Goal: Task Accomplishment & Management: Complete application form

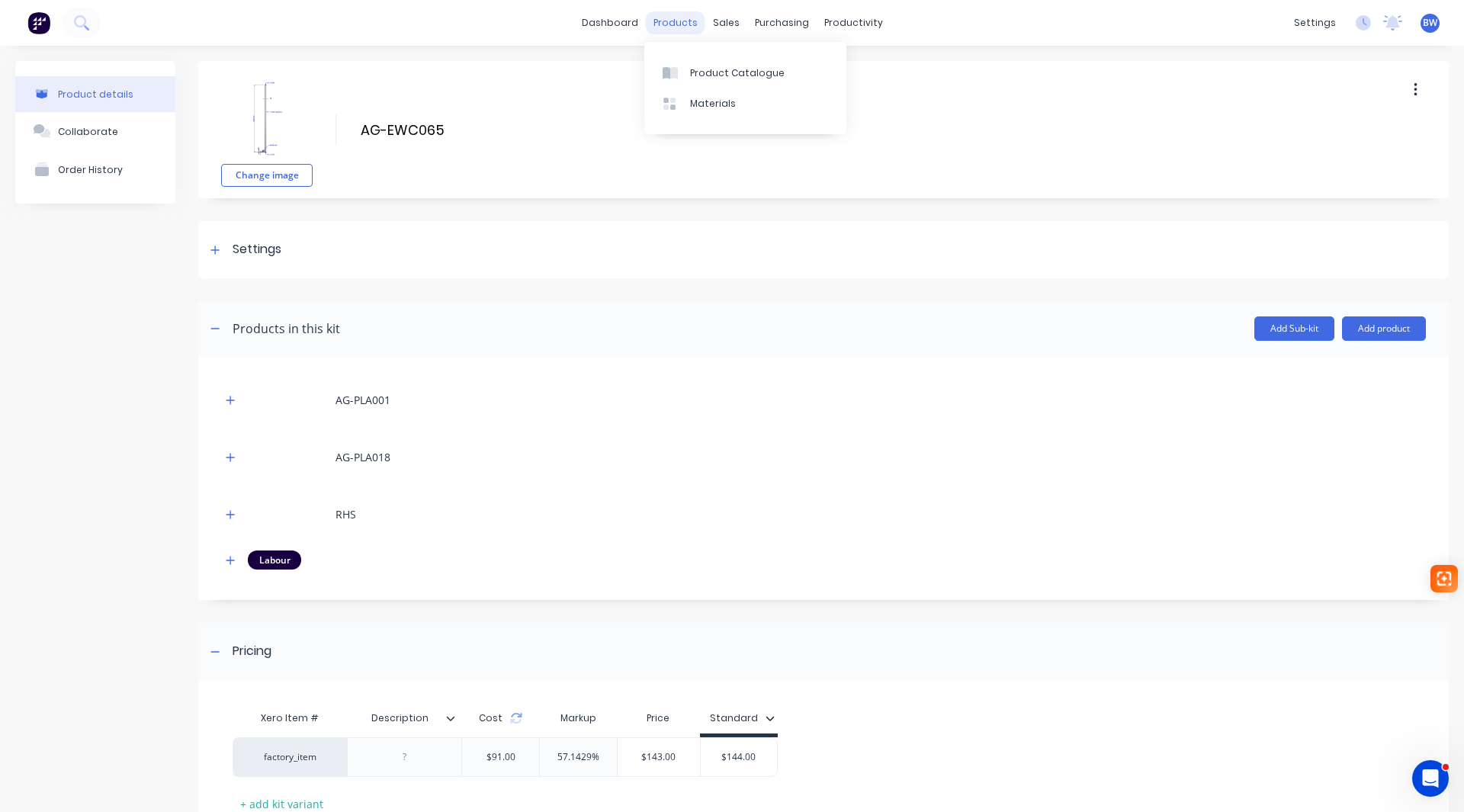
drag, startPoint x: 679, startPoint y: 22, endPoint x: 680, endPoint y: 29, distance: 7.1
click at [679, 22] on div "products" at bounding box center [675, 22] width 59 height 23
click at [694, 71] on div "Product Catalogue" at bounding box center [737, 73] width 95 height 14
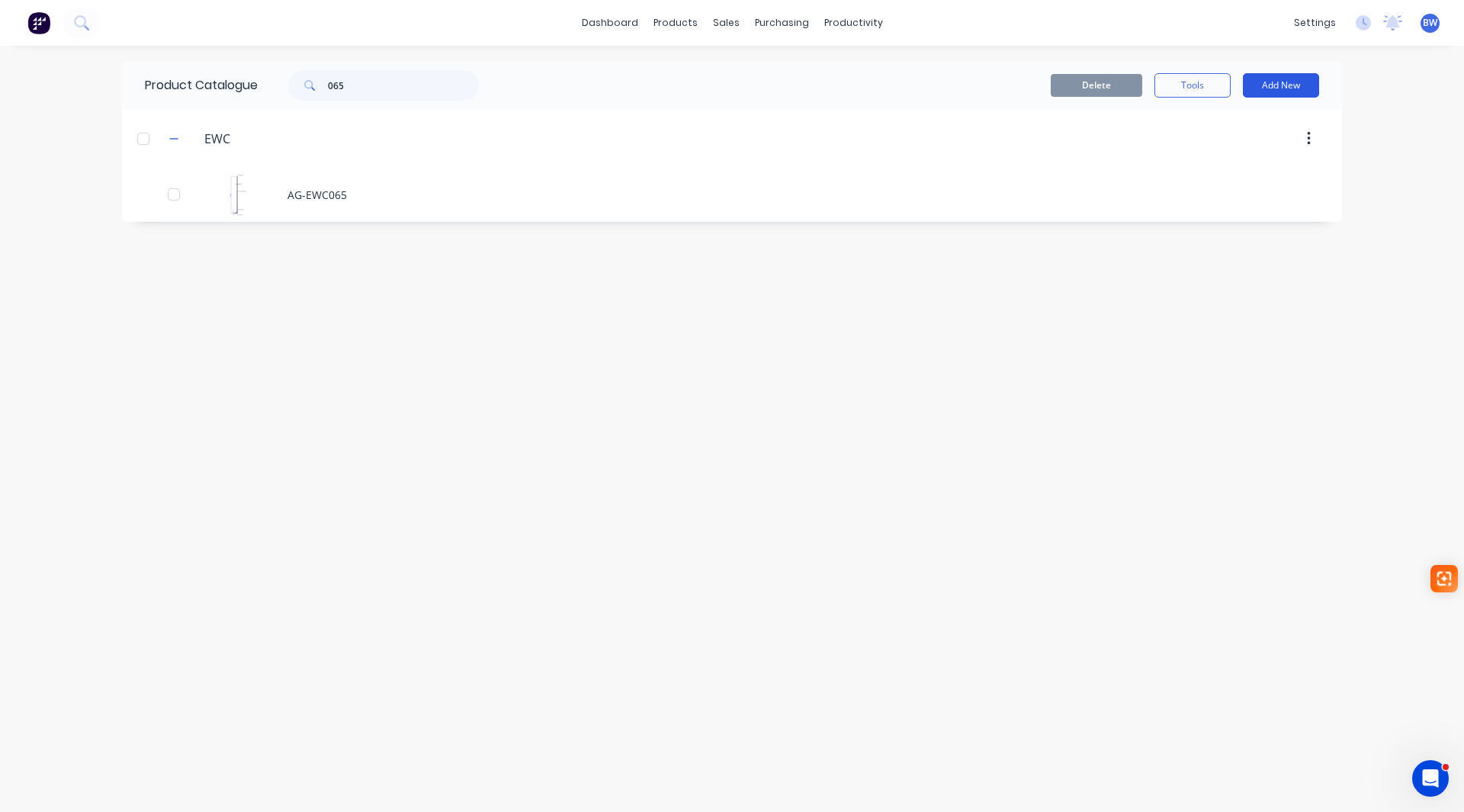
click at [1290, 90] on button "Add New" at bounding box center [1281, 85] width 77 height 24
click at [1238, 183] on div "Product Kit" at bounding box center [1246, 185] width 117 height 22
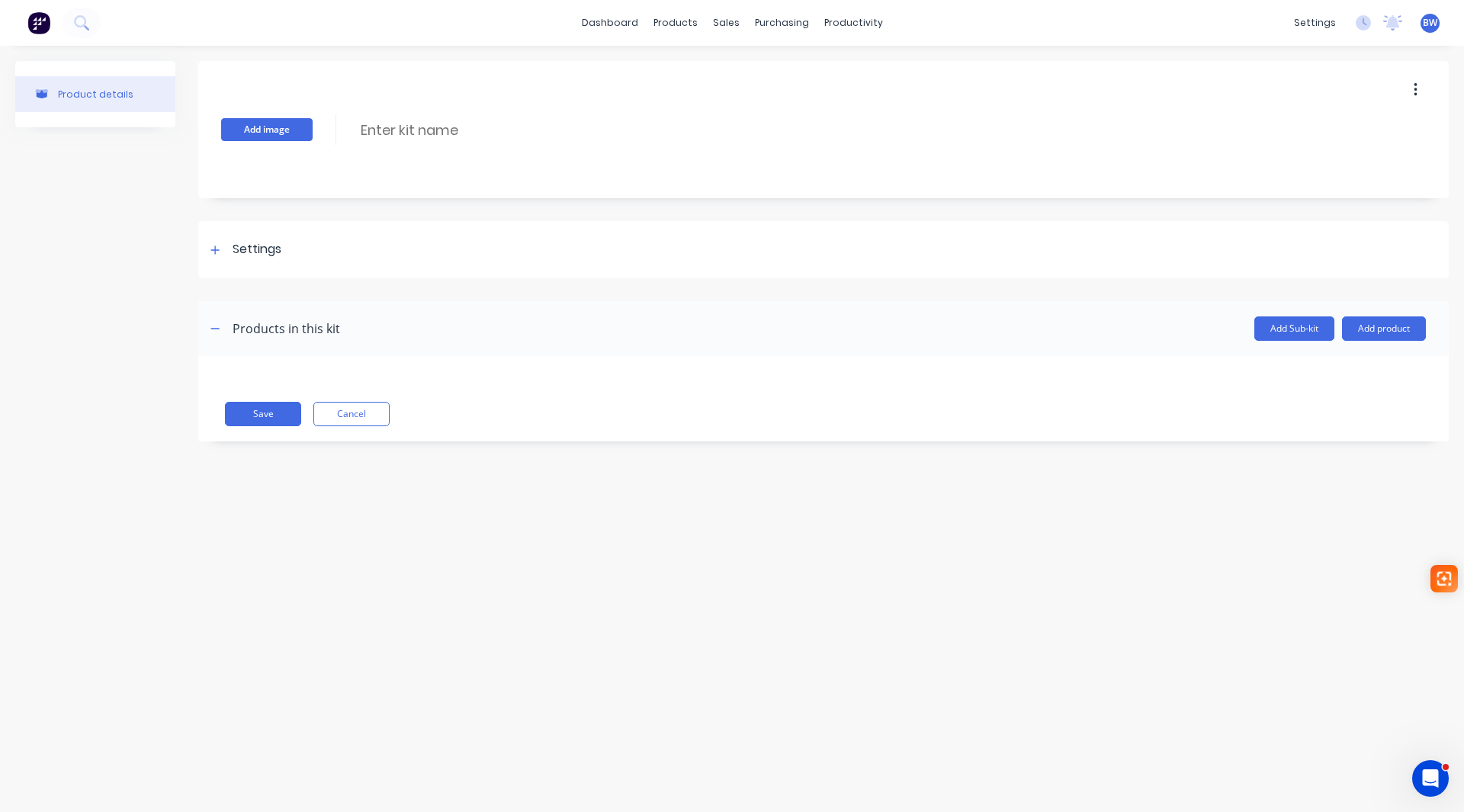
click at [253, 130] on button "Add image" at bounding box center [266, 129] width 91 height 23
click at [407, 123] on input at bounding box center [493, 130] width 270 height 22
type input "AG-EWB017"
click at [416, 160] on div "Change image AG-EWB017 AG-EWB017 Enter kit name" at bounding box center [823, 129] width 1250 height 137
click at [219, 249] on icon at bounding box center [215, 250] width 9 height 11
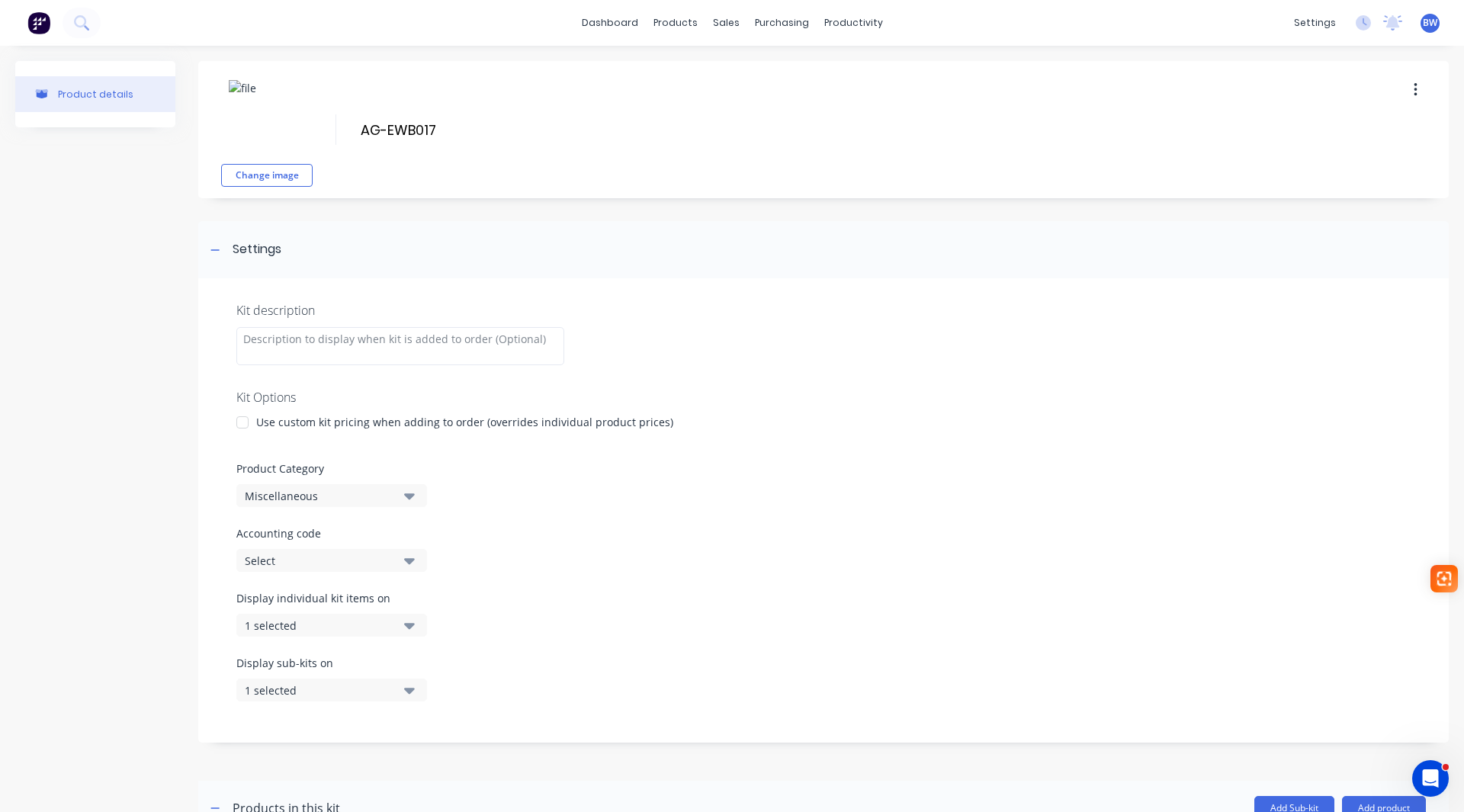
drag, startPoint x: 244, startPoint y: 417, endPoint x: 244, endPoint y: 426, distance: 9.0
click at [244, 418] on div at bounding box center [242, 422] width 30 height 30
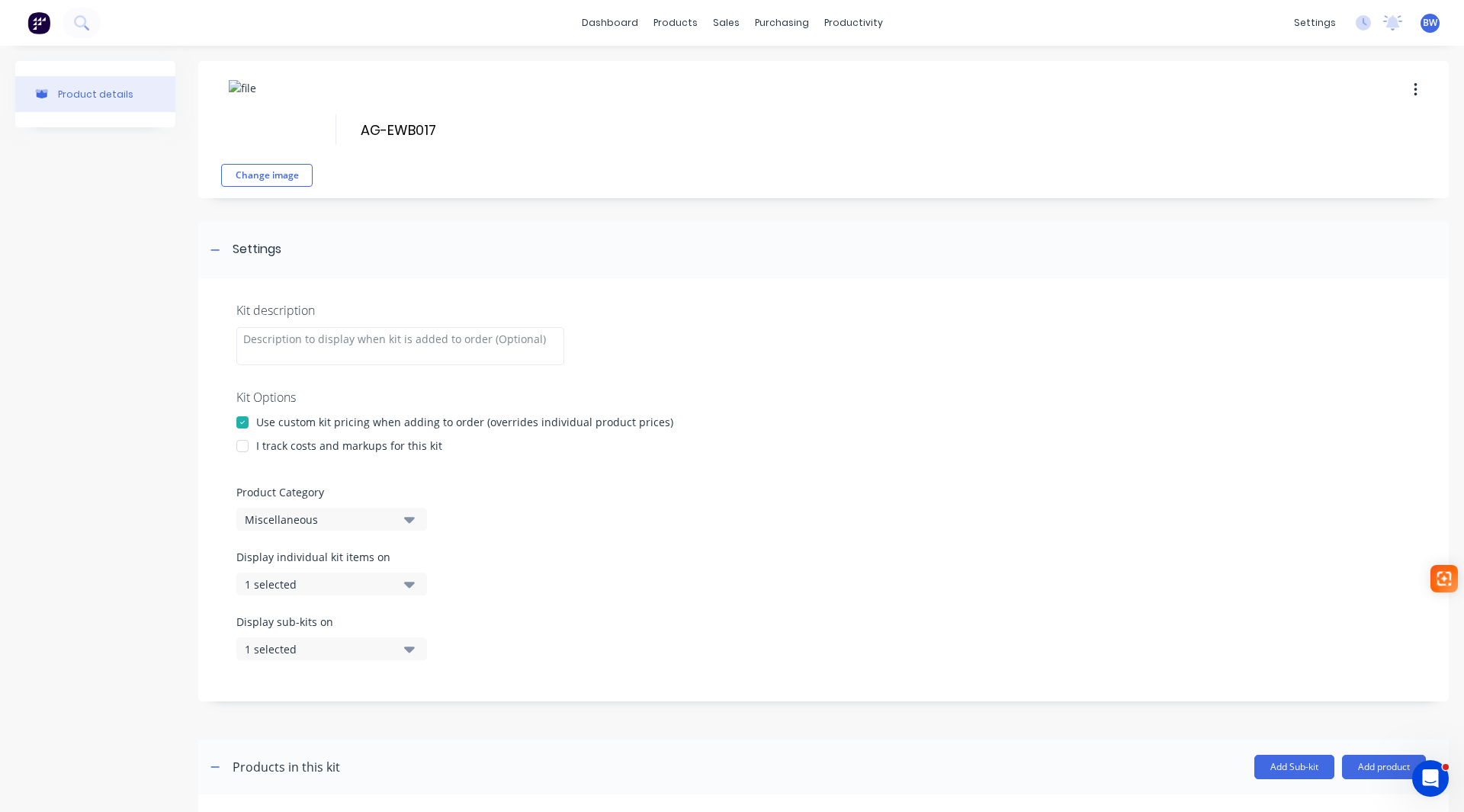
click at [244, 447] on div at bounding box center [242, 445] width 30 height 30
click at [280, 515] on div "Miscellaneous" at bounding box center [318, 519] width 148 height 16
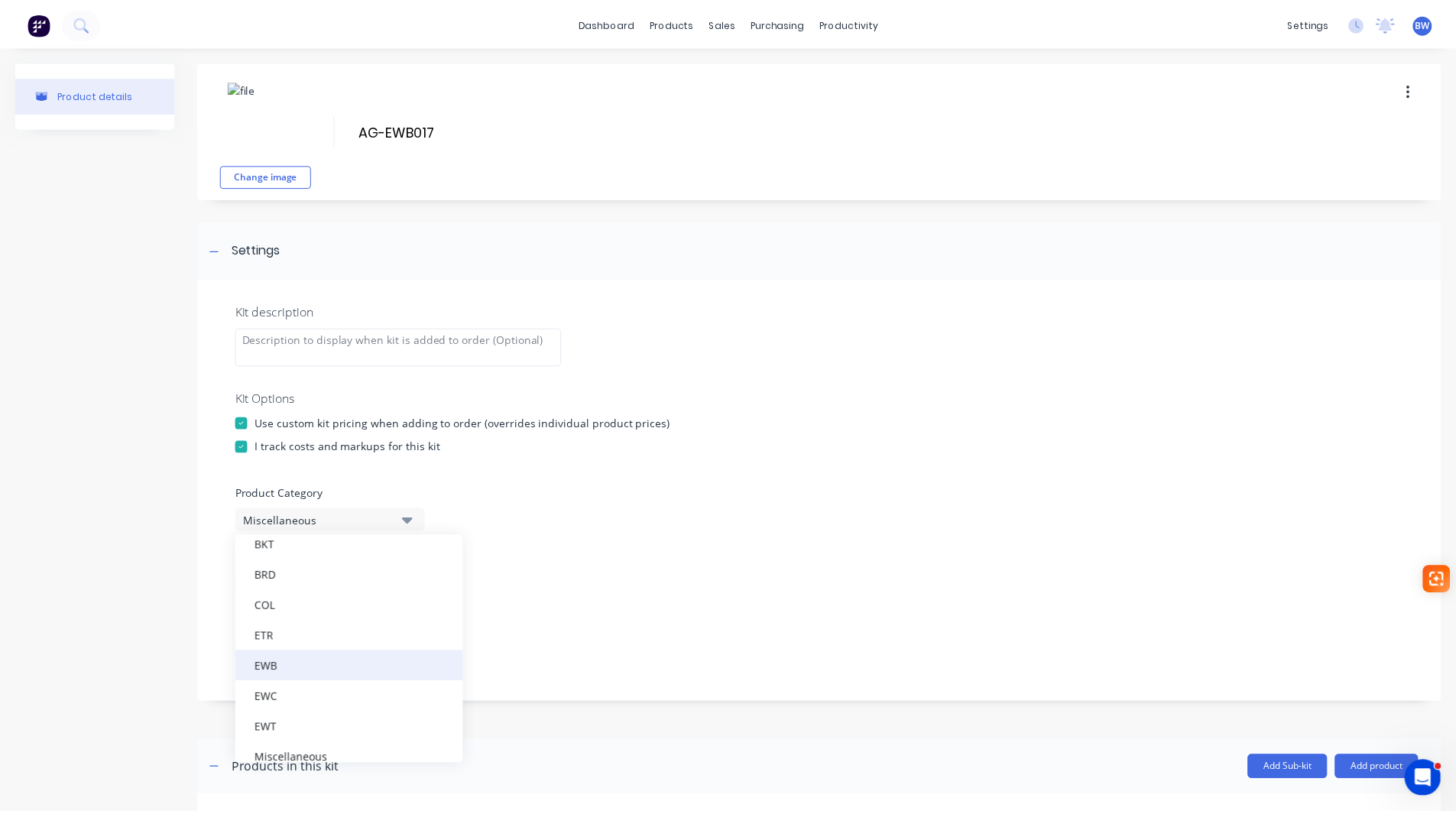
scroll to position [152, 0]
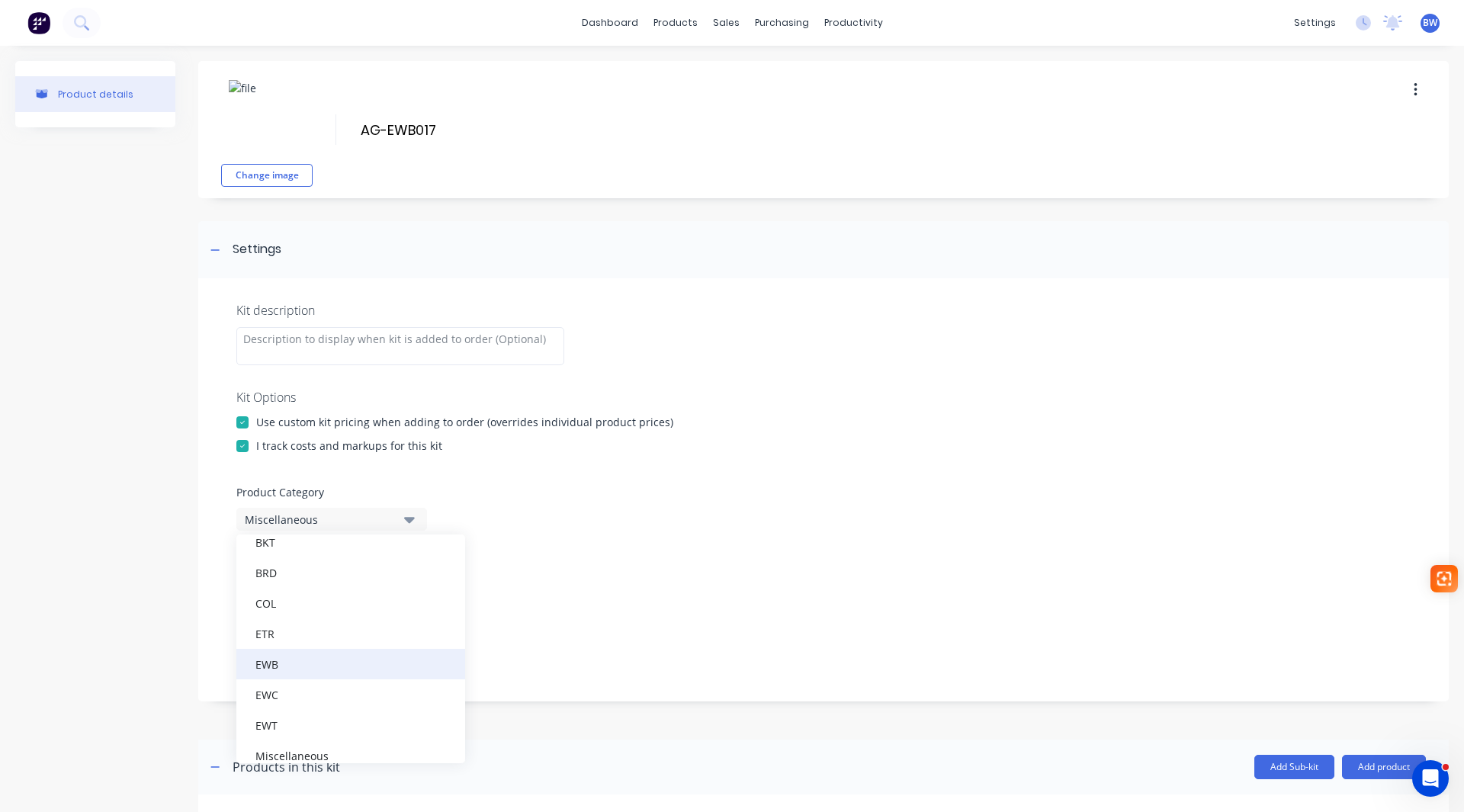
click at [291, 663] on div "EWB" at bounding box center [350, 664] width 229 height 30
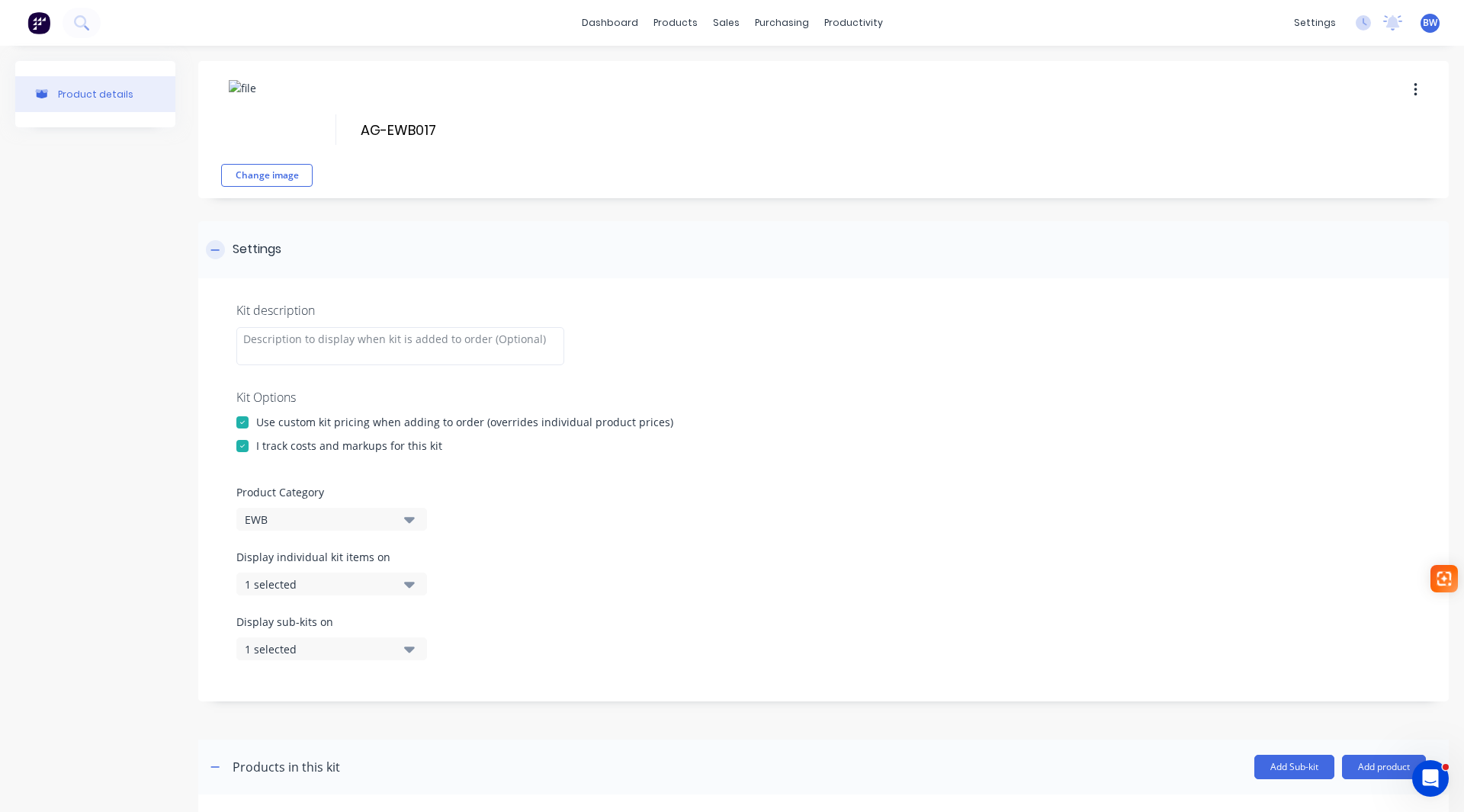
click at [225, 250] on div "Settings" at bounding box center [243, 249] width 76 height 19
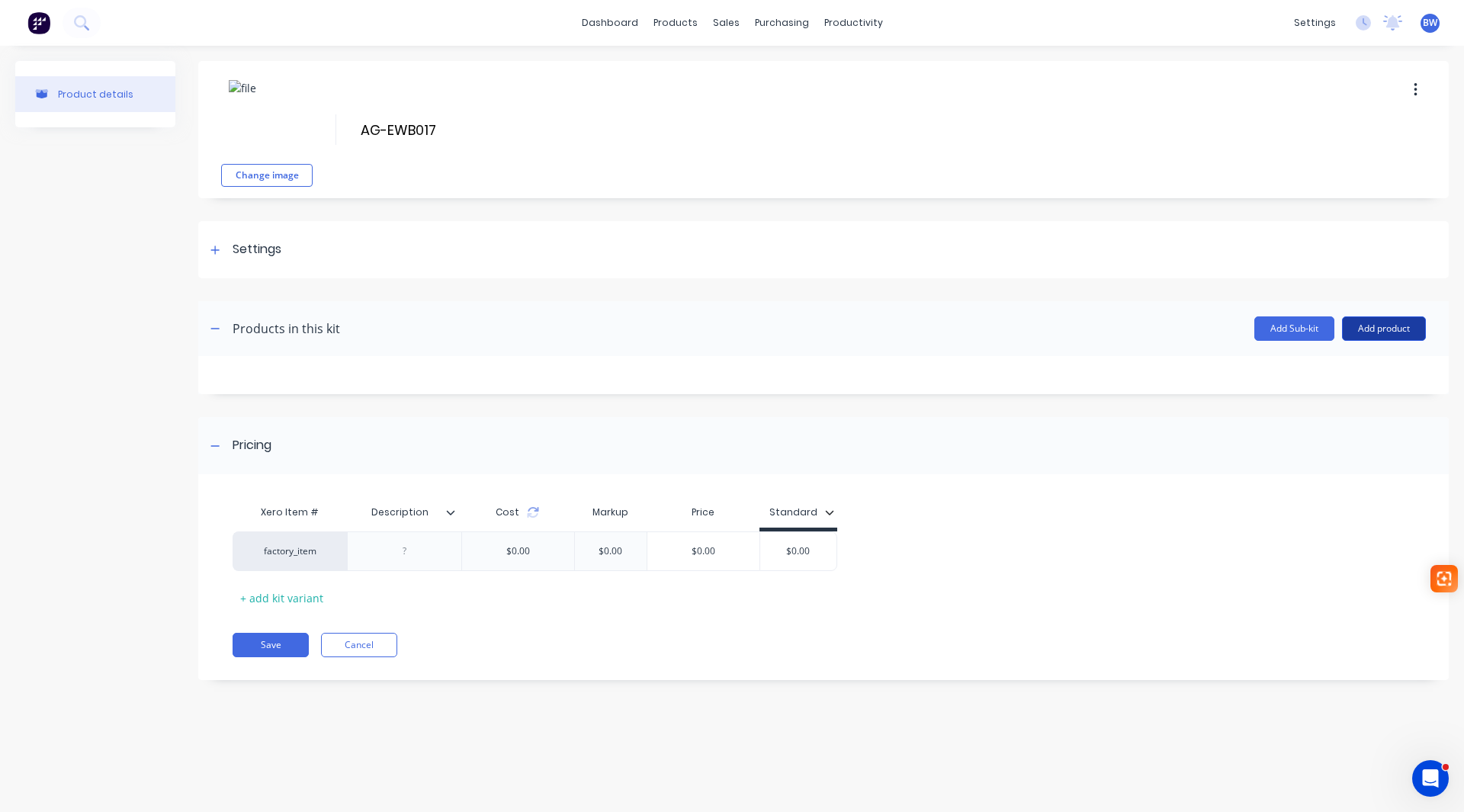
click at [1403, 325] on button "Add product" at bounding box center [1383, 328] width 84 height 24
click at [1352, 368] on div "Product catalogue" at bounding box center [1352, 368] width 117 height 22
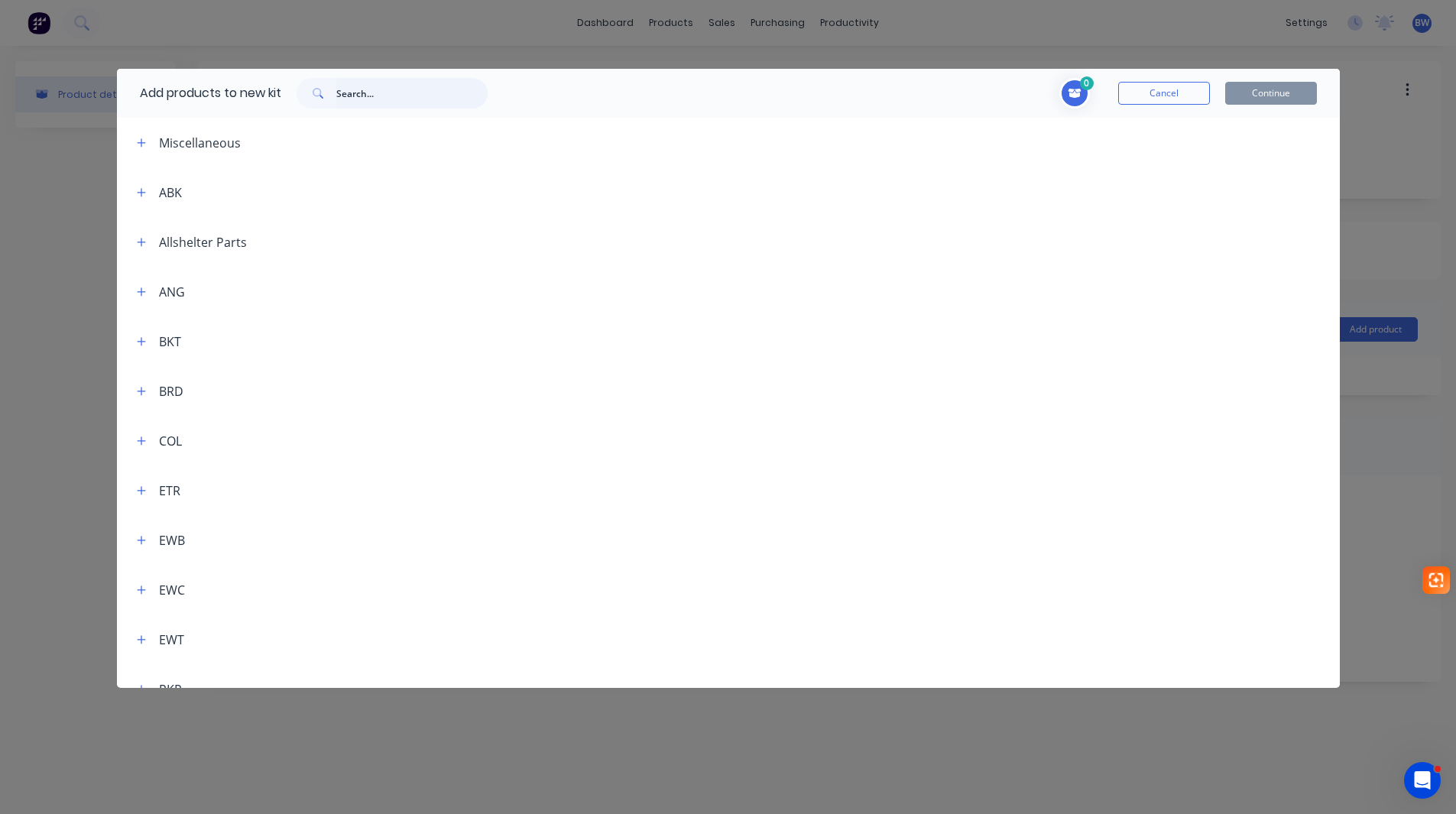
click at [398, 94] on input "text" at bounding box center [412, 92] width 152 height 30
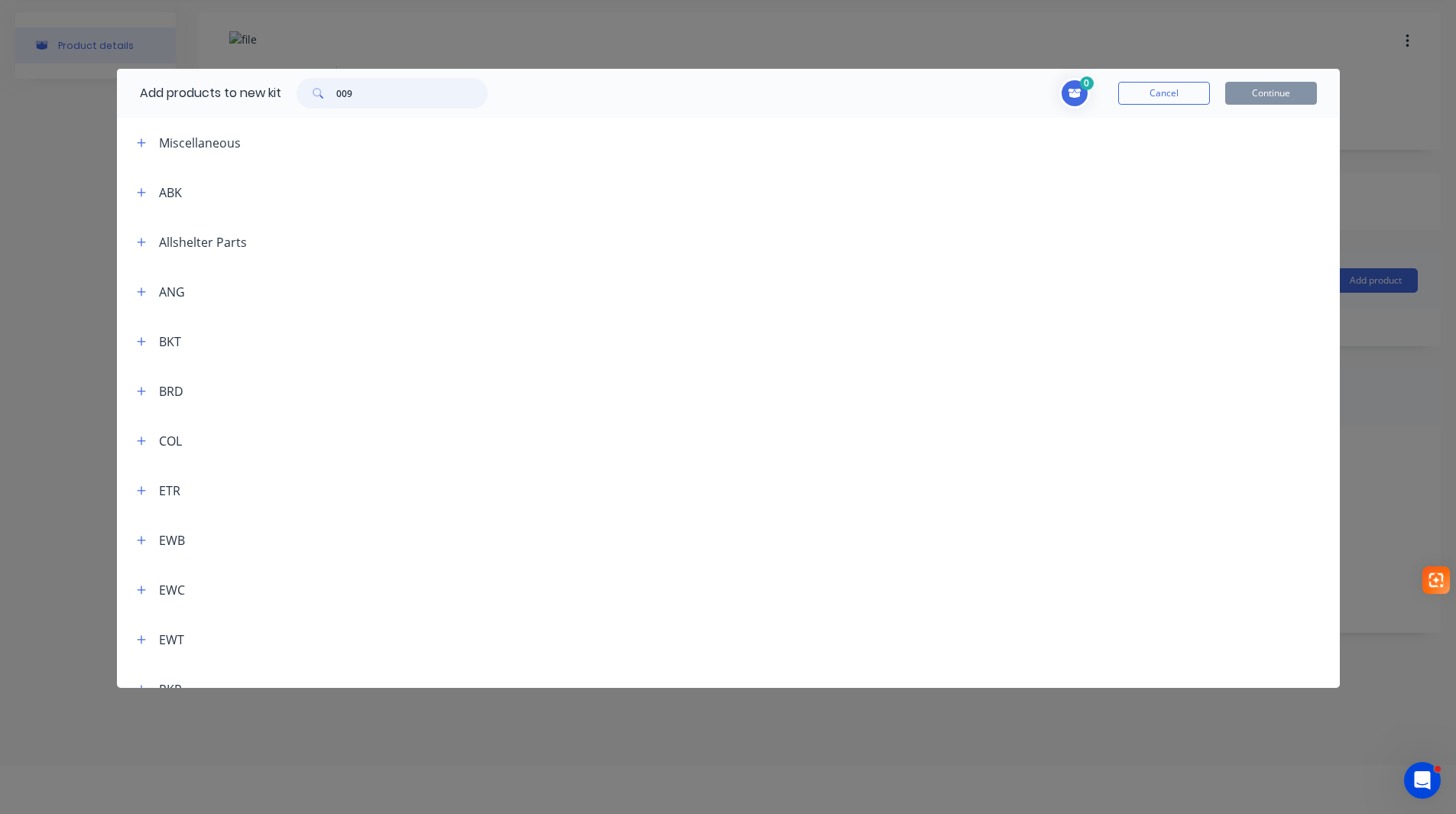
scroll to position [77, 0]
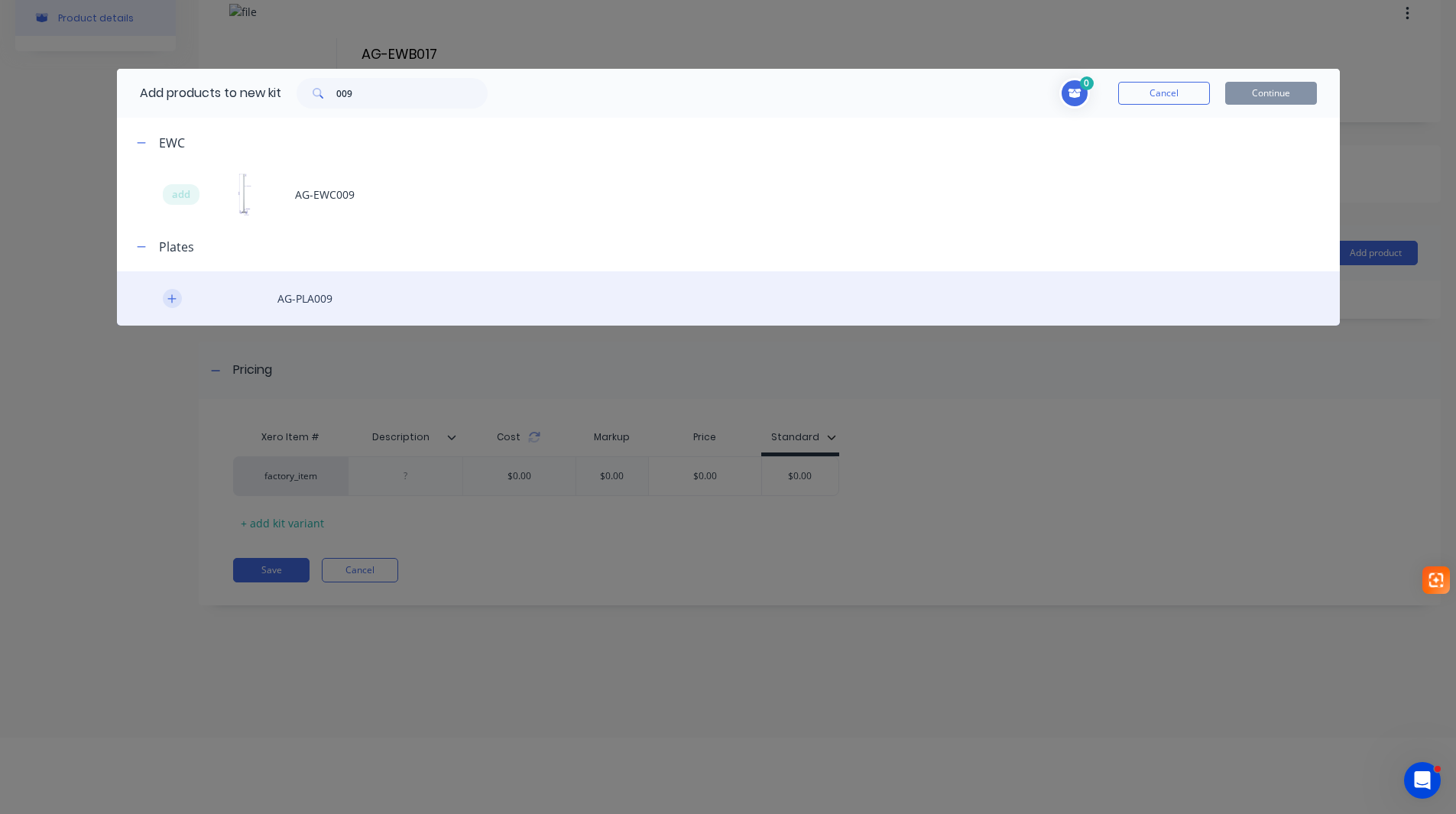
click at [172, 299] on icon "button" at bounding box center [171, 298] width 8 height 8
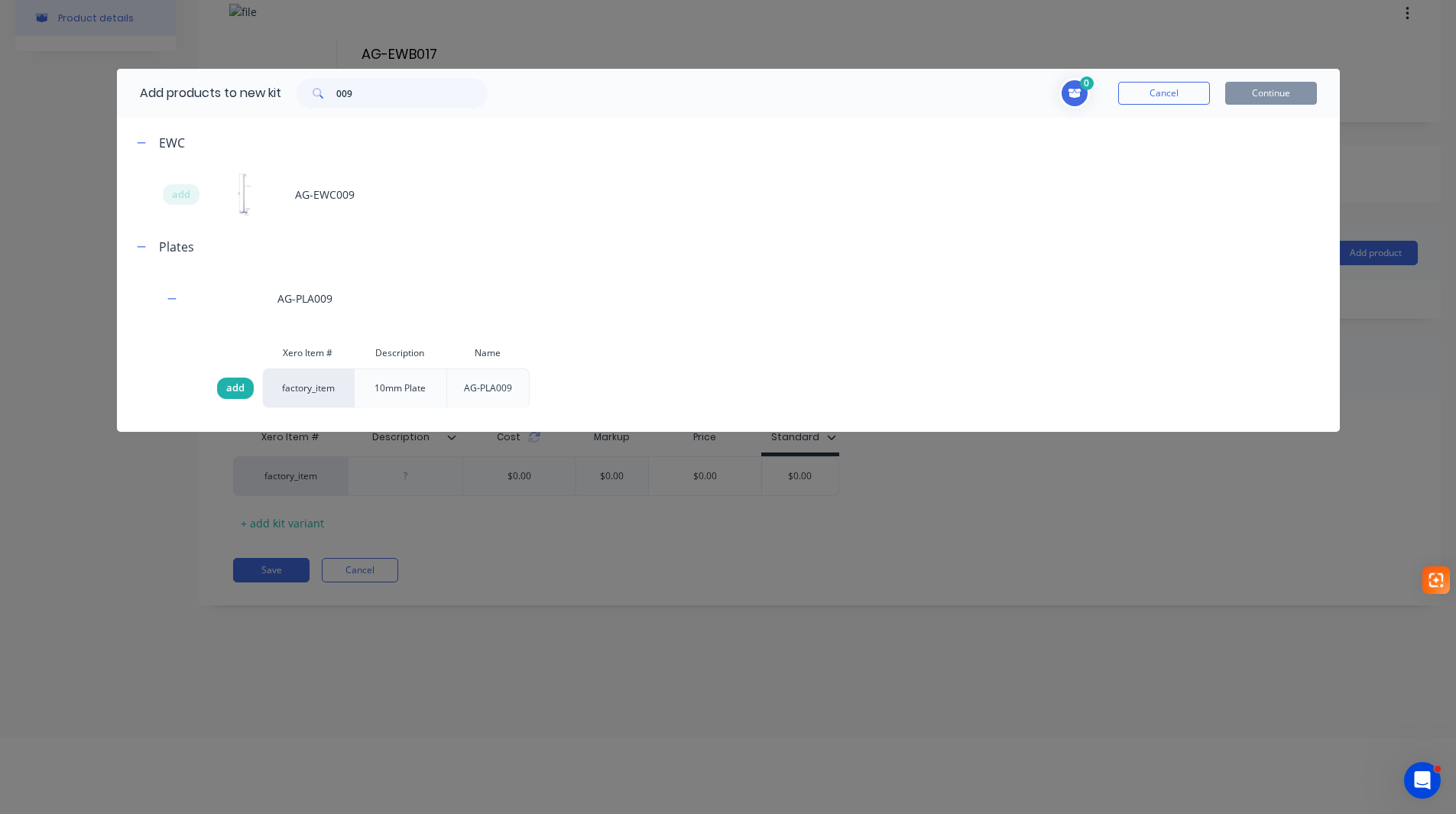
click at [239, 388] on span "add" at bounding box center [236, 388] width 18 height 16
drag, startPoint x: 363, startPoint y: 97, endPoint x: 329, endPoint y: 93, distance: 34.2
click at [329, 93] on div "009" at bounding box center [392, 92] width 191 height 30
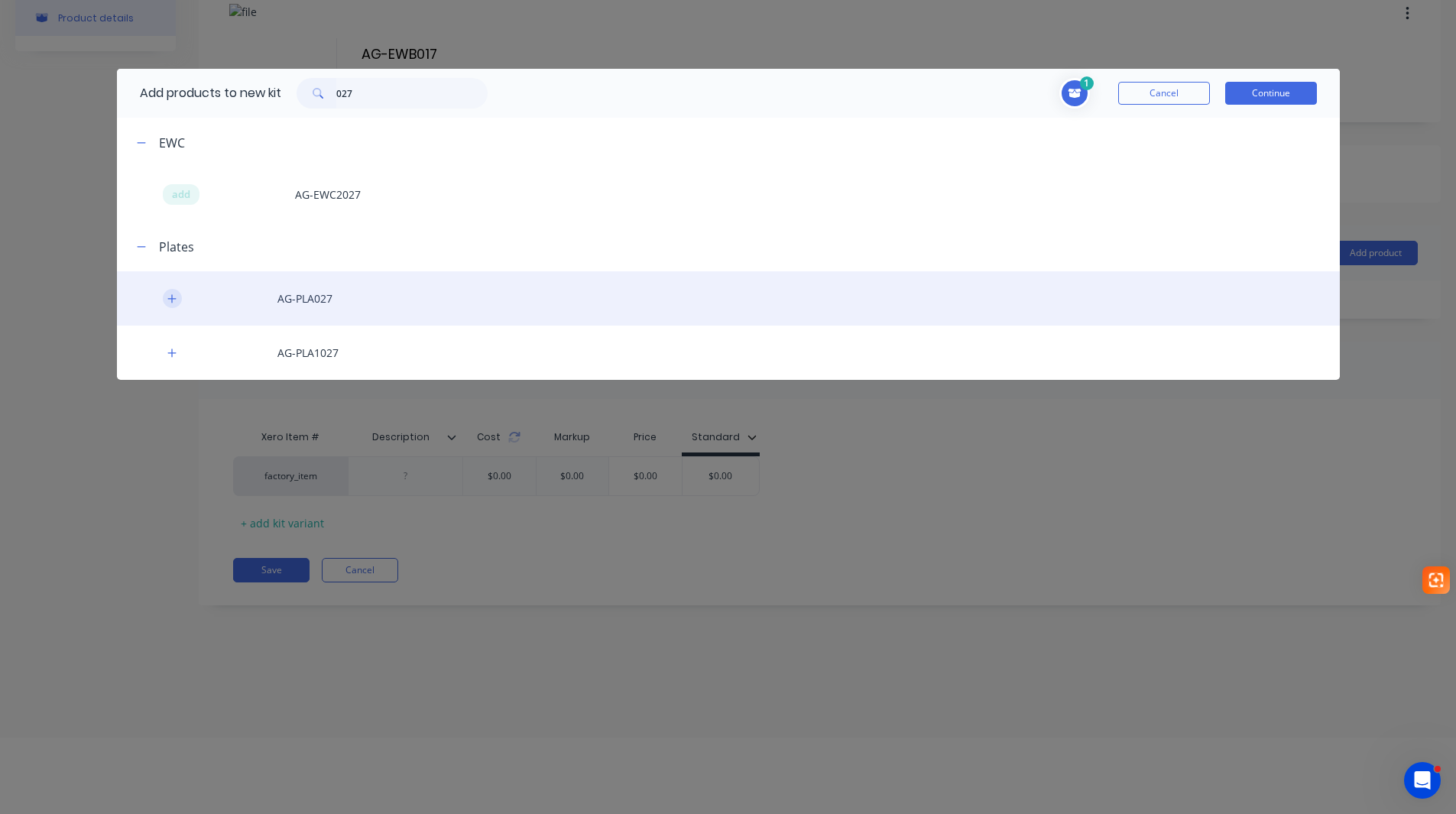
click at [175, 301] on icon "button" at bounding box center [172, 299] width 9 height 11
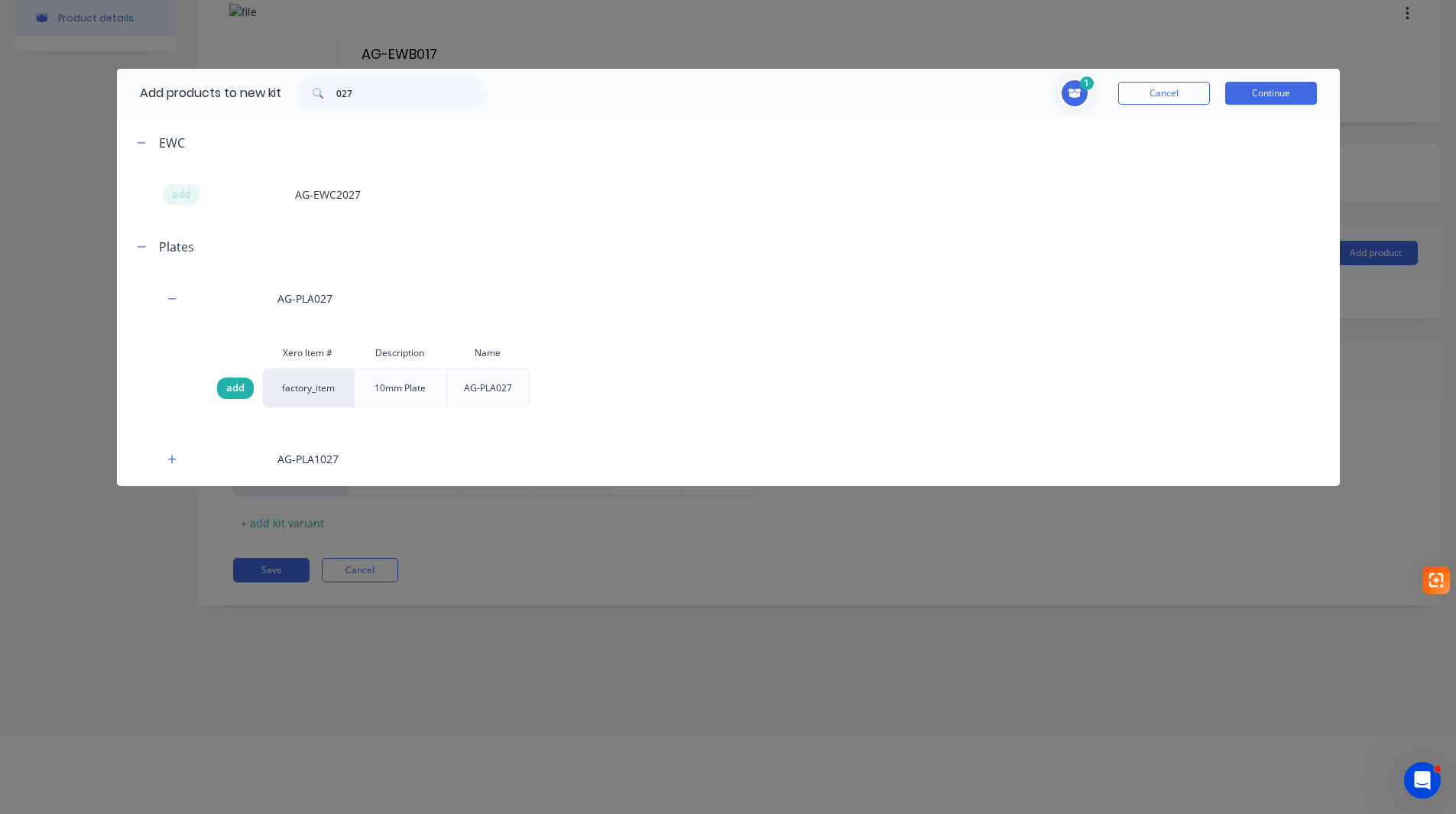
click at [232, 382] on span "add" at bounding box center [236, 388] width 18 height 16
drag, startPoint x: 367, startPoint y: 91, endPoint x: 312, endPoint y: 100, distance: 55.7
click at [312, 100] on div "027" at bounding box center [392, 92] width 191 height 30
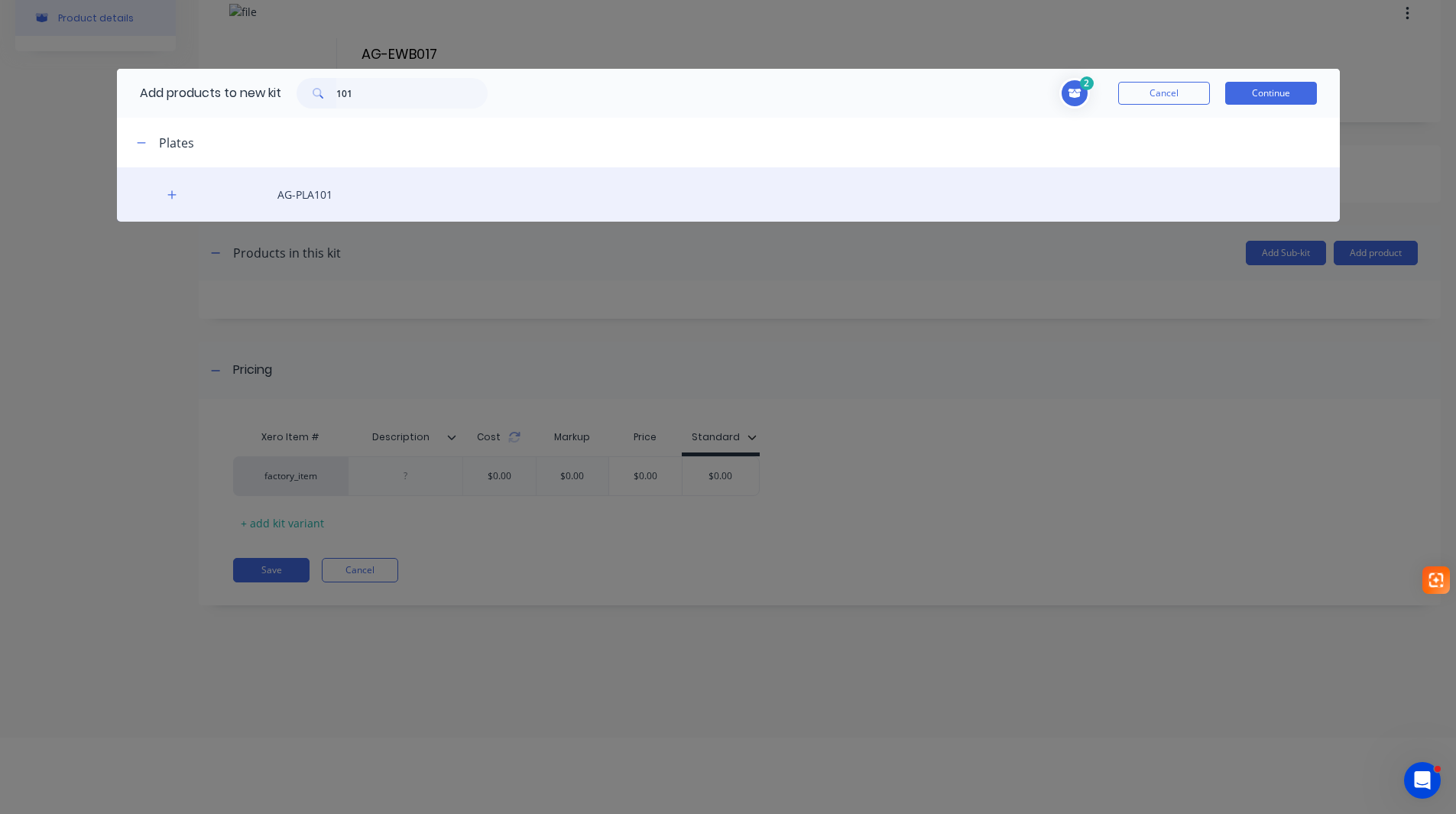
drag, startPoint x: 175, startPoint y: 194, endPoint x: 183, endPoint y: 205, distance: 13.6
click at [175, 195] on icon "button" at bounding box center [171, 194] width 8 height 8
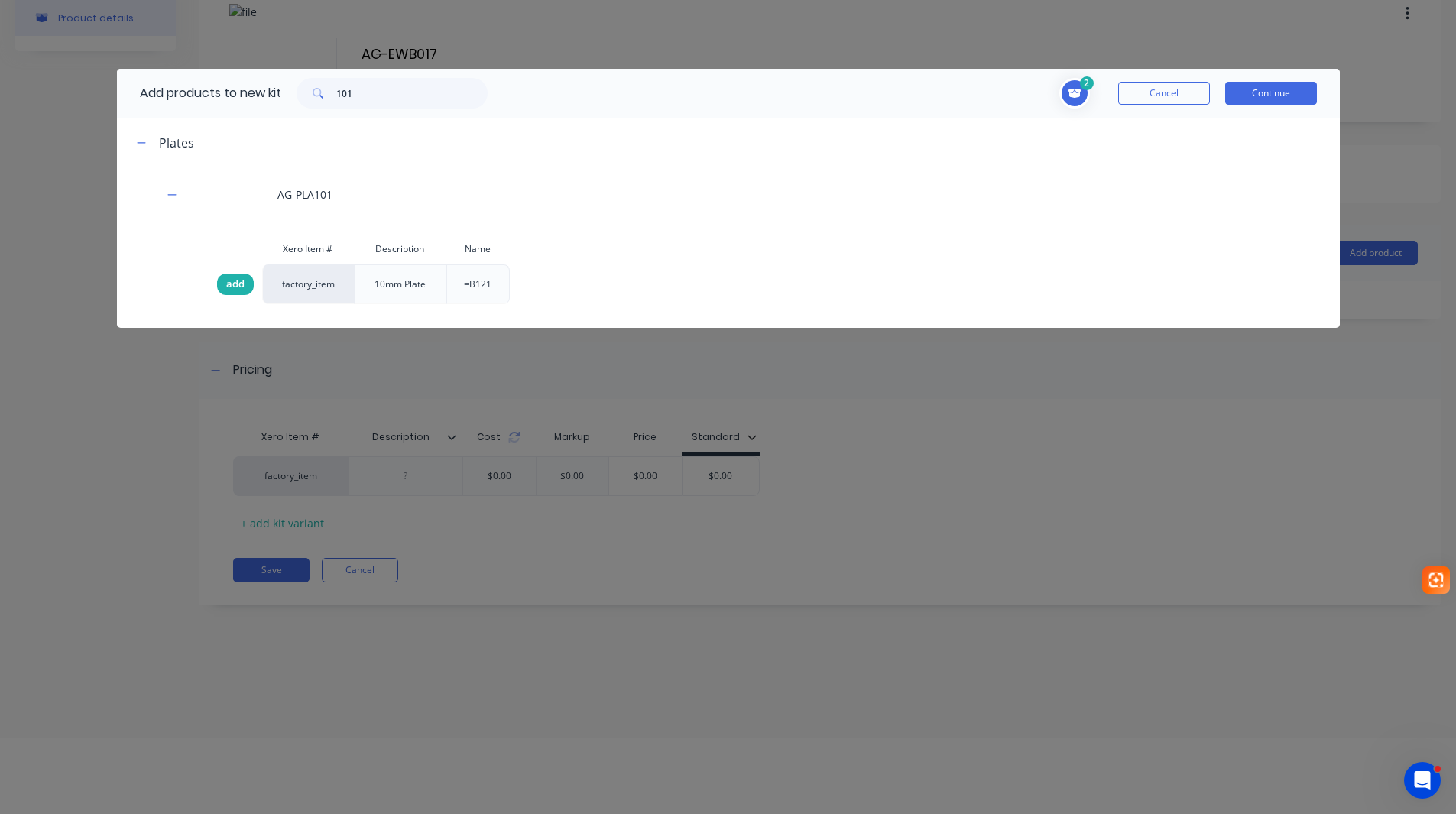
click at [234, 282] on span "add" at bounding box center [236, 284] width 18 height 16
drag, startPoint x: 365, startPoint y: 94, endPoint x: 298, endPoint y: 91, distance: 67.1
click at [301, 91] on div "101" at bounding box center [392, 92] width 191 height 30
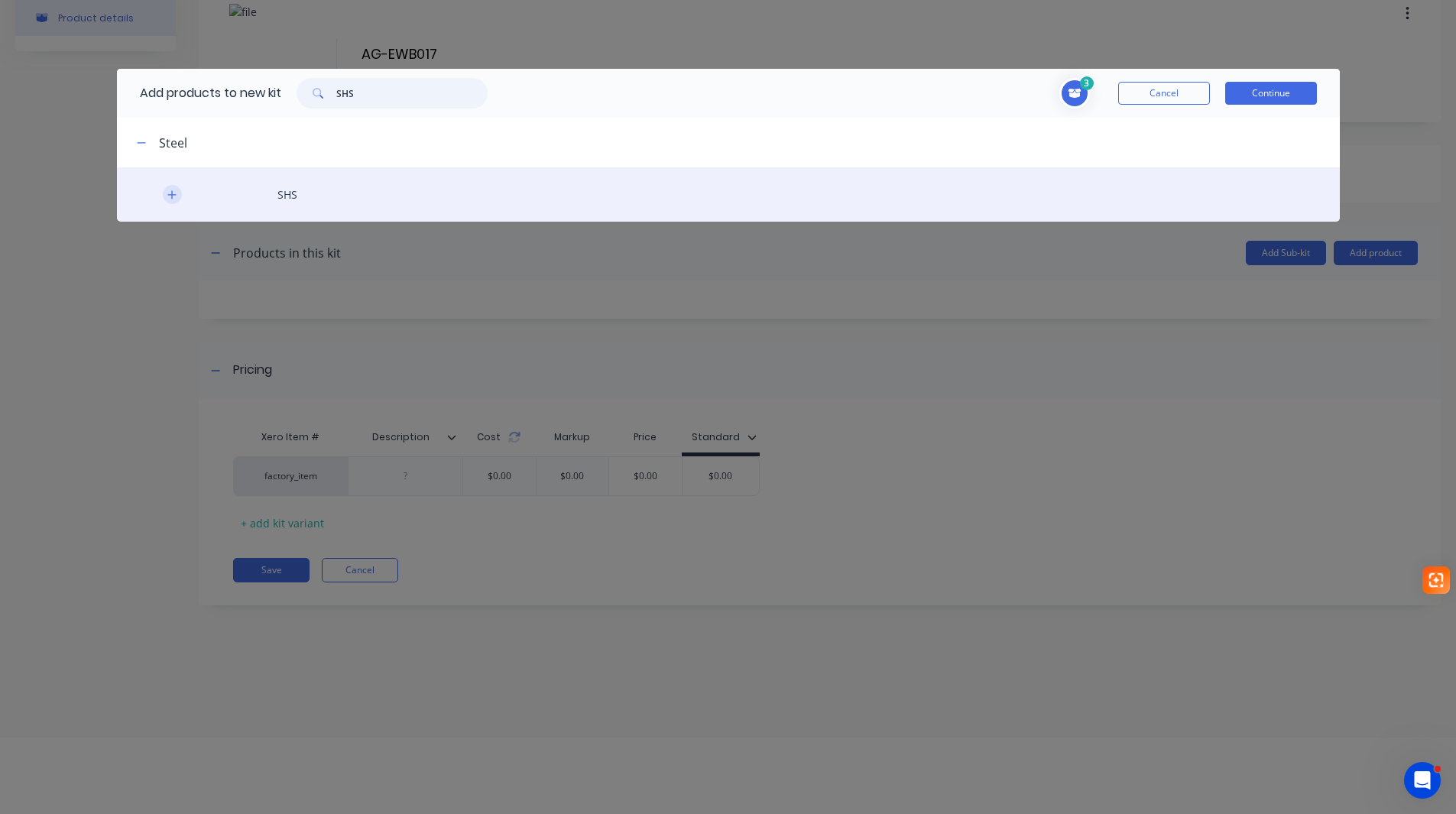
type input "SHS"
click at [167, 192] on icon "button" at bounding box center [172, 195] width 9 height 11
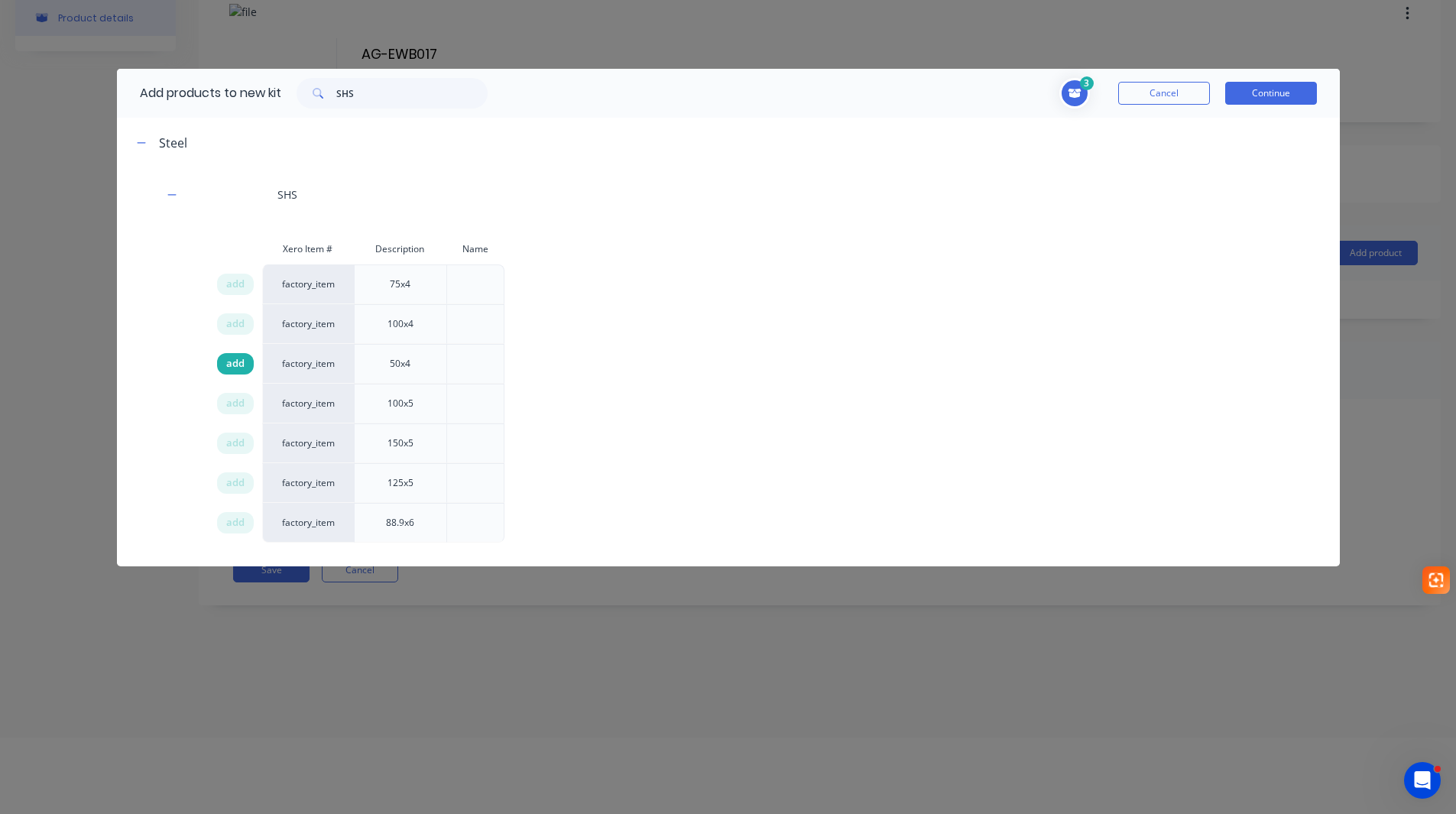
click at [237, 358] on span "add" at bounding box center [236, 363] width 18 height 16
click at [1301, 91] on button "Continue" at bounding box center [1270, 92] width 92 height 23
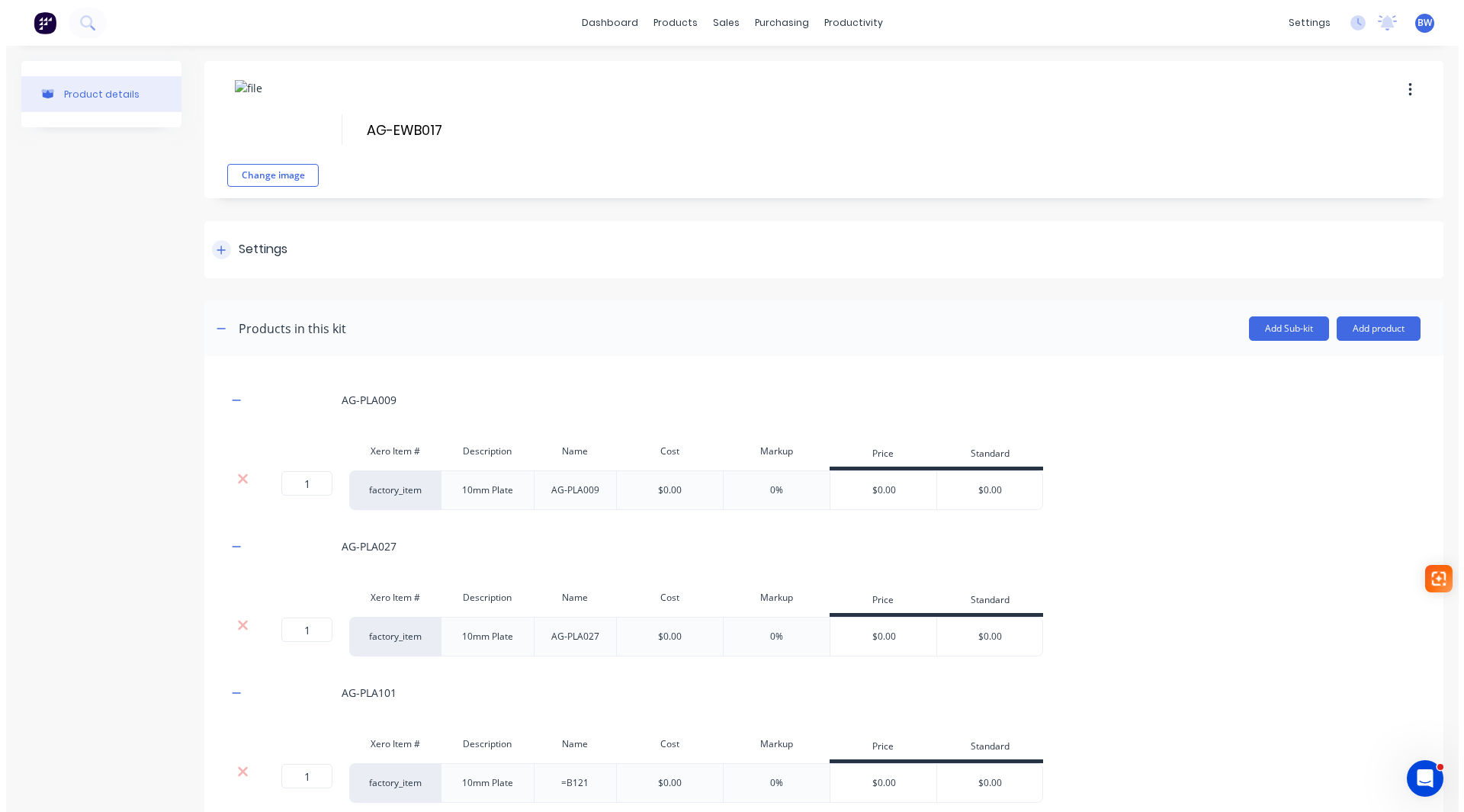
scroll to position [0, 0]
drag, startPoint x: 317, startPoint y: 484, endPoint x: 287, endPoint y: 488, distance: 30.3
click at [287, 488] on input "1" at bounding box center [301, 483] width 51 height 24
type input "2"
click at [231, 403] on icon "button" at bounding box center [230, 400] width 9 height 11
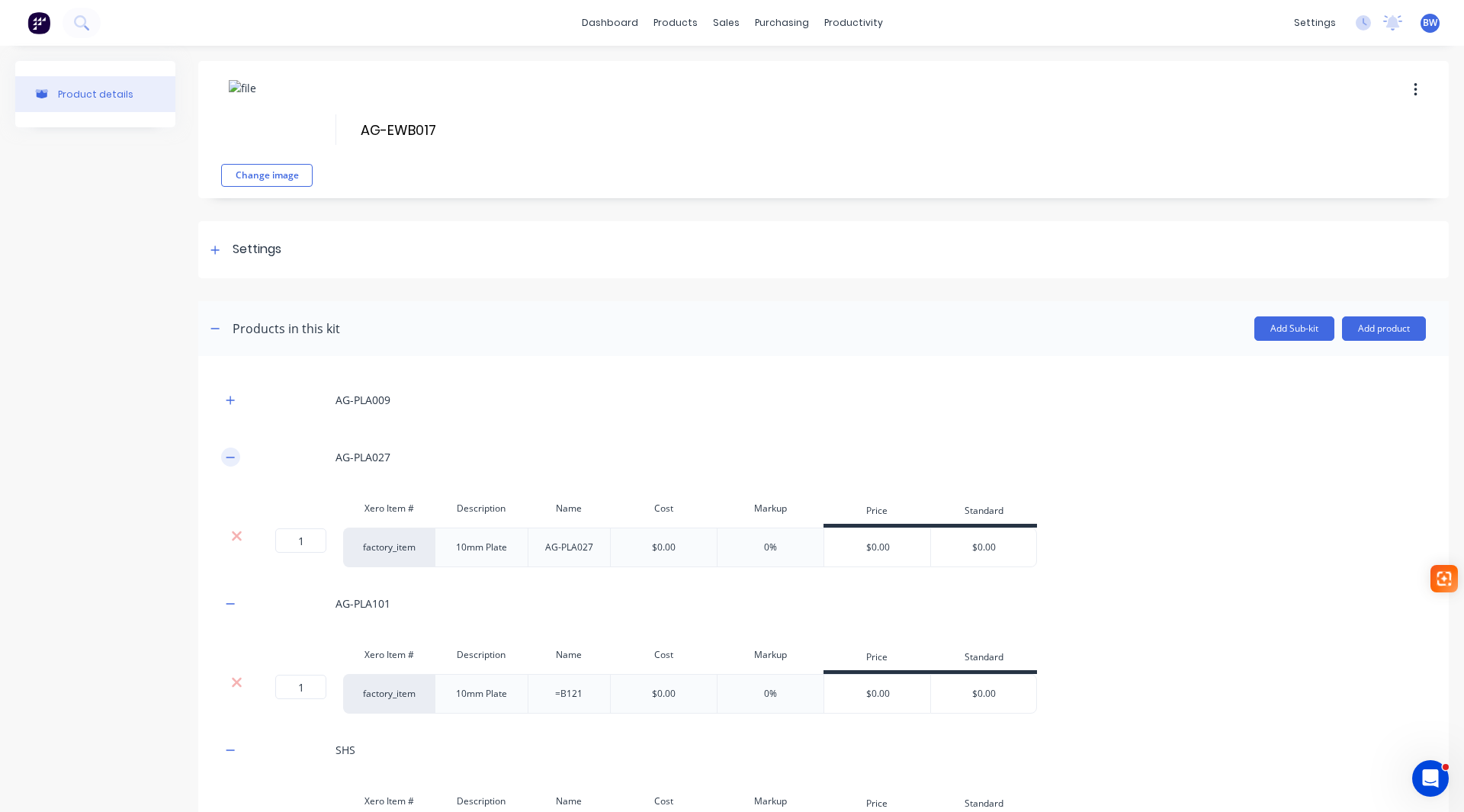
click at [227, 459] on icon "button" at bounding box center [230, 457] width 9 height 11
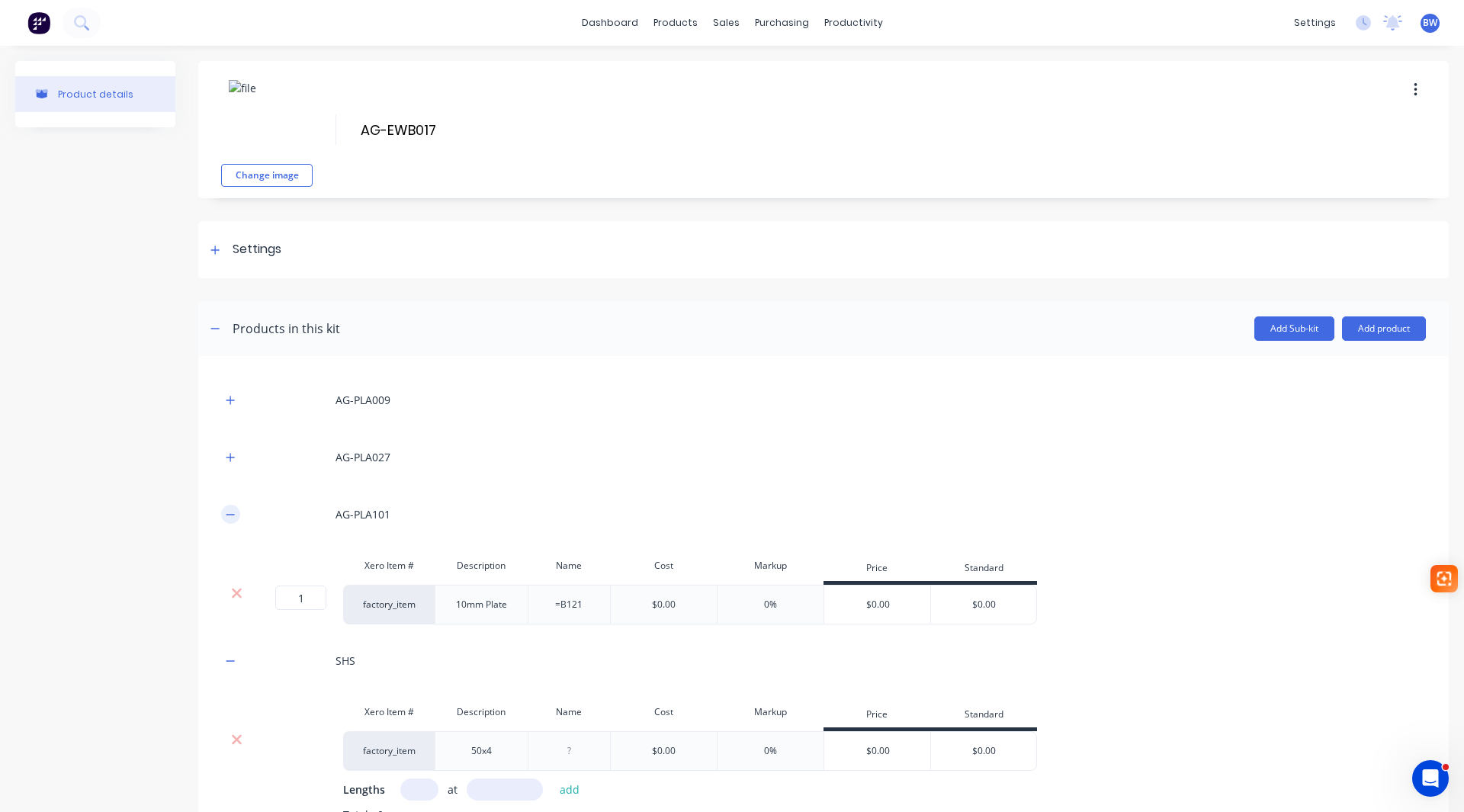
click at [227, 512] on icon "button" at bounding box center [230, 514] width 9 height 11
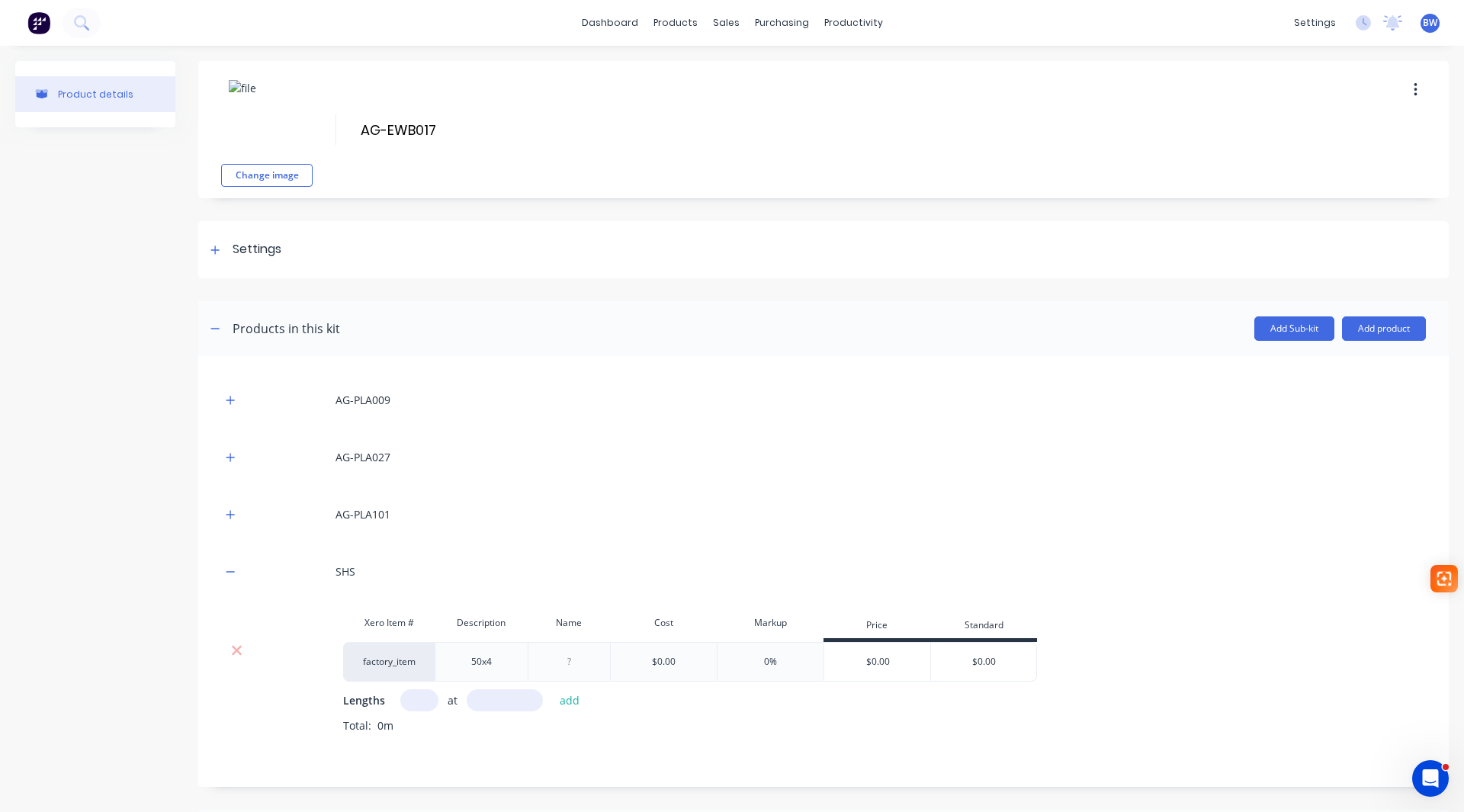
click at [416, 700] on input "text" at bounding box center [419, 700] width 38 height 22
type input "1"
type input "3770"
click at [570, 703] on button "add" at bounding box center [570, 700] width 36 height 20
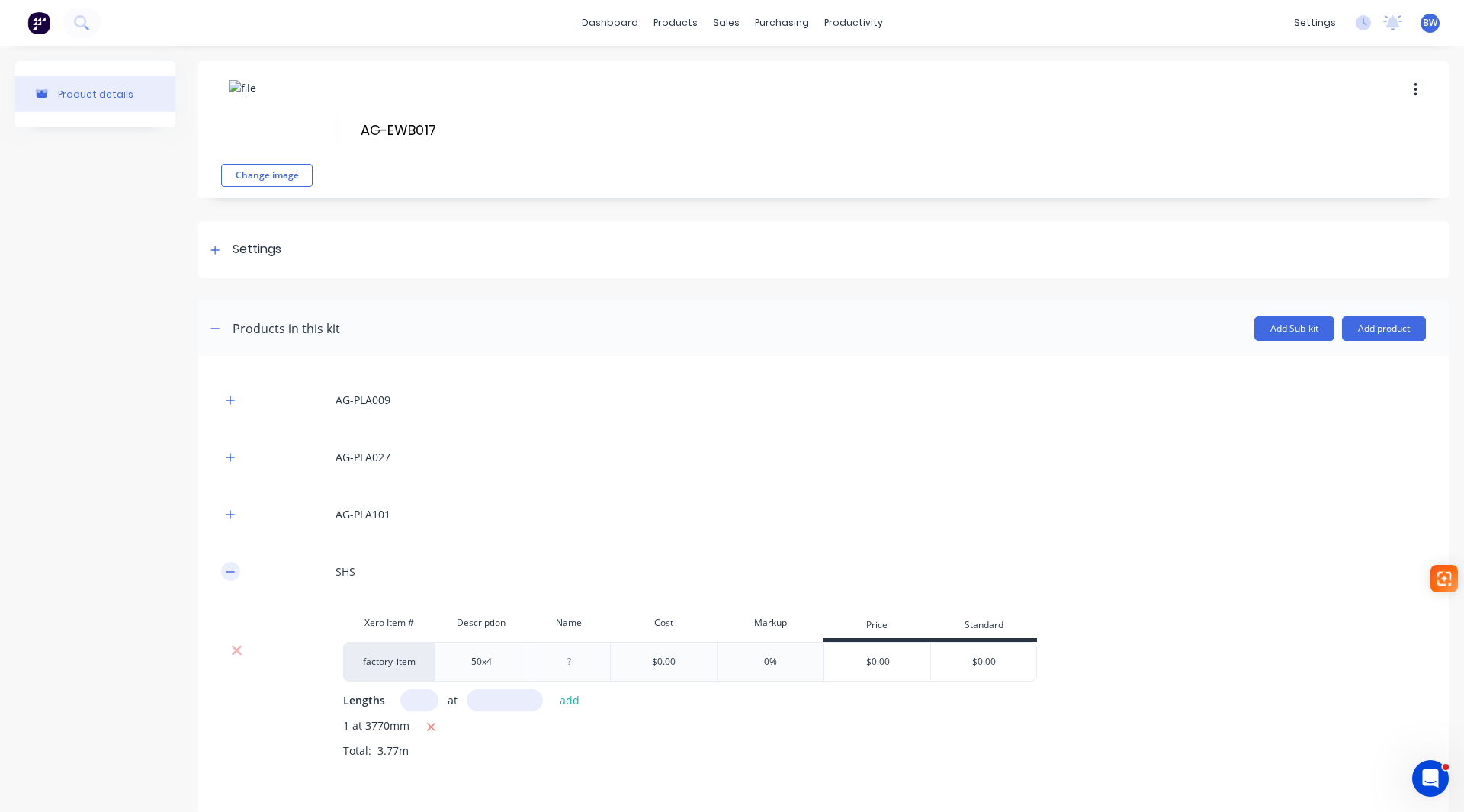
click at [230, 573] on icon "button" at bounding box center [230, 571] width 9 height 11
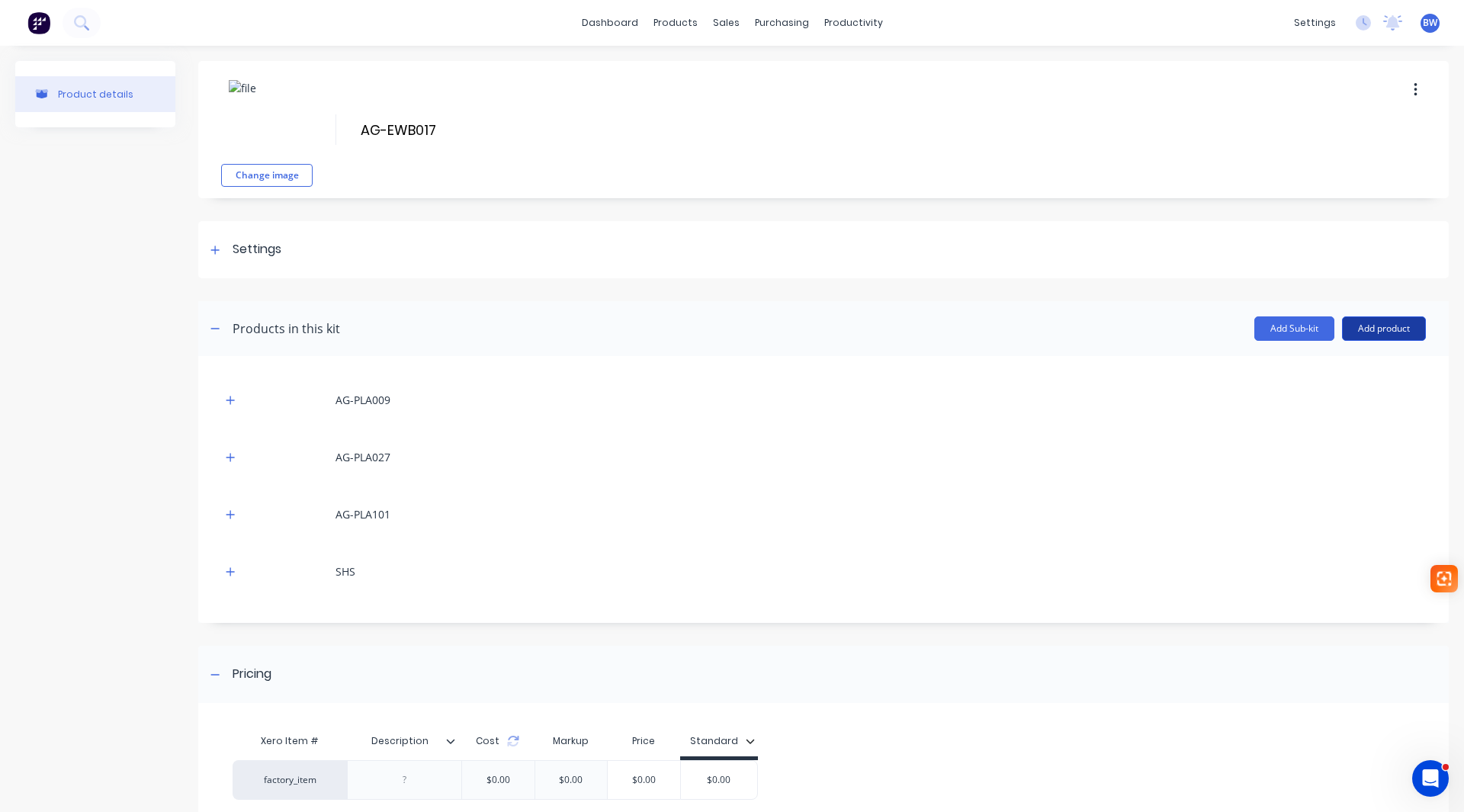
click at [1392, 321] on button "Add product" at bounding box center [1383, 328] width 84 height 24
click at [1340, 398] on div "Labour" at bounding box center [1352, 398] width 117 height 22
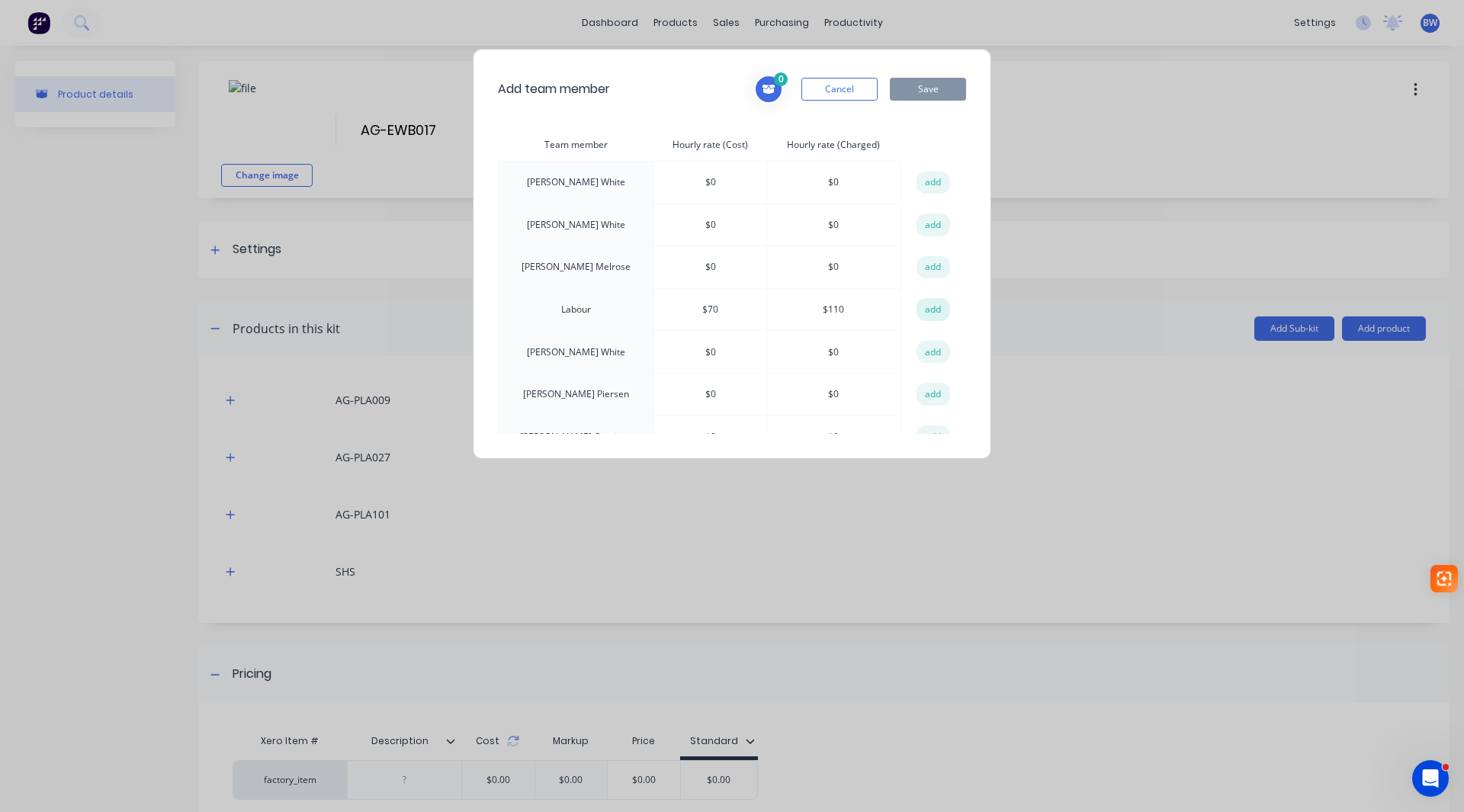
click at [933, 312] on button "add" at bounding box center [933, 309] width 33 height 23
click at [914, 92] on button "Save" at bounding box center [927, 88] width 77 height 23
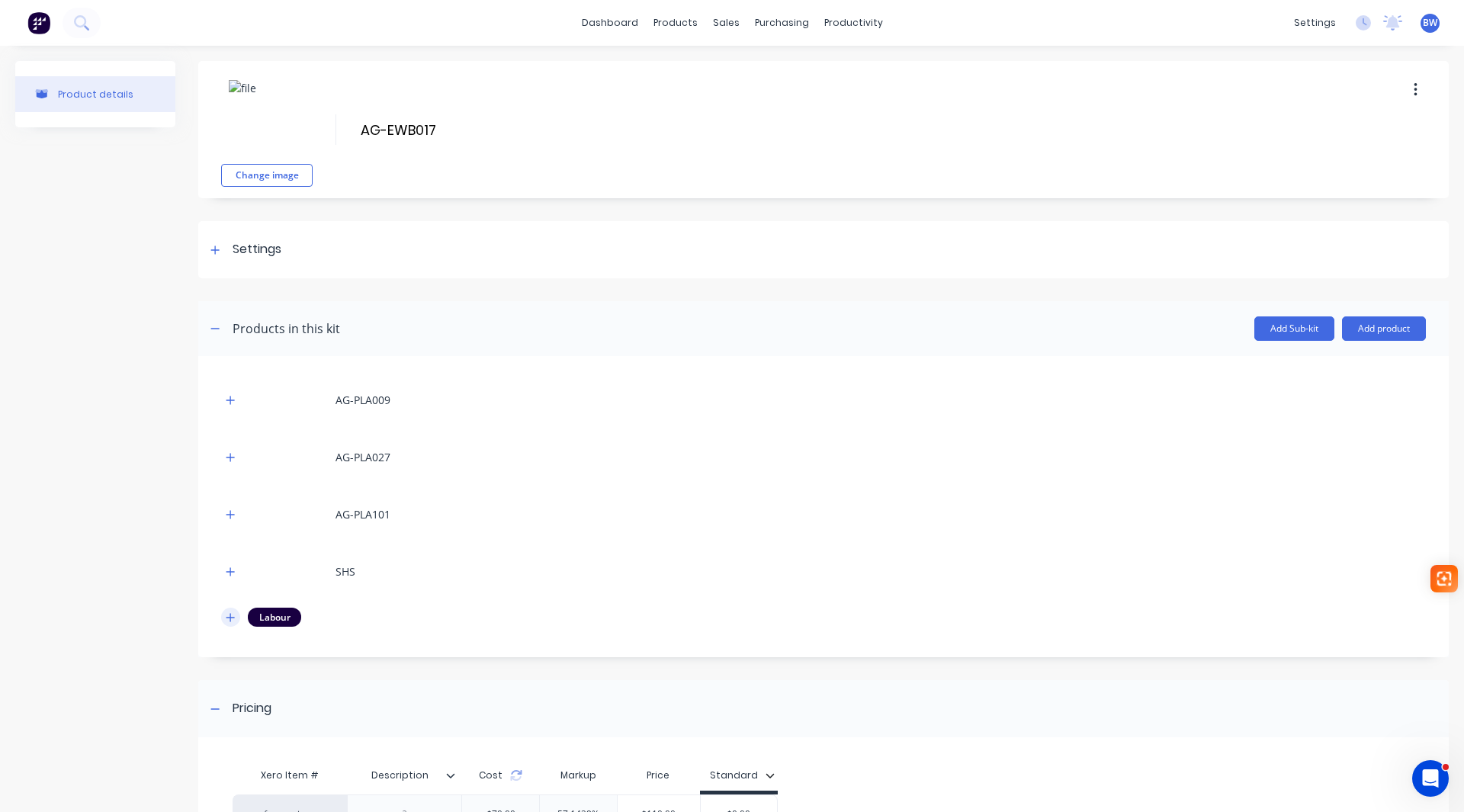
click at [228, 618] on icon "button" at bounding box center [230, 618] width 9 height 11
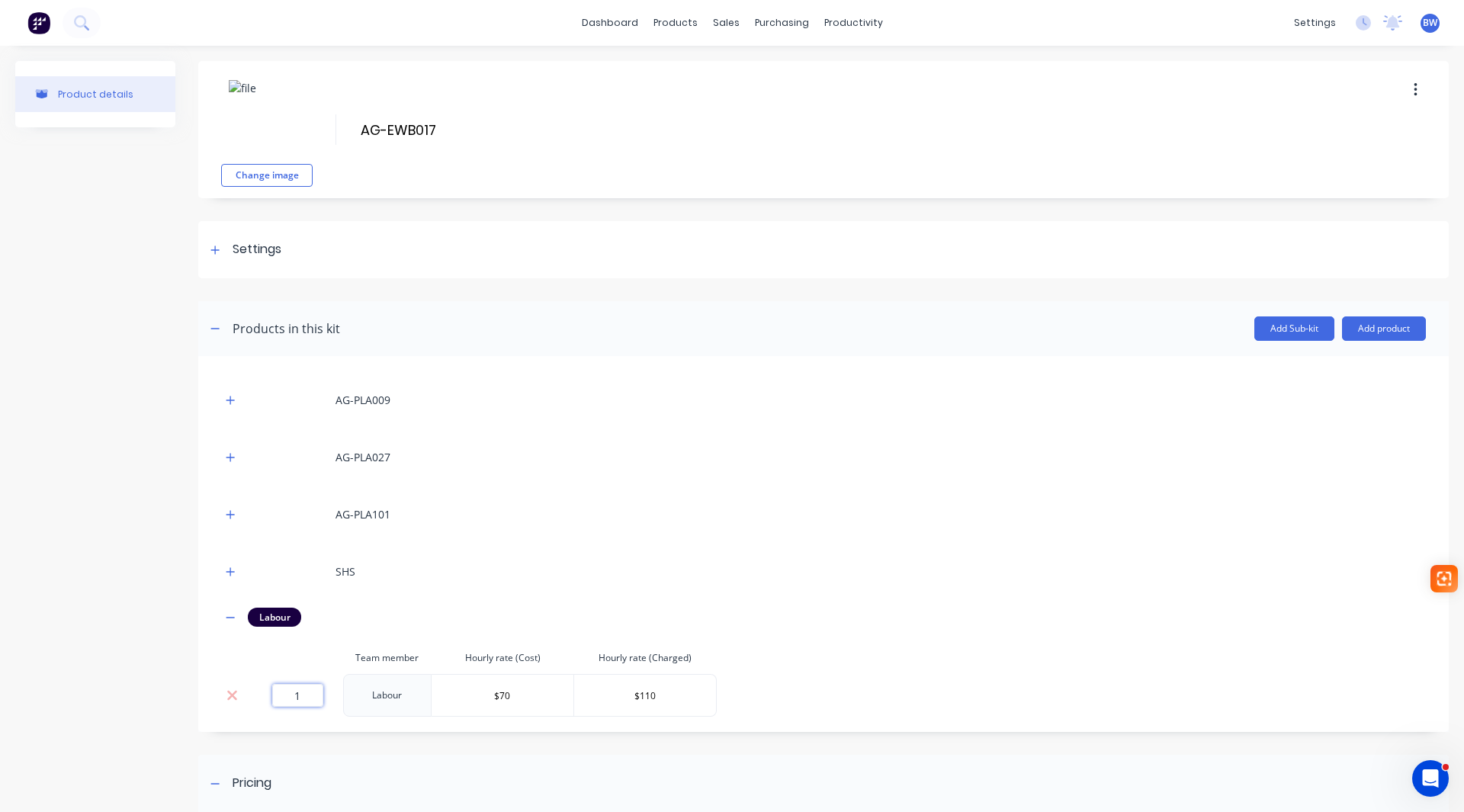
click at [309, 694] on input "1" at bounding box center [297, 695] width 51 height 23
type input "1.01"
click at [221, 618] on button "button" at bounding box center [230, 617] width 19 height 19
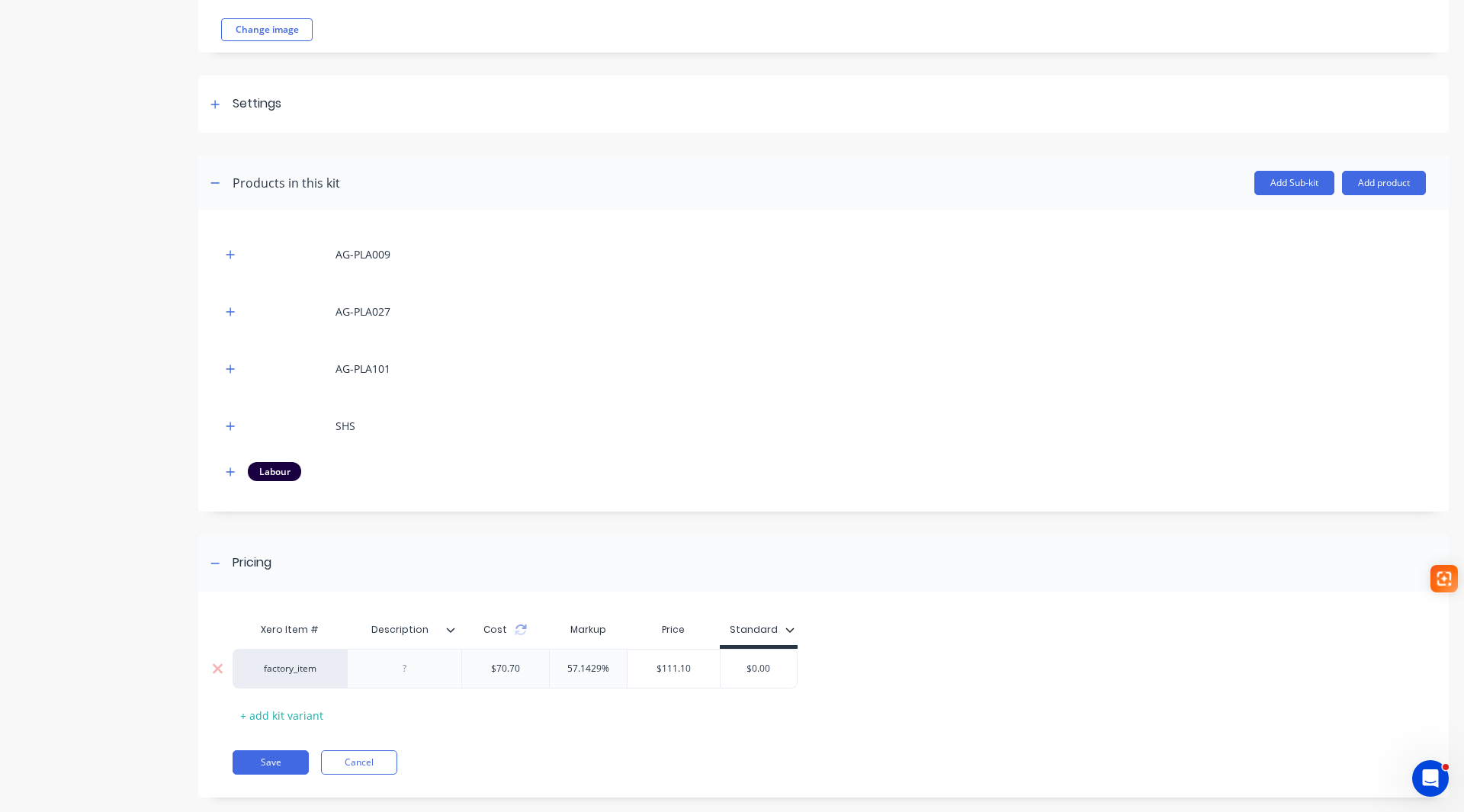
scroll to position [152, 0]
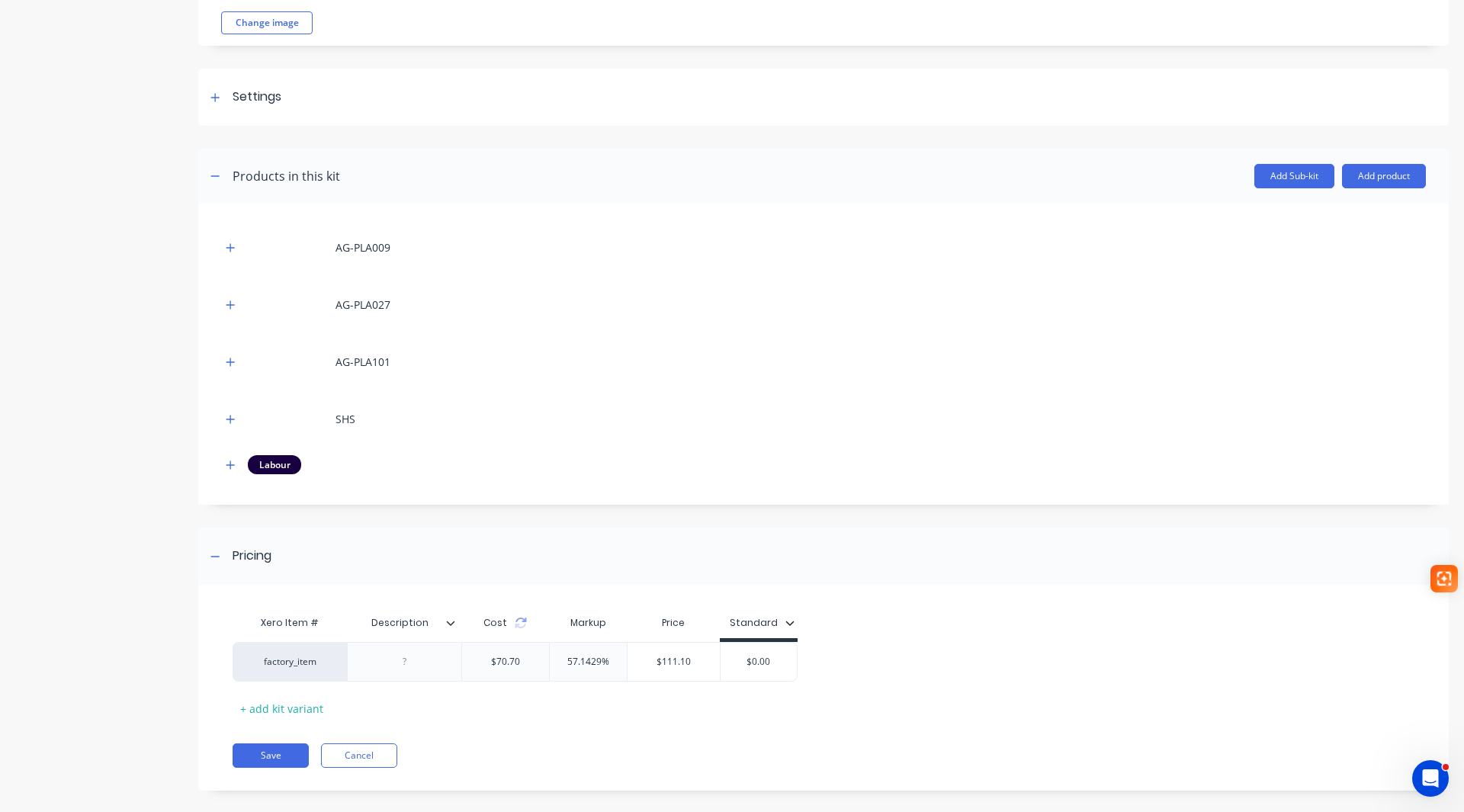
click at [451, 623] on icon at bounding box center [451, 623] width 9 height 9
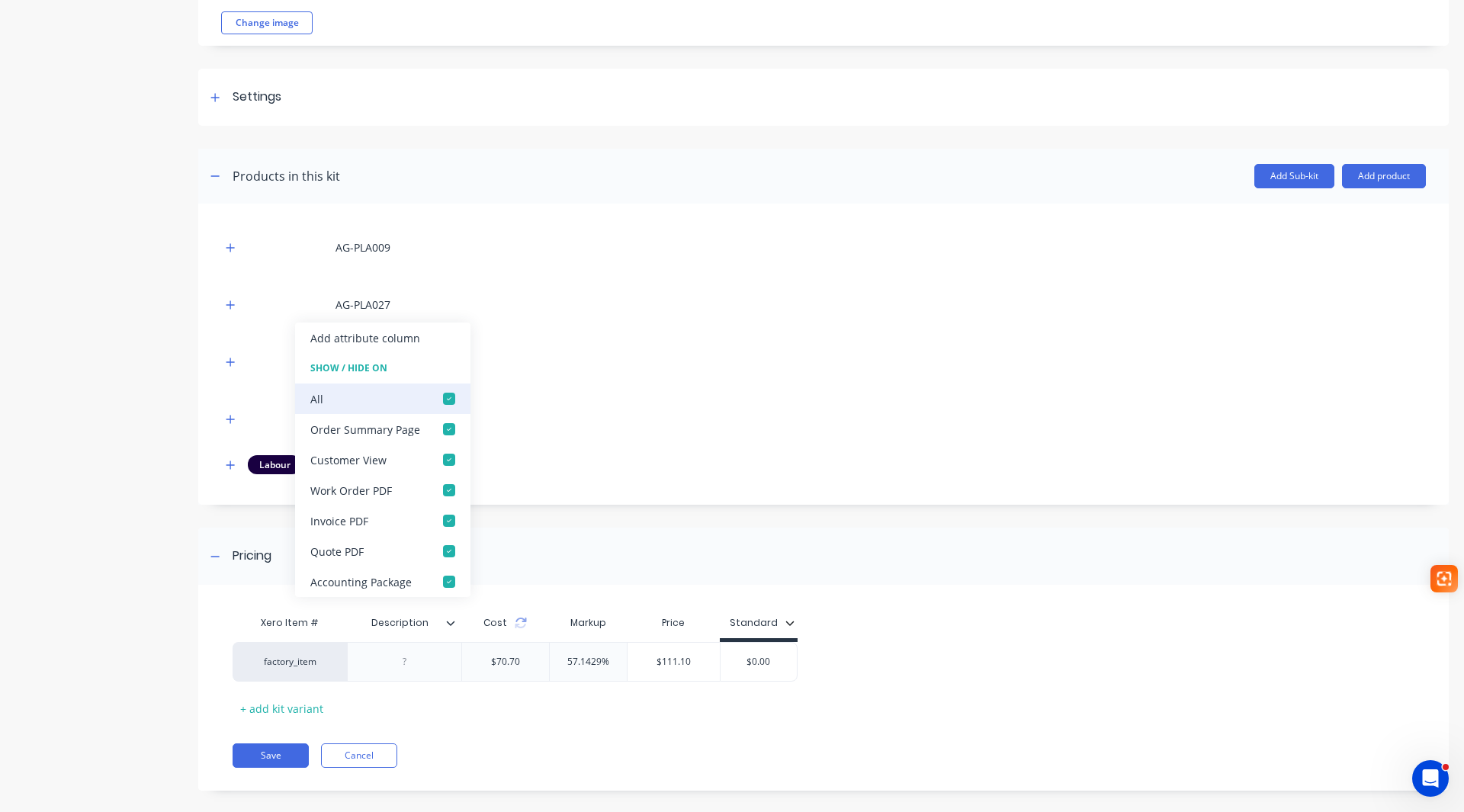
click at [445, 394] on div at bounding box center [448, 398] width 30 height 30
click at [726, 665] on input "$0.00" at bounding box center [758, 661] width 77 height 14
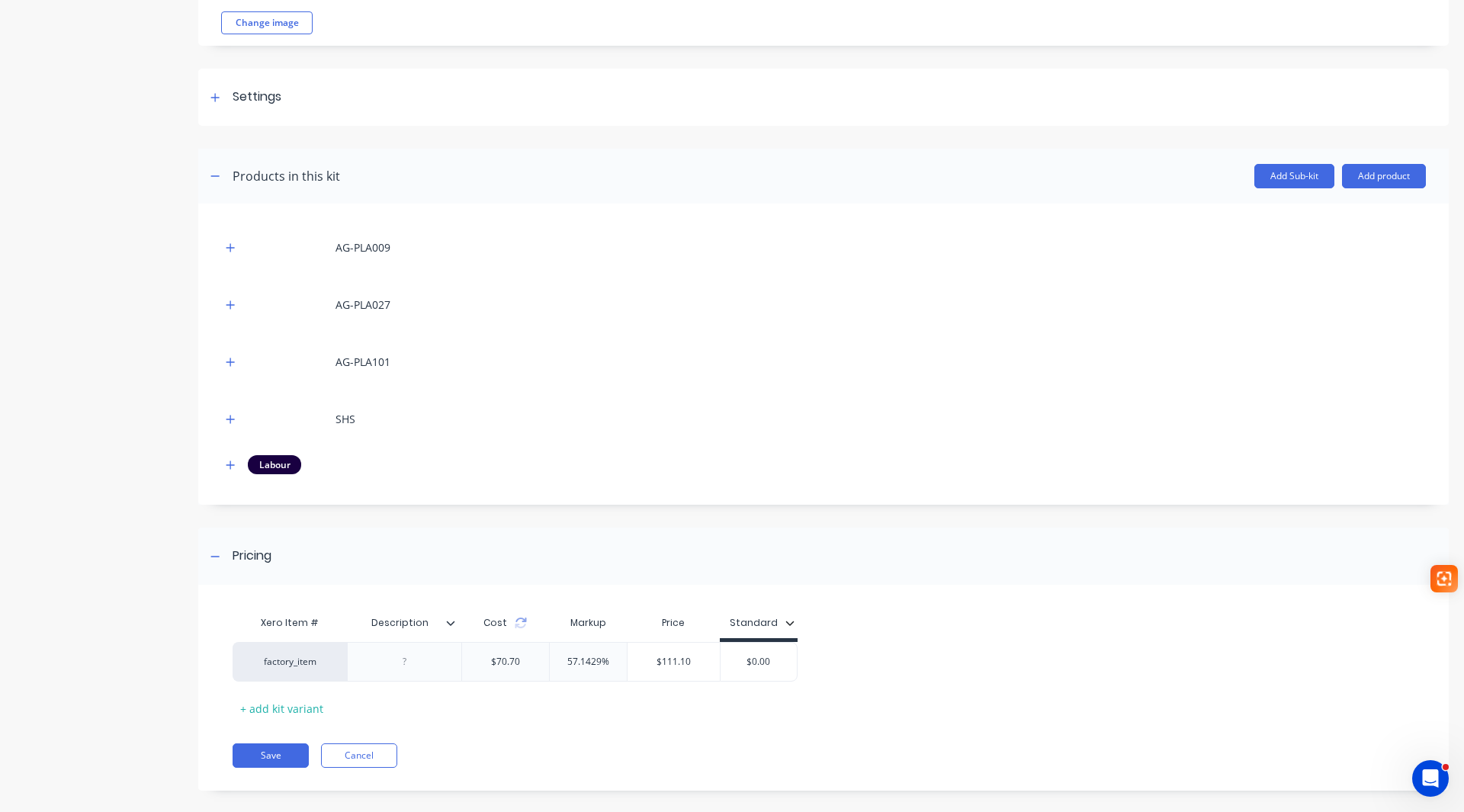
drag, startPoint x: 739, startPoint y: 658, endPoint x: 847, endPoint y: 662, distance: 108.1
click at [821, 658] on div "factory_item $70.70 57.1429% $111.10 $0.00 $0.00" at bounding box center [817, 661] width 1169 height 40
type input "112"
click at [245, 753] on button "Save" at bounding box center [270, 755] width 77 height 24
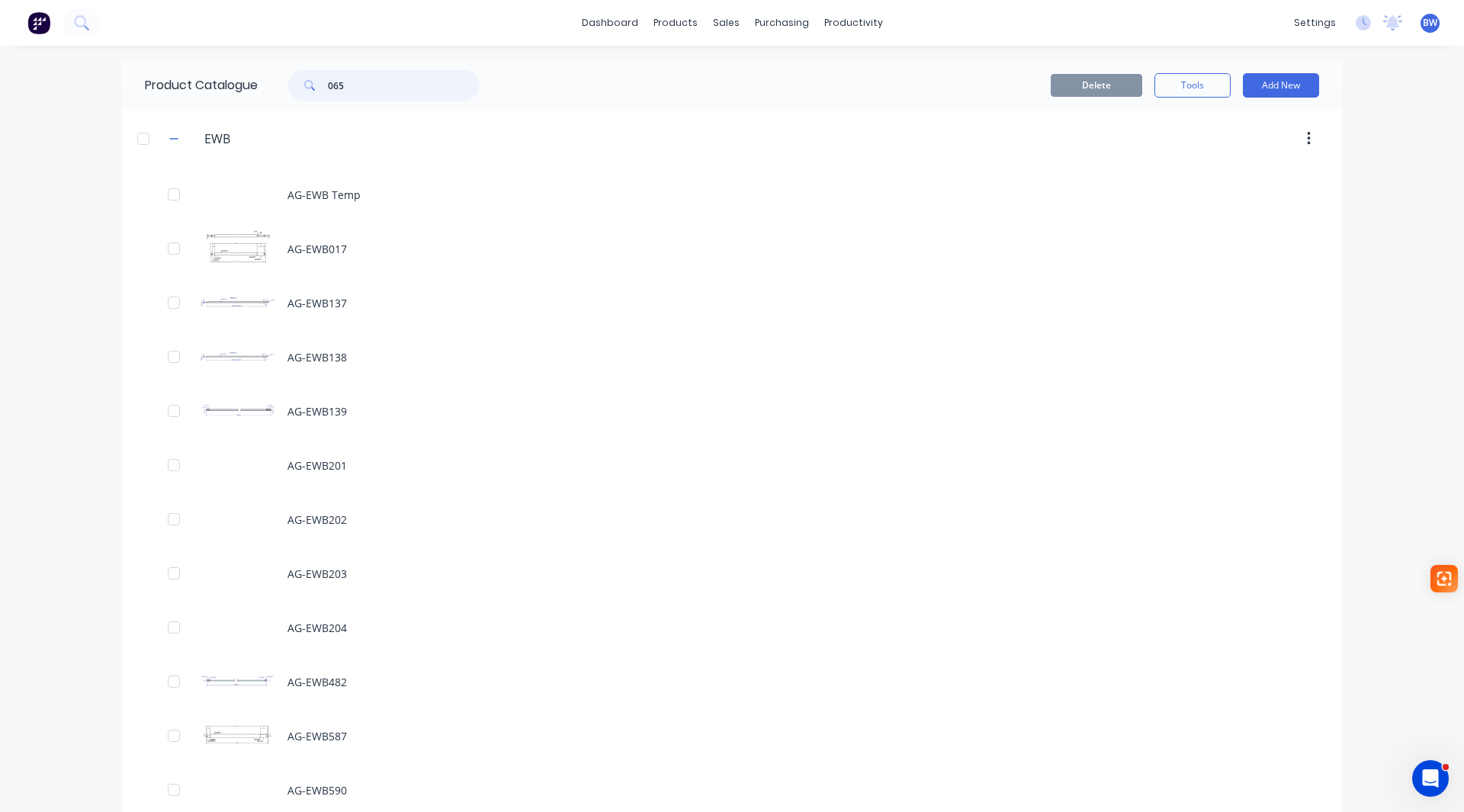
drag, startPoint x: 374, startPoint y: 79, endPoint x: 253, endPoint y: 79, distance: 121.0
click at [252, 79] on div "Product Catalogue 065" at bounding box center [319, 85] width 395 height 49
type input "937"
click at [1268, 86] on button "Add New" at bounding box center [1281, 85] width 77 height 24
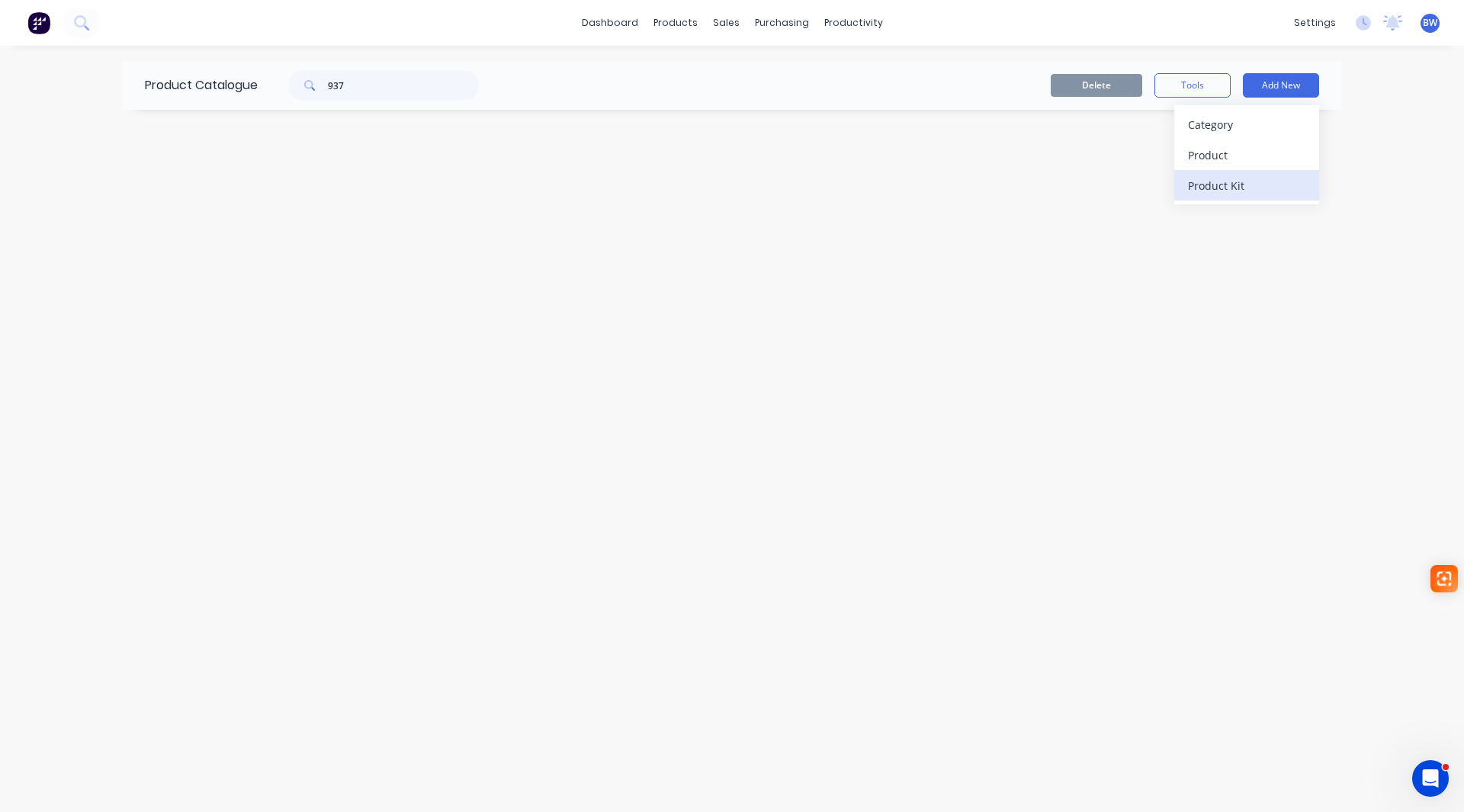
click at [1263, 177] on div "Product Kit" at bounding box center [1246, 185] width 117 height 22
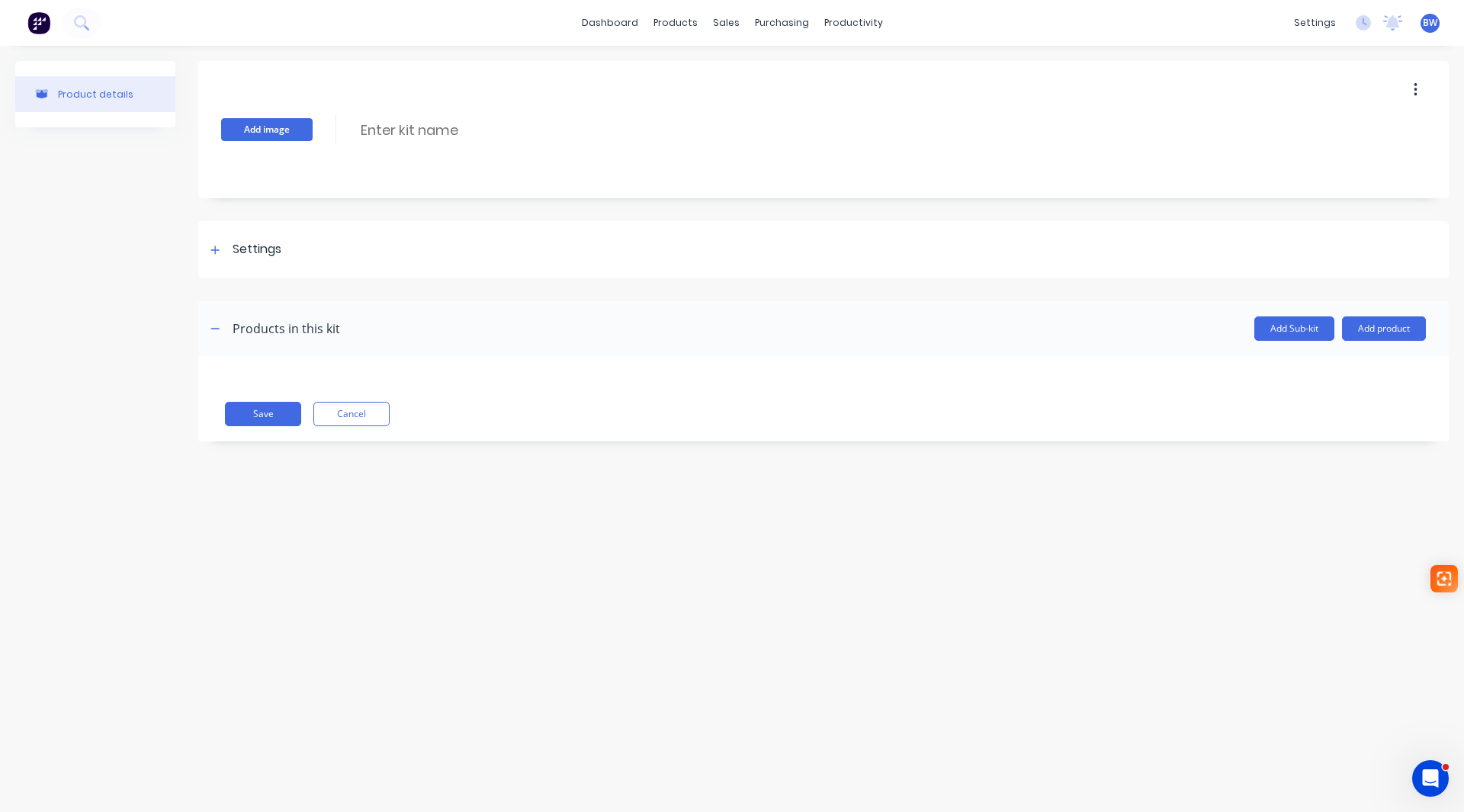
click at [277, 127] on button "Add image" at bounding box center [266, 129] width 91 height 23
click at [374, 131] on input at bounding box center [493, 130] width 270 height 22
type input "AG-EWB937"
click at [385, 174] on div "Change image AG-EWB937 AG-EWB937 Enter kit name" at bounding box center [823, 129] width 1250 height 137
click at [214, 252] on icon at bounding box center [215, 250] width 9 height 11
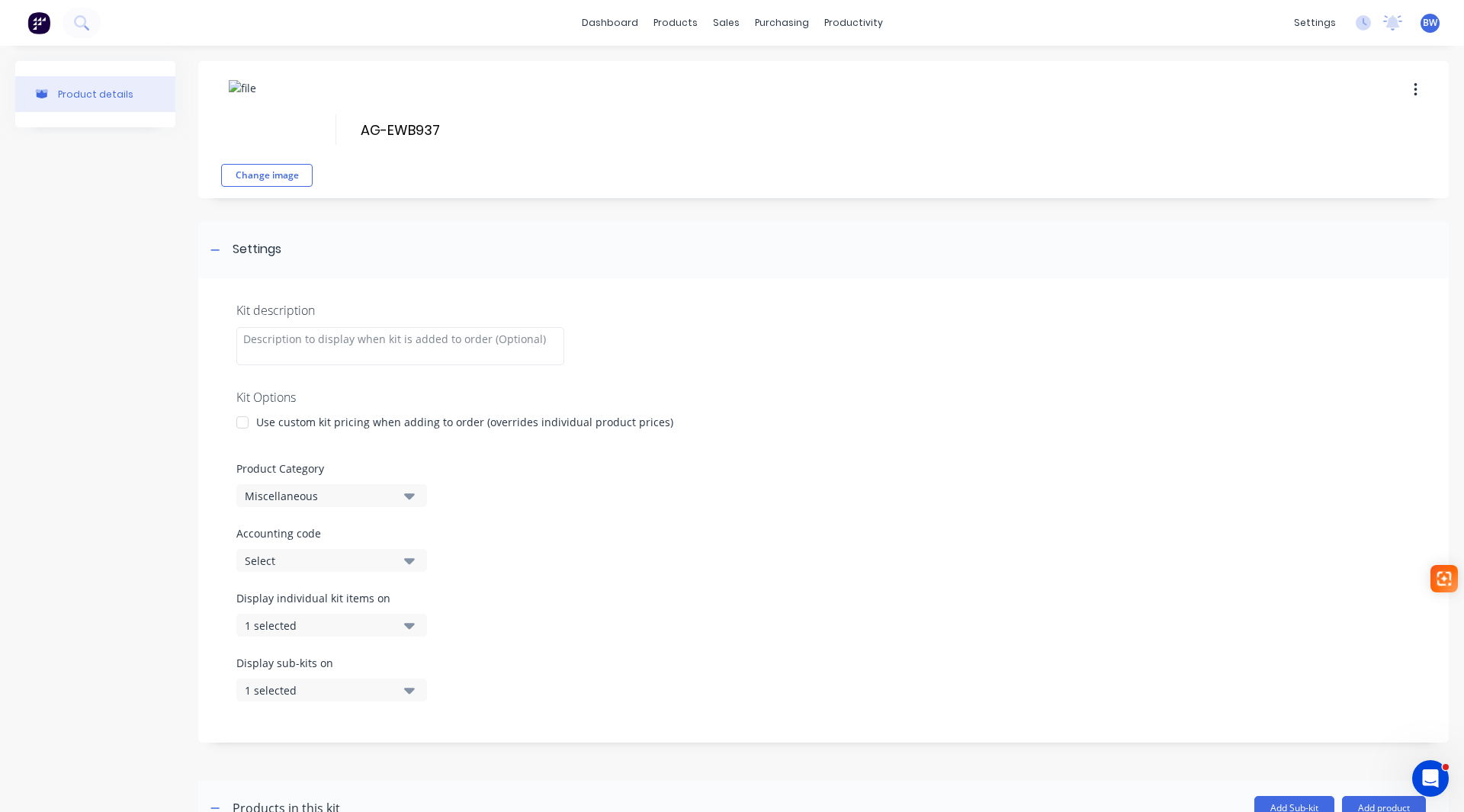
click at [239, 420] on div at bounding box center [242, 422] width 30 height 30
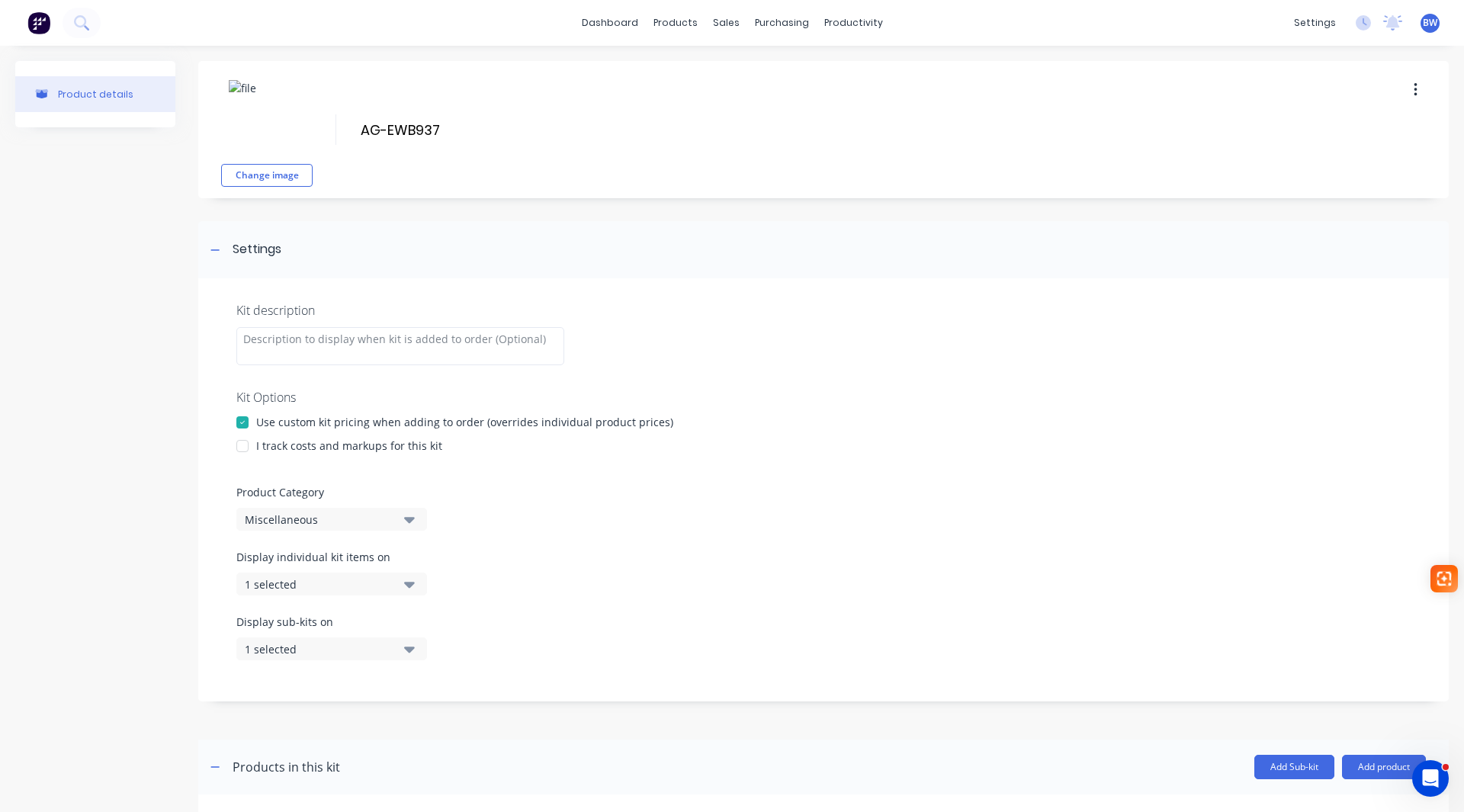
click at [240, 443] on div at bounding box center [242, 445] width 30 height 30
click at [293, 527] on button "Miscellaneous" at bounding box center [331, 519] width 191 height 23
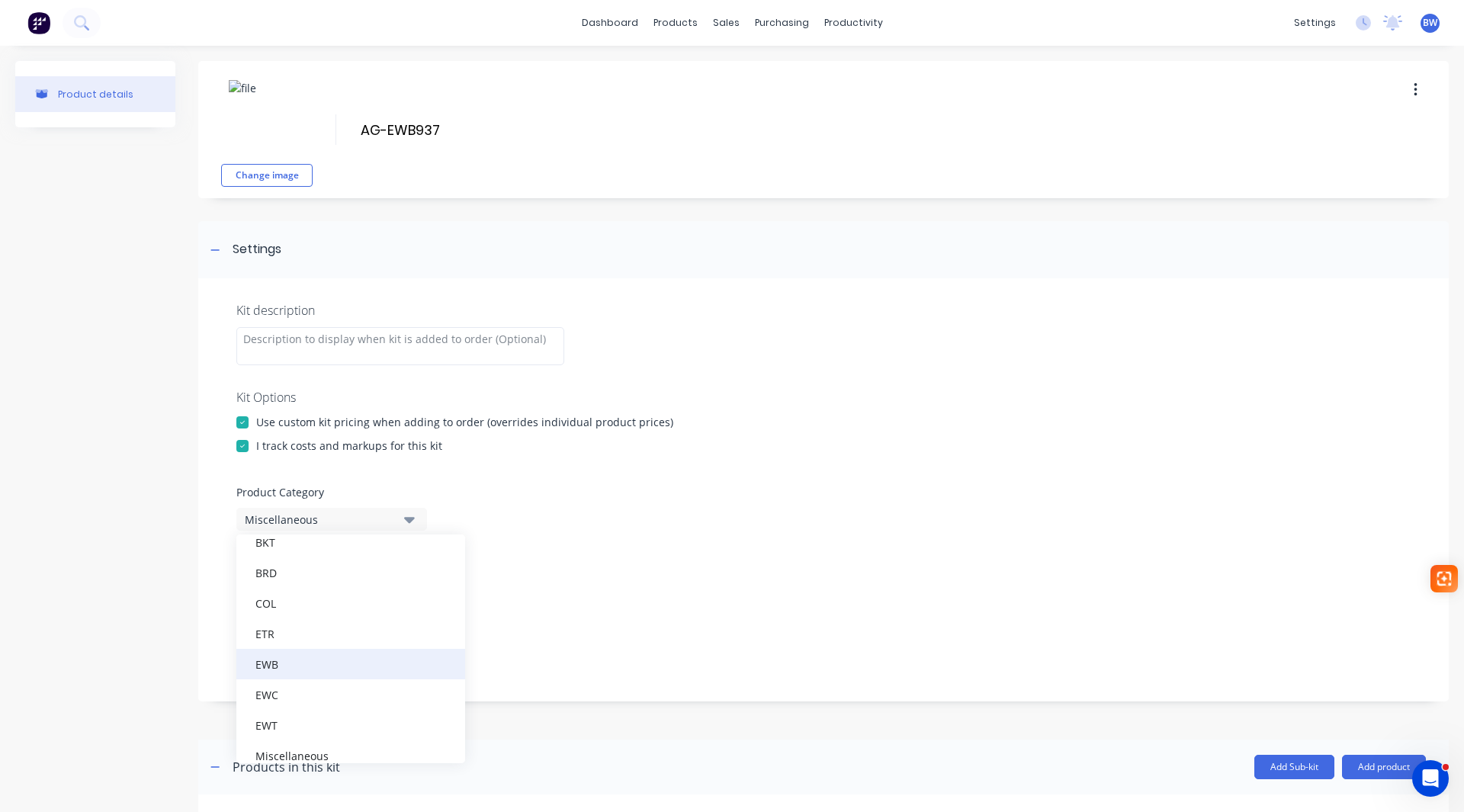
click at [293, 661] on div "EWB" at bounding box center [350, 664] width 229 height 30
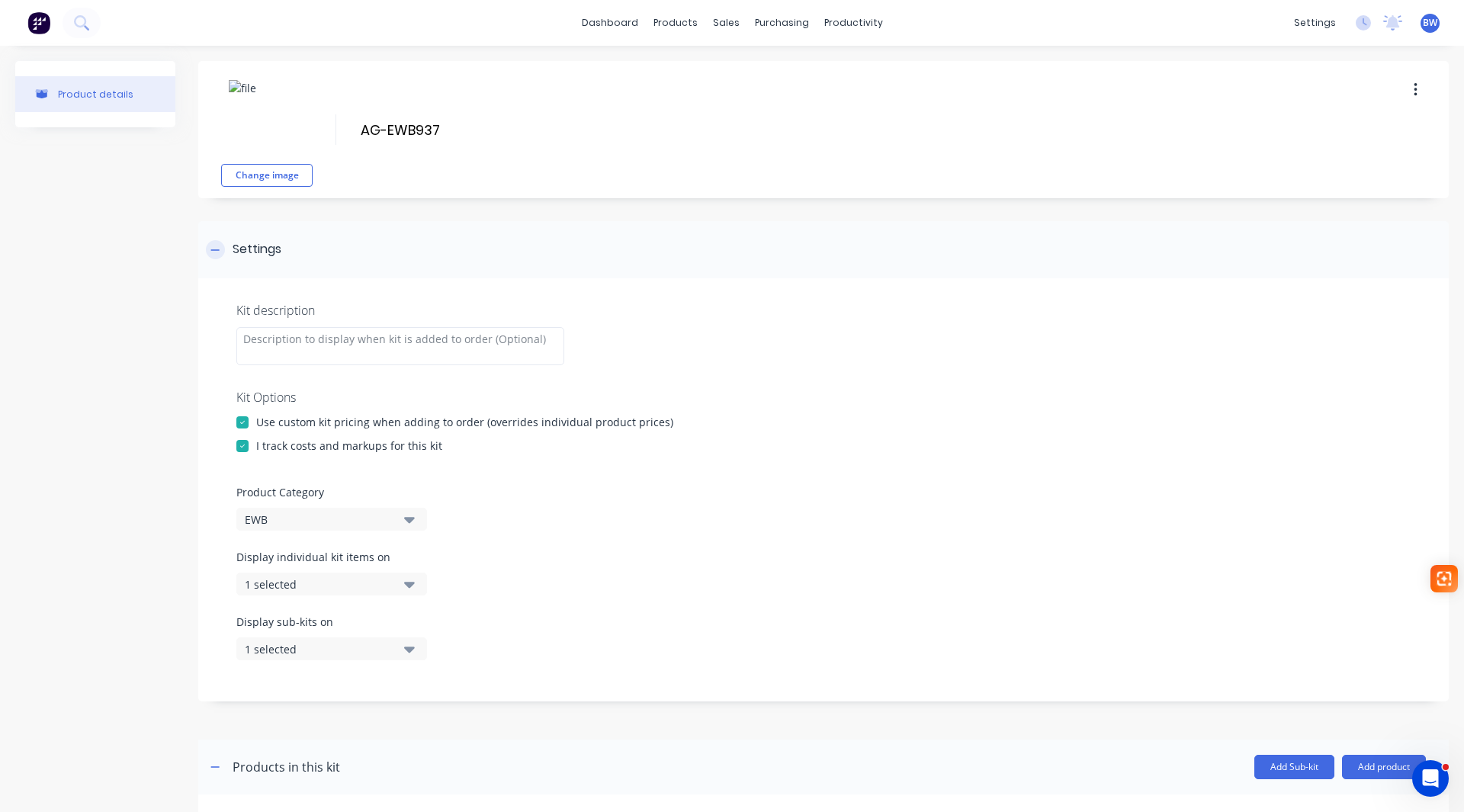
click at [212, 250] on icon at bounding box center [215, 249] width 8 height 1
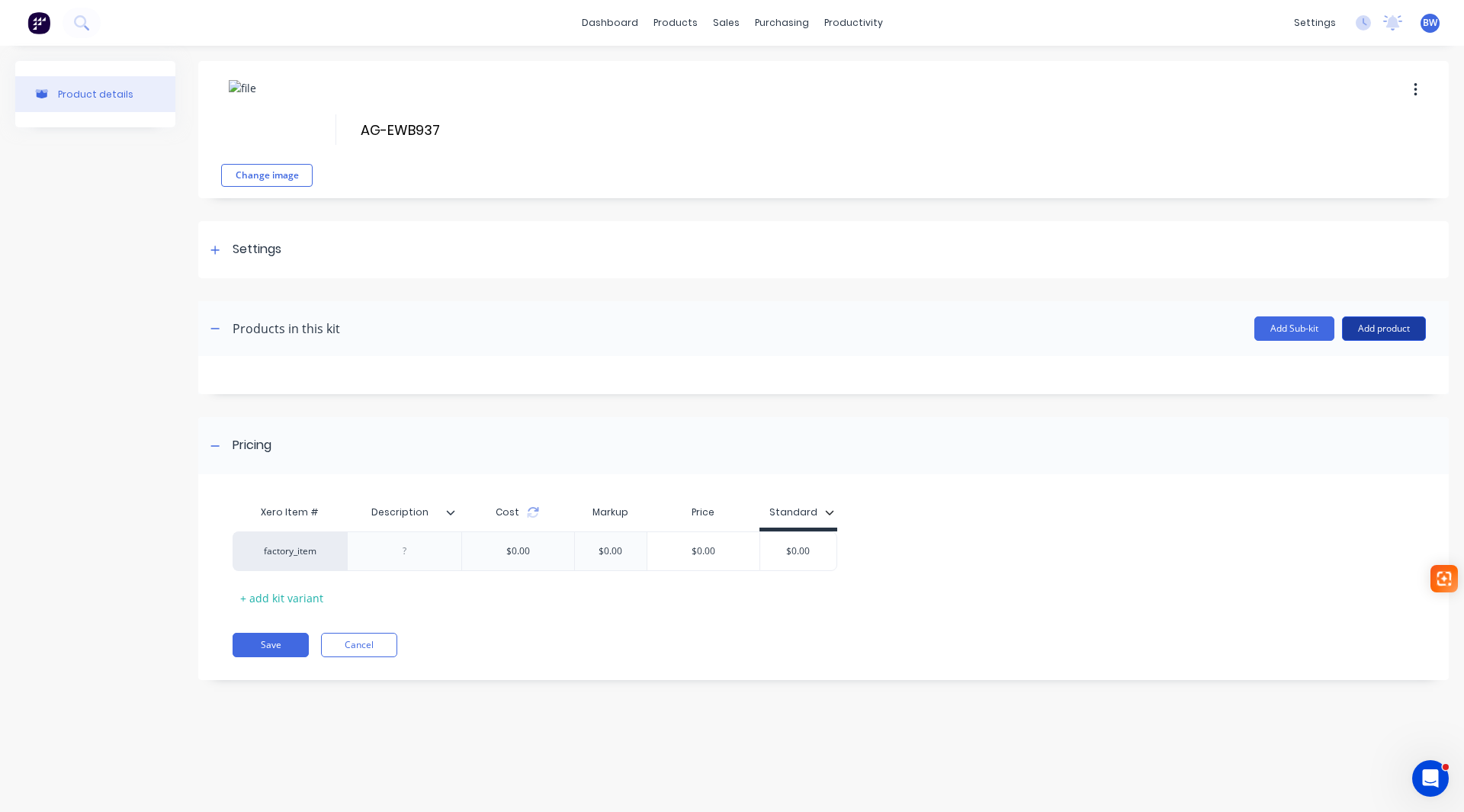
click at [1411, 320] on button "Add product" at bounding box center [1383, 328] width 84 height 24
click at [1369, 360] on div "Product catalogue" at bounding box center [1352, 368] width 117 height 22
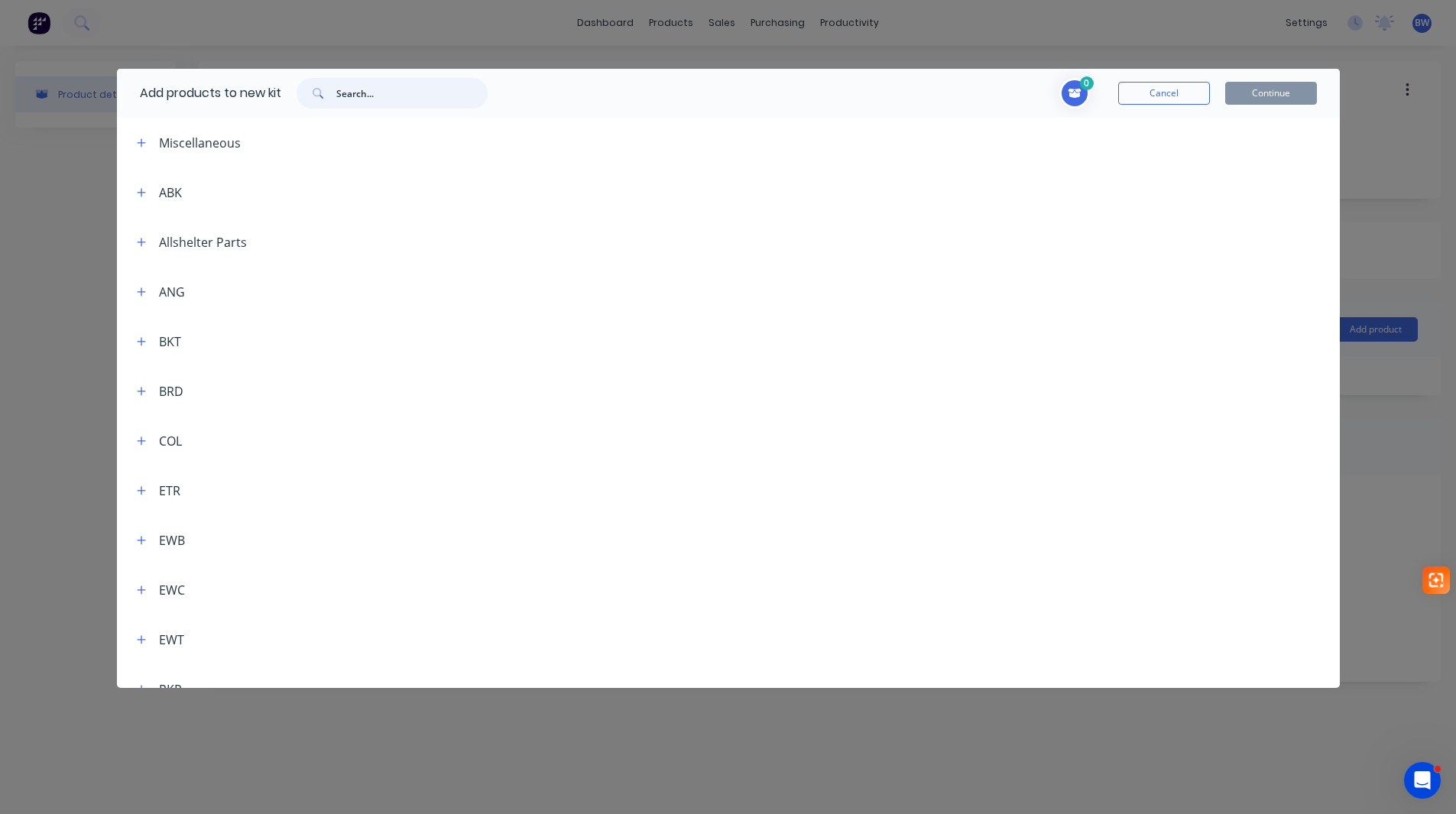
click at [358, 98] on input "text" at bounding box center [412, 92] width 152 height 30
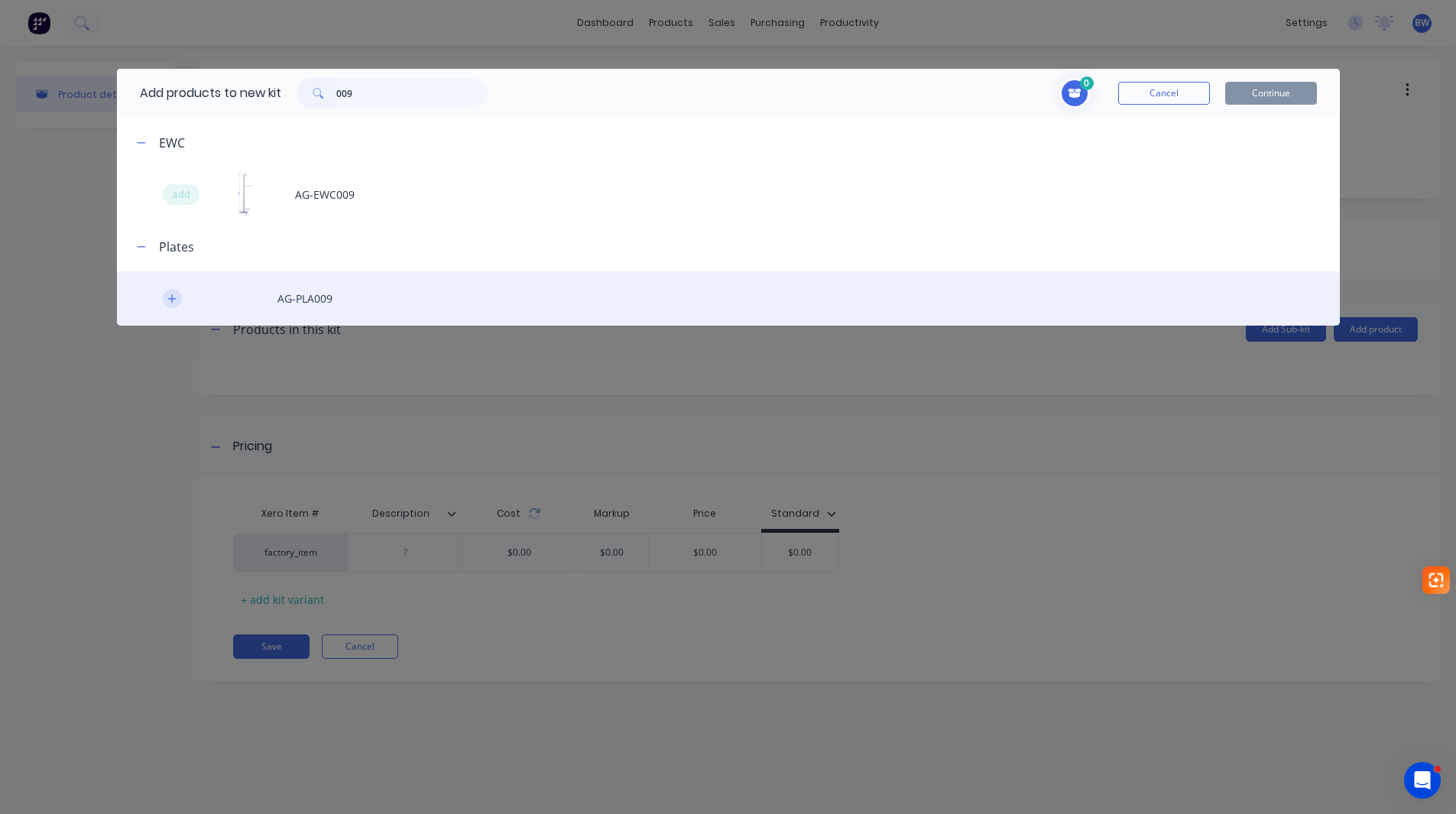
click at [165, 302] on button "button" at bounding box center [172, 298] width 19 height 19
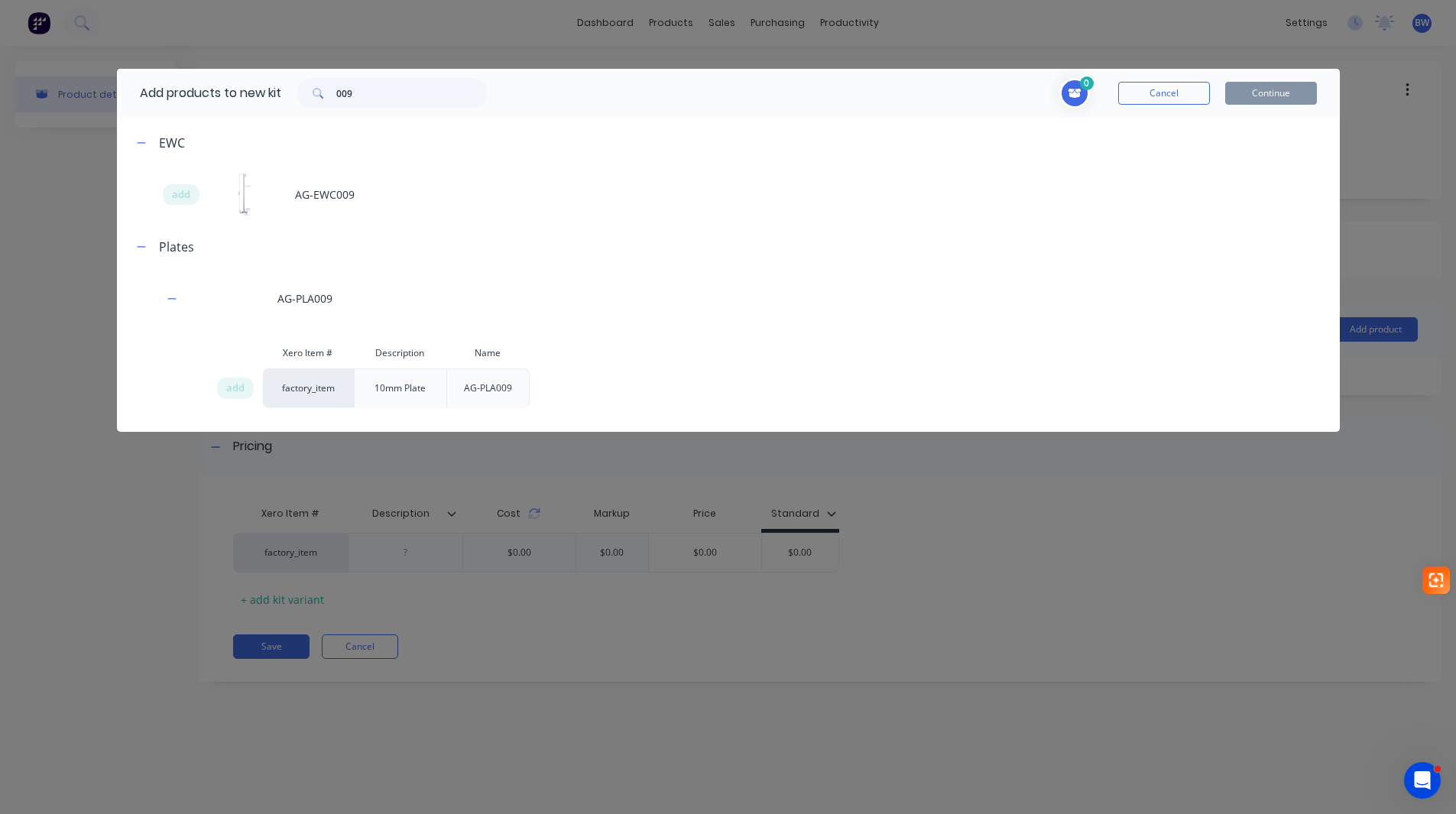
click at [237, 393] on span "add" at bounding box center [236, 388] width 18 height 16
drag, startPoint x: 365, startPoint y: 97, endPoint x: 318, endPoint y: 98, distance: 47.0
click at [318, 98] on div "009" at bounding box center [392, 92] width 191 height 30
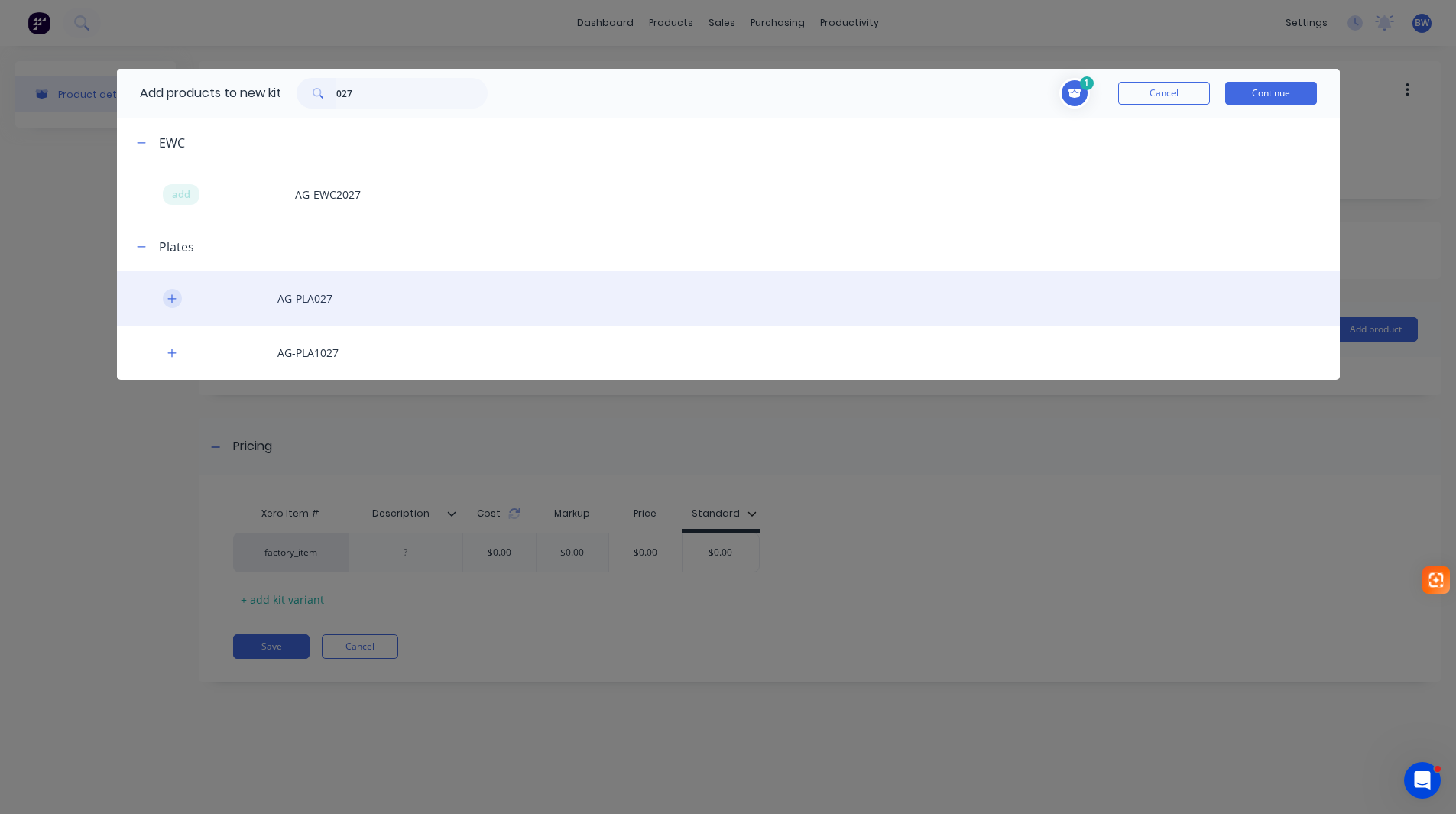
click at [165, 296] on button "button" at bounding box center [172, 298] width 19 height 19
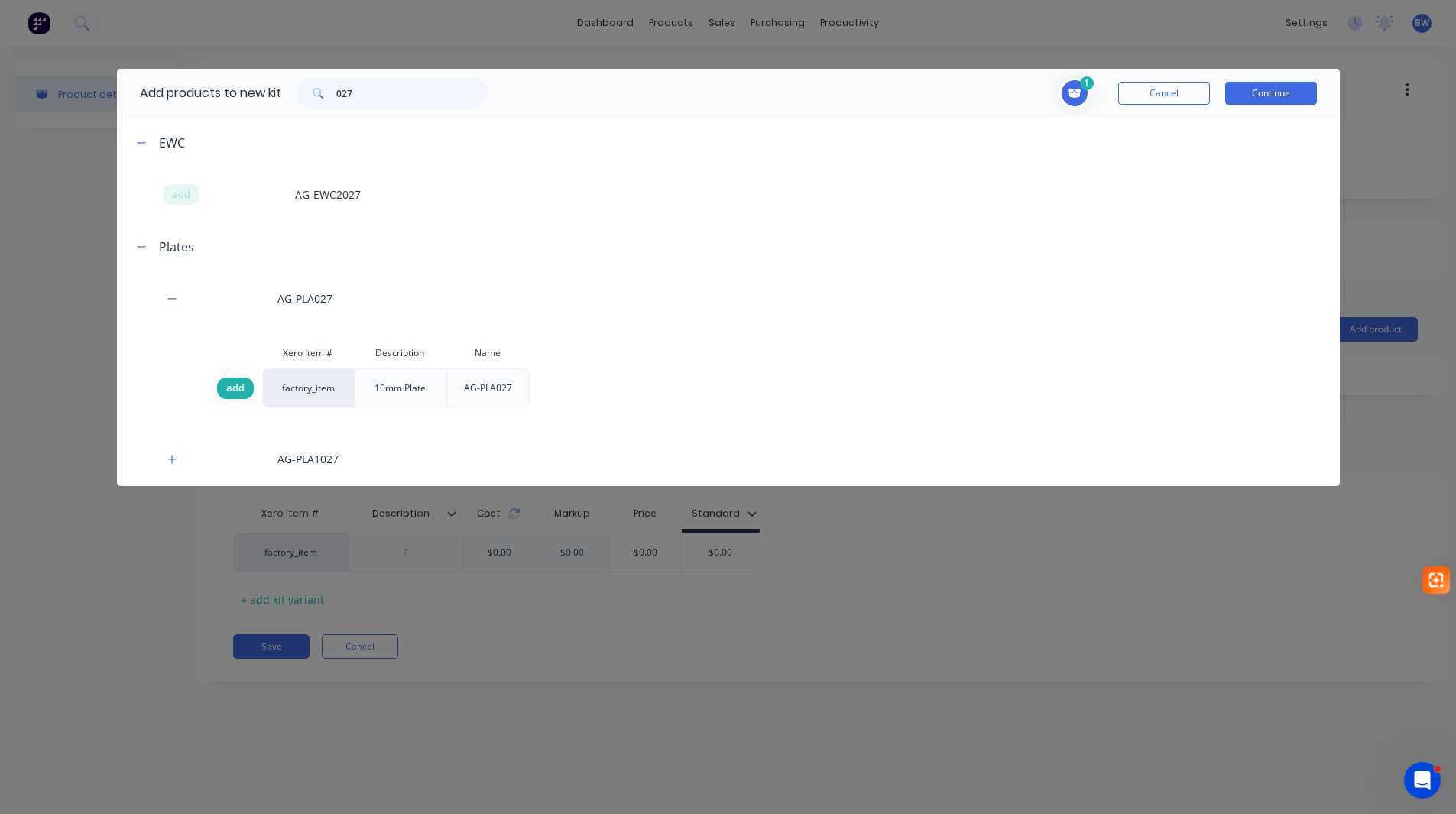
click at [233, 387] on span "add" at bounding box center [236, 388] width 18 height 16
drag, startPoint x: 350, startPoint y: 94, endPoint x: 329, endPoint y: 95, distance: 21.0
click at [329, 95] on div "027" at bounding box center [392, 92] width 191 height 30
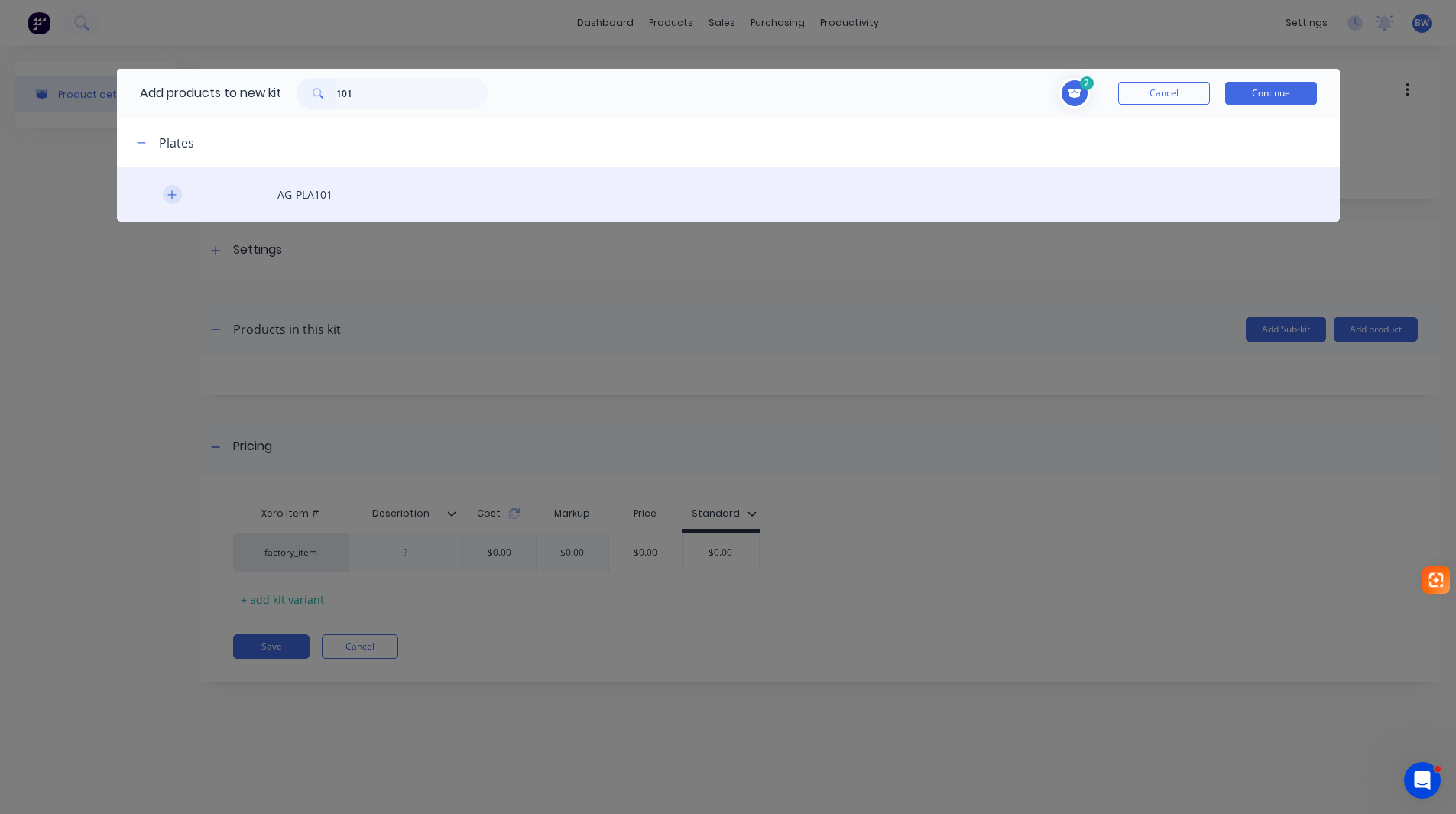
click at [173, 196] on icon "button" at bounding box center [172, 195] width 9 height 11
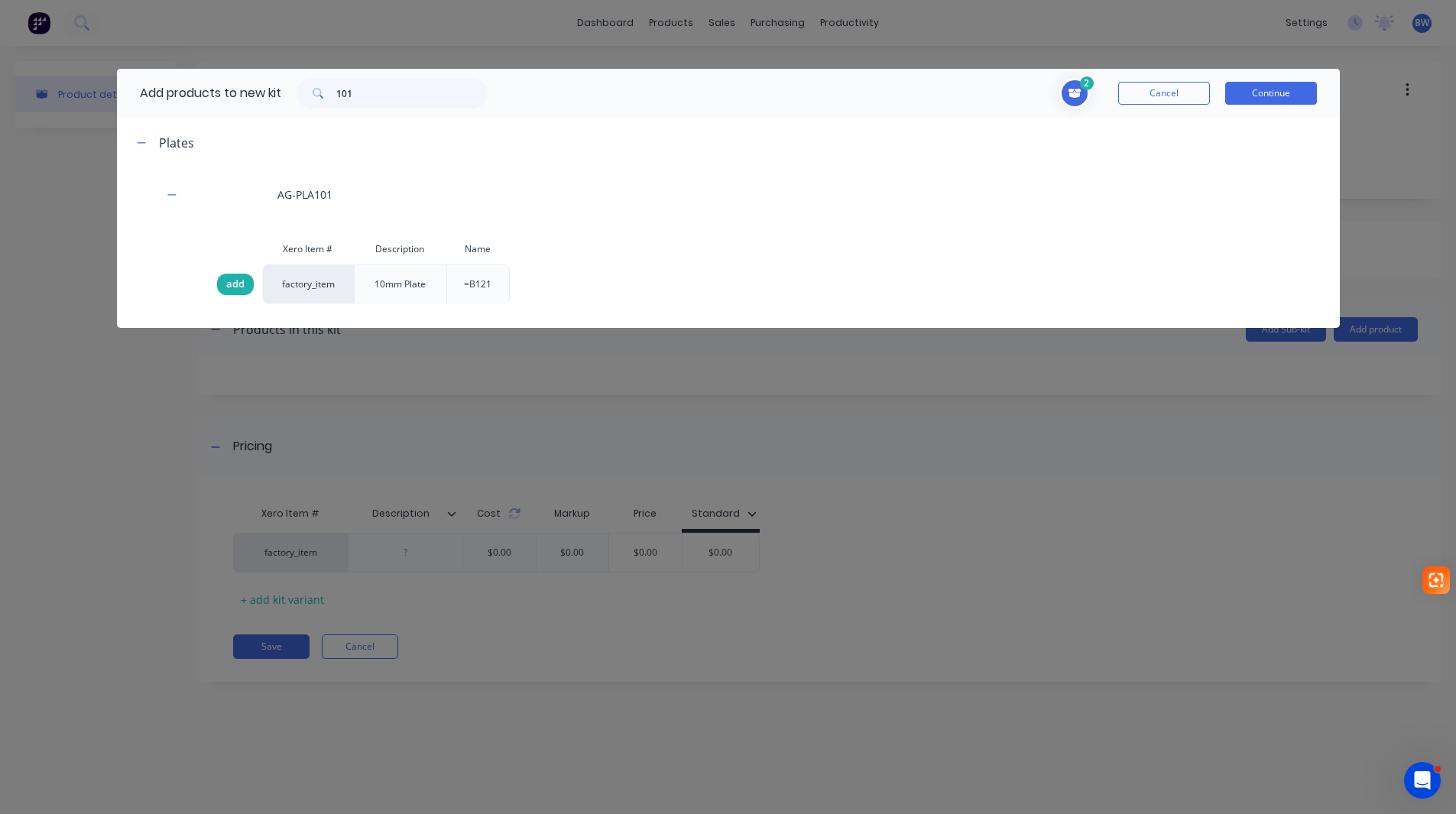
click at [237, 282] on span "add" at bounding box center [236, 284] width 18 height 16
drag, startPoint x: 369, startPoint y: 95, endPoint x: 311, endPoint y: 95, distance: 58.0
click at [311, 95] on div "101" at bounding box center [392, 92] width 191 height 30
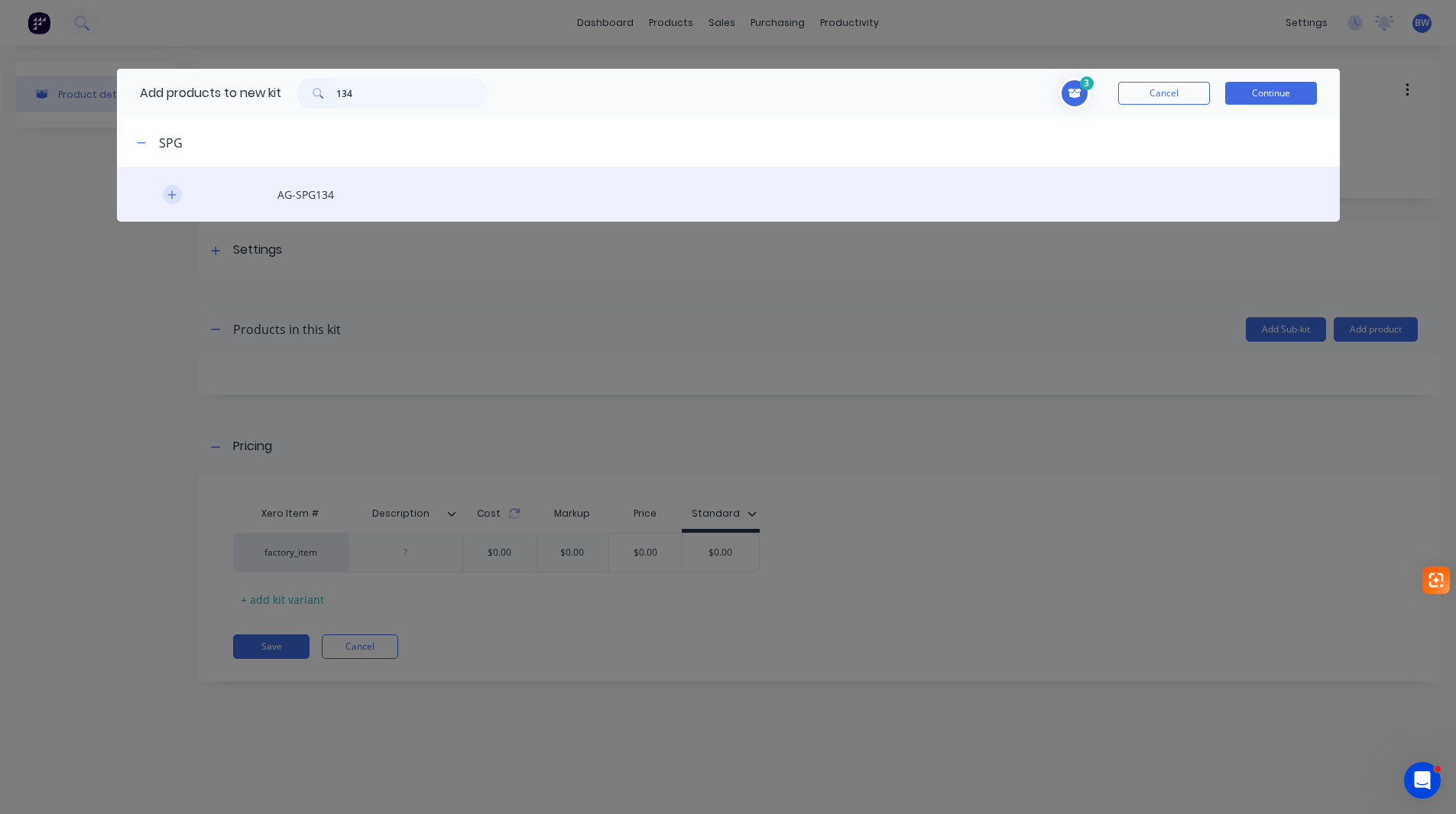
click at [173, 201] on button "button" at bounding box center [172, 194] width 19 height 19
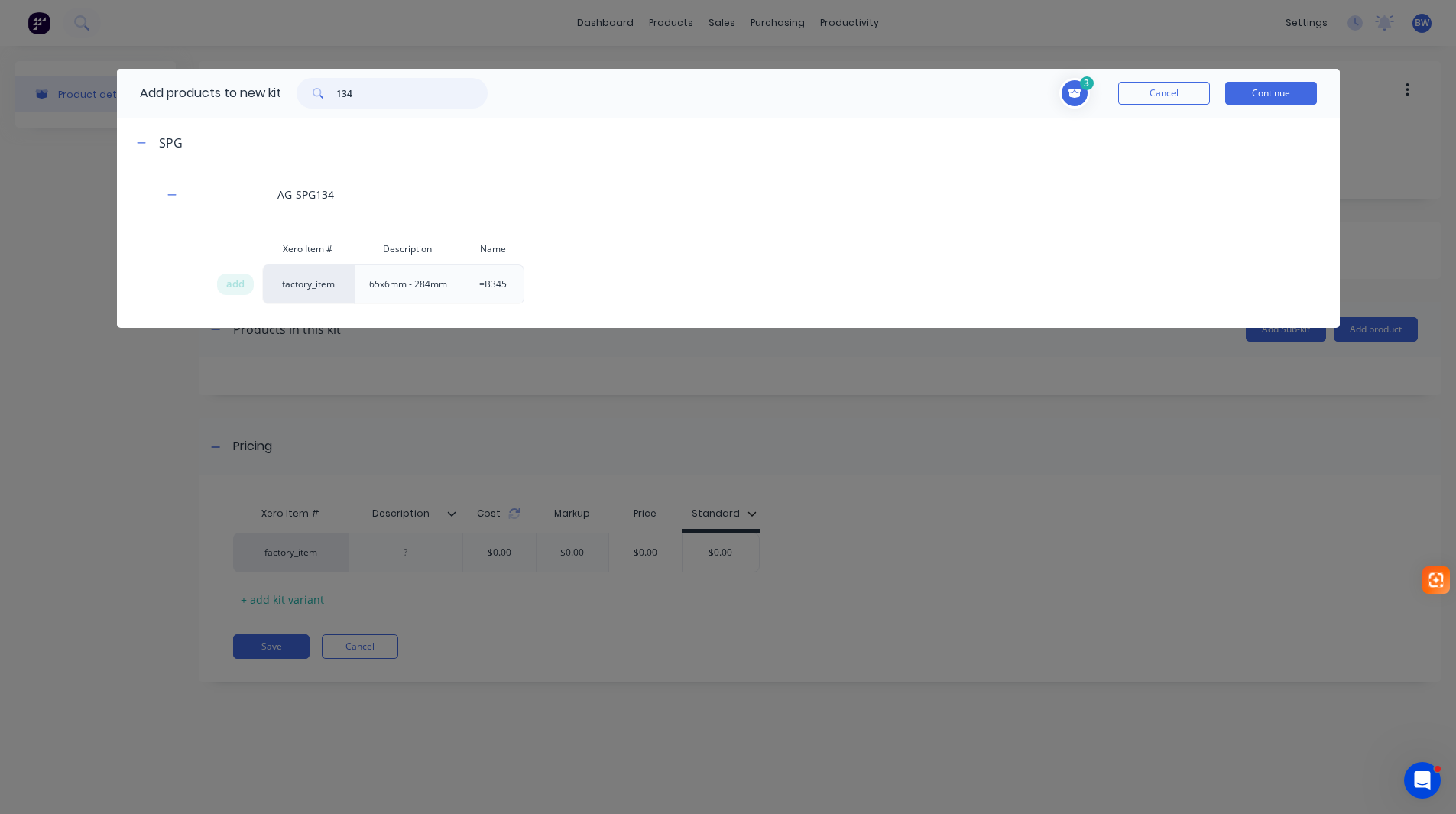
drag, startPoint x: 392, startPoint y: 94, endPoint x: 383, endPoint y: 93, distance: 9.1
click at [383, 93] on input "134" at bounding box center [412, 92] width 152 height 30
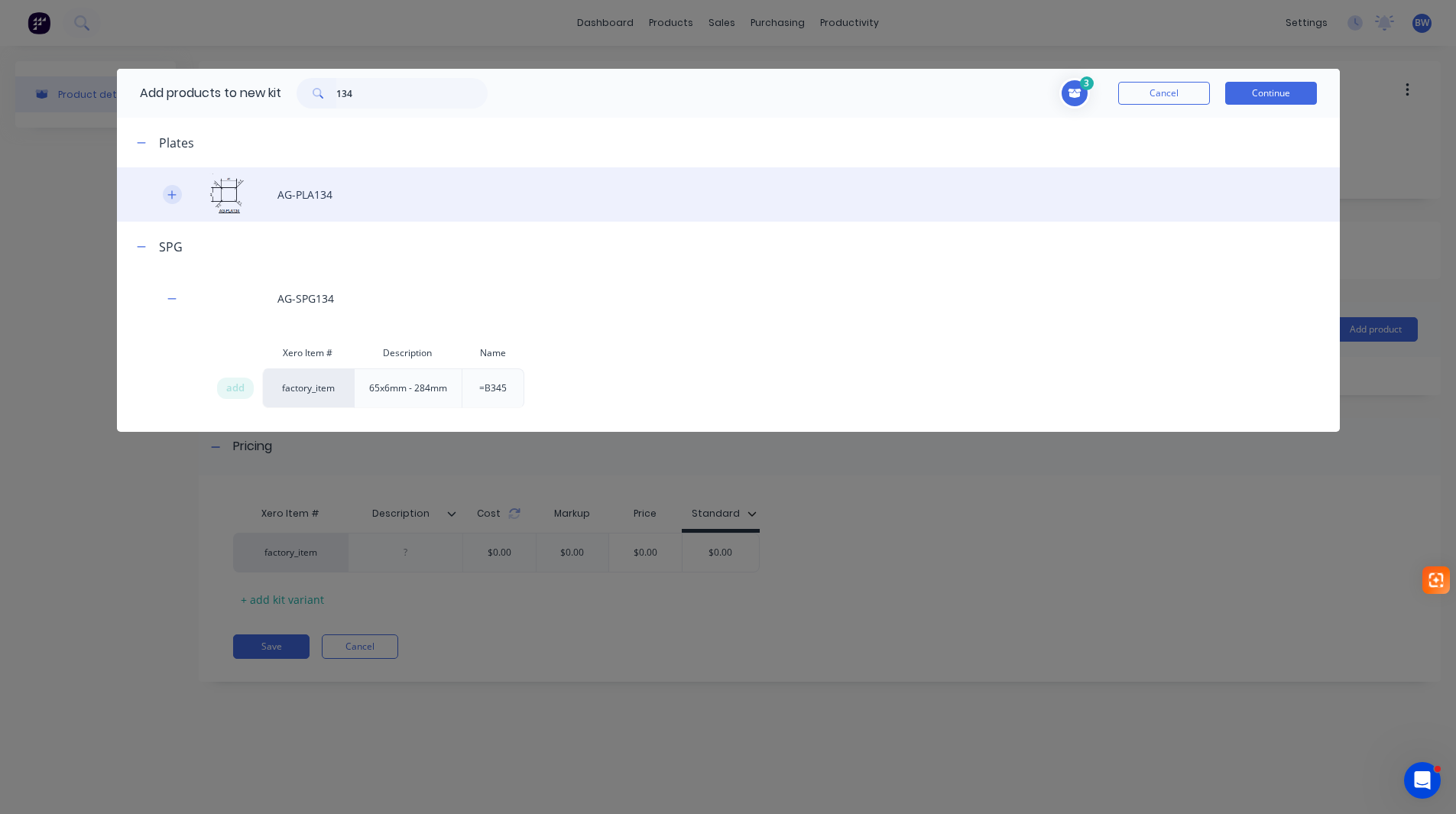
click at [174, 193] on icon "button" at bounding box center [172, 195] width 9 height 11
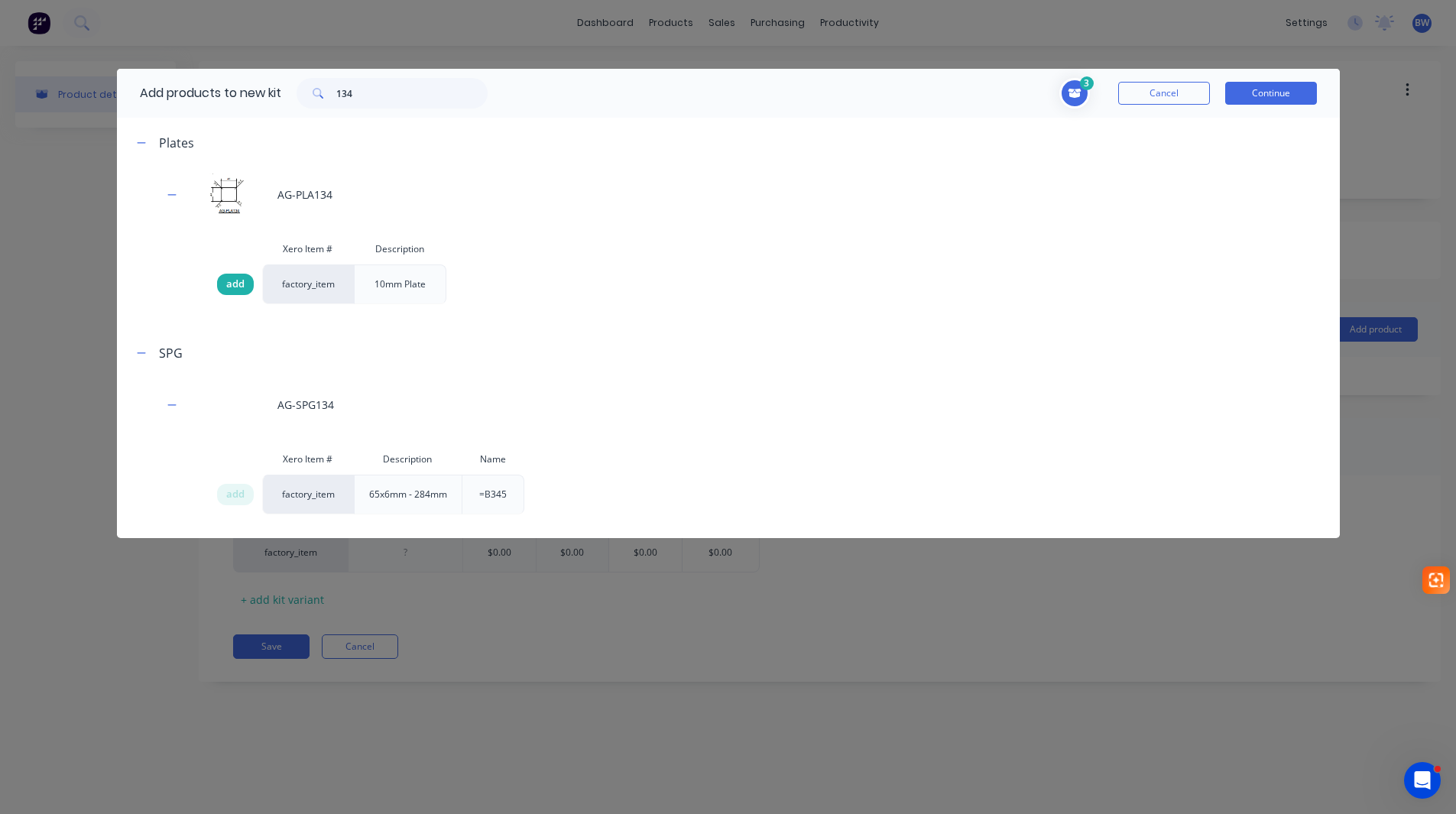
click at [233, 285] on span "add" at bounding box center [236, 284] width 18 height 16
drag, startPoint x: 376, startPoint y: 95, endPoint x: 322, endPoint y: 95, distance: 54.0
click at [322, 95] on div "134" at bounding box center [392, 92] width 191 height 30
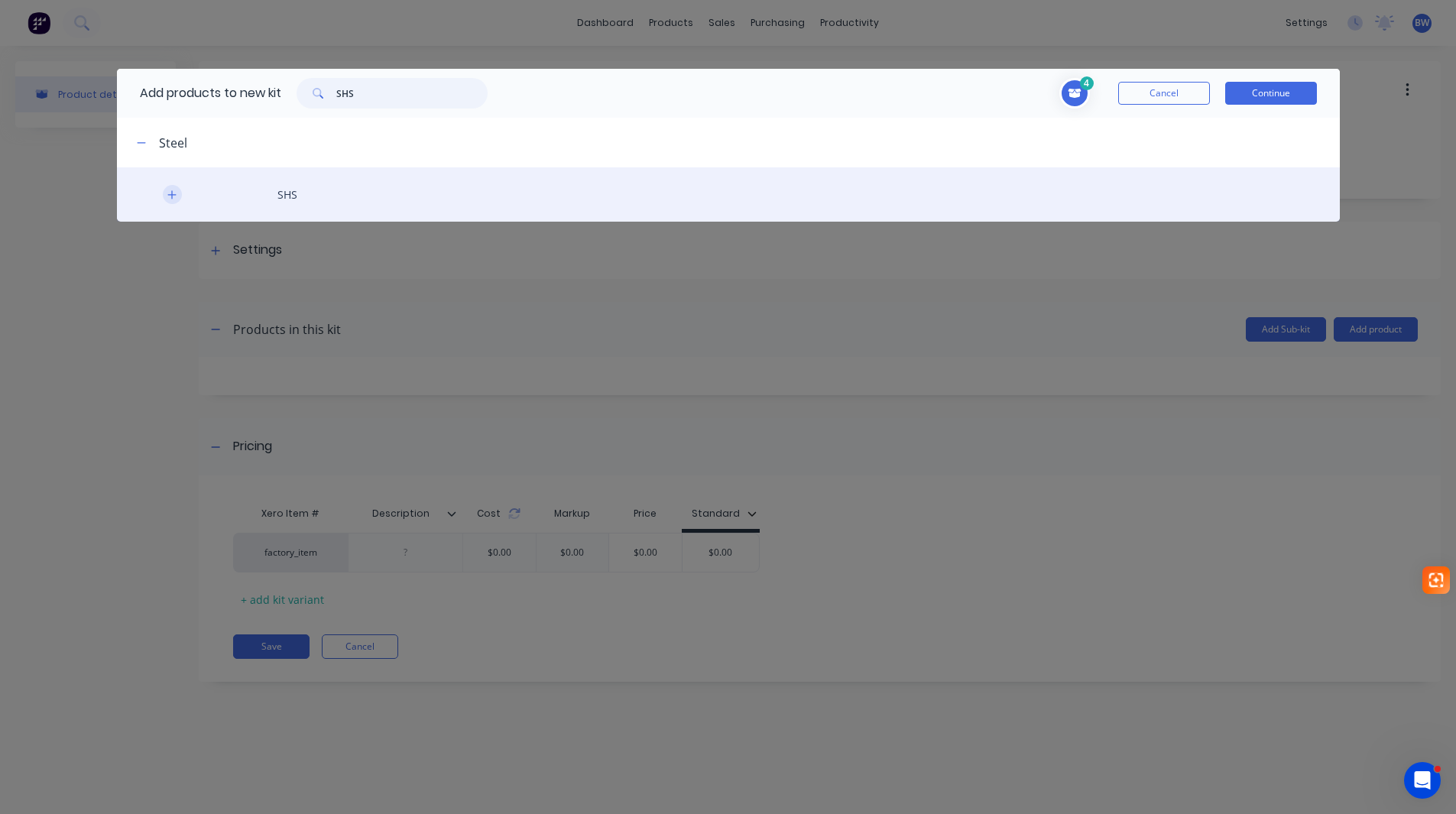
type input "SHS"
click at [168, 194] on icon "button" at bounding box center [171, 194] width 8 height 8
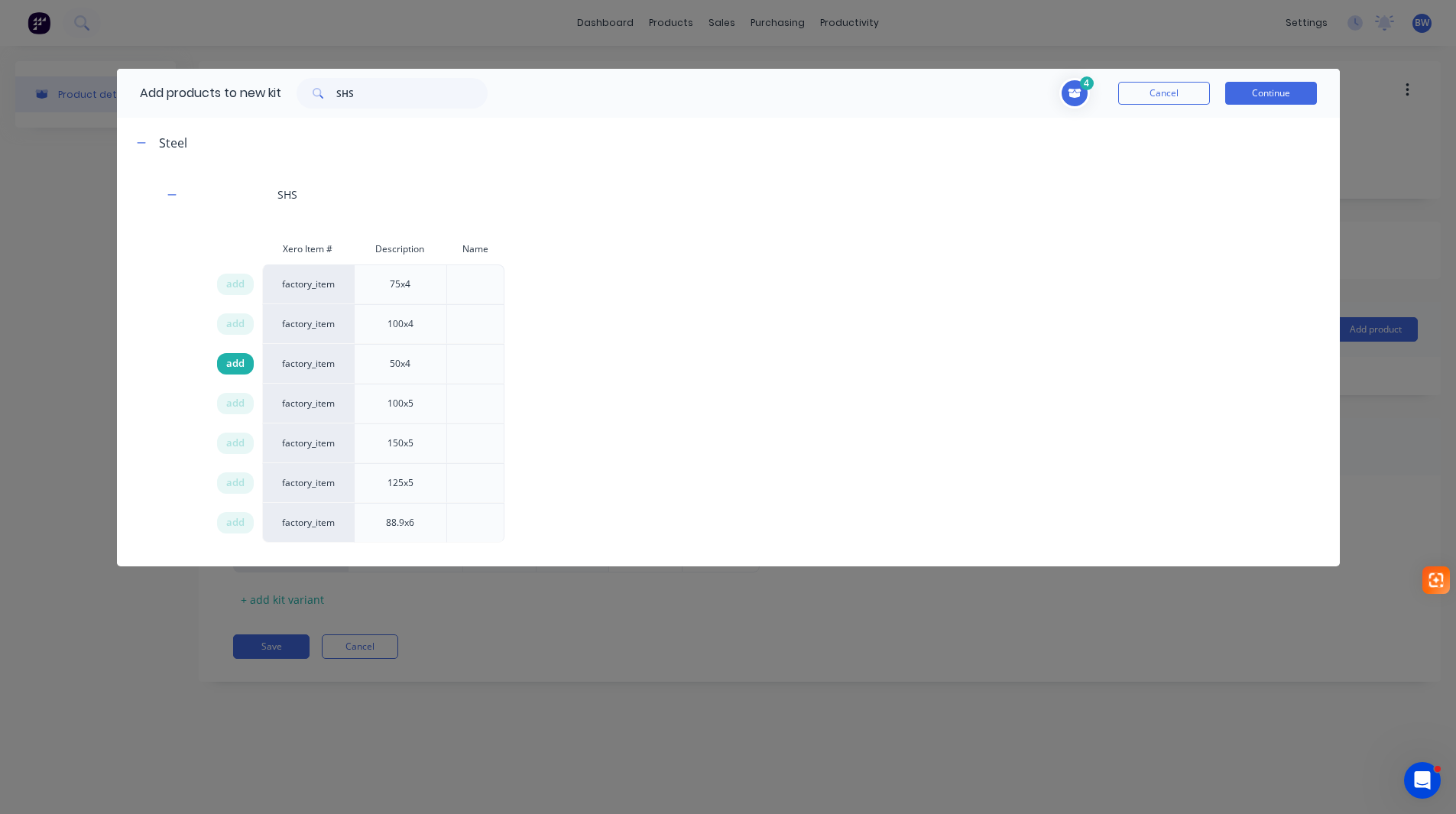
click at [240, 361] on span "add" at bounding box center [236, 363] width 18 height 16
click at [1290, 95] on button "Continue" at bounding box center [1270, 92] width 92 height 23
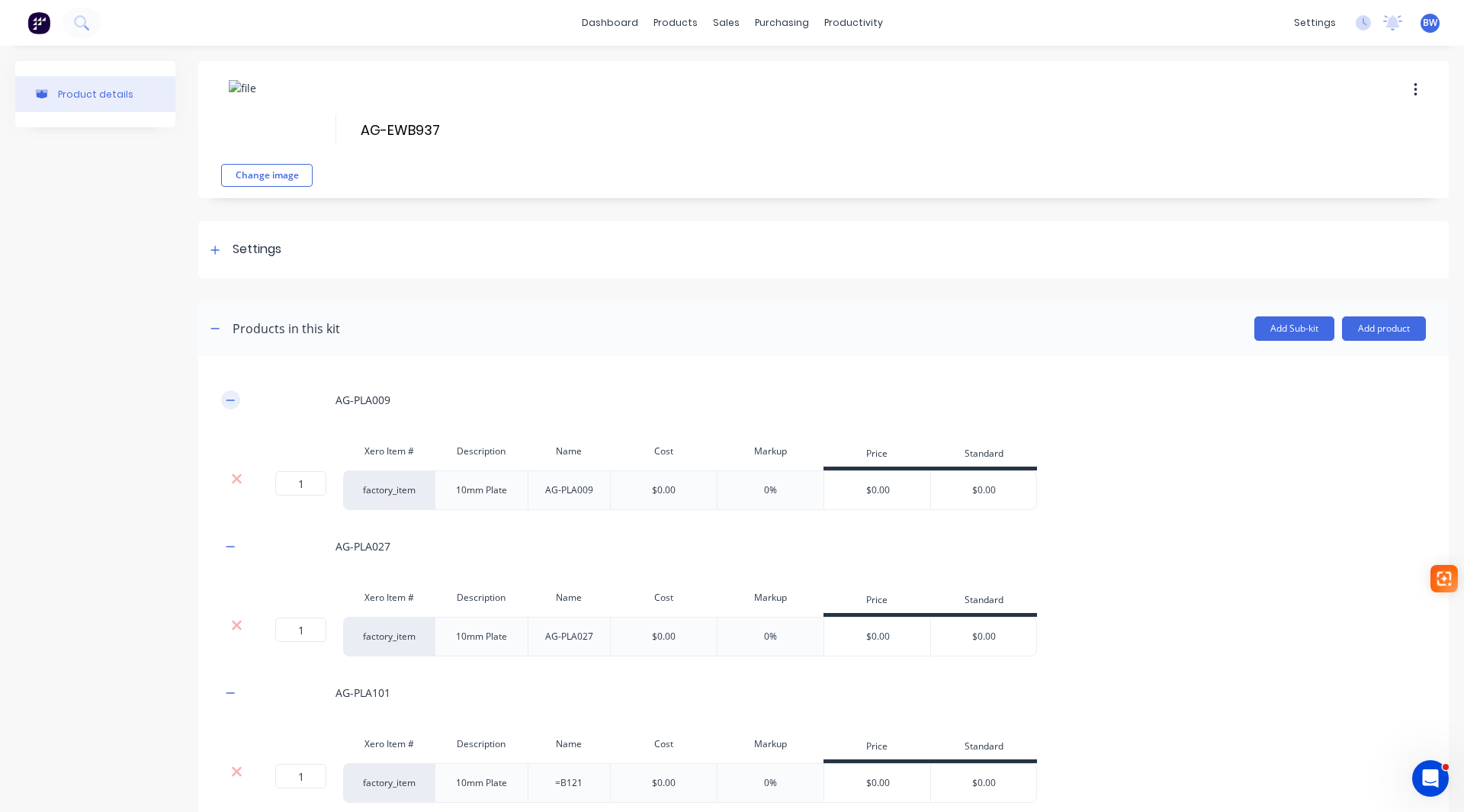
click at [227, 399] on icon "button" at bounding box center [230, 400] width 9 height 11
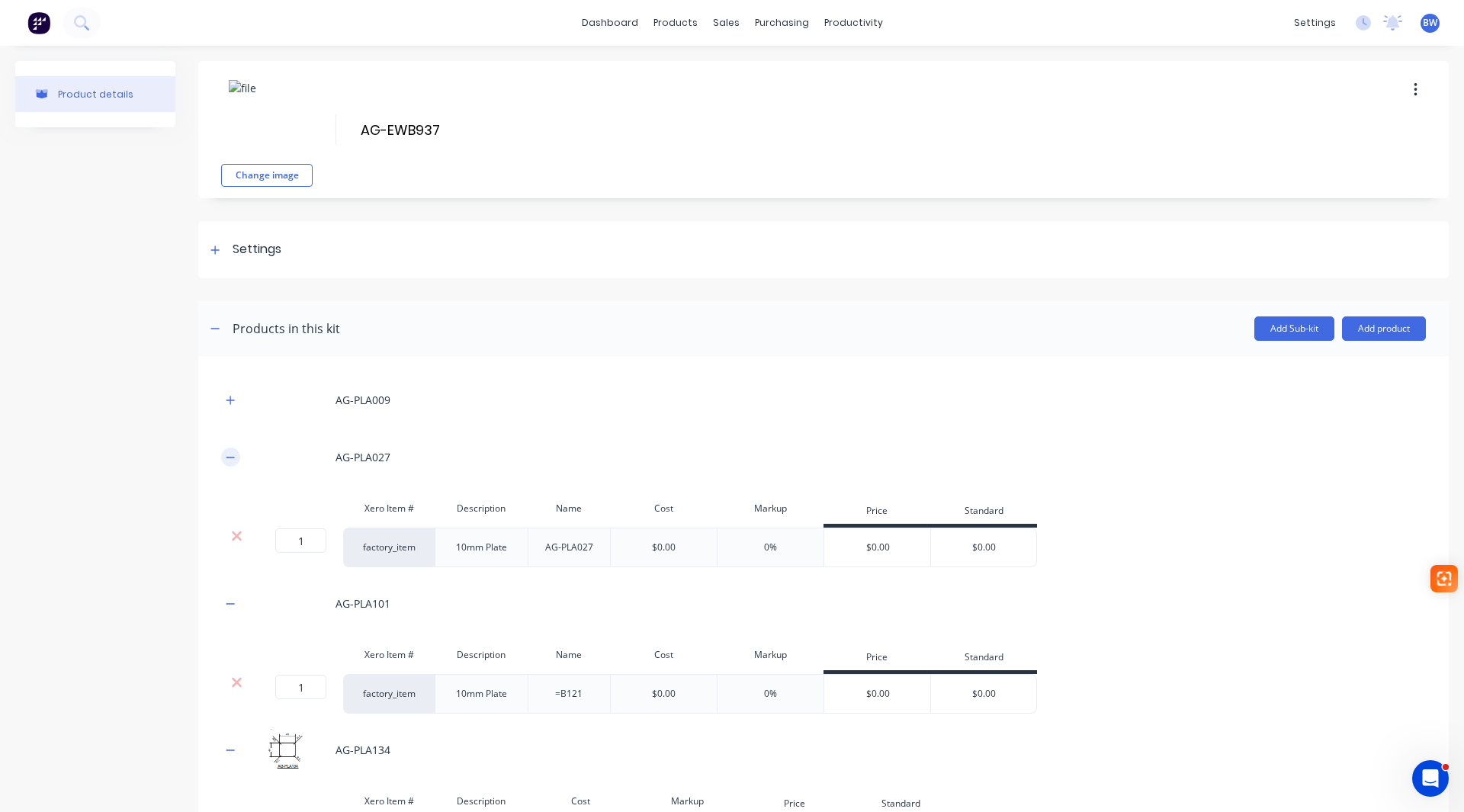
click at [225, 458] on button "button" at bounding box center [230, 456] width 19 height 19
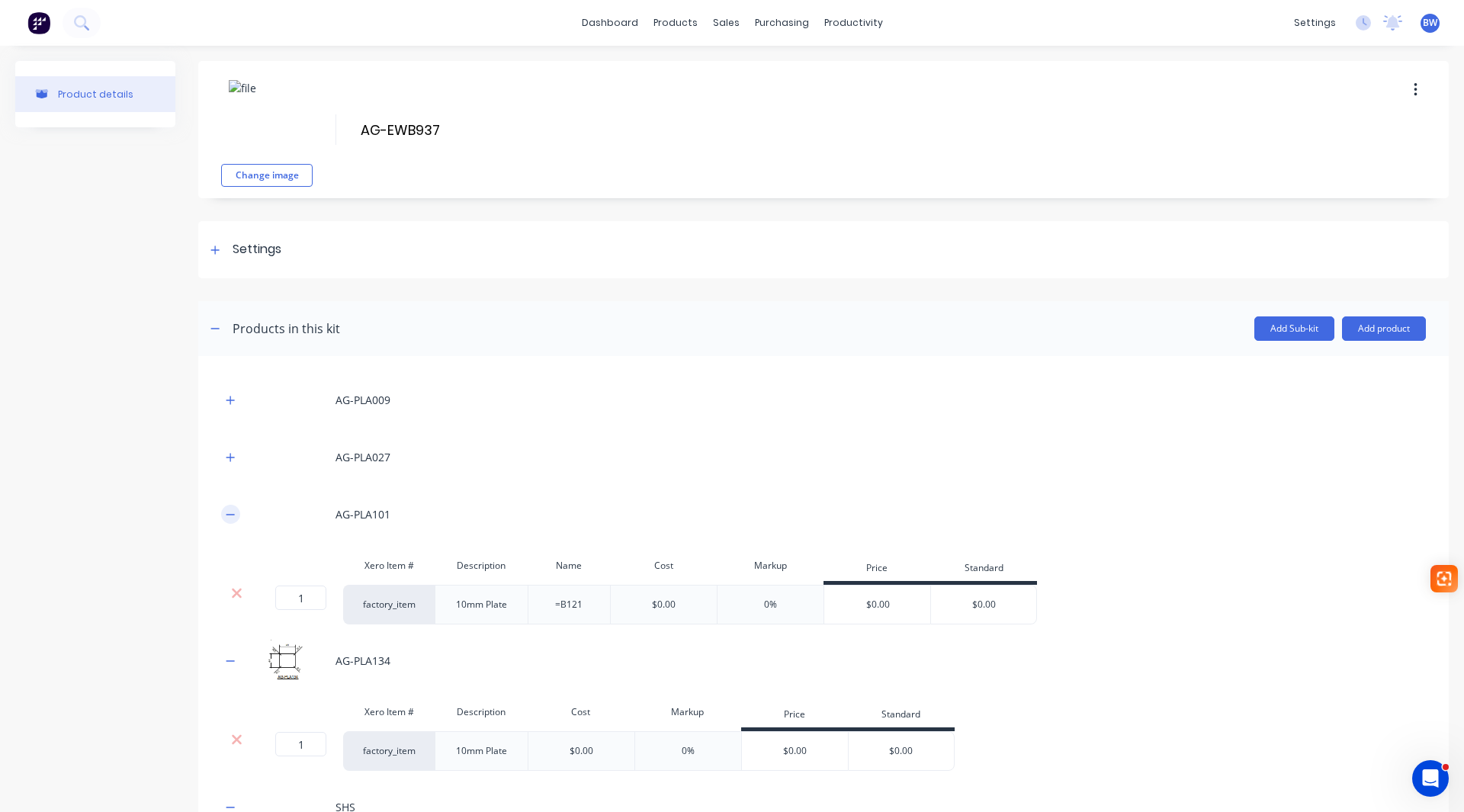
click at [228, 520] on button "button" at bounding box center [230, 513] width 19 height 19
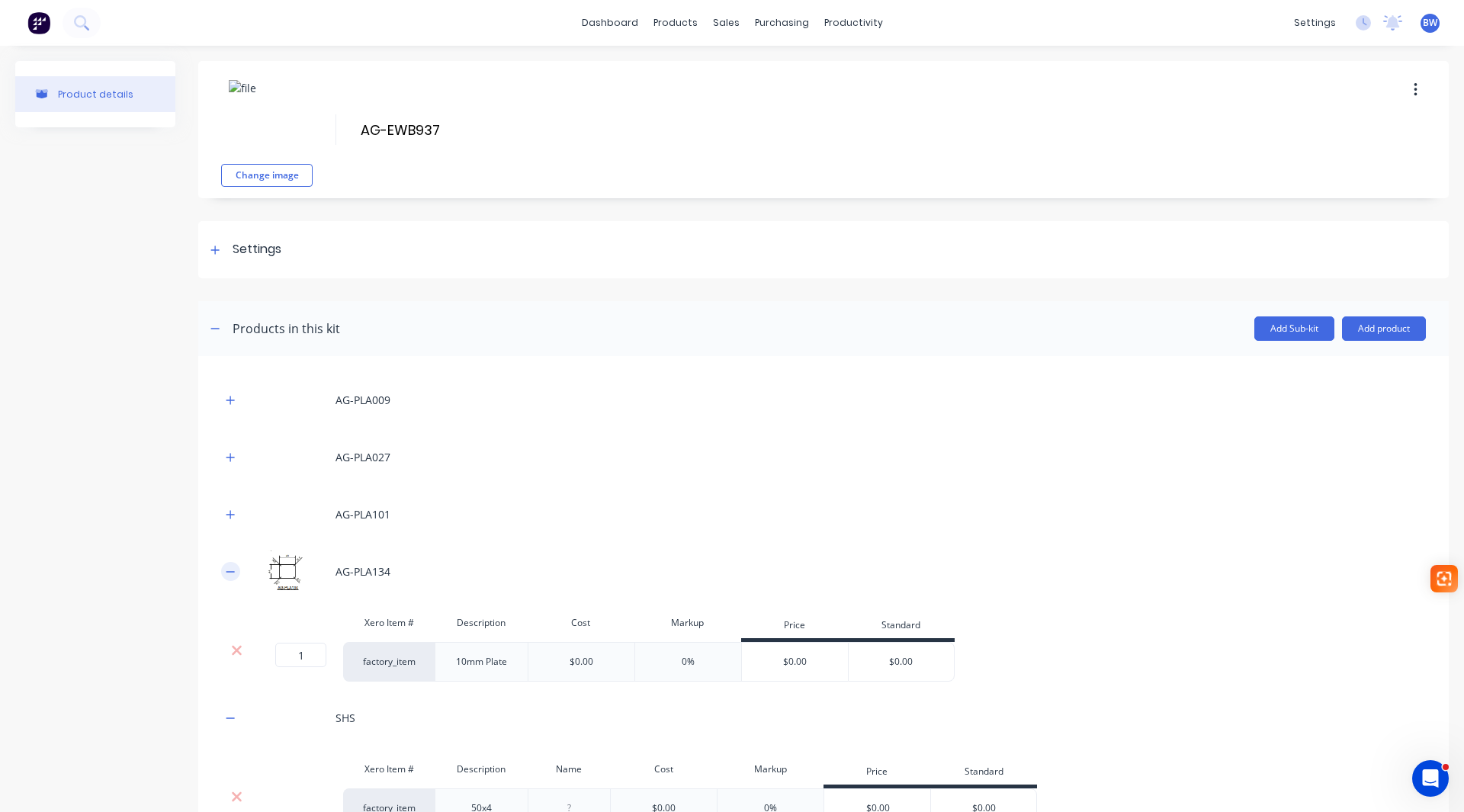
click at [228, 571] on icon "button" at bounding box center [230, 571] width 9 height 11
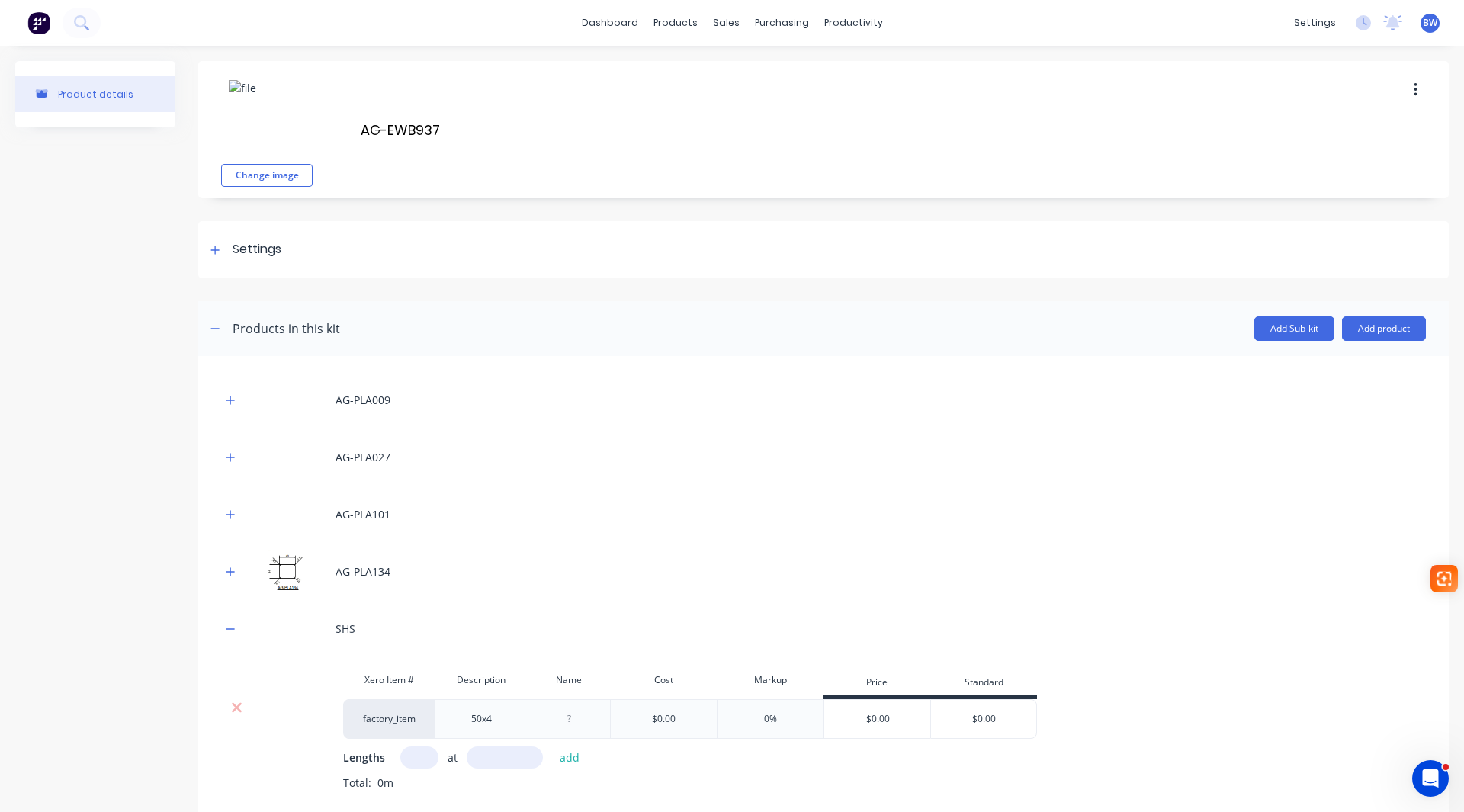
click at [424, 756] on input "text" at bounding box center [419, 758] width 38 height 22
type input "1"
type input "3170"
click at [572, 759] on button "add" at bounding box center [570, 757] width 36 height 20
click at [231, 628] on icon "button" at bounding box center [230, 628] width 8 height 1
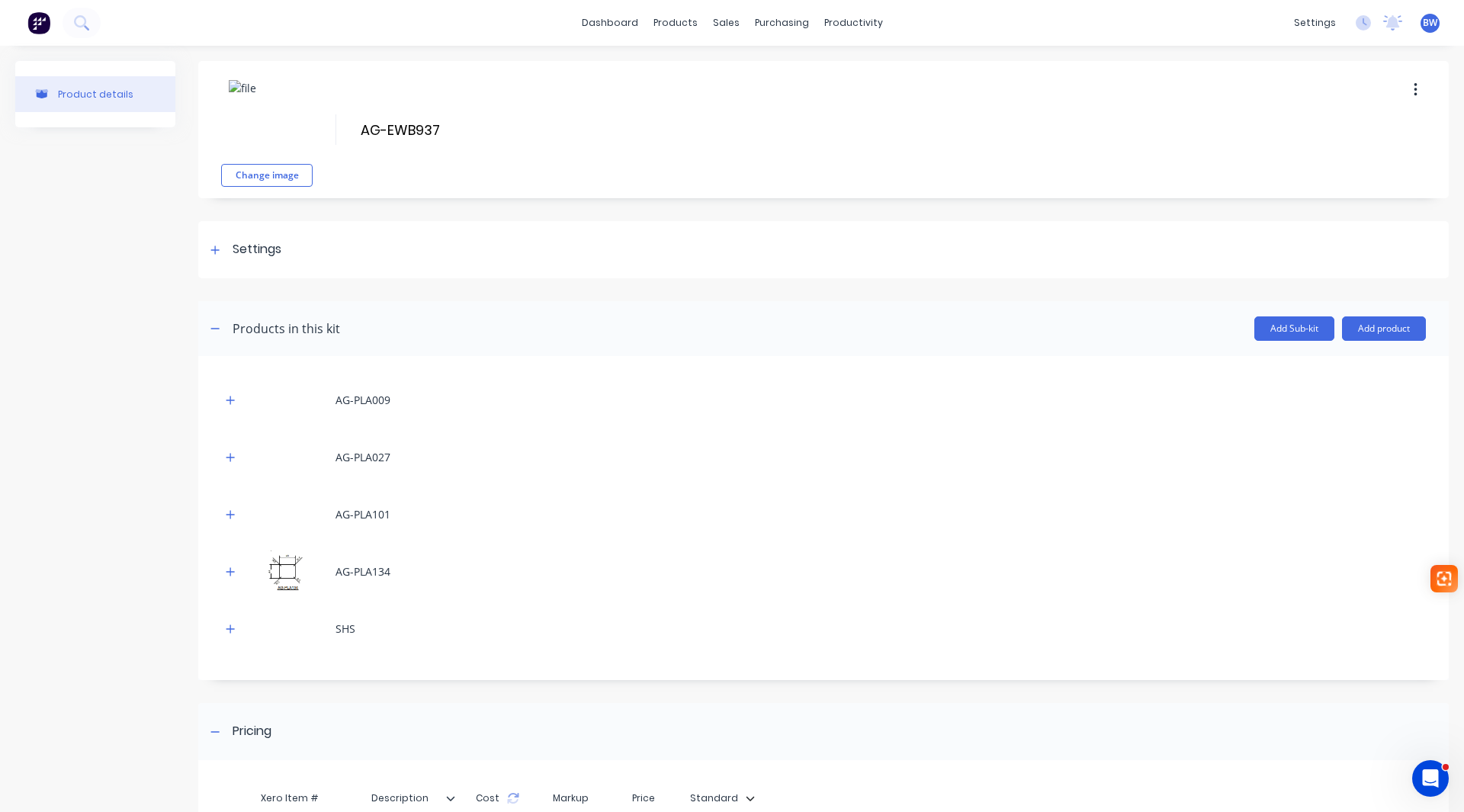
scroll to position [76, 0]
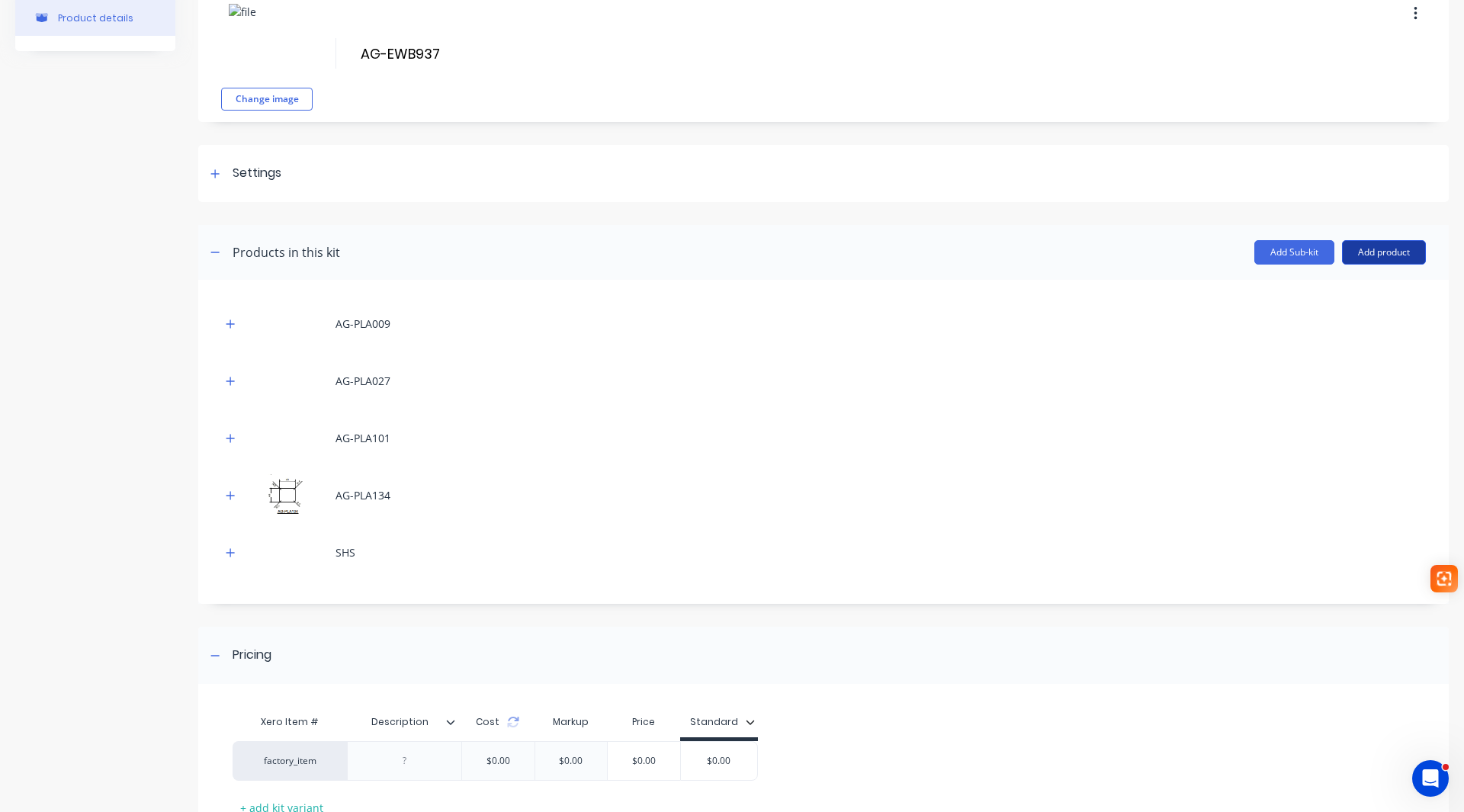
click at [1377, 258] on button "Add product" at bounding box center [1383, 252] width 84 height 24
click at [1325, 323] on div "Labour" at bounding box center [1352, 322] width 117 height 22
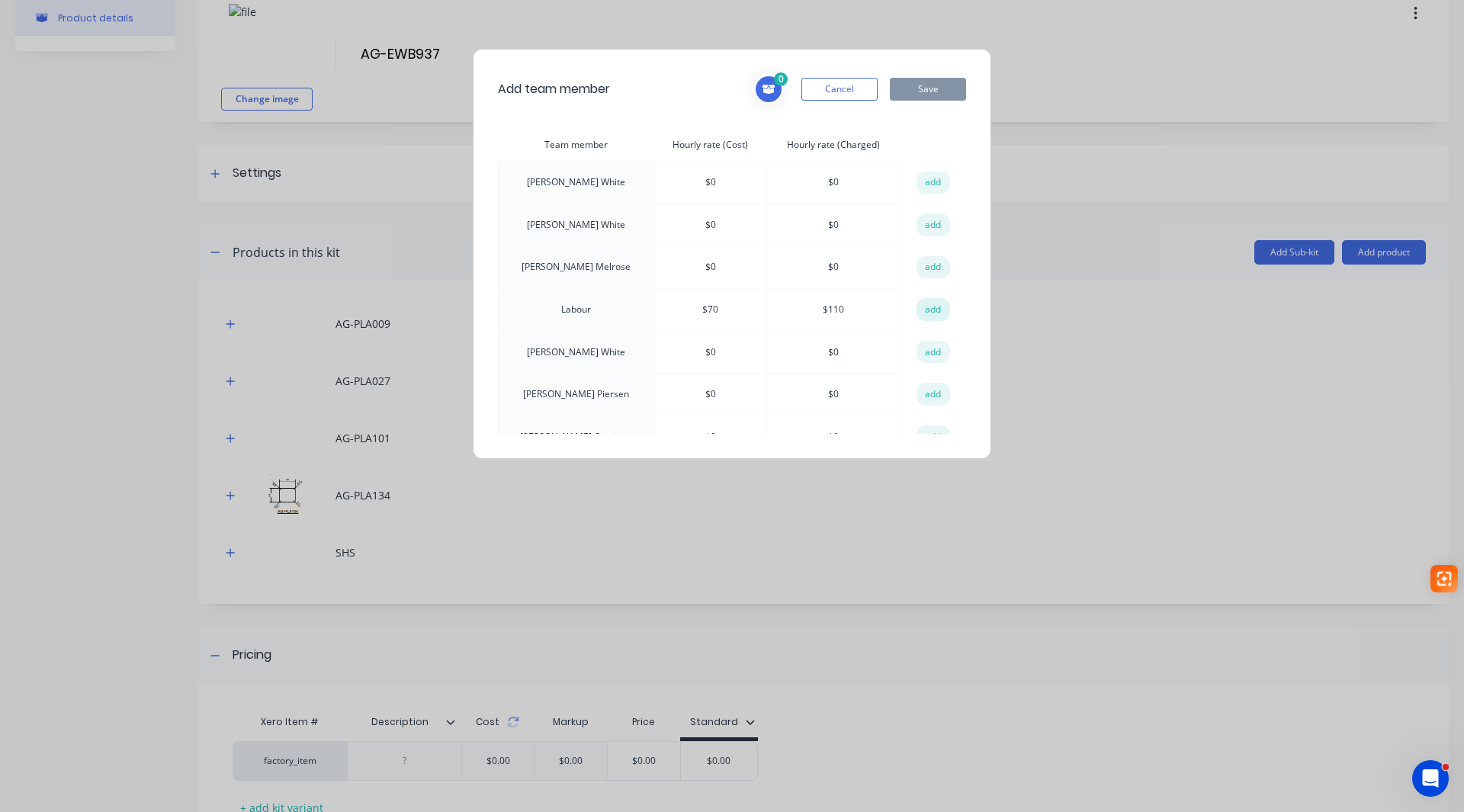
click at [916, 308] on button "add" at bounding box center [933, 309] width 33 height 23
click at [923, 84] on button "Save" at bounding box center [927, 88] width 77 height 23
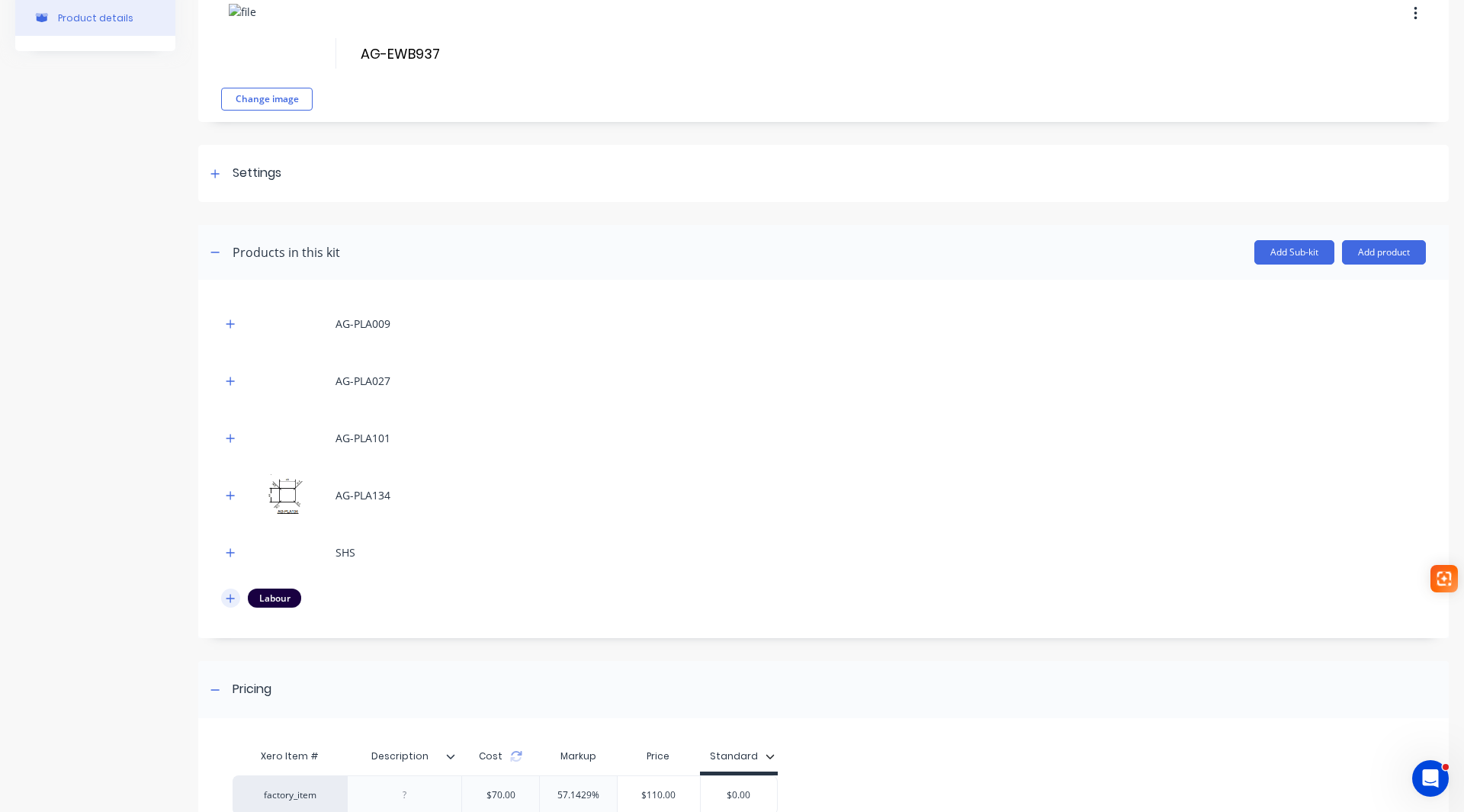
click at [230, 606] on button "button" at bounding box center [230, 597] width 19 height 19
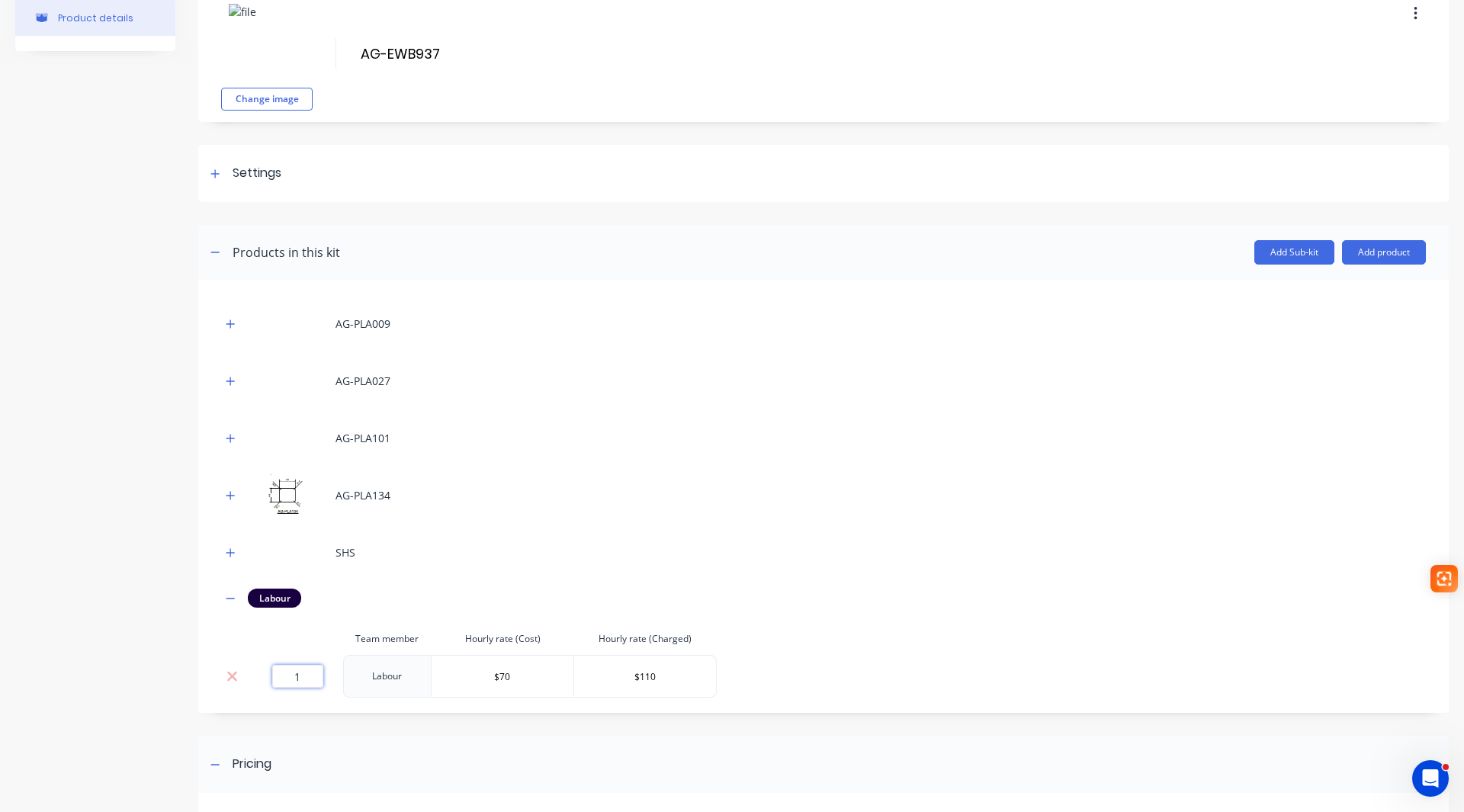
click at [305, 669] on input "1" at bounding box center [297, 676] width 51 height 23
click at [294, 676] on input "11.16" at bounding box center [297, 676] width 51 height 23
type input "1.16"
click at [230, 605] on button "button" at bounding box center [230, 597] width 19 height 19
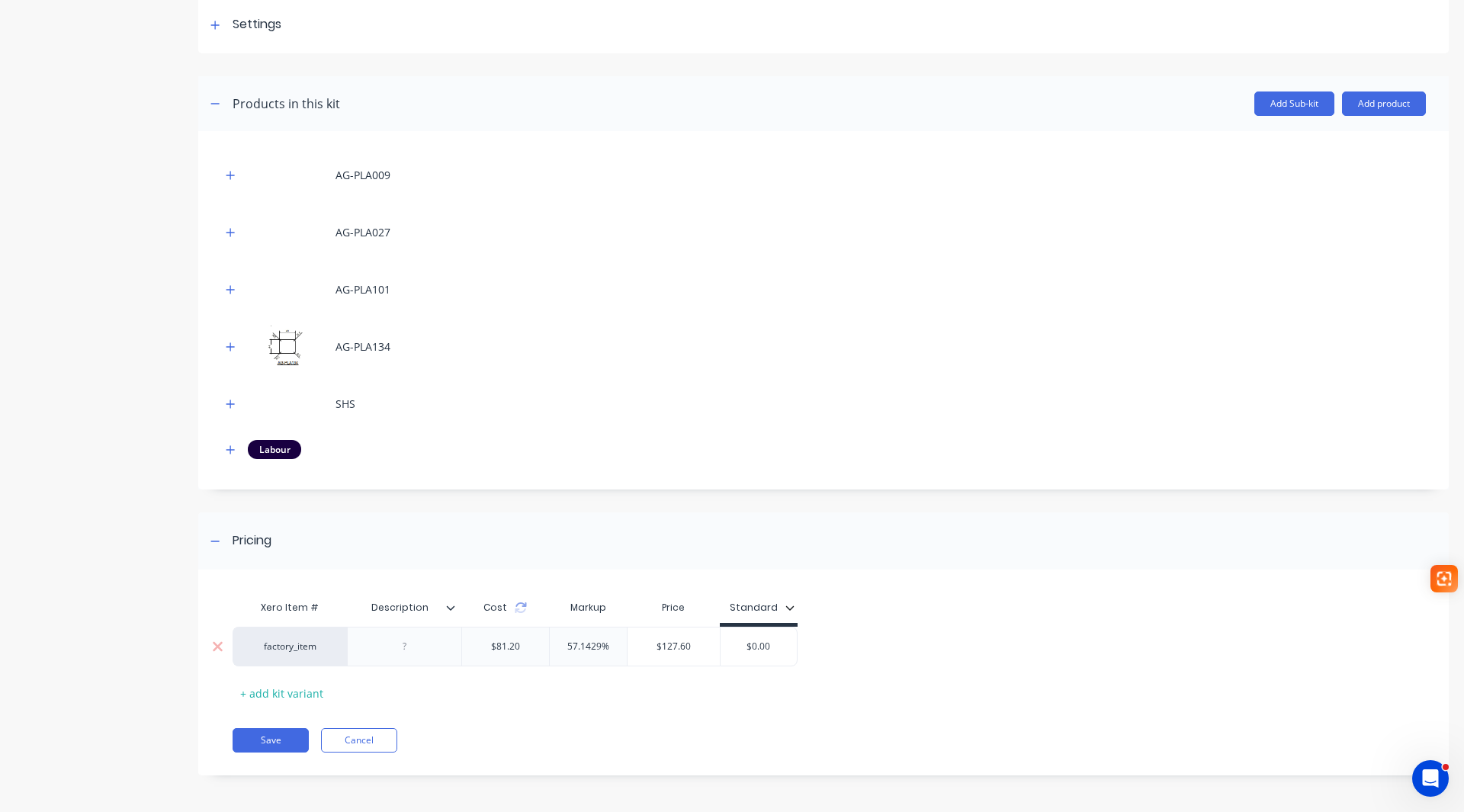
scroll to position [227, 0]
click at [761, 653] on div "$0.00" at bounding box center [758, 644] width 77 height 38
click at [768, 645] on input "$0.00" at bounding box center [758, 644] width 77 height 14
drag, startPoint x: 771, startPoint y: 642, endPoint x: 738, endPoint y: 646, distance: 33.2
click at [739, 646] on input "$0.00" at bounding box center [758, 644] width 77 height 14
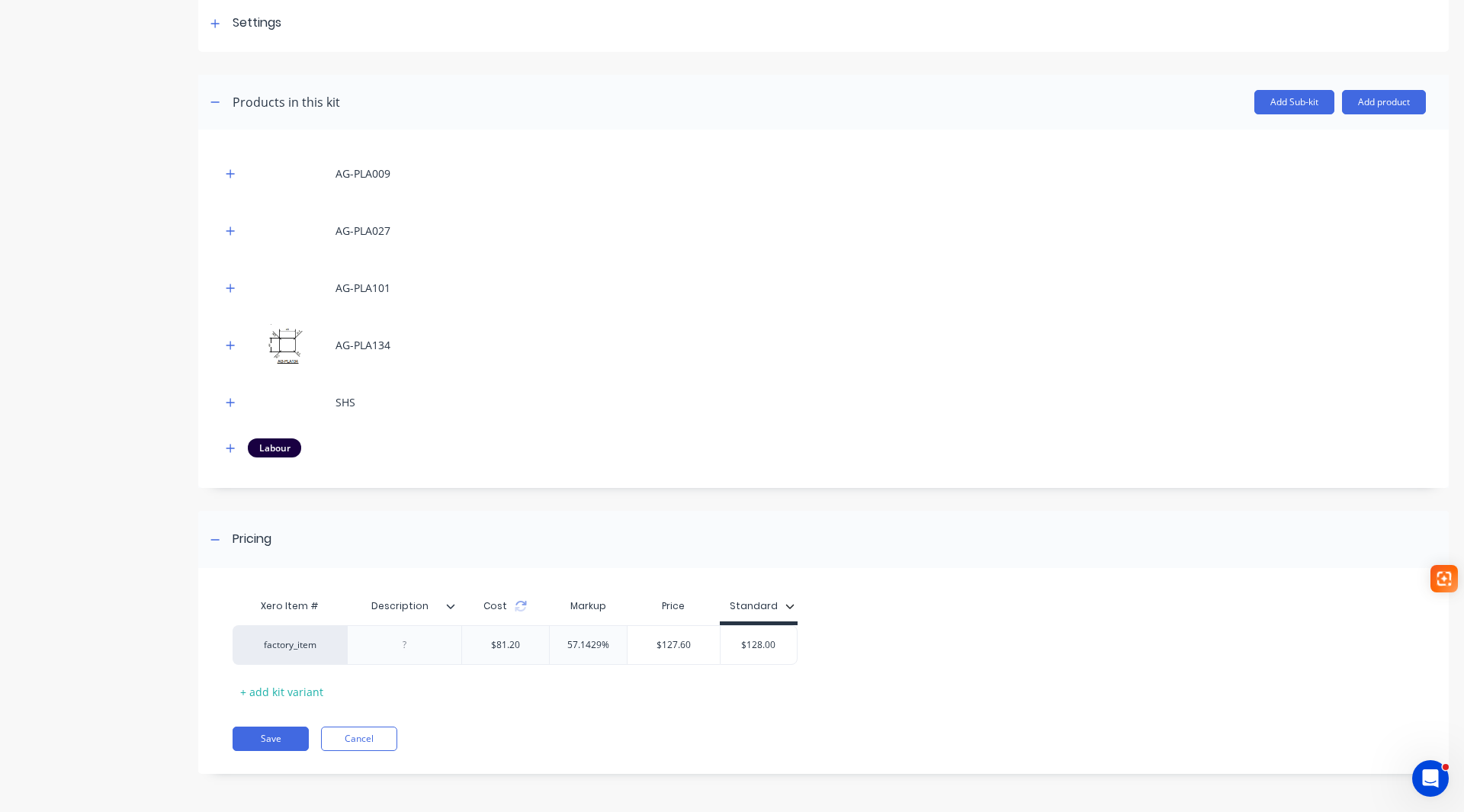
click at [452, 608] on icon at bounding box center [451, 606] width 9 height 9
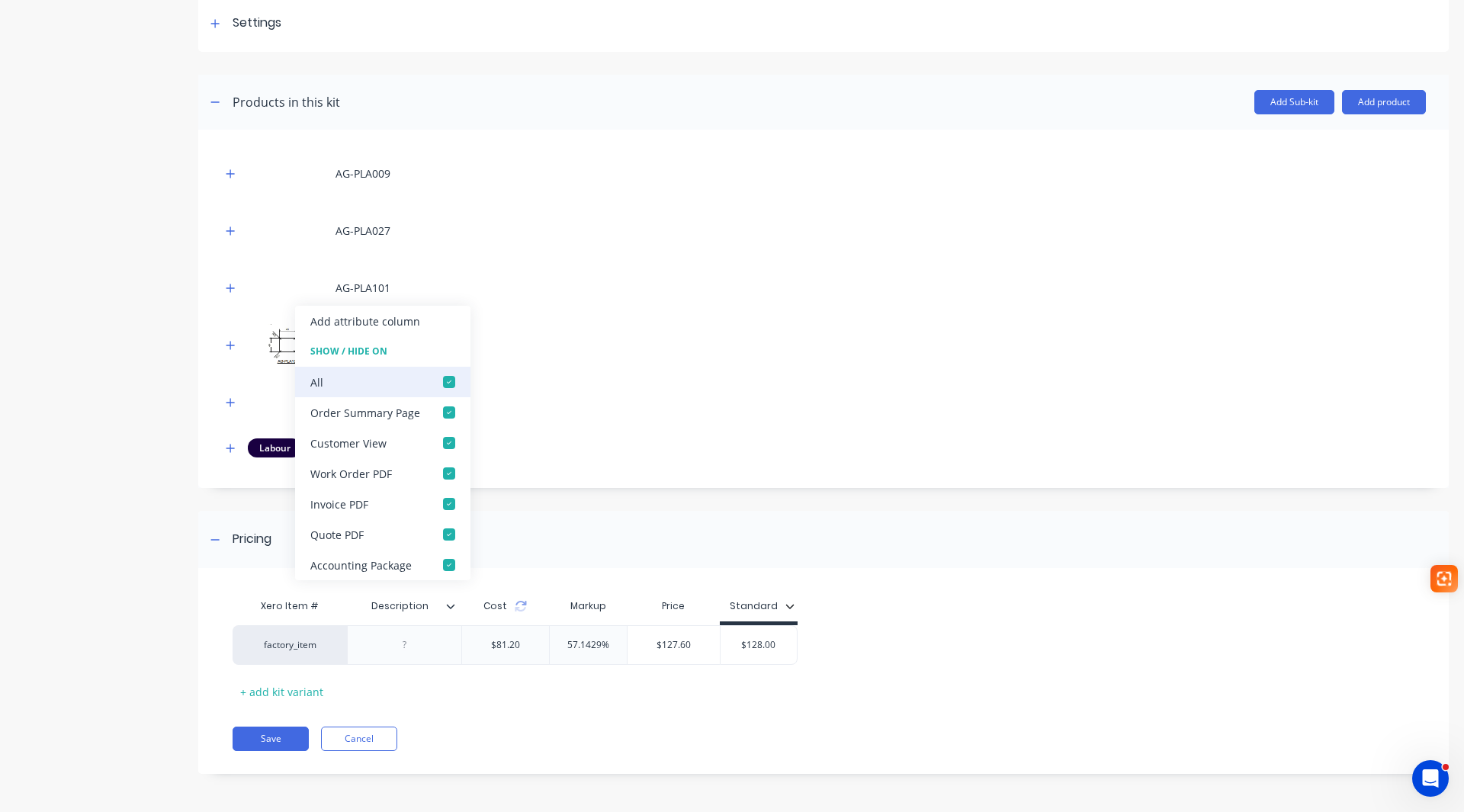
click at [445, 383] on div at bounding box center [448, 382] width 30 height 30
type input "128"
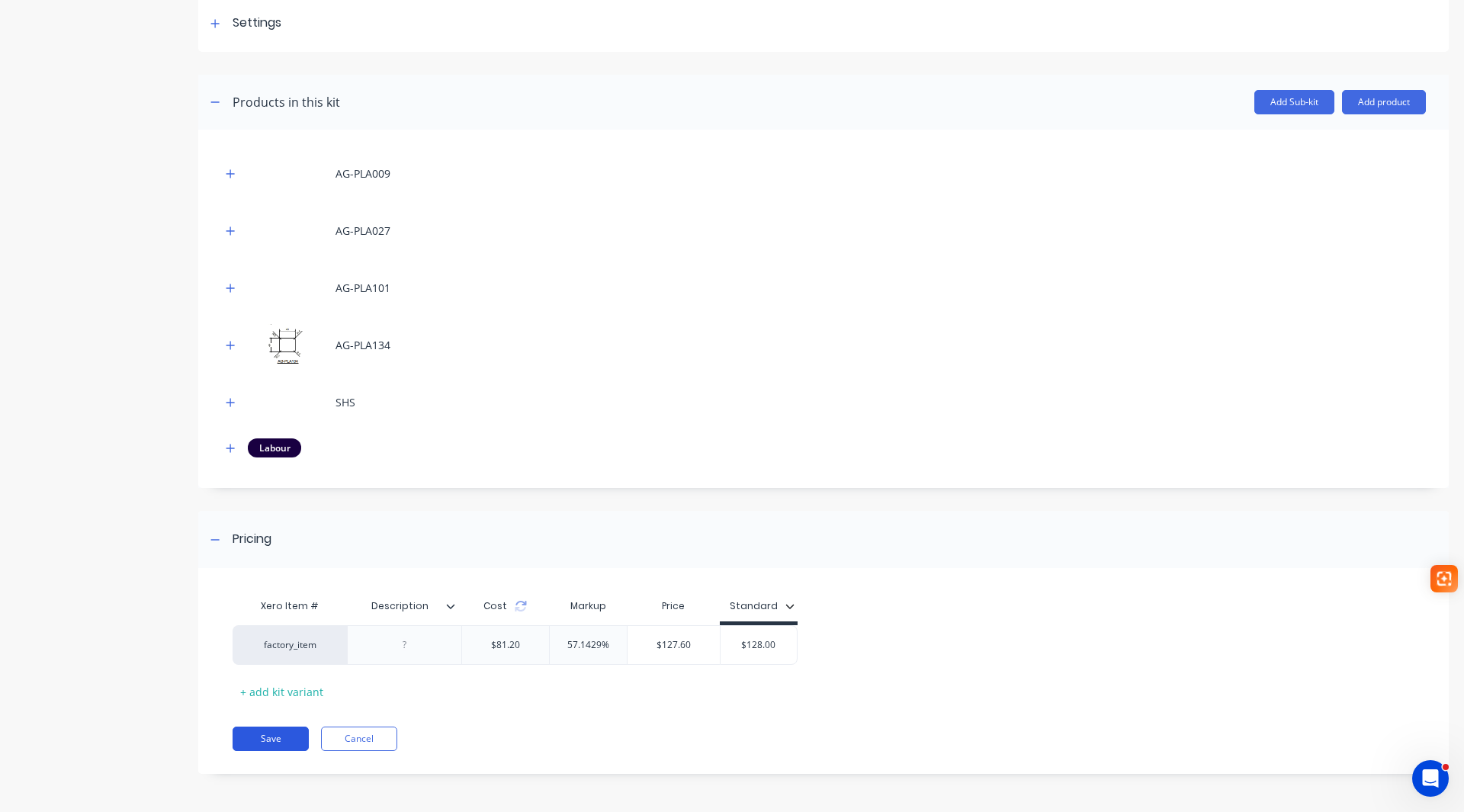
click at [262, 737] on button "Save" at bounding box center [270, 738] width 77 height 24
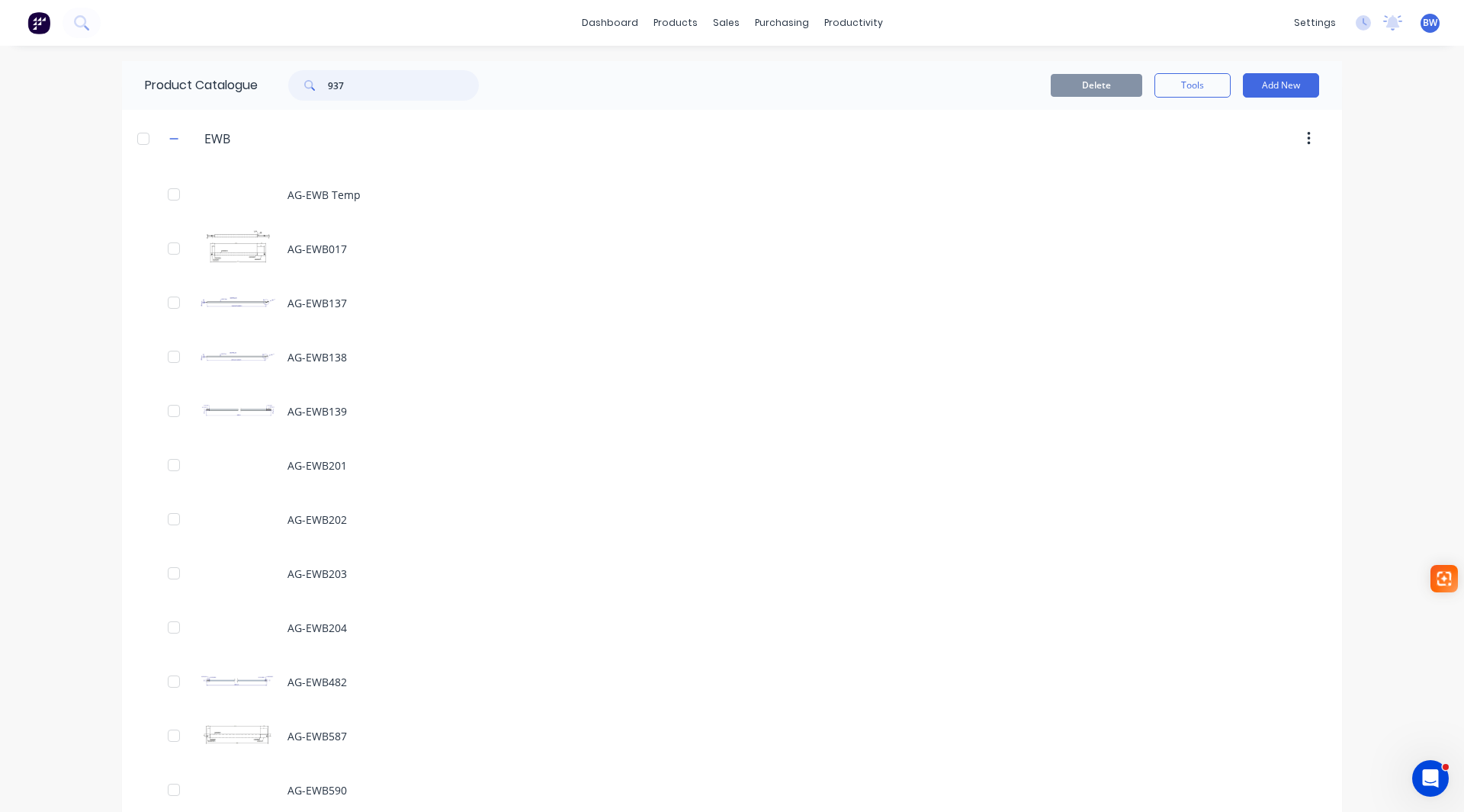
drag, startPoint x: 346, startPoint y: 77, endPoint x: 324, endPoint y: 80, distance: 22.2
click at [324, 80] on div "937" at bounding box center [384, 85] width 191 height 30
type input "2046"
drag, startPoint x: 355, startPoint y: 86, endPoint x: 300, endPoint y: 84, distance: 55.0
click at [300, 84] on div "2046" at bounding box center [384, 85] width 191 height 30
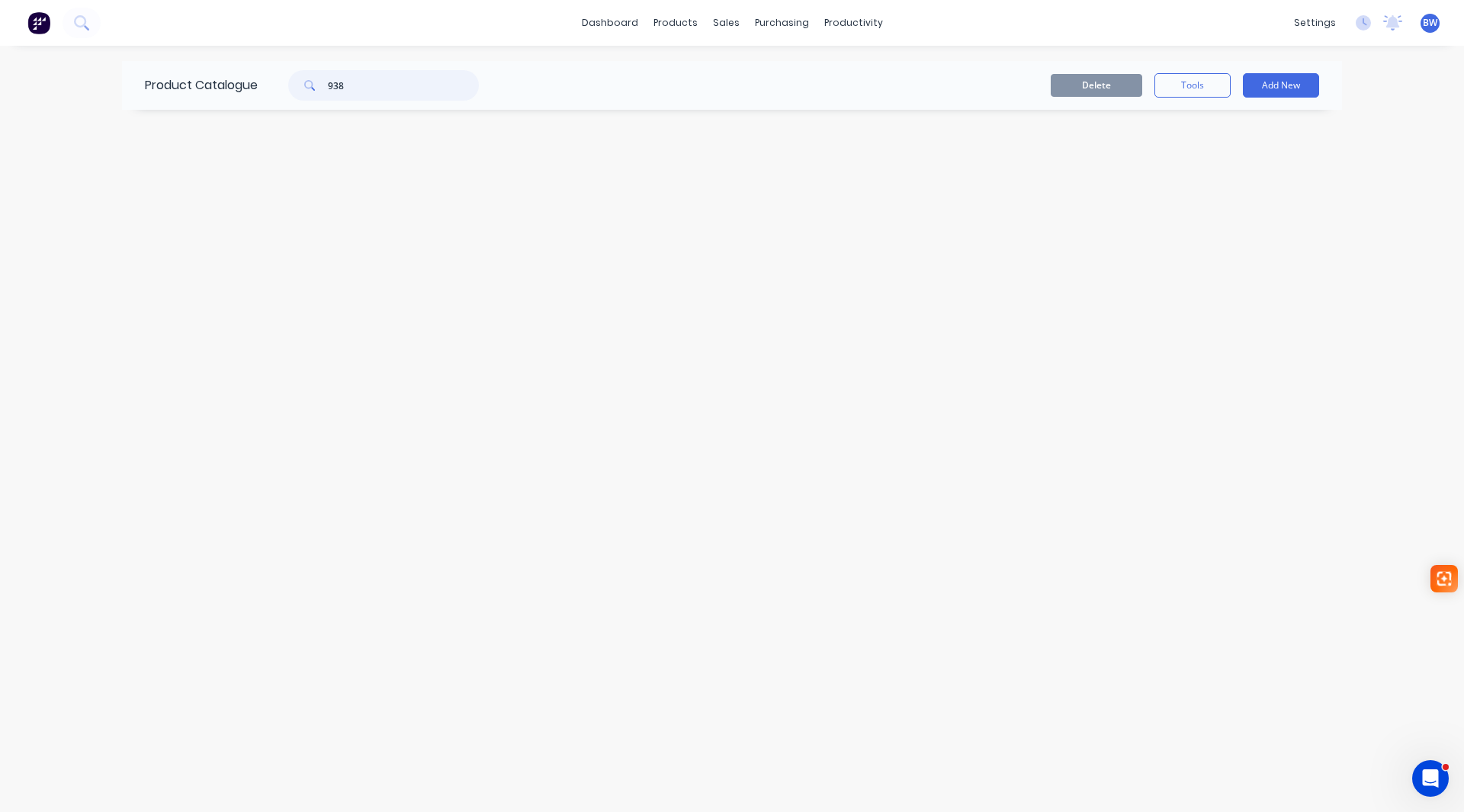
type input "938"
click at [1295, 85] on button "Add New" at bounding box center [1281, 85] width 77 height 24
click at [1234, 181] on div "Product Kit" at bounding box center [1246, 185] width 117 height 22
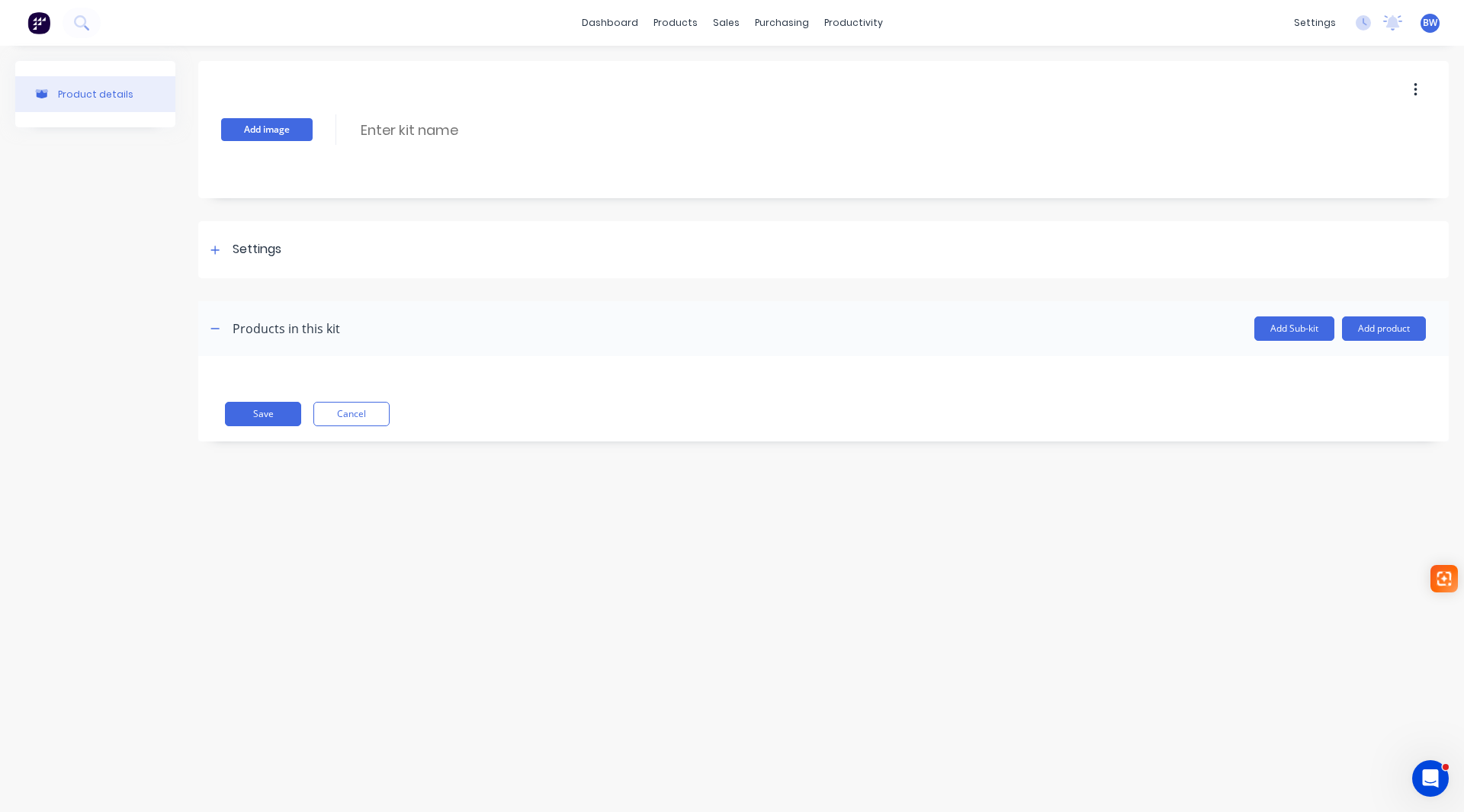
click at [263, 134] on button "Add image" at bounding box center [266, 129] width 91 height 23
click at [407, 135] on input at bounding box center [493, 130] width 270 height 22
type input "AG-EWB938"
click at [214, 255] on div at bounding box center [215, 249] width 19 height 19
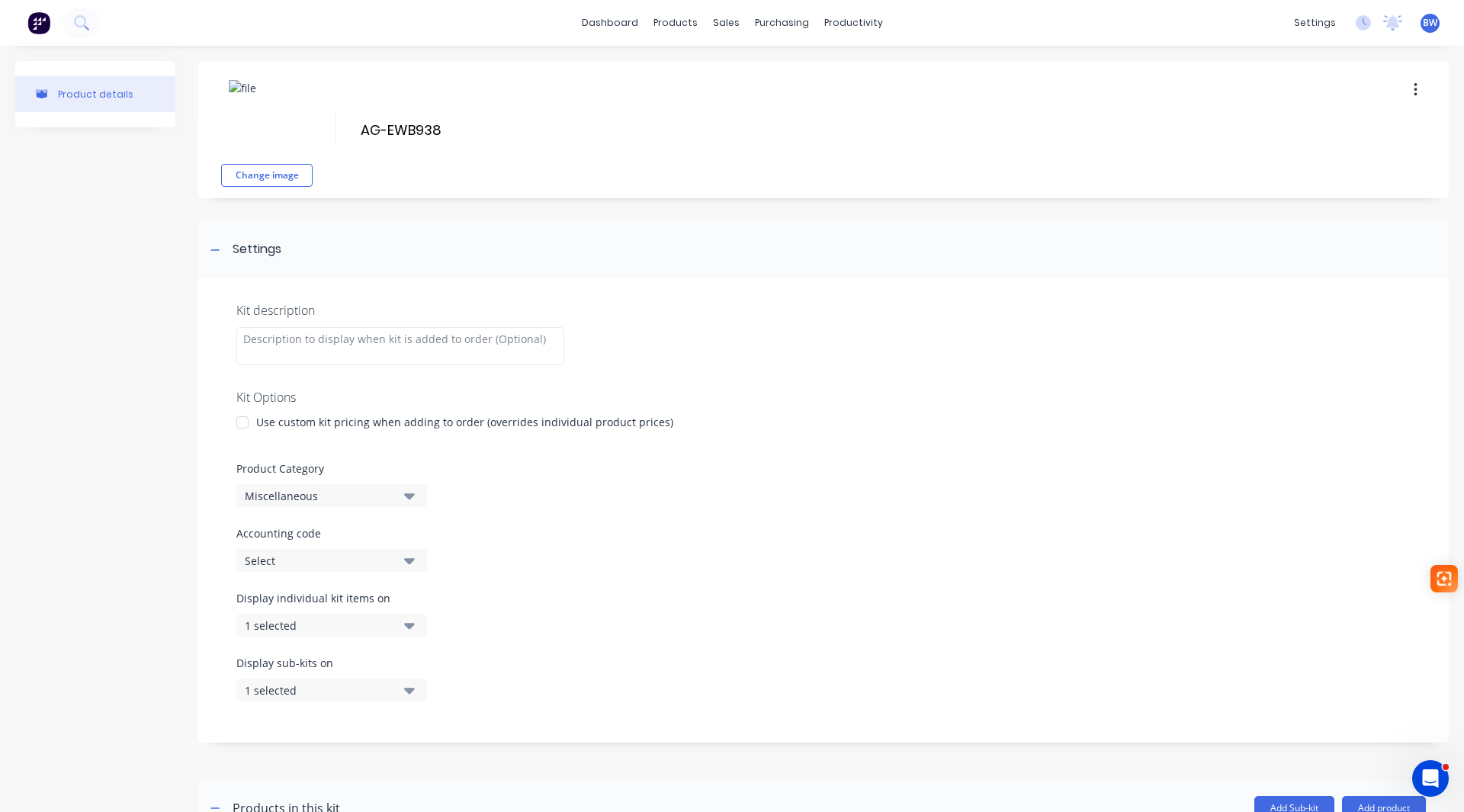
click at [239, 428] on div at bounding box center [242, 422] width 30 height 30
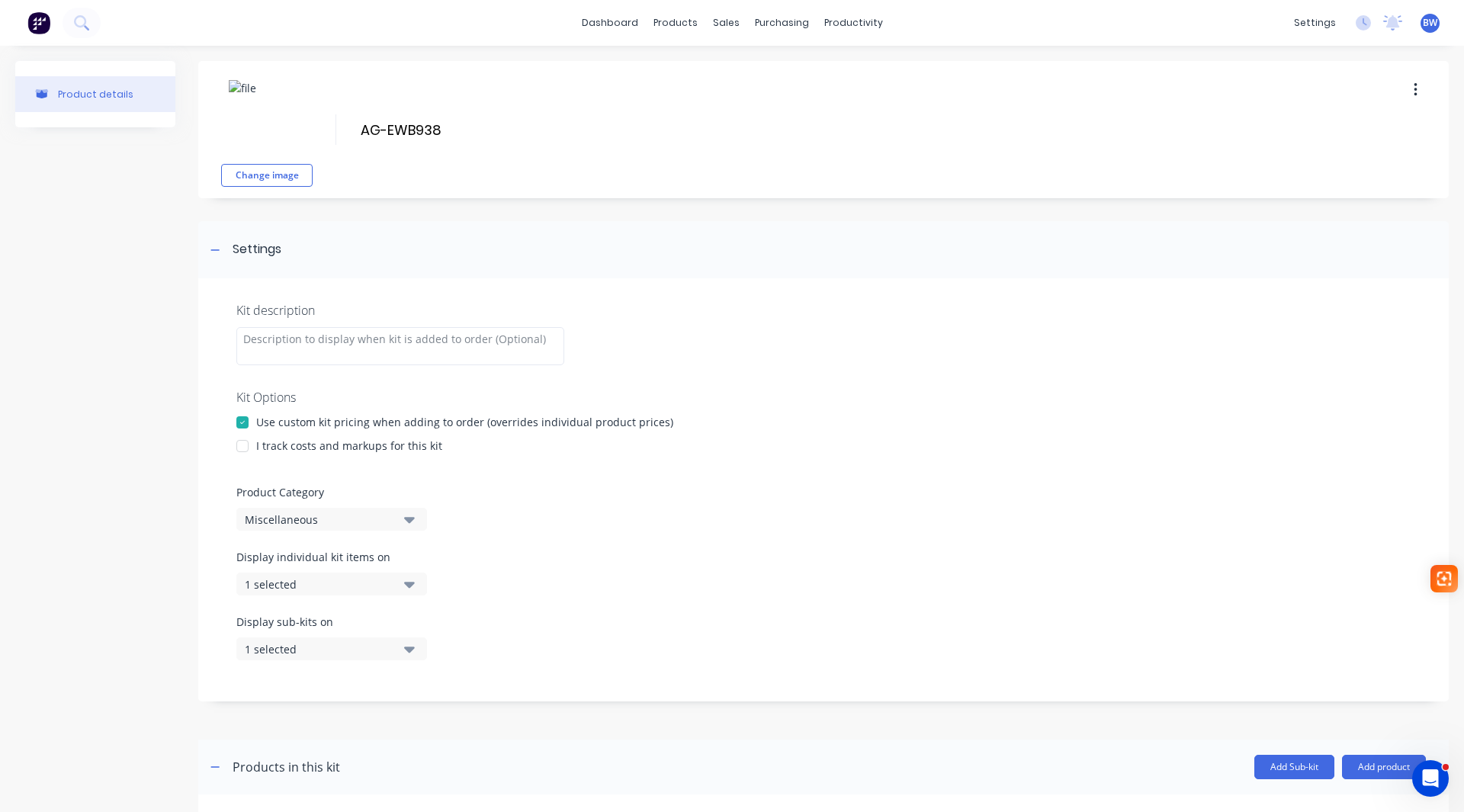
click at [244, 450] on div at bounding box center [242, 445] width 30 height 30
click at [275, 521] on div "Miscellaneous" at bounding box center [318, 519] width 148 height 16
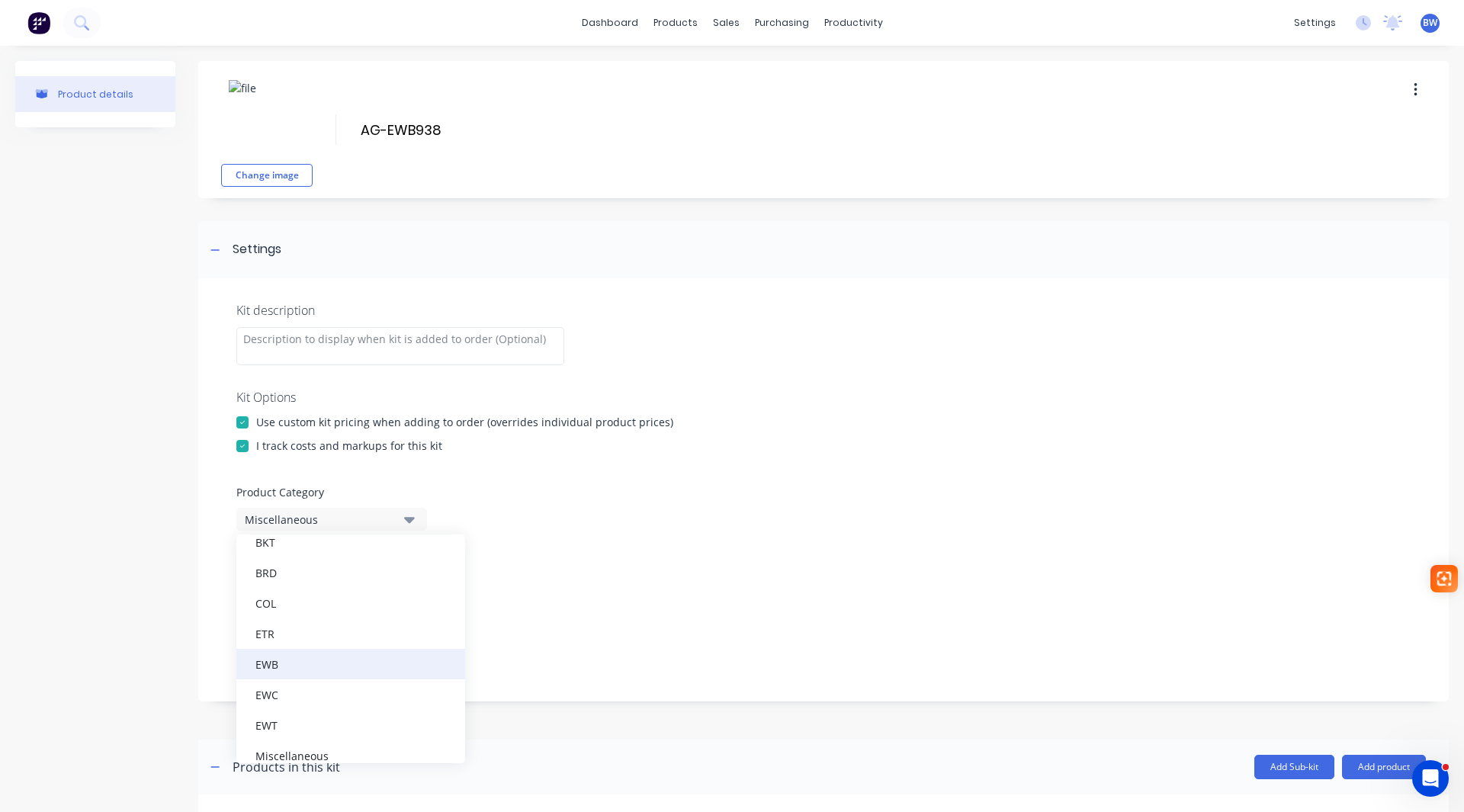
click at [278, 669] on div "EWB" at bounding box center [350, 664] width 229 height 30
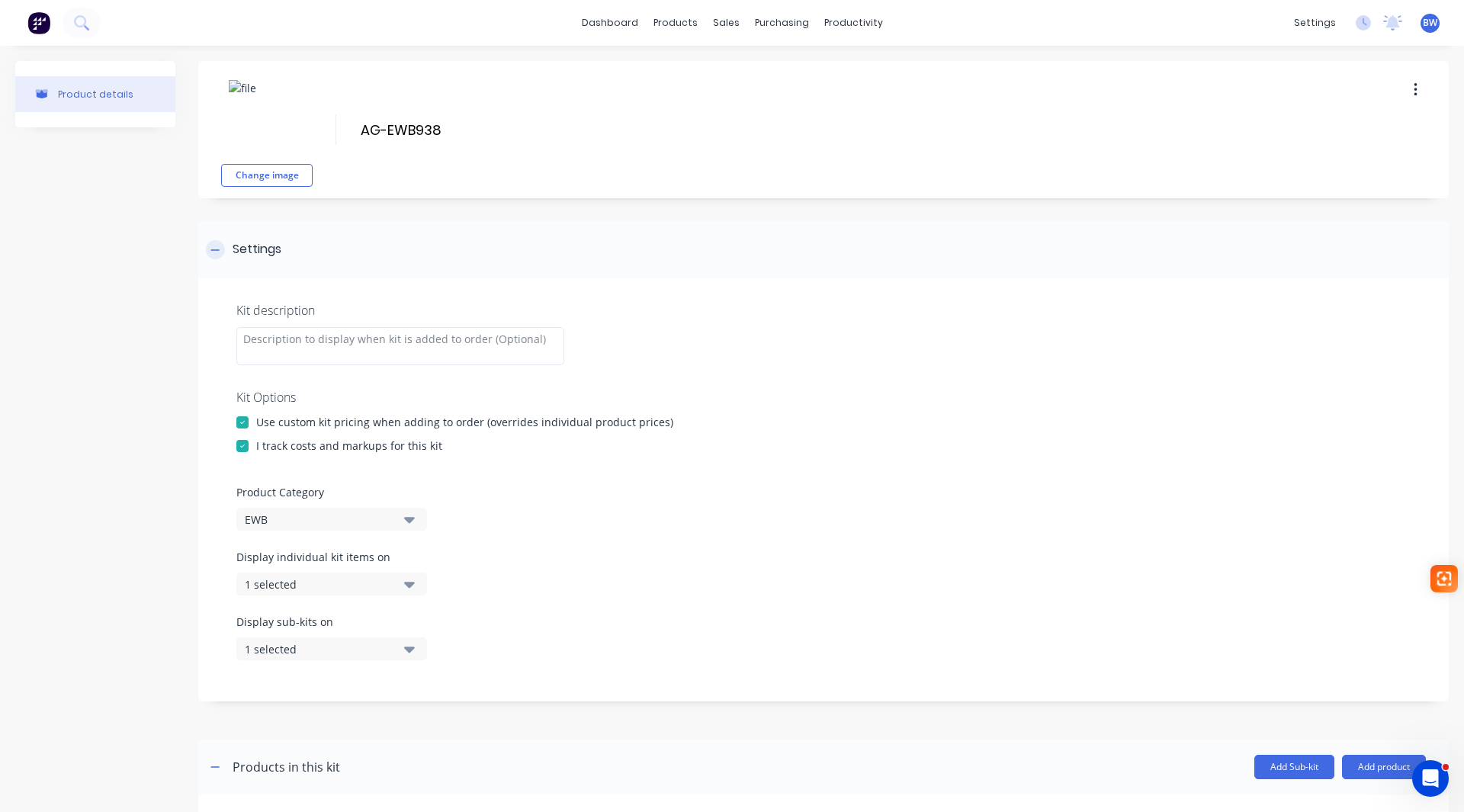
click at [213, 249] on icon at bounding box center [215, 249] width 8 height 1
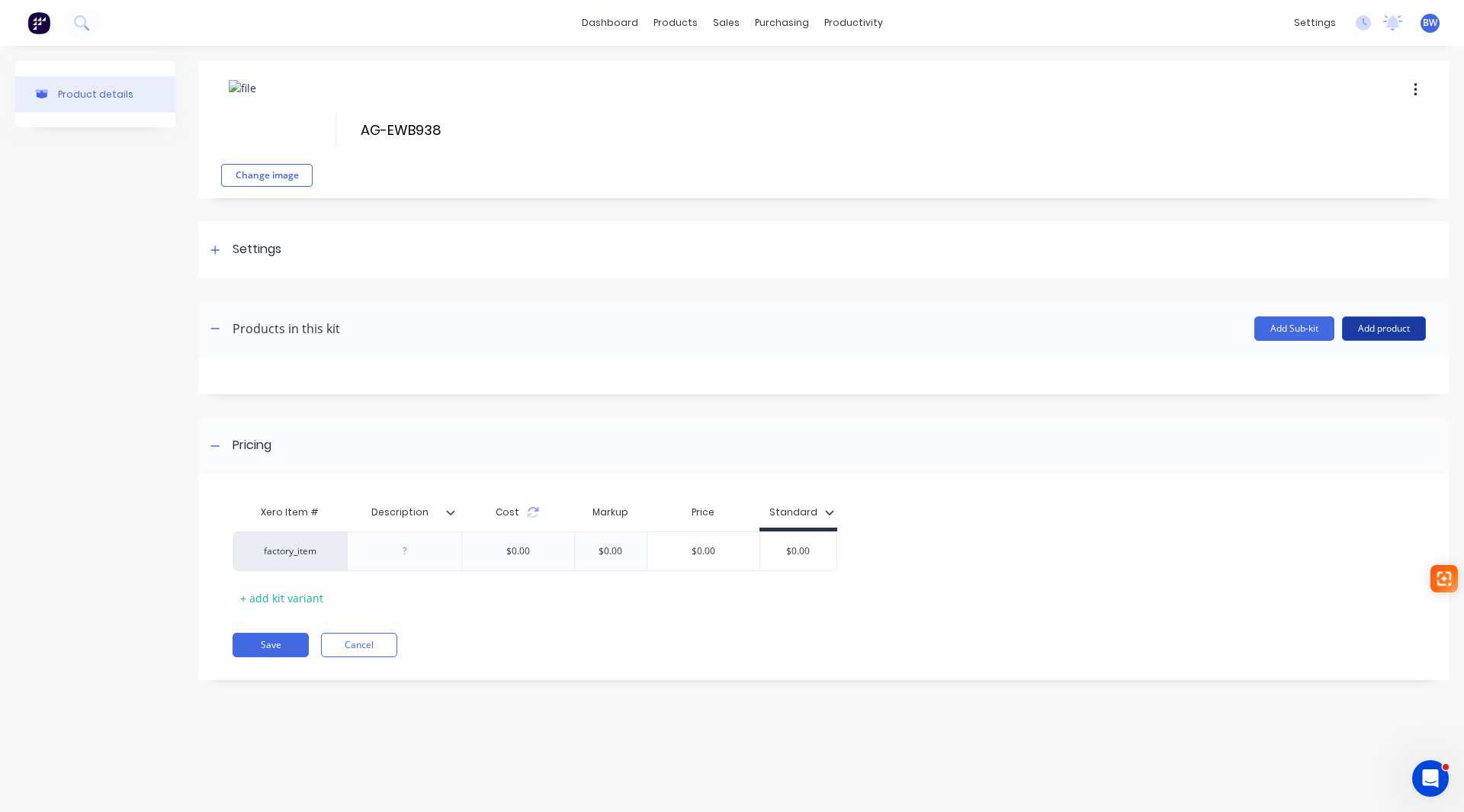
click at [1380, 333] on button "Add product" at bounding box center [1383, 328] width 84 height 24
click at [1373, 367] on div "Product catalogue" at bounding box center [1352, 368] width 117 height 22
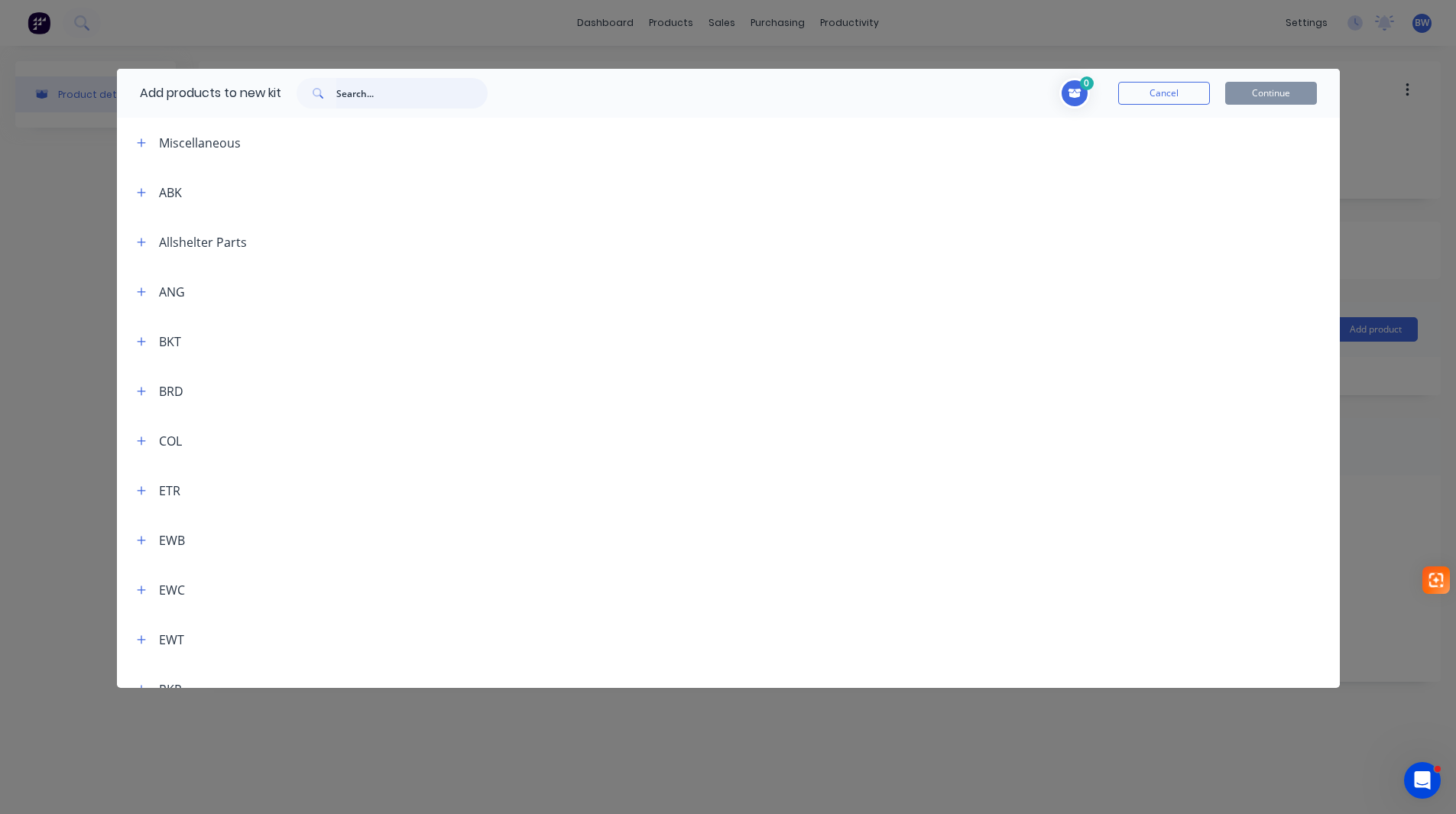
click at [404, 89] on input "text" at bounding box center [412, 92] width 152 height 30
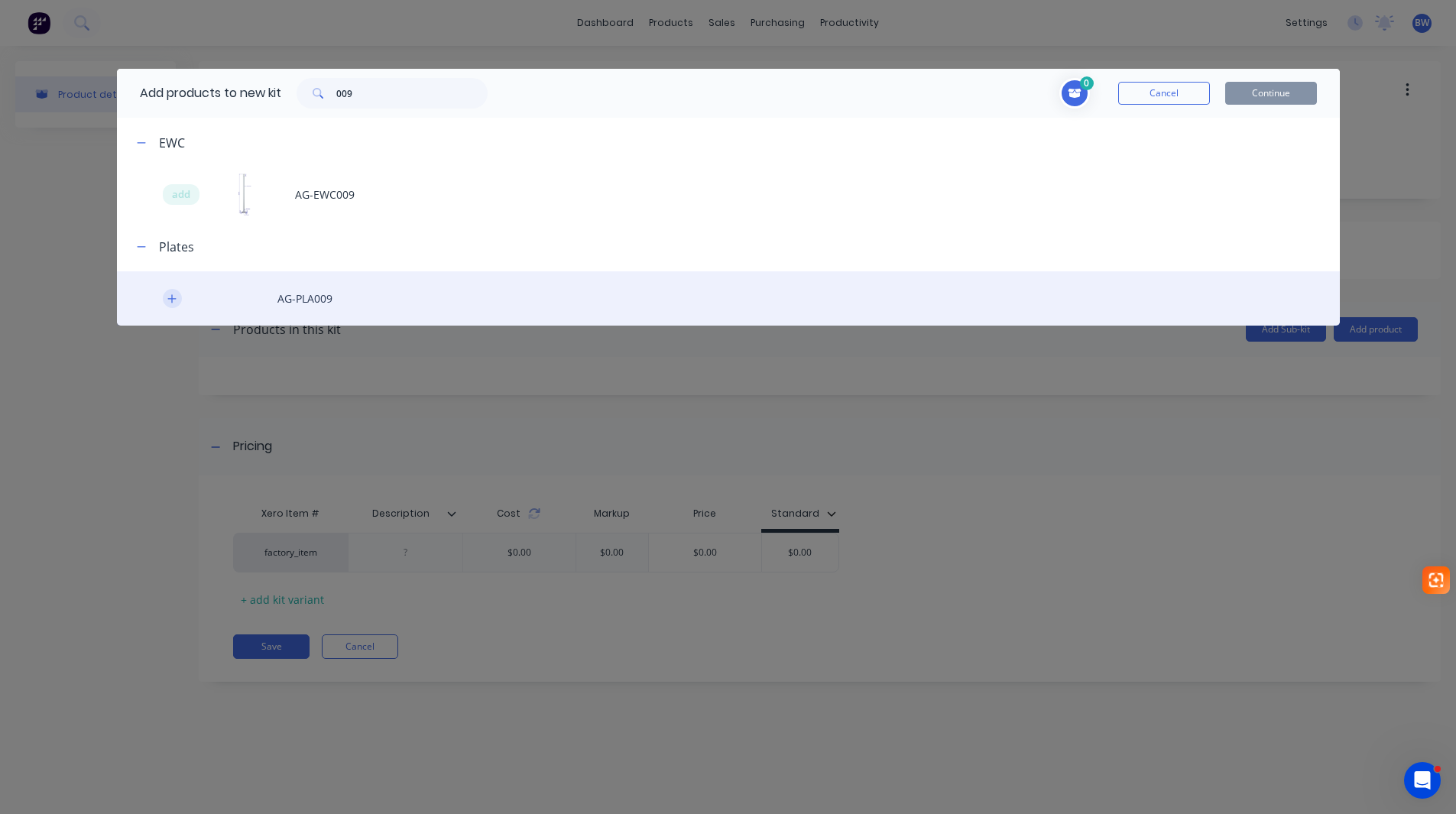
click at [164, 298] on button "button" at bounding box center [172, 298] width 19 height 19
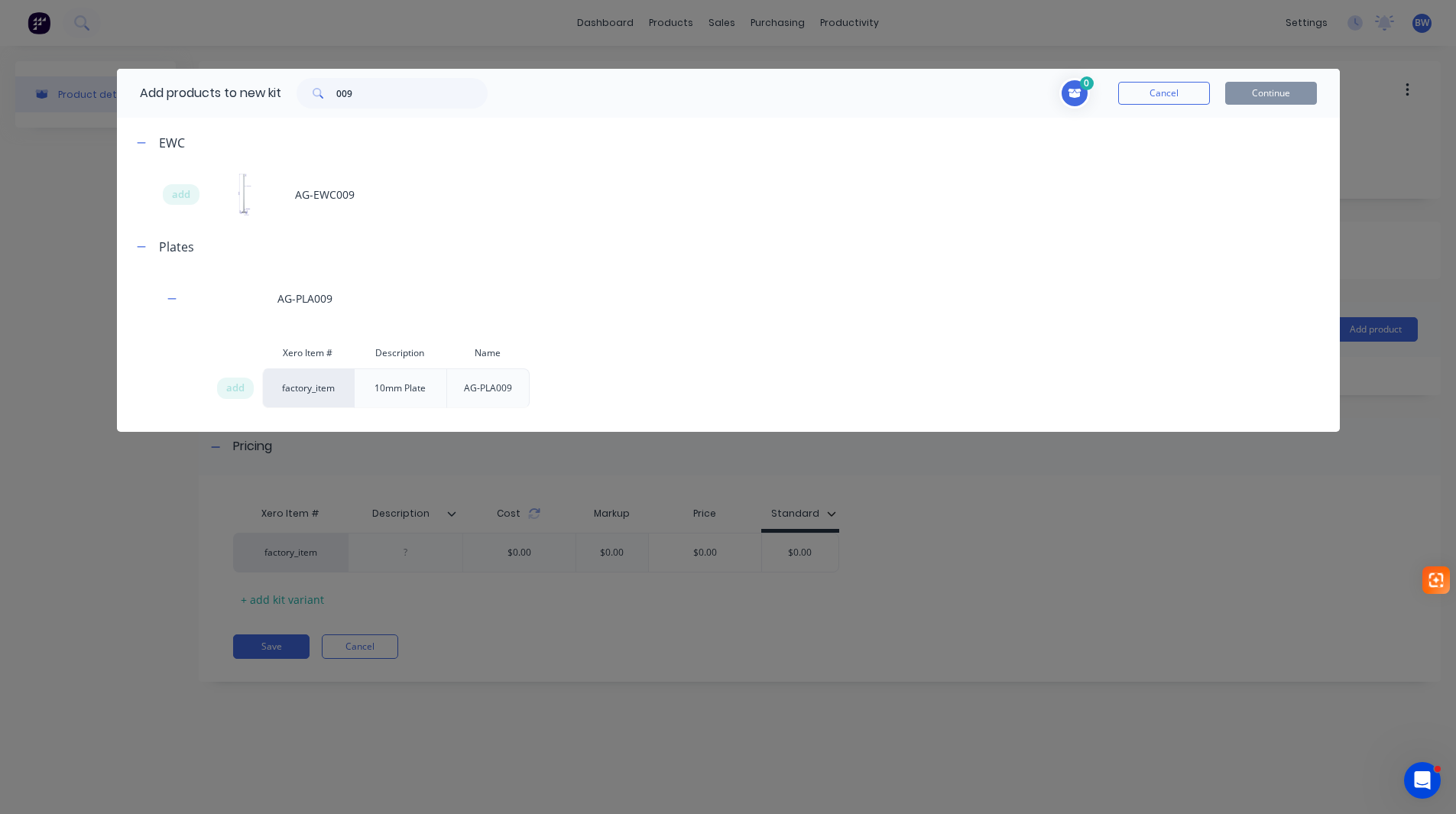
drag, startPoint x: 231, startPoint y: 386, endPoint x: 250, endPoint y: 345, distance: 45.2
click at [232, 383] on span "add" at bounding box center [236, 388] width 18 height 16
drag, startPoint x: 356, startPoint y: 95, endPoint x: 337, endPoint y: 95, distance: 19.0
click at [337, 95] on div "009" at bounding box center [392, 92] width 191 height 30
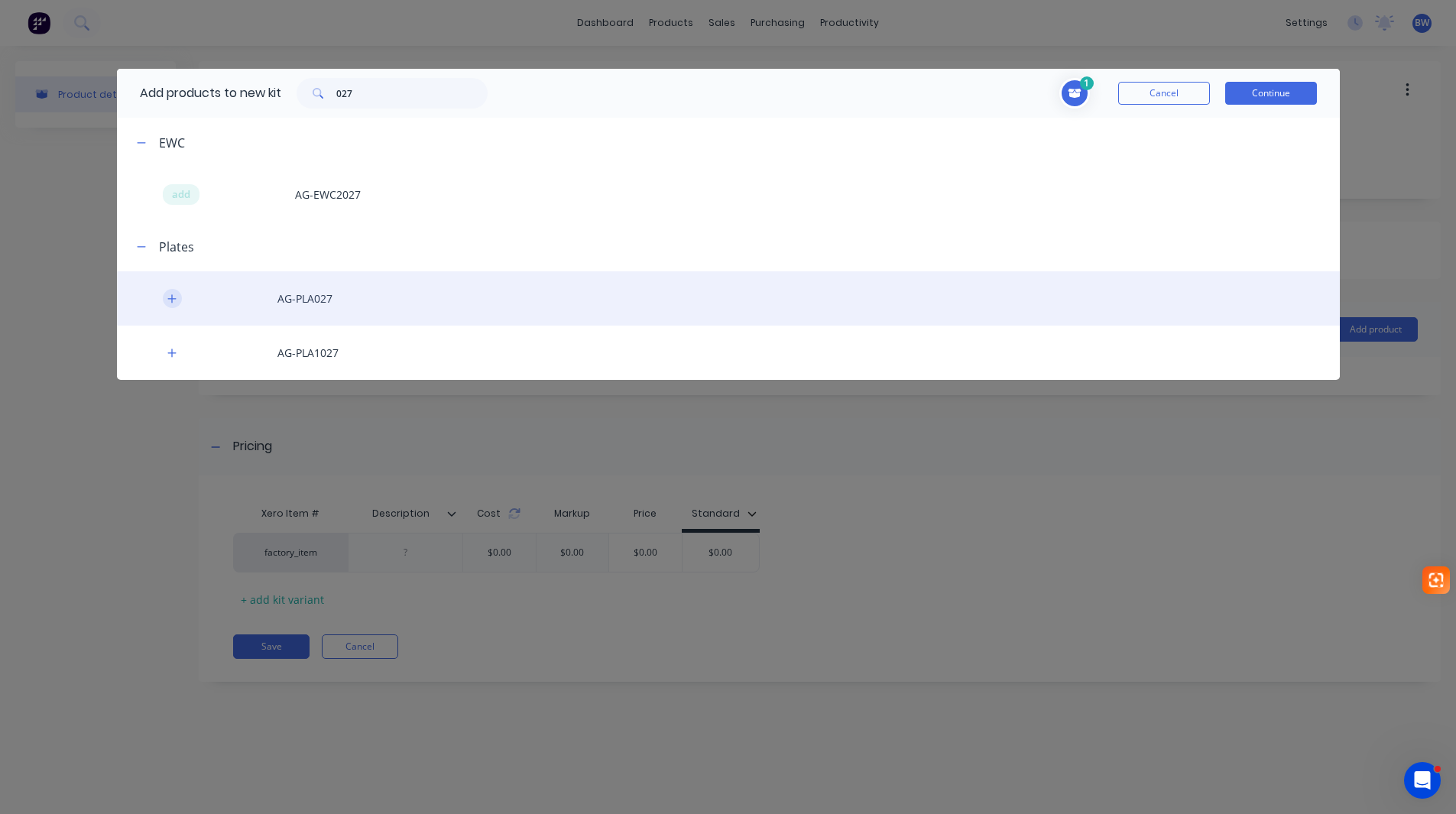
click at [167, 296] on icon "button" at bounding box center [172, 299] width 9 height 11
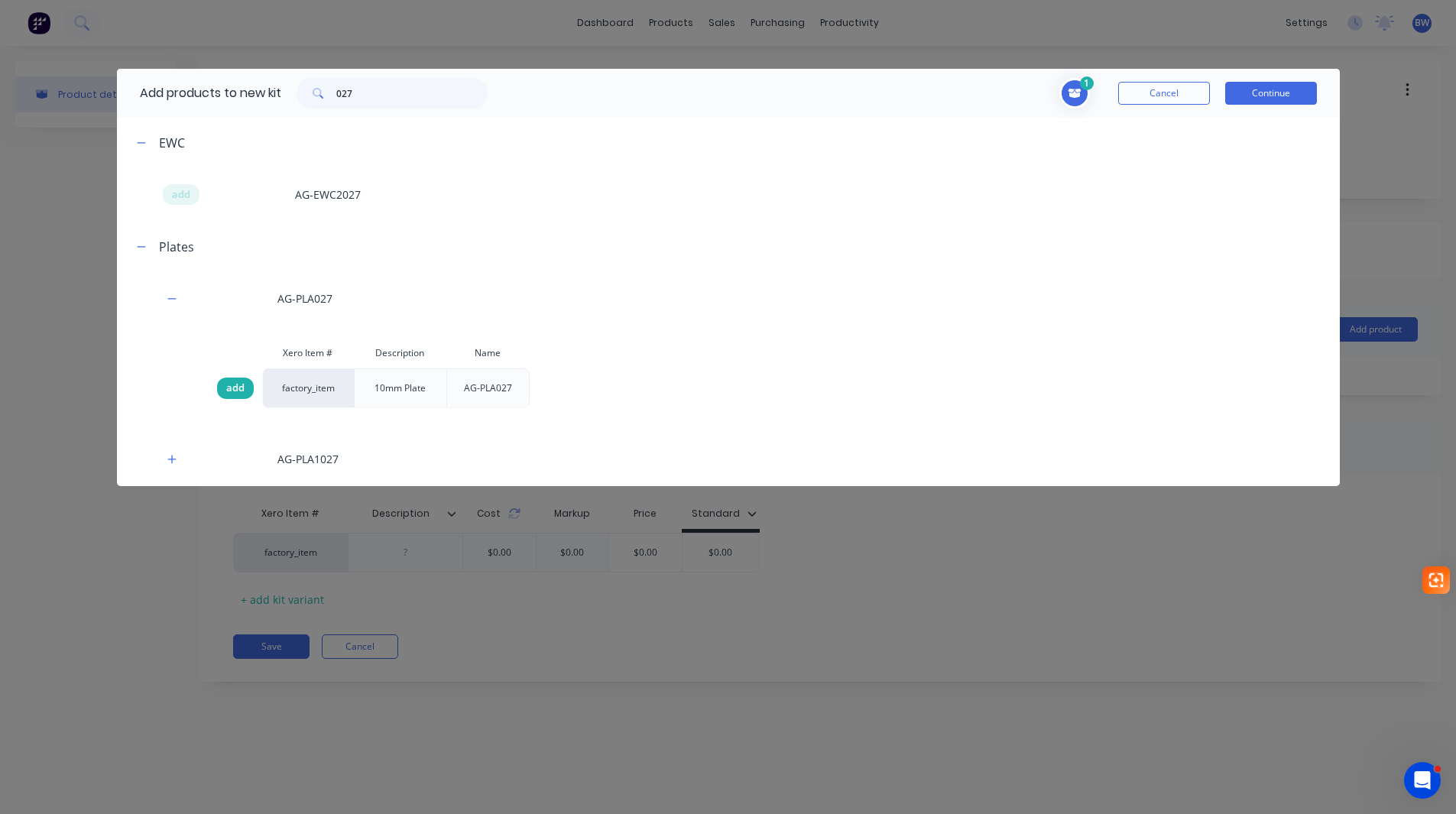
click at [226, 383] on span "add" at bounding box center [236, 388] width 18 height 16
drag, startPoint x: 362, startPoint y: 95, endPoint x: 339, endPoint y: 96, distance: 23.0
click at [339, 96] on input "027" at bounding box center [412, 92] width 152 height 30
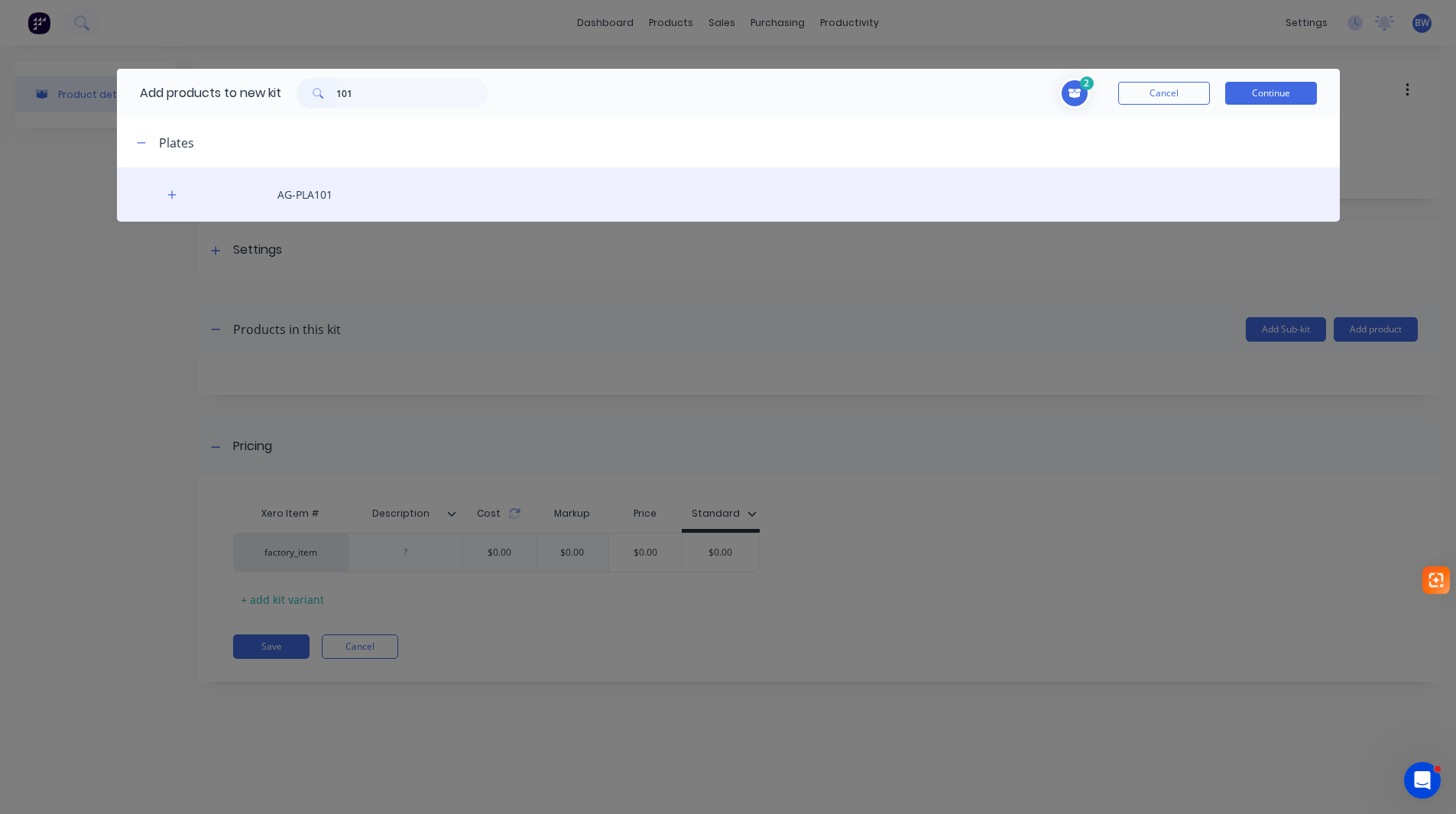
click at [178, 203] on div "AG-PLA101" at bounding box center [728, 194] width 1223 height 55
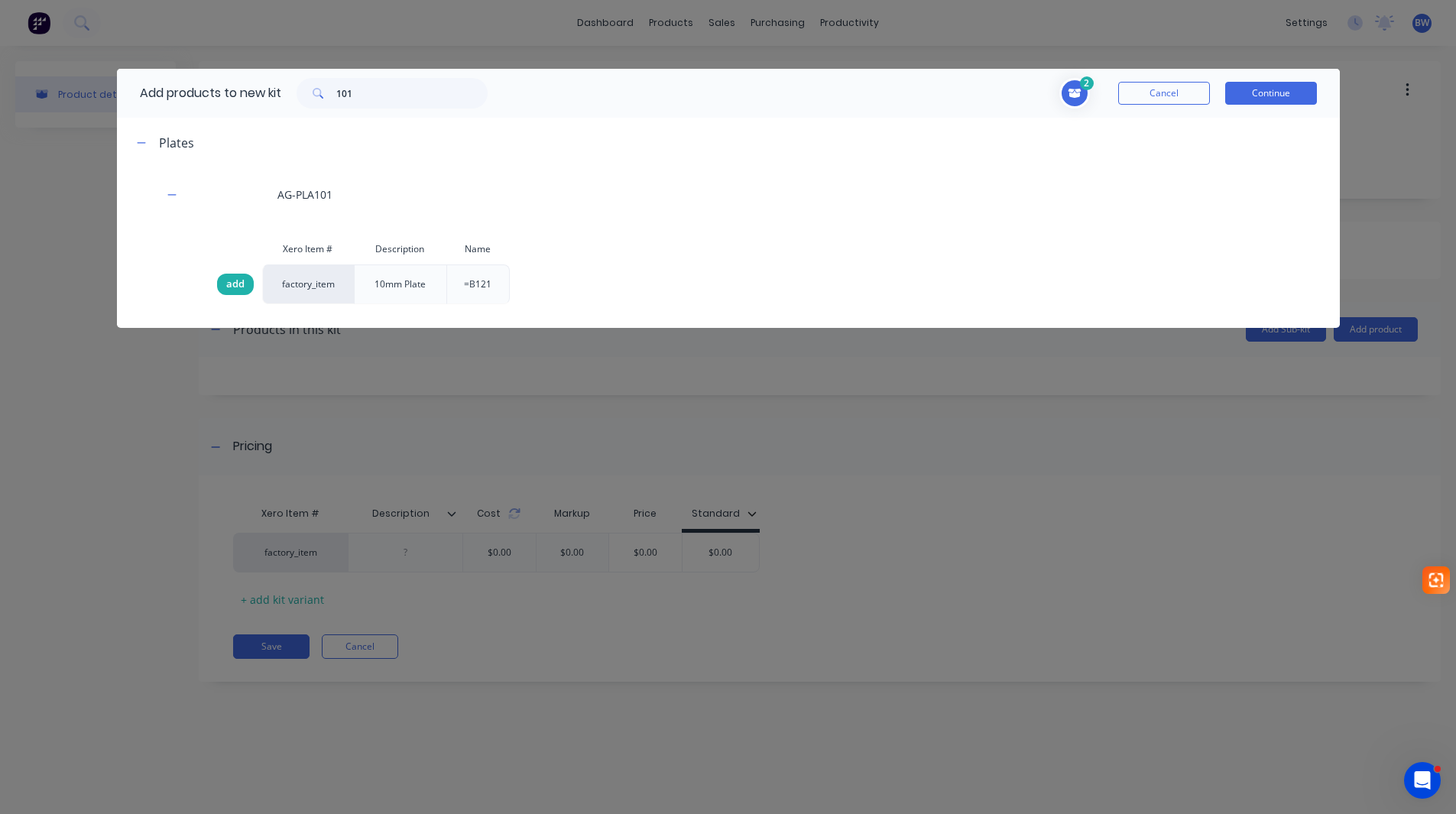
click at [233, 280] on span "add" at bounding box center [236, 284] width 18 height 16
drag, startPoint x: 359, startPoint y: 97, endPoint x: 325, endPoint y: 101, distance: 34.2
click at [325, 101] on div "101" at bounding box center [392, 92] width 191 height 30
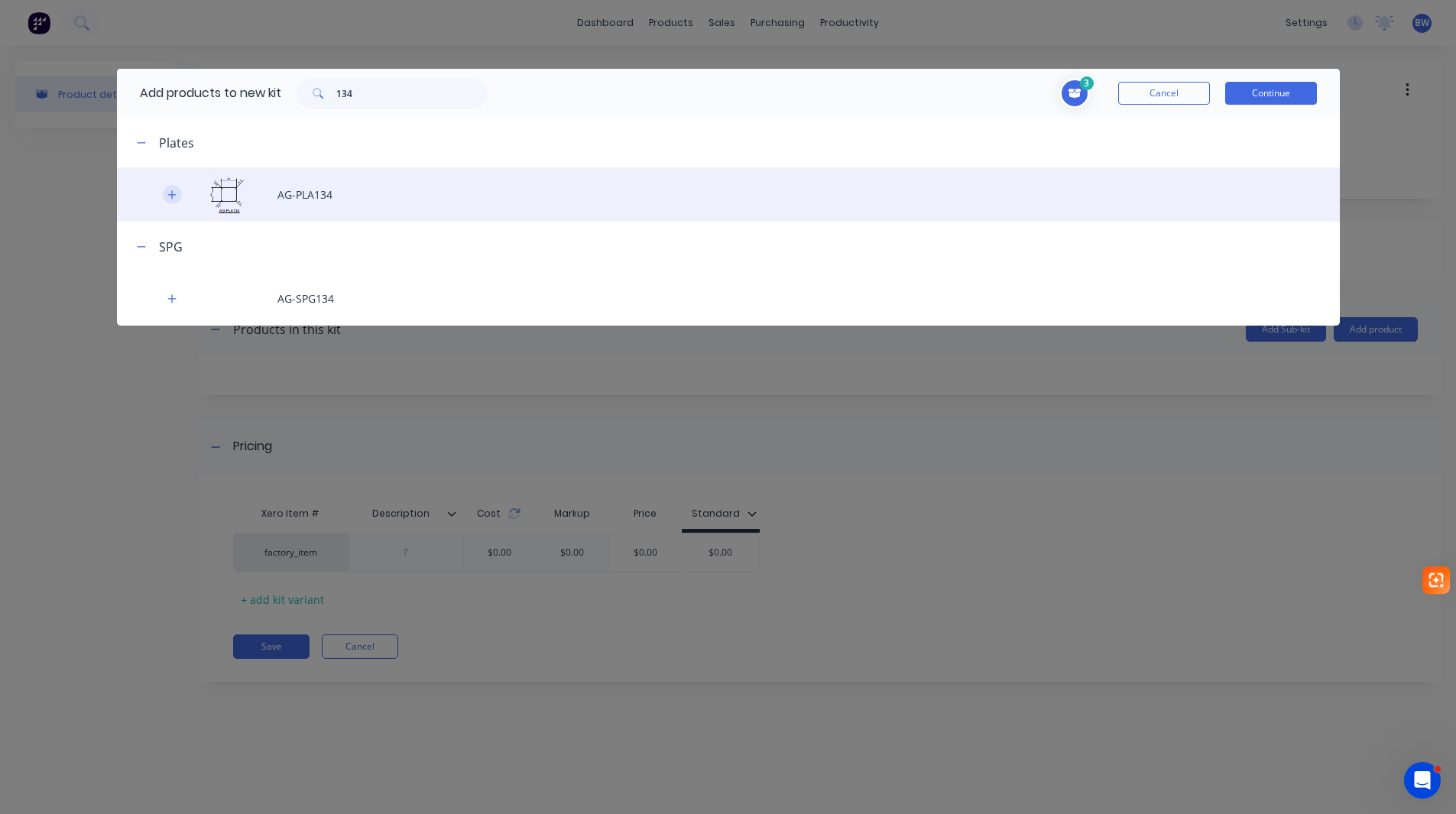
click at [176, 189] on icon "button" at bounding box center [172, 195] width 9 height 11
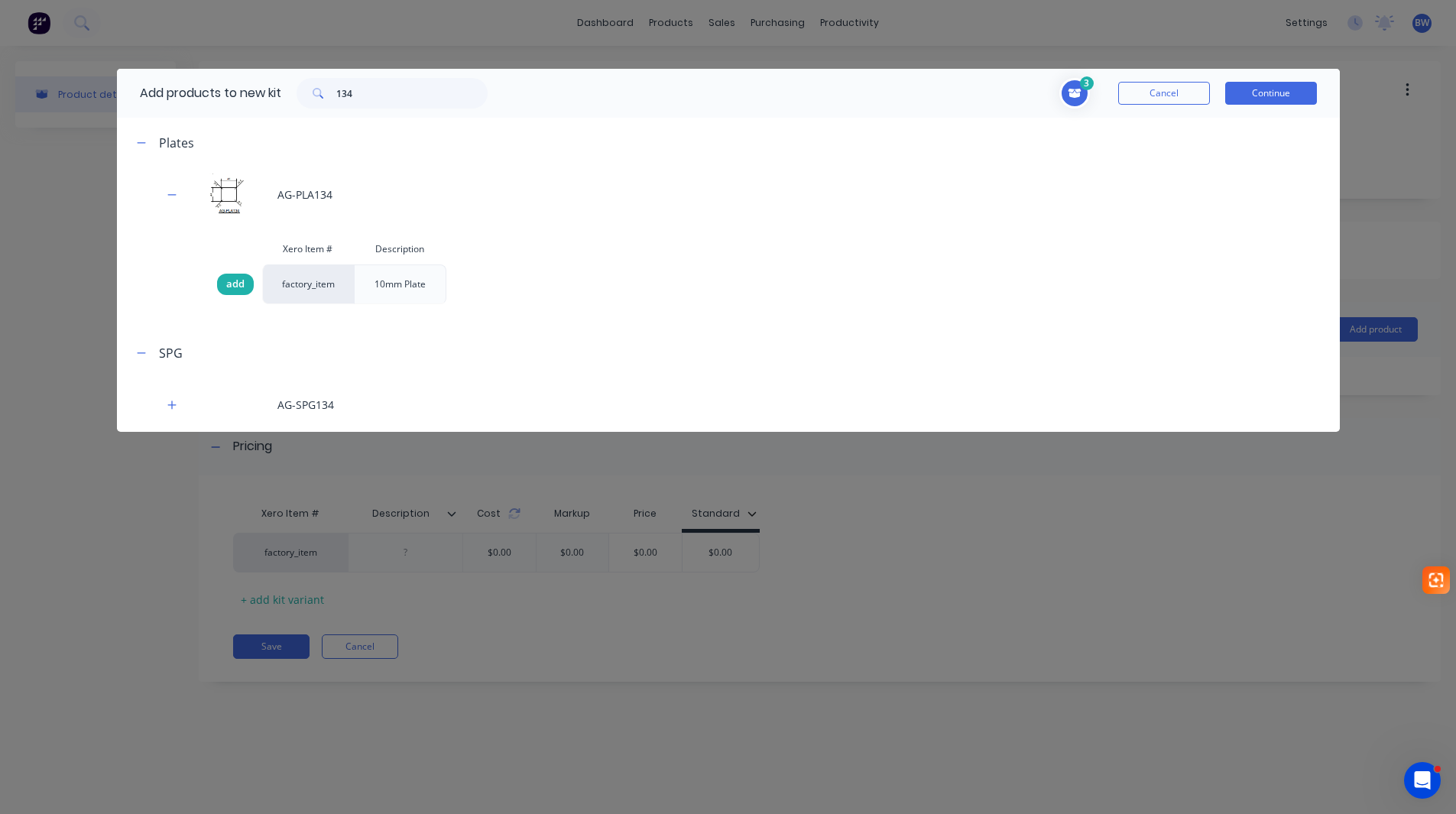
click at [237, 279] on span "add" at bounding box center [236, 284] width 18 height 16
drag, startPoint x: 370, startPoint y: 97, endPoint x: 335, endPoint y: 96, distance: 35.0
click at [335, 96] on div "134" at bounding box center [392, 92] width 191 height 30
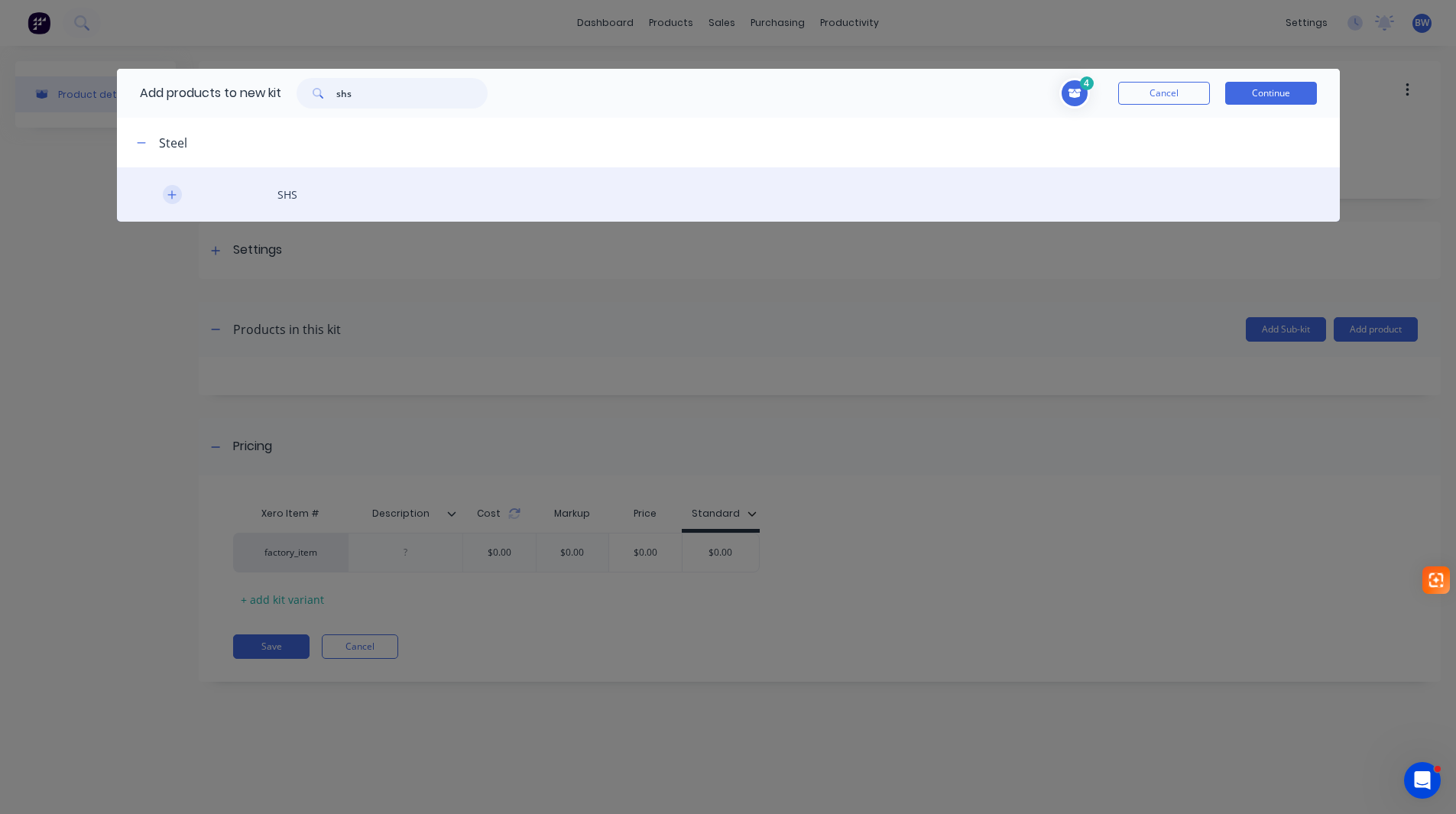
type input "shs"
click at [175, 198] on icon "button" at bounding box center [172, 195] width 9 height 11
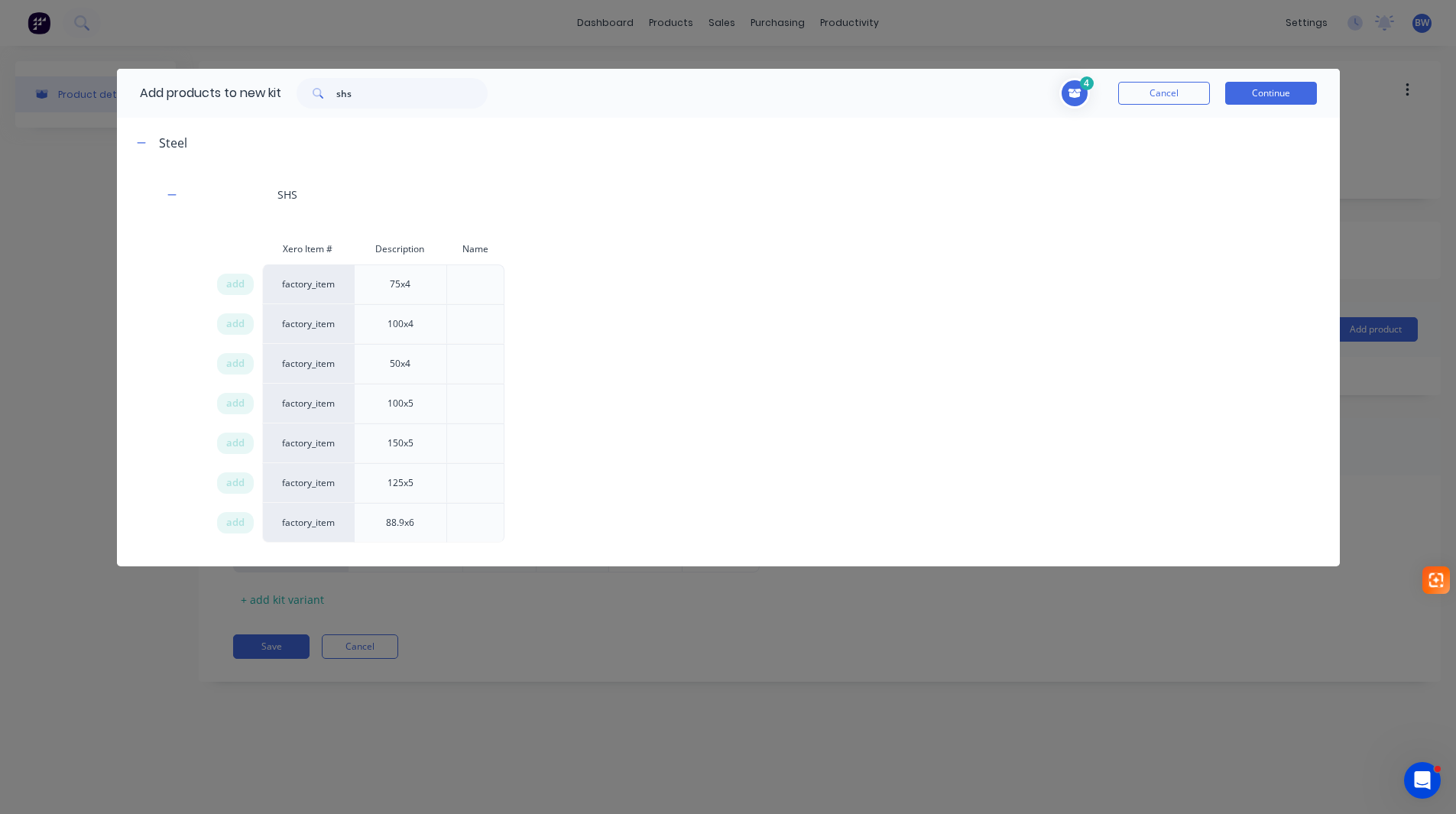
click at [237, 377] on div "add" at bounding box center [239, 363] width 46 height 40
click at [238, 367] on span "add" at bounding box center [236, 363] width 18 height 16
click at [1266, 91] on button "Continue" at bounding box center [1270, 92] width 92 height 23
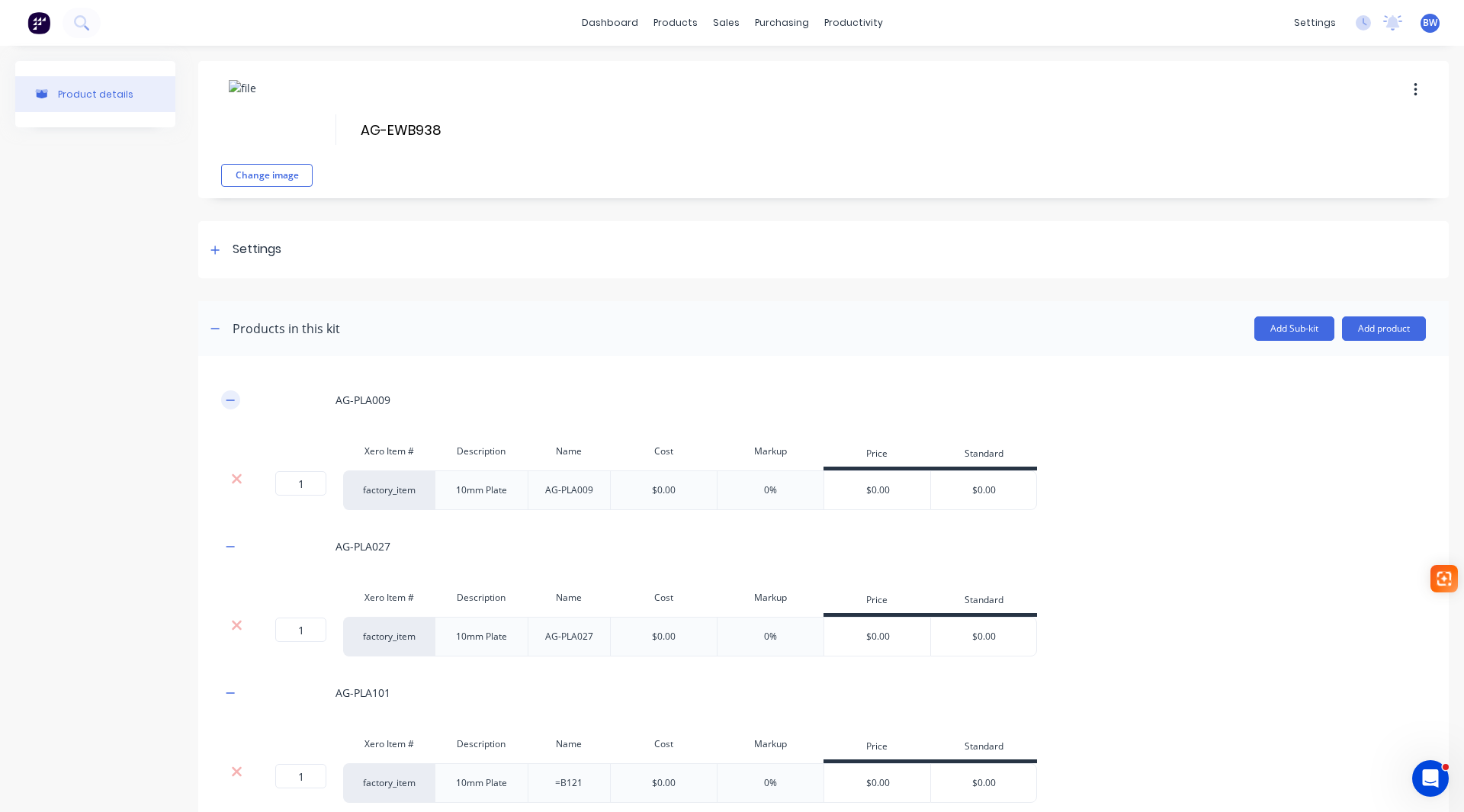
click at [231, 403] on icon "button" at bounding box center [230, 400] width 9 height 11
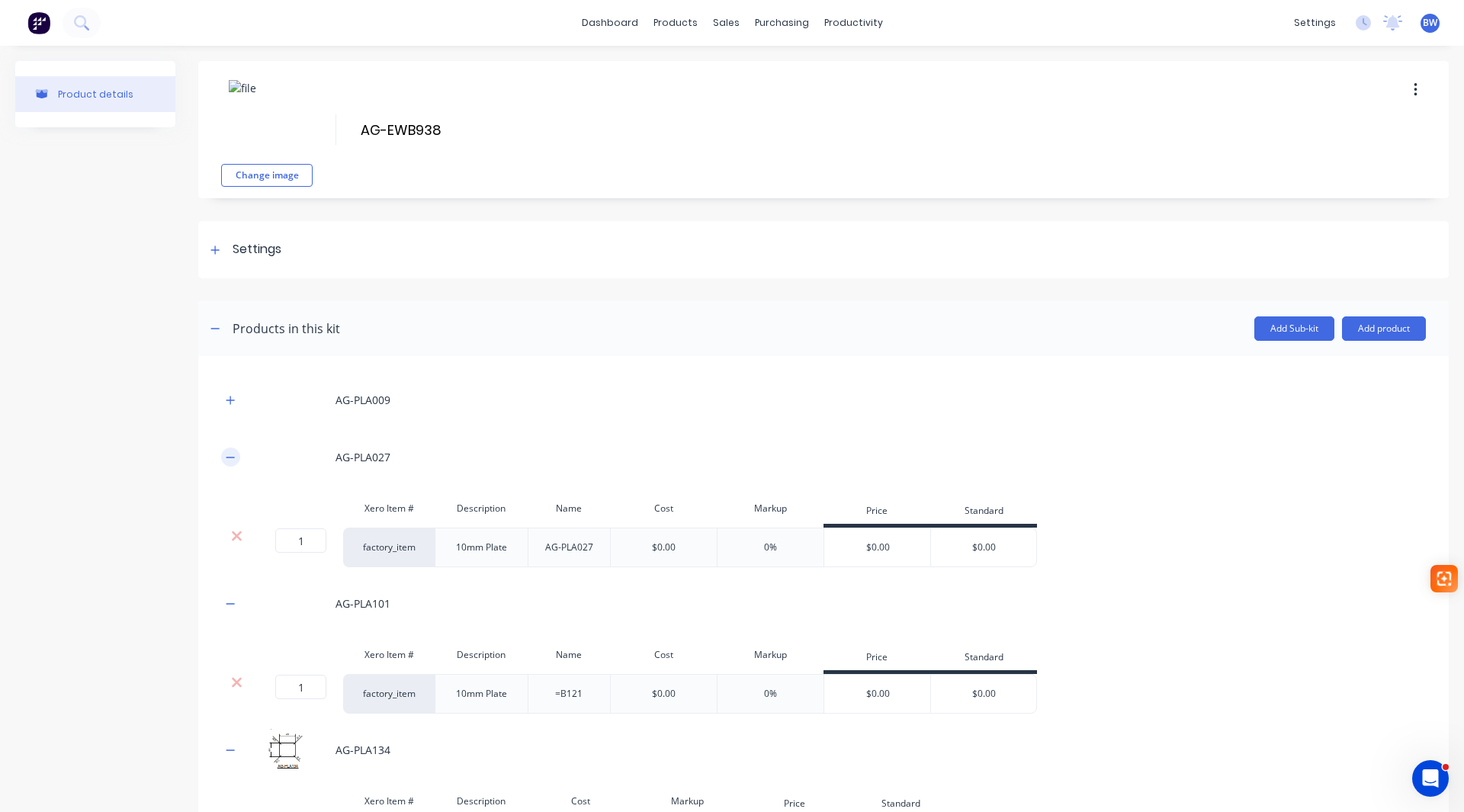
click at [226, 462] on icon "button" at bounding box center [230, 457] width 9 height 11
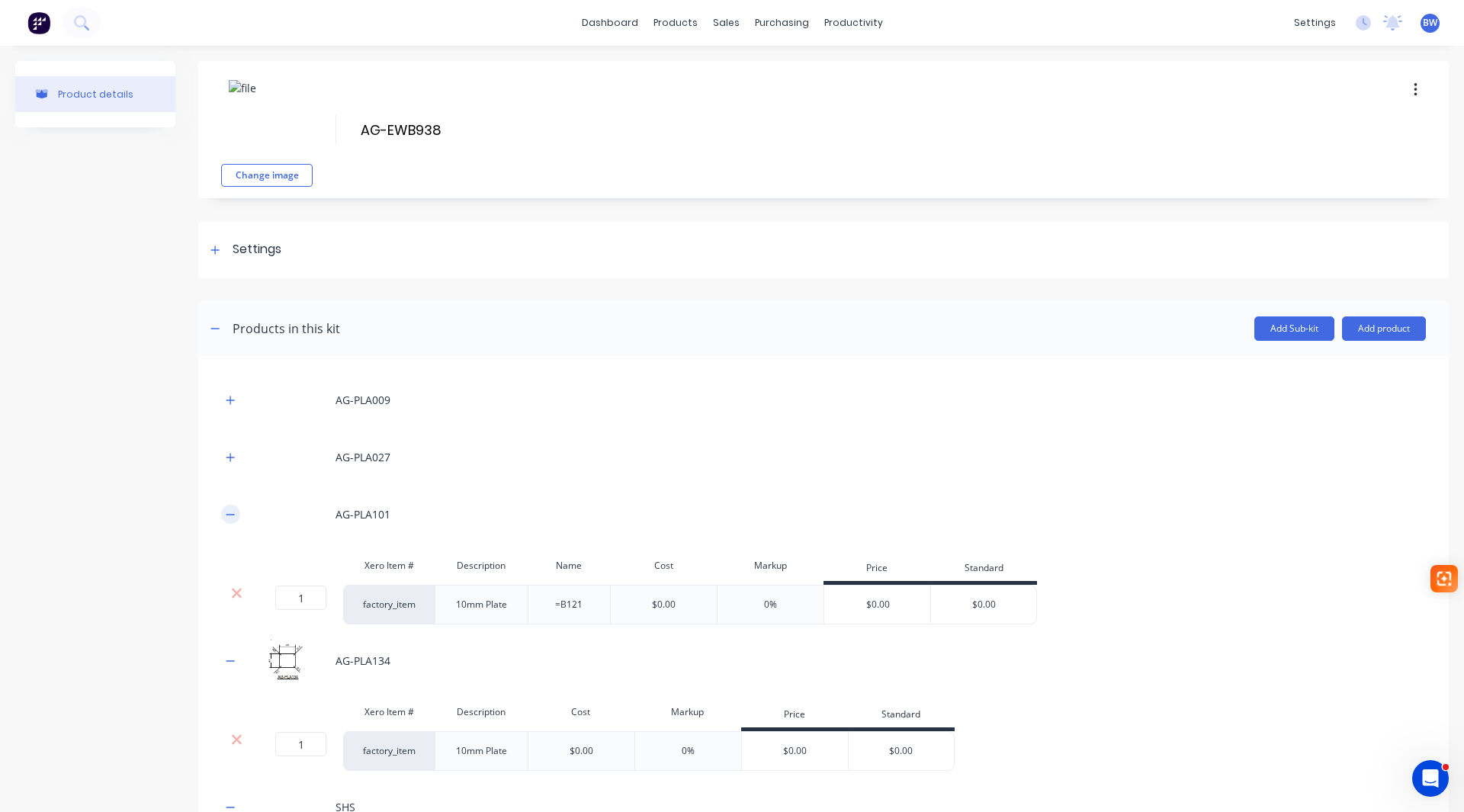
click at [236, 508] on button "button" at bounding box center [230, 513] width 19 height 19
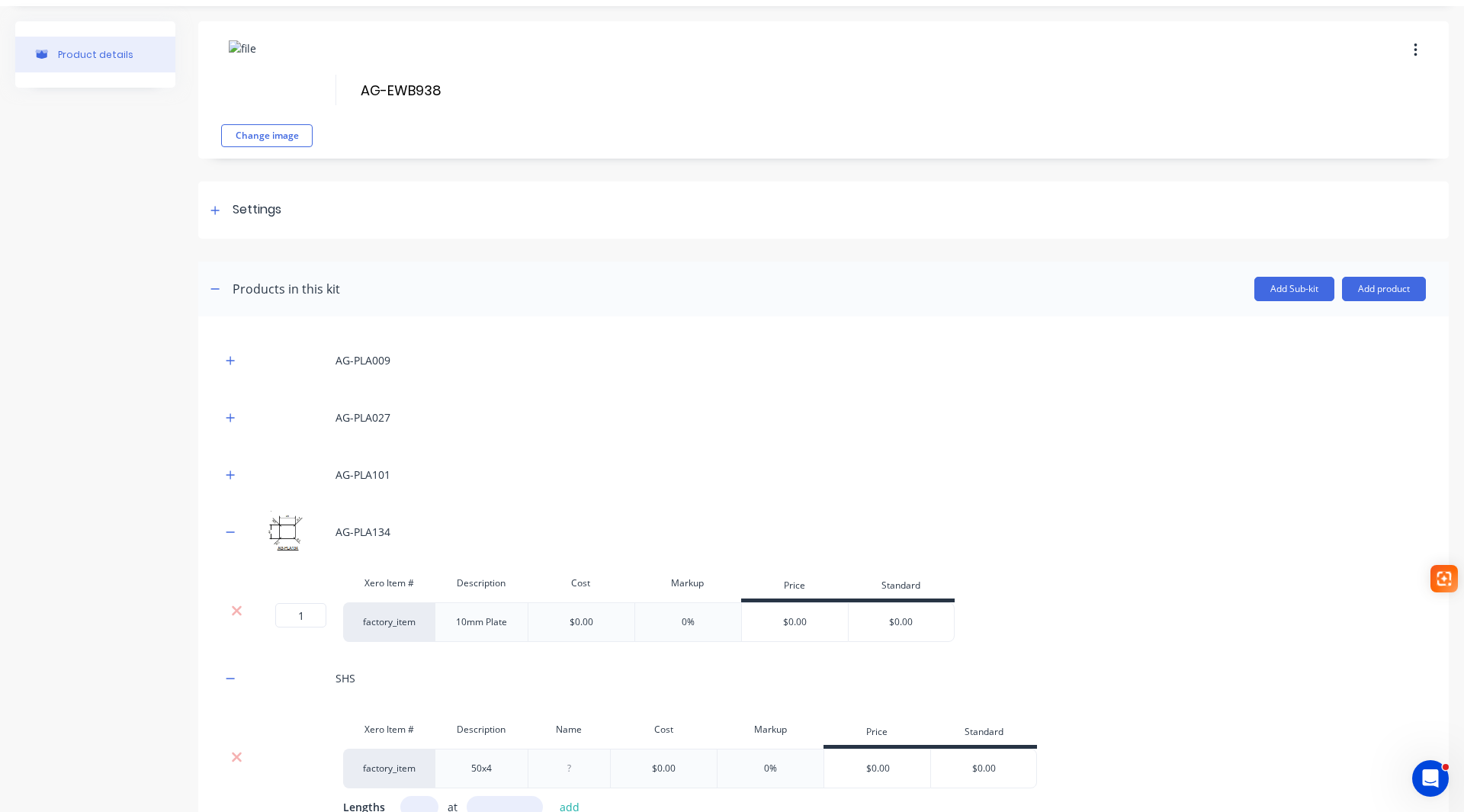
scroll to position [76, 0]
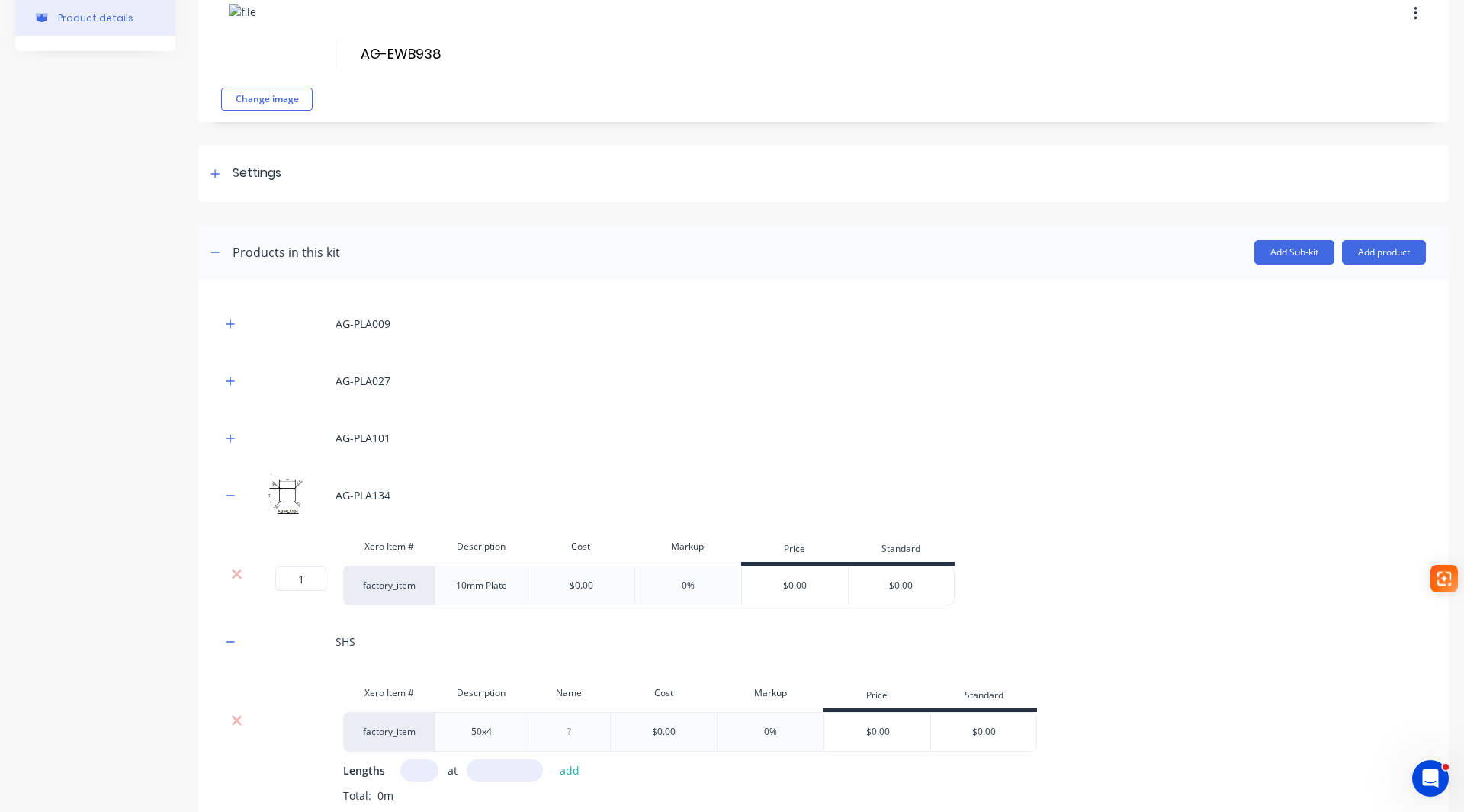
drag, startPoint x: 232, startPoint y: 490, endPoint x: 231, endPoint y: 504, distance: 14.0
click at [231, 492] on icon "button" at bounding box center [230, 496] width 9 height 11
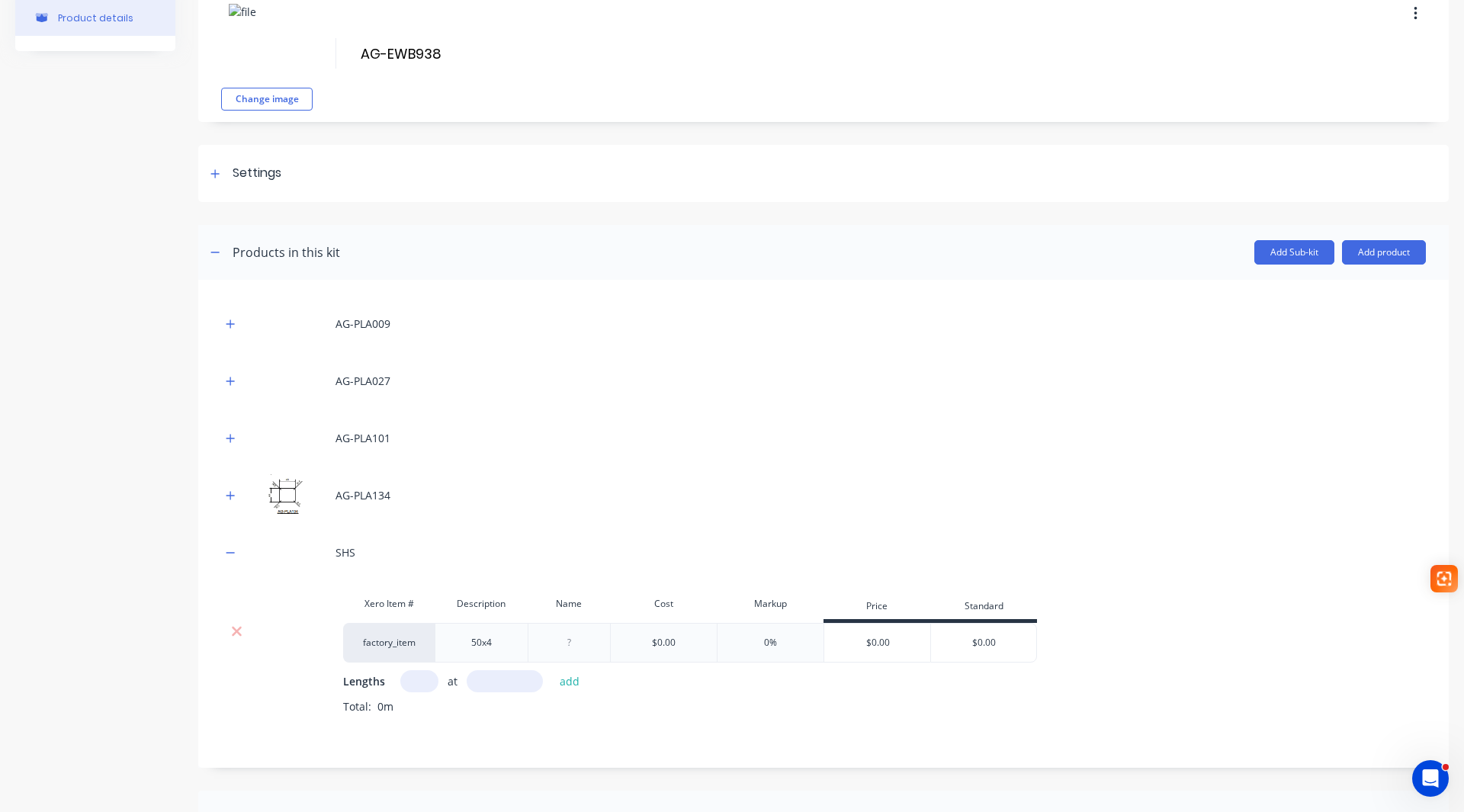
click at [416, 682] on input "text" at bounding box center [419, 681] width 38 height 22
type input "1"
type input "3170"
click at [573, 685] on button "add" at bounding box center [570, 681] width 36 height 20
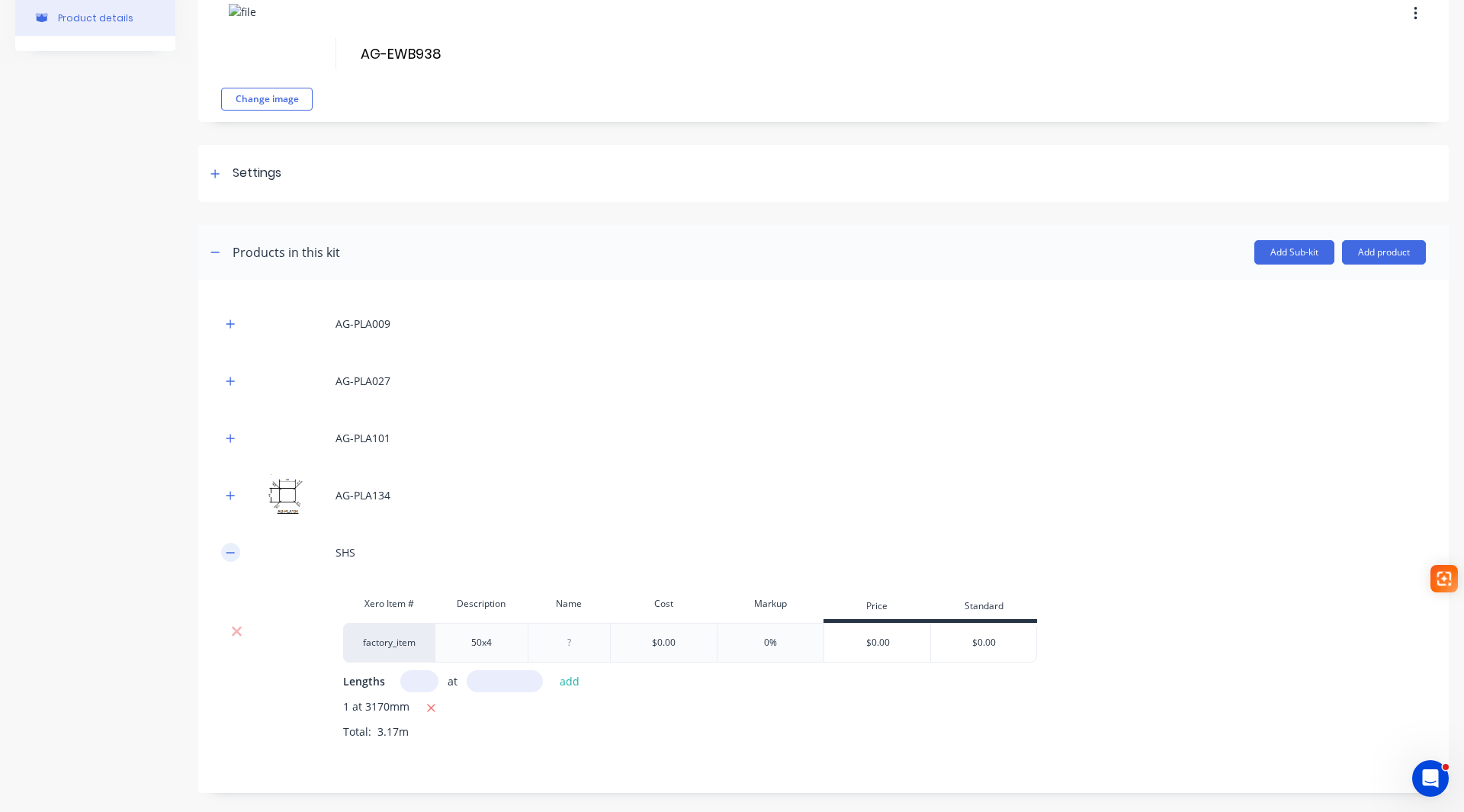
click at [227, 552] on icon "button" at bounding box center [230, 553] width 9 height 11
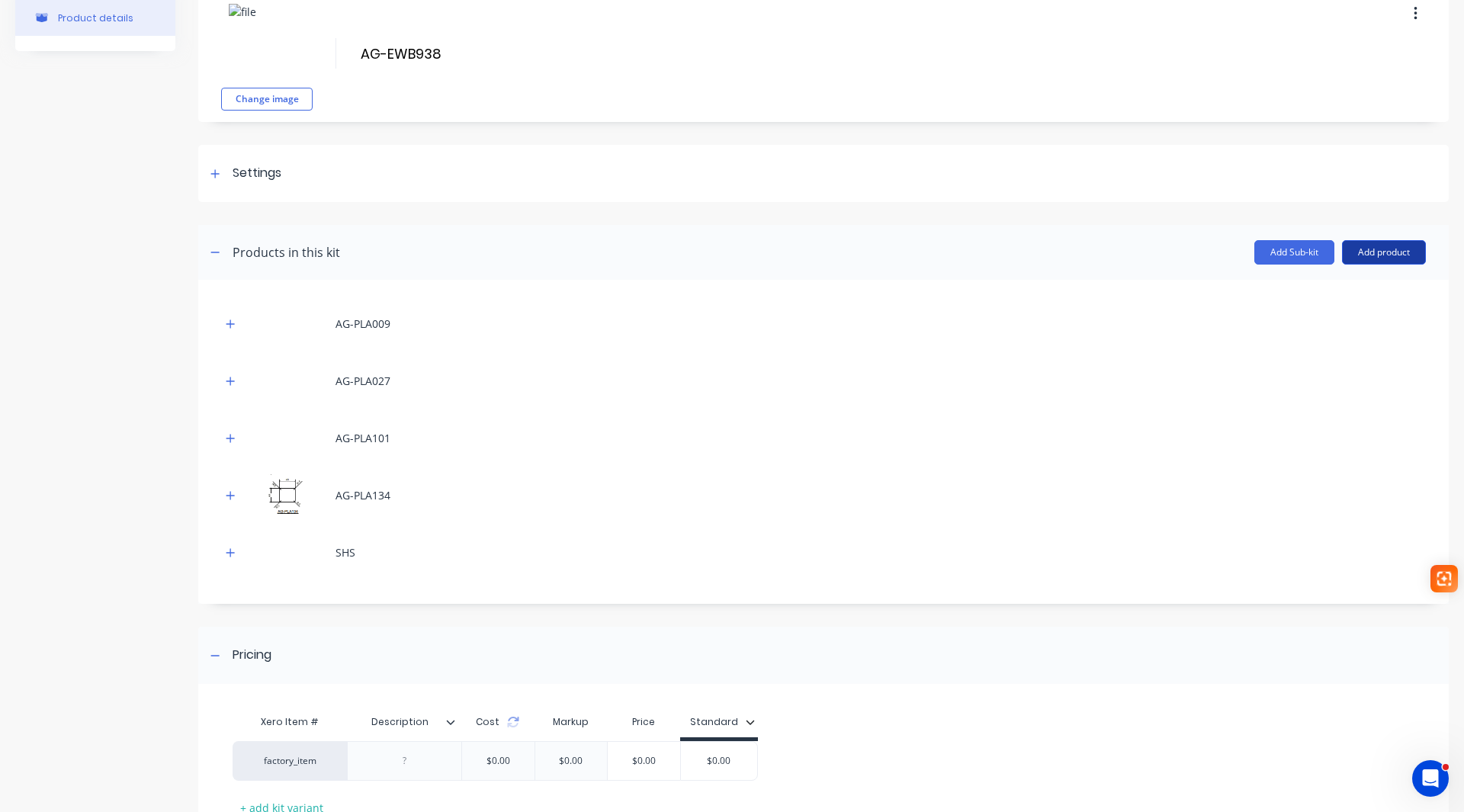
click at [1369, 253] on button "Add product" at bounding box center [1383, 252] width 84 height 24
click at [1343, 327] on div "Labour" at bounding box center [1352, 322] width 117 height 22
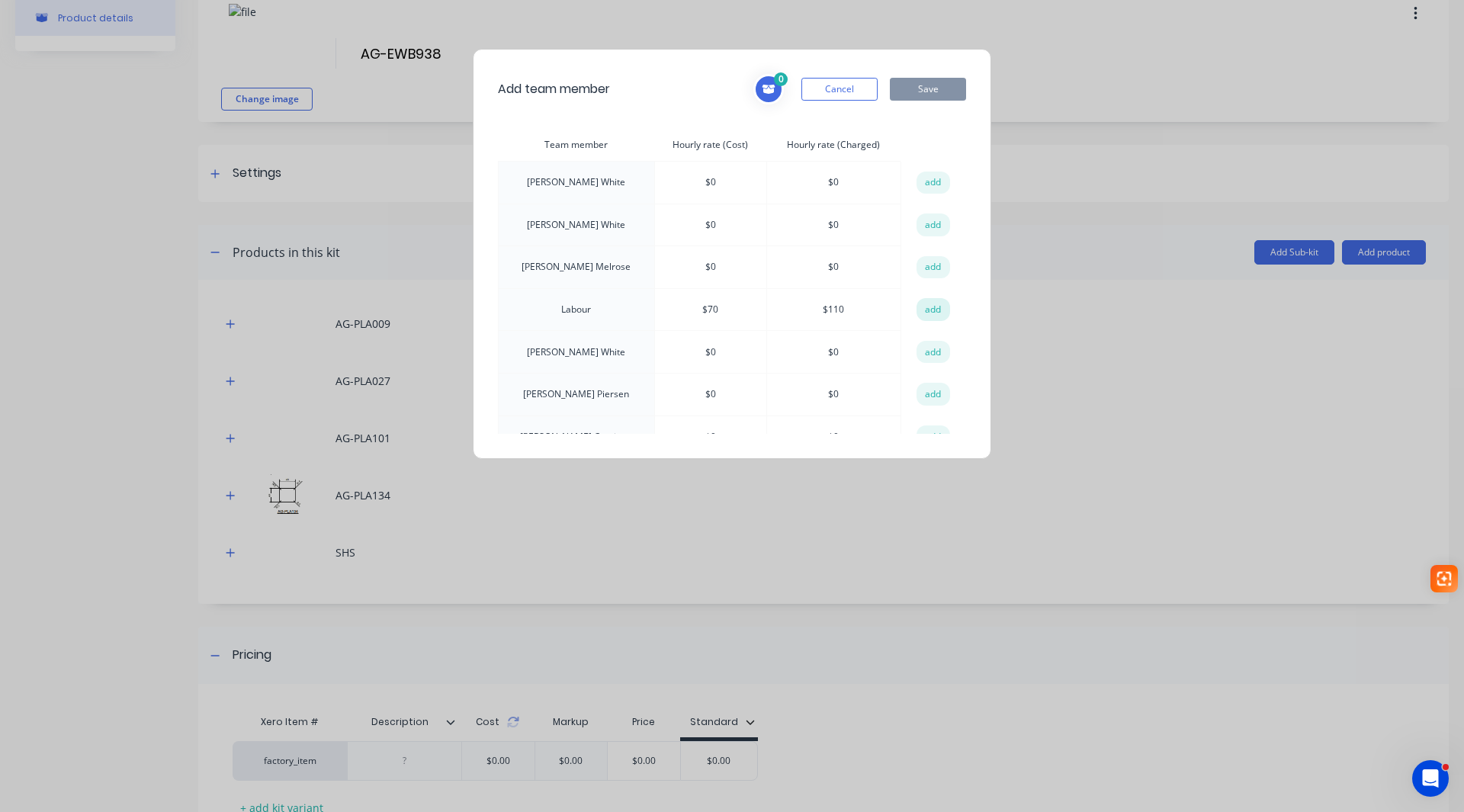
click at [930, 311] on button "add" at bounding box center [933, 309] width 33 height 23
click at [931, 93] on button "Save" at bounding box center [927, 88] width 77 height 23
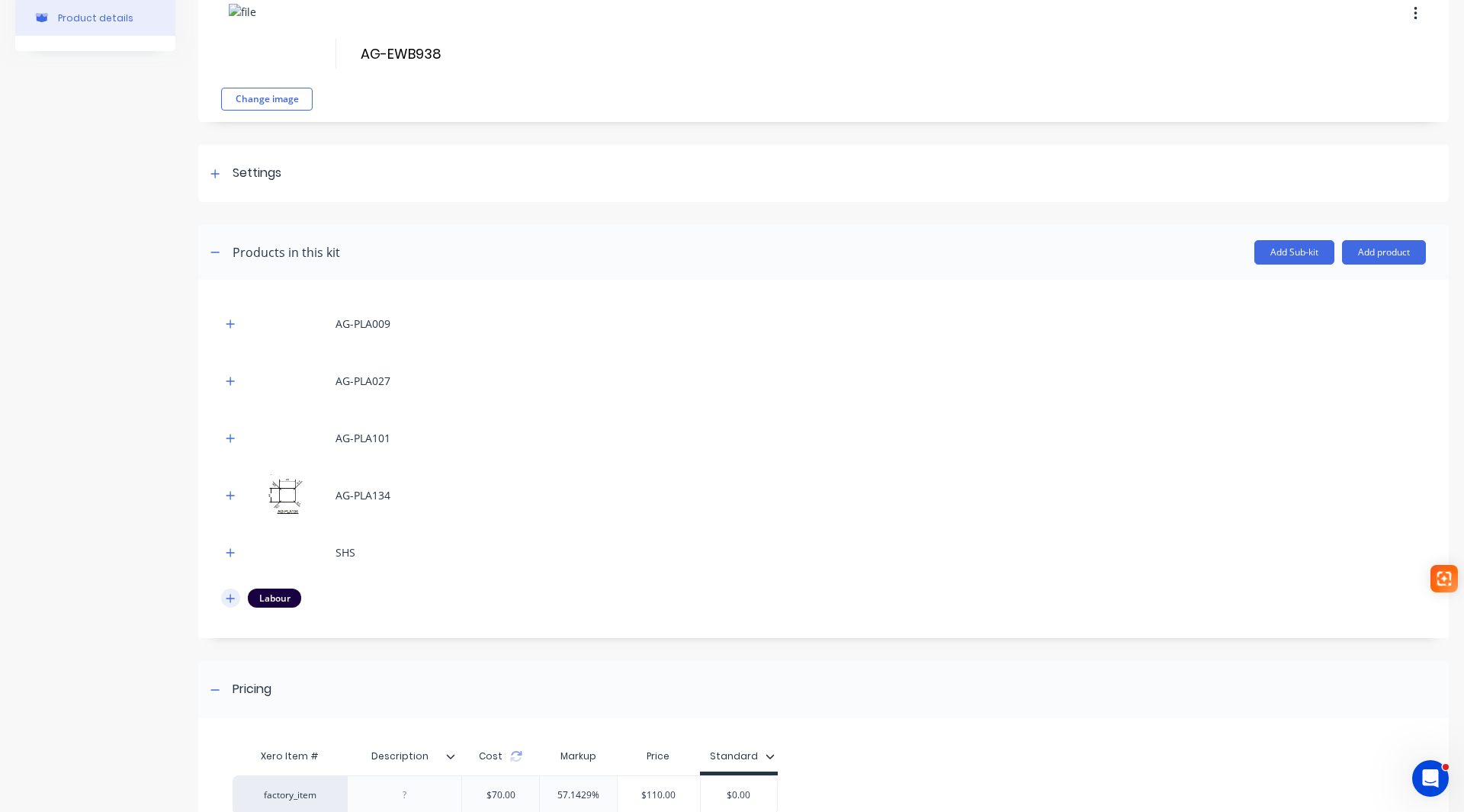
click at [227, 599] on icon "button" at bounding box center [230, 598] width 9 height 11
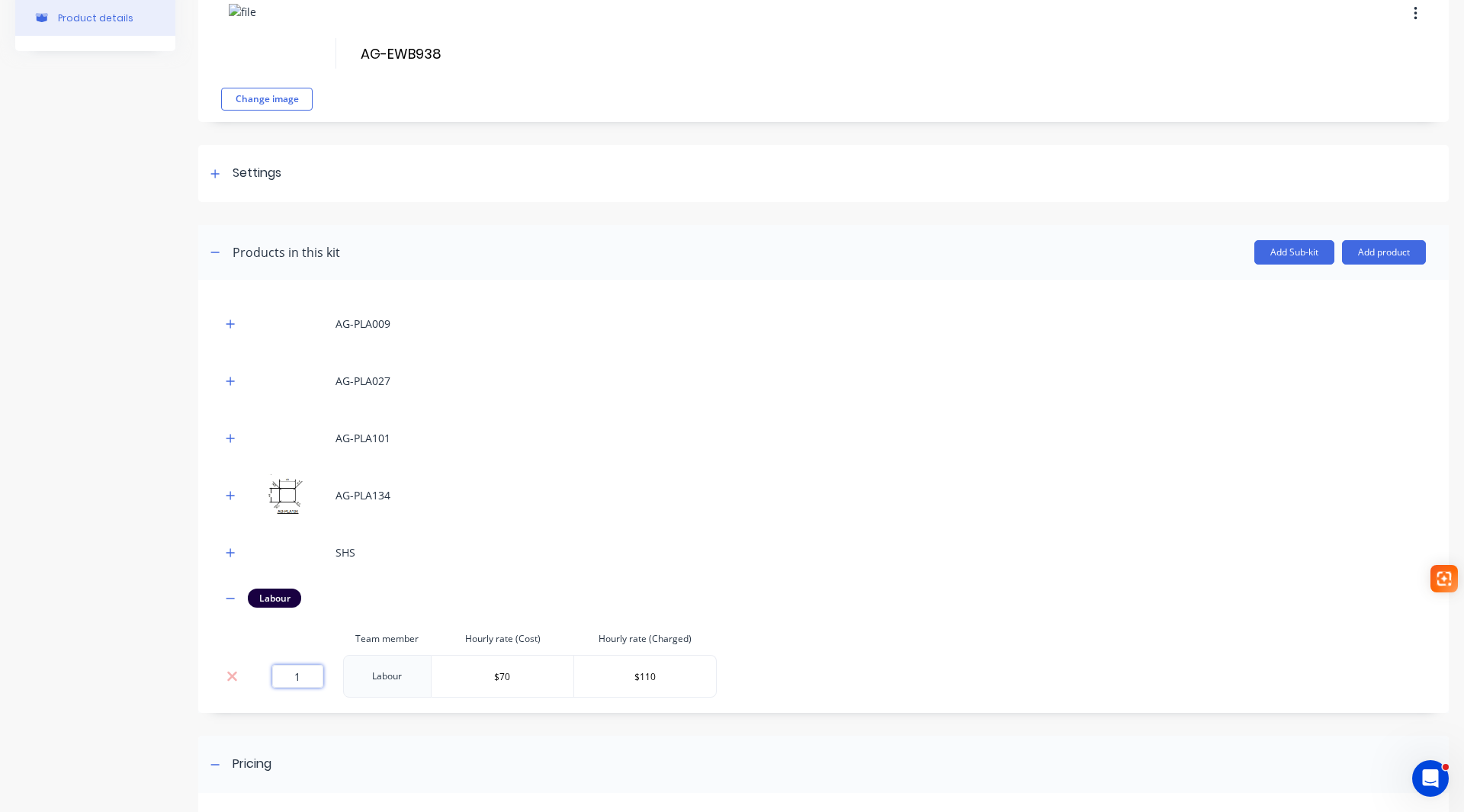
click at [311, 672] on input "1" at bounding box center [297, 676] width 51 height 23
type input "1.16"
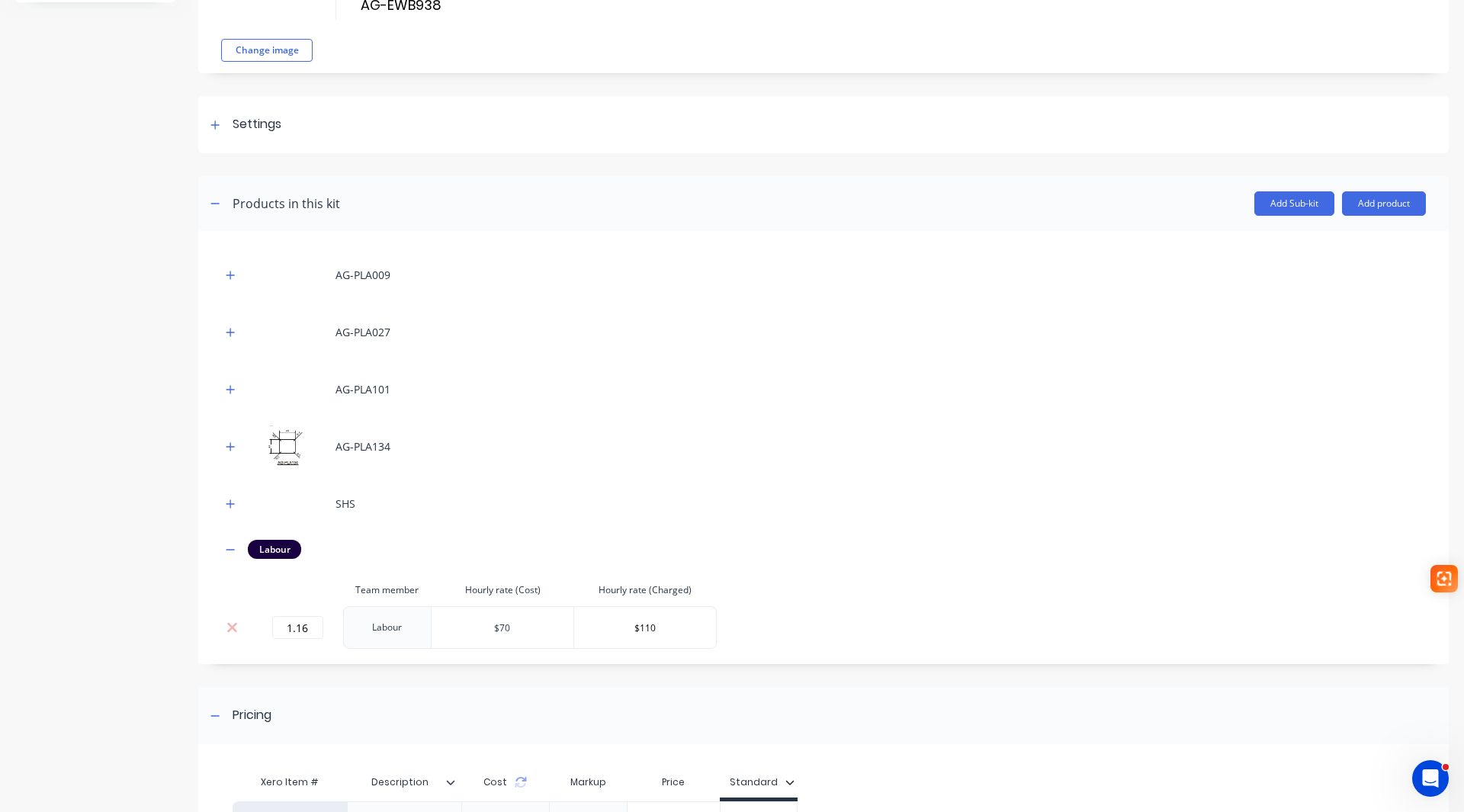
scroll to position [152, 0]
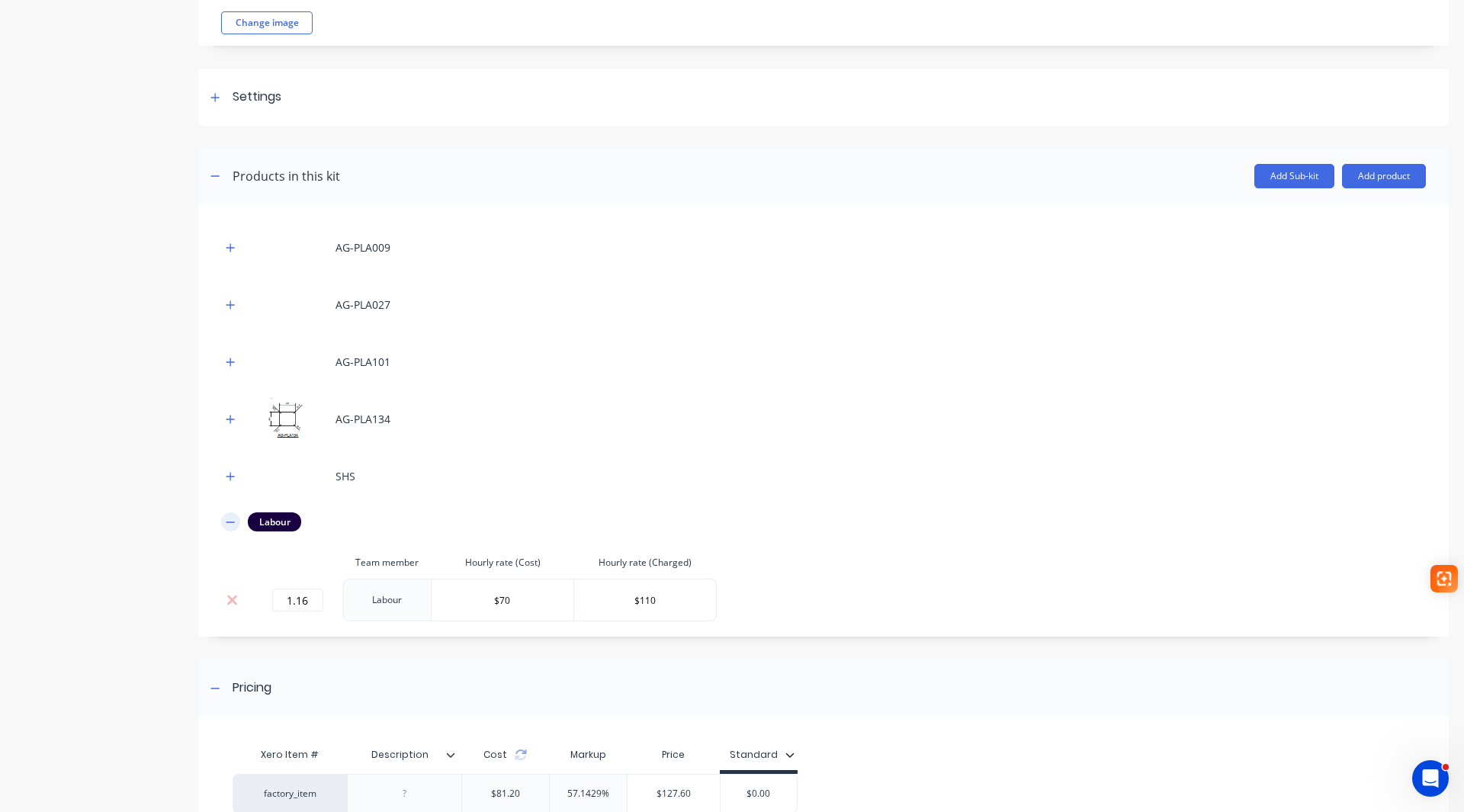
click at [226, 524] on icon "button" at bounding box center [230, 523] width 9 height 11
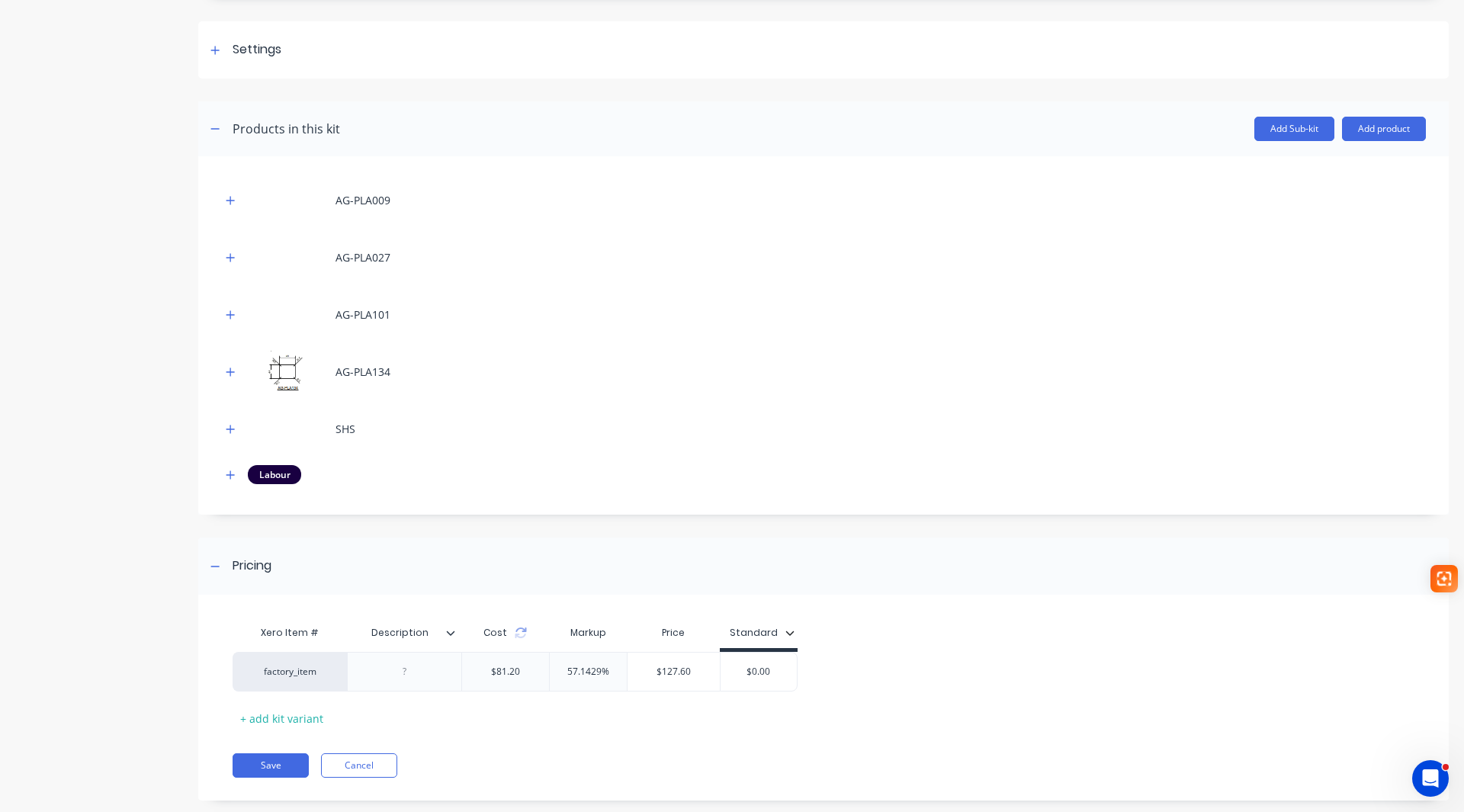
scroll to position [227, 0]
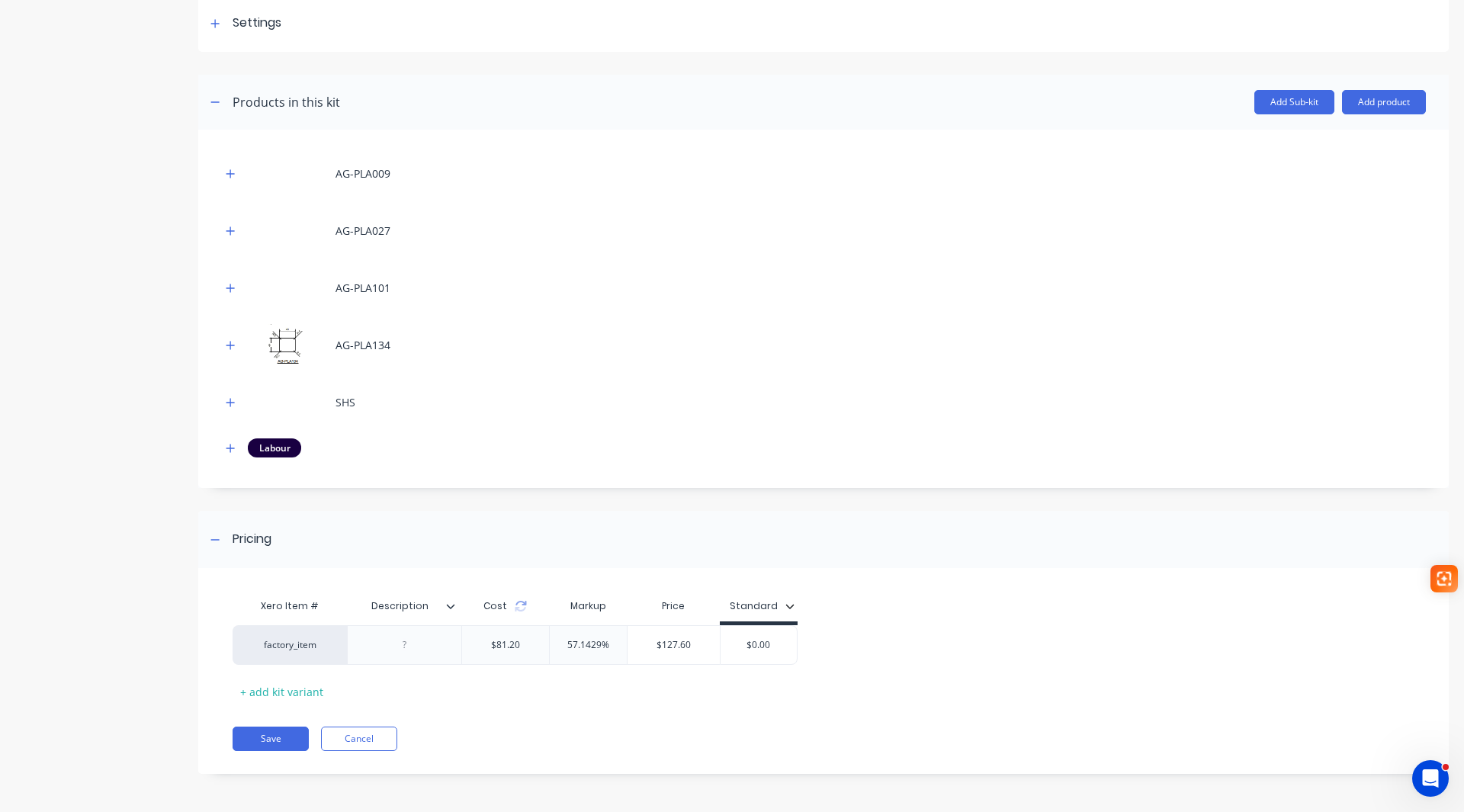
click at [450, 604] on icon at bounding box center [451, 606] width 9 height 9
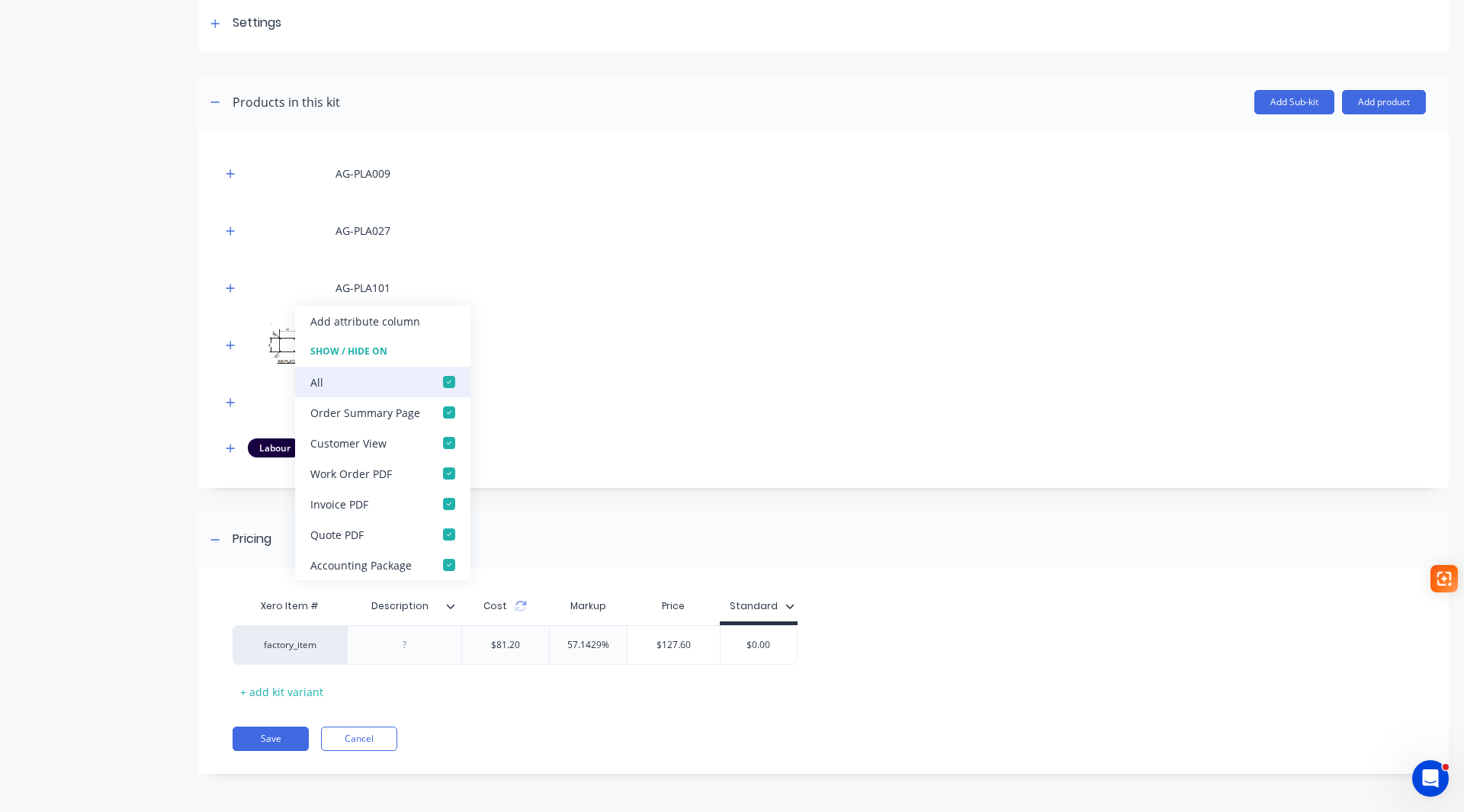
click at [443, 386] on div at bounding box center [448, 382] width 30 height 30
type input "$127.60"
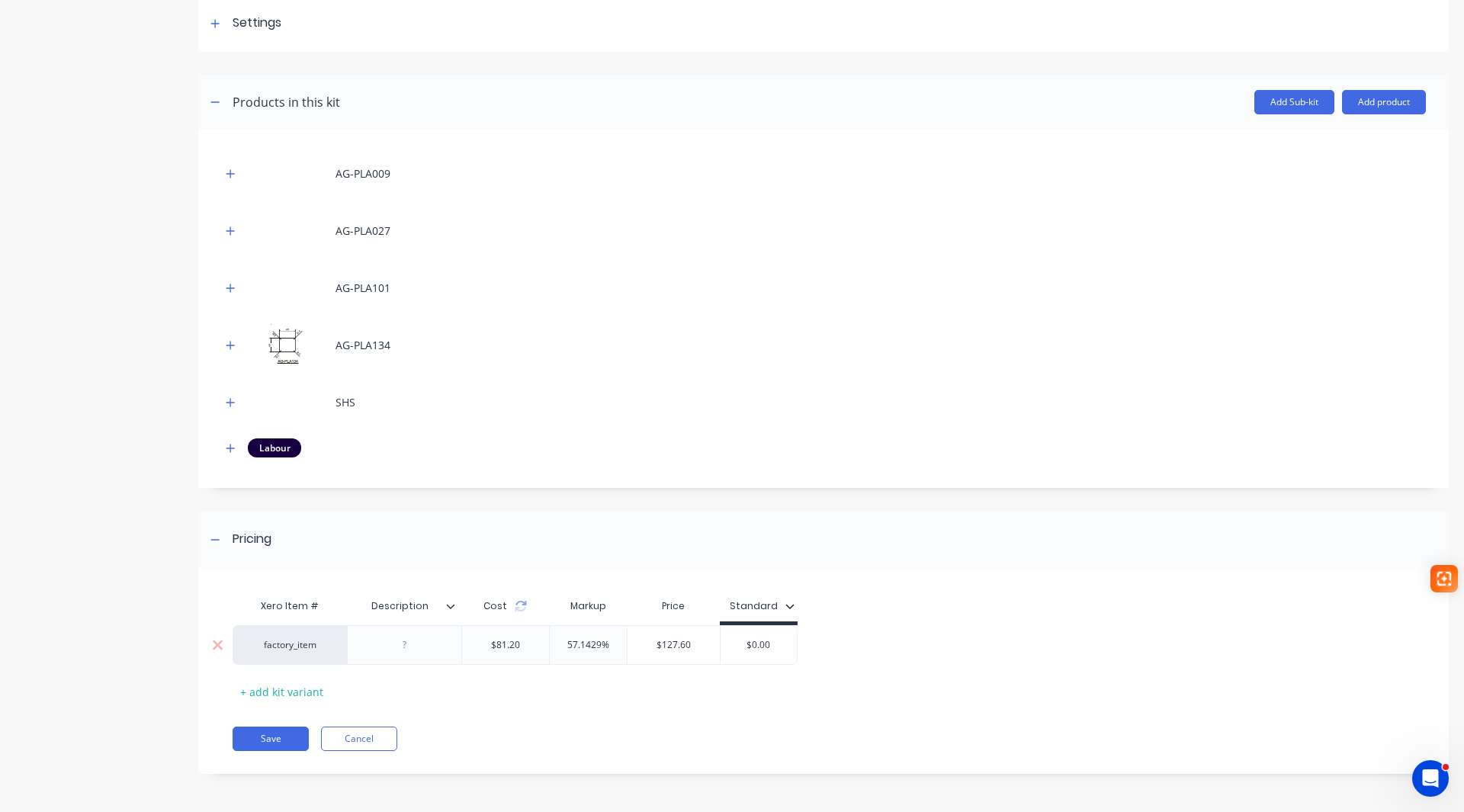
drag, startPoint x: 700, startPoint y: 647, endPoint x: 766, endPoint y: 646, distance: 66.0
click at [766, 646] on div "factory_item $81.20 57.1429% $127.60 $127.60 $0.00" at bounding box center [514, 644] width 565 height 40
drag, startPoint x: 738, startPoint y: 646, endPoint x: 840, endPoint y: 653, distance: 102.2
click at [840, 653] on div "factory_item $81.20 57.1429% $127.60 $127.60 $0.00 $0.00" at bounding box center [817, 644] width 1169 height 40
type input "128.00"
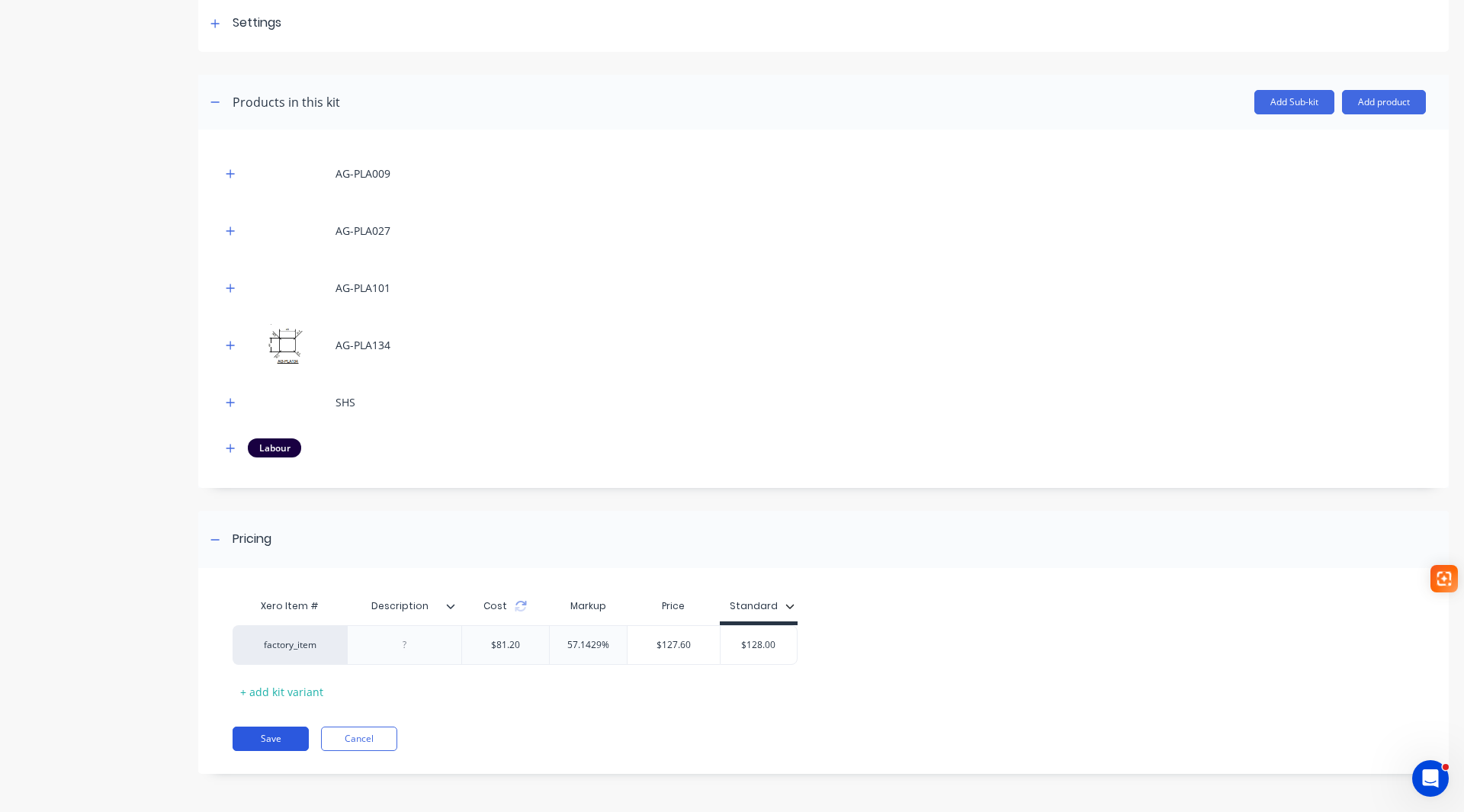
click at [285, 736] on button "Save" at bounding box center [270, 738] width 77 height 24
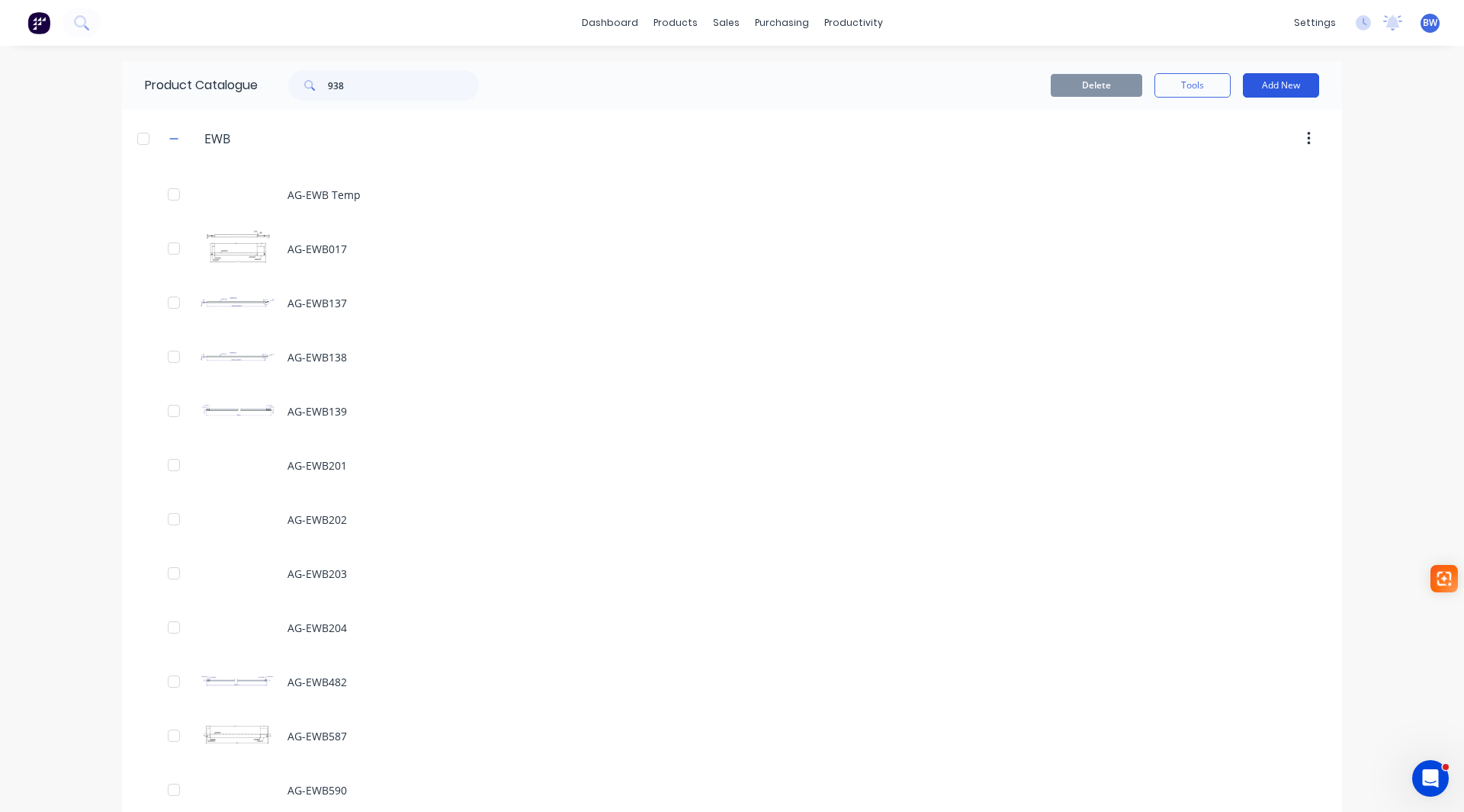
click at [1266, 91] on button "Add New" at bounding box center [1281, 85] width 77 height 24
click at [1227, 181] on div "Product Kit" at bounding box center [1246, 185] width 117 height 22
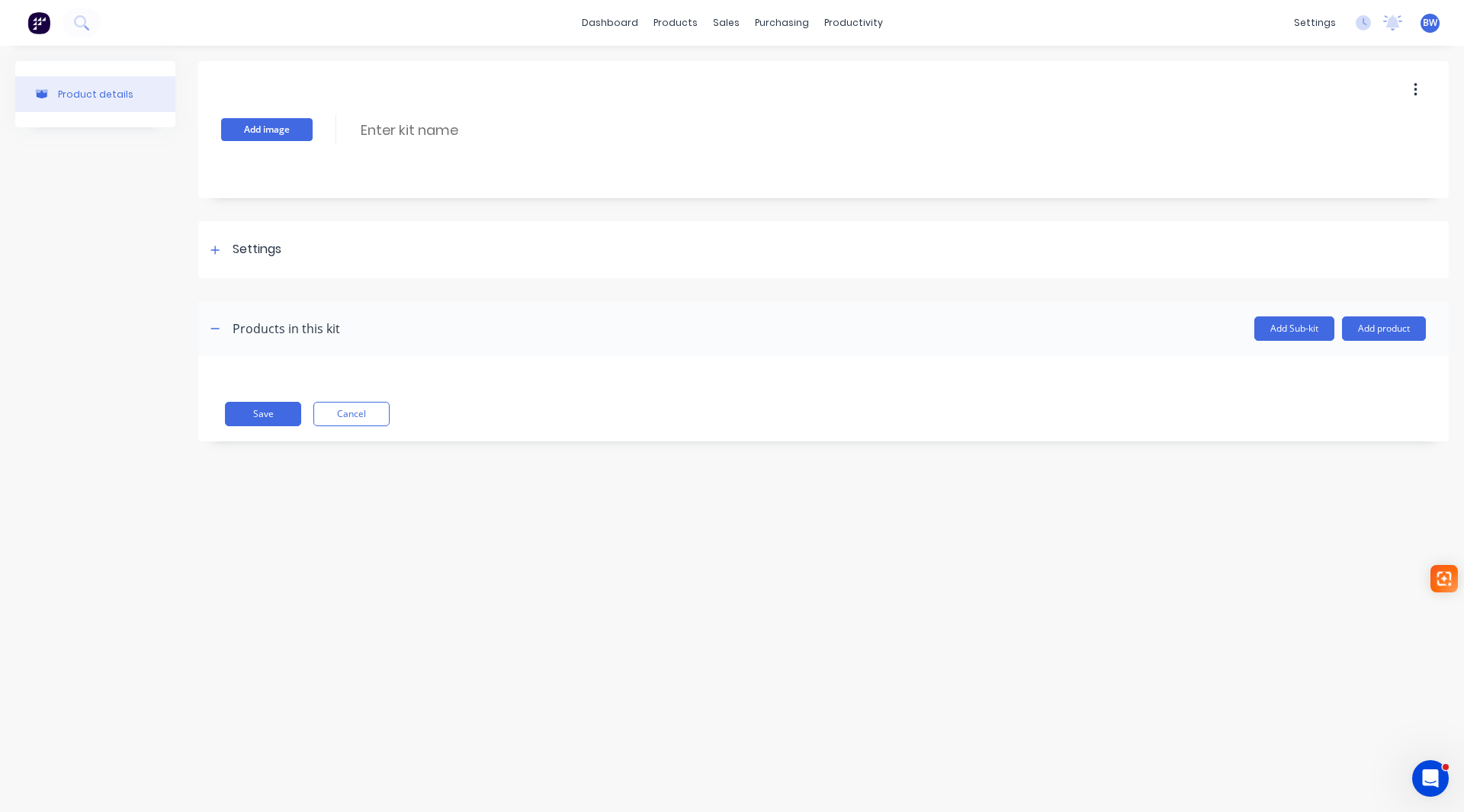
click at [277, 130] on button "Add image" at bounding box center [266, 129] width 91 height 23
click at [391, 128] on input at bounding box center [493, 130] width 270 height 22
type input "AG-EWC2041"
click at [218, 249] on icon at bounding box center [215, 250] width 9 height 11
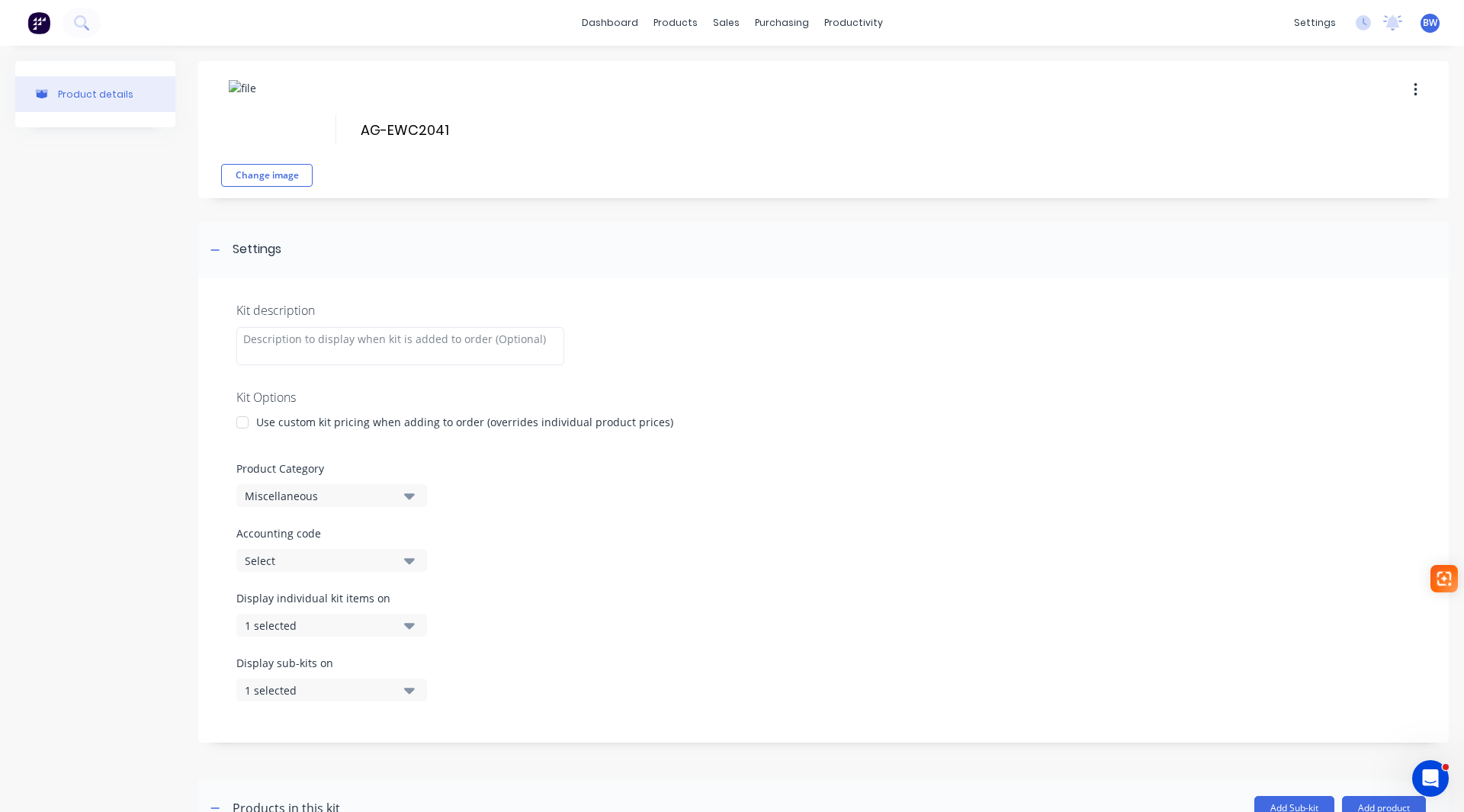
click at [242, 418] on div at bounding box center [242, 422] width 30 height 30
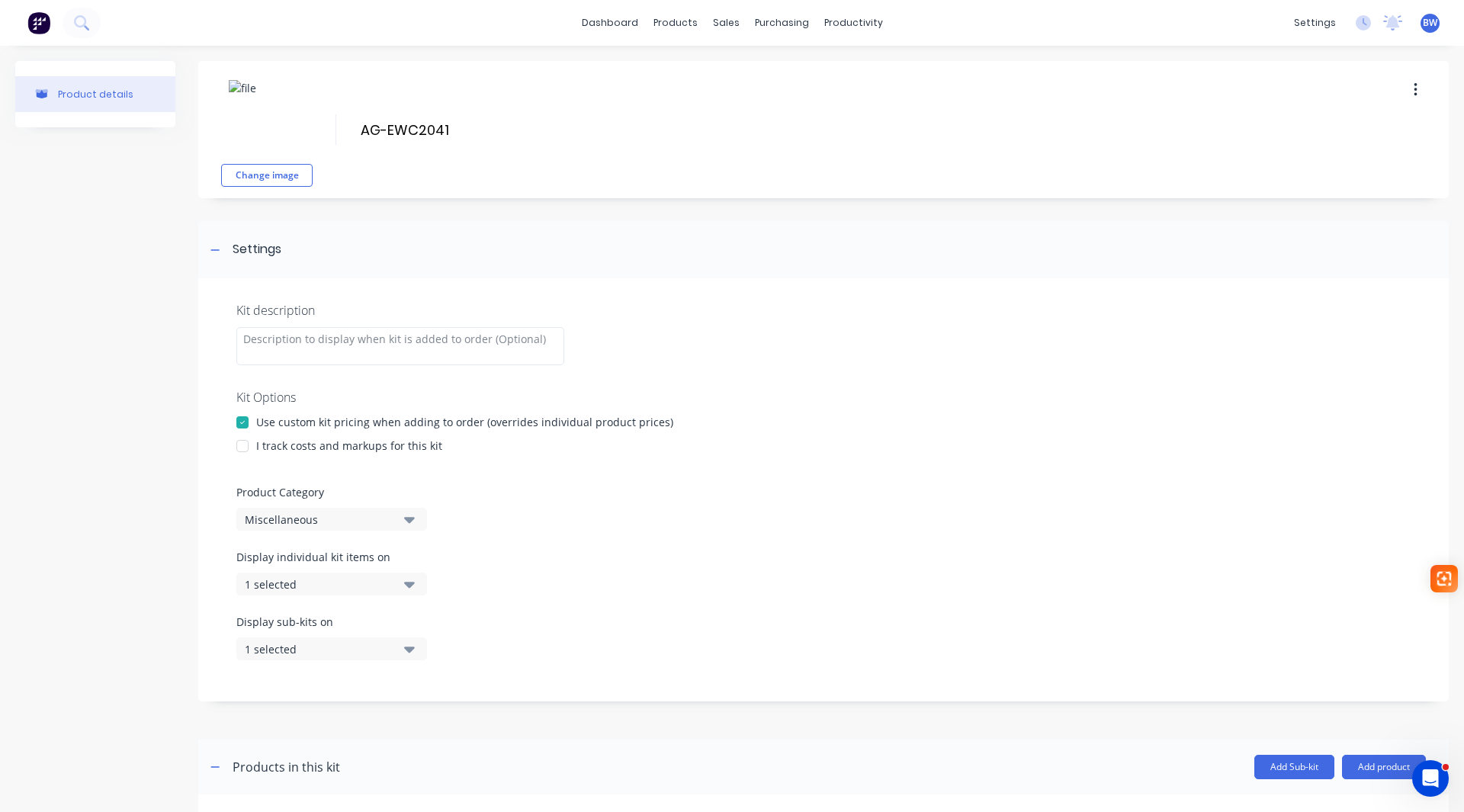
click at [251, 449] on div at bounding box center [242, 445] width 30 height 30
click at [262, 517] on div "Miscellaneous" at bounding box center [318, 519] width 148 height 16
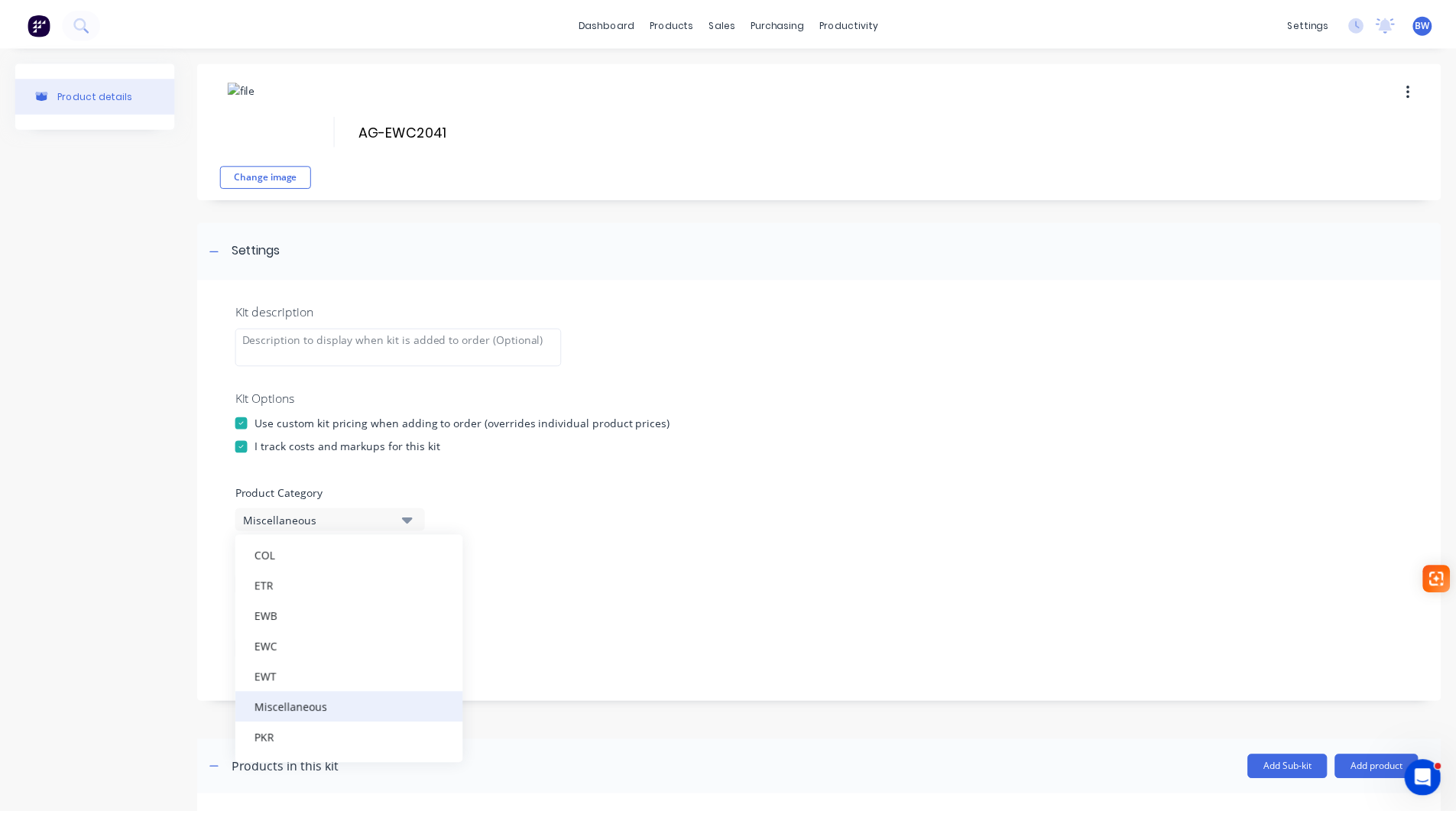
scroll to position [229, 0]
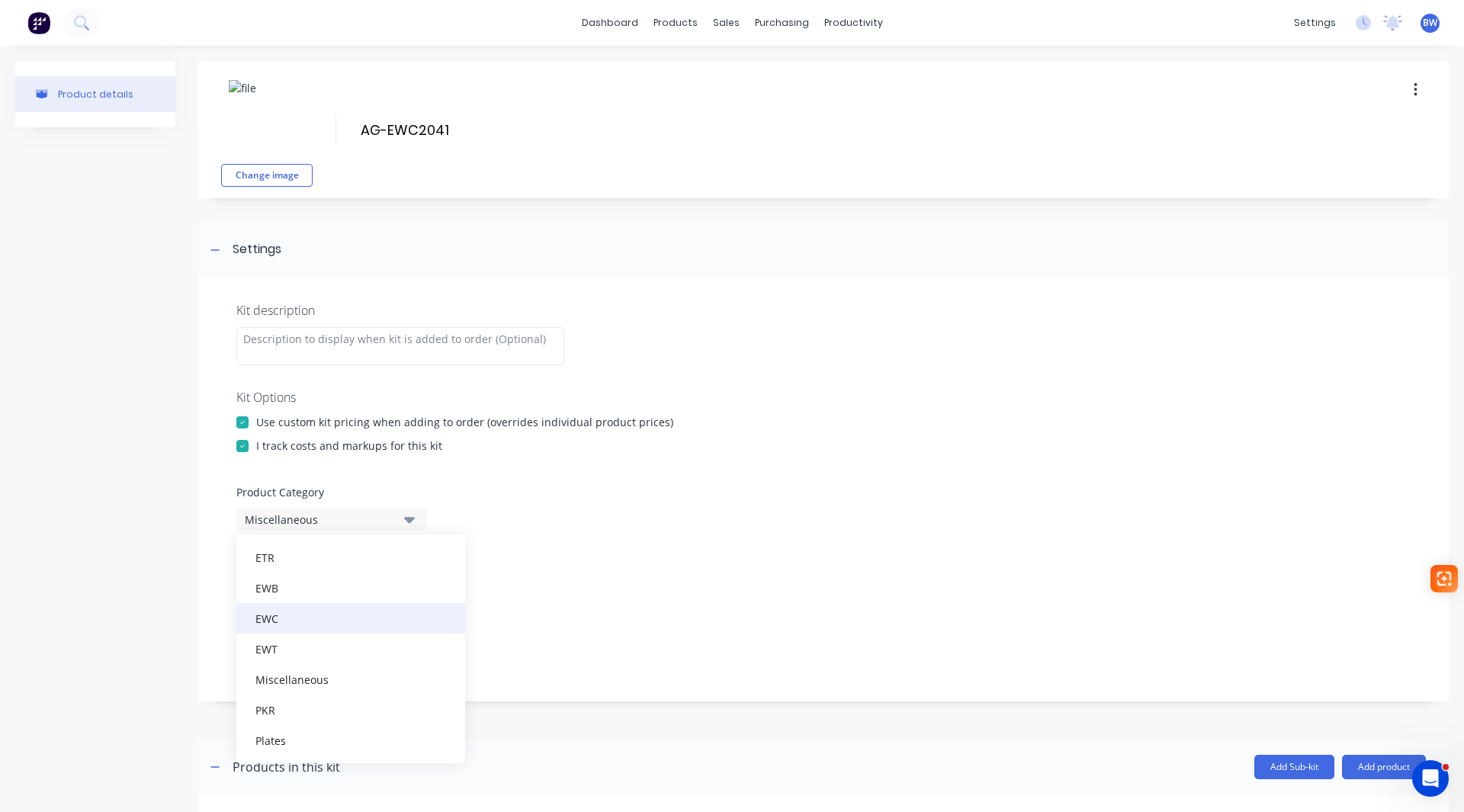
click at [313, 630] on div "EWC" at bounding box center [350, 618] width 229 height 30
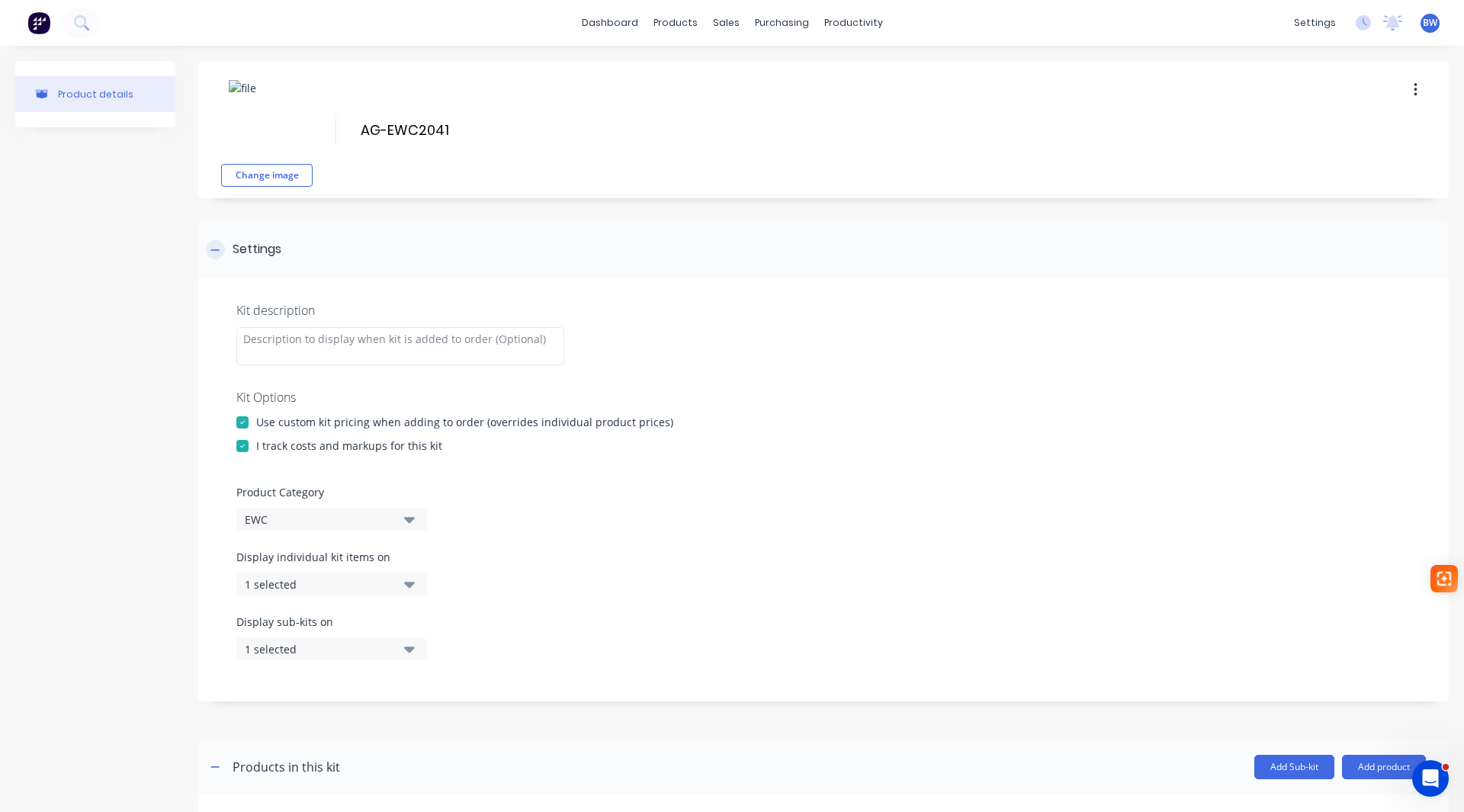
click at [212, 249] on icon at bounding box center [215, 249] width 8 height 1
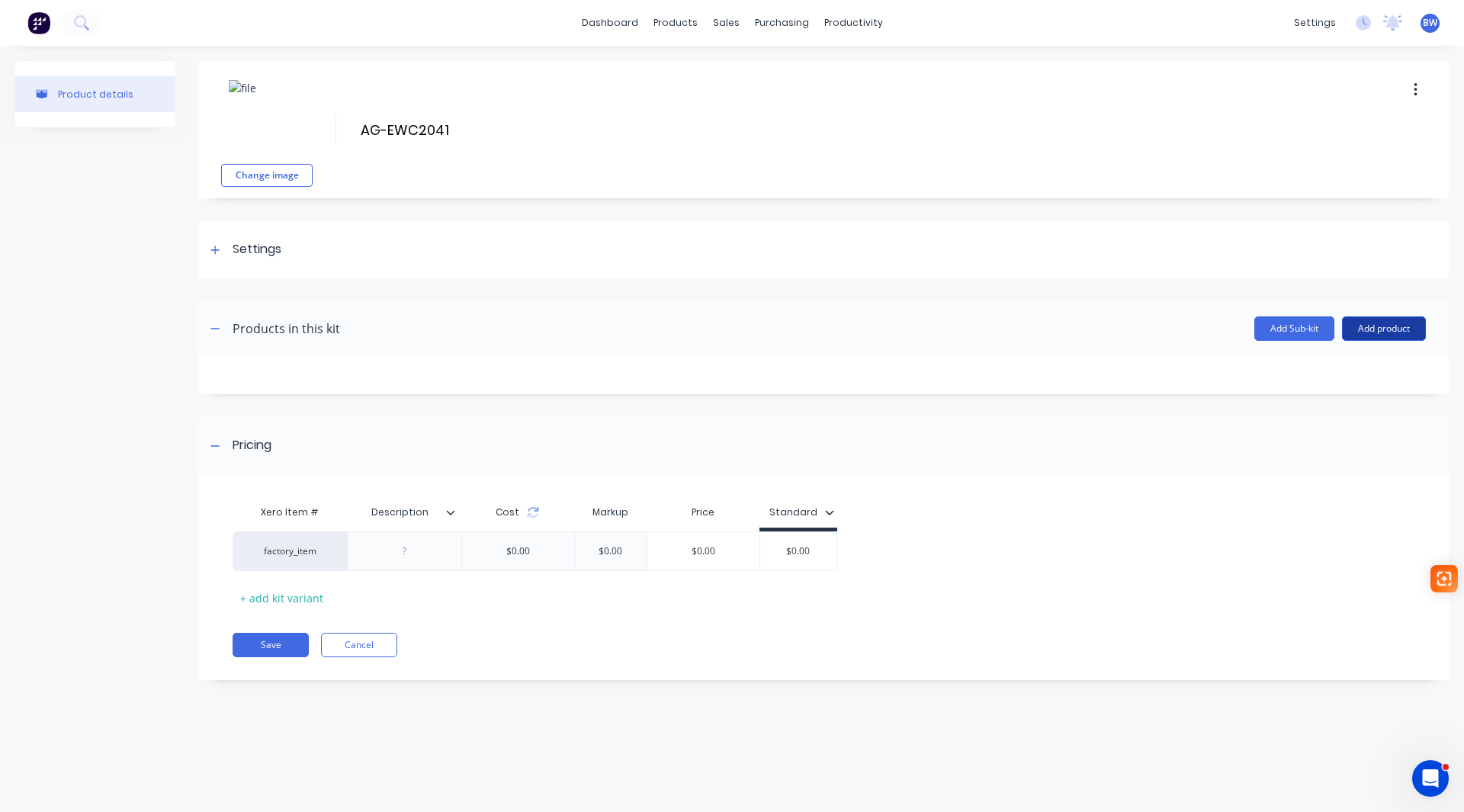
click at [1404, 324] on button "Add product" at bounding box center [1383, 328] width 84 height 24
click at [1363, 376] on div "Product catalogue" at bounding box center [1352, 368] width 117 height 22
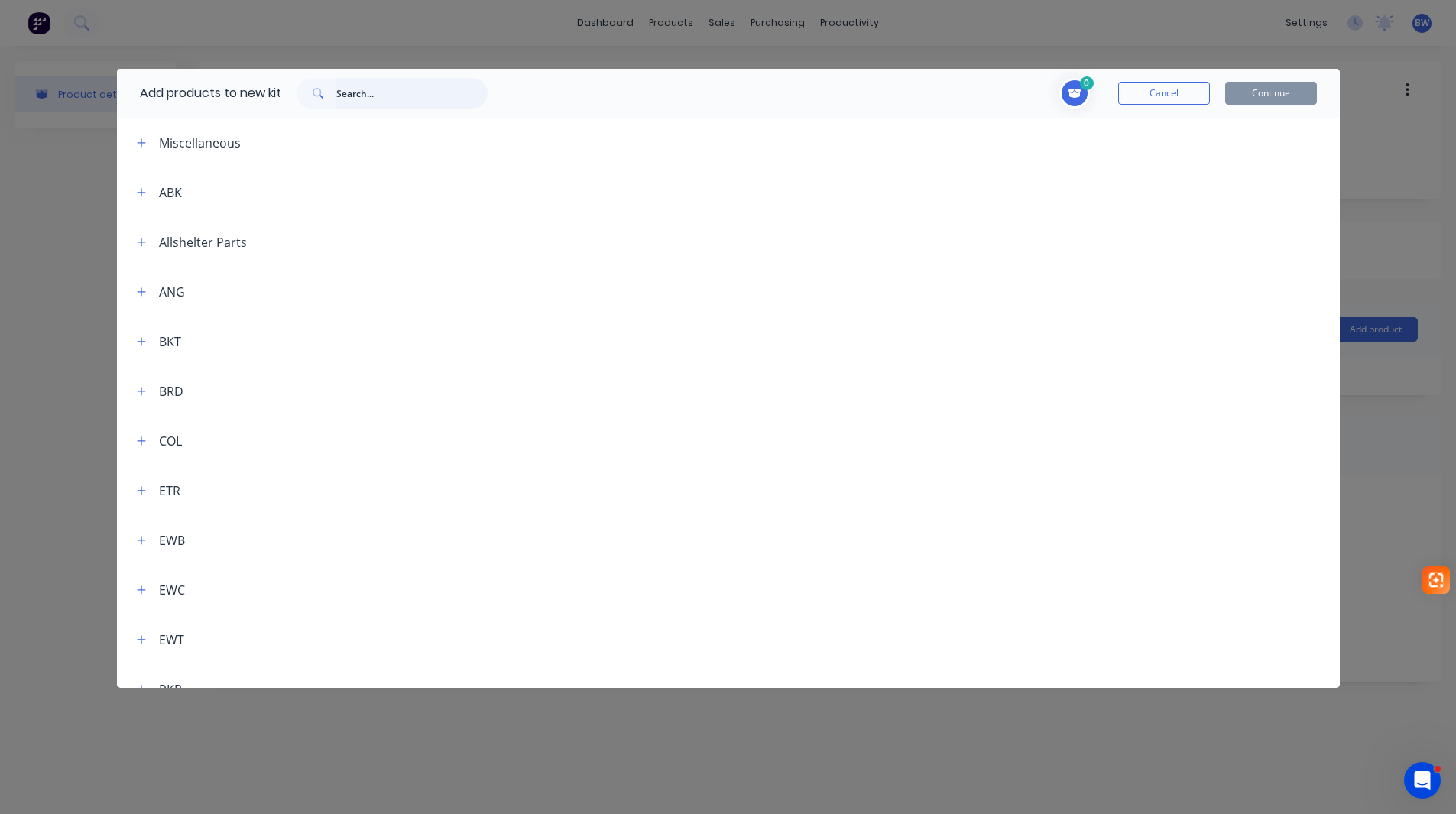
click at [485, 86] on input "text" at bounding box center [412, 92] width 152 height 30
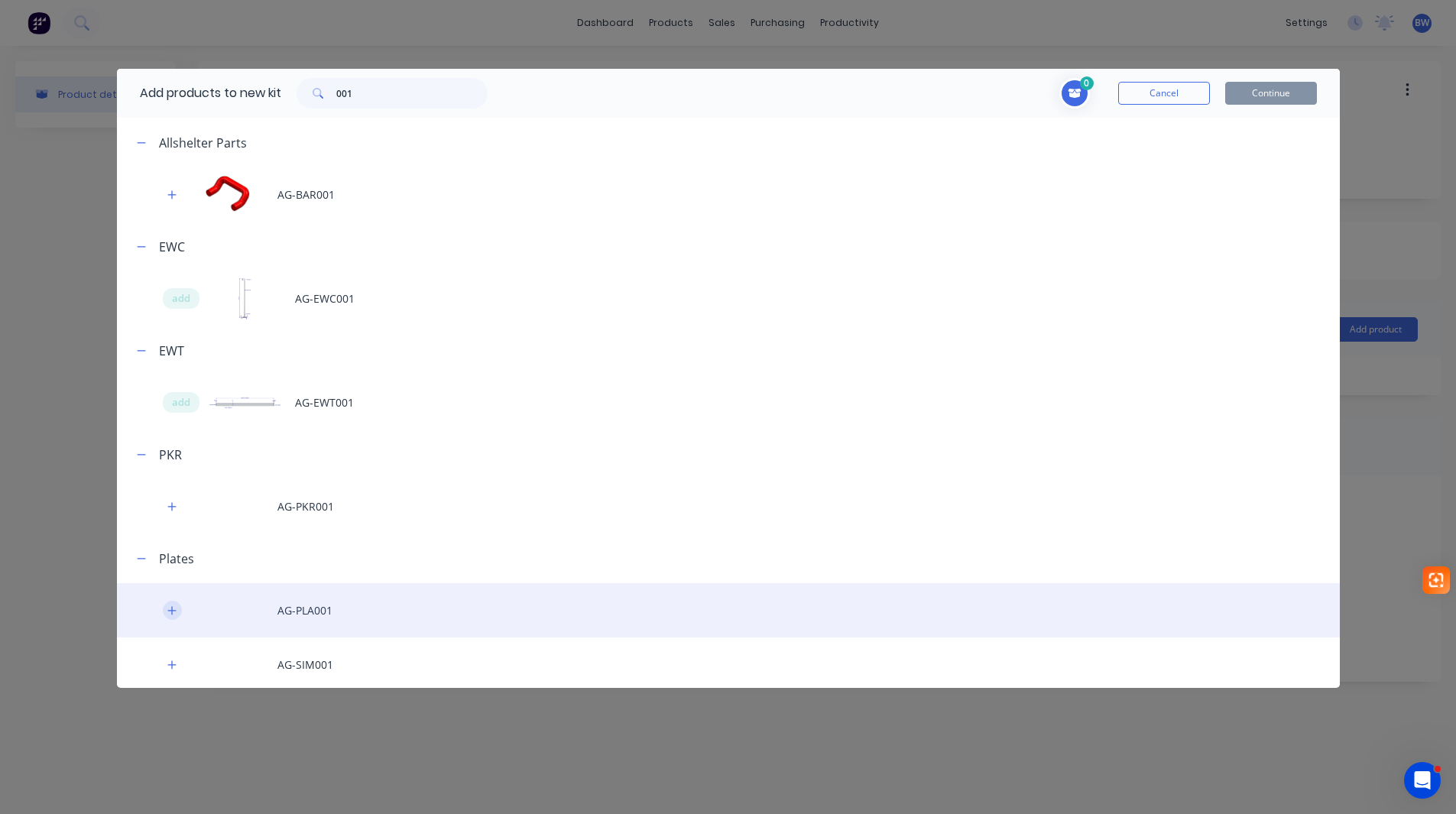
click at [167, 612] on icon "button" at bounding box center [172, 611] width 9 height 11
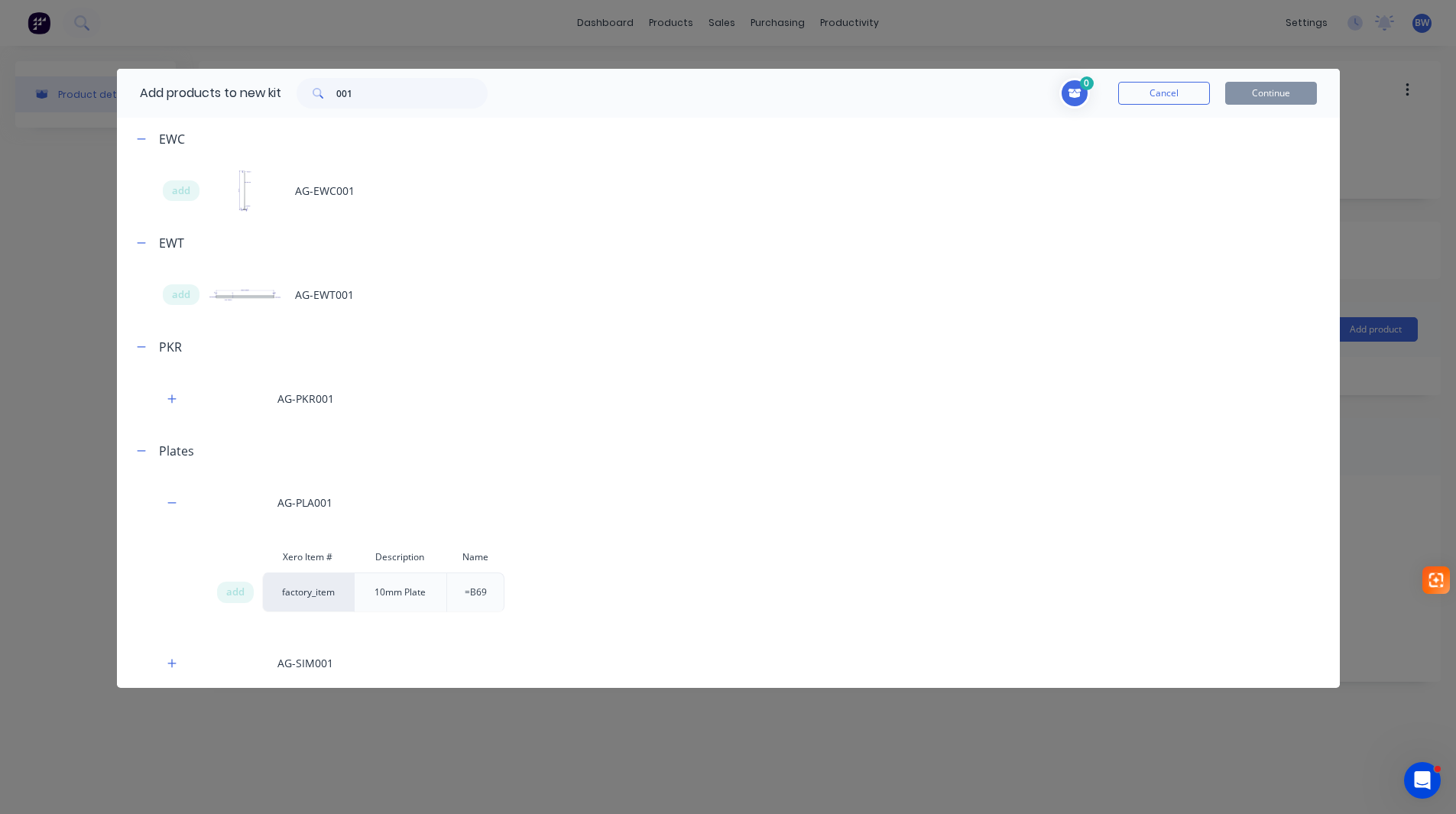
scroll to position [110, 0]
click at [233, 597] on span "add" at bounding box center [236, 589] width 18 height 16
drag, startPoint x: 378, startPoint y: 98, endPoint x: 298, endPoint y: 89, distance: 80.5
click at [298, 89] on div "001" at bounding box center [392, 92] width 222 height 30
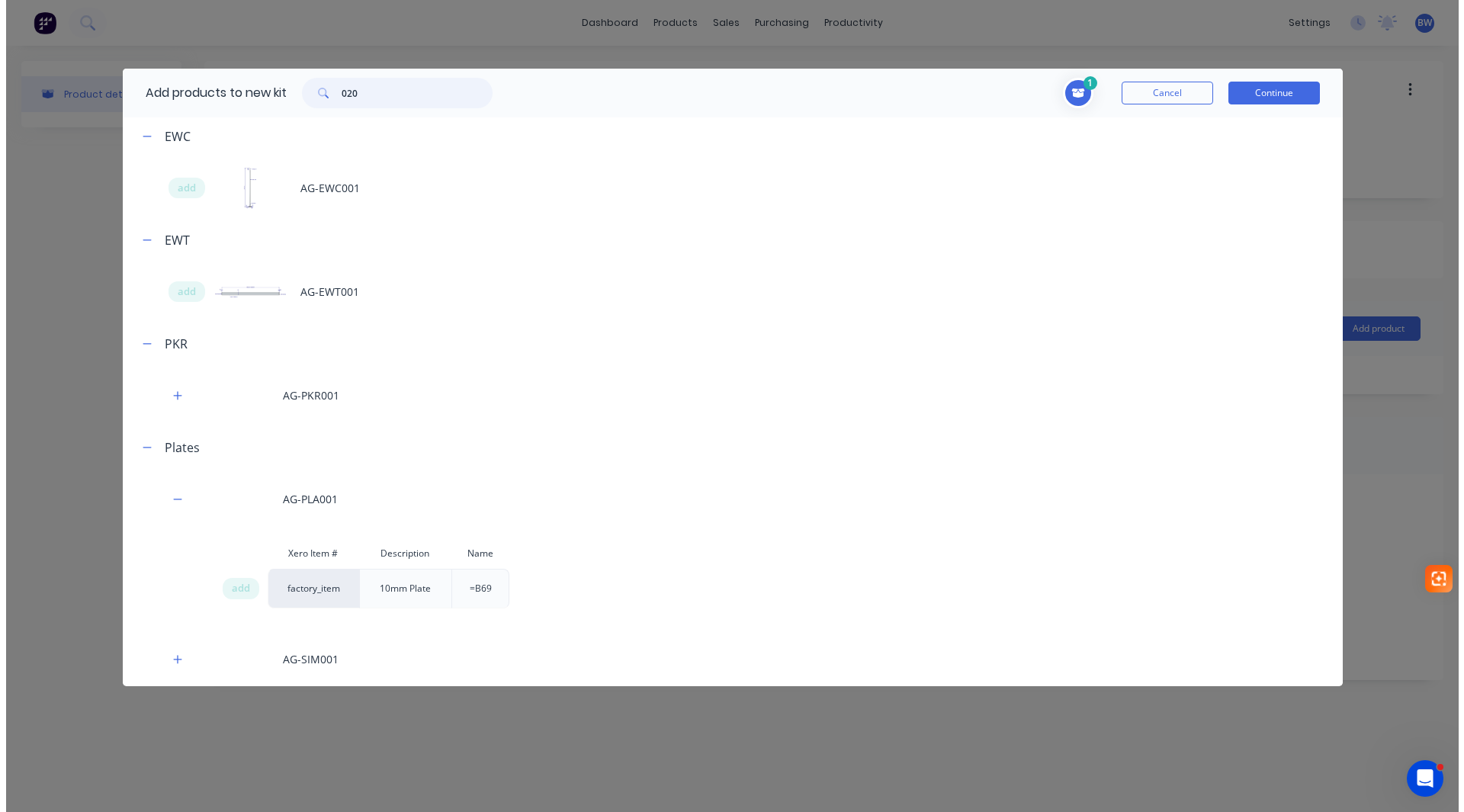
scroll to position [0, 0]
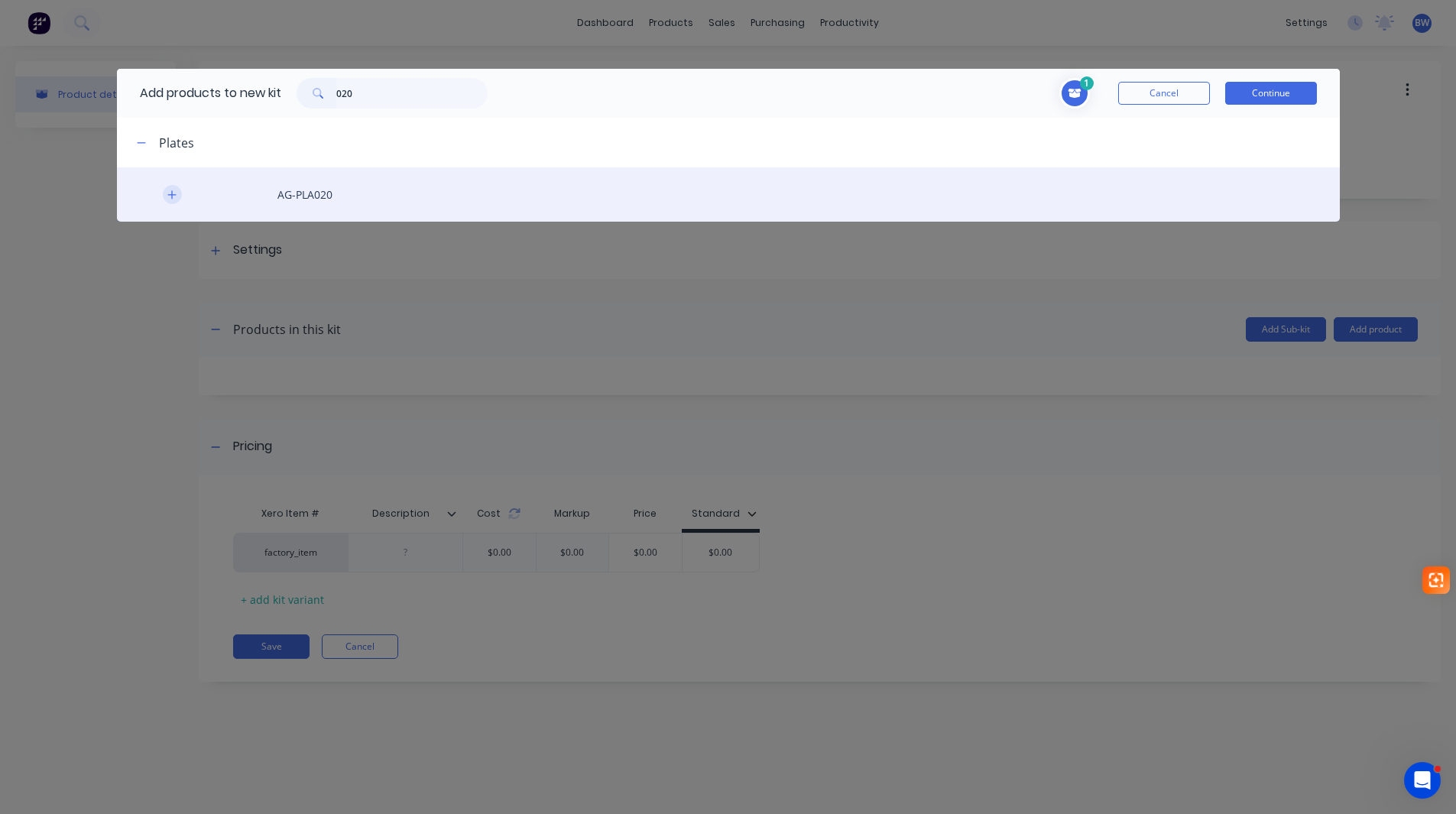
click at [174, 198] on icon "button" at bounding box center [172, 195] width 9 height 11
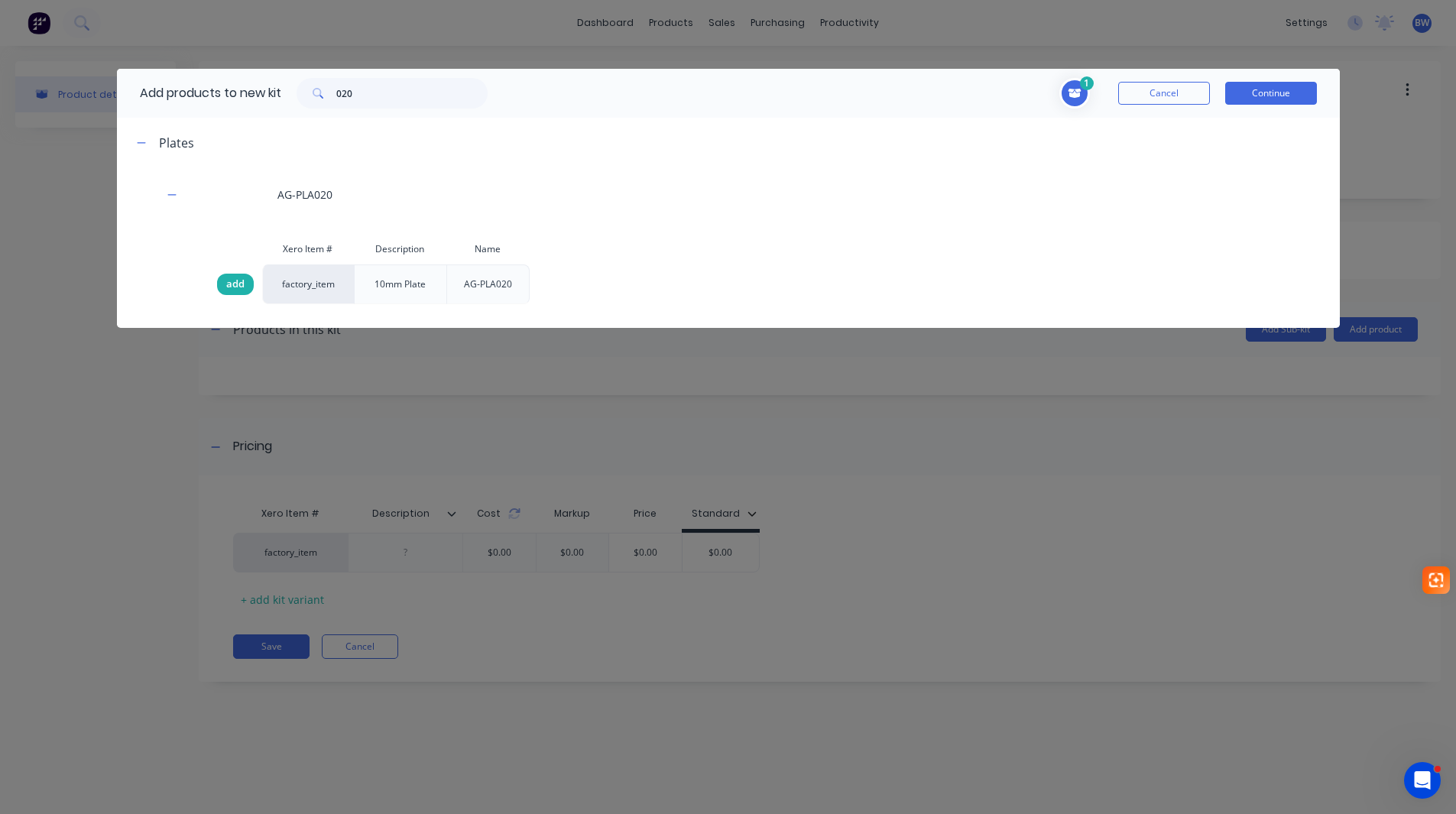
click at [226, 274] on div "add" at bounding box center [236, 284] width 37 height 21
drag, startPoint x: 338, startPoint y: 100, endPoint x: 327, endPoint y: 103, distance: 11.4
click at [327, 103] on div "020" at bounding box center [392, 92] width 191 height 30
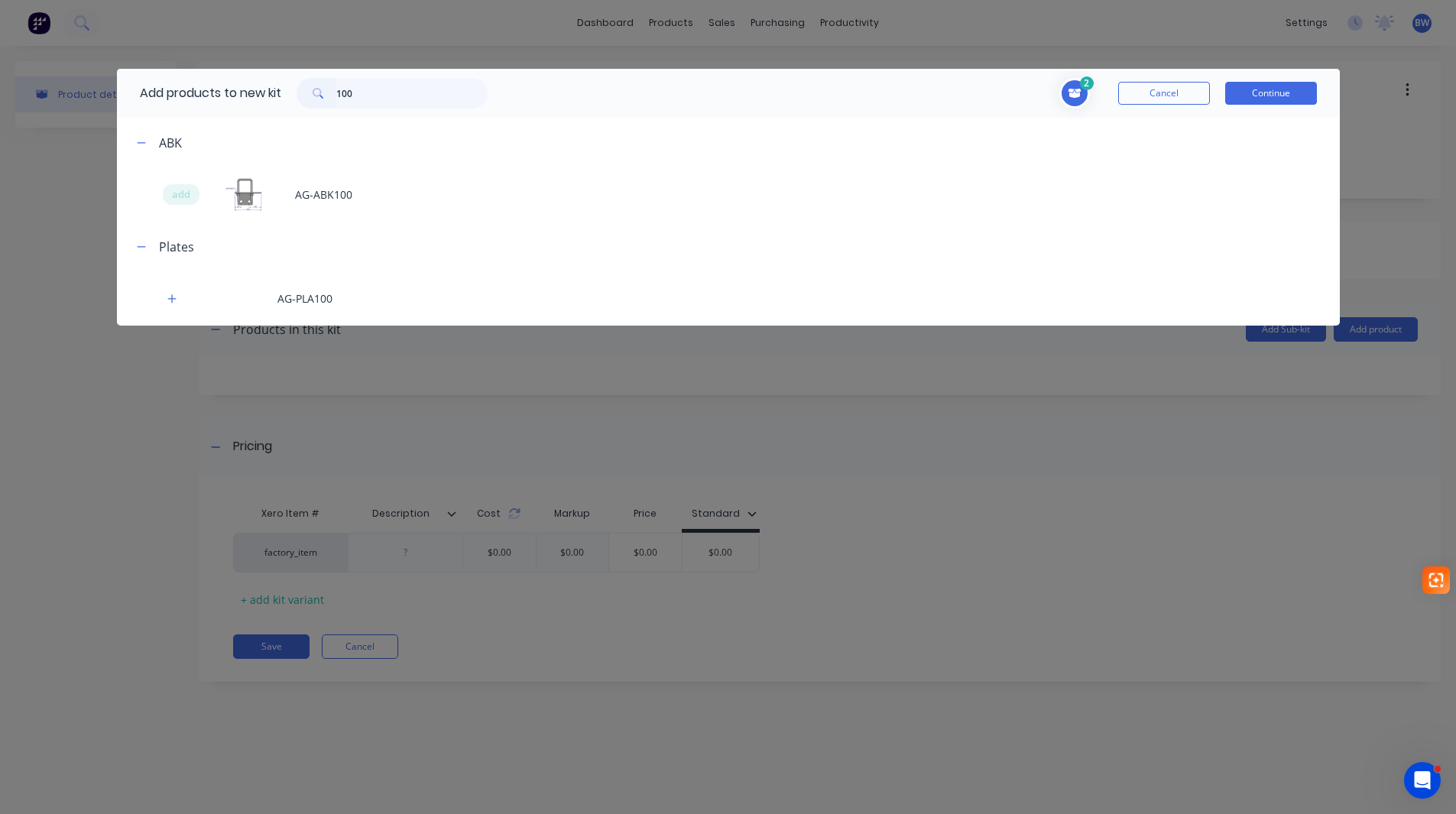
drag, startPoint x: 174, startPoint y: 305, endPoint x: 225, endPoint y: 328, distance: 55.9
click at [175, 305] on button "button" at bounding box center [172, 298] width 19 height 19
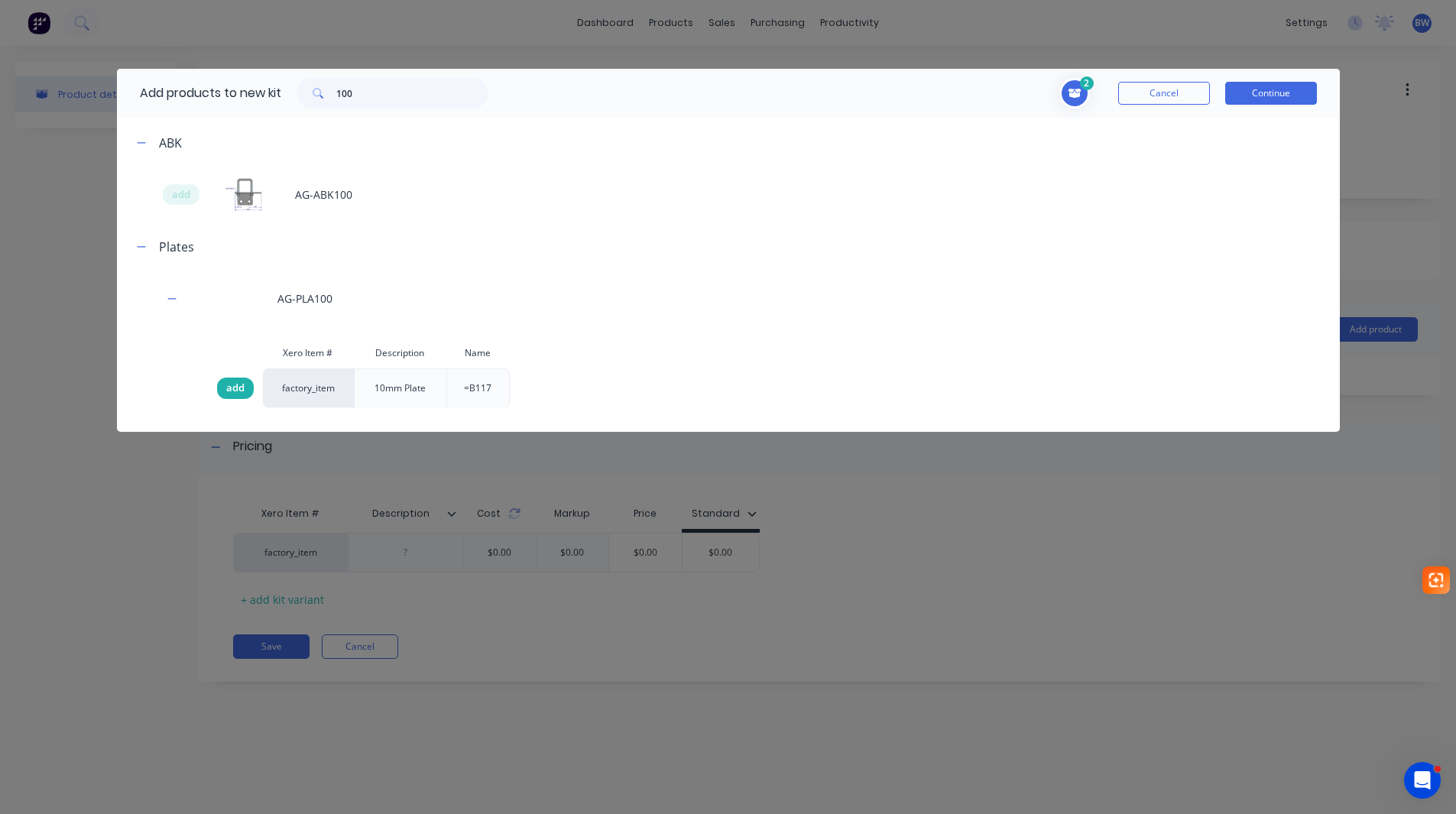
click at [231, 386] on span "add" at bounding box center [236, 388] width 18 height 16
drag, startPoint x: 355, startPoint y: 91, endPoint x: 320, endPoint y: 96, distance: 35.4
click at [320, 96] on div "100" at bounding box center [392, 92] width 191 height 30
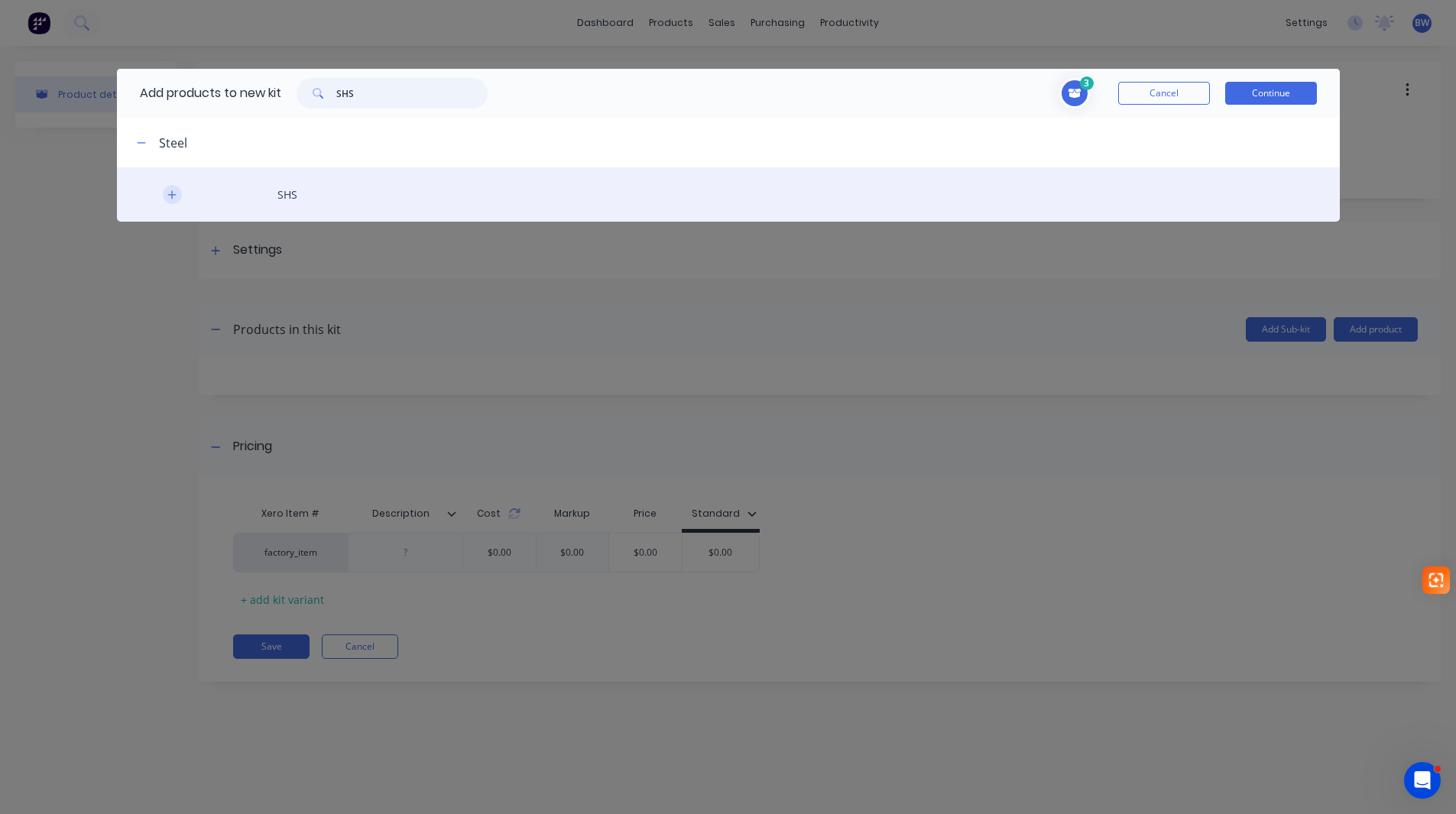
type input "SHS"
click at [170, 201] on button "button" at bounding box center [172, 194] width 19 height 19
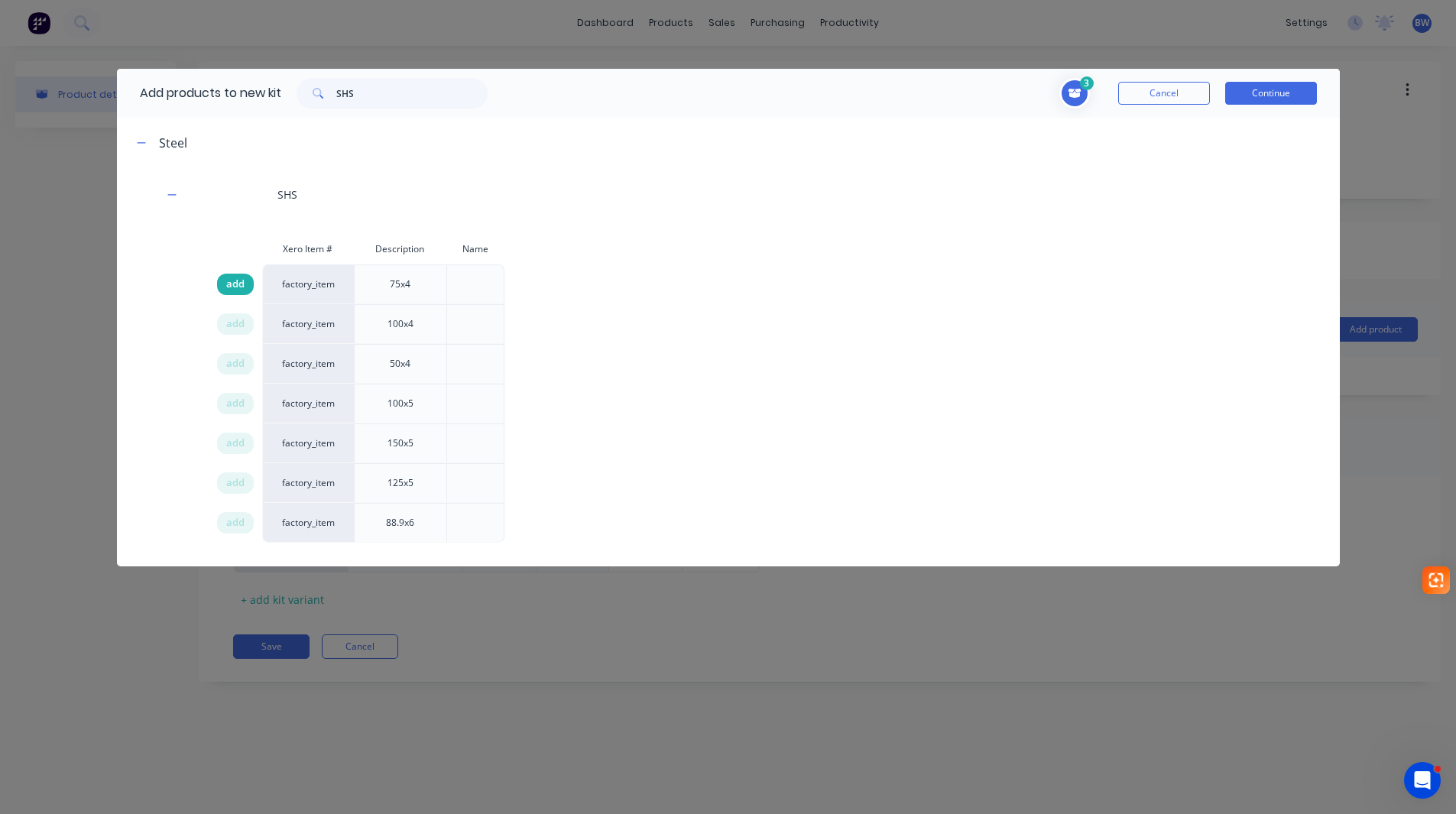
click at [230, 282] on span "add" at bounding box center [236, 284] width 18 height 16
click at [1265, 101] on button "Continue" at bounding box center [1270, 92] width 92 height 23
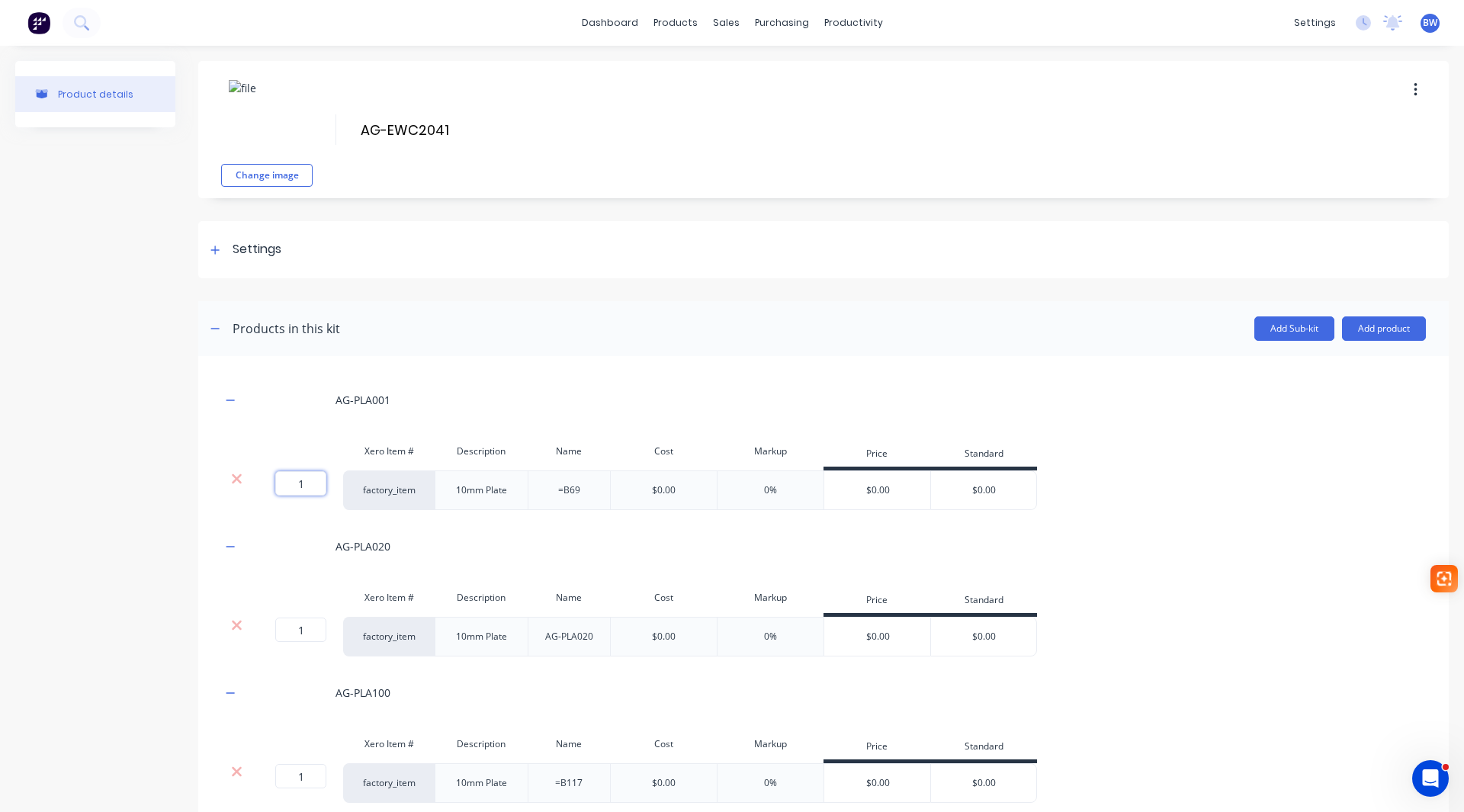
drag, startPoint x: 311, startPoint y: 483, endPoint x: 279, endPoint y: 485, distance: 32.1
click at [278, 486] on input "1" at bounding box center [301, 483] width 51 height 24
type input "2"
click at [221, 394] on div at bounding box center [230, 399] width 19 height 19
click at [229, 400] on icon "button" at bounding box center [230, 399] width 8 height 1
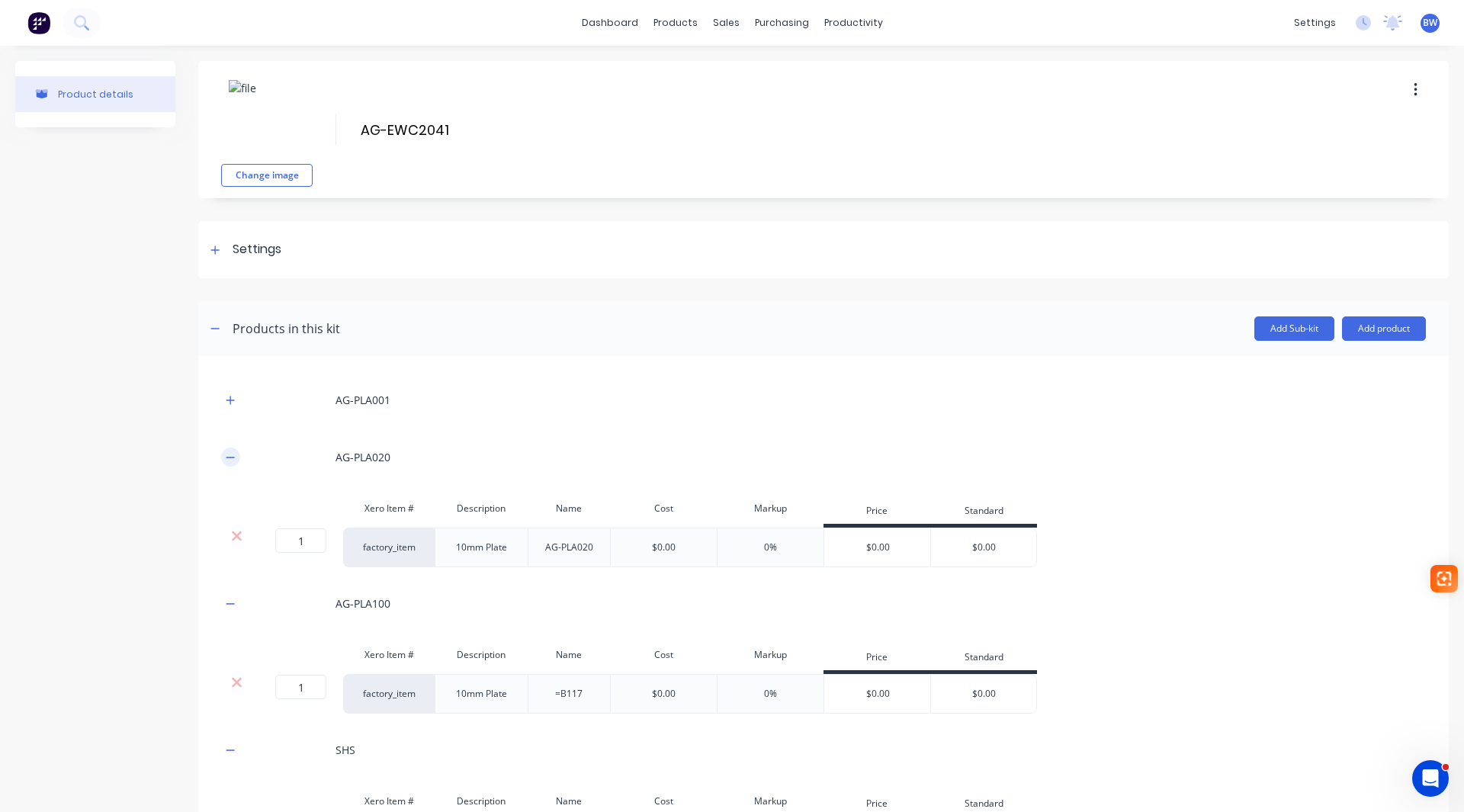
click at [228, 453] on icon "button" at bounding box center [230, 457] width 9 height 11
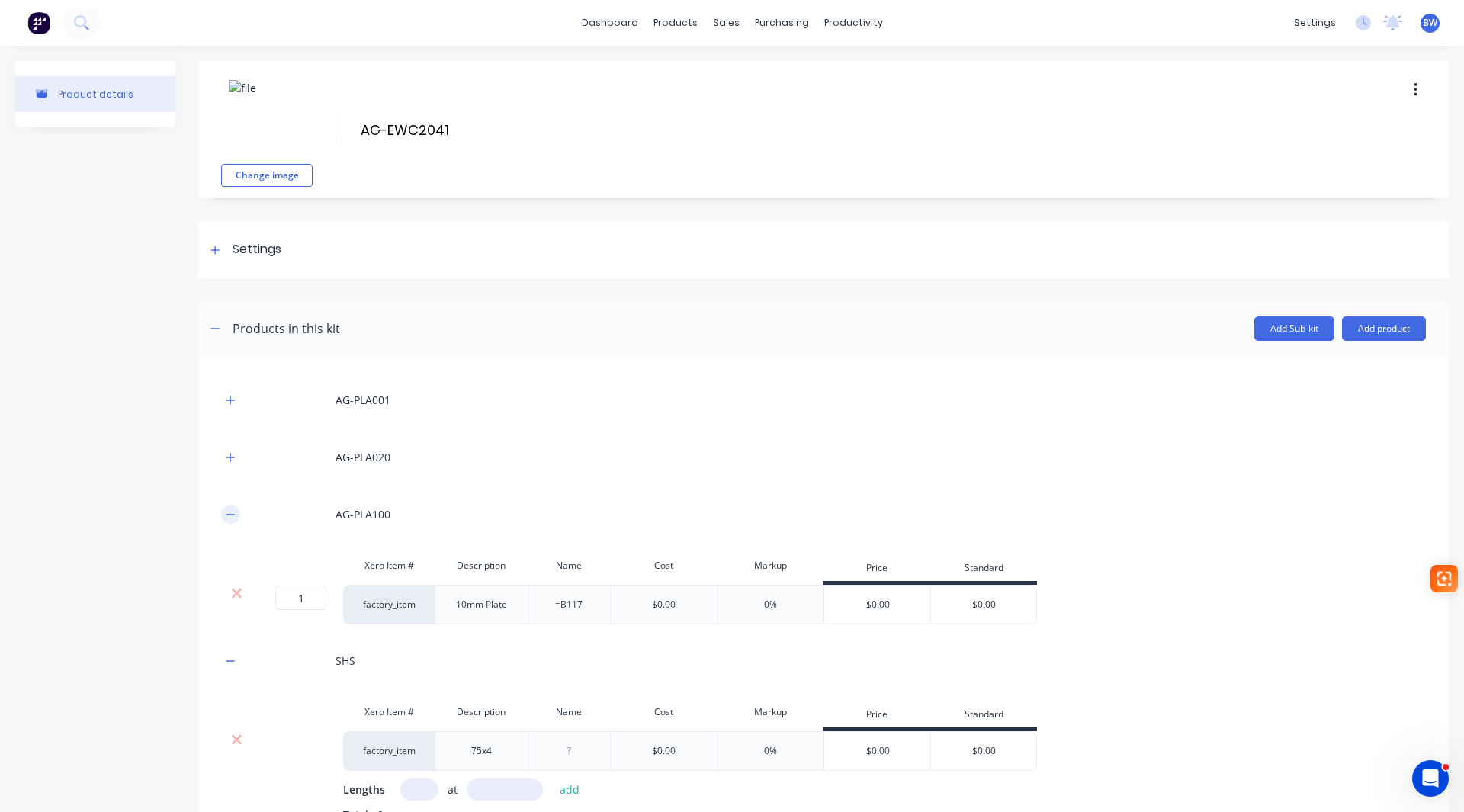
click at [231, 510] on icon "button" at bounding box center [230, 514] width 9 height 11
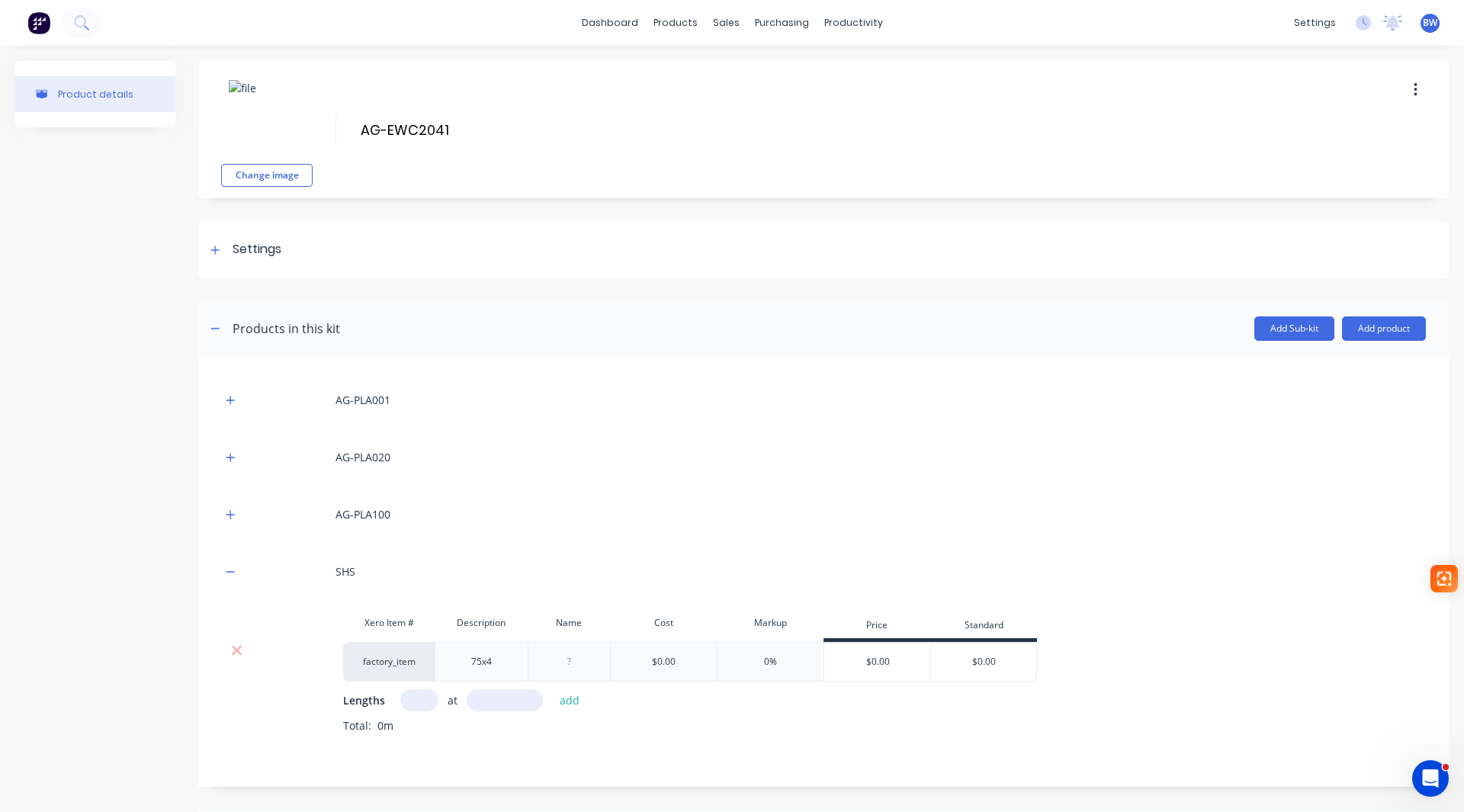
click at [425, 700] on input "text" at bounding box center [419, 700] width 38 height 22
type input "1"
type input "1918"
click at [570, 702] on button "add" at bounding box center [570, 700] width 36 height 20
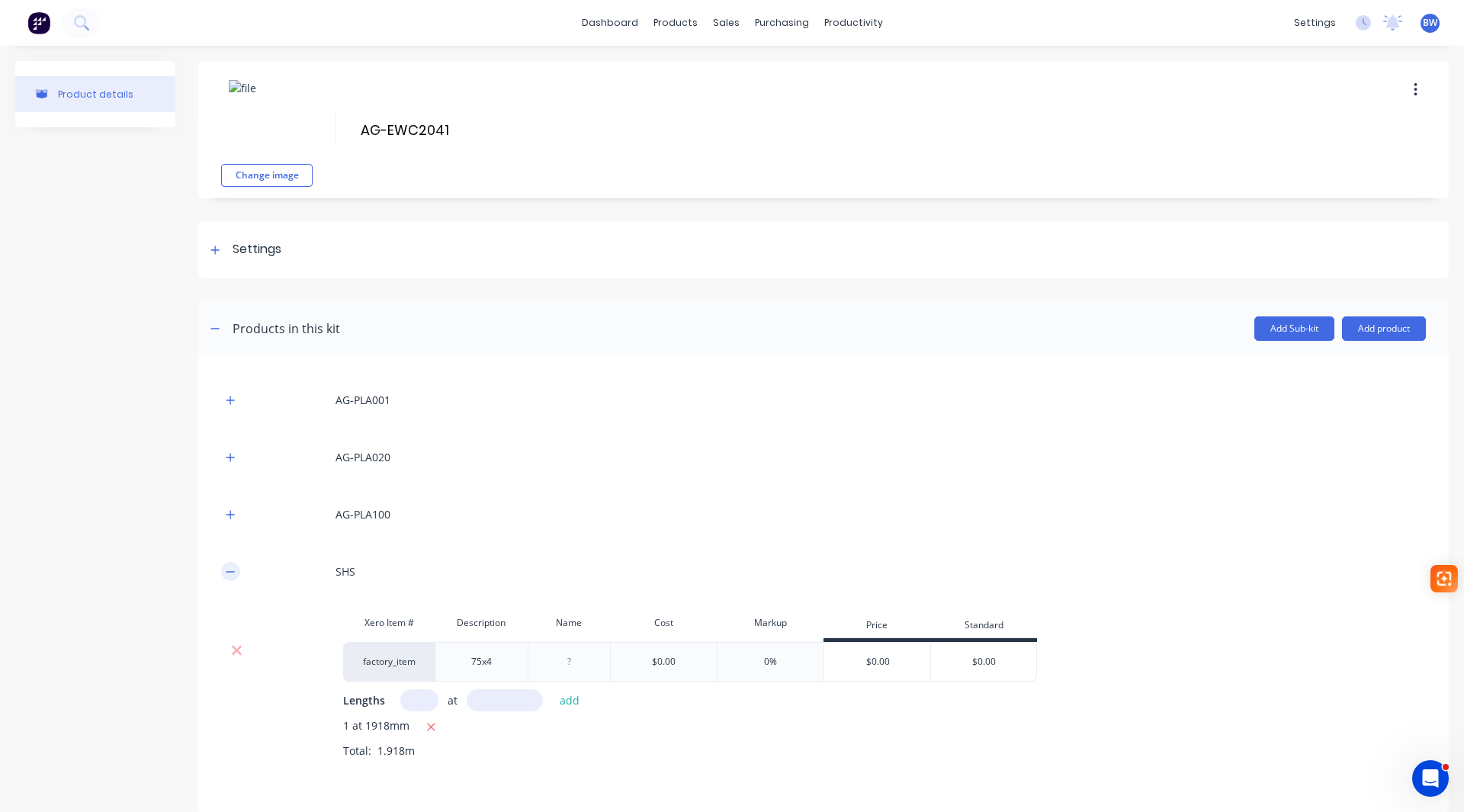
click at [230, 565] on button "button" at bounding box center [230, 571] width 19 height 19
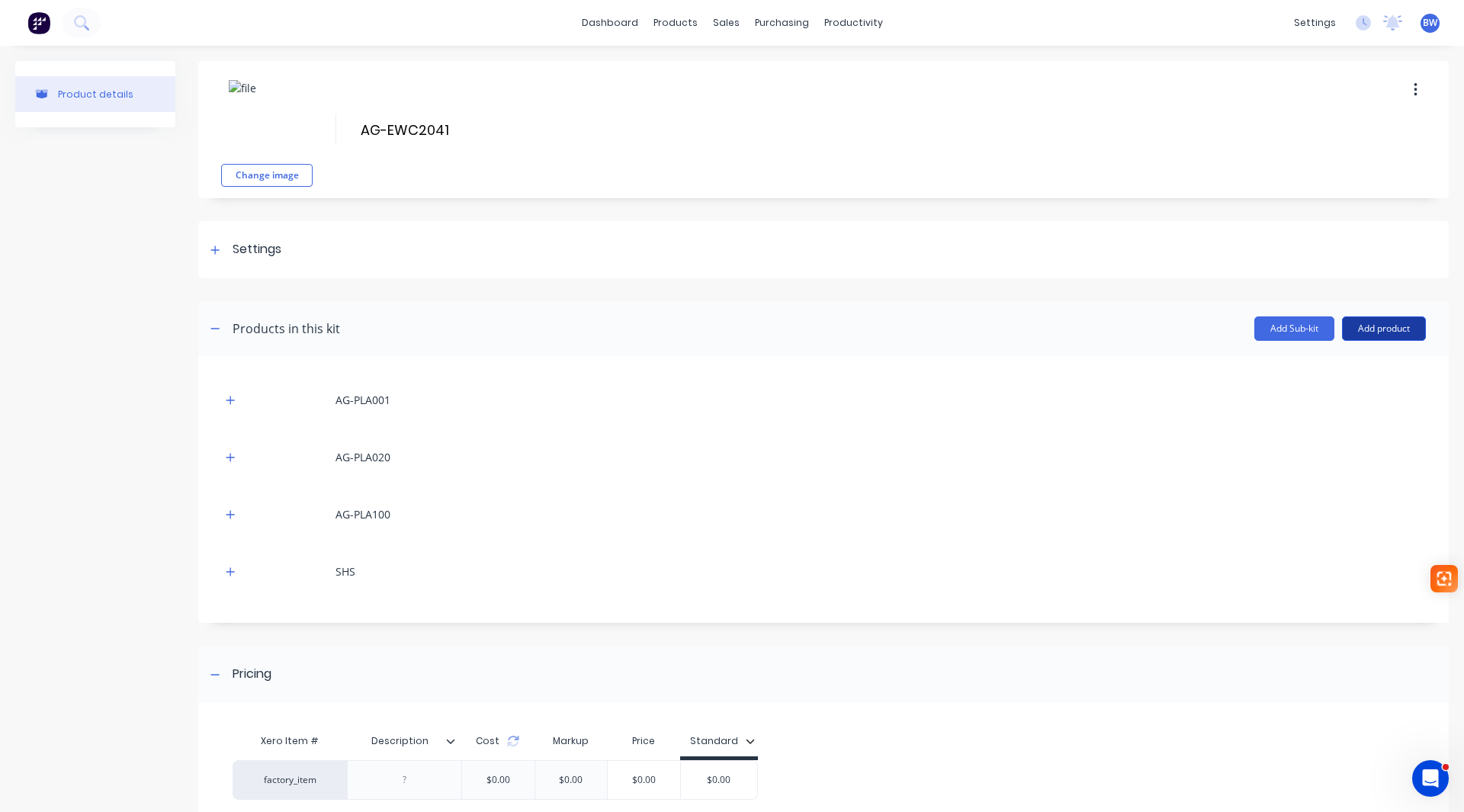
click at [1376, 324] on button "Add product" at bounding box center [1383, 328] width 84 height 24
click at [1333, 399] on div "Labour" at bounding box center [1352, 398] width 117 height 22
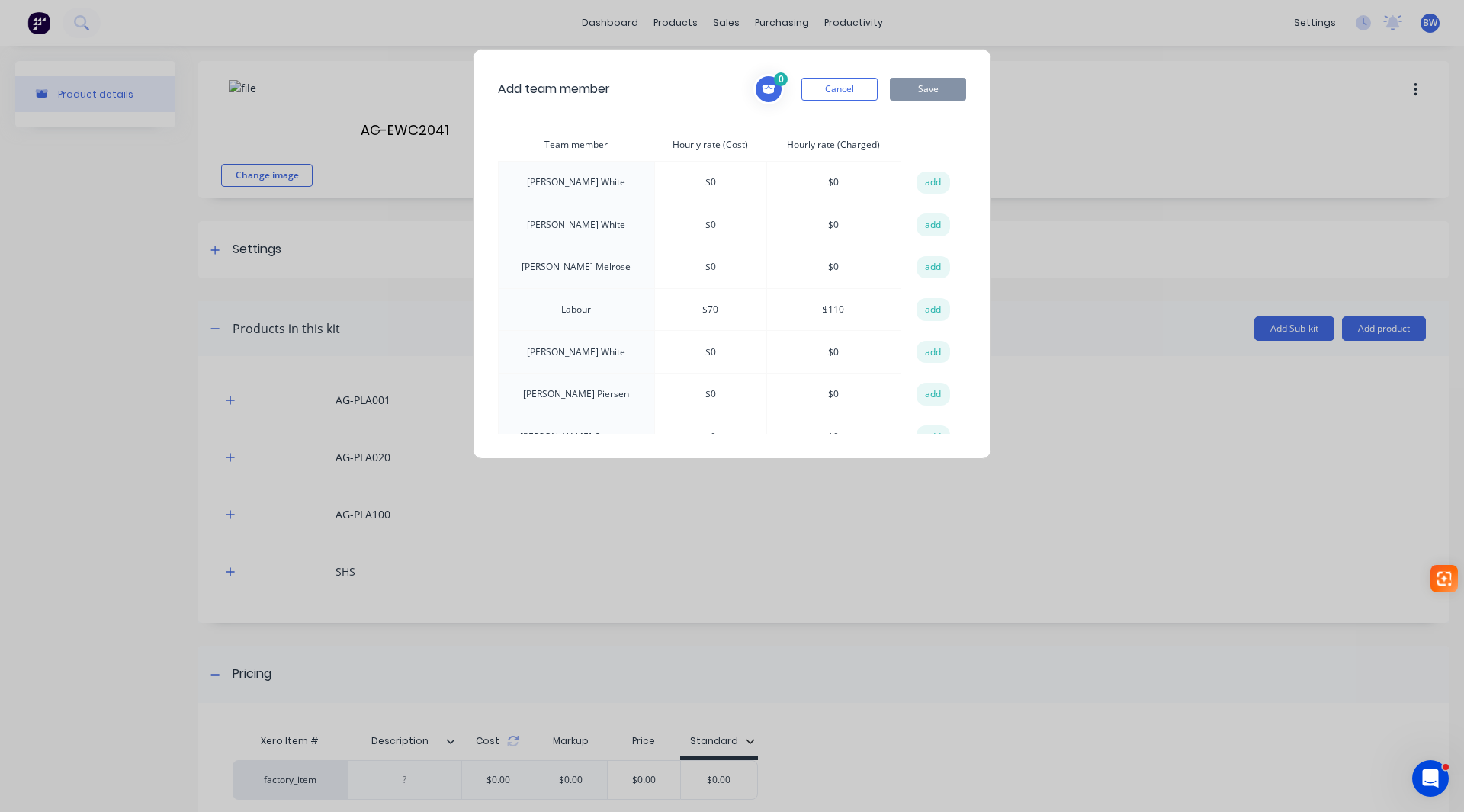
click at [940, 311] on td "add" at bounding box center [932, 310] width 64 height 42
click at [920, 309] on button "add" at bounding box center [933, 309] width 33 height 23
click at [922, 91] on button "Save" at bounding box center [927, 88] width 77 height 23
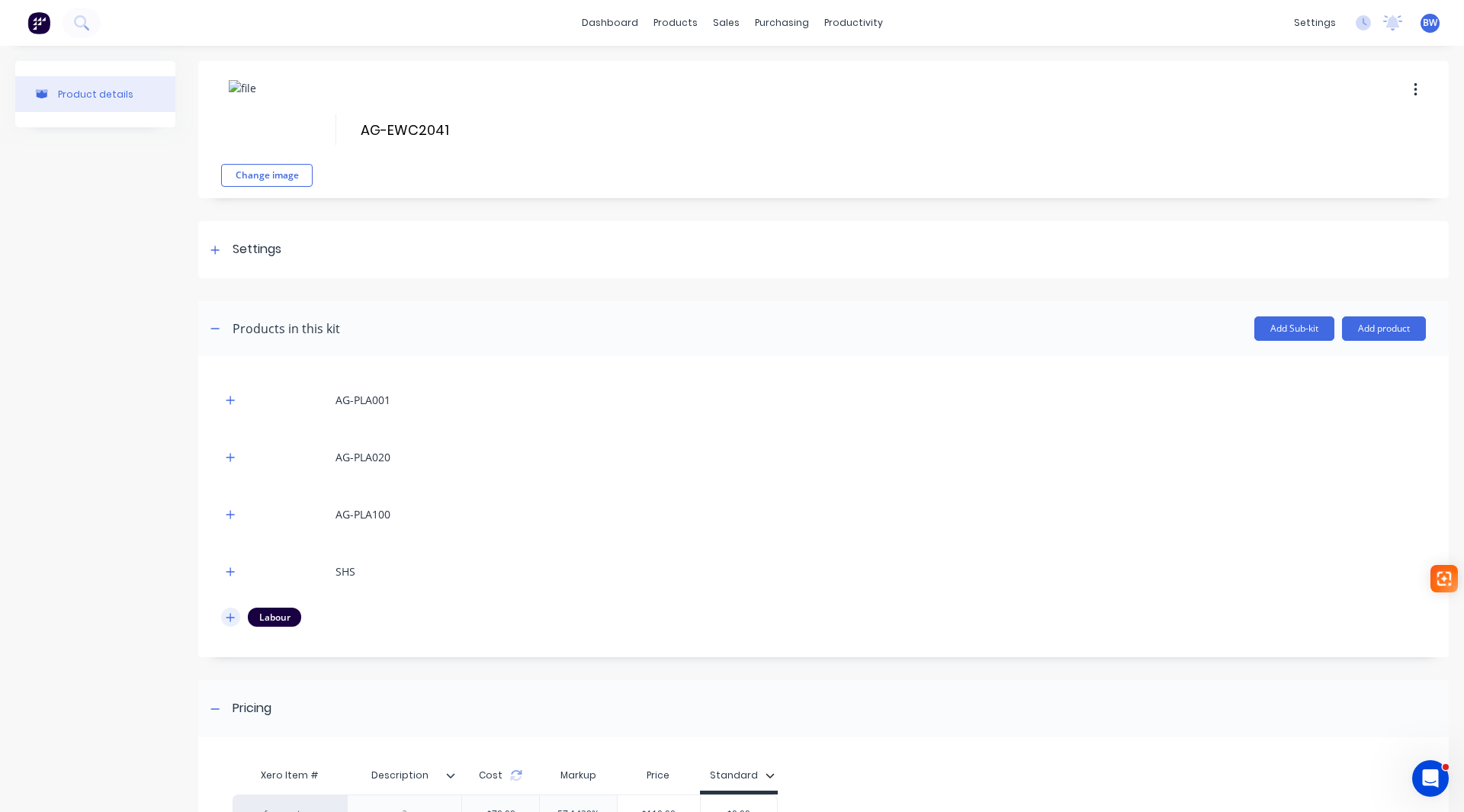
click at [229, 614] on icon "button" at bounding box center [230, 618] width 9 height 11
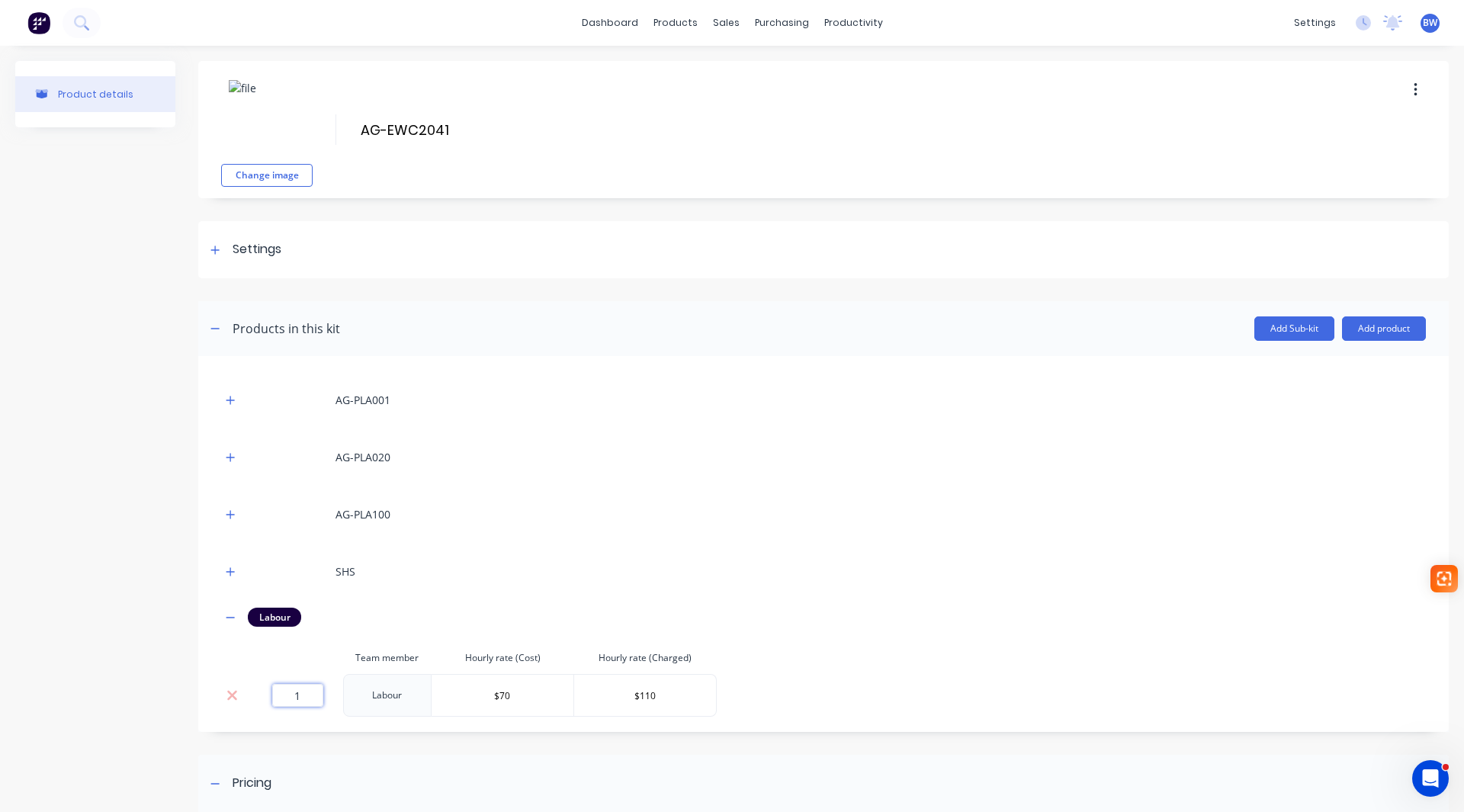
click at [308, 695] on input "1" at bounding box center [297, 695] width 51 height 23
type input "1.52"
click at [230, 618] on icon "button" at bounding box center [230, 618] width 9 height 11
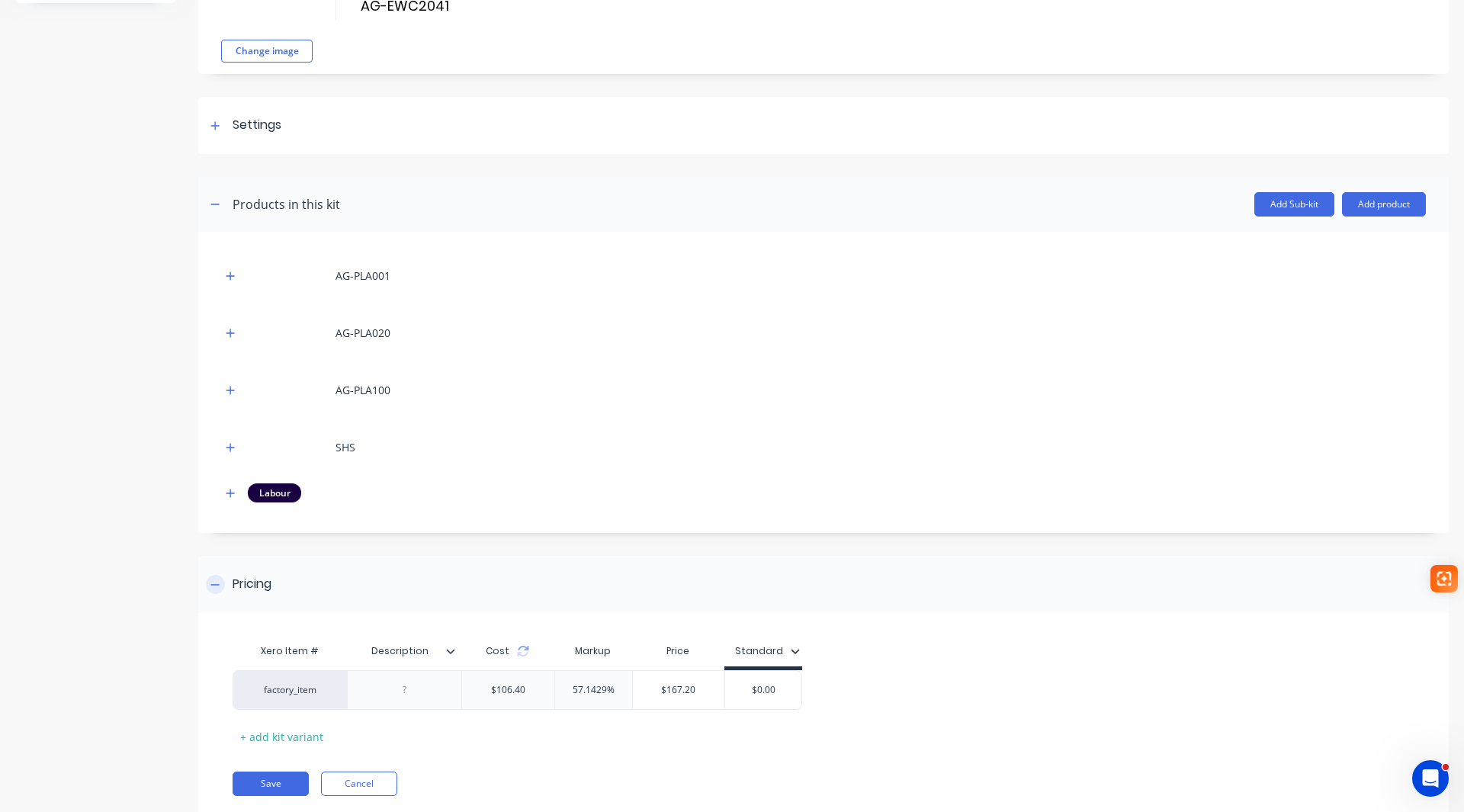
scroll to position [170, 0]
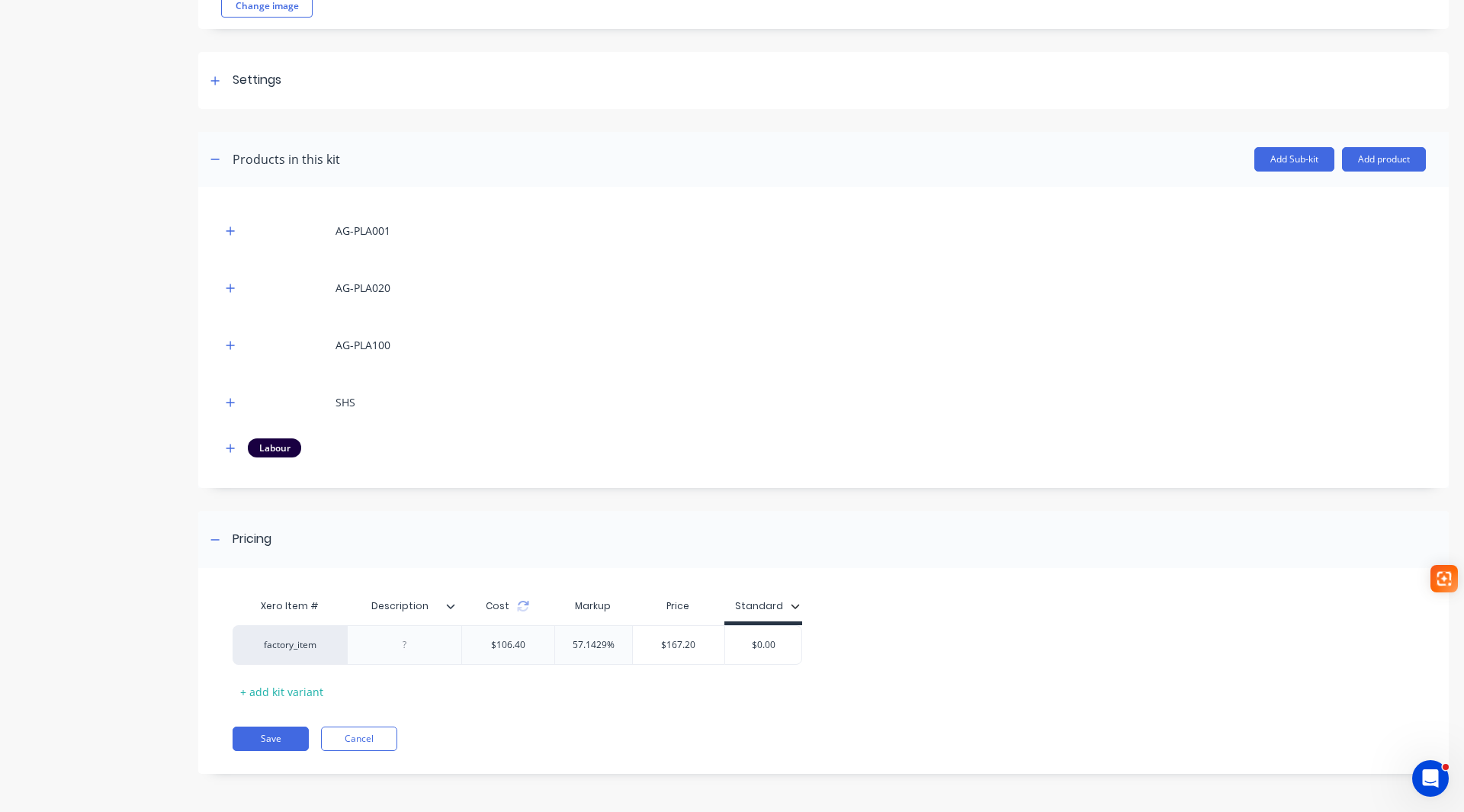
click at [452, 610] on icon at bounding box center [451, 606] width 9 height 9
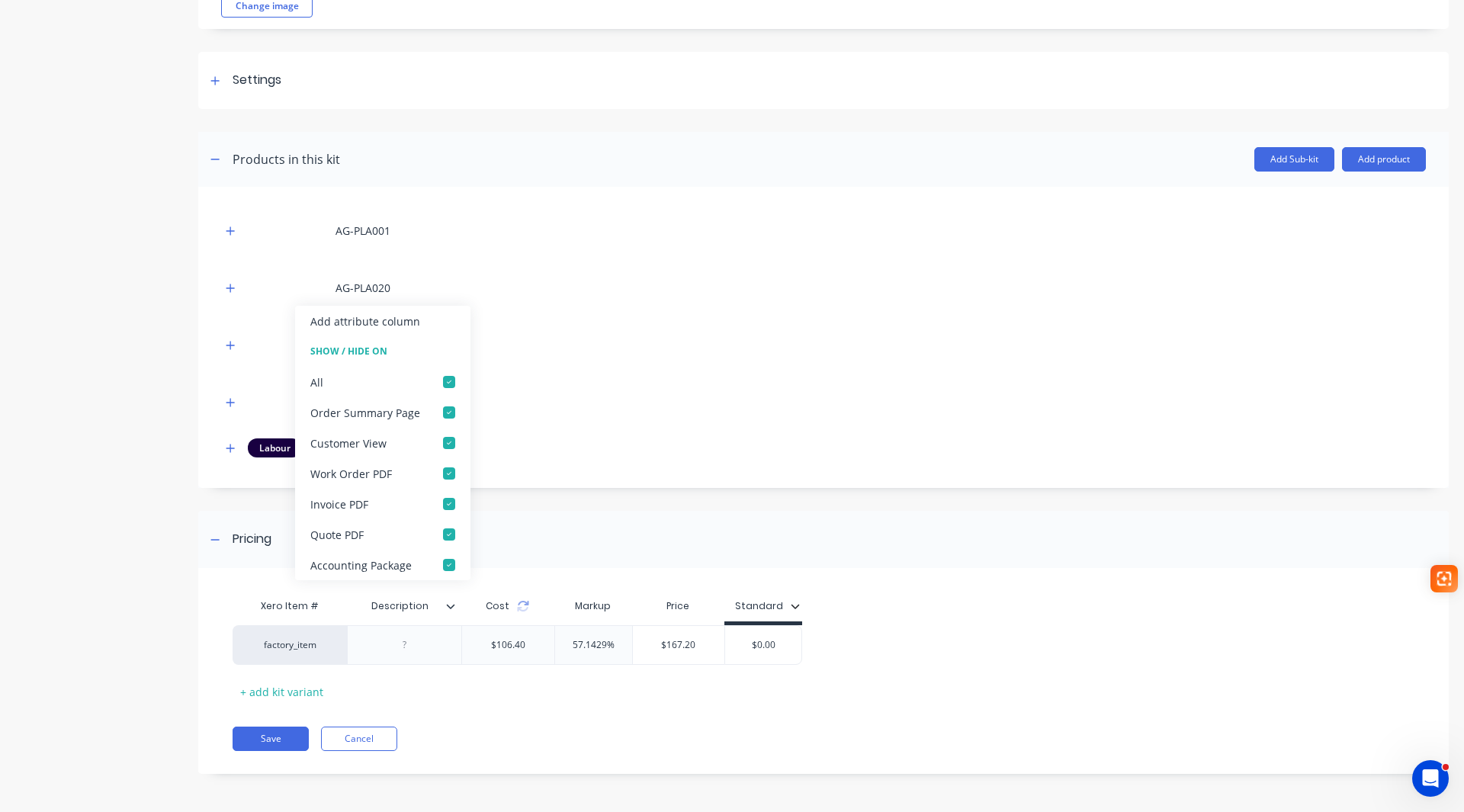
drag, startPoint x: 444, startPoint y: 382, endPoint x: 614, endPoint y: 570, distance: 253.5
click at [444, 384] on div at bounding box center [448, 382] width 30 height 30
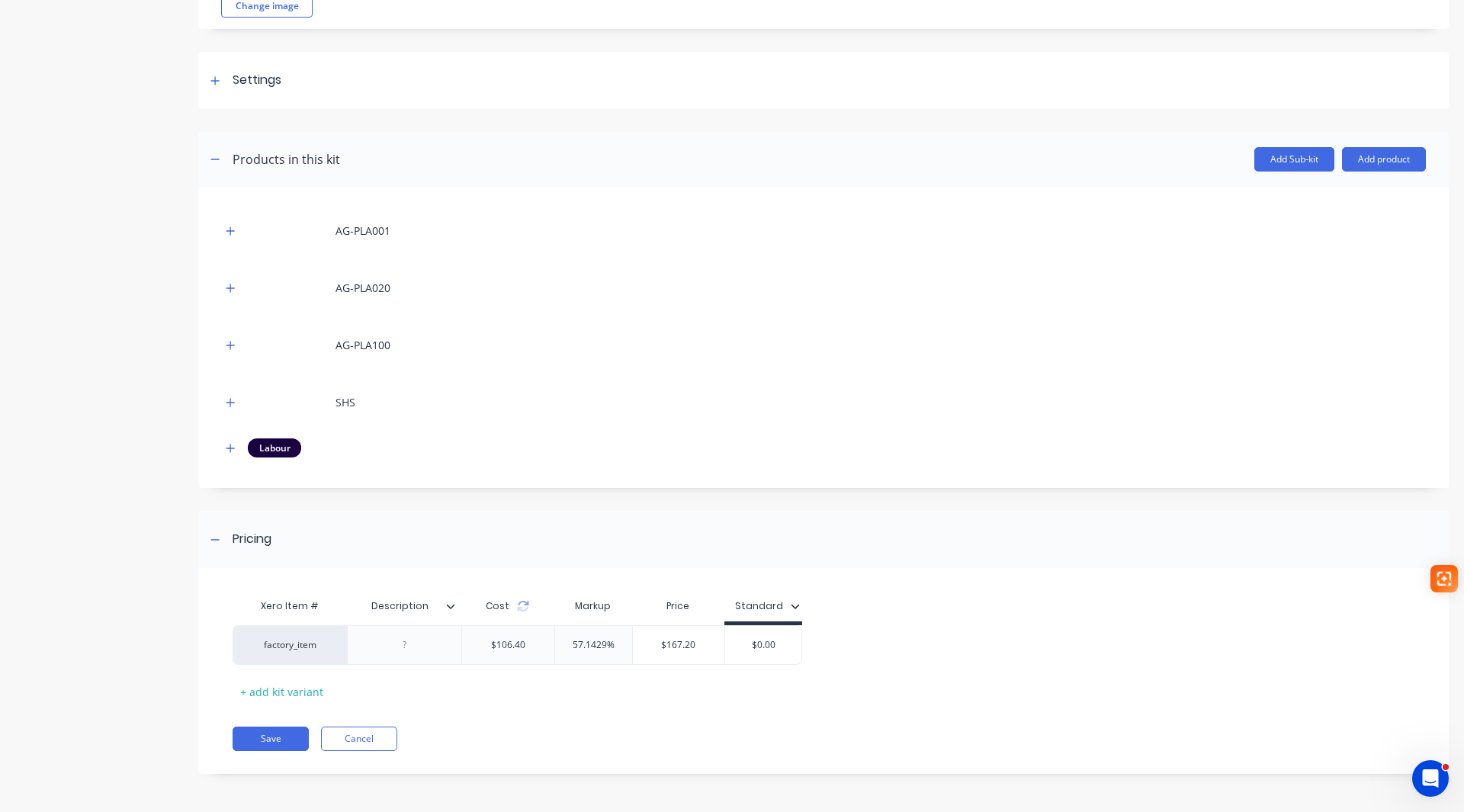
drag, startPoint x: 736, startPoint y: 638, endPoint x: 848, endPoint y: 642, distance: 112.1
click at [848, 642] on div "factory_item $106.40 57.1429% $167.20 $0.00 $0.00" at bounding box center [817, 644] width 1169 height 40
type input "168"
click at [278, 739] on button "Save" at bounding box center [270, 738] width 77 height 24
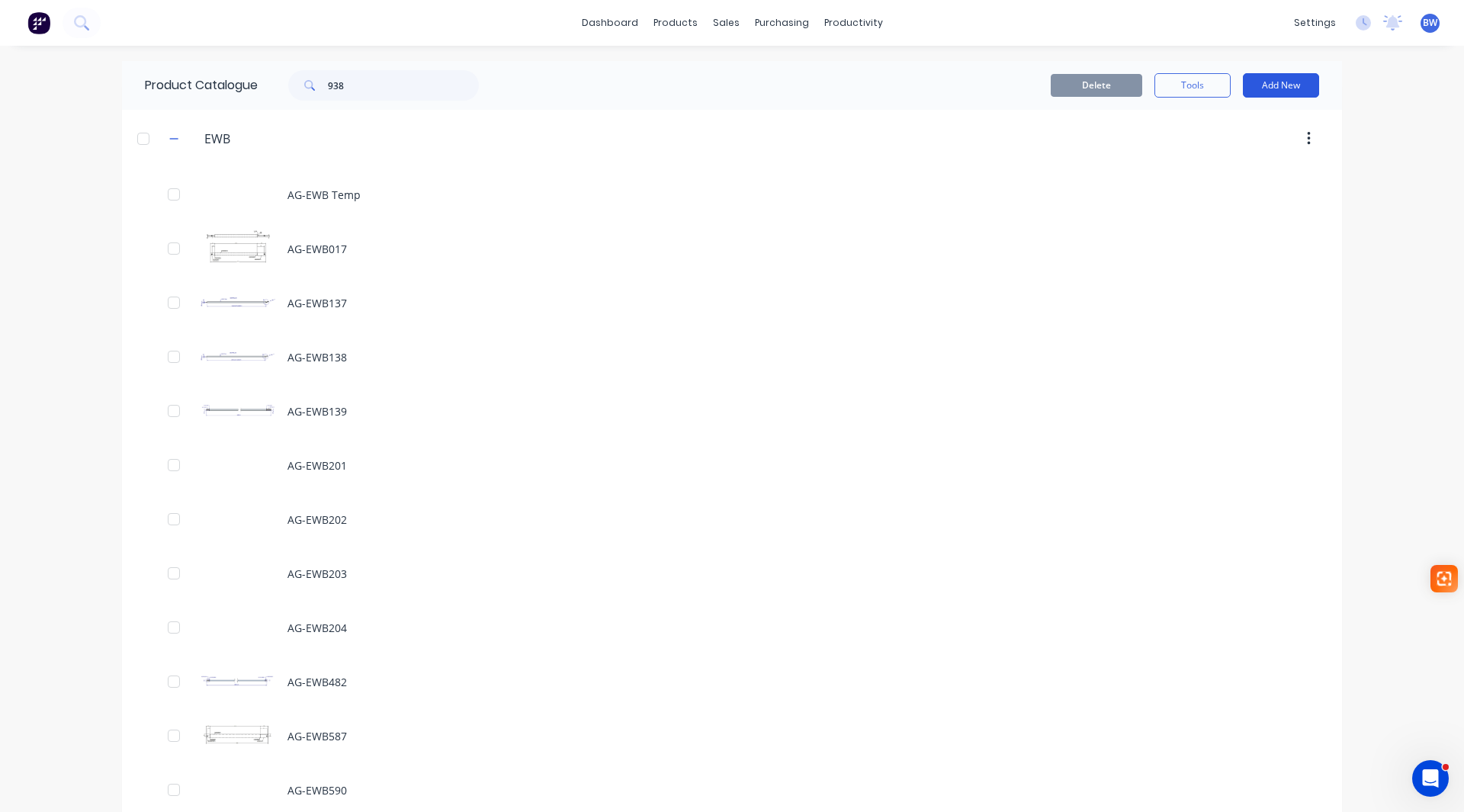
click at [1310, 83] on button "Add New" at bounding box center [1281, 85] width 77 height 24
click at [1212, 182] on div "Product Kit" at bounding box center [1246, 185] width 117 height 22
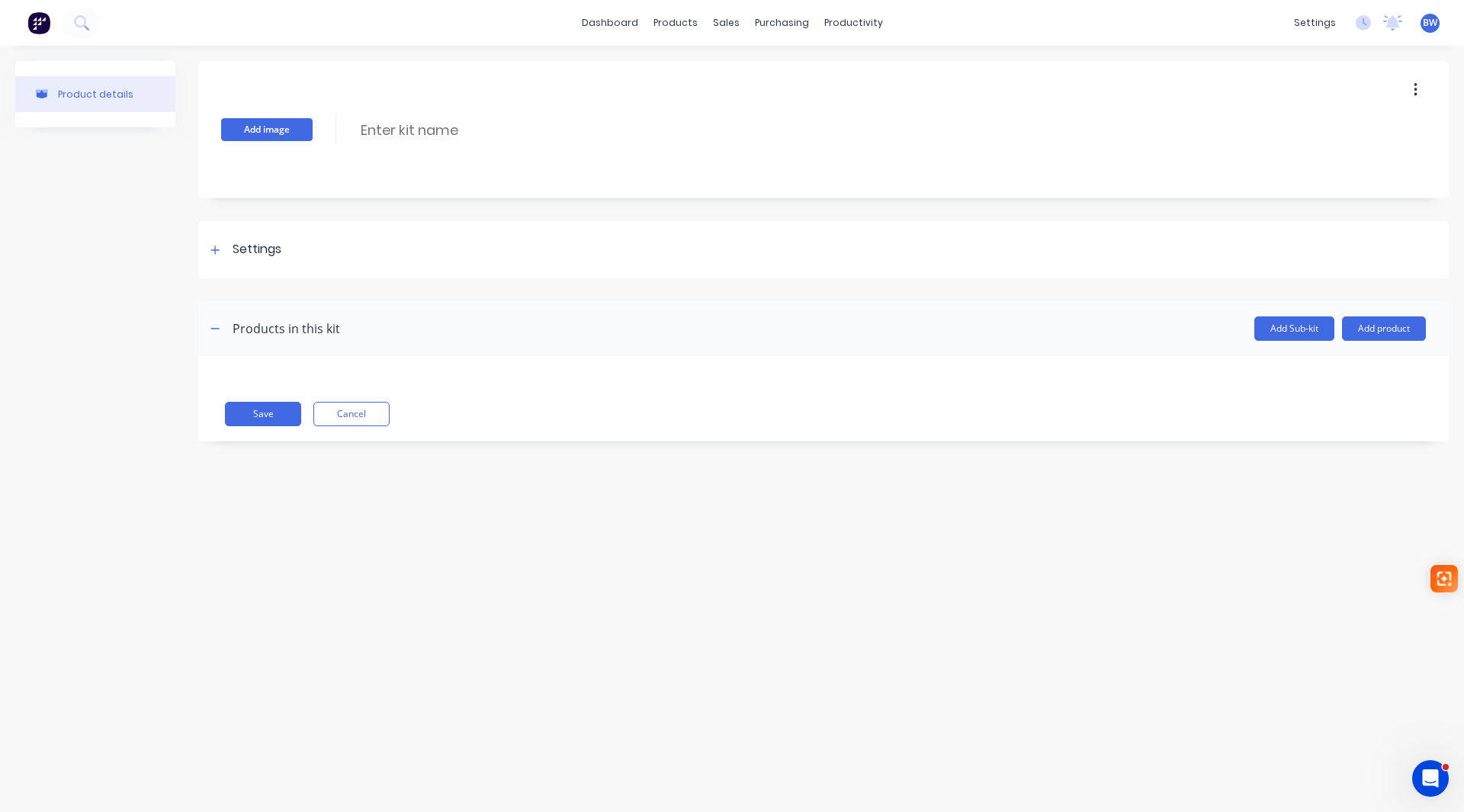
click at [279, 135] on button "Add image" at bounding box center [266, 129] width 91 height 23
click at [376, 135] on input at bounding box center [493, 130] width 270 height 22
type input "AG-EWC2042"
click at [218, 256] on div at bounding box center [215, 249] width 19 height 19
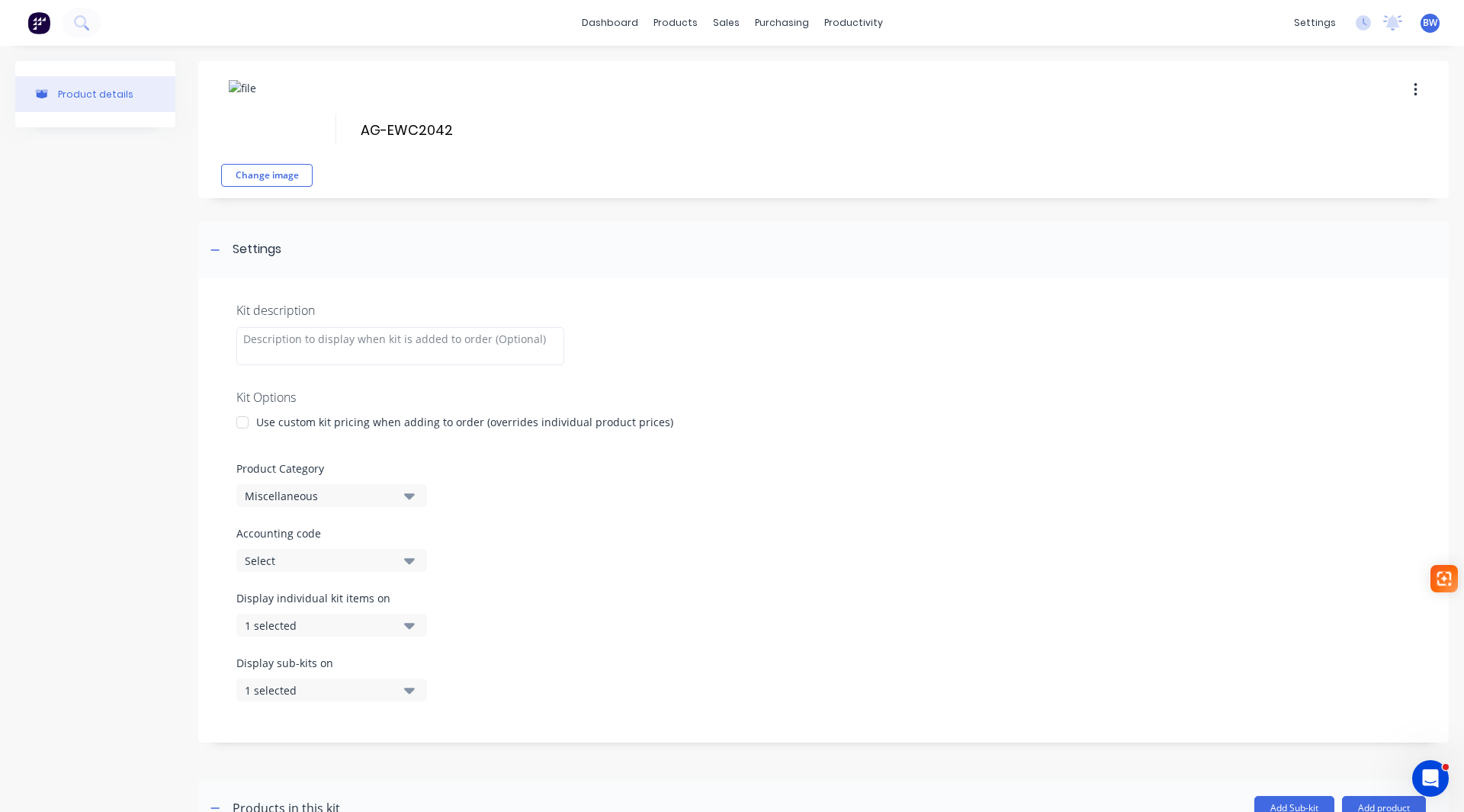
click at [238, 420] on div at bounding box center [242, 422] width 30 height 30
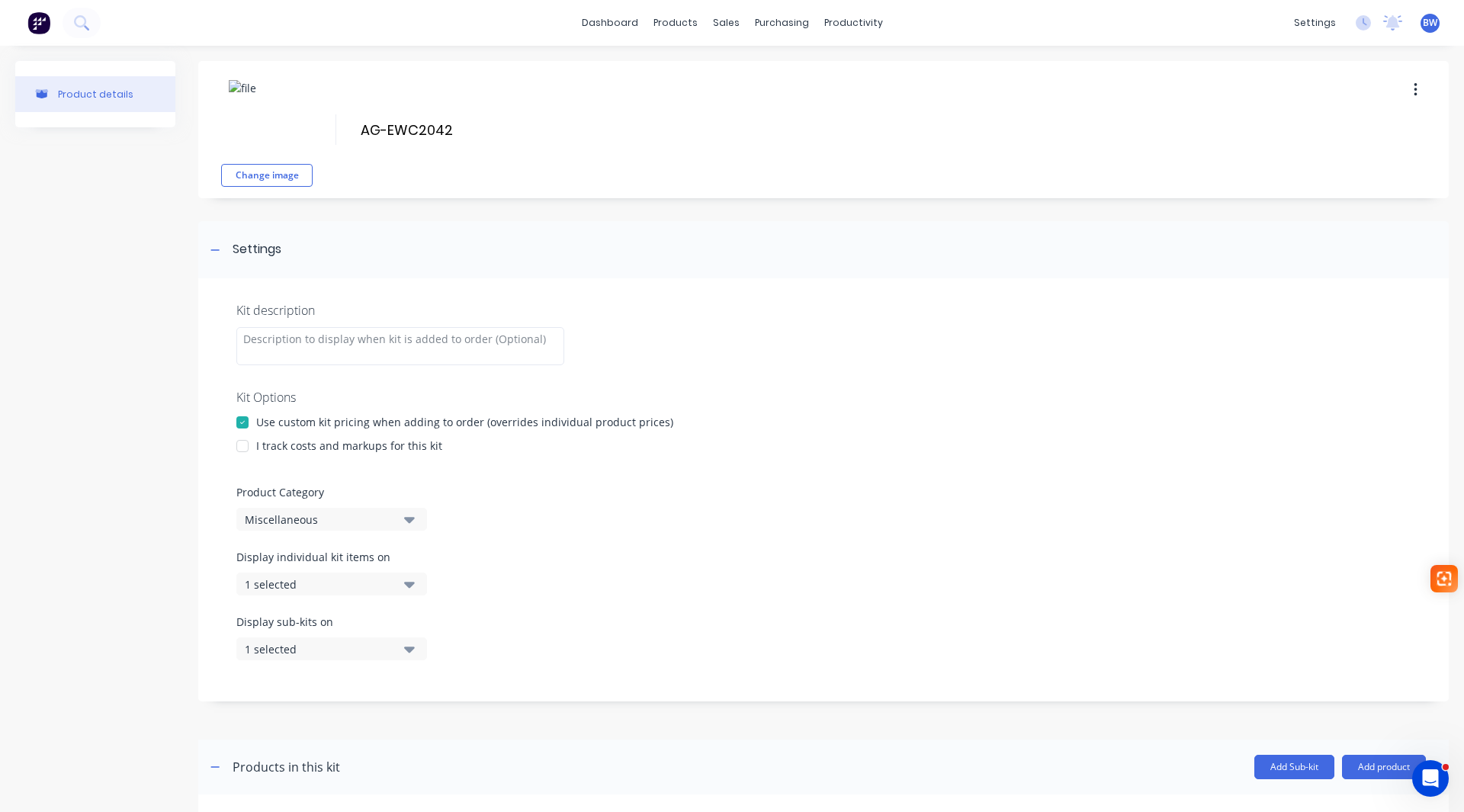
click at [244, 446] on div at bounding box center [242, 445] width 30 height 30
click at [270, 522] on div "Miscellaneous" at bounding box center [318, 519] width 148 height 16
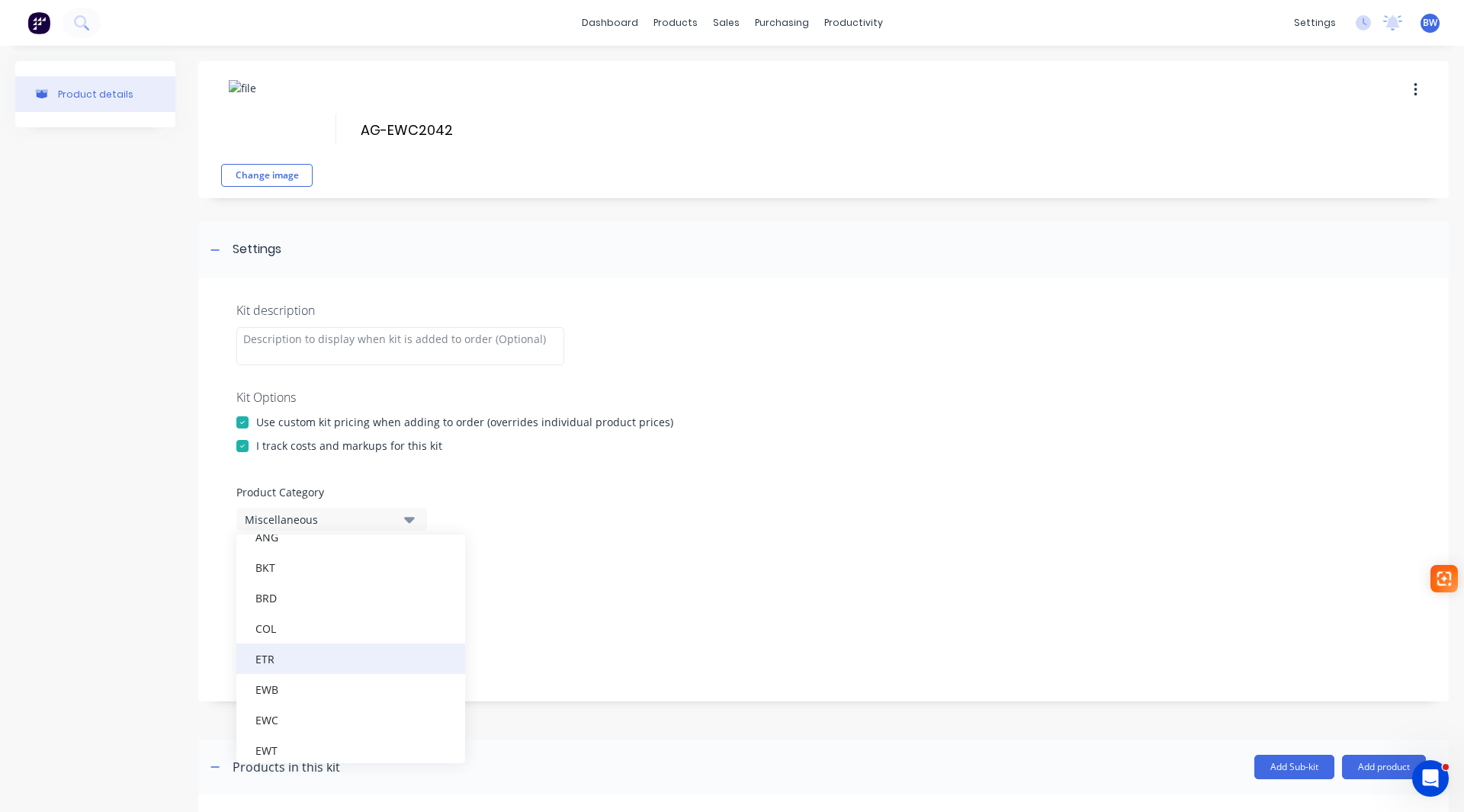
scroll to position [152, 0]
click at [304, 696] on div "EWC" at bounding box center [350, 694] width 229 height 30
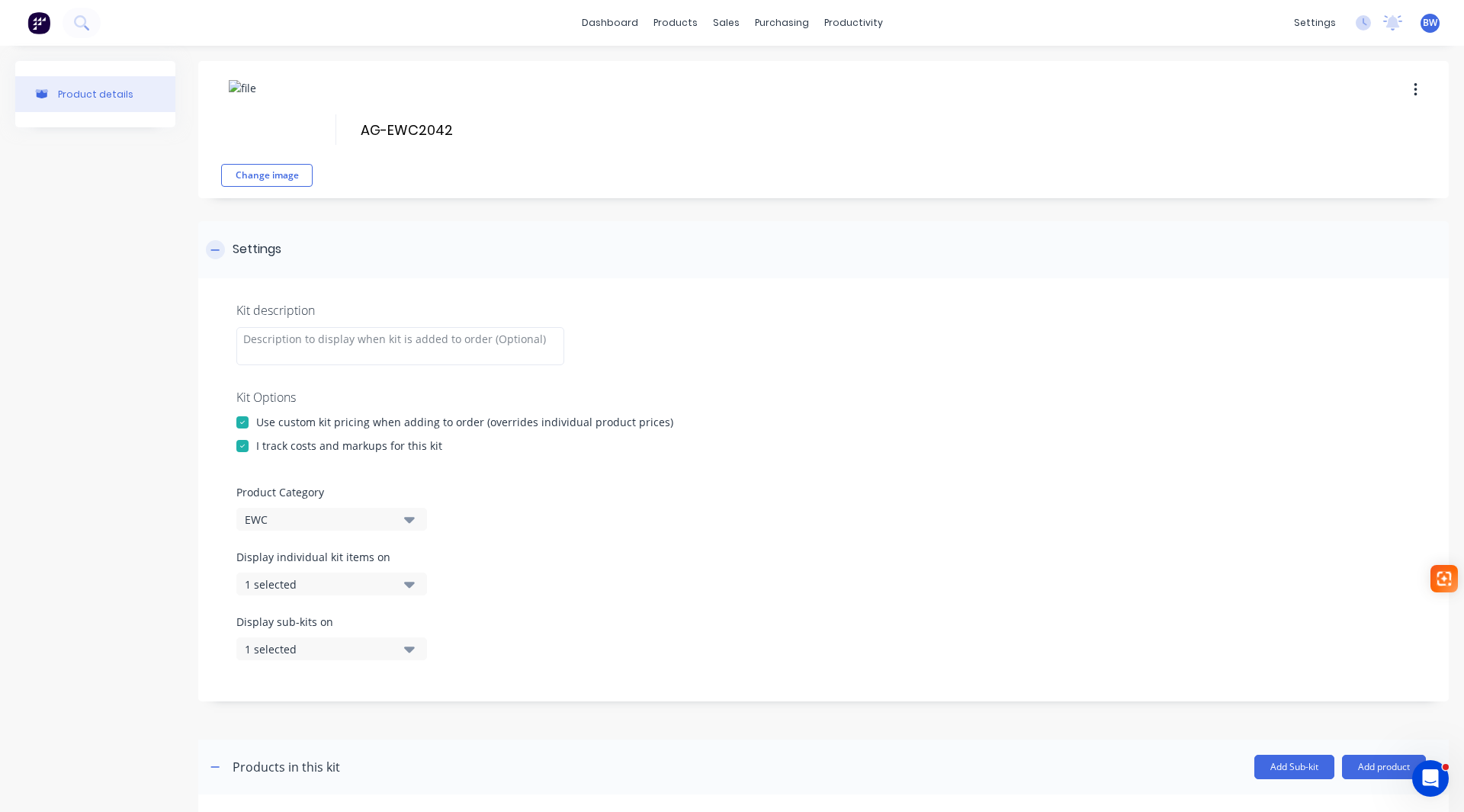
click at [210, 246] on div at bounding box center [215, 249] width 19 height 19
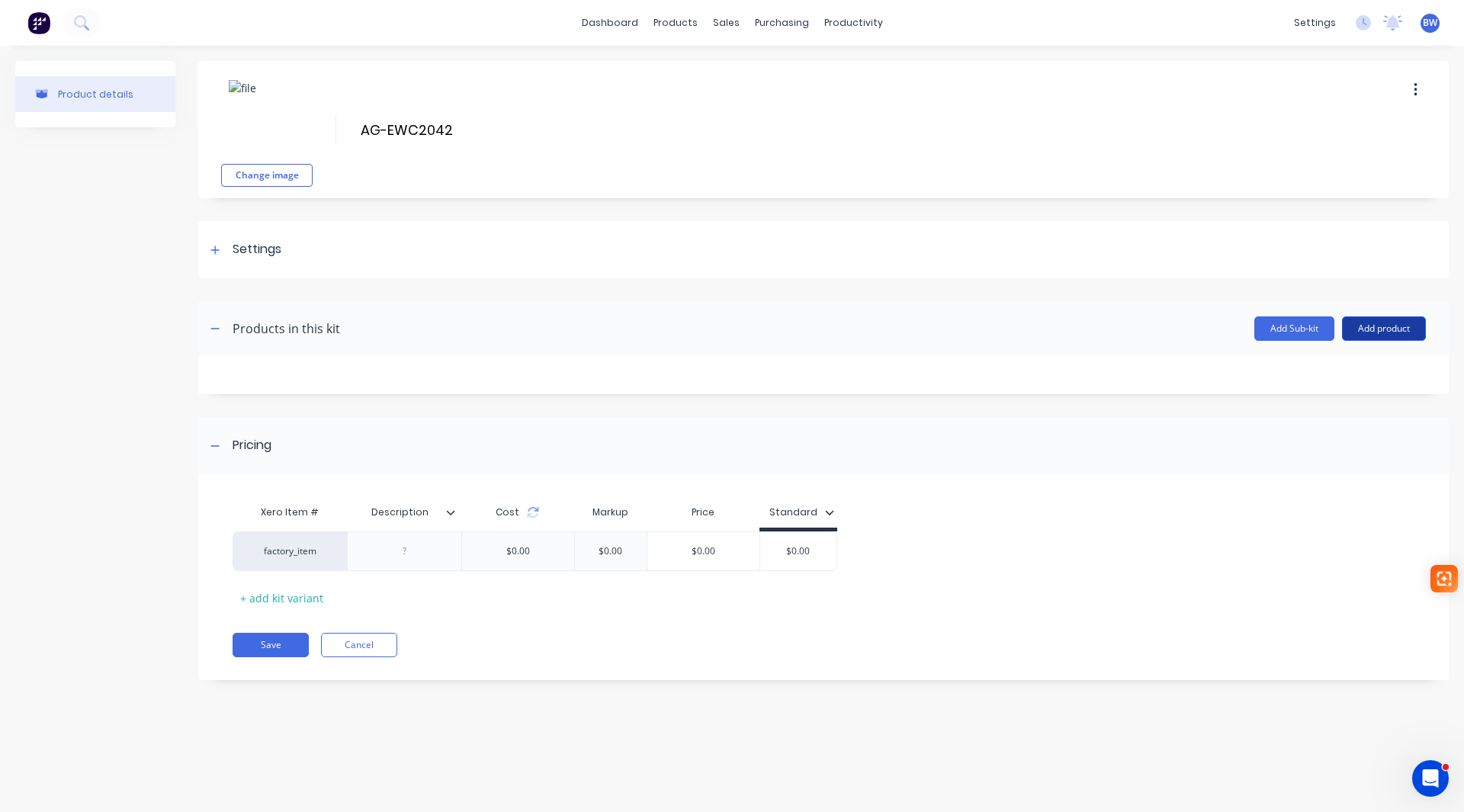
click at [1380, 330] on button "Add product" at bounding box center [1383, 328] width 84 height 24
click at [1374, 372] on div "Product catalogue" at bounding box center [1352, 368] width 117 height 22
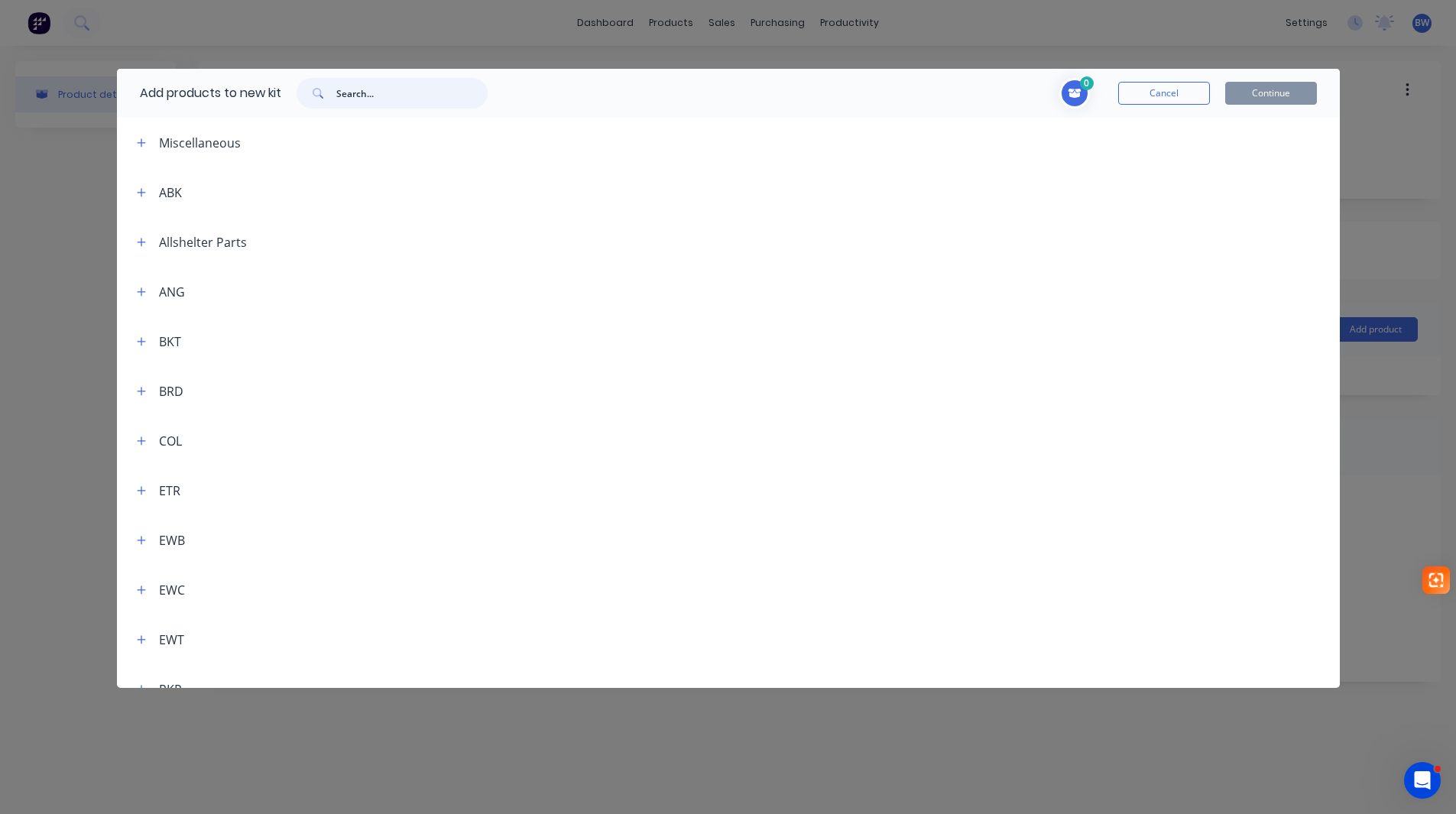
click at [414, 92] on input "text" at bounding box center [412, 92] width 152 height 30
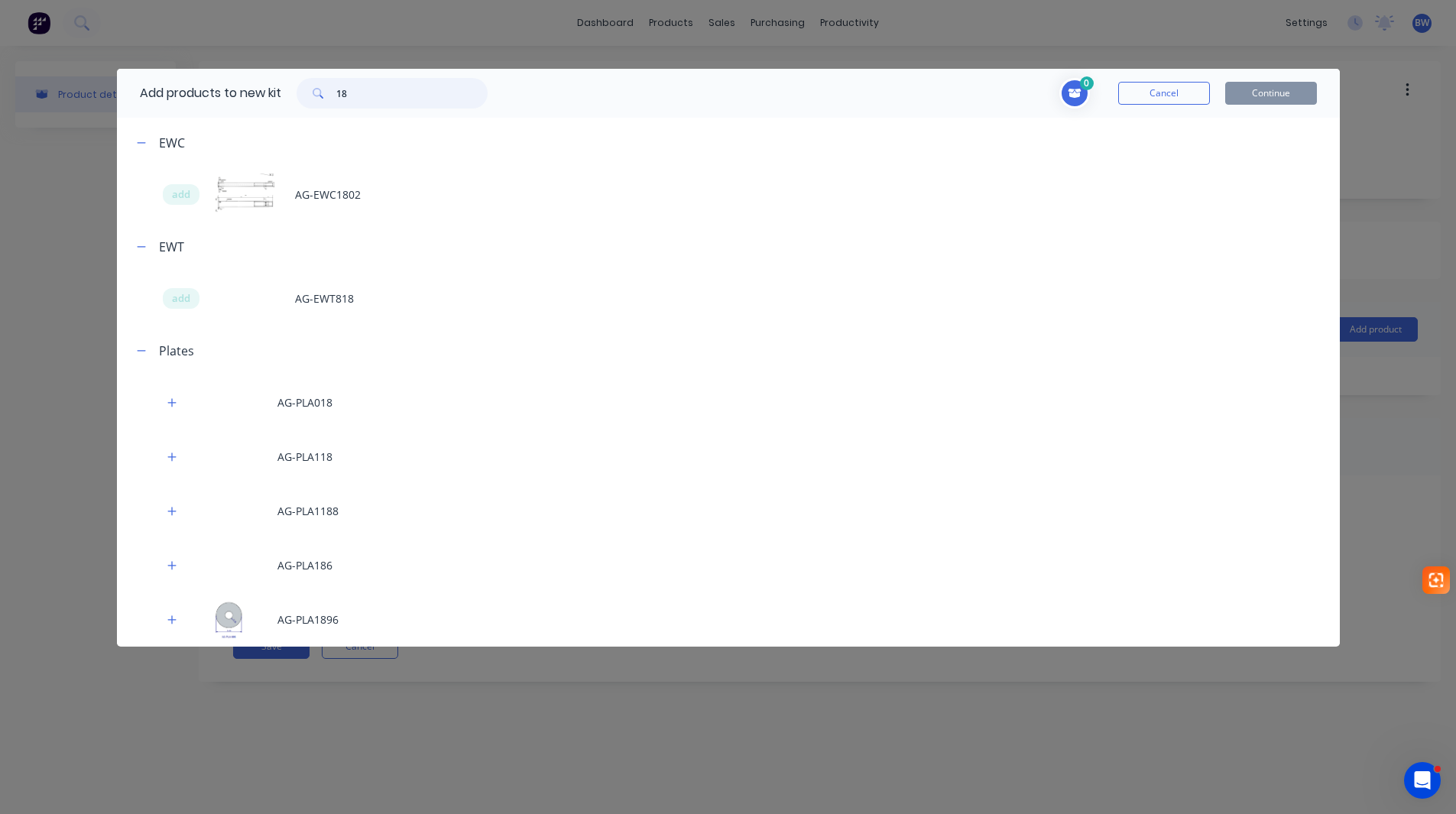
click at [340, 101] on input "18" at bounding box center [412, 92] width 152 height 30
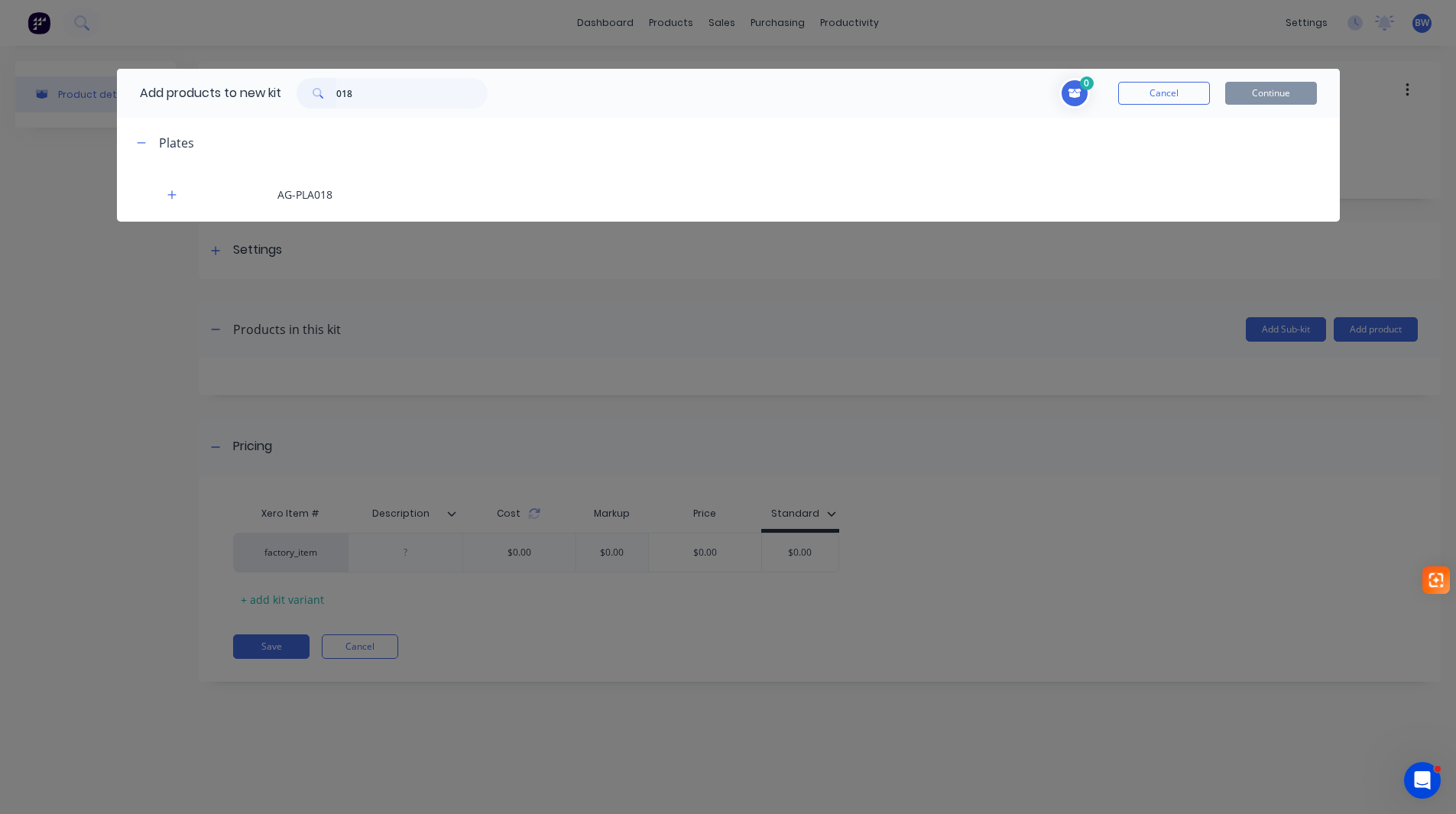
click at [169, 403] on div "Add products to new kit 018 0 Cancel Continue Plates AG-PLA018" at bounding box center [728, 407] width 1456 height 814
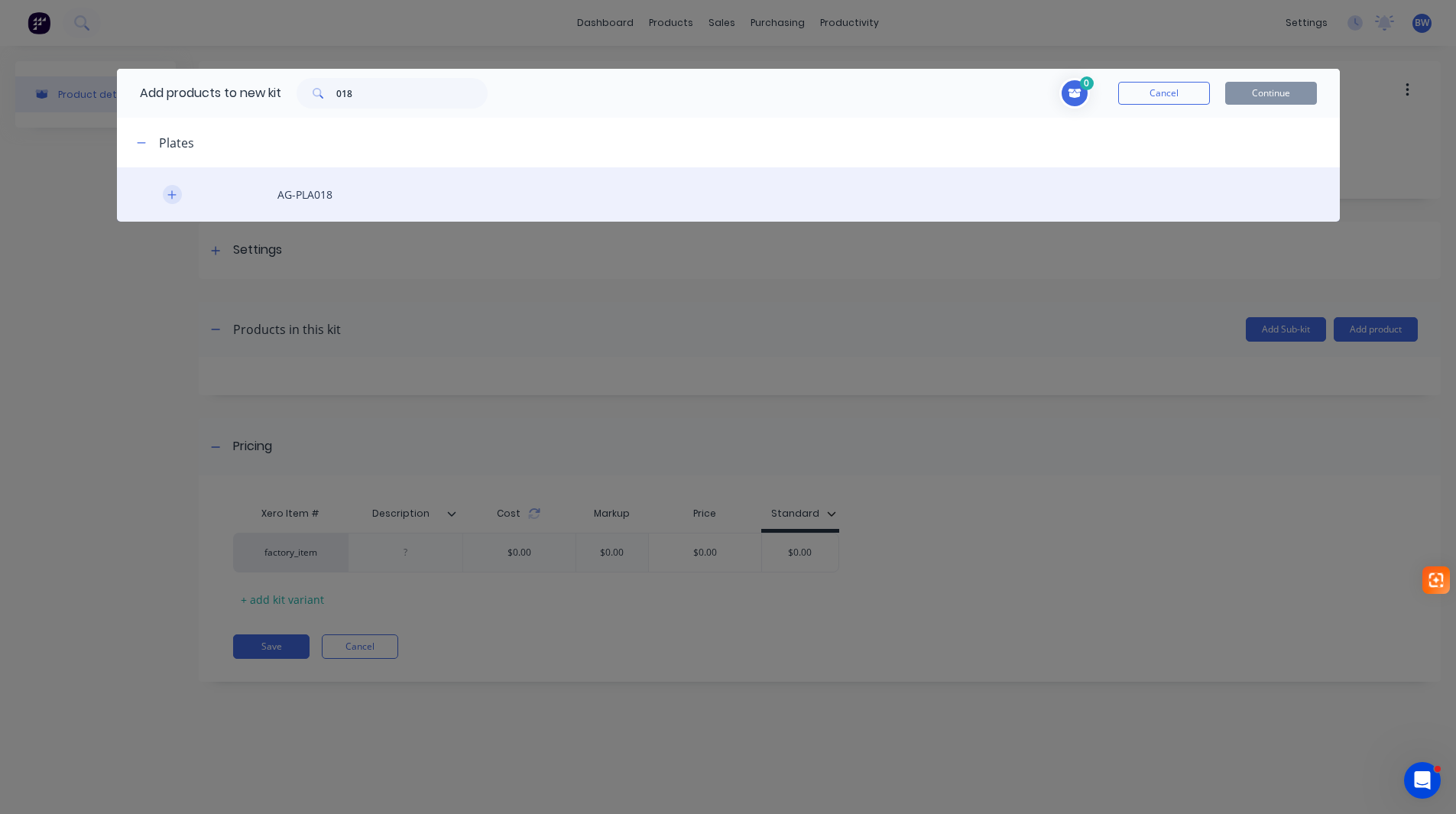
click at [167, 192] on icon "button" at bounding box center [172, 195] width 9 height 11
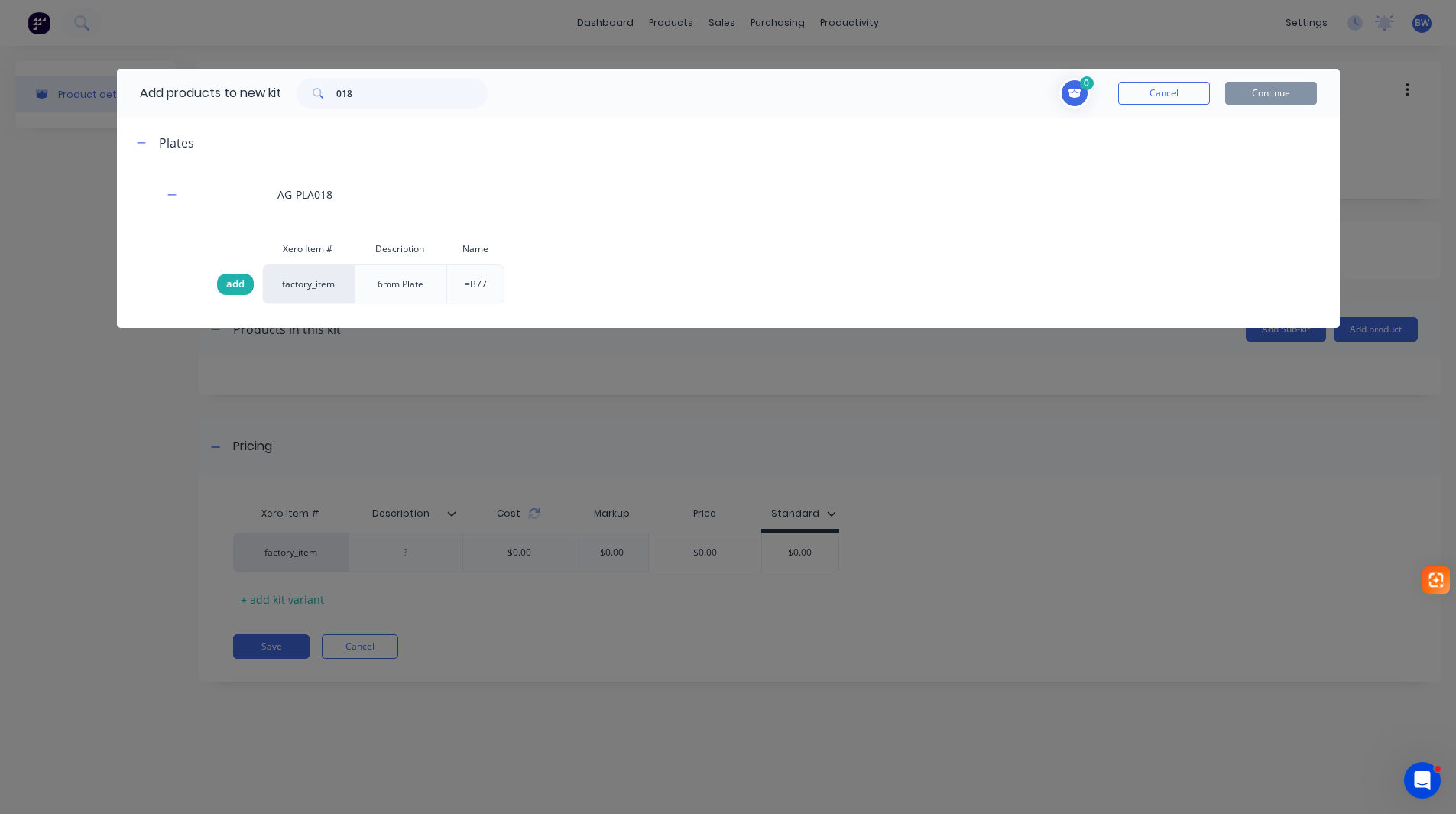
click at [237, 279] on span "add" at bounding box center [236, 284] width 18 height 16
drag, startPoint x: 357, startPoint y: 91, endPoint x: 324, endPoint y: 93, distance: 33.1
click at [324, 93] on div "018" at bounding box center [392, 92] width 191 height 30
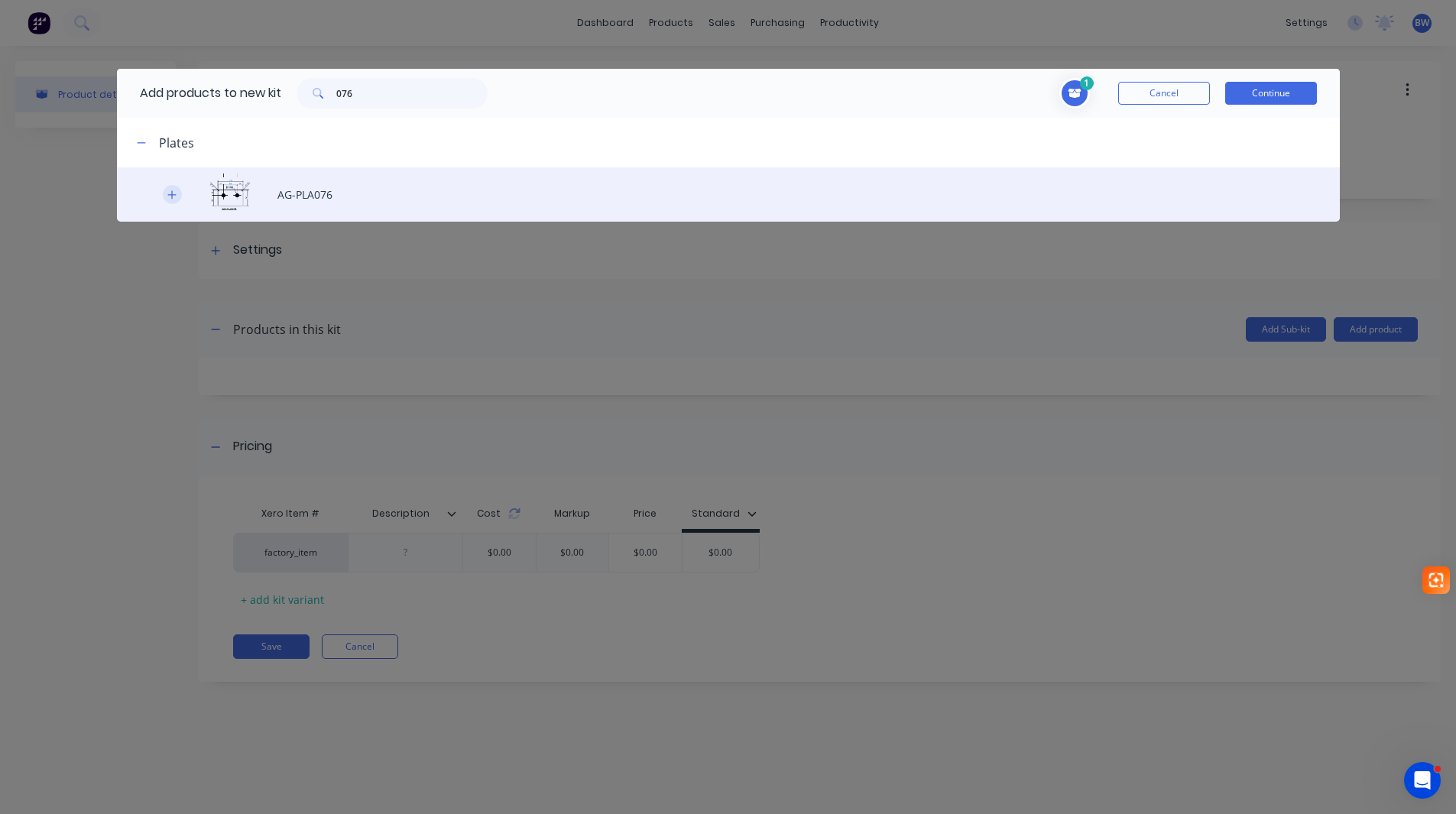
click at [168, 194] on icon "button" at bounding box center [171, 194] width 8 height 8
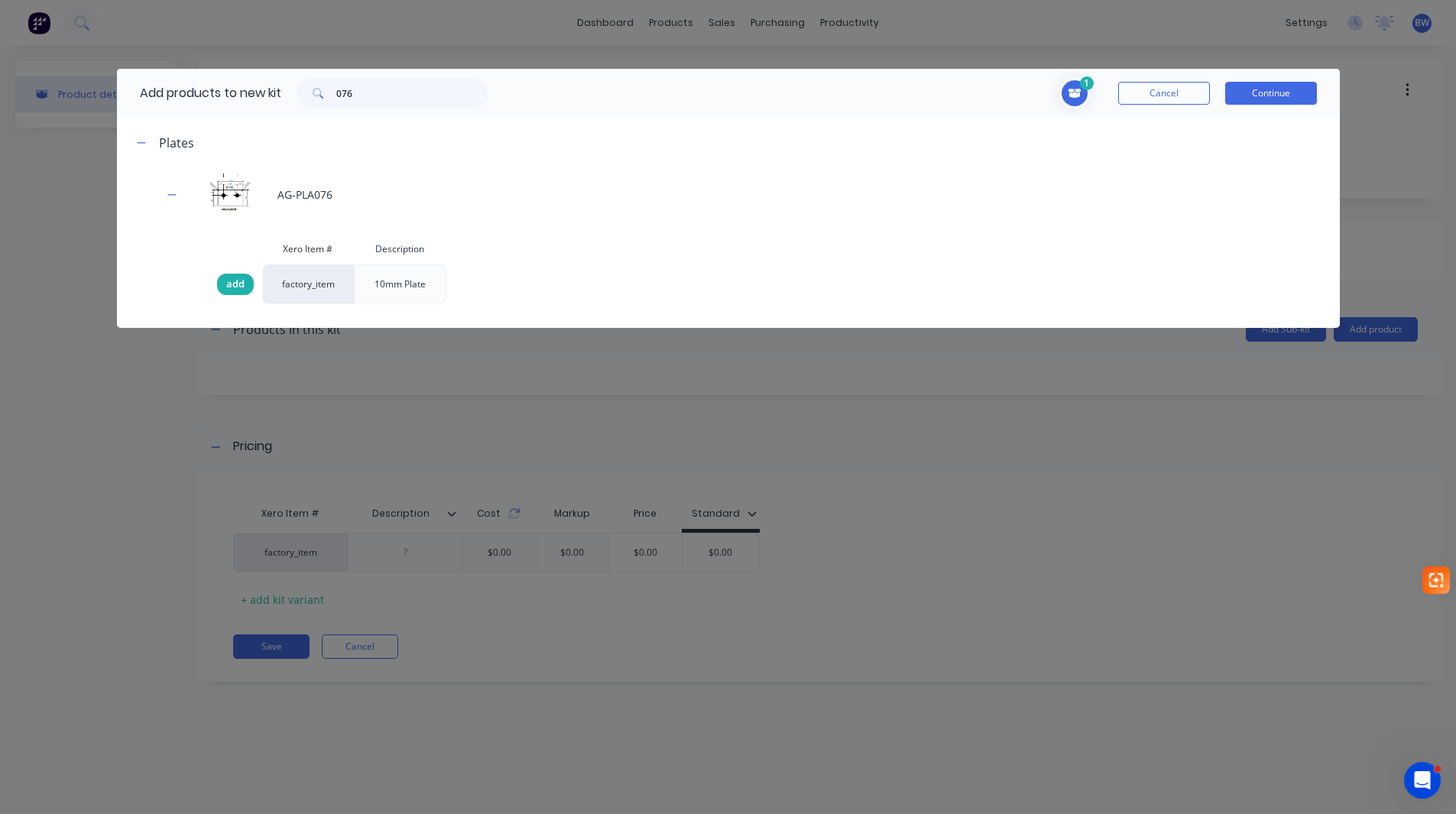
click at [234, 285] on span "add" at bounding box center [236, 284] width 18 height 16
drag, startPoint x: 397, startPoint y: 86, endPoint x: 295, endPoint y: 98, distance: 102.7
click at [295, 98] on div "076" at bounding box center [392, 92] width 222 height 30
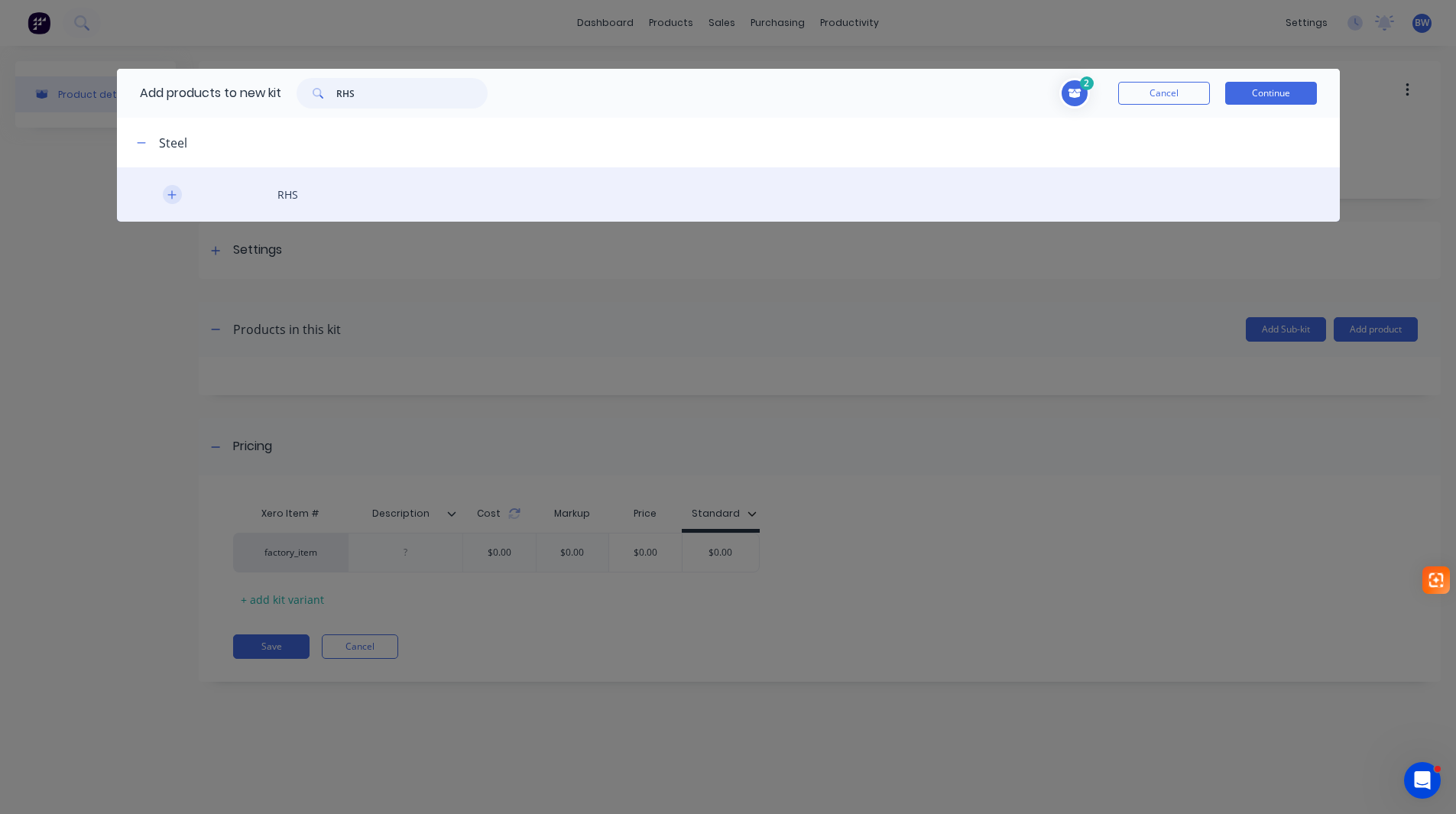
type input "RHS"
click at [175, 195] on icon "button" at bounding box center [171, 194] width 8 height 8
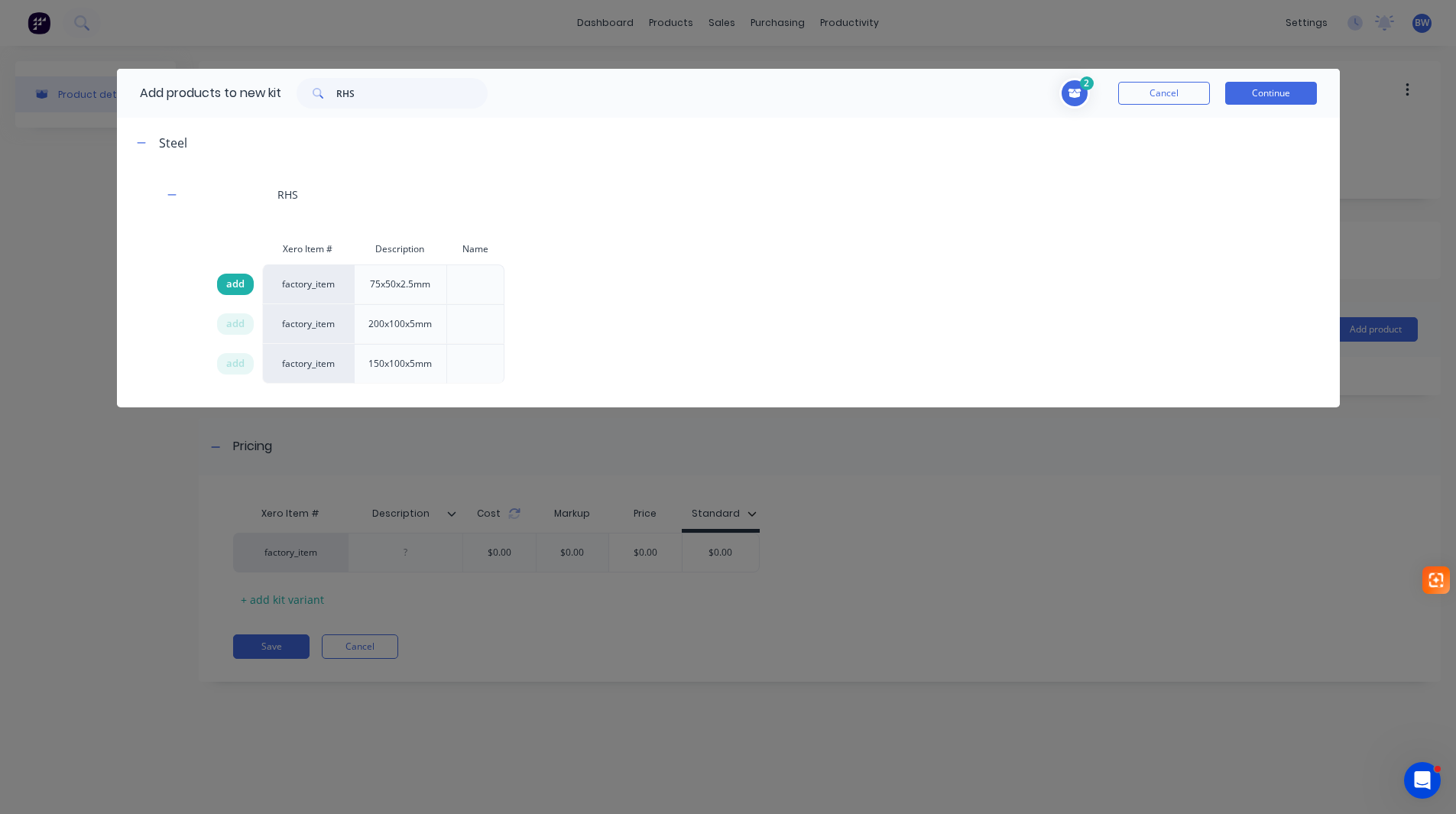
click at [238, 292] on div "add" at bounding box center [236, 284] width 37 height 21
click at [1289, 95] on button "Continue" at bounding box center [1270, 92] width 92 height 23
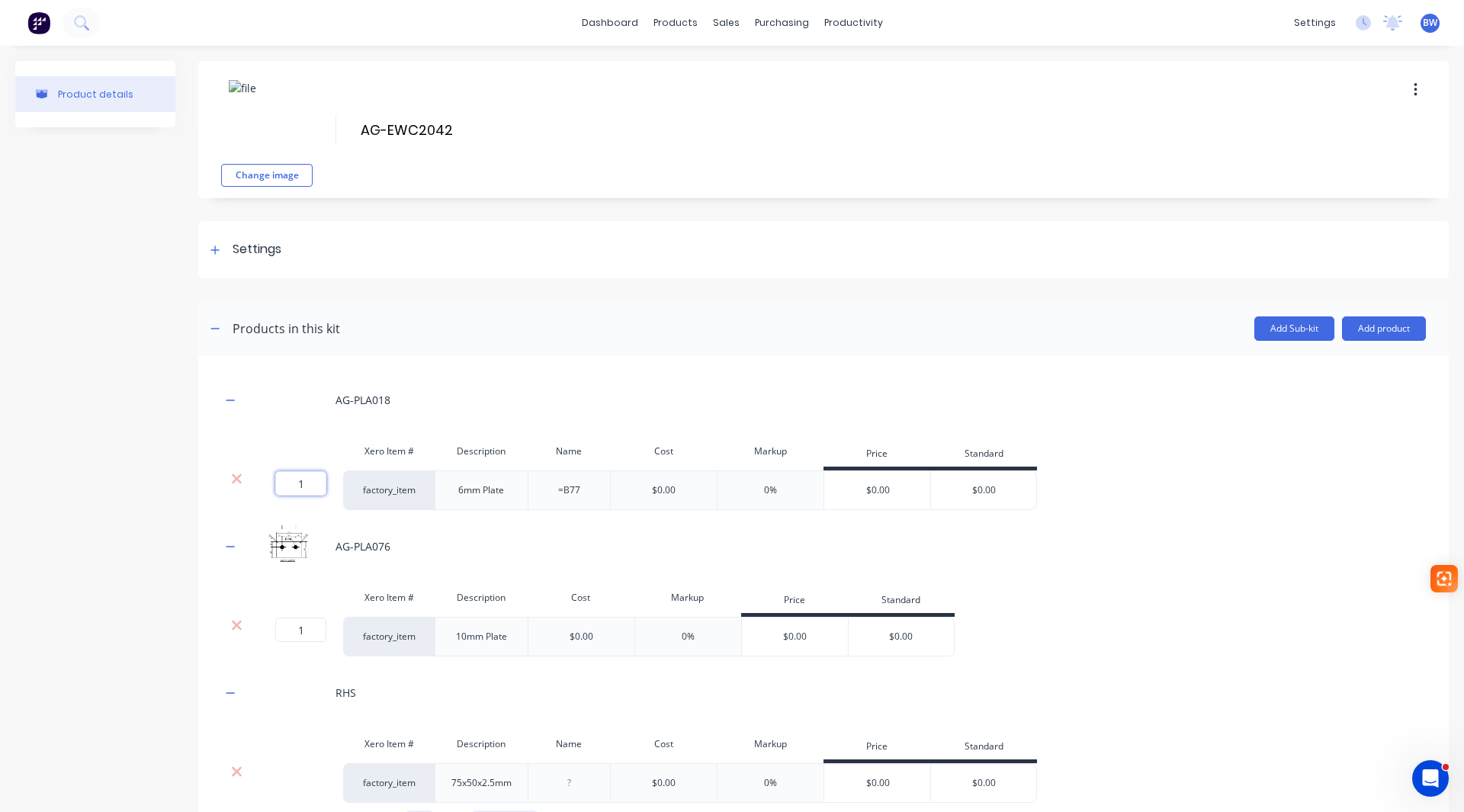
drag, startPoint x: 311, startPoint y: 482, endPoint x: 289, endPoint y: 486, distance: 22.4
click at [289, 486] on input "1" at bounding box center [301, 483] width 51 height 24
type input "2"
click at [234, 399] on icon "button" at bounding box center [230, 399] width 8 height 1
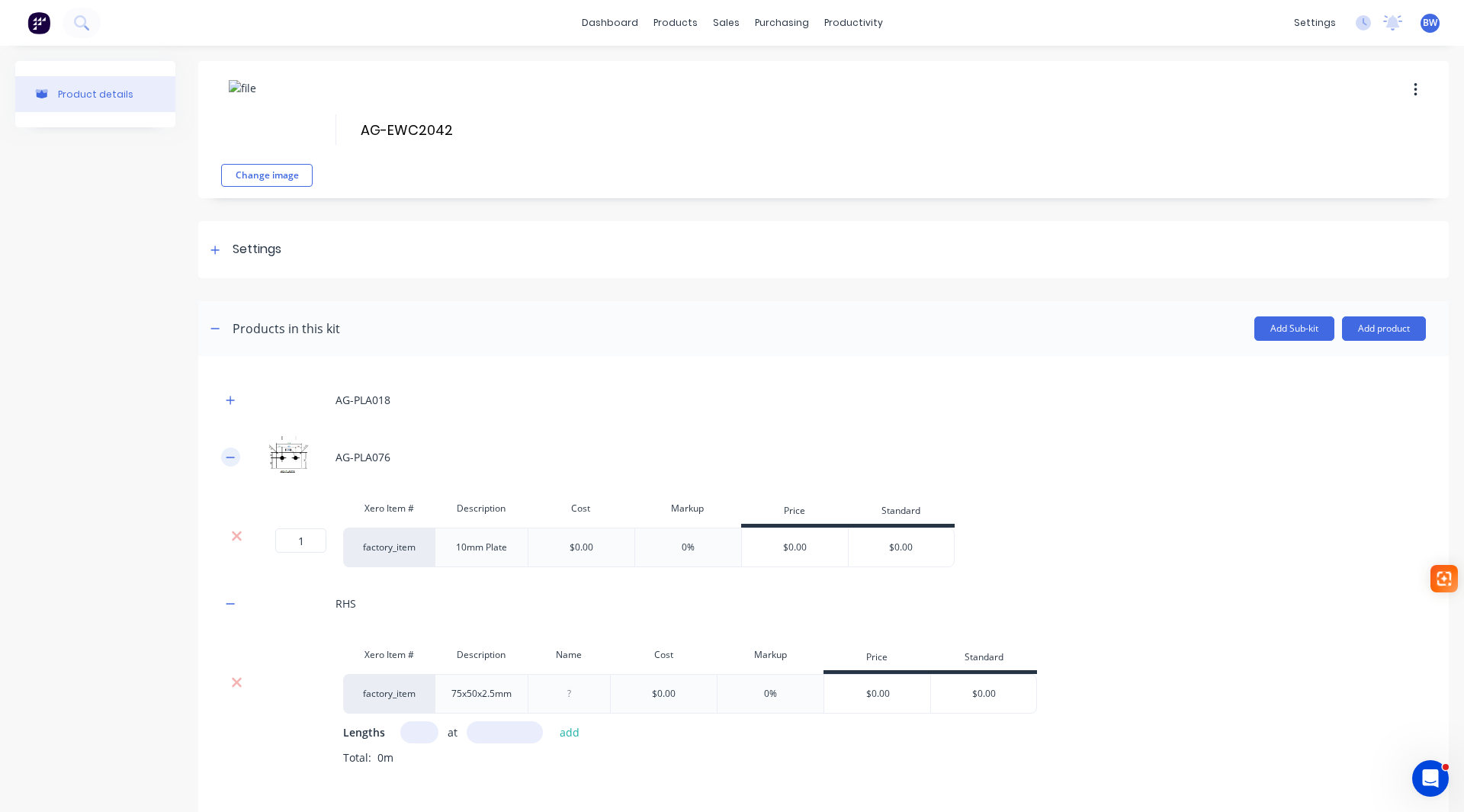
click at [228, 455] on icon "button" at bounding box center [230, 457] width 9 height 11
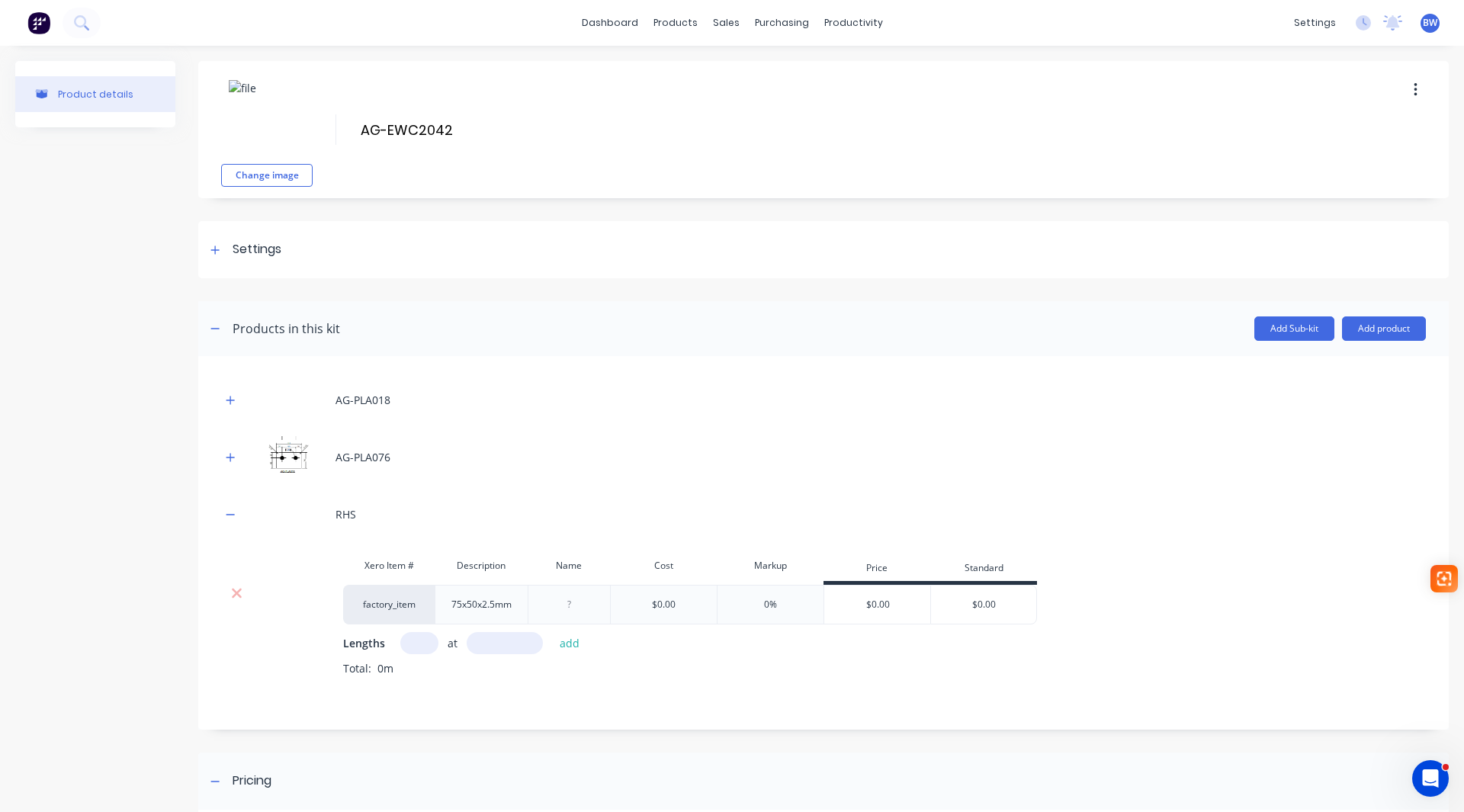
click at [419, 645] on input "text" at bounding box center [419, 642] width 38 height 22
type input "1"
type input "2788"
click at [561, 640] on button "add" at bounding box center [570, 642] width 36 height 20
click at [227, 509] on icon "button" at bounding box center [230, 514] width 9 height 11
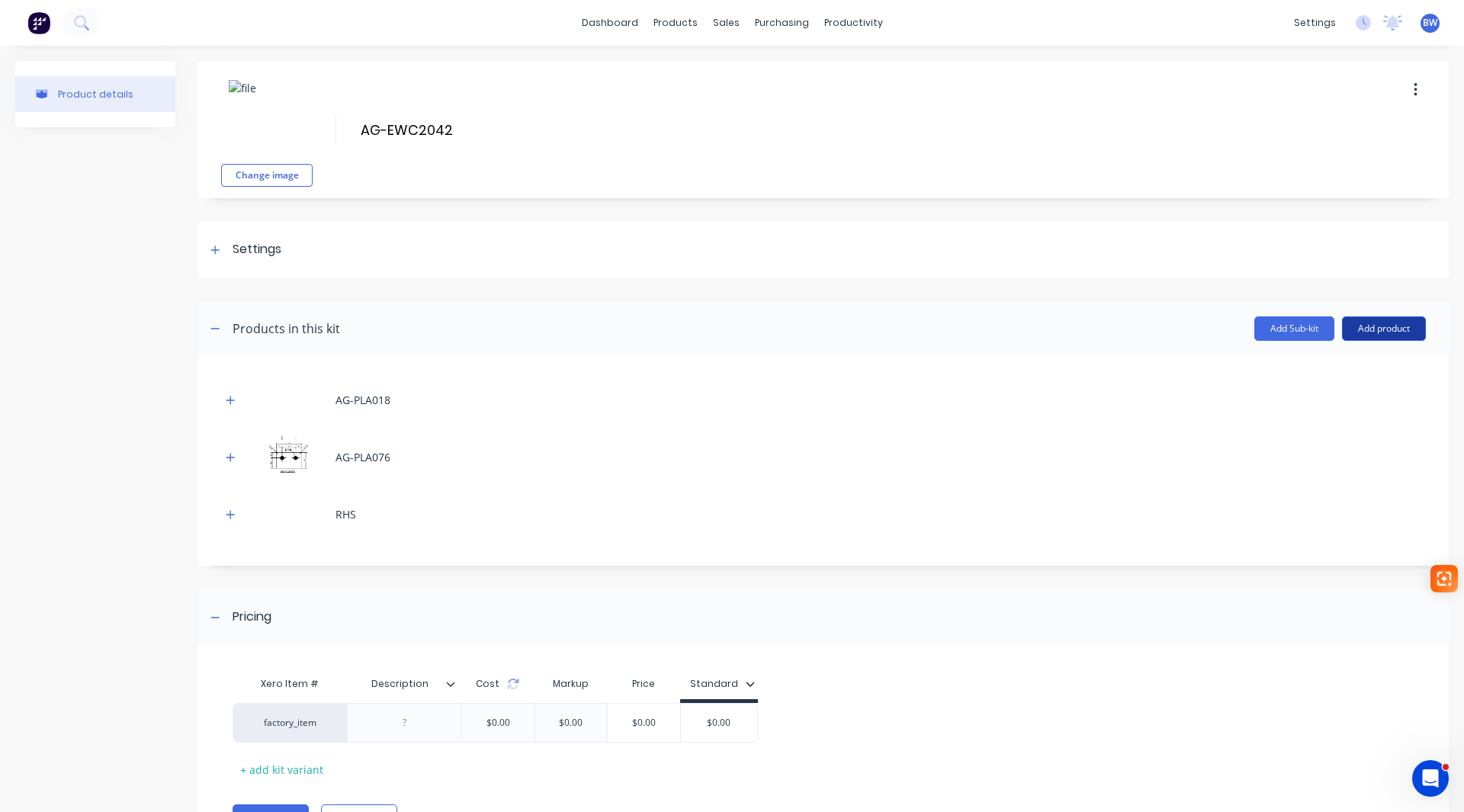
click at [1378, 320] on button "Add product" at bounding box center [1383, 328] width 84 height 24
click at [1319, 405] on div "Labour" at bounding box center [1352, 398] width 117 height 22
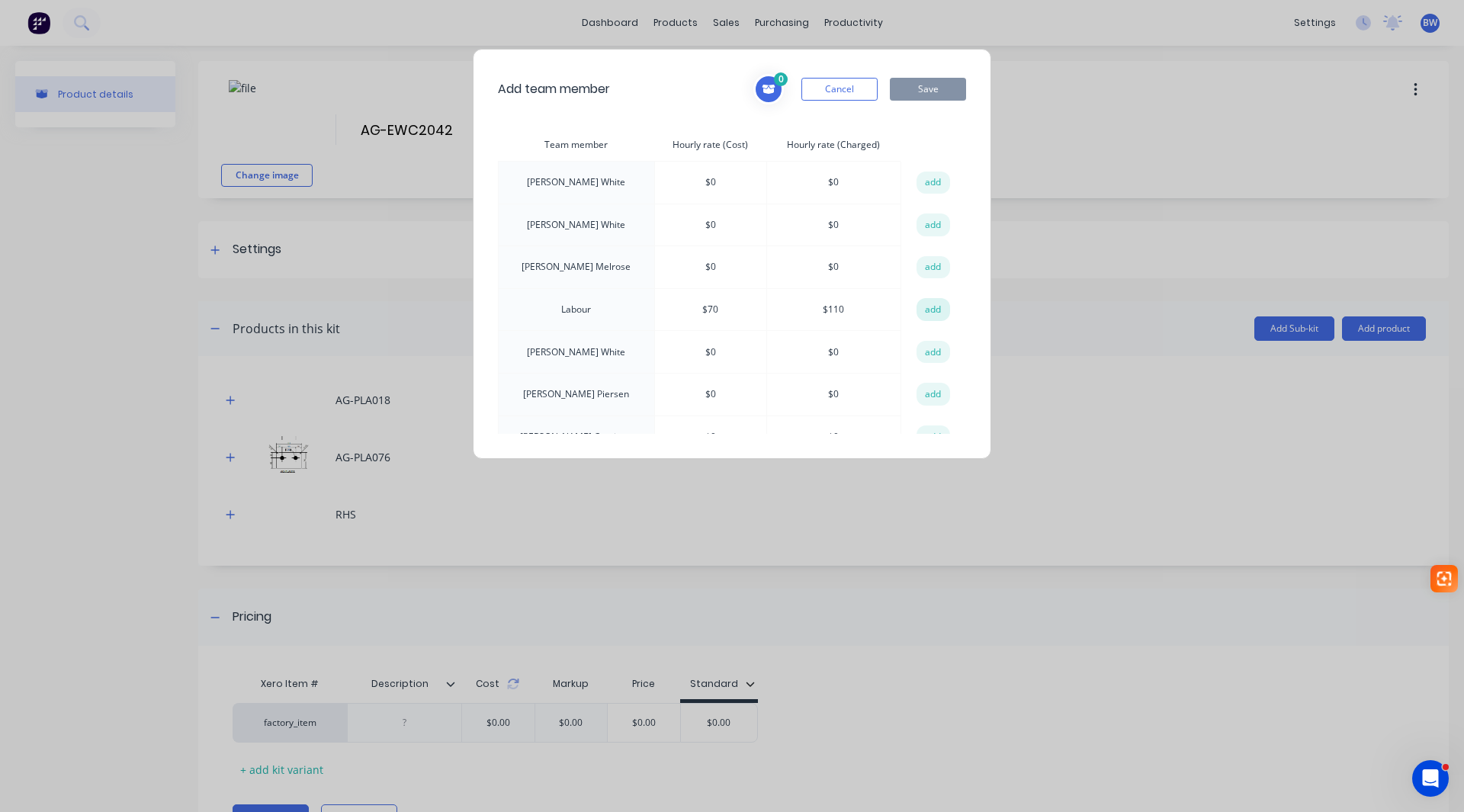
click at [919, 308] on button "add" at bounding box center [933, 309] width 33 height 23
click at [926, 96] on button "Save" at bounding box center [927, 88] width 77 height 23
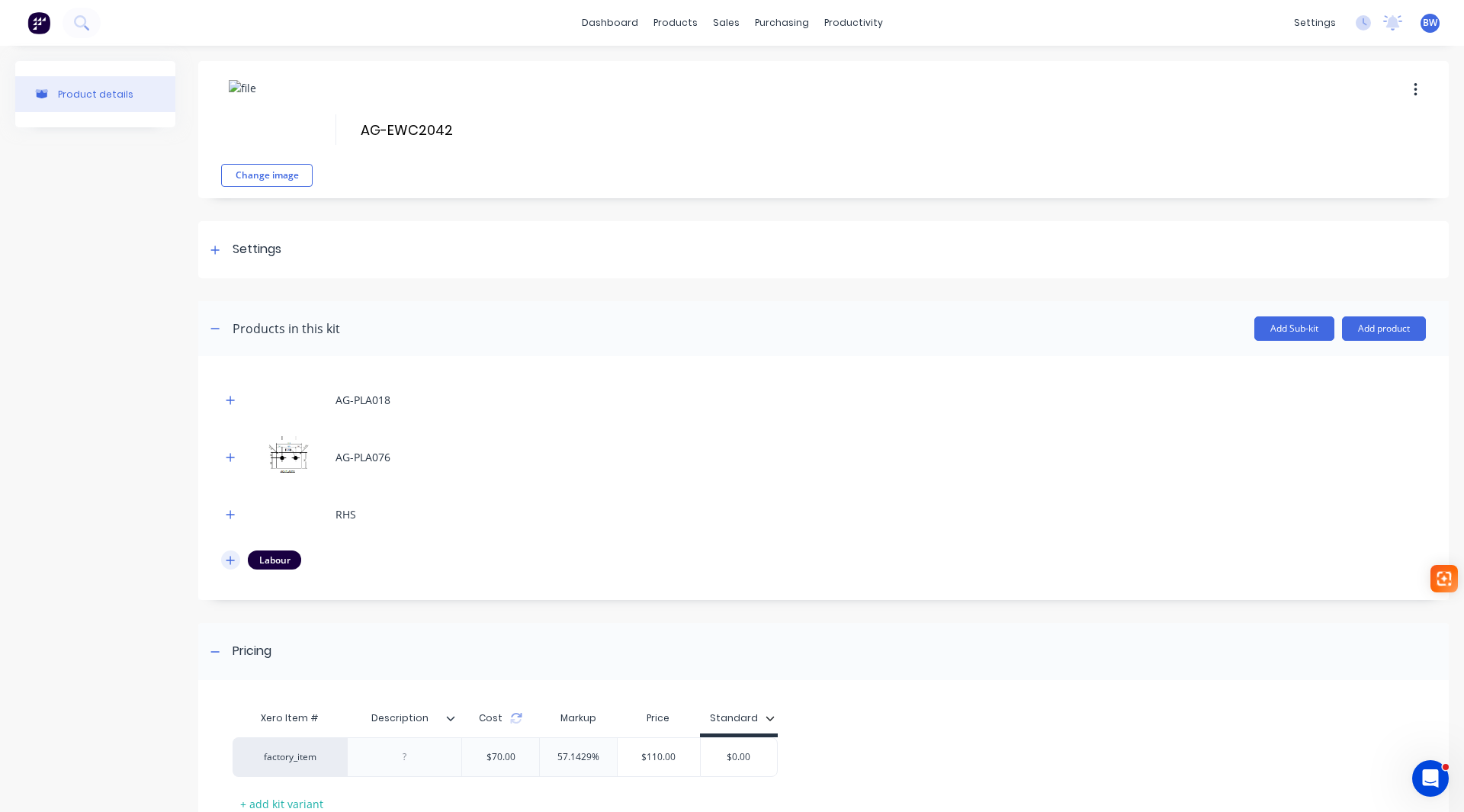
click at [233, 566] on button "button" at bounding box center [230, 559] width 19 height 19
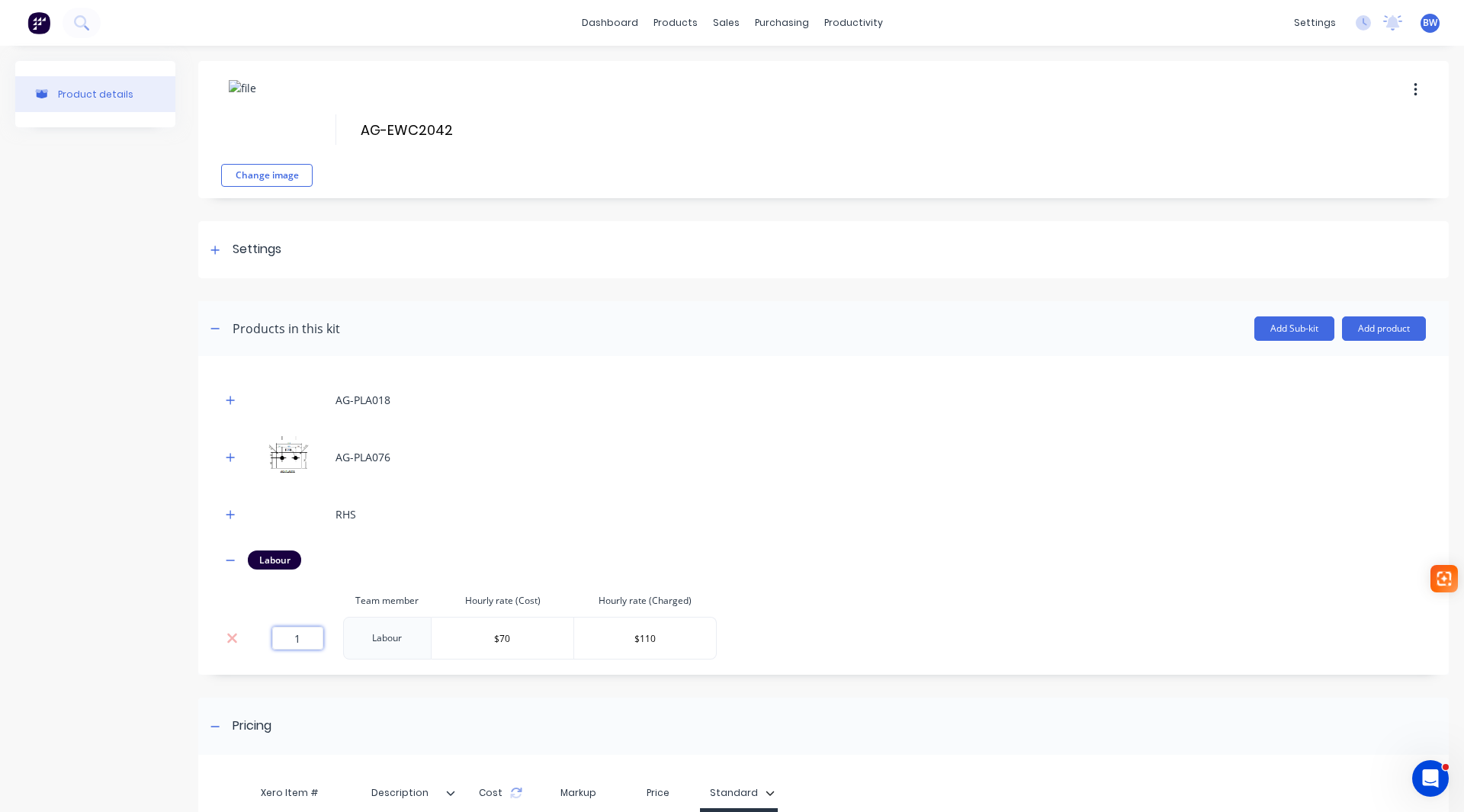
click at [306, 635] on input "1" at bounding box center [297, 638] width 51 height 23
type input "1.3"
drag, startPoint x: 230, startPoint y: 557, endPoint x: 320, endPoint y: 554, distance: 90.0
click at [230, 557] on icon "button" at bounding box center [230, 560] width 9 height 11
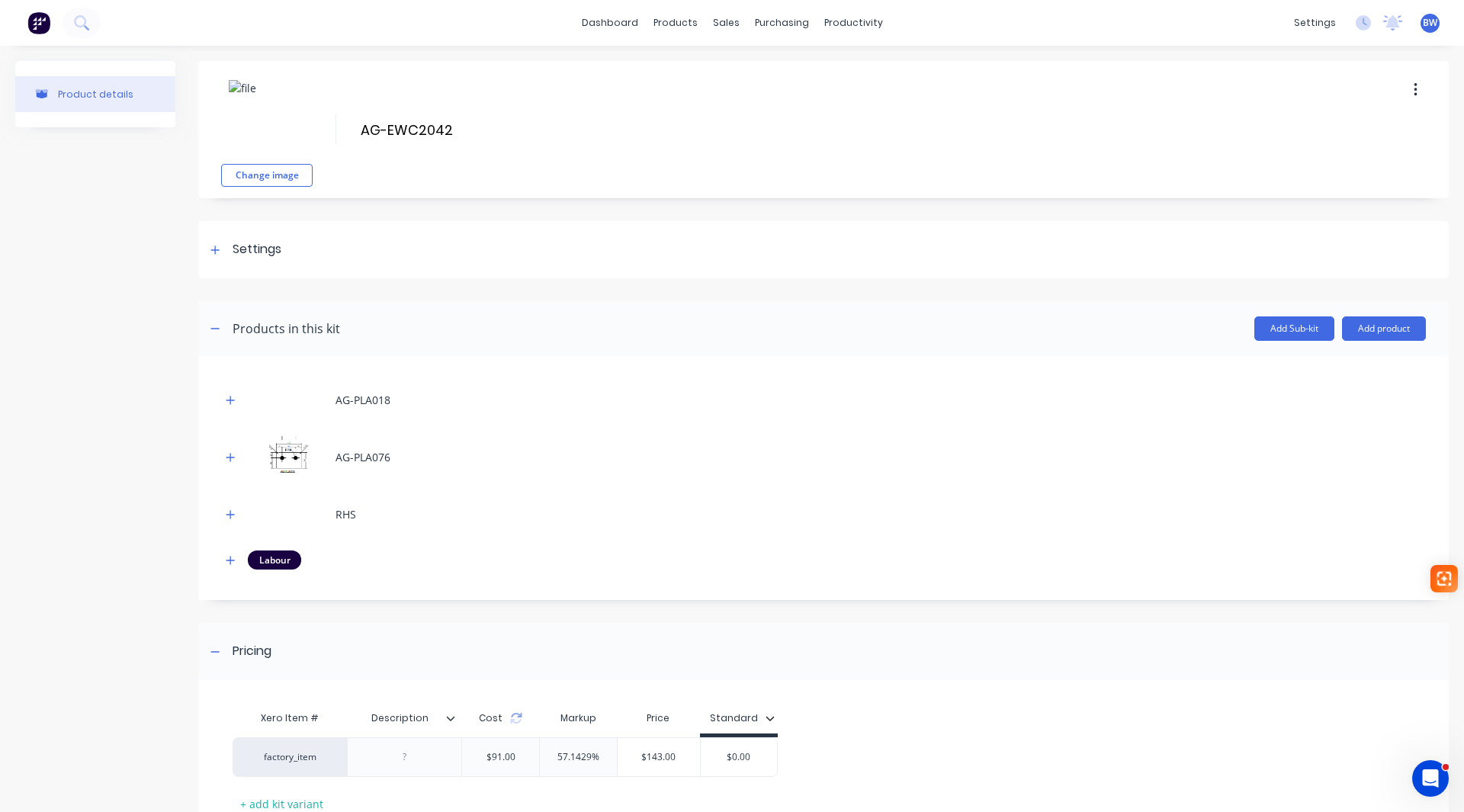
drag, startPoint x: 720, startPoint y: 748, endPoint x: 817, endPoint y: 763, distance: 98.2
click at [817, 763] on div "factory_item $91.00 57.1429% $143.00 $0.00" at bounding box center [817, 757] width 1169 height 40
click at [751, 759] on input "$0.00" at bounding box center [738, 757] width 77 height 14
drag, startPoint x: 751, startPoint y: 759, endPoint x: 730, endPoint y: 767, distance: 22.5
click at [730, 766] on div "$0.00 $0.00" at bounding box center [738, 756] width 77 height 38
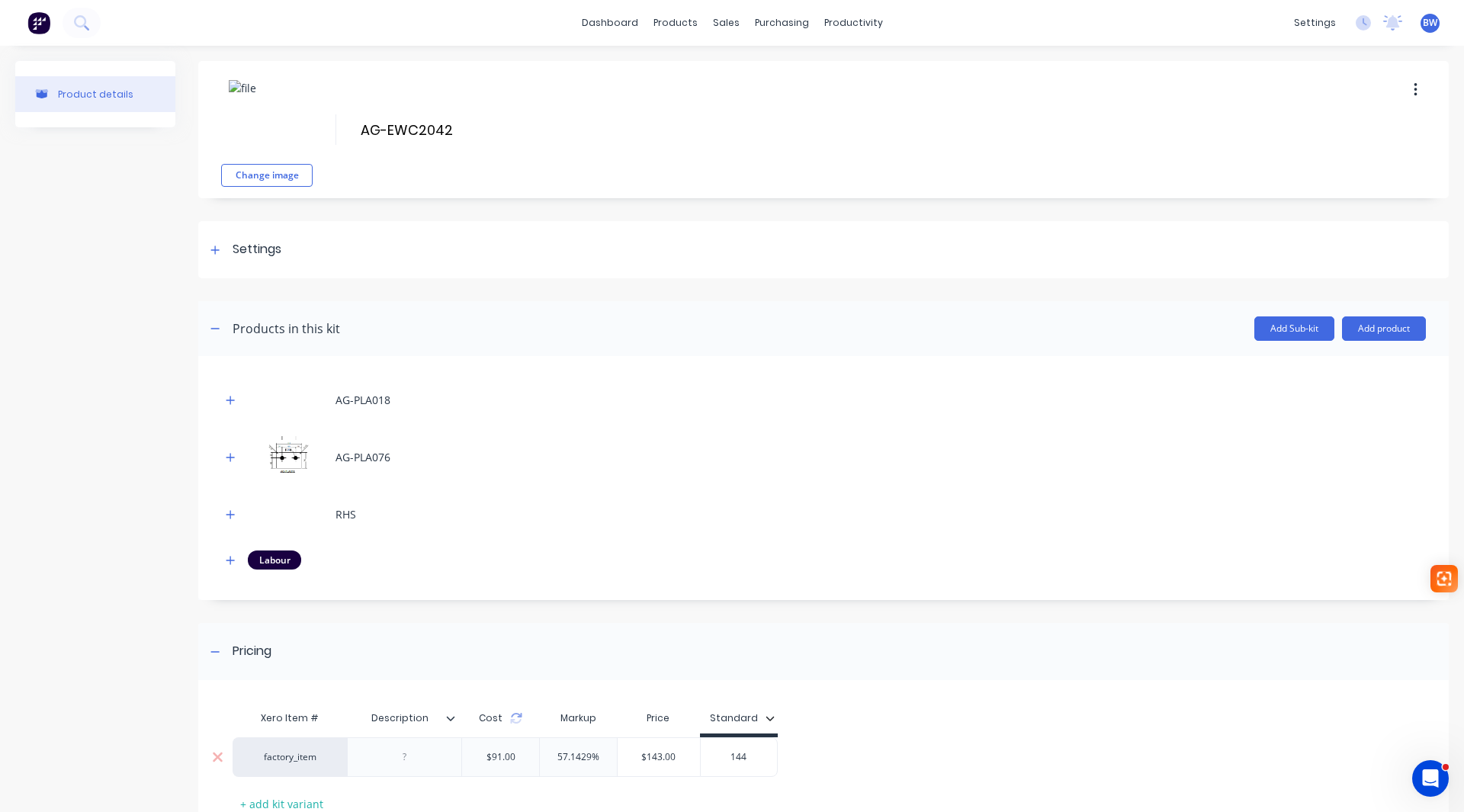
type input "144"
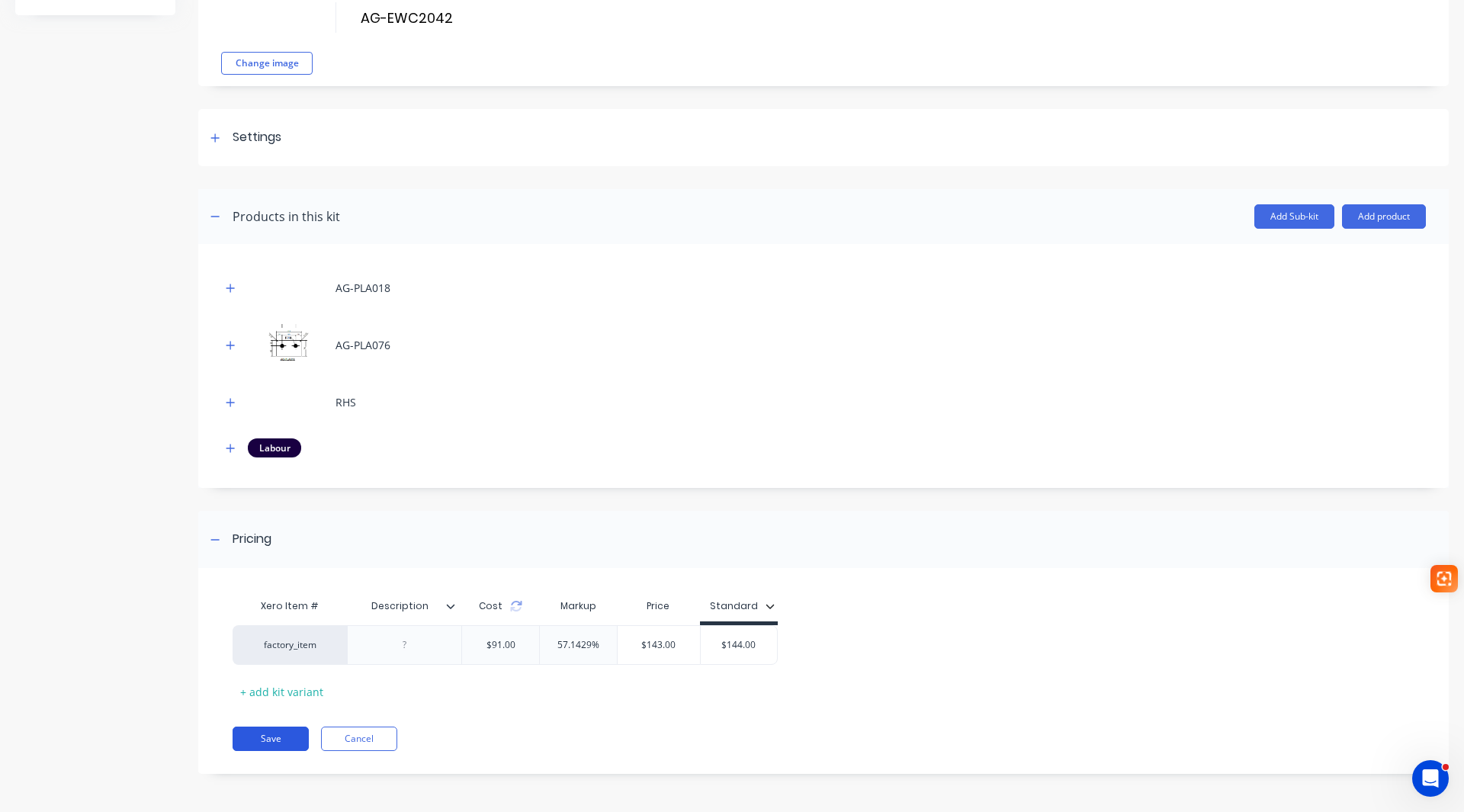
click at [270, 735] on button "Save" at bounding box center [270, 738] width 77 height 24
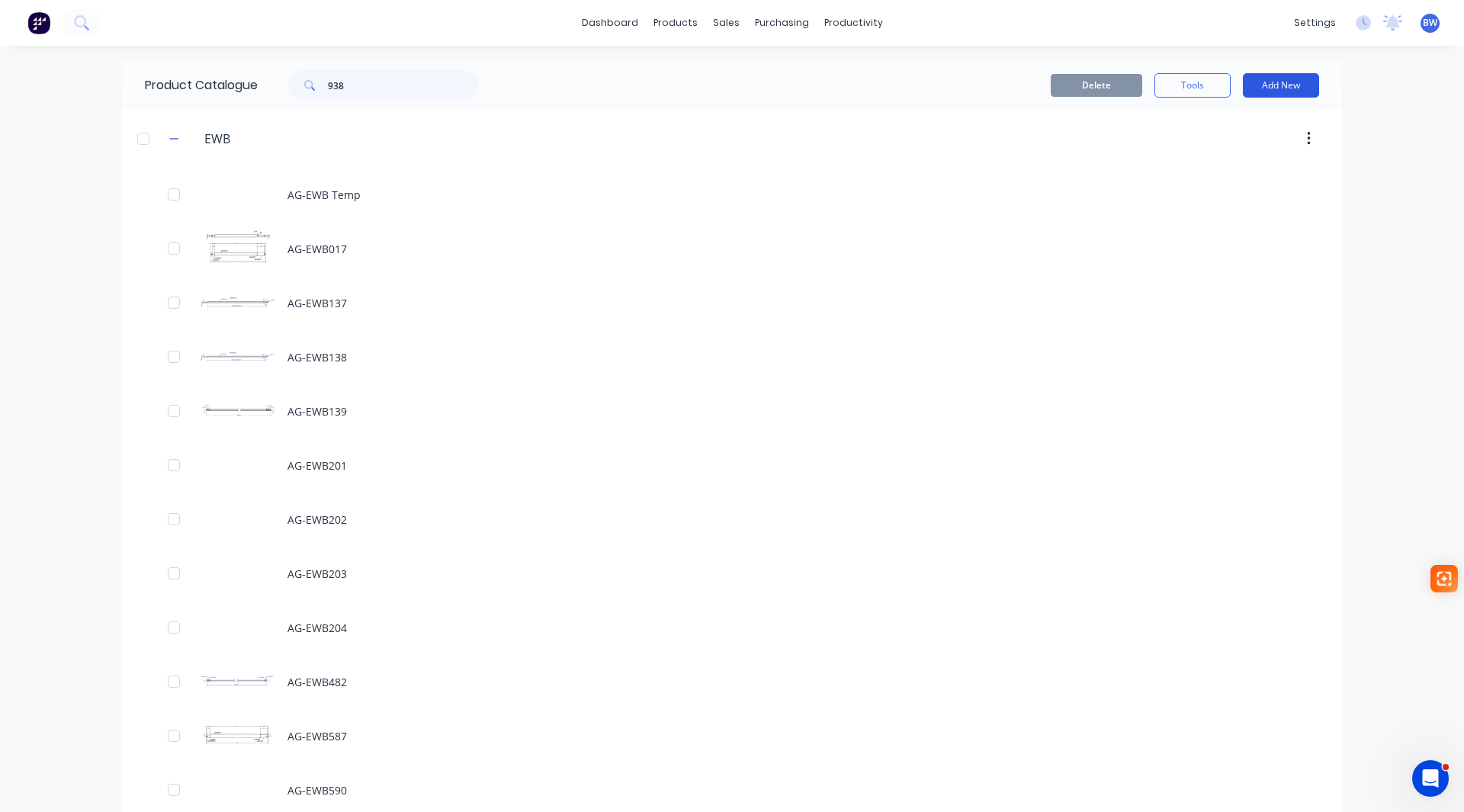
click at [1261, 82] on button "Add New" at bounding box center [1281, 85] width 77 height 24
click at [1262, 189] on div "Product Kit" at bounding box center [1246, 185] width 117 height 22
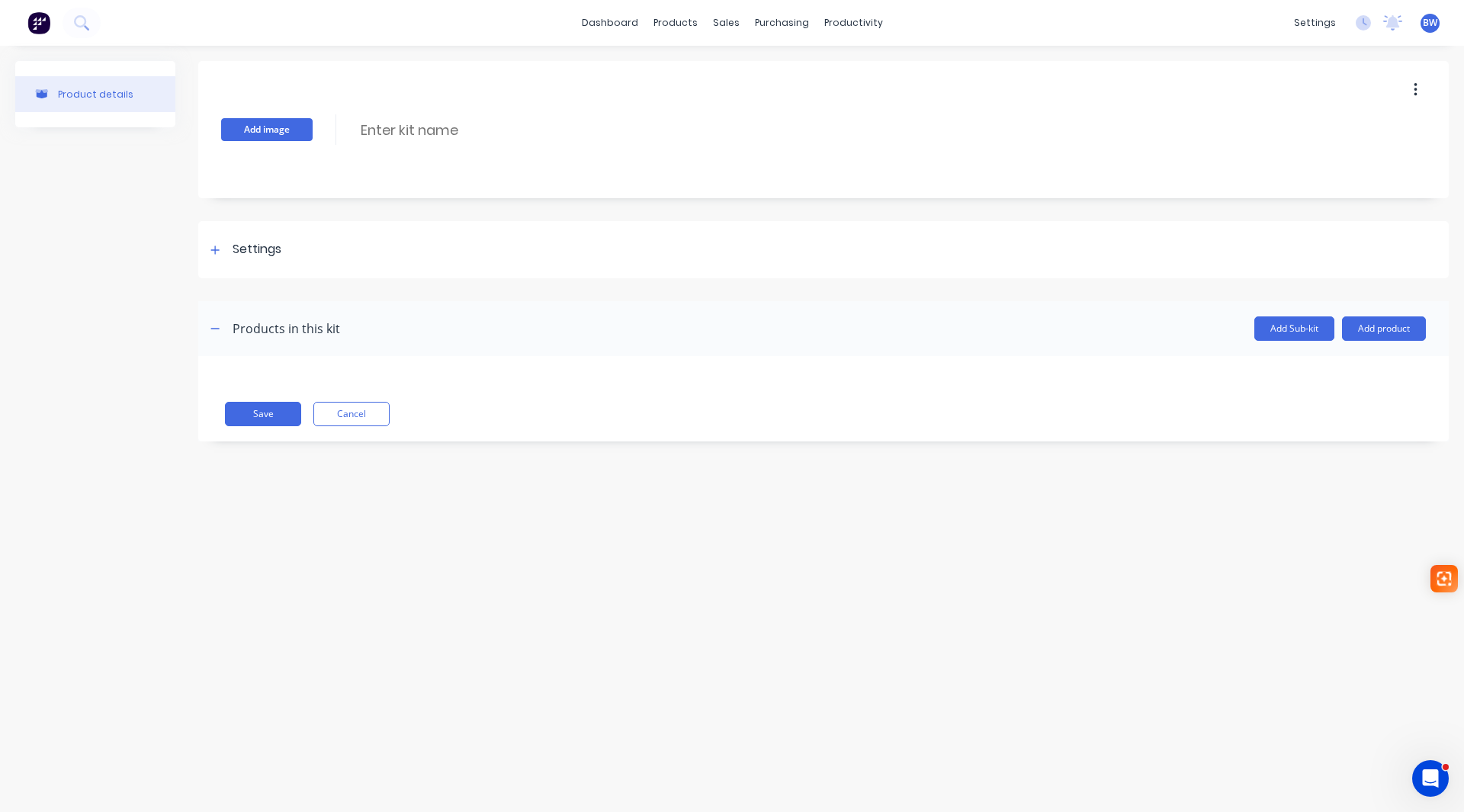
click at [278, 133] on button "Add image" at bounding box center [266, 129] width 91 height 23
click at [392, 127] on input at bounding box center [493, 130] width 270 height 22
type input "AG-EWC2043"
click at [241, 252] on div "Settings" at bounding box center [256, 249] width 49 height 19
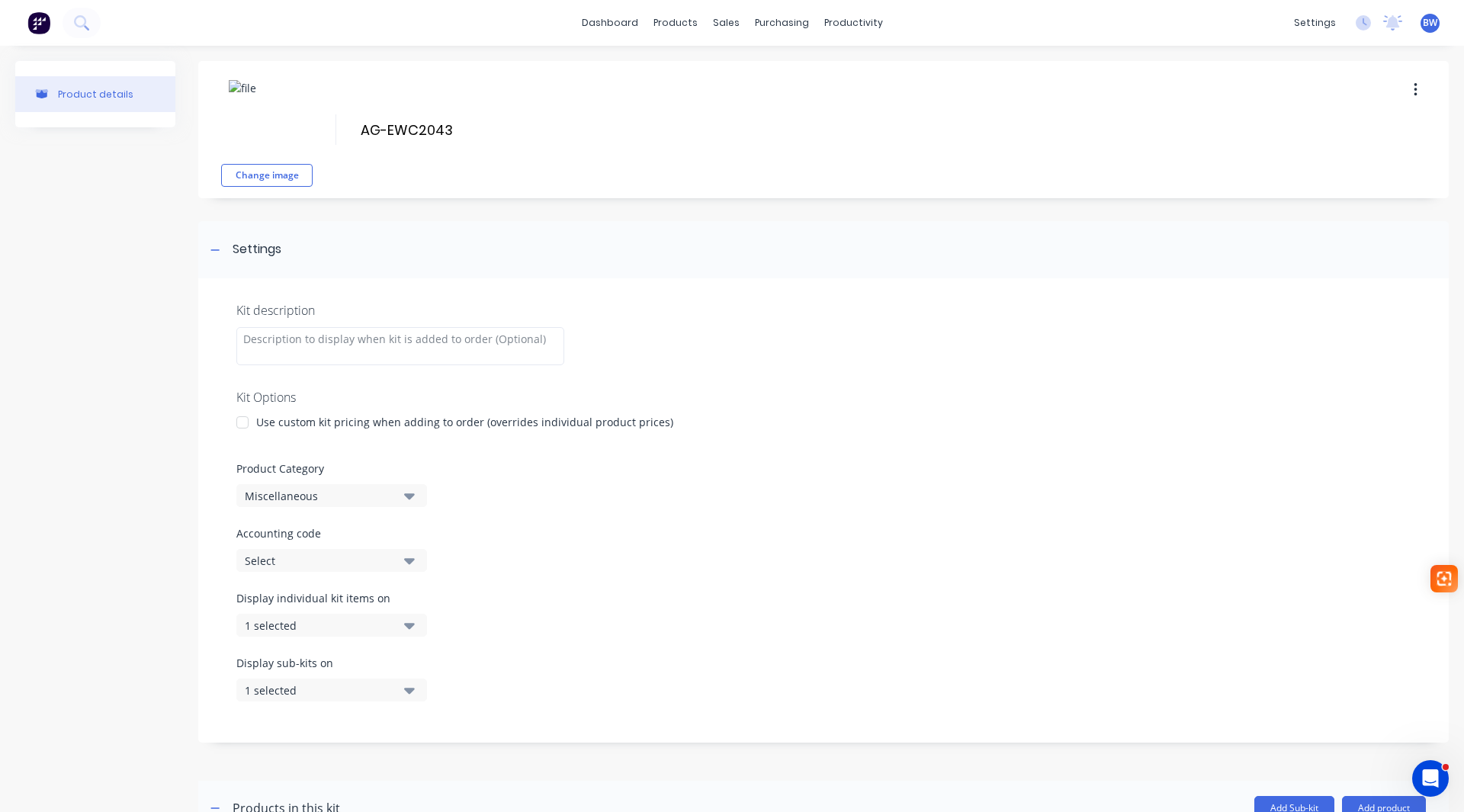
click at [240, 423] on div at bounding box center [242, 422] width 30 height 30
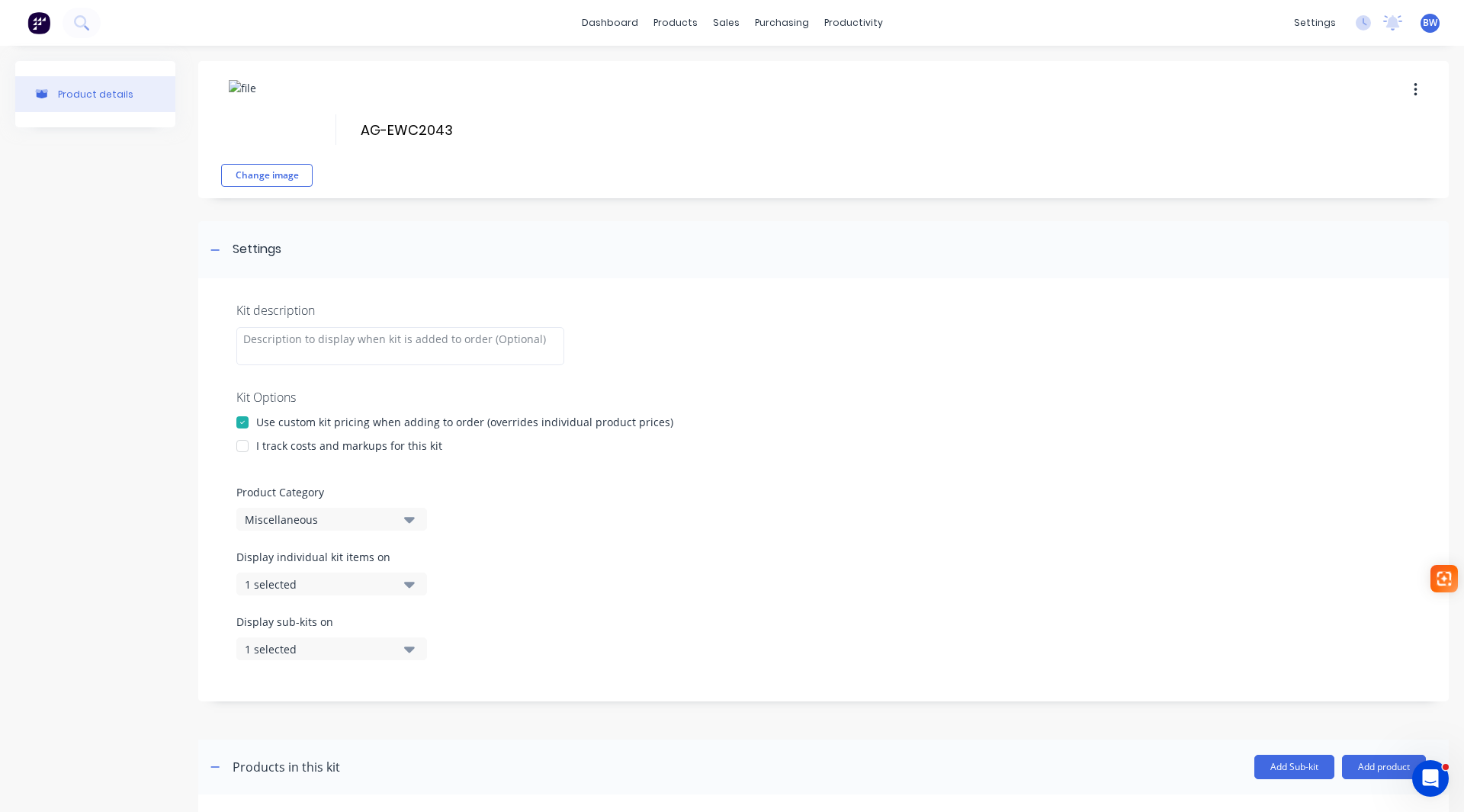
click at [242, 452] on div at bounding box center [242, 445] width 30 height 30
click at [315, 517] on div "Miscellaneous" at bounding box center [318, 519] width 148 height 16
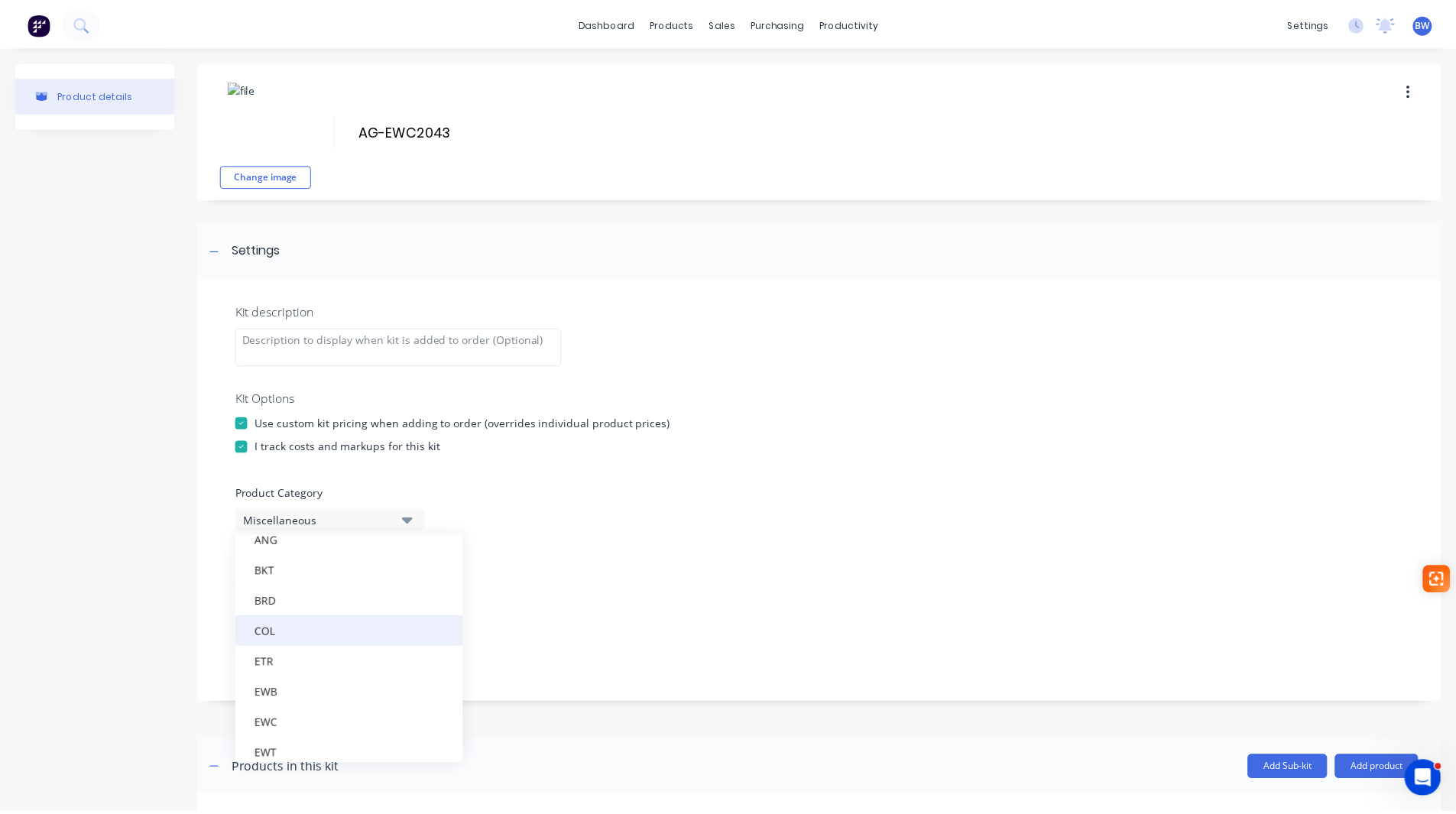
scroll to position [152, 0]
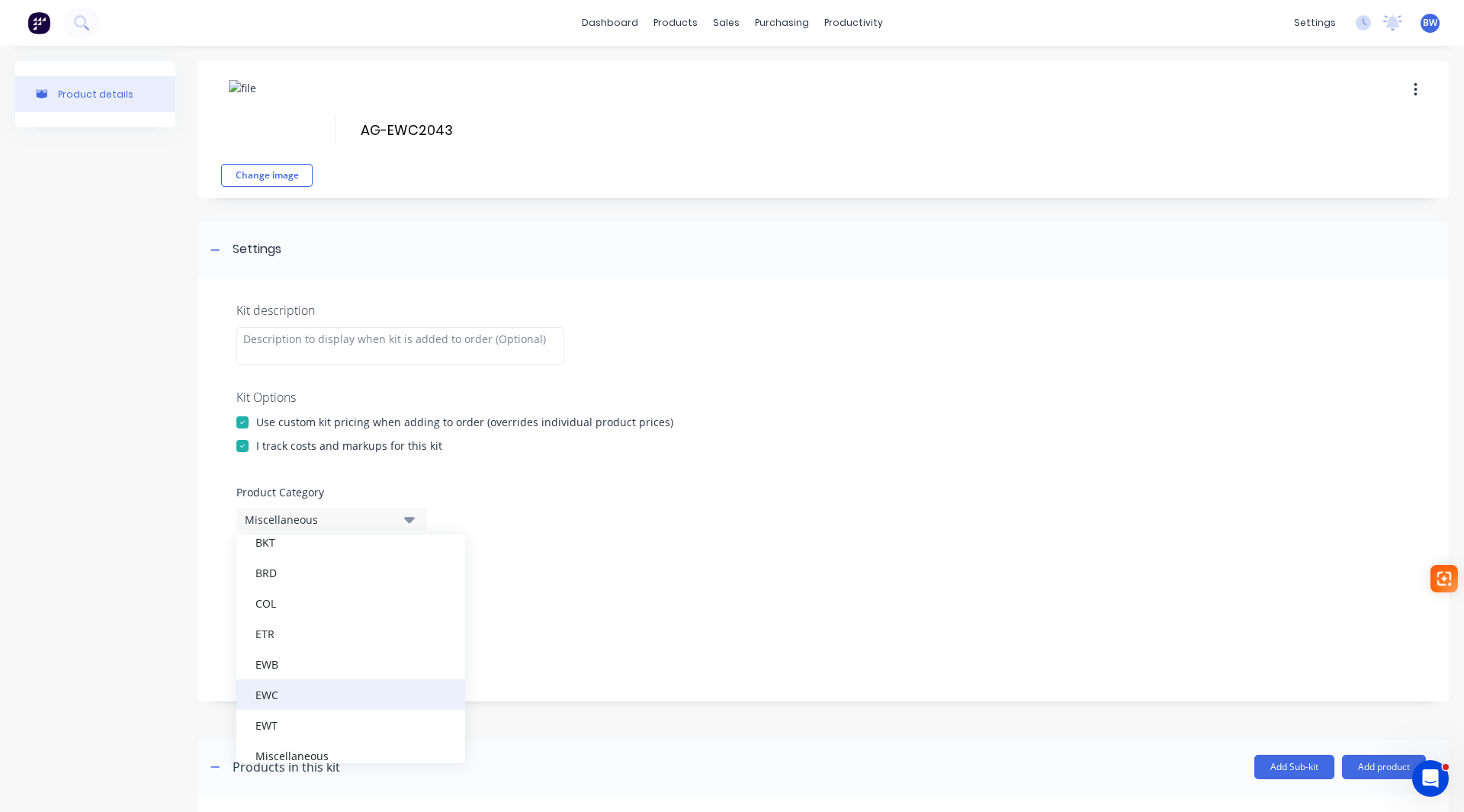
click at [293, 693] on div "EWC" at bounding box center [350, 694] width 229 height 30
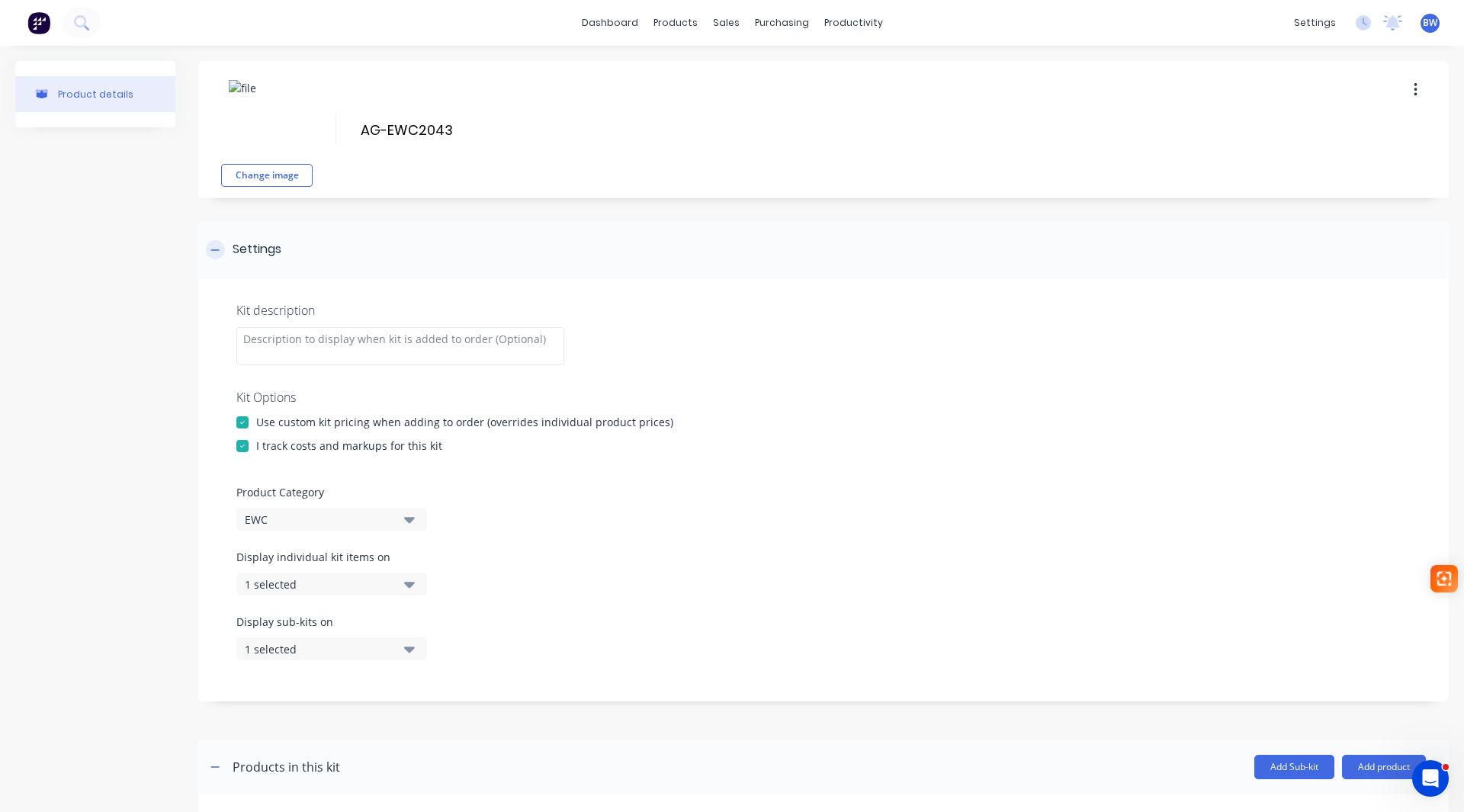
click at [215, 256] on div at bounding box center [215, 249] width 19 height 19
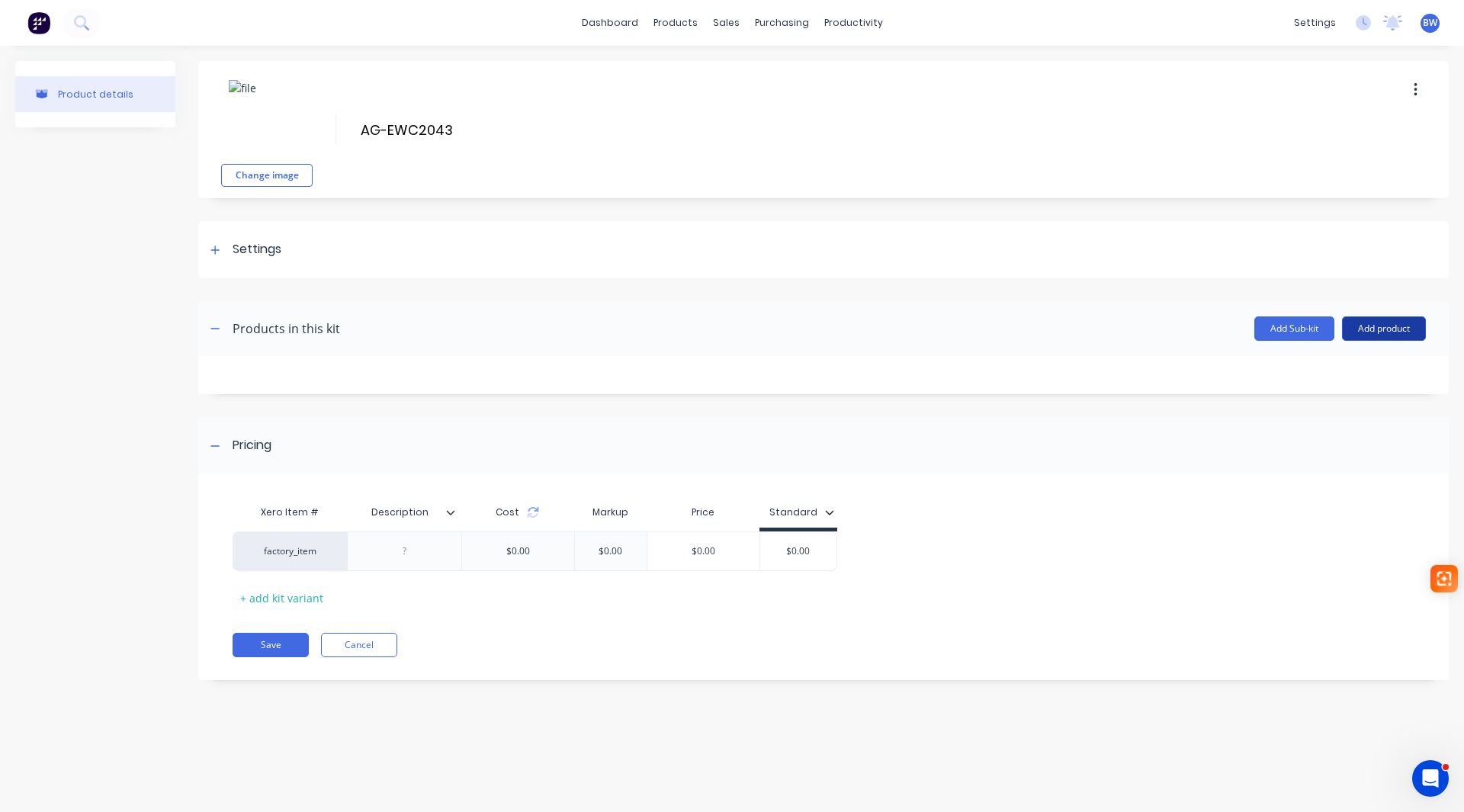
click at [1411, 326] on button "Add product" at bounding box center [1383, 328] width 84 height 24
click at [1352, 371] on div "Product catalogue" at bounding box center [1352, 368] width 117 height 22
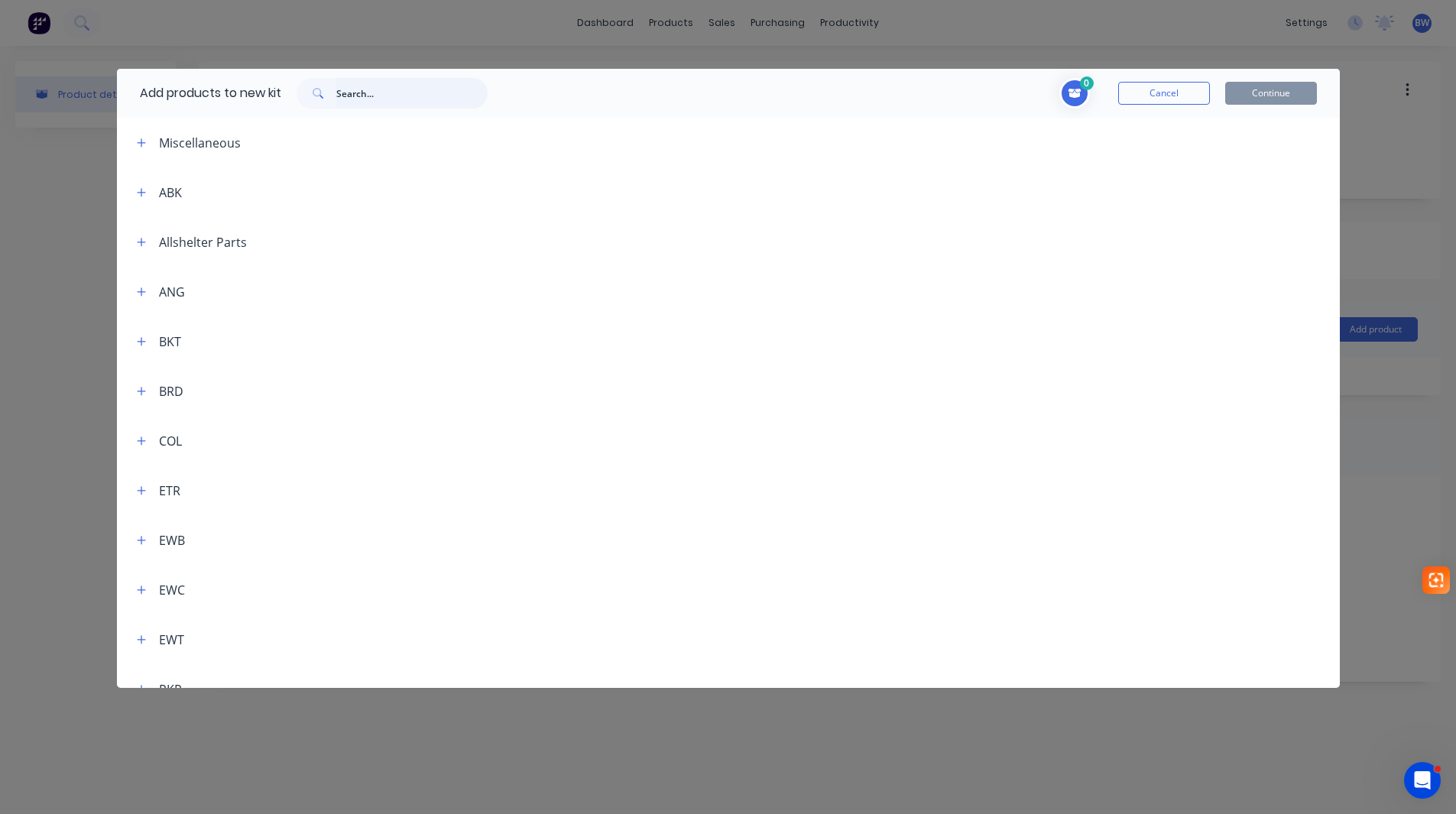
click at [373, 100] on input "text" at bounding box center [412, 92] width 152 height 30
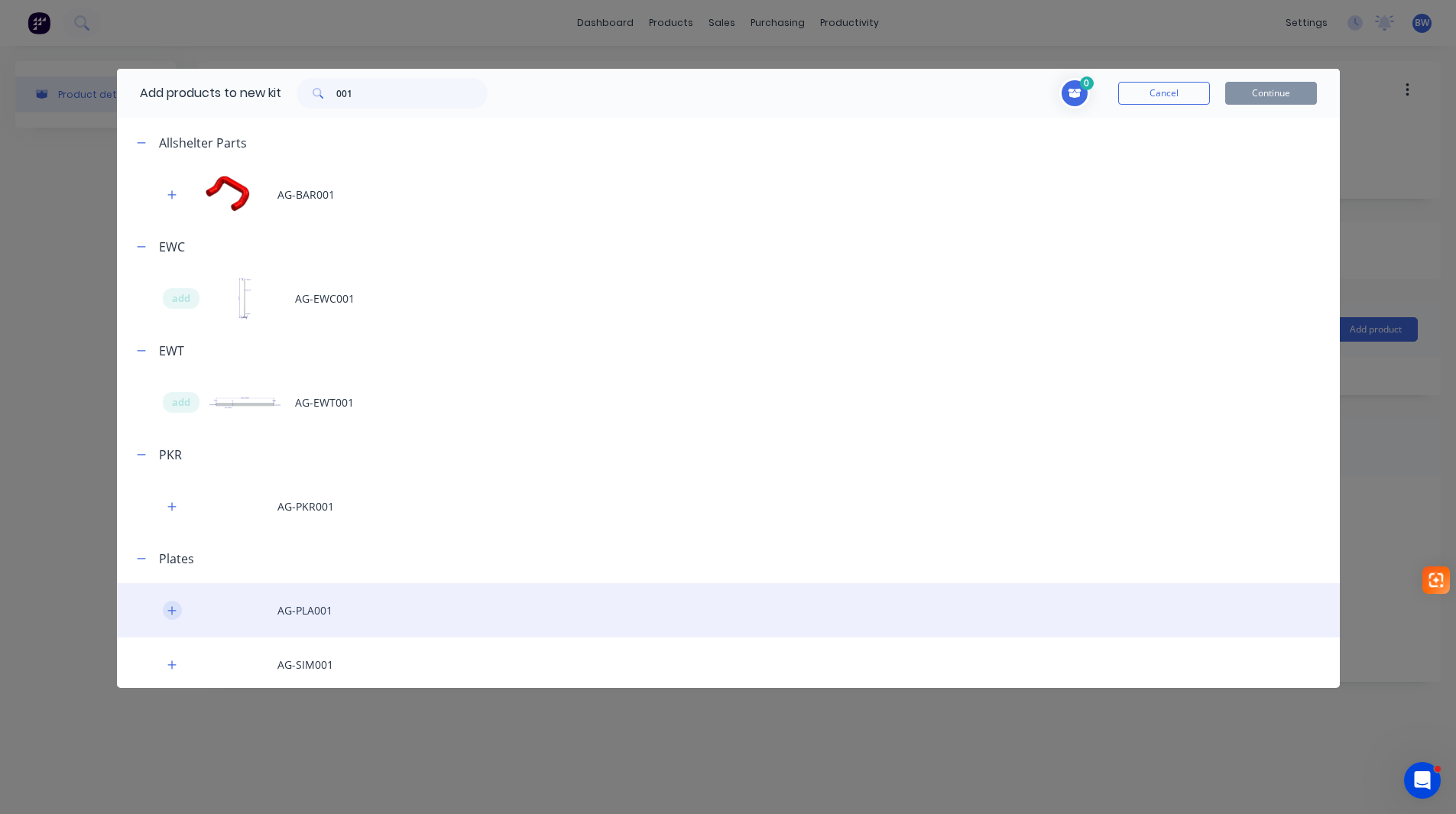
click at [170, 610] on icon "button" at bounding box center [171, 610] width 8 height 8
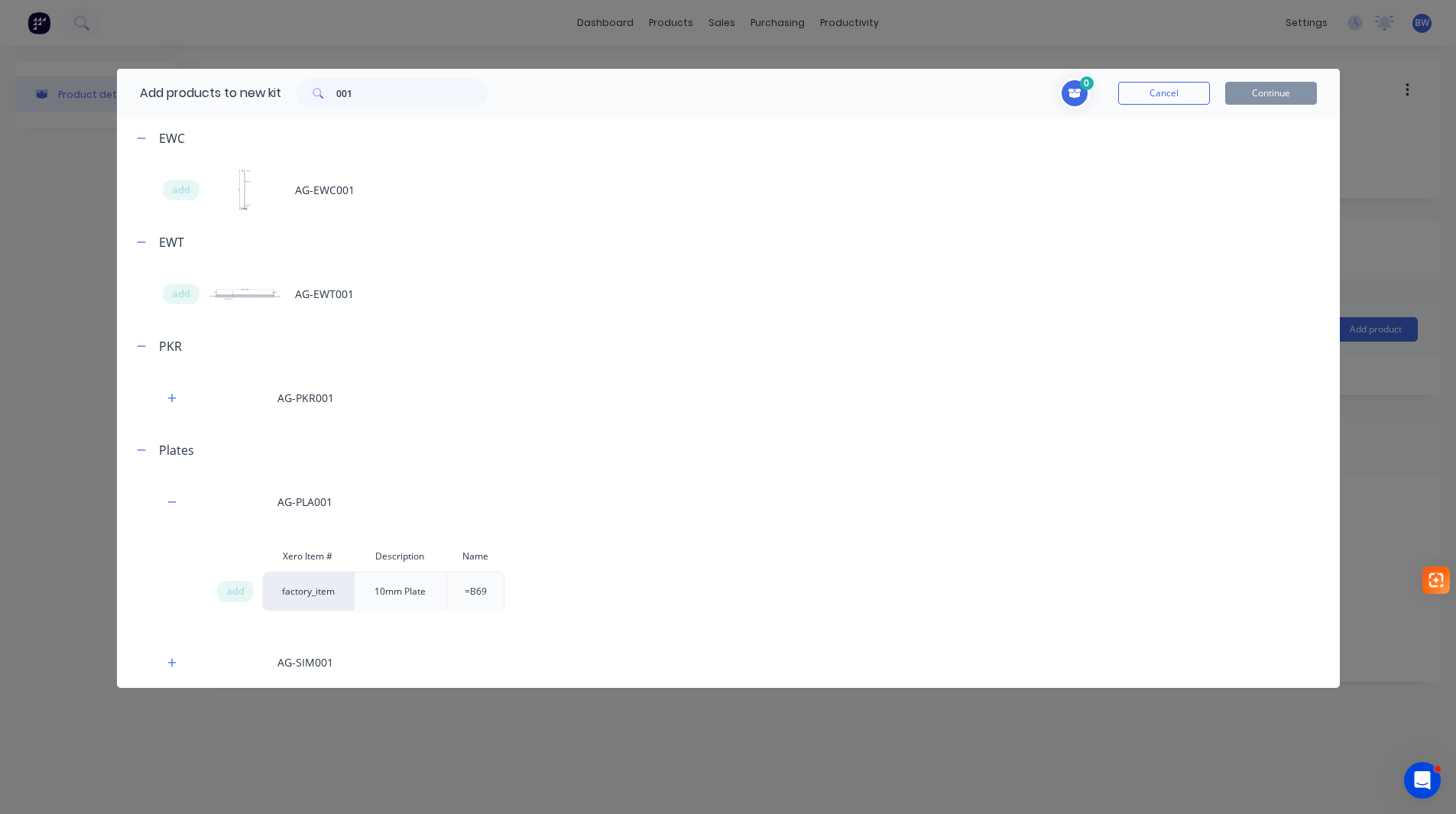
scroll to position [110, 0]
click at [239, 593] on span "add" at bounding box center [236, 589] width 18 height 16
drag, startPoint x: 359, startPoint y: 98, endPoint x: 336, endPoint y: 95, distance: 23.2
click at [336, 95] on div "001" at bounding box center [392, 92] width 191 height 30
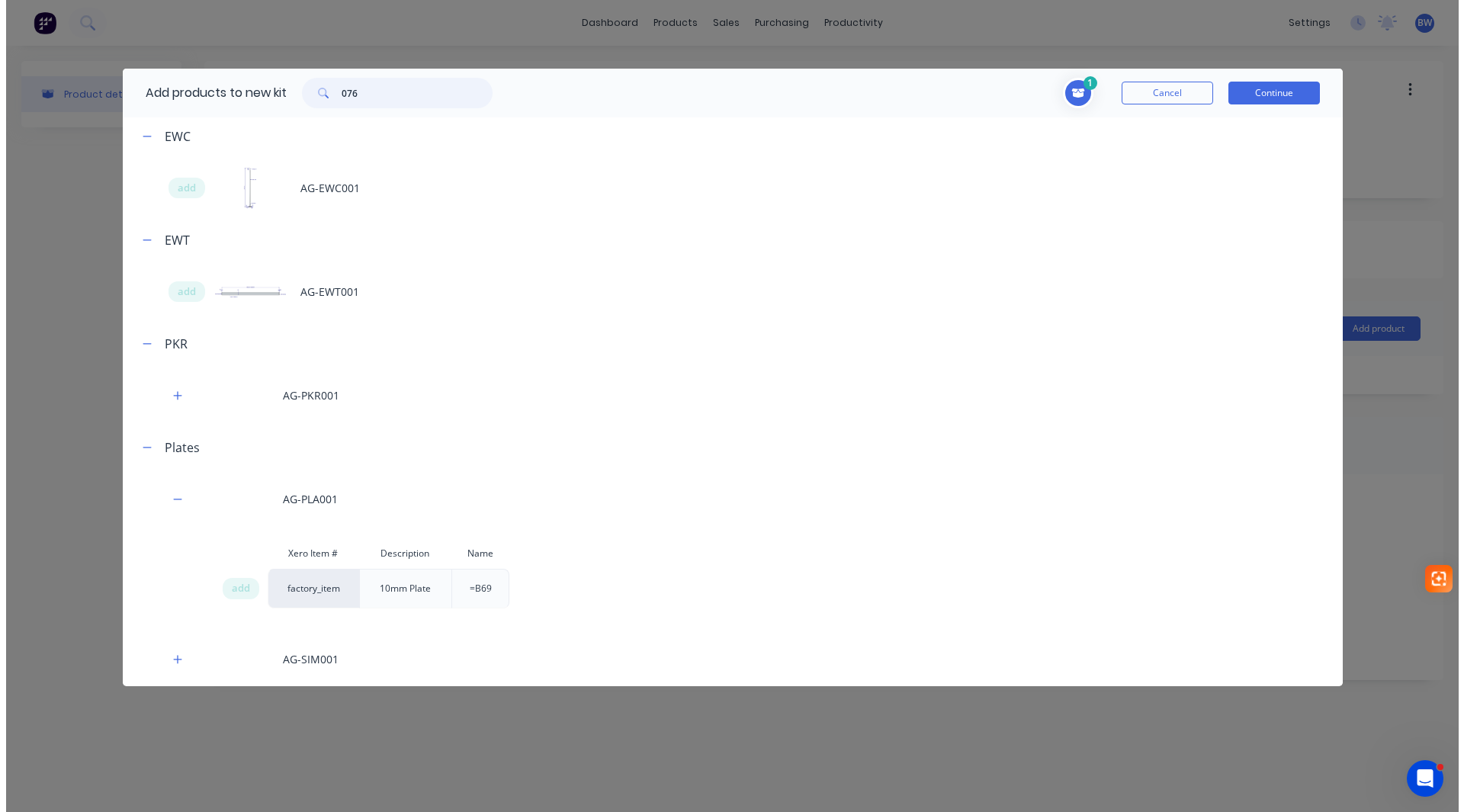
scroll to position [0, 0]
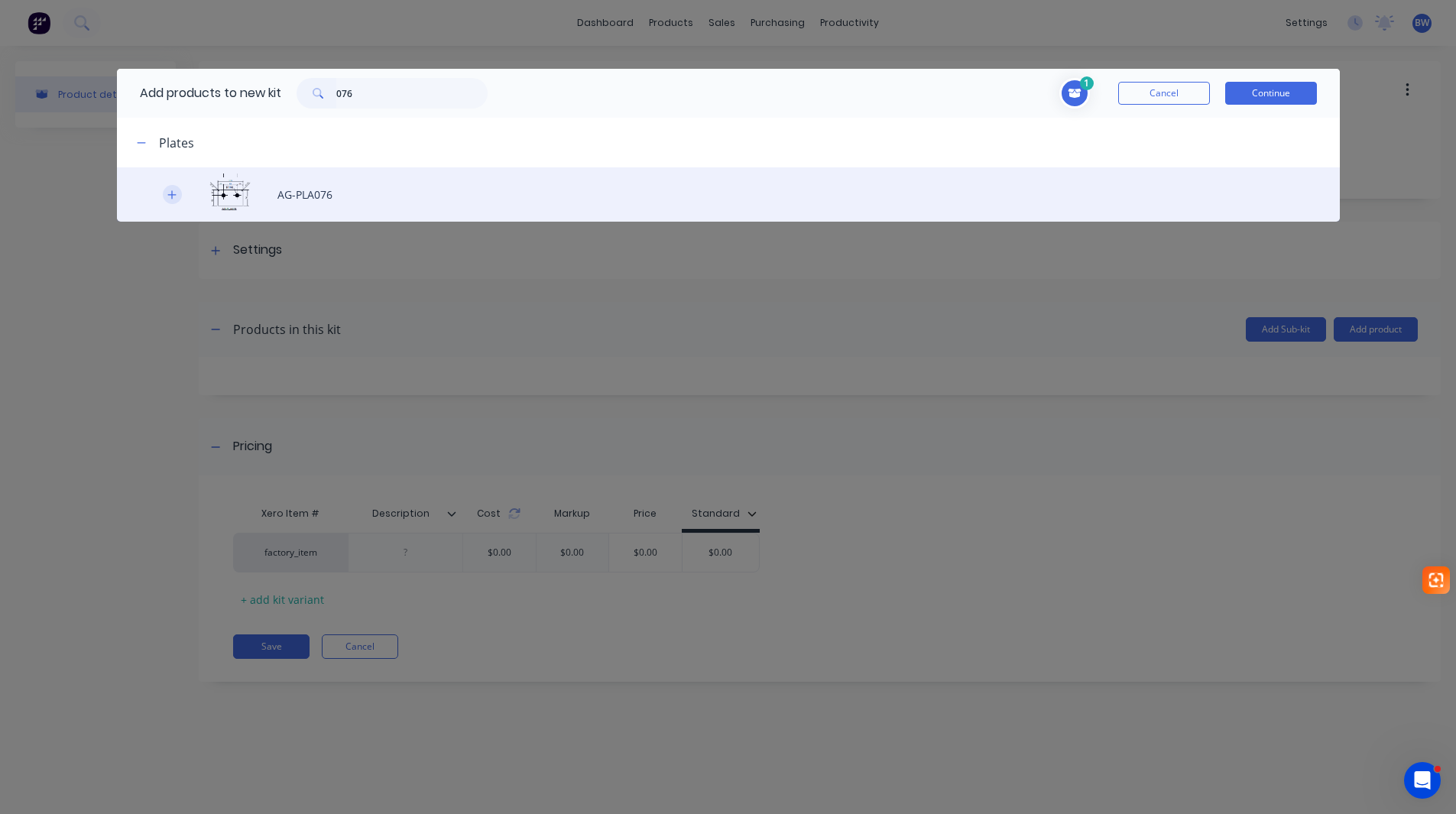
click at [168, 194] on icon "button" at bounding box center [171, 194] width 8 height 8
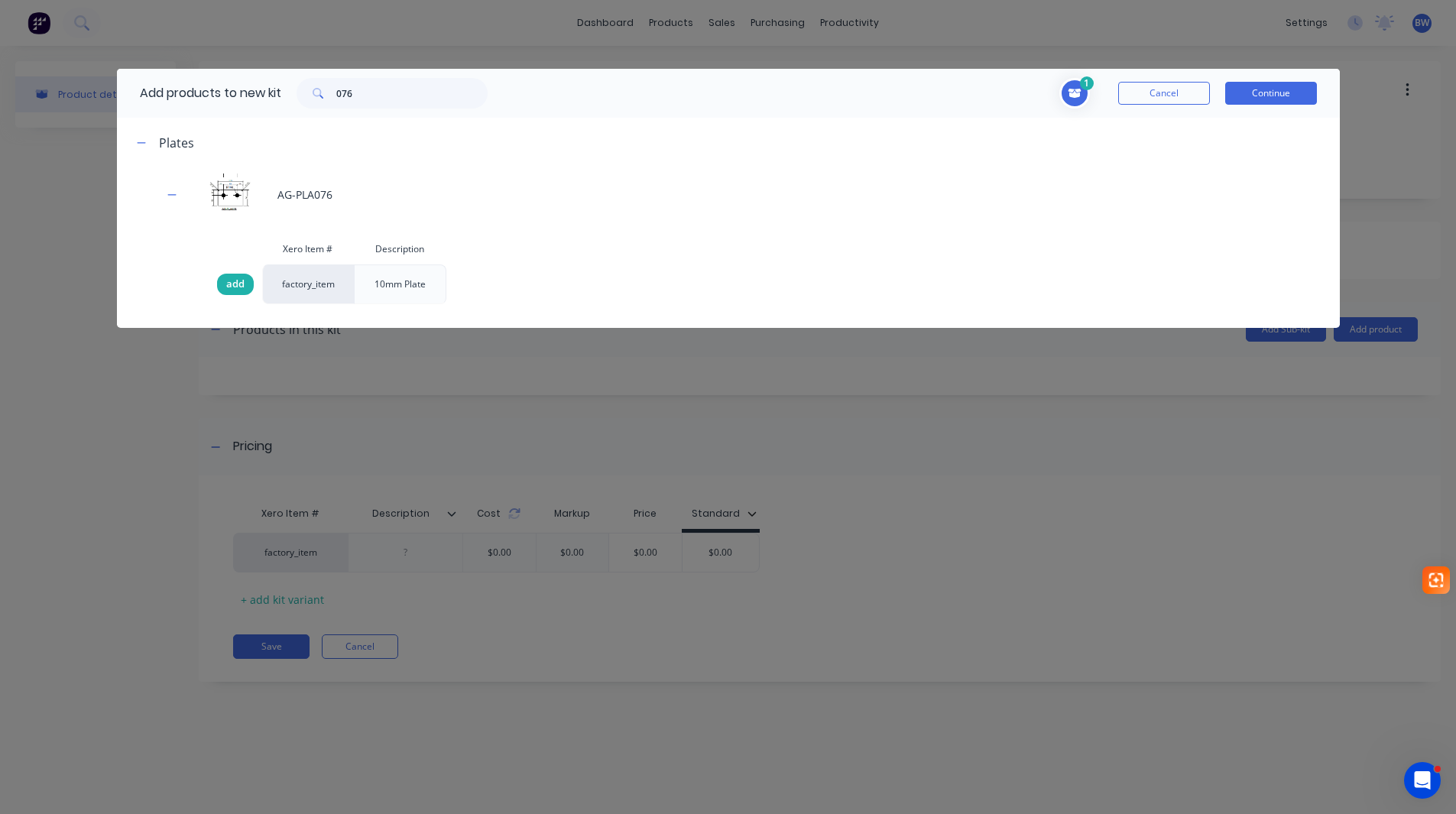
click at [229, 286] on span "add" at bounding box center [236, 284] width 18 height 16
drag, startPoint x: 361, startPoint y: 103, endPoint x: 342, endPoint y: 103, distance: 19.0
click at [342, 103] on input "076" at bounding box center [412, 92] width 152 height 30
type input "0"
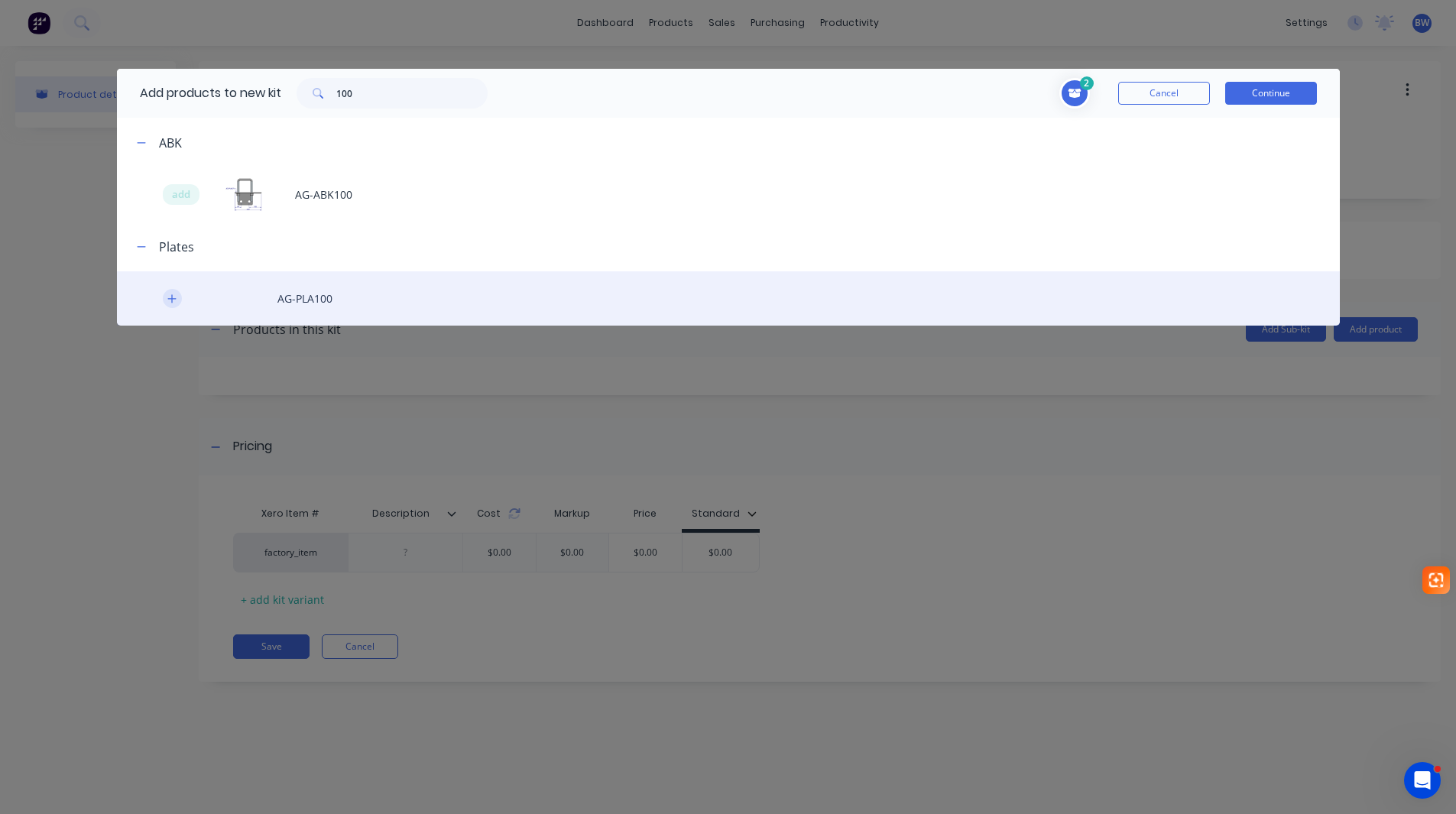
click at [172, 297] on icon "button" at bounding box center [171, 298] width 8 height 8
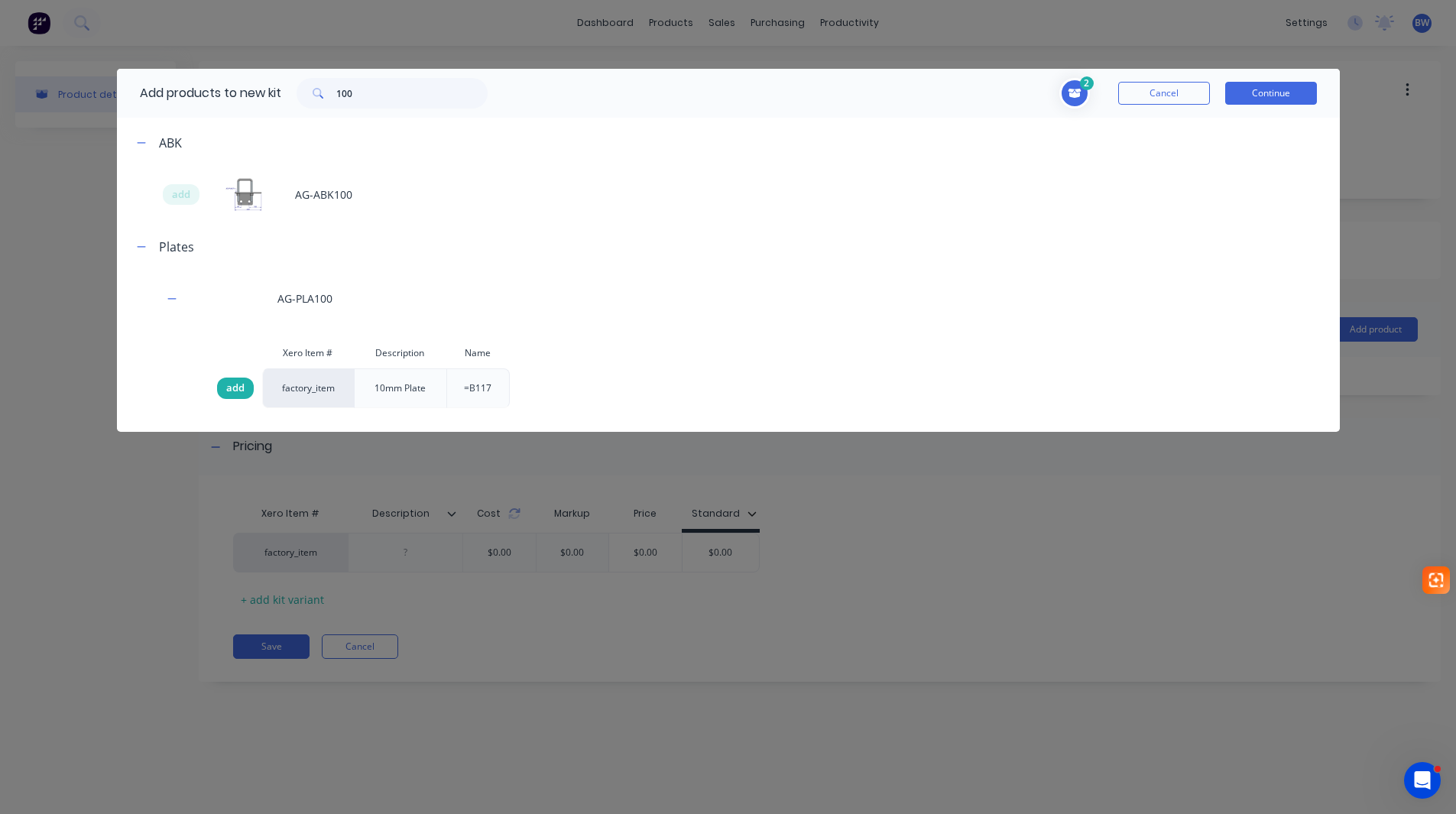
click at [249, 391] on div "add" at bounding box center [236, 387] width 37 height 21
drag, startPoint x: 380, startPoint y: 100, endPoint x: 318, endPoint y: 95, distance: 62.2
click at [318, 95] on div "100" at bounding box center [392, 92] width 191 height 30
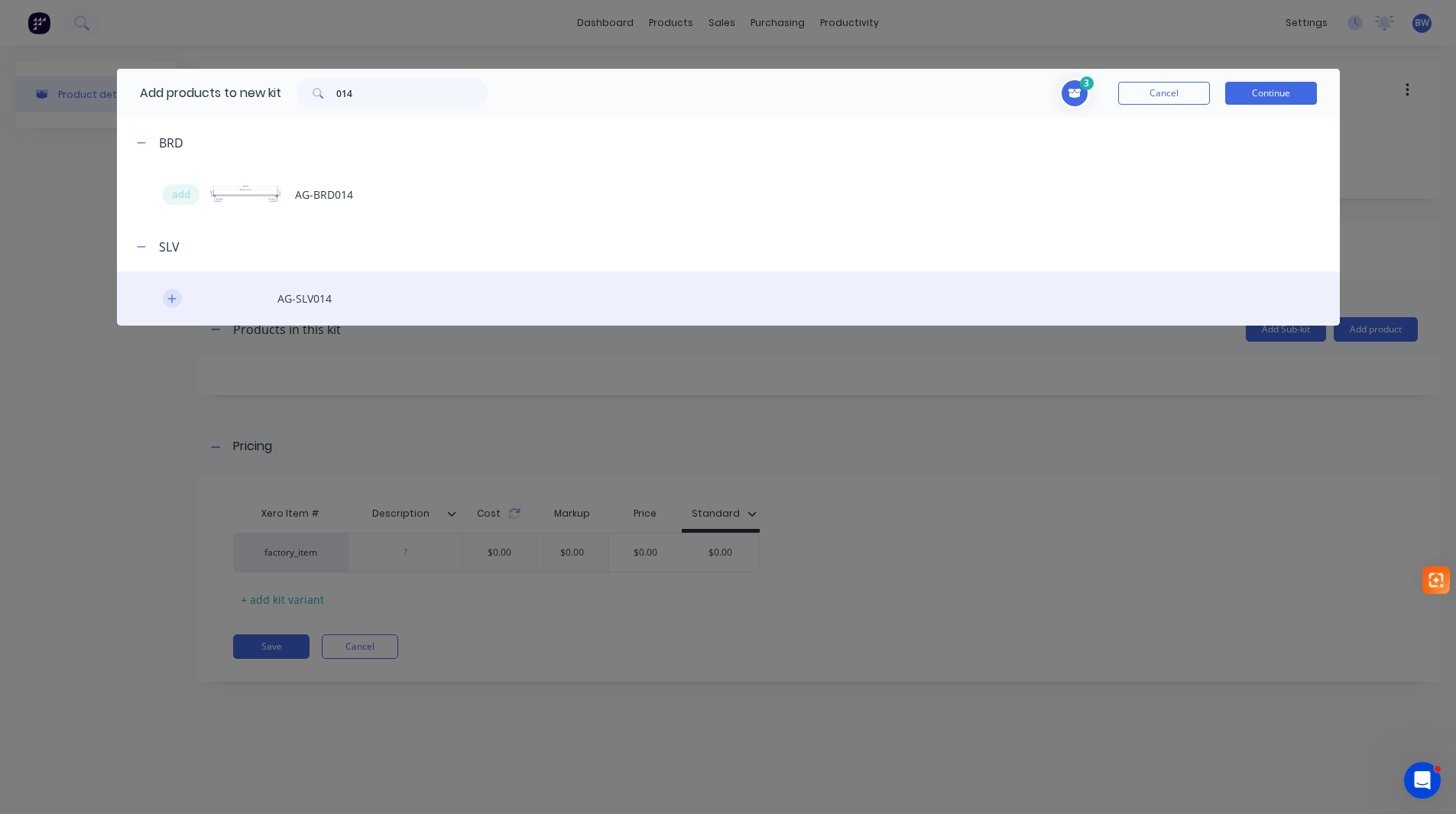
click at [167, 298] on icon "button" at bounding box center [172, 299] width 9 height 11
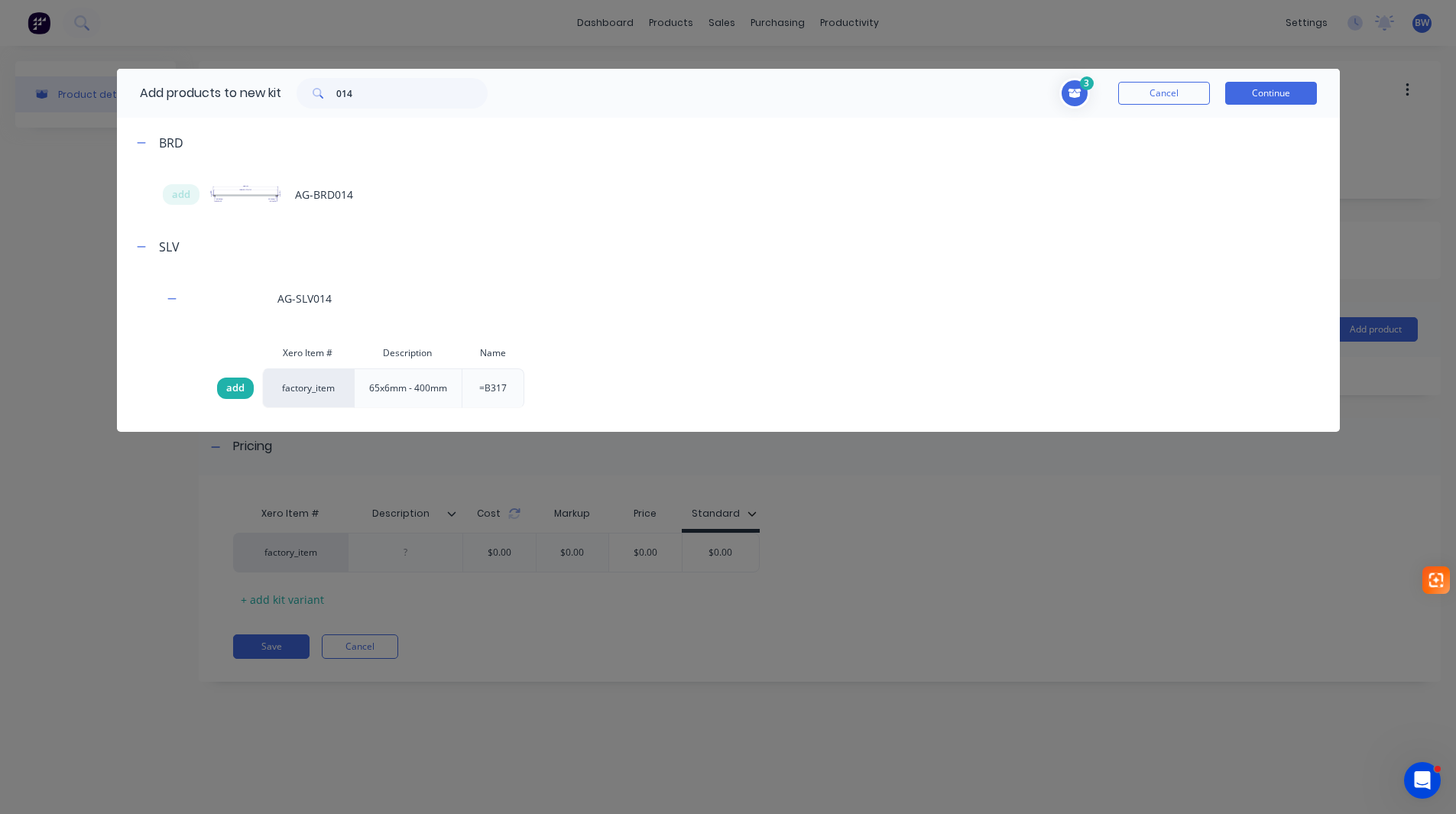
click at [234, 386] on span "add" at bounding box center [236, 388] width 18 height 16
drag, startPoint x: 369, startPoint y: 87, endPoint x: 323, endPoint y: 95, distance: 46.7
click at [323, 95] on div "014" at bounding box center [392, 92] width 191 height 30
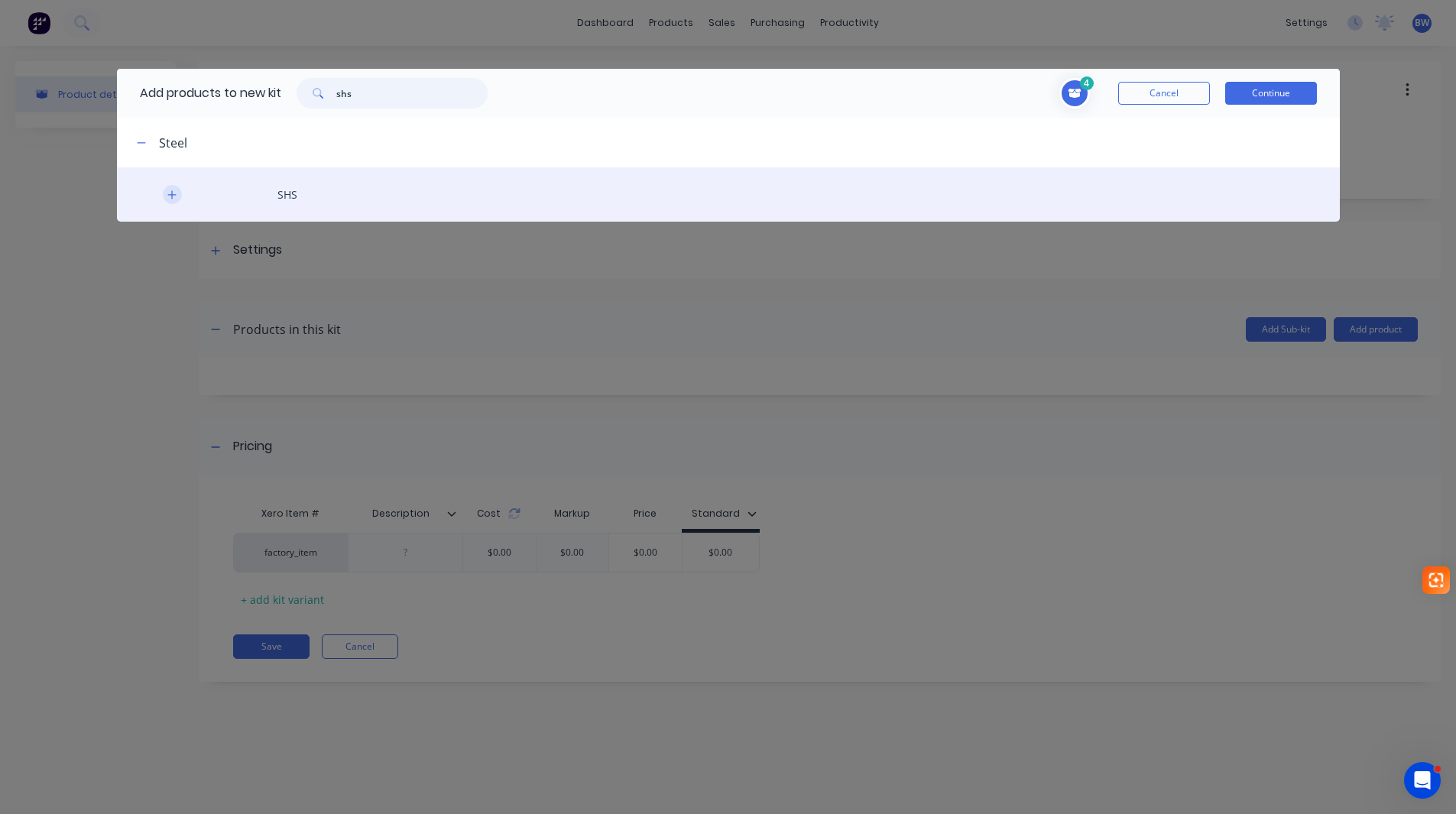
type input "shs"
click at [165, 188] on button "button" at bounding box center [172, 194] width 19 height 19
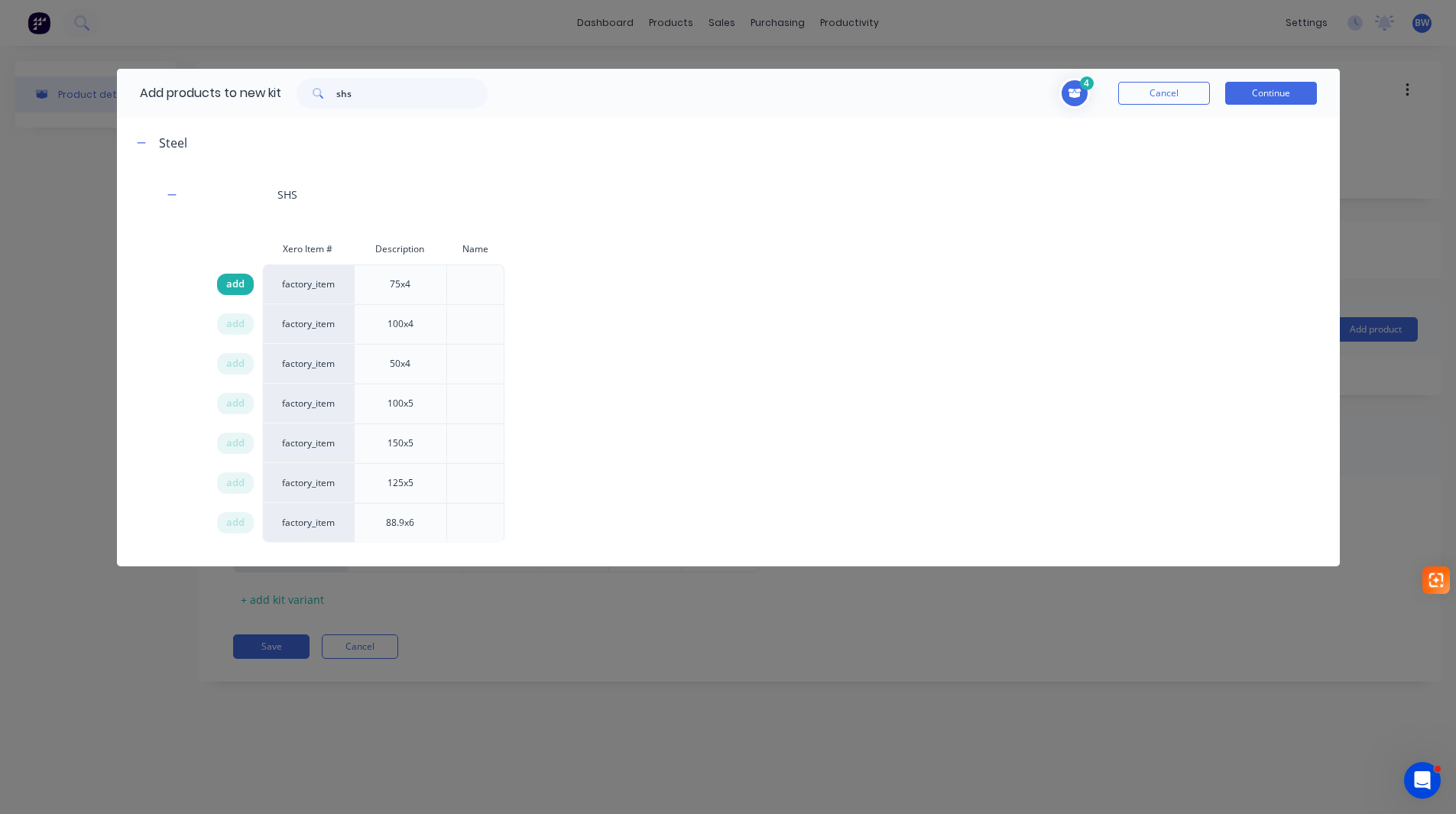
click at [226, 280] on span "add" at bounding box center [236, 284] width 18 height 16
click at [1320, 87] on div "5 1 1 ? AG-PLA001 Description 10mm Plate Name =B69 1 1 ? AG-PLA076 Description …" at bounding box center [921, 92] width 837 height 49
click at [1293, 94] on button "Continue" at bounding box center [1270, 92] width 92 height 23
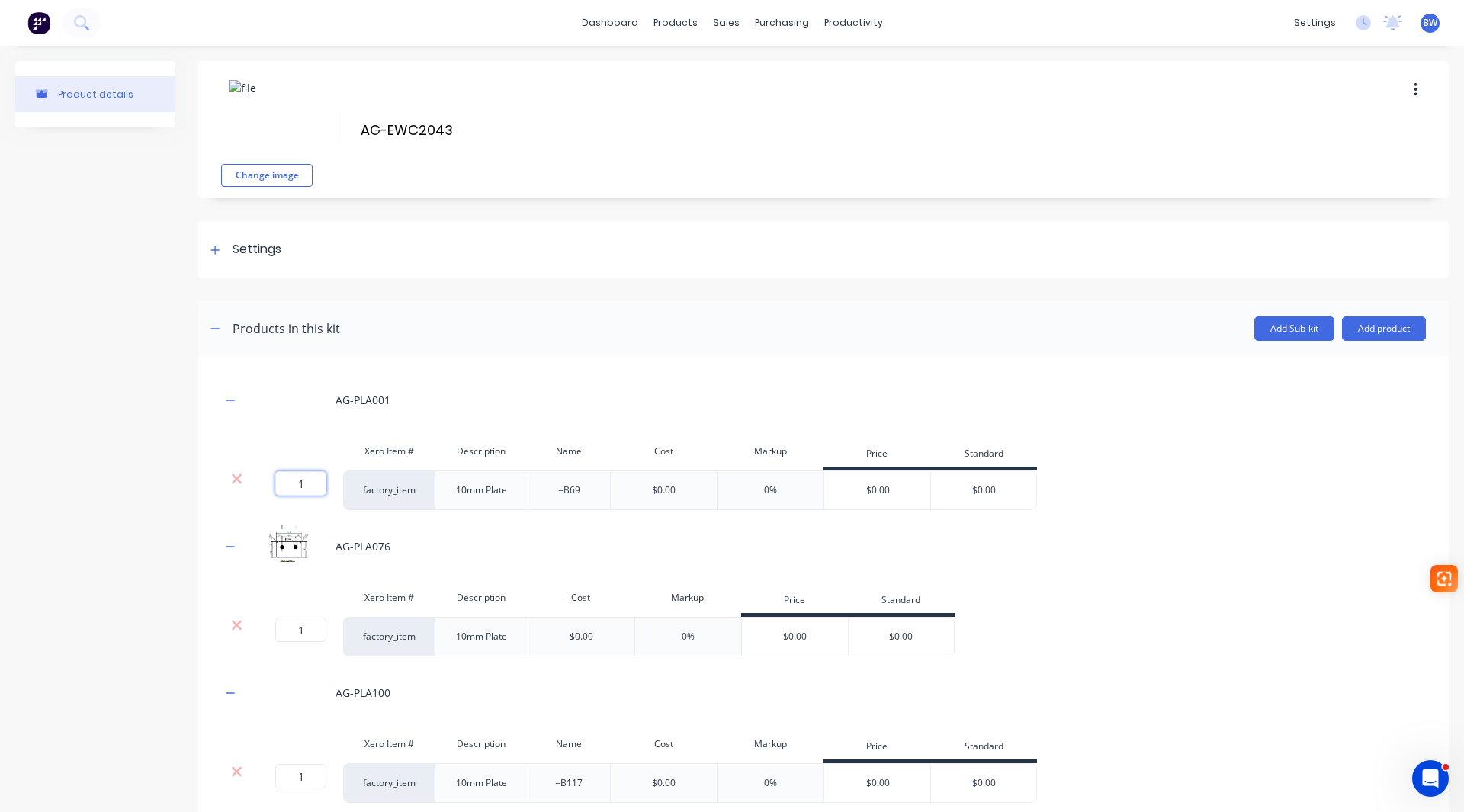
click at [300, 481] on input "1" at bounding box center [301, 483] width 51 height 24
type input "2"
click at [234, 396] on icon "button" at bounding box center [230, 400] width 9 height 11
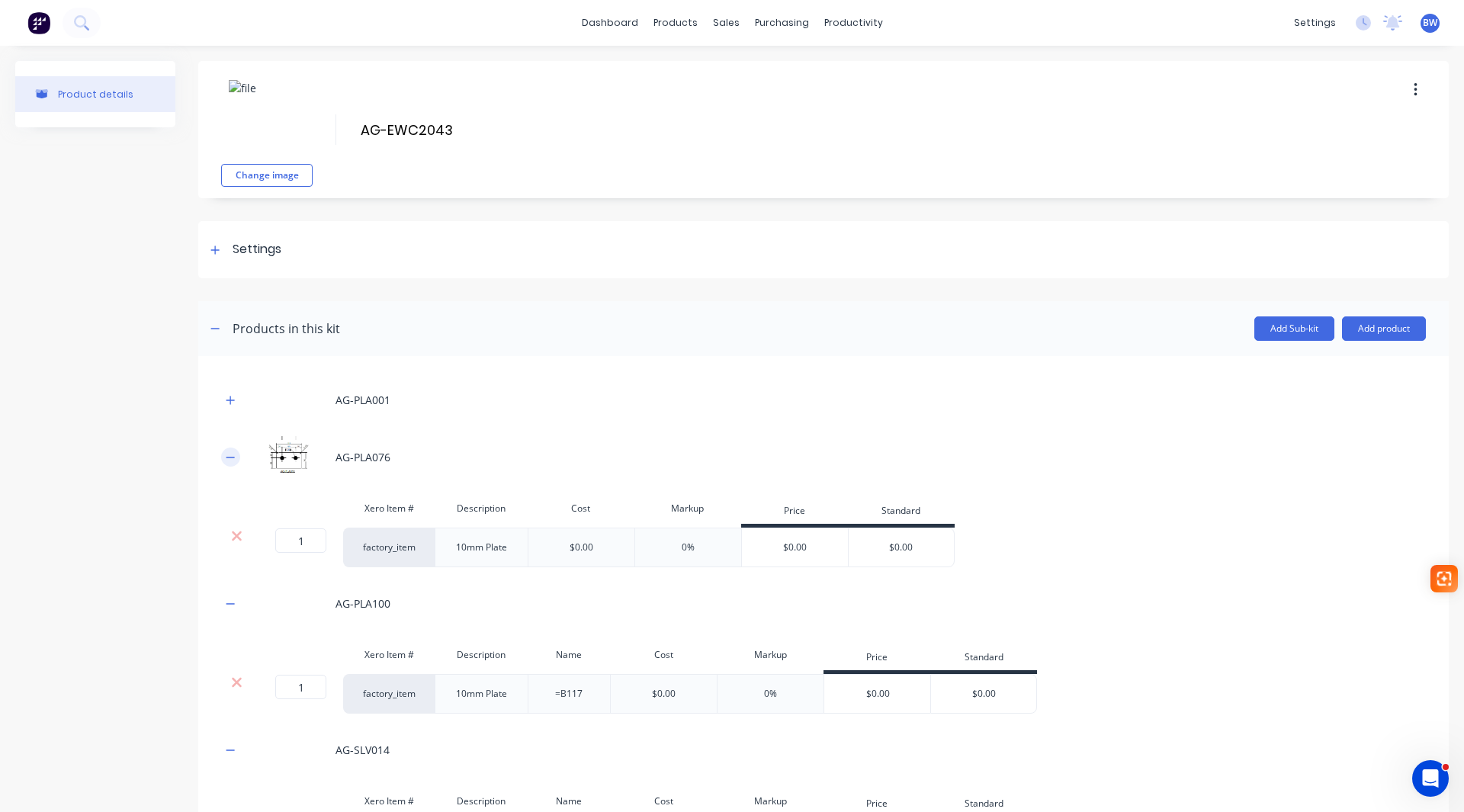
click at [230, 458] on icon "button" at bounding box center [230, 457] width 9 height 11
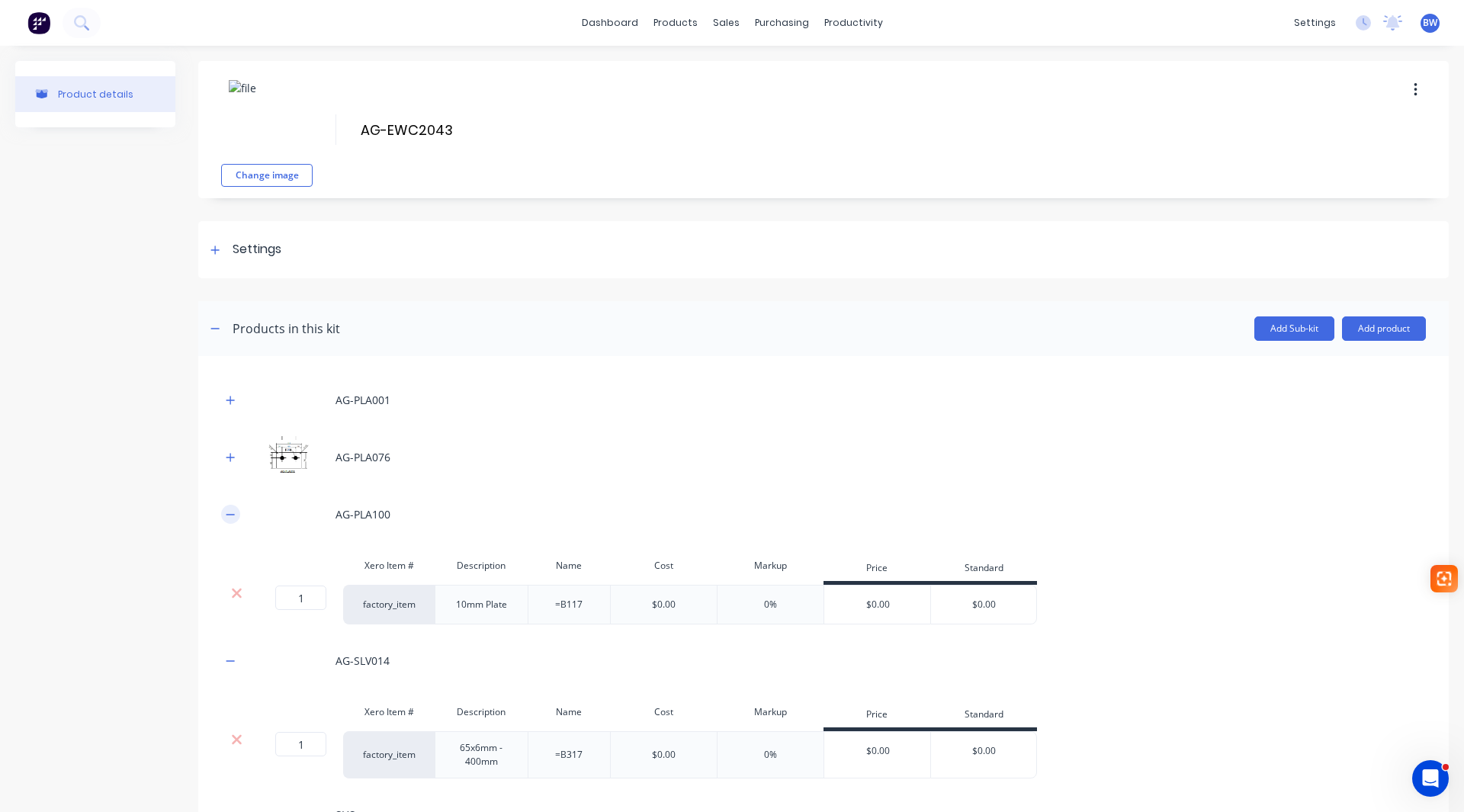
click at [230, 516] on icon "button" at bounding box center [230, 514] width 9 height 11
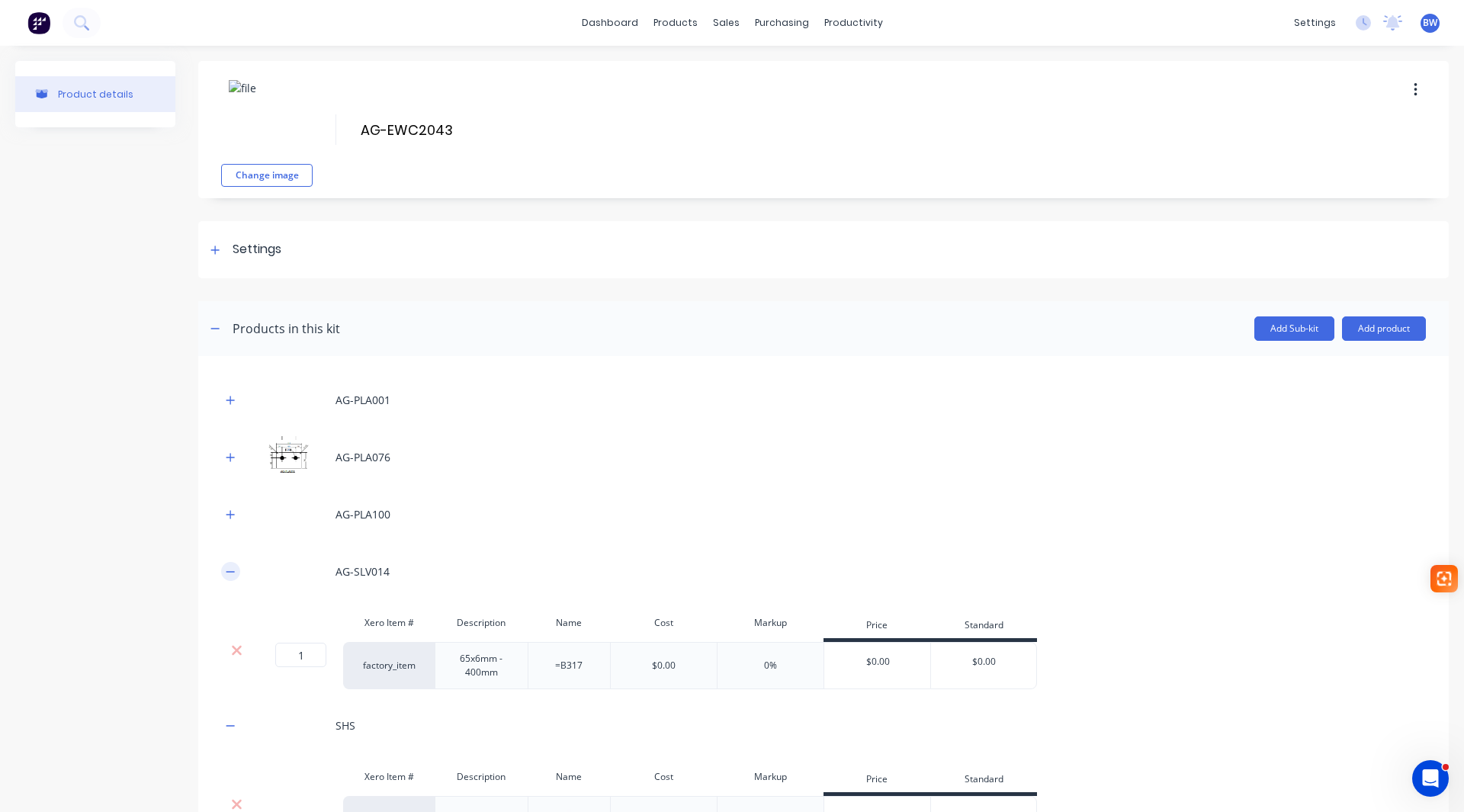
click at [234, 571] on icon "button" at bounding box center [230, 571] width 8 height 1
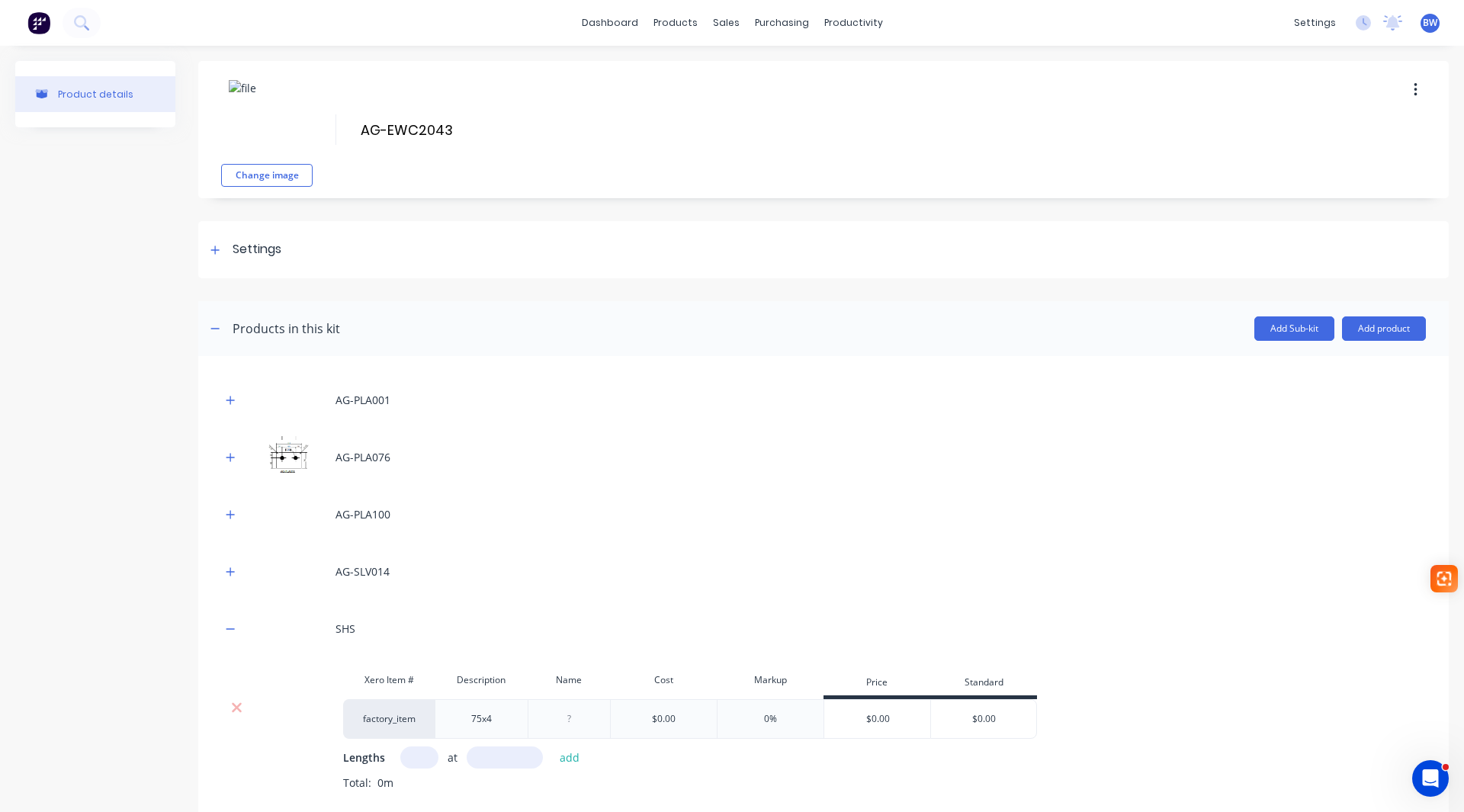
click at [417, 761] on input "text" at bounding box center [419, 758] width 38 height 22
type input "1"
type input "4000"
click at [564, 755] on button "add" at bounding box center [570, 757] width 36 height 20
click at [220, 632] on div "AG-PLA001 AG-PLA076 AG-PLA100 AG-SLV014 SHS Xero Item # Description Name Cost M…" at bounding box center [823, 612] width 1250 height 512
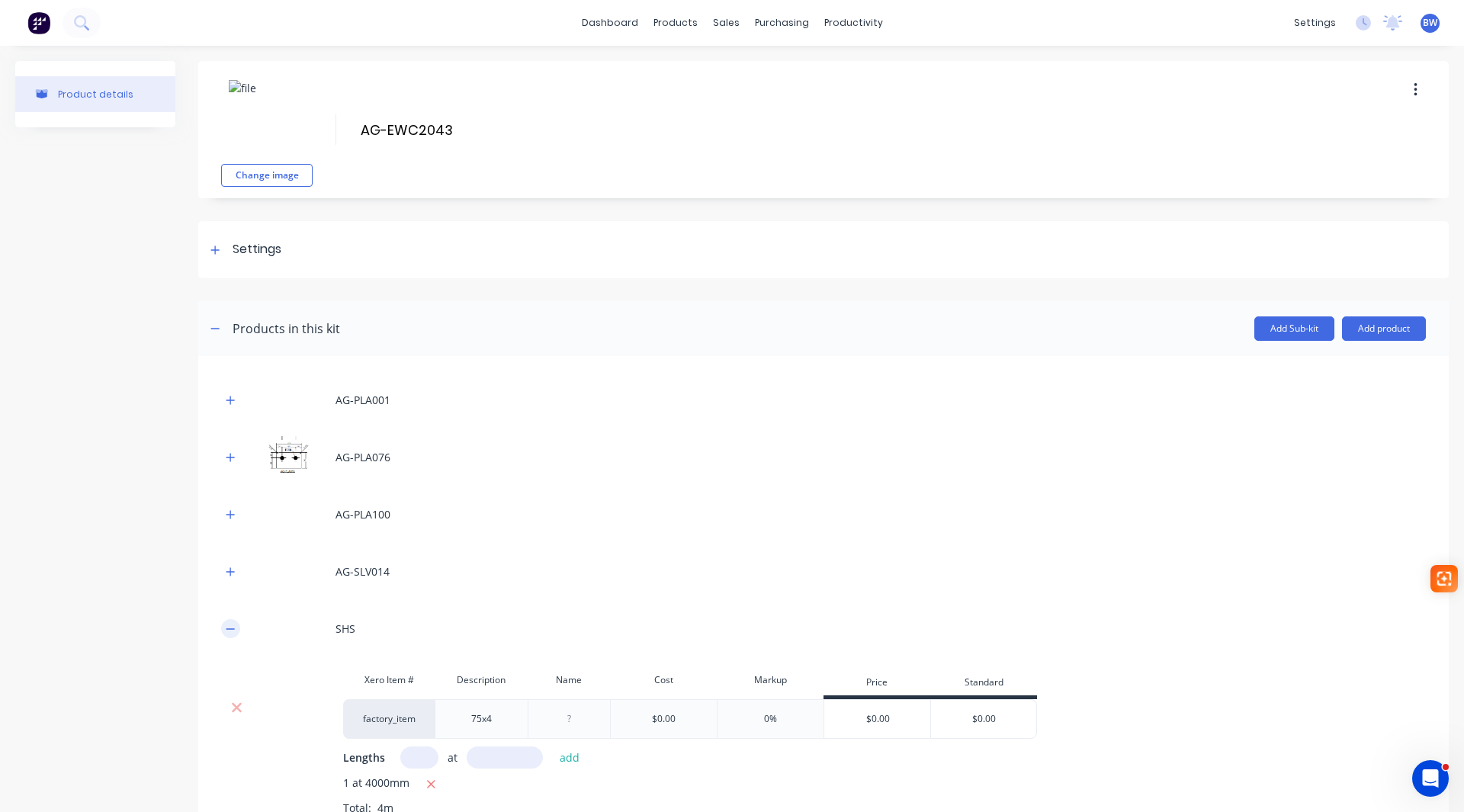
click at [222, 628] on button "button" at bounding box center [230, 628] width 19 height 19
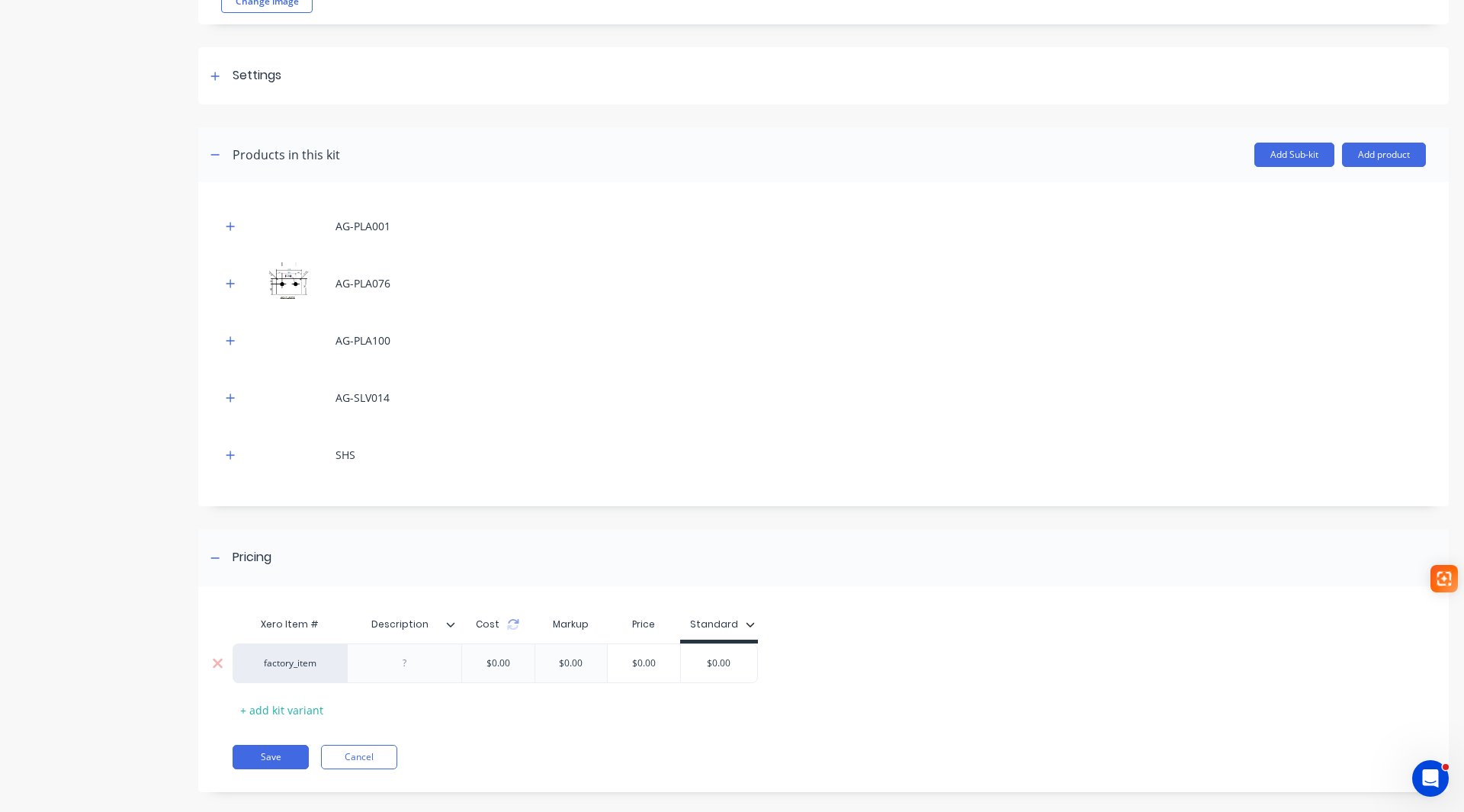
scroll to position [192, 0]
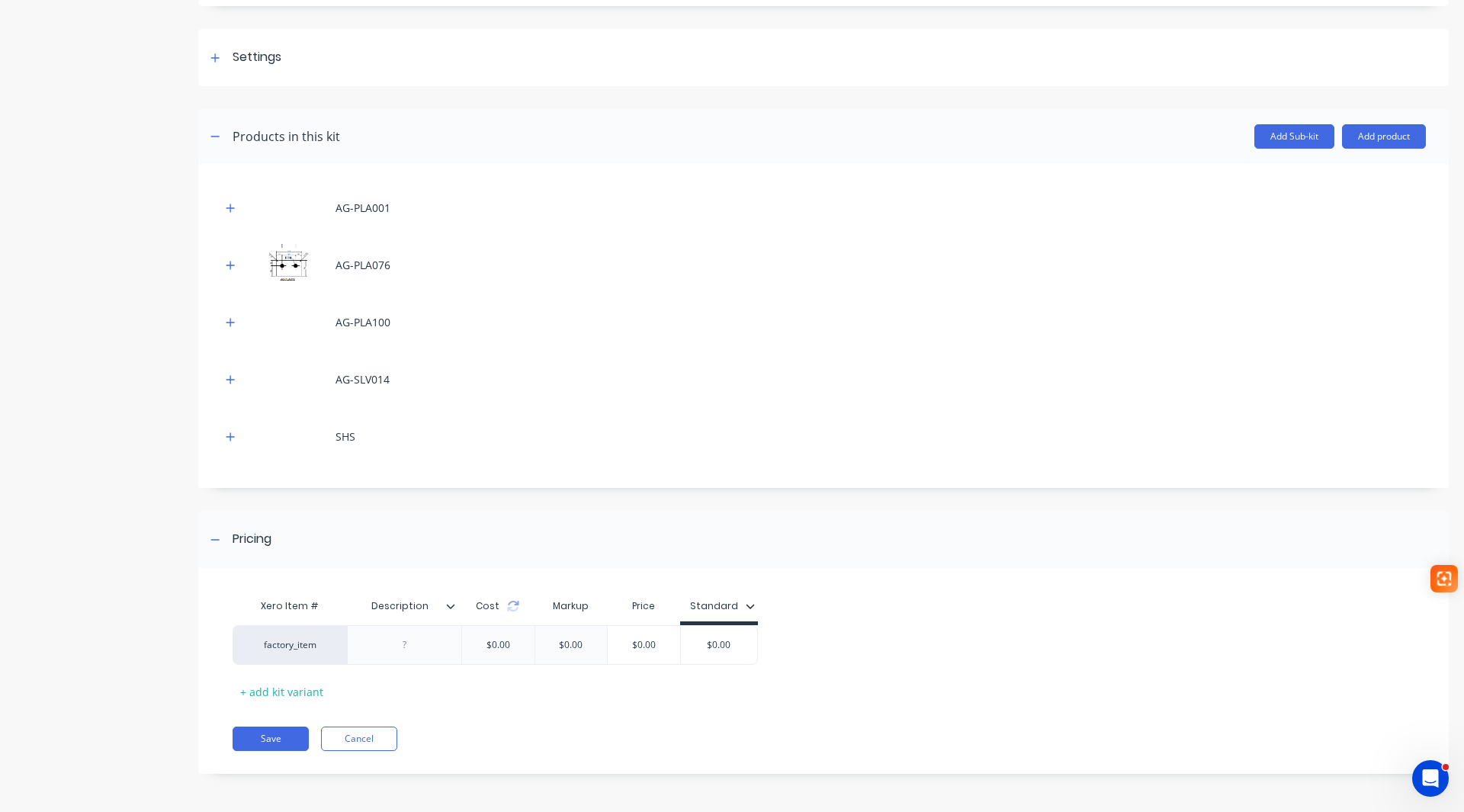
click at [453, 604] on icon at bounding box center [451, 606] width 9 height 9
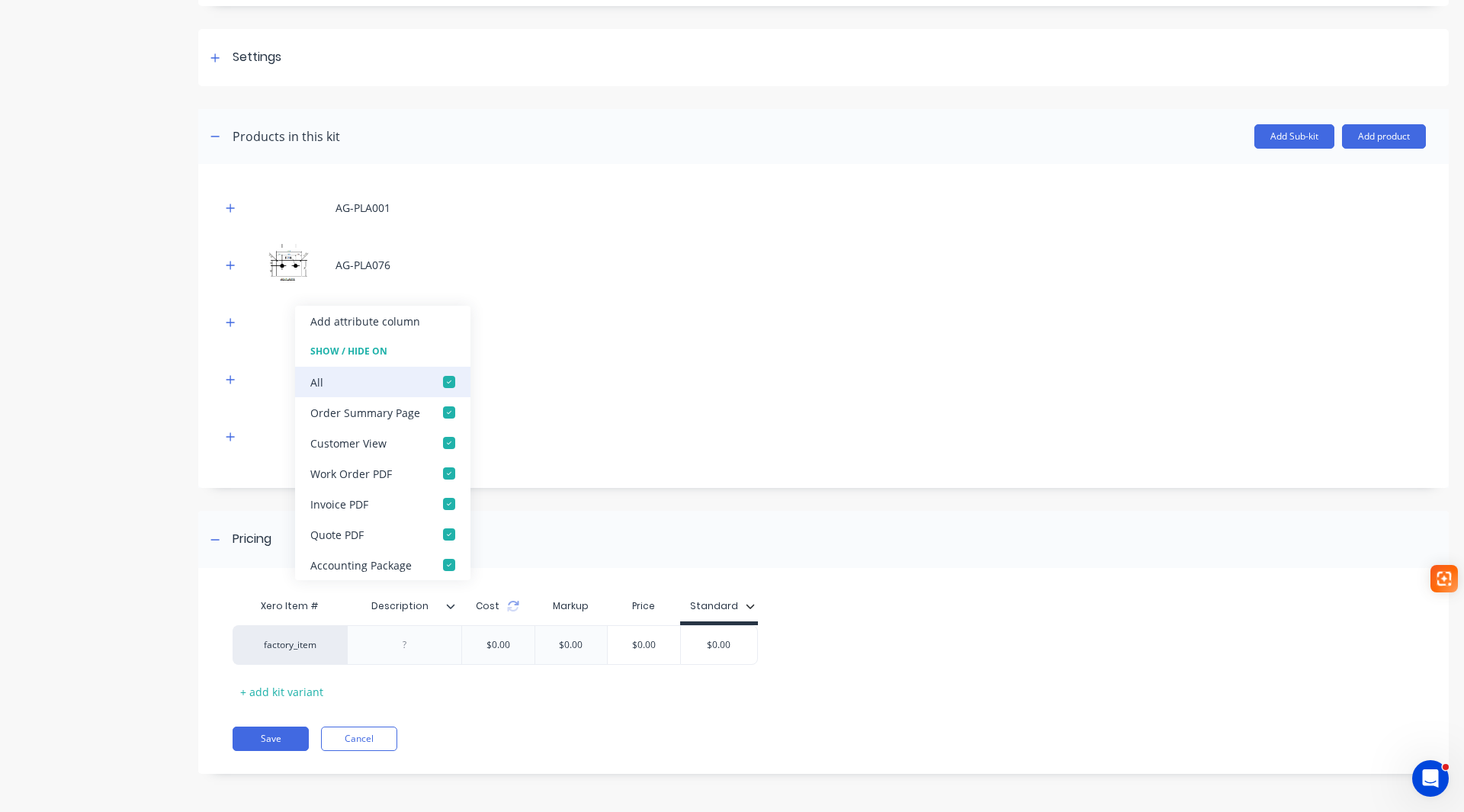
click at [449, 387] on div at bounding box center [448, 382] width 30 height 30
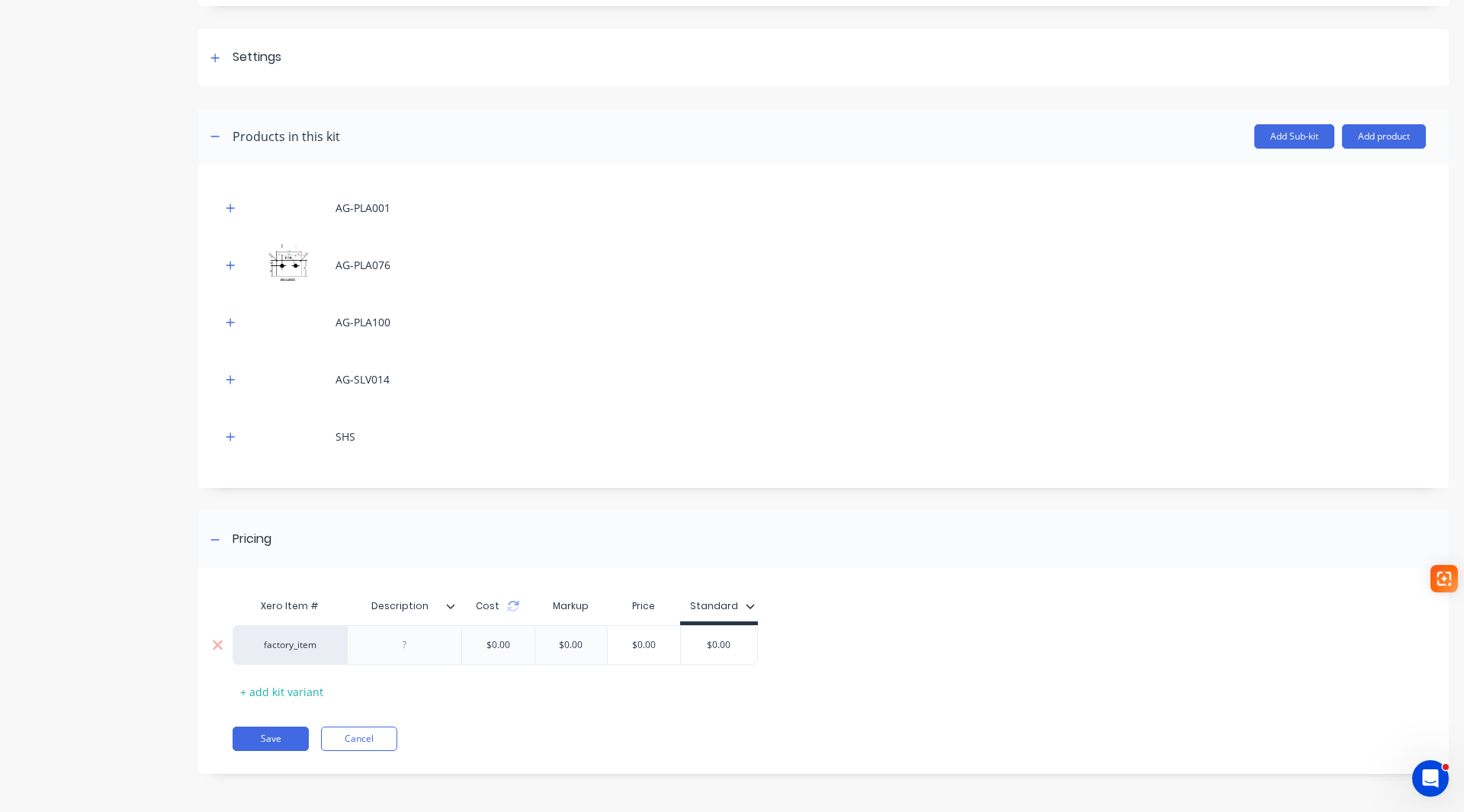
click at [727, 646] on input "$0.00" at bounding box center [718, 644] width 77 height 14
drag, startPoint x: 737, startPoint y: 642, endPoint x: 691, endPoint y: 646, distance: 46.2
click at [691, 646] on input "$0.00" at bounding box center [718, 644] width 77 height 14
type input "168.00"
click at [614, 701] on div "Xero Item # Description Cost Markup Price Standard factory_item $0.00 $0.00 $0.…" at bounding box center [817, 647] width 1169 height 112
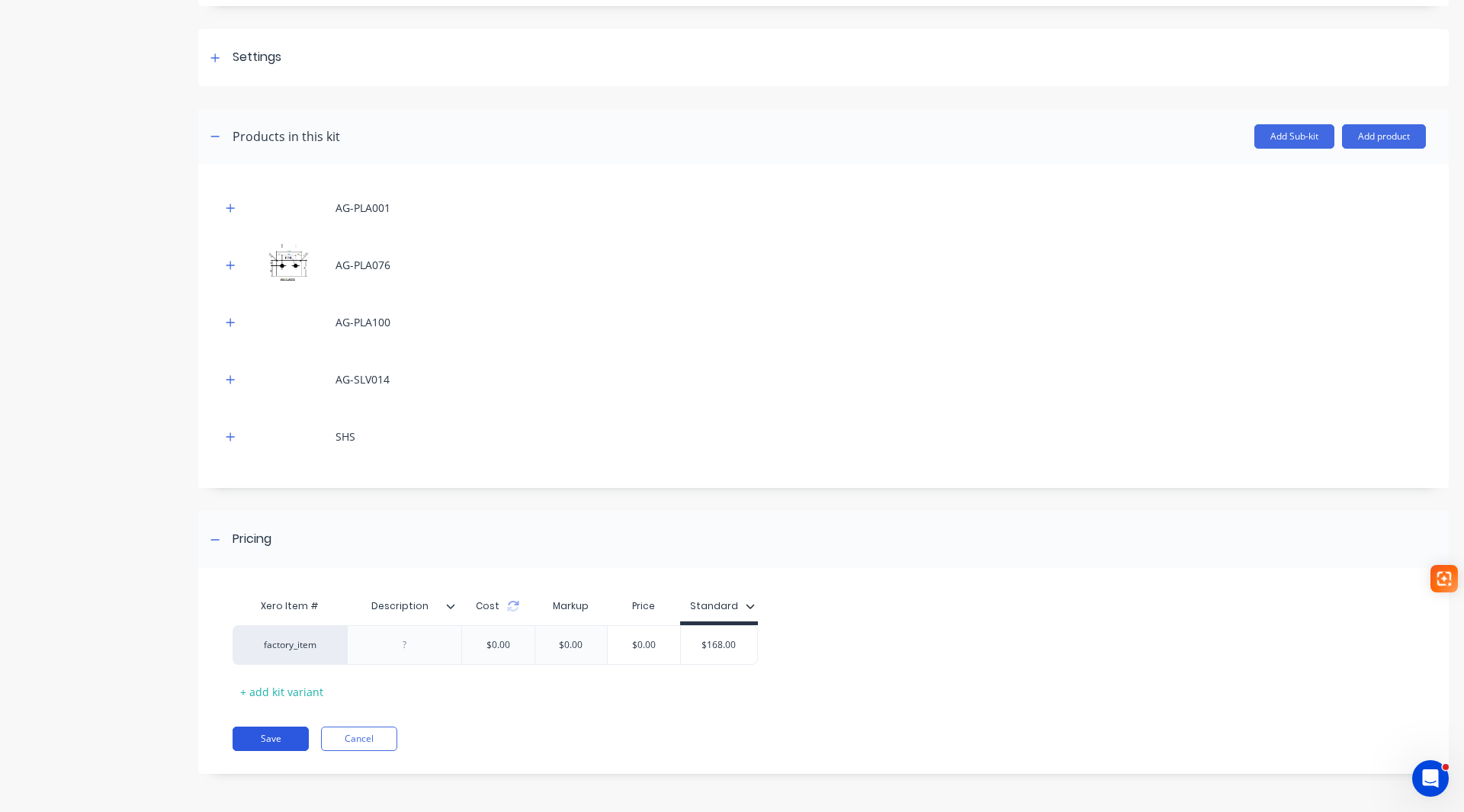
click at [269, 729] on button "Save" at bounding box center [270, 738] width 77 height 24
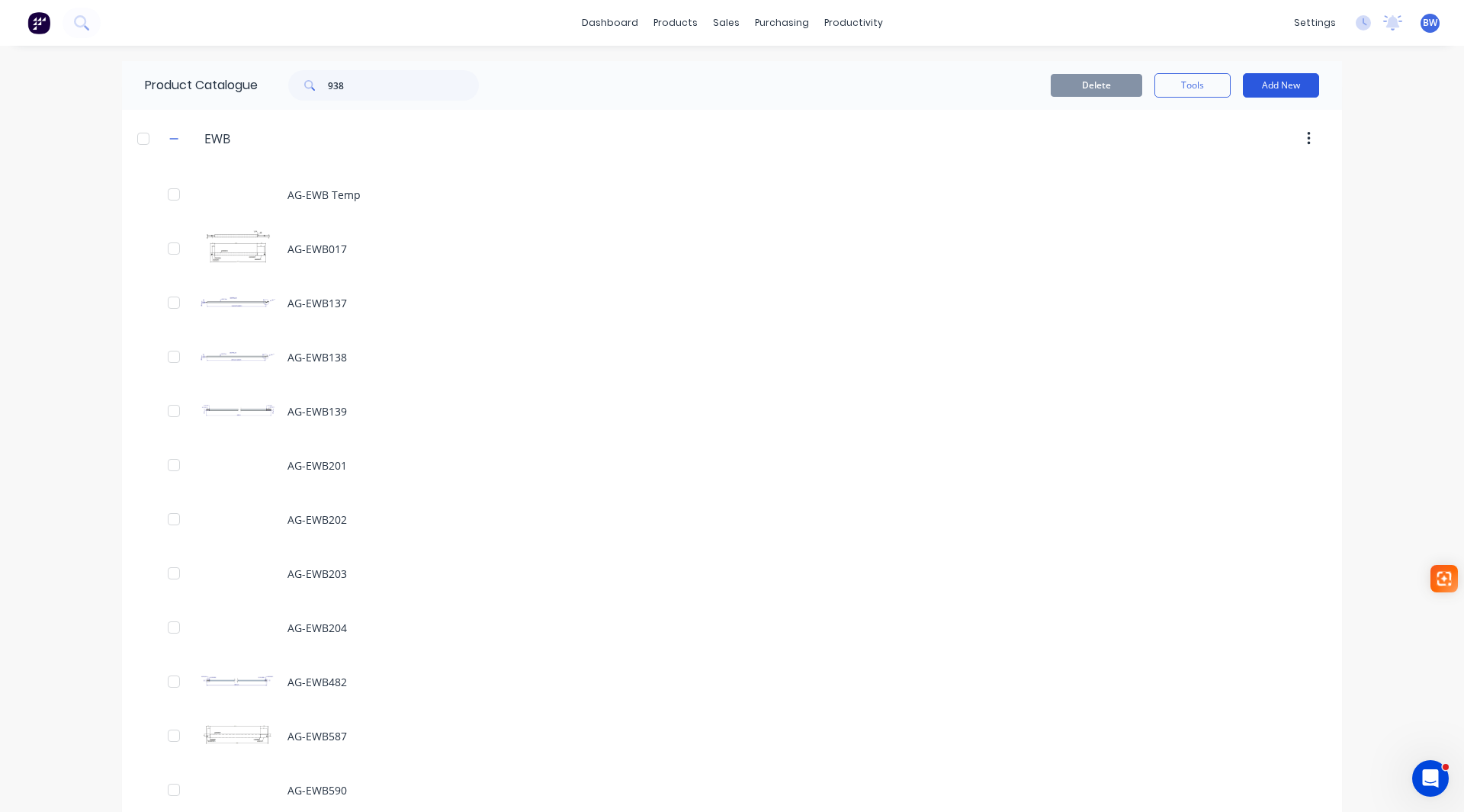
click at [1278, 84] on button "Add New" at bounding box center [1281, 85] width 77 height 24
click at [1255, 193] on div "Product Kit" at bounding box center [1246, 185] width 117 height 22
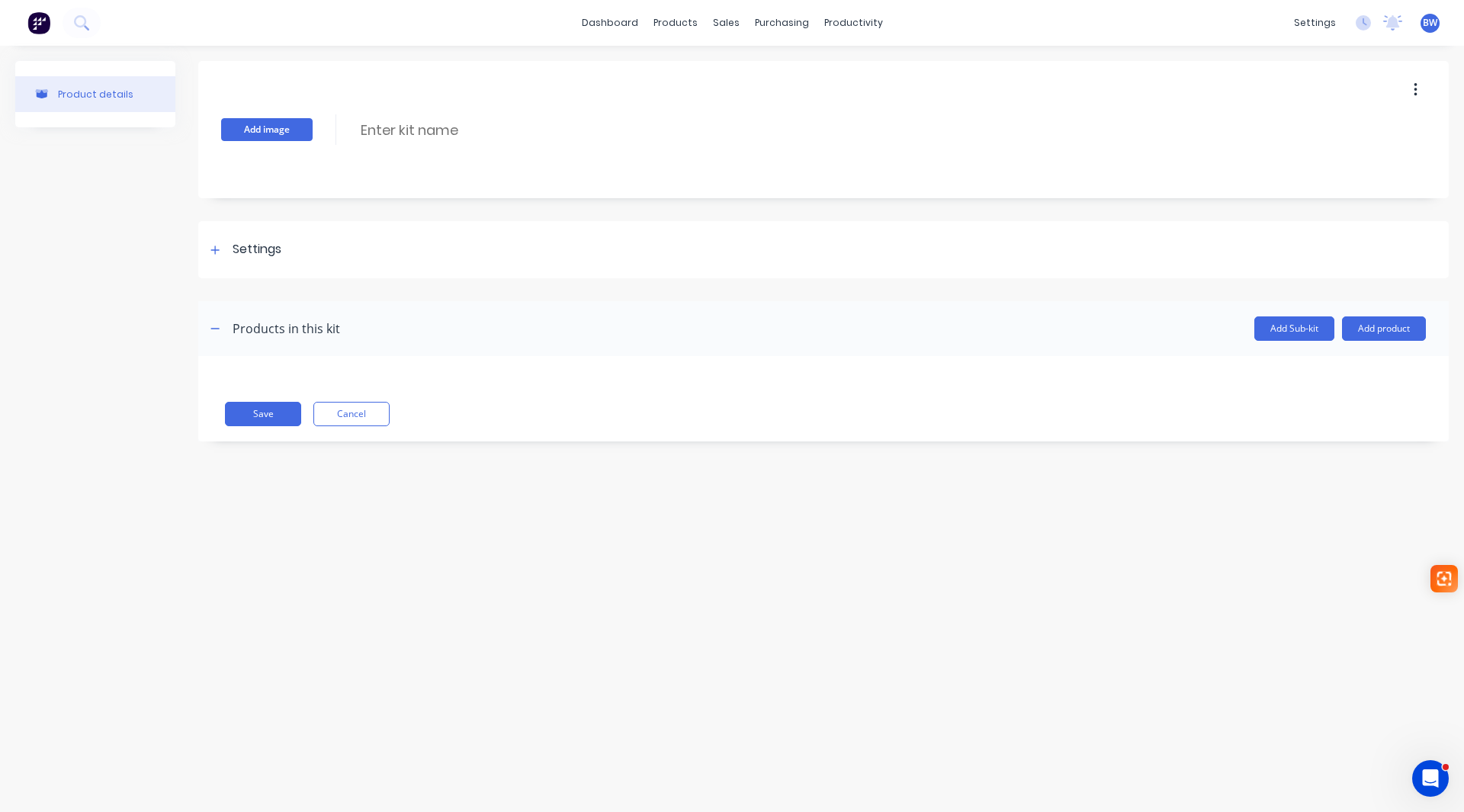
click at [257, 131] on button "Add image" at bounding box center [266, 129] width 91 height 23
click at [372, 123] on input at bounding box center [493, 130] width 270 height 22
type input "AG-EWC2044"
click at [212, 249] on icon at bounding box center [215, 249] width 8 height 8
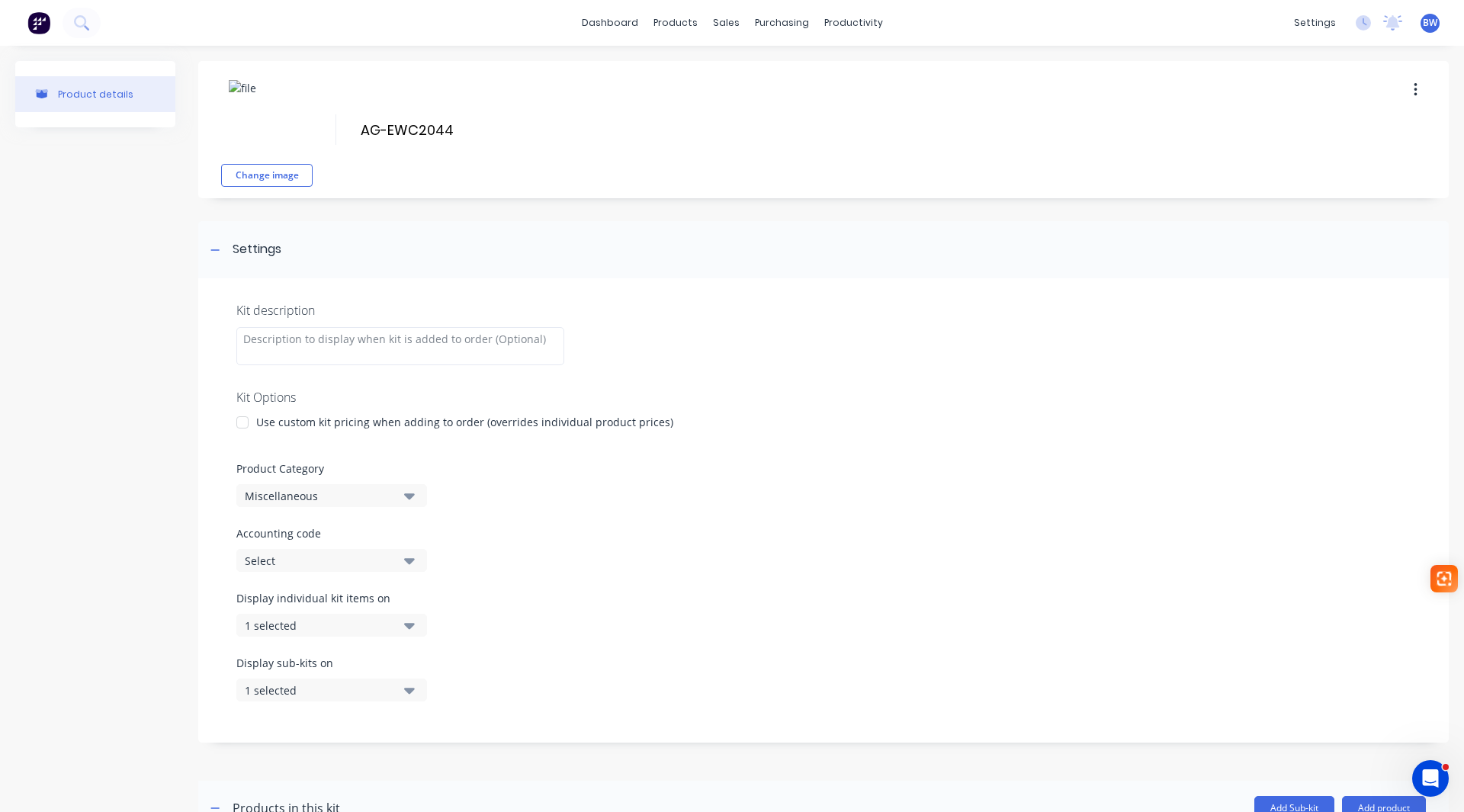
click at [241, 418] on div at bounding box center [242, 422] width 30 height 30
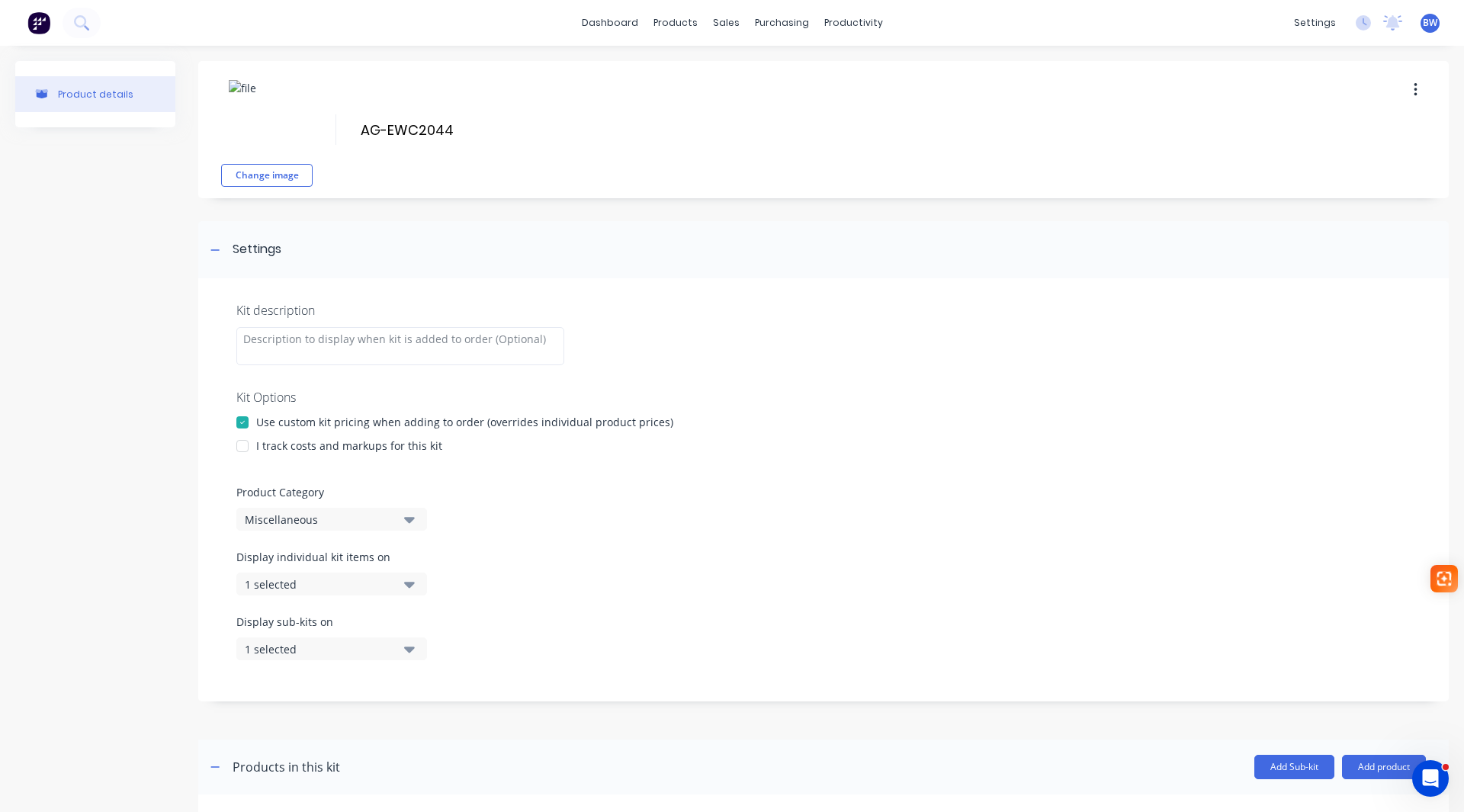
click at [244, 445] on div at bounding box center [242, 445] width 30 height 30
click at [217, 248] on icon at bounding box center [215, 250] width 9 height 11
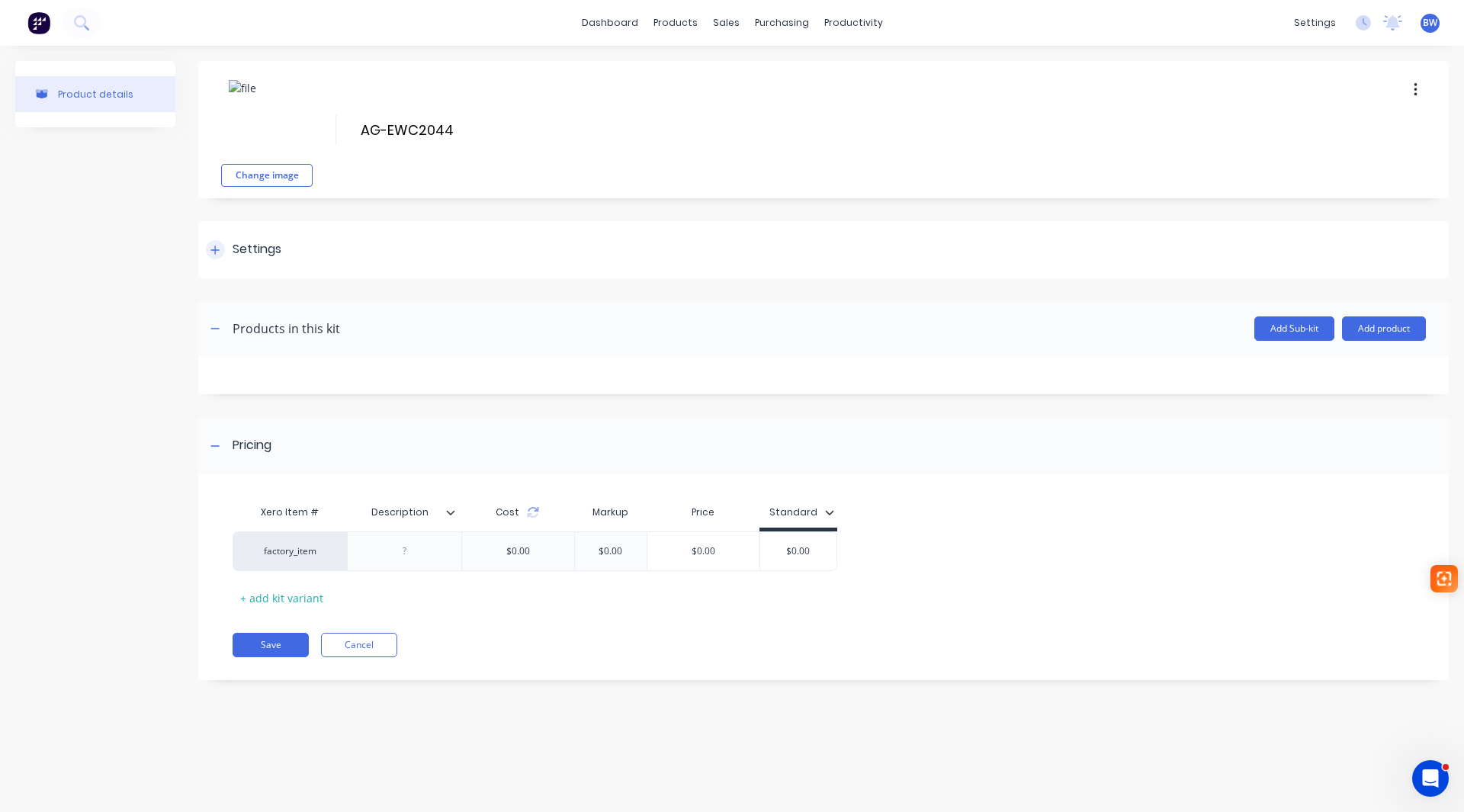
click at [217, 248] on icon at bounding box center [215, 250] width 9 height 11
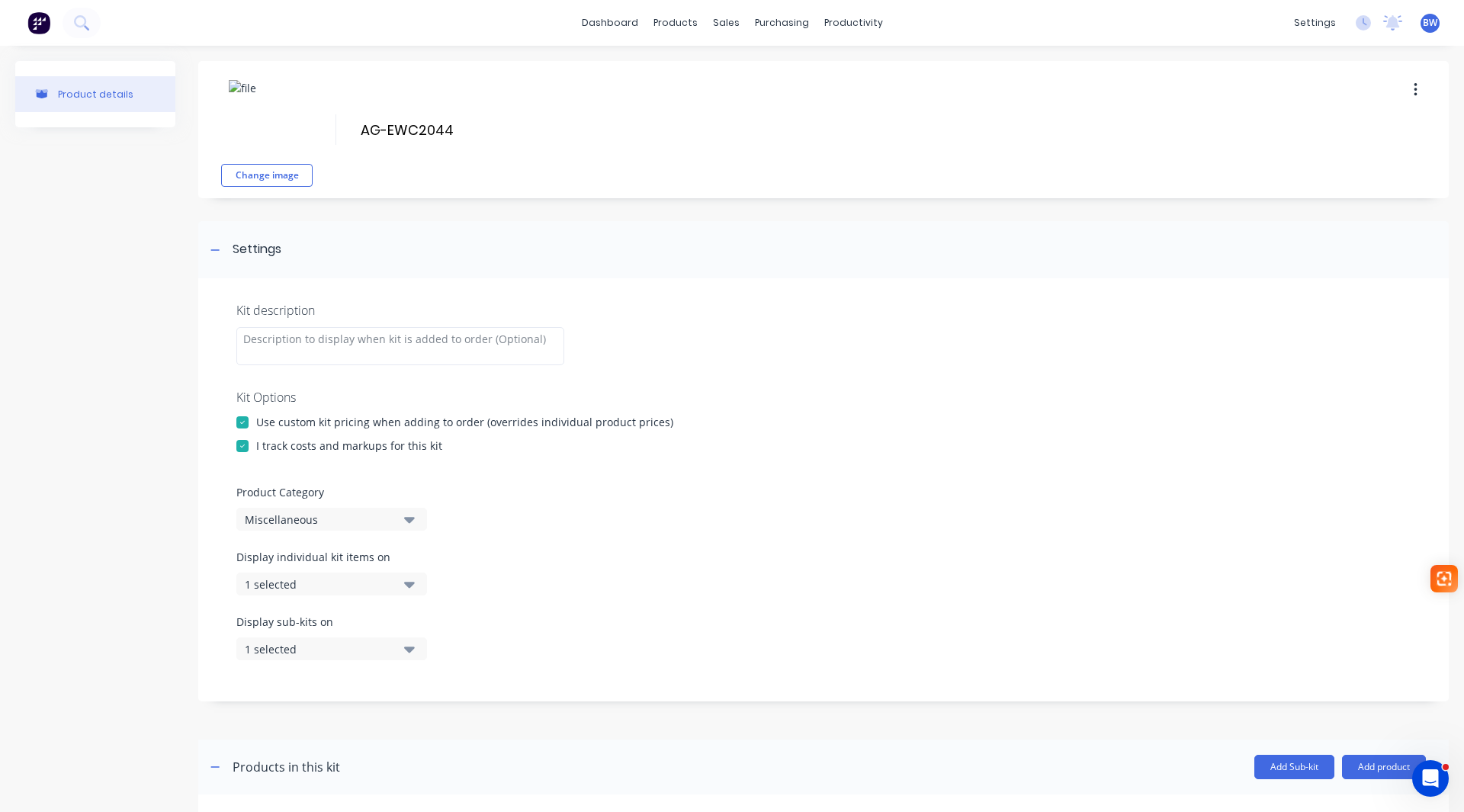
click at [275, 517] on div "Miscellaneous" at bounding box center [318, 519] width 148 height 16
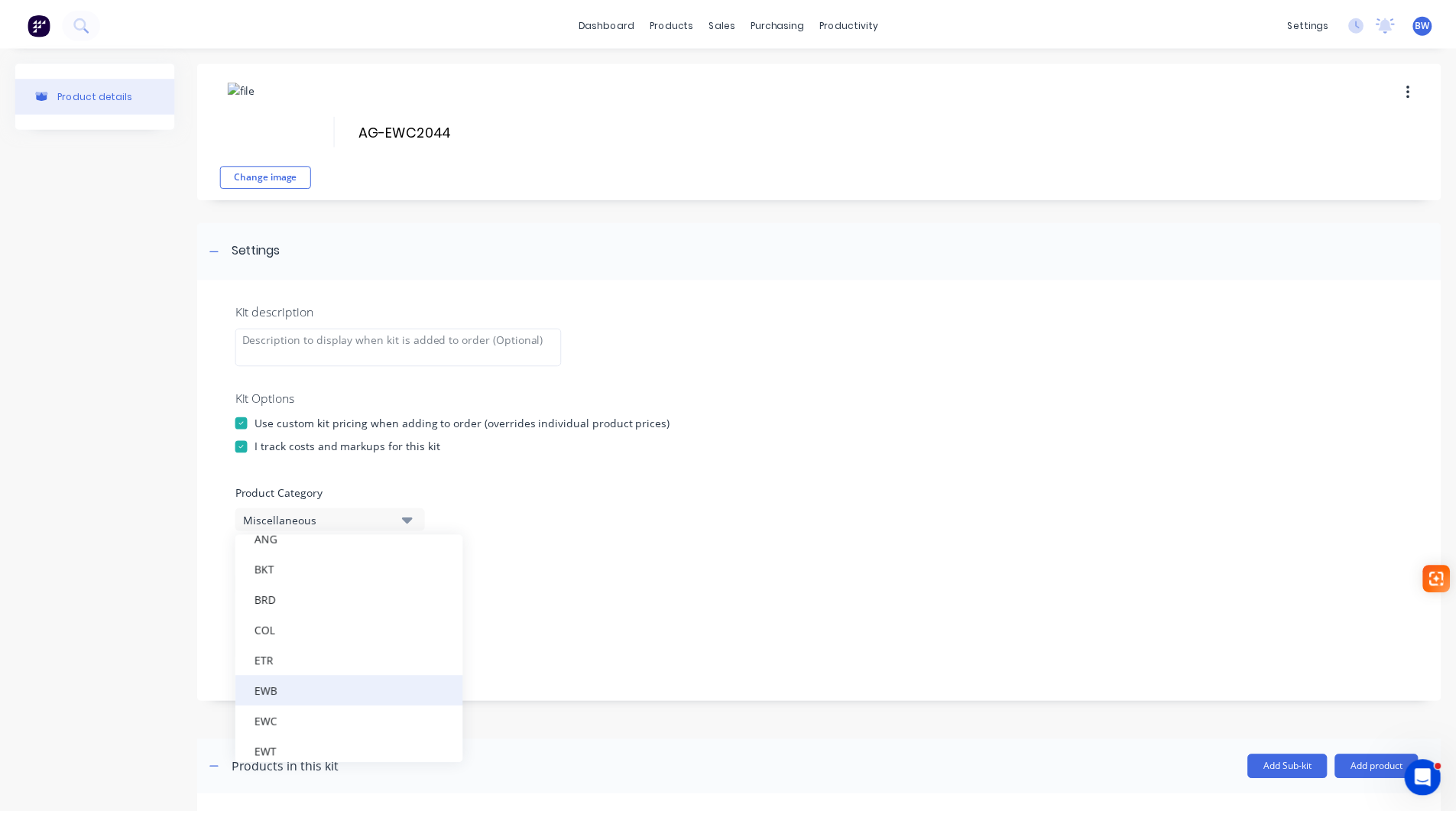
scroll to position [152, 0]
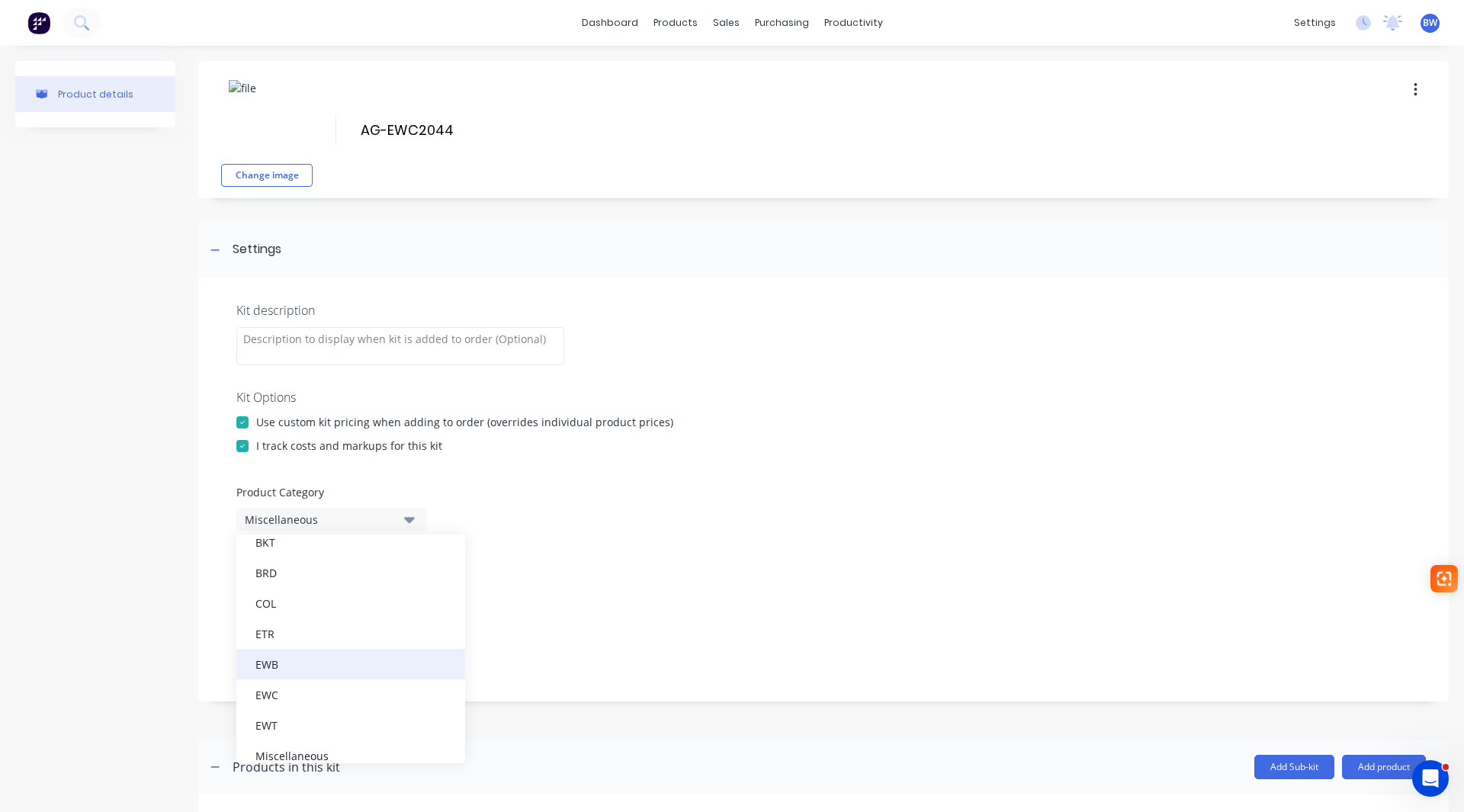
click at [311, 698] on div "EWC" at bounding box center [350, 694] width 229 height 30
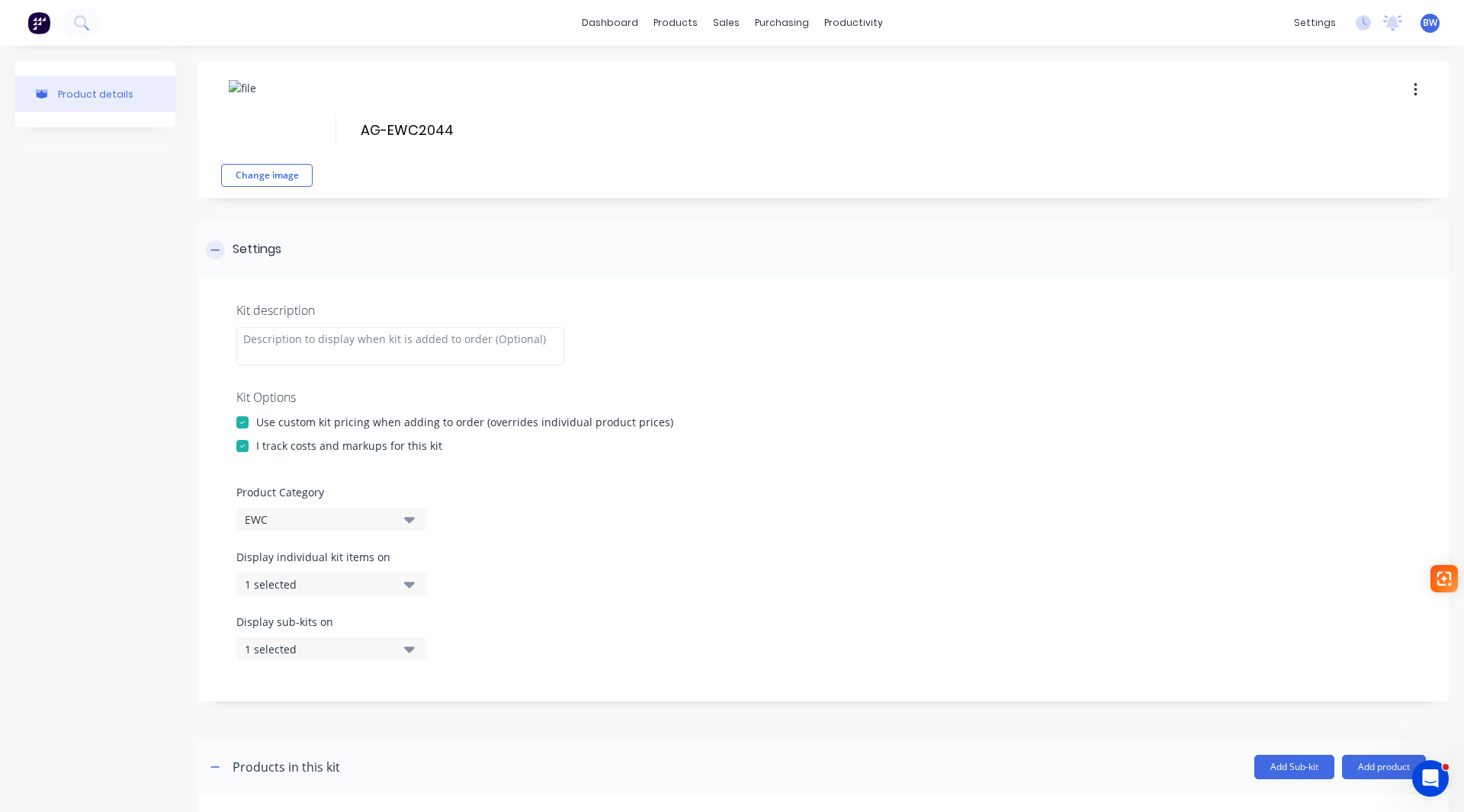
click at [214, 253] on icon at bounding box center [215, 250] width 9 height 11
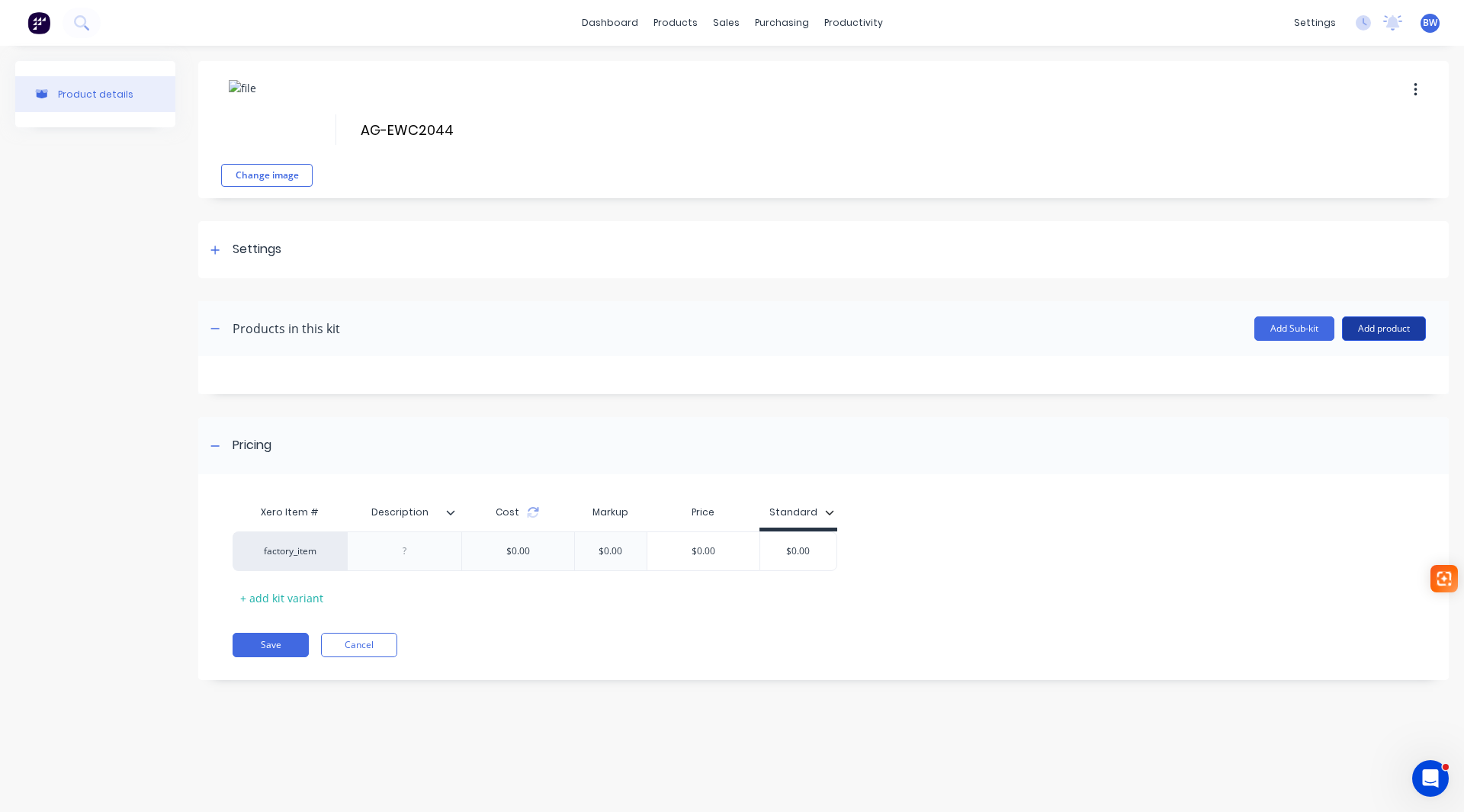
click at [1405, 323] on button "Add product" at bounding box center [1383, 328] width 84 height 24
click at [1332, 376] on div "Product catalogue" at bounding box center [1352, 368] width 117 height 22
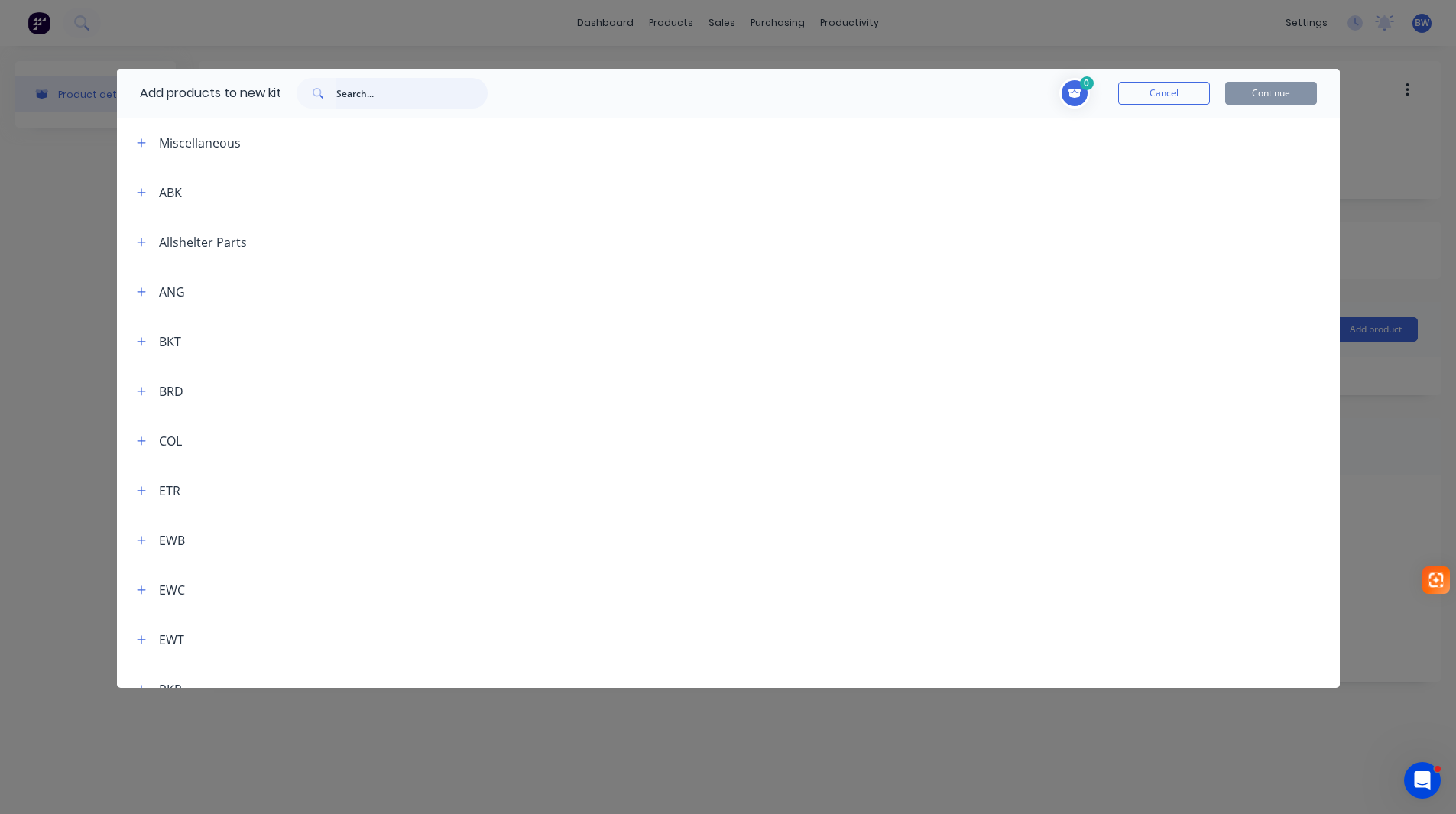
click at [380, 91] on input "text" at bounding box center [412, 92] width 152 height 30
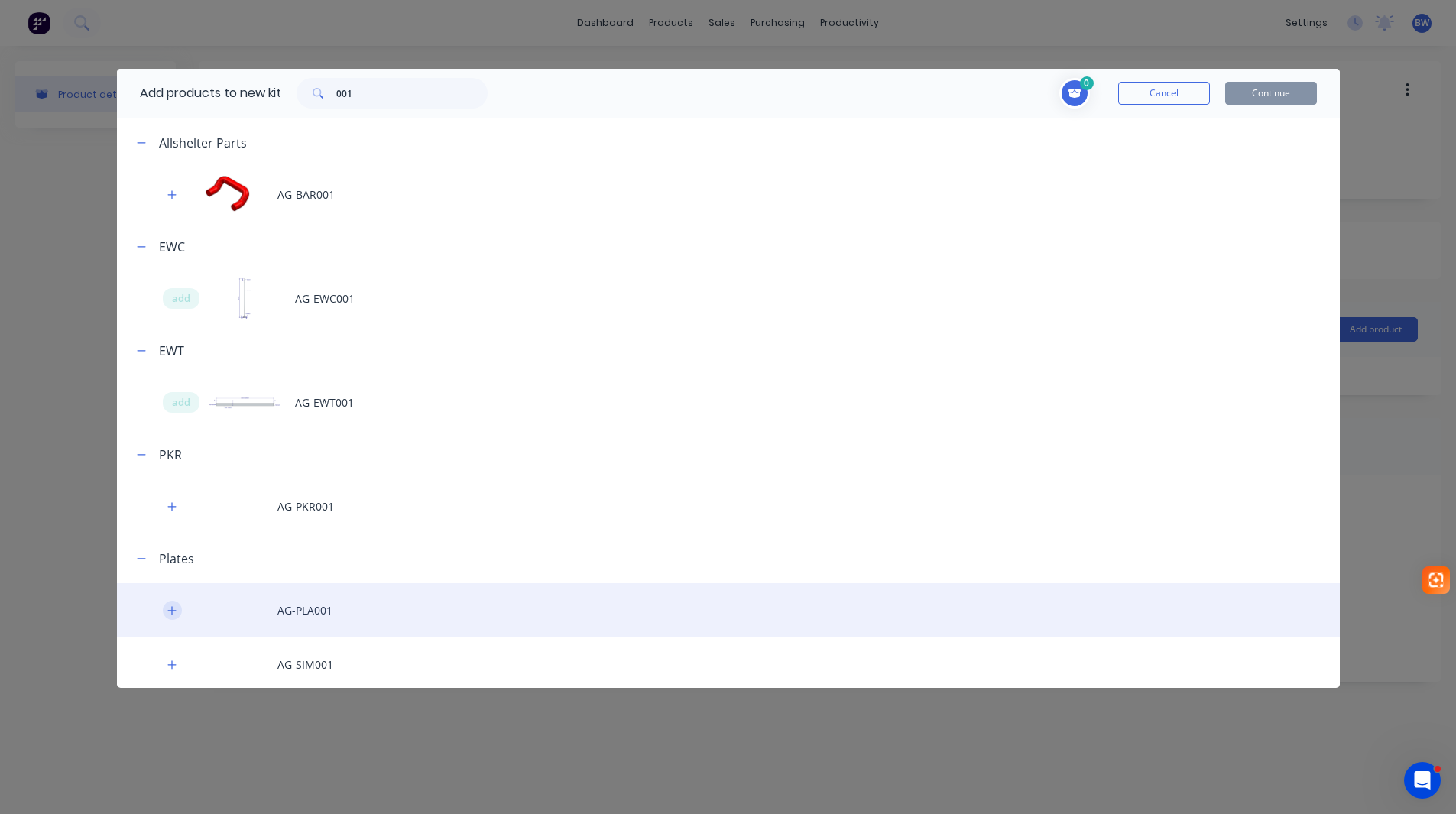
click at [175, 607] on icon "button" at bounding box center [172, 611] width 9 height 11
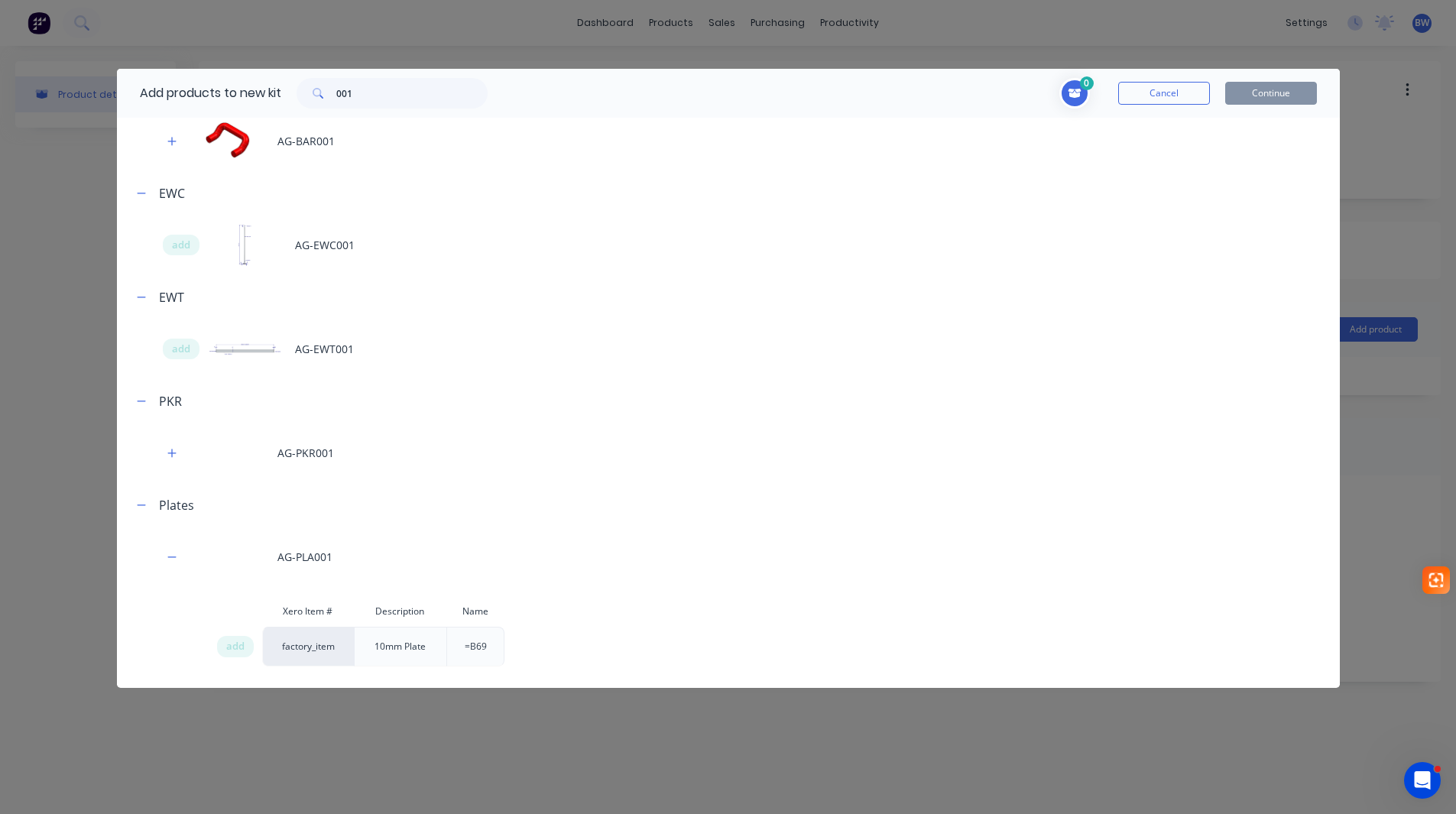
scroll to position [110, 0]
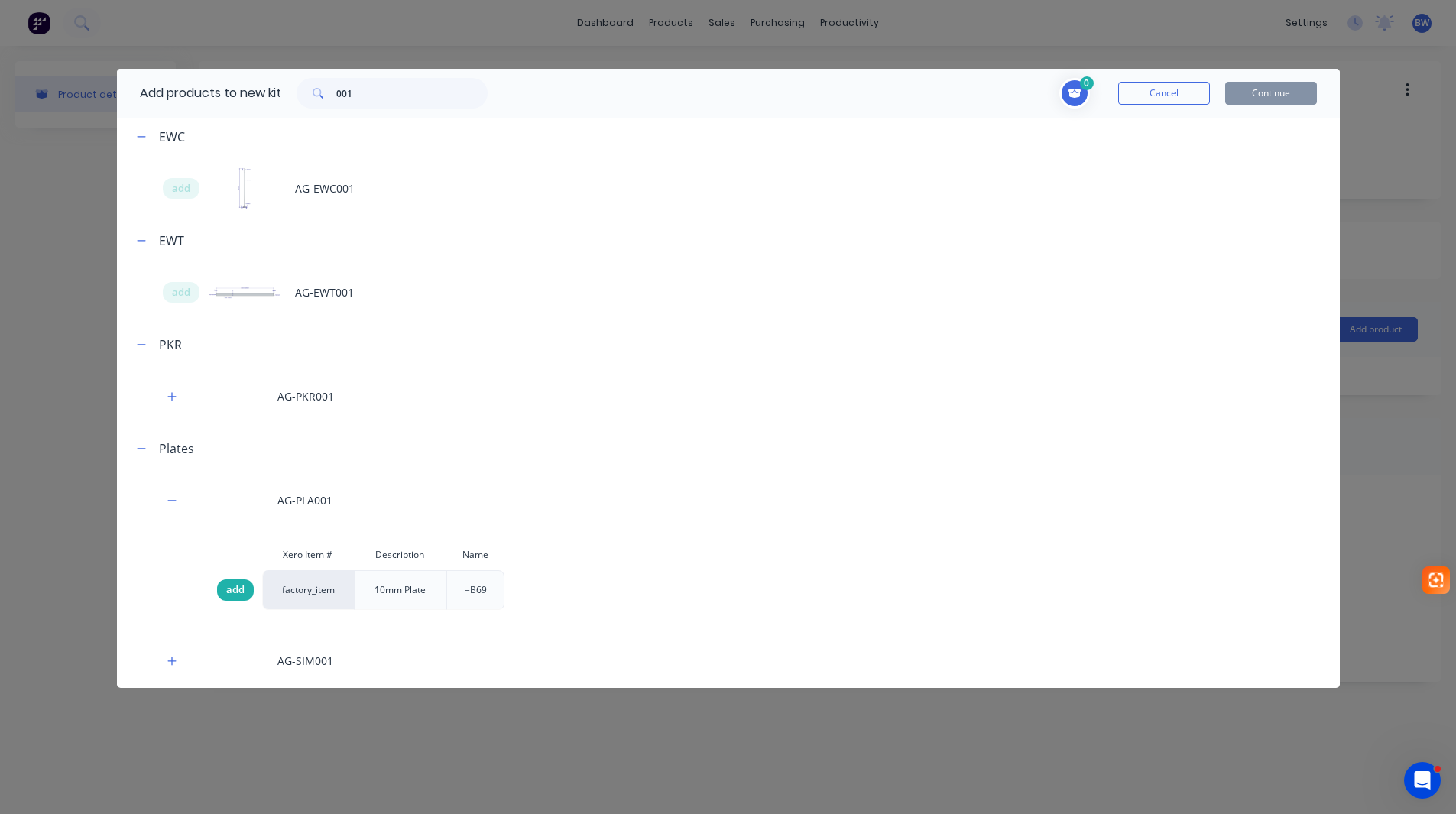
click at [237, 593] on span "add" at bounding box center [236, 589] width 18 height 16
drag, startPoint x: 373, startPoint y: 95, endPoint x: 297, endPoint y: 103, distance: 76.4
click at [297, 103] on div "001" at bounding box center [392, 92] width 222 height 30
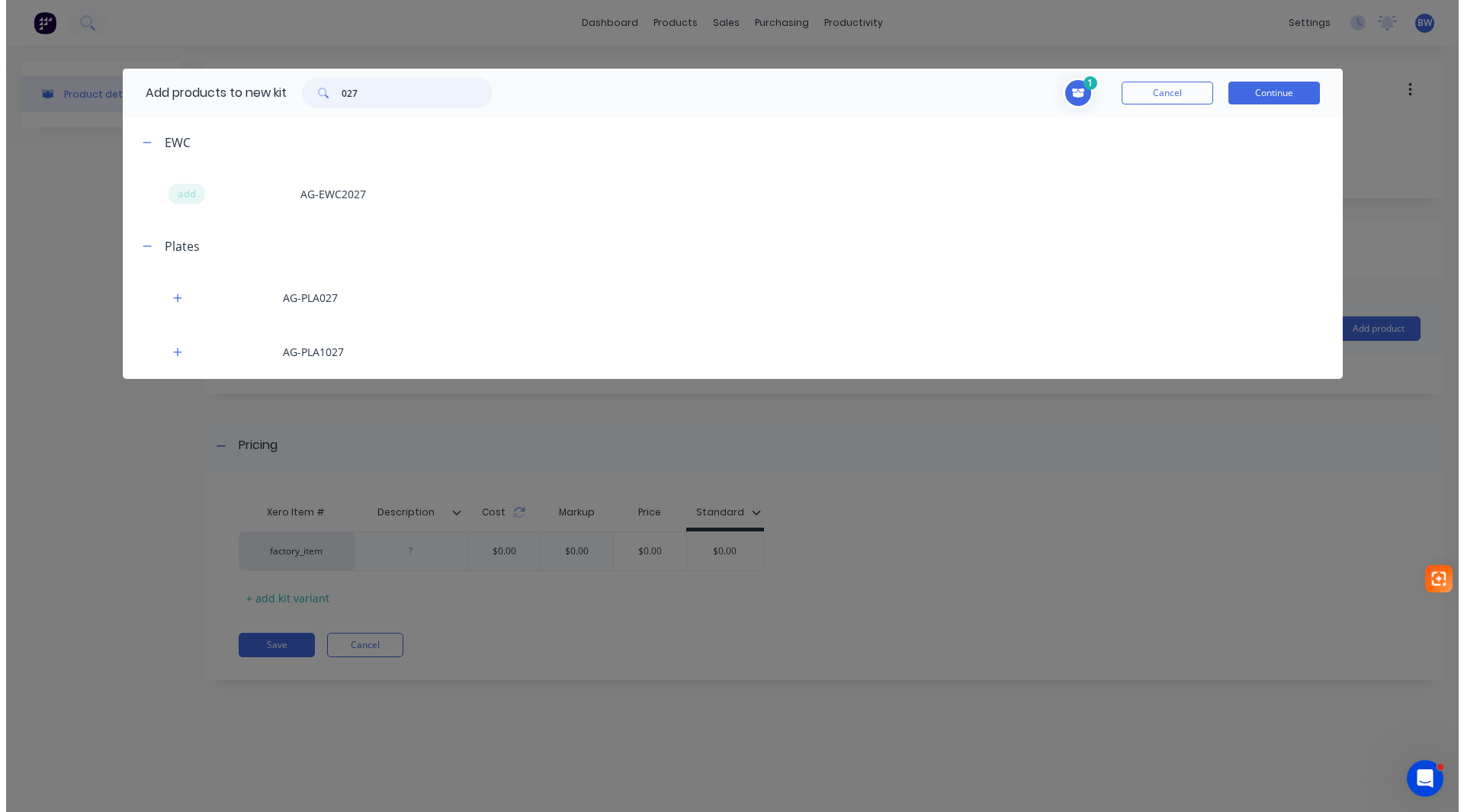
scroll to position [0, 0]
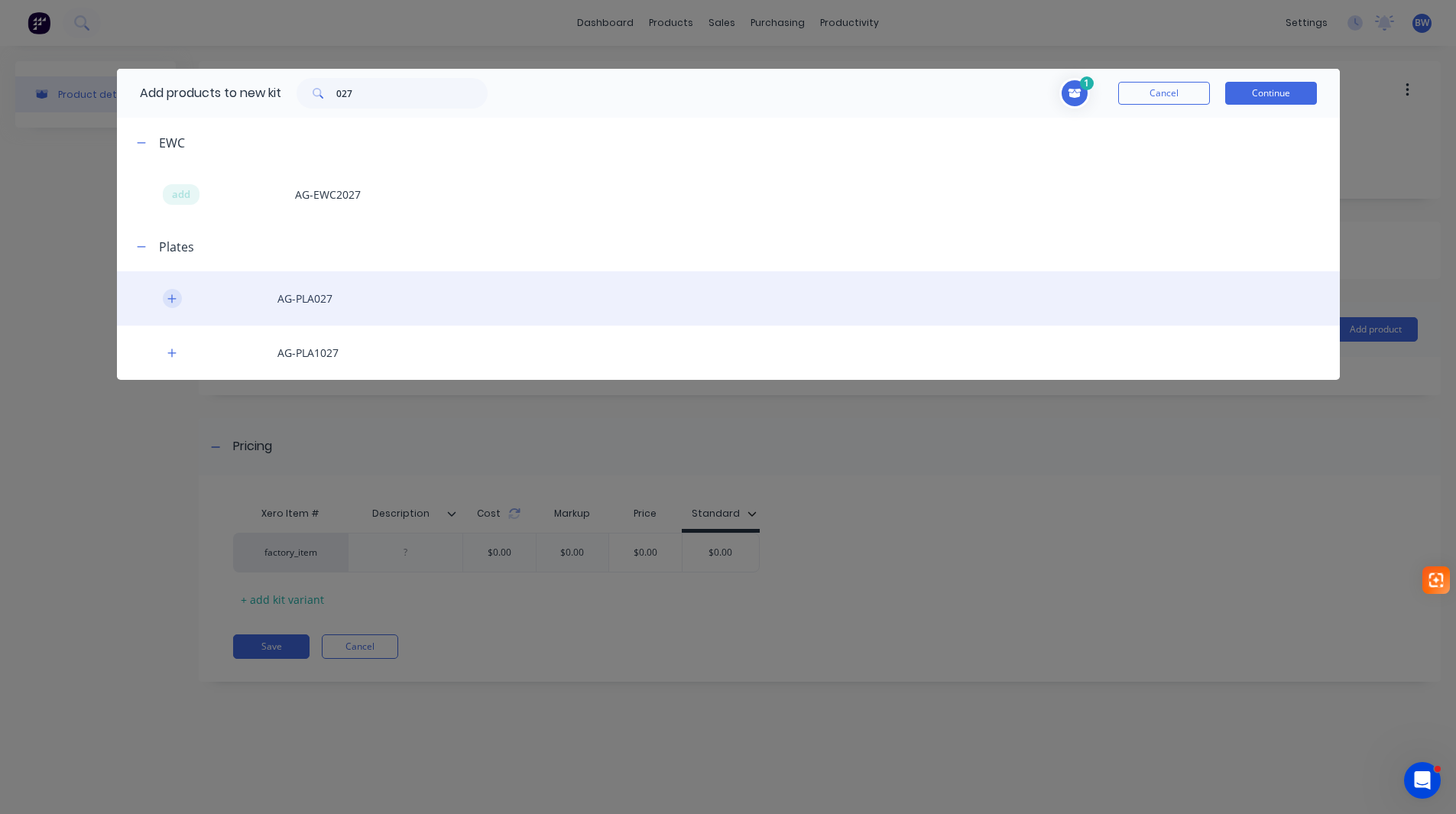
click at [173, 295] on icon "button" at bounding box center [172, 299] width 9 height 11
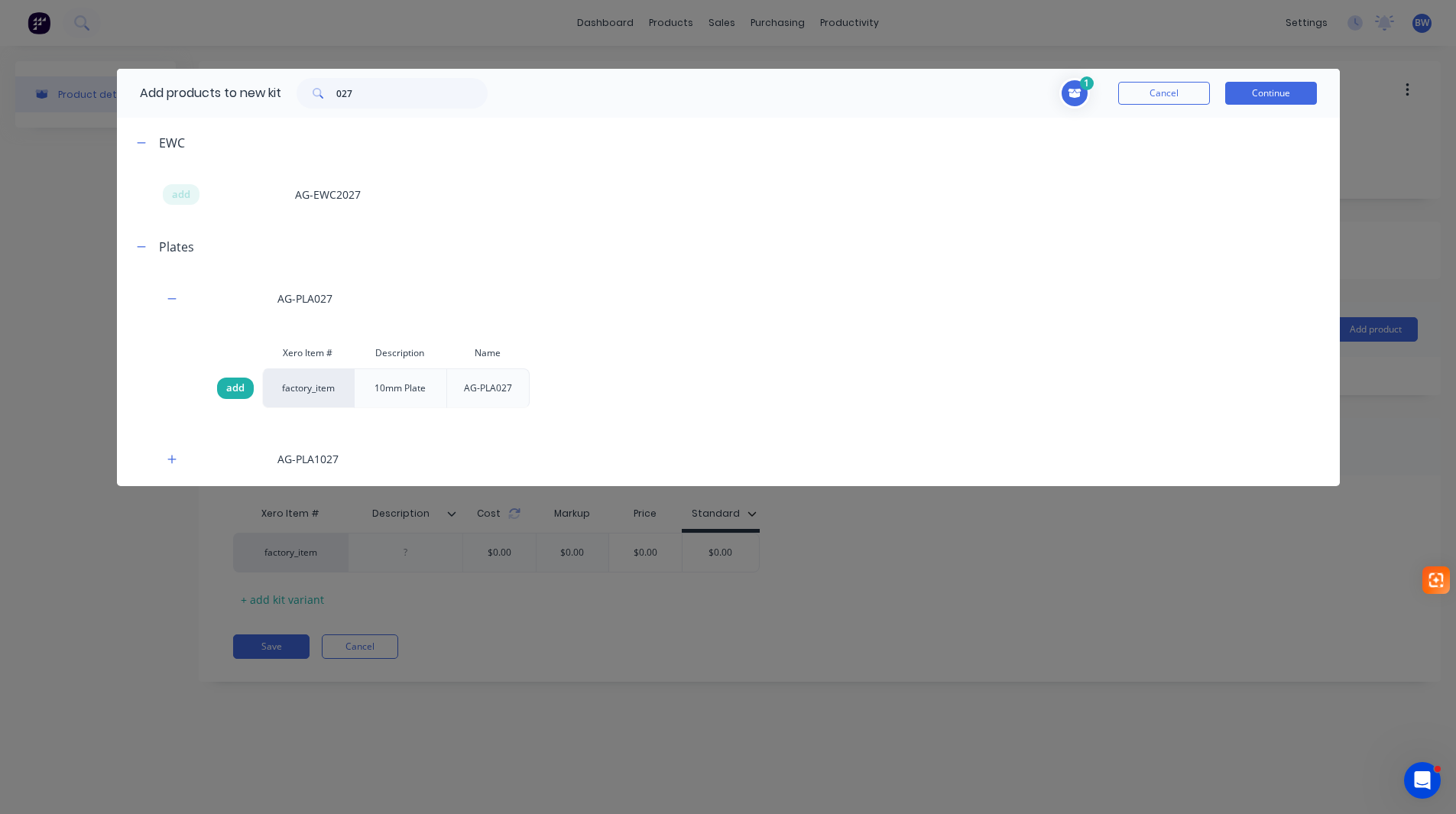
click at [236, 384] on span "add" at bounding box center [236, 388] width 18 height 16
drag, startPoint x: 381, startPoint y: 94, endPoint x: 304, endPoint y: 92, distance: 77.0
click at [306, 93] on div "027" at bounding box center [392, 92] width 191 height 30
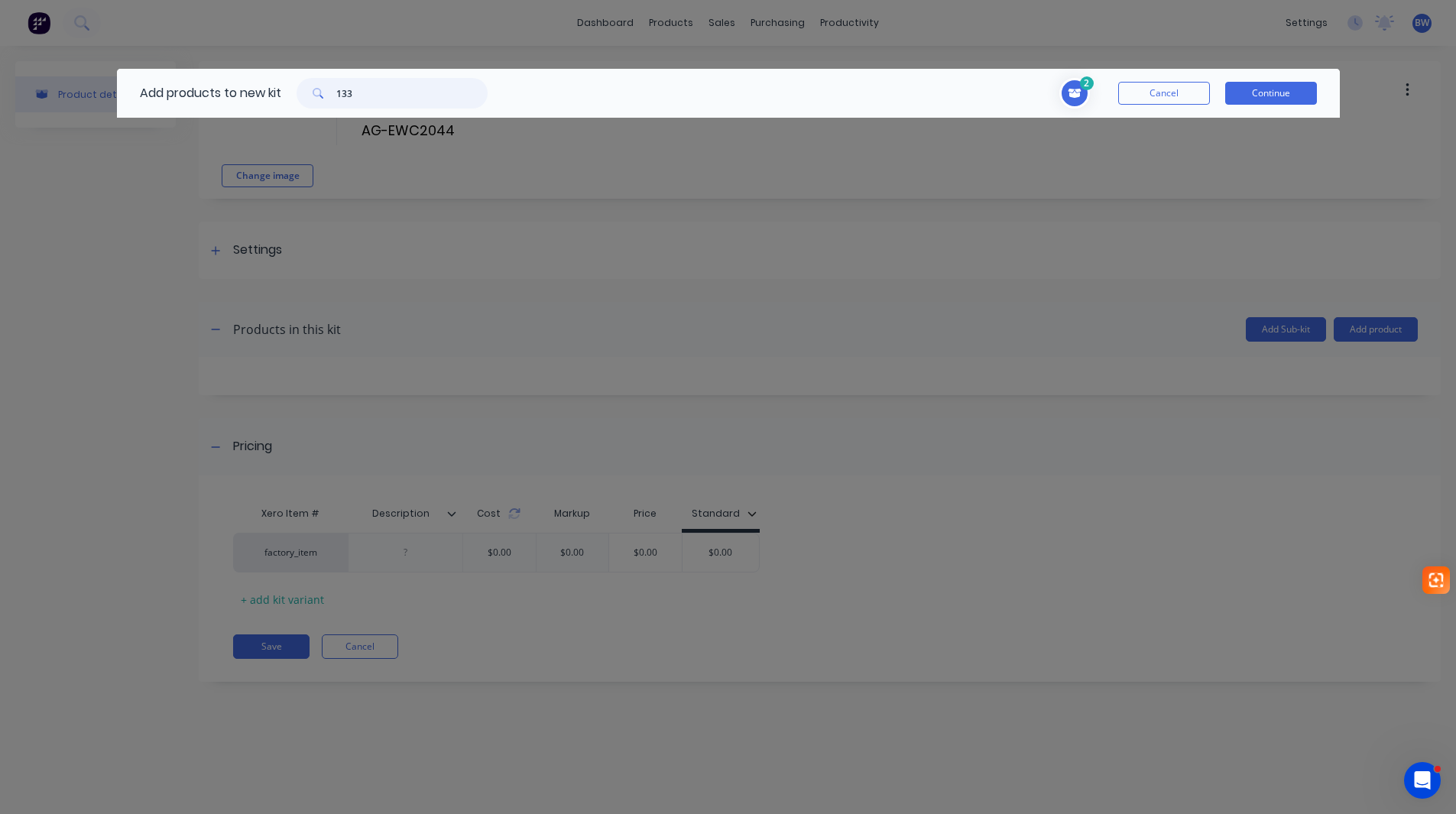
click at [367, 84] on input "133" at bounding box center [412, 92] width 152 height 30
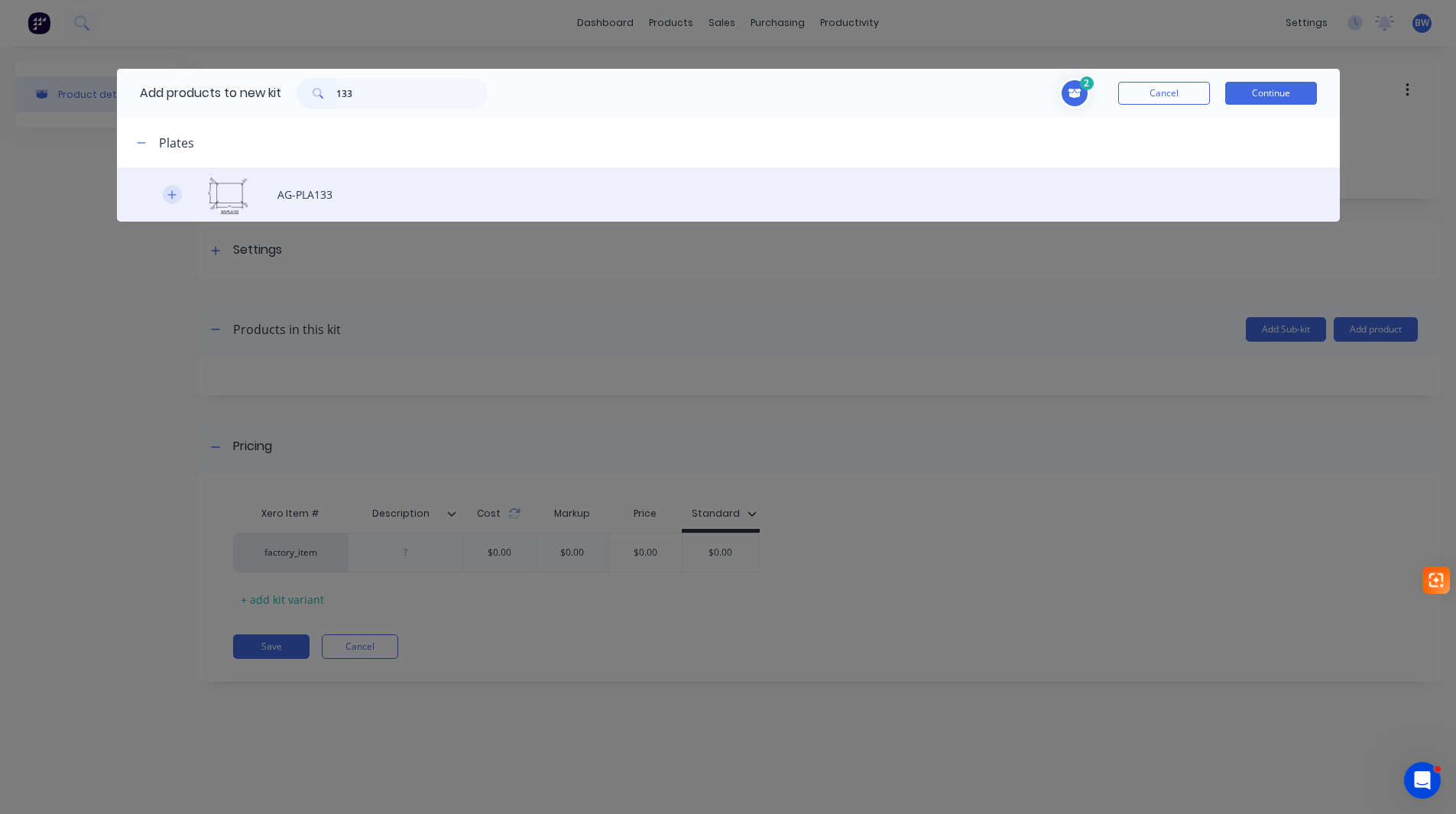
click at [170, 197] on icon "button" at bounding box center [172, 195] width 9 height 11
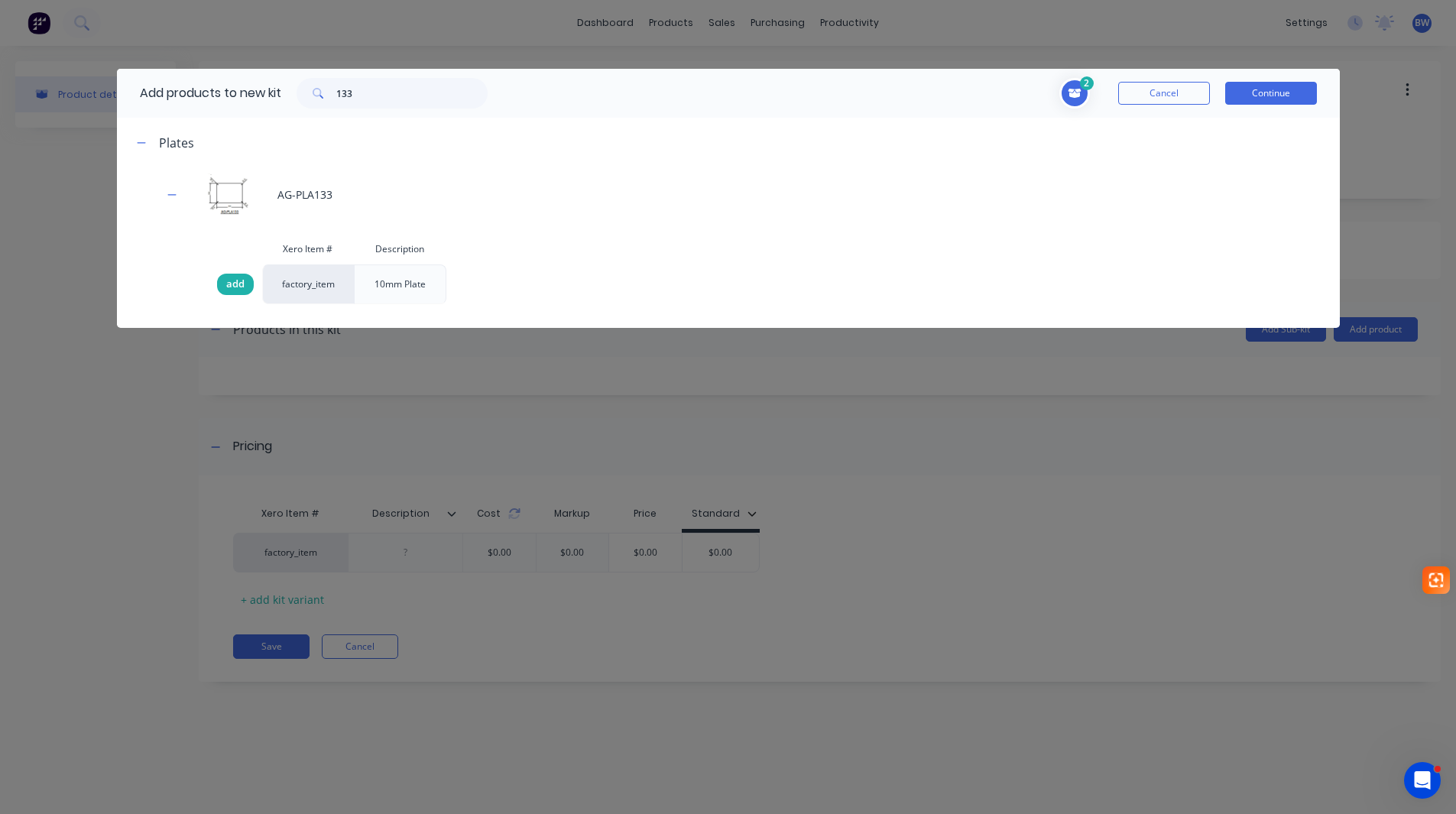
click at [233, 285] on span "add" at bounding box center [236, 284] width 18 height 16
drag, startPoint x: 377, startPoint y: 97, endPoint x: 324, endPoint y: 99, distance: 53.0
click at [324, 99] on div "133" at bounding box center [392, 92] width 191 height 30
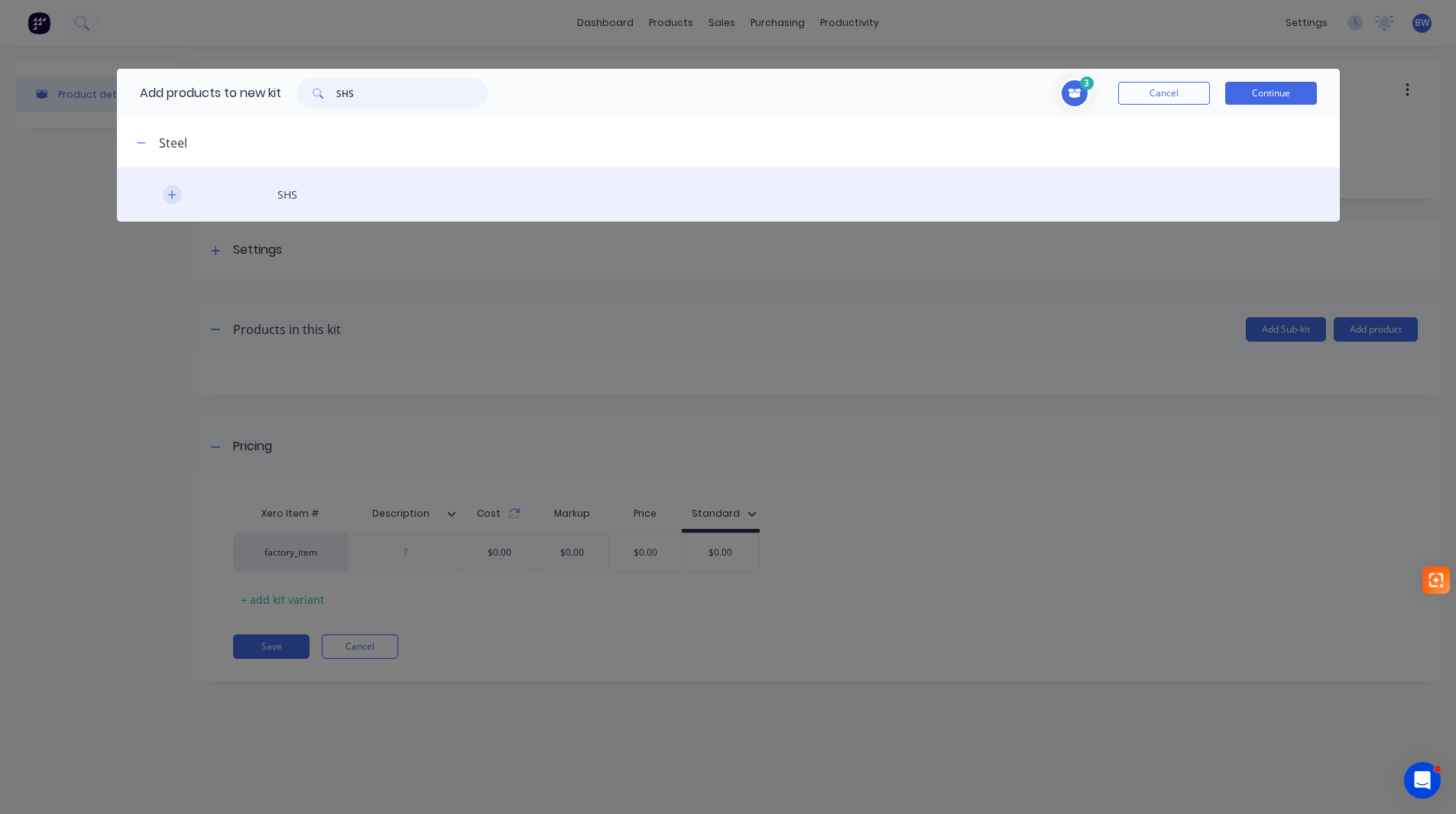
type input "SHS"
click at [170, 192] on icon "button" at bounding box center [172, 195] width 9 height 11
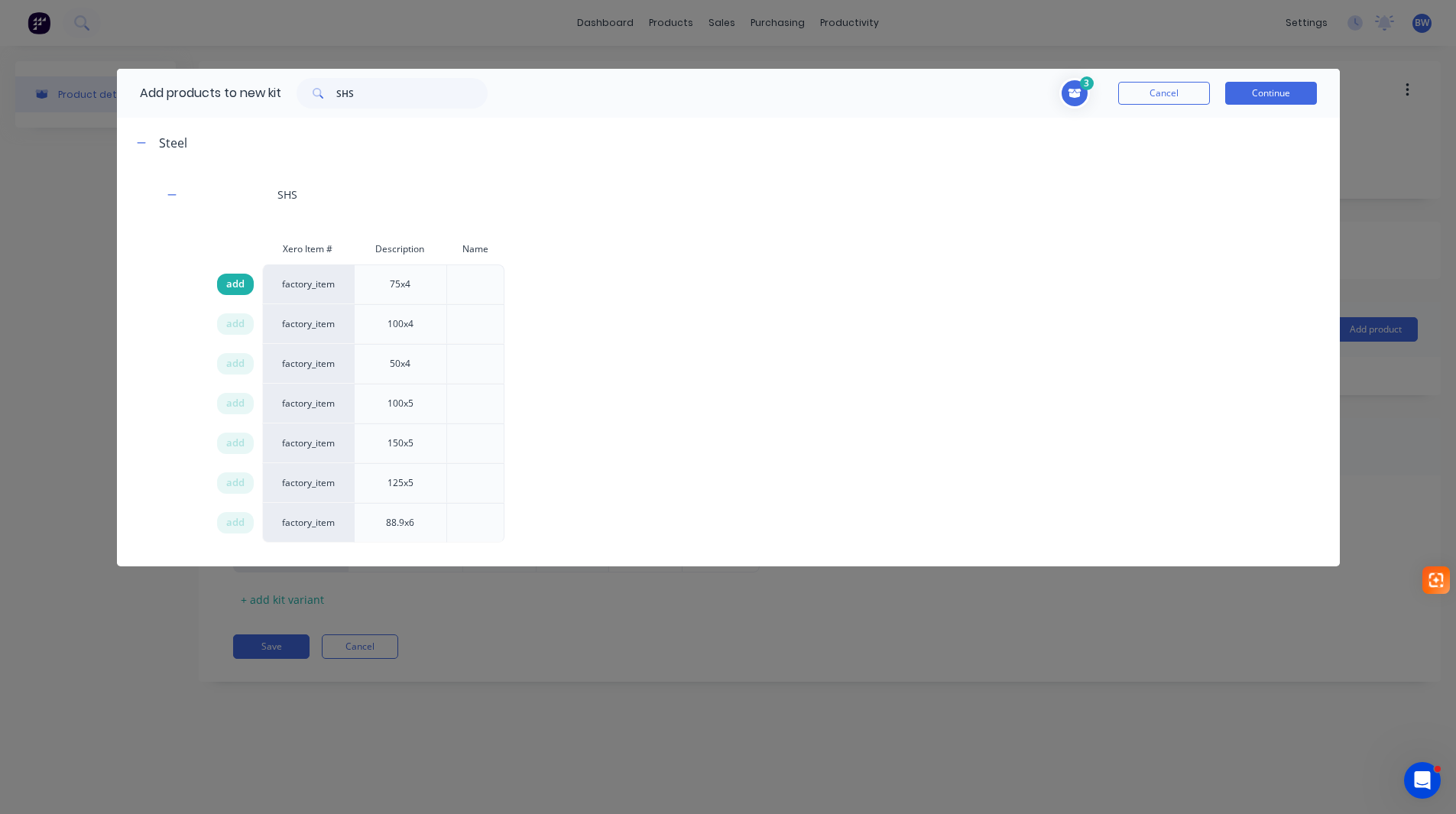
click at [239, 281] on span "add" at bounding box center [236, 284] width 18 height 16
click at [1280, 93] on button "Continue" at bounding box center [1270, 92] width 92 height 23
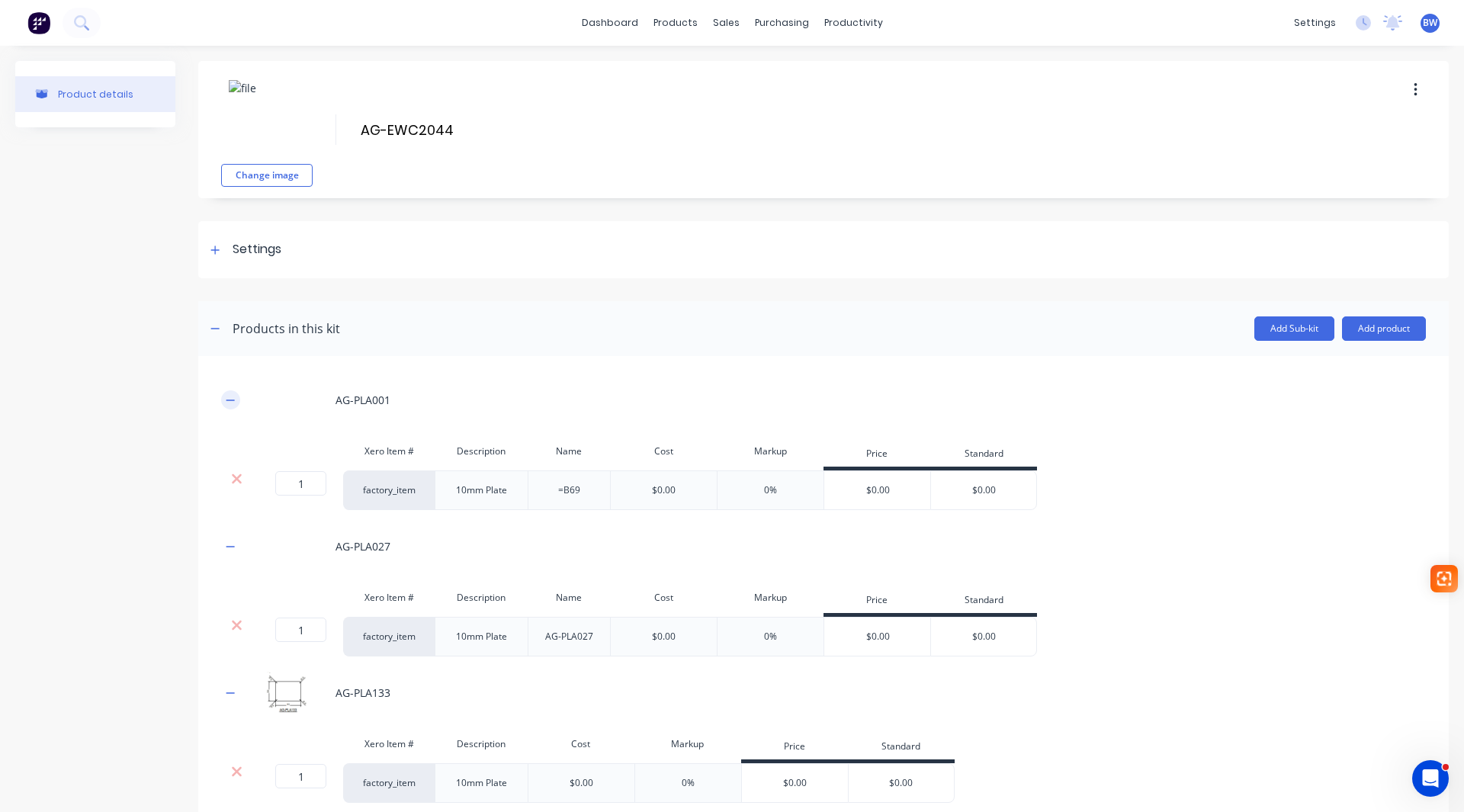
click at [231, 398] on icon "button" at bounding box center [230, 400] width 9 height 11
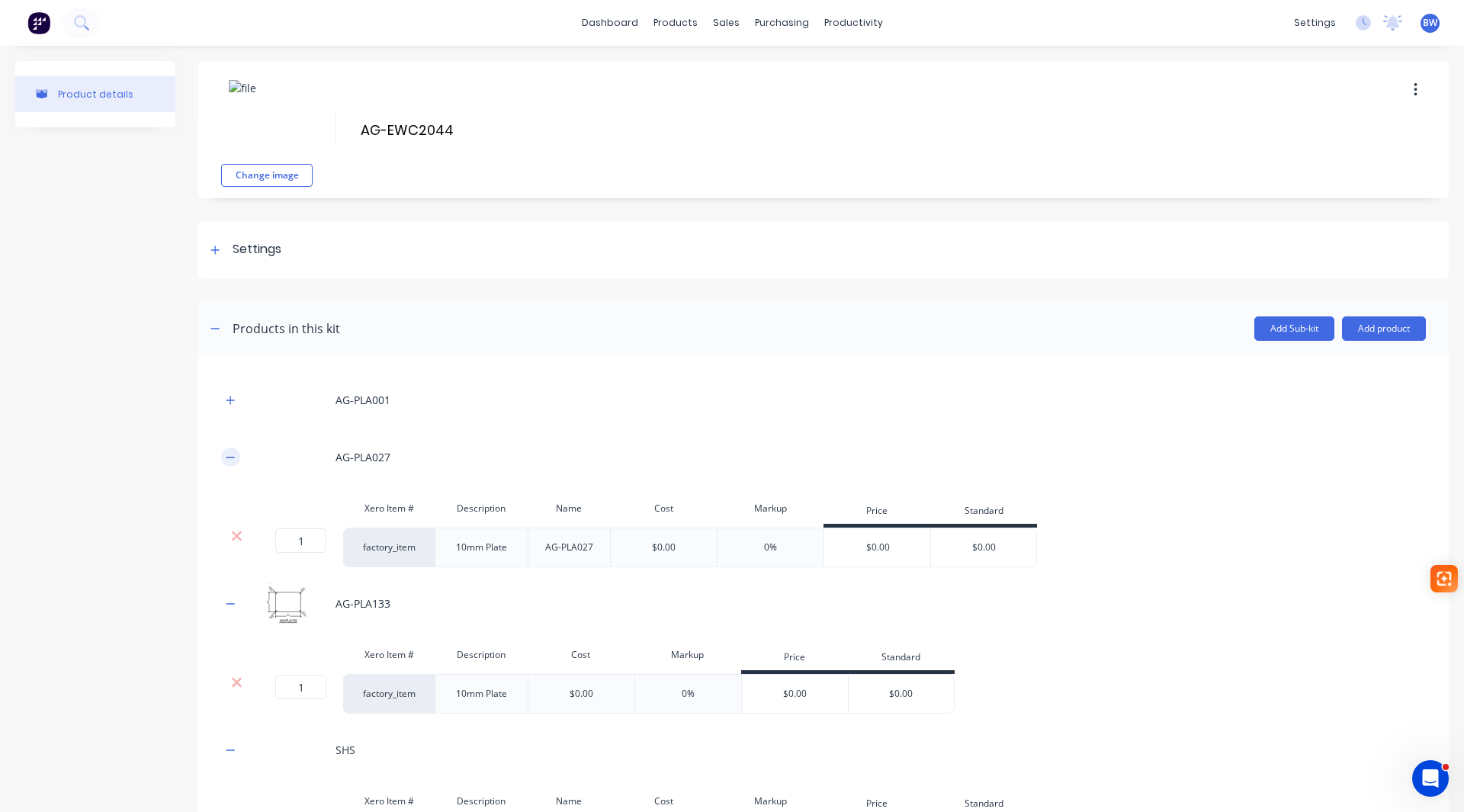
click at [231, 463] on button "button" at bounding box center [230, 456] width 19 height 19
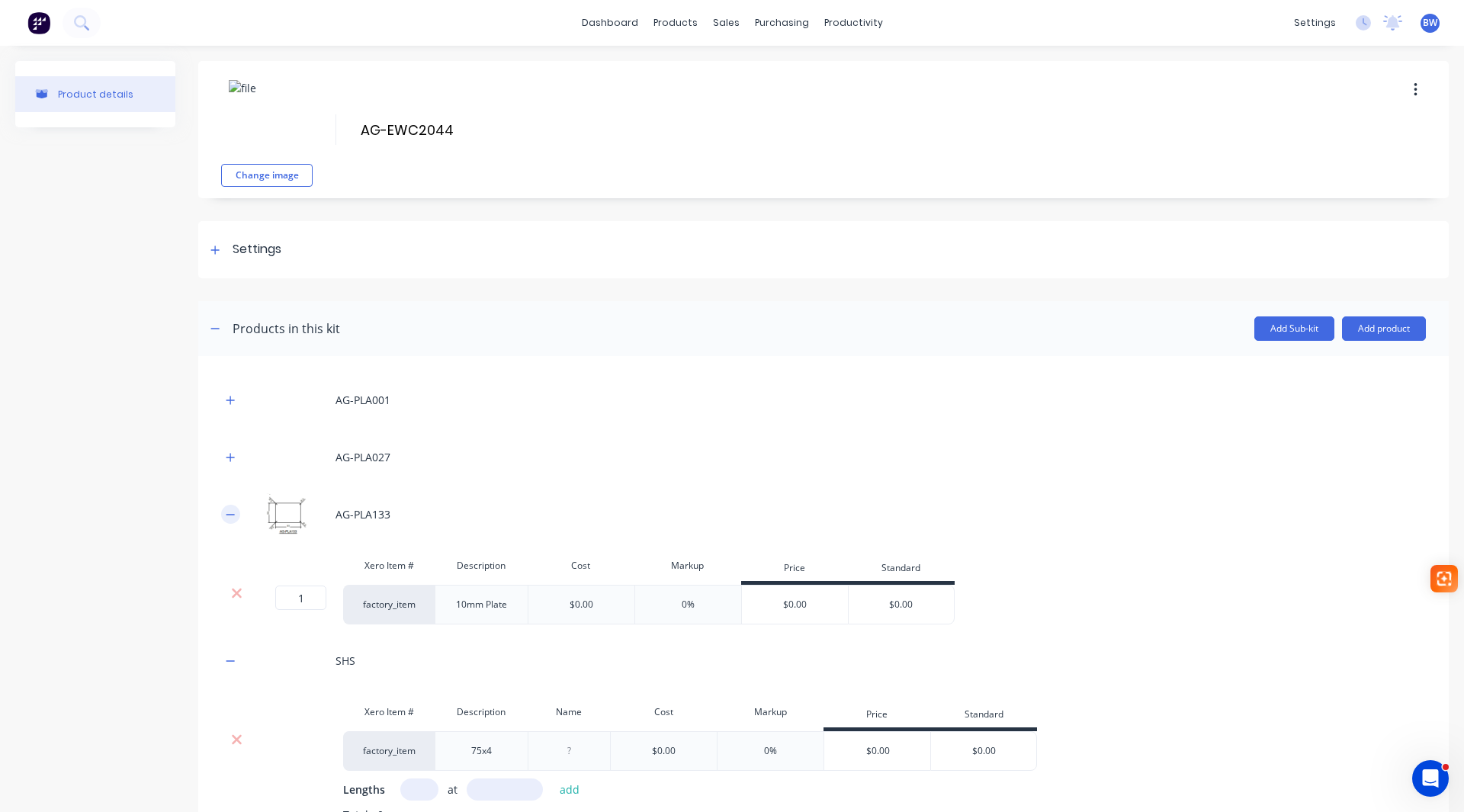
click at [230, 514] on icon "button" at bounding box center [230, 513] width 8 height 1
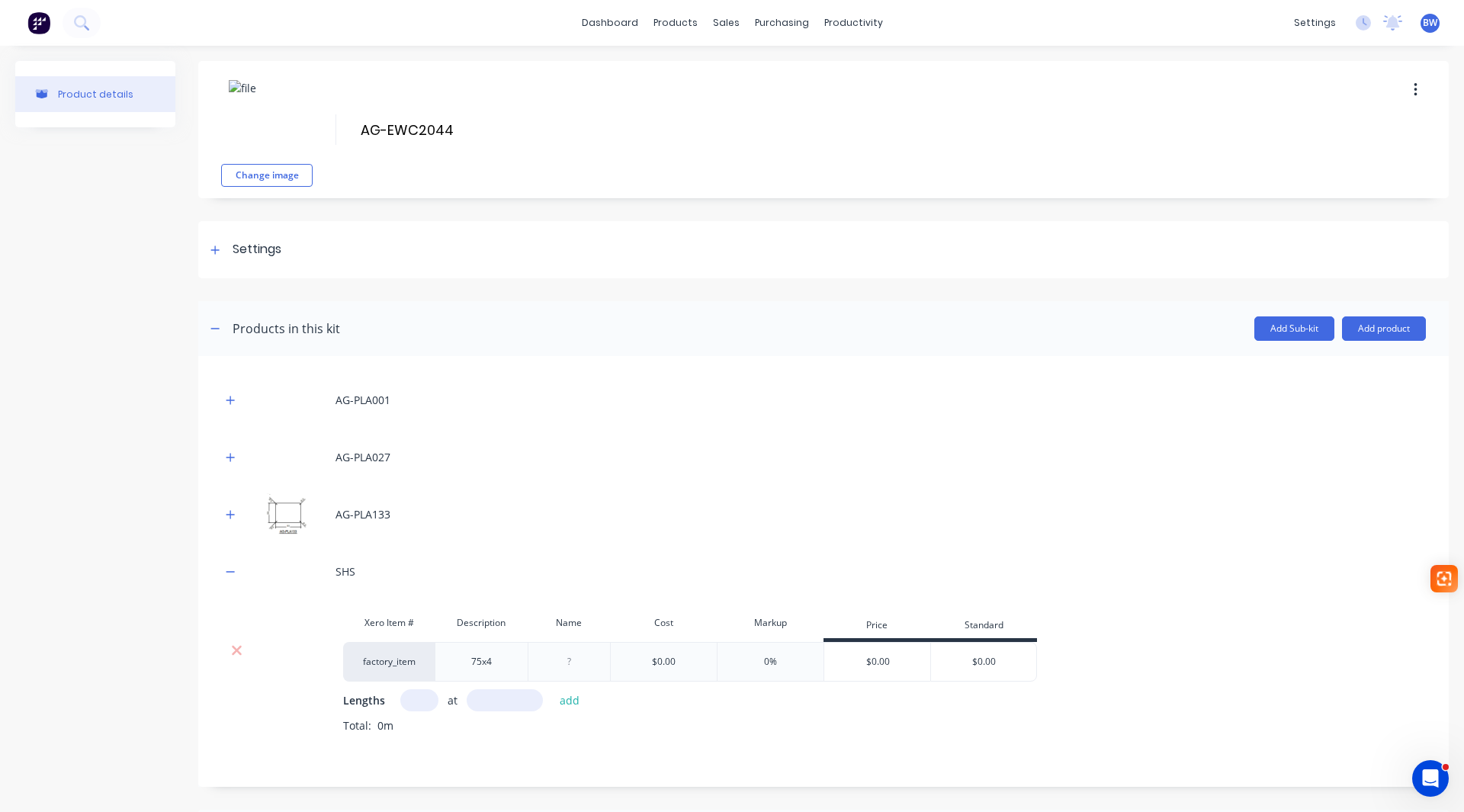
click at [412, 706] on input "text" at bounding box center [419, 700] width 38 height 22
type input "1"
type input "1892"
click at [563, 702] on button "add" at bounding box center [570, 700] width 36 height 20
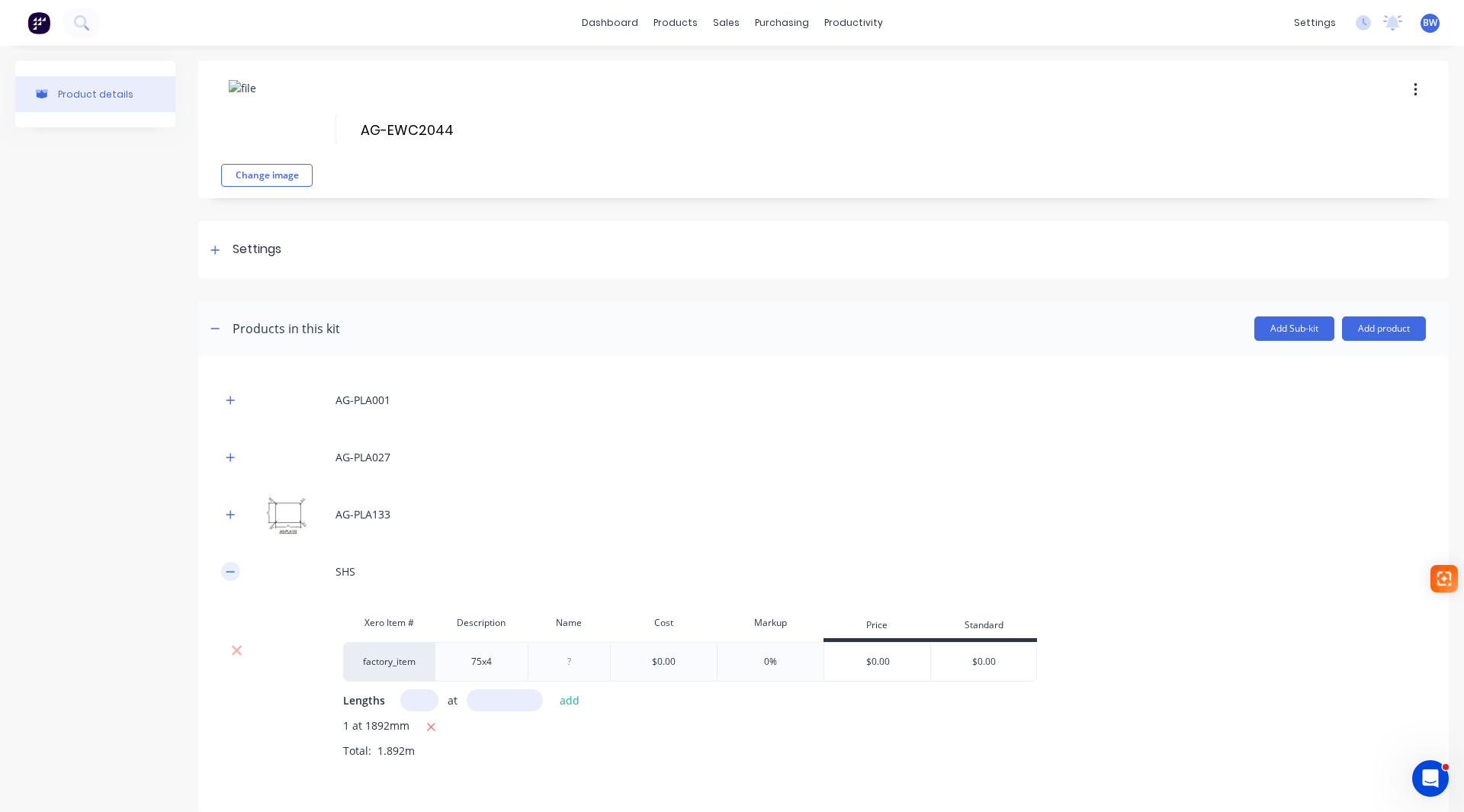
click at [223, 566] on button "button" at bounding box center [230, 571] width 19 height 19
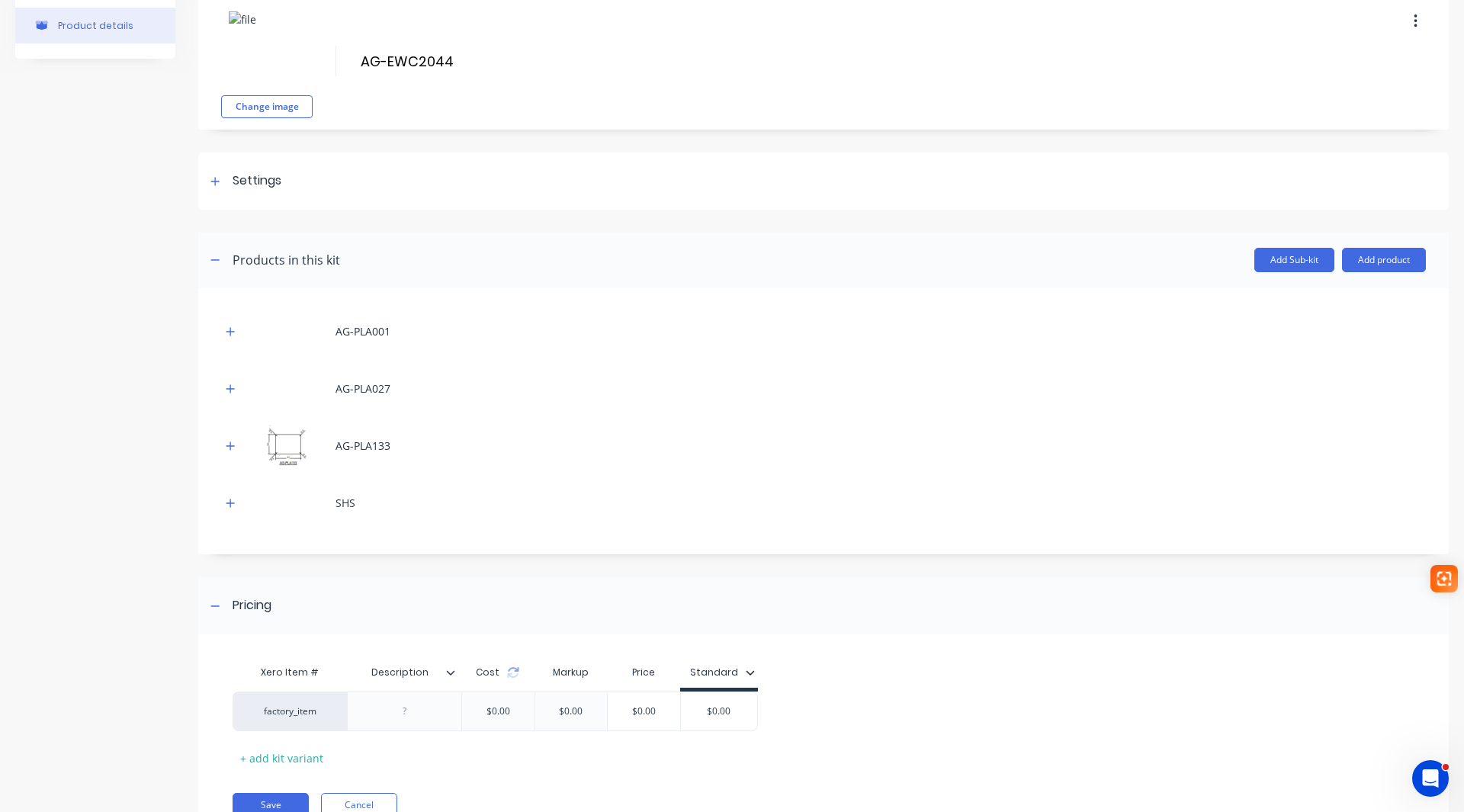
scroll to position [135, 0]
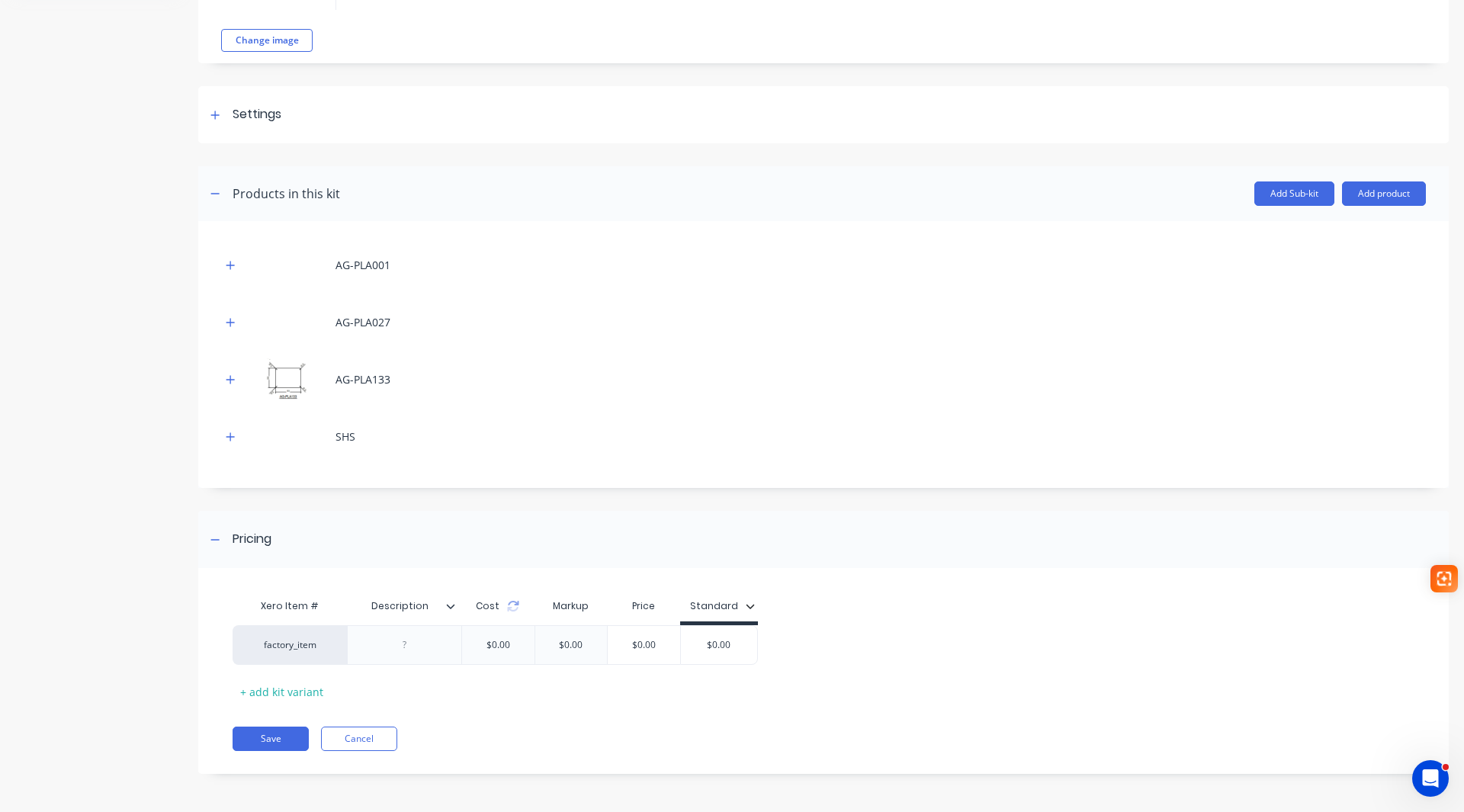
click at [457, 606] on div at bounding box center [456, 606] width 9 height 14
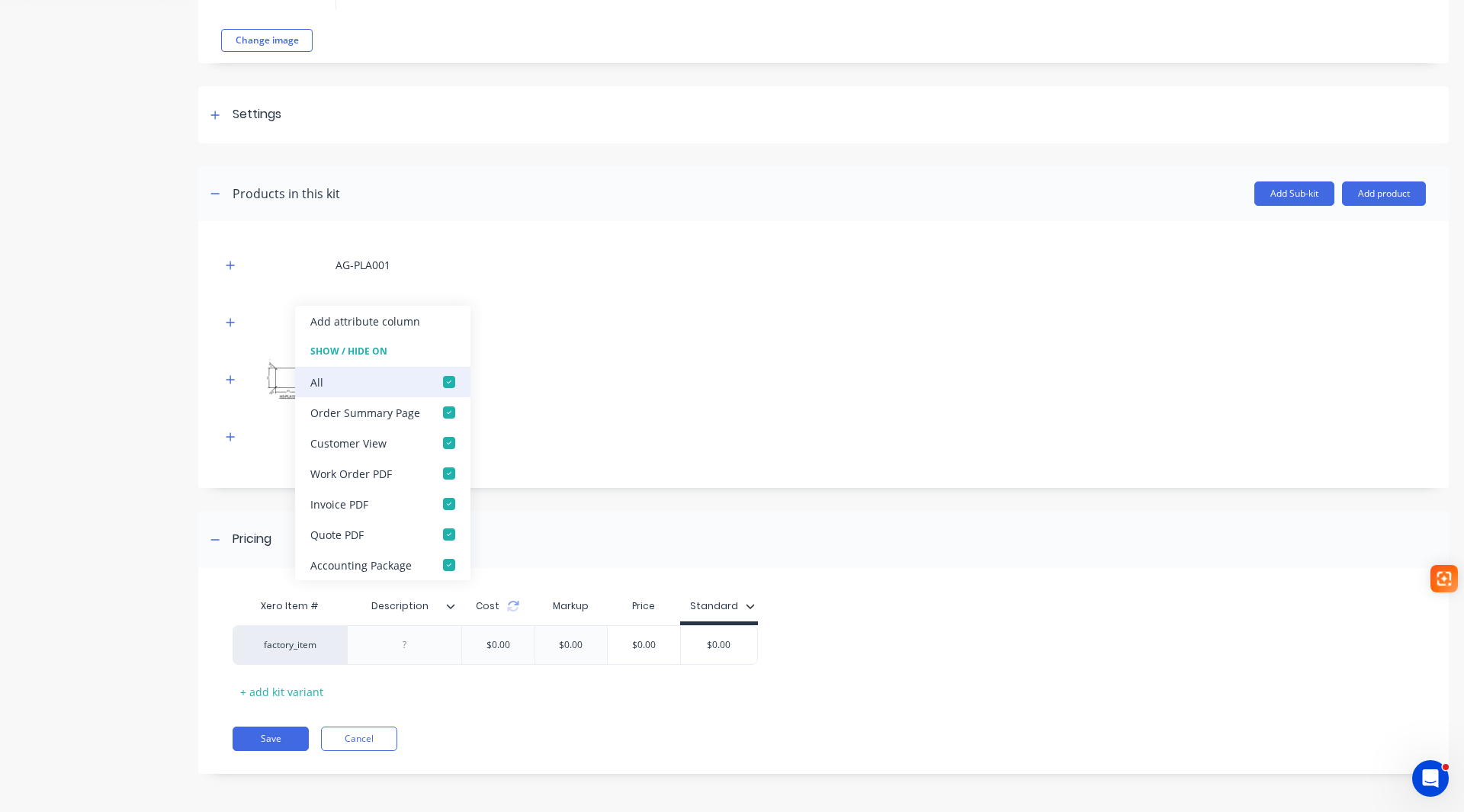
click at [446, 386] on div at bounding box center [448, 382] width 30 height 30
click at [1369, 199] on button "Add product" at bounding box center [1383, 194] width 84 height 24
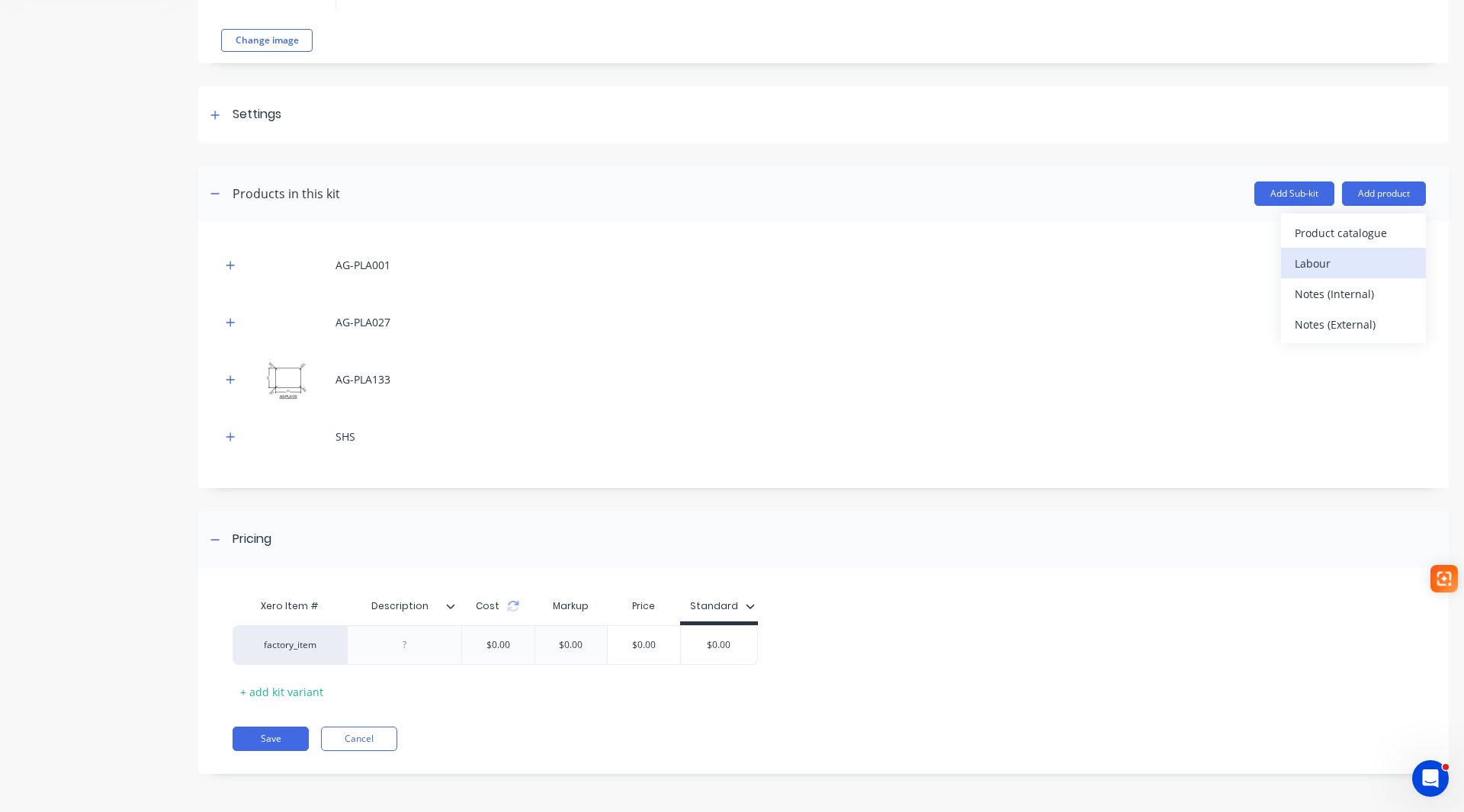
click at [1355, 257] on div "Labour" at bounding box center [1352, 264] width 117 height 22
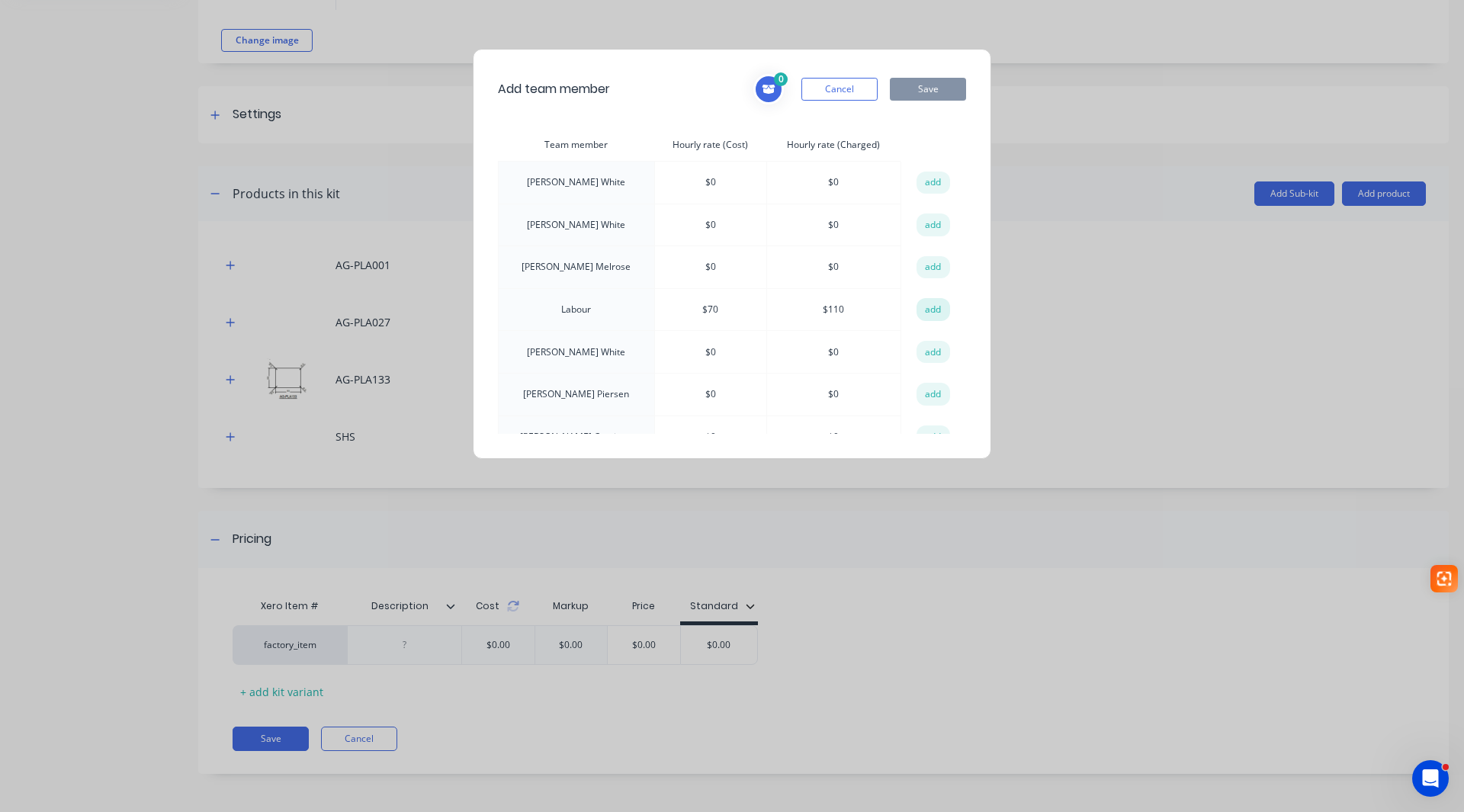
click at [933, 307] on button "add" at bounding box center [933, 309] width 33 height 23
drag, startPoint x: 918, startPoint y: 92, endPoint x: 847, endPoint y: 128, distance: 79.6
click at [918, 92] on button "Save" at bounding box center [927, 88] width 77 height 23
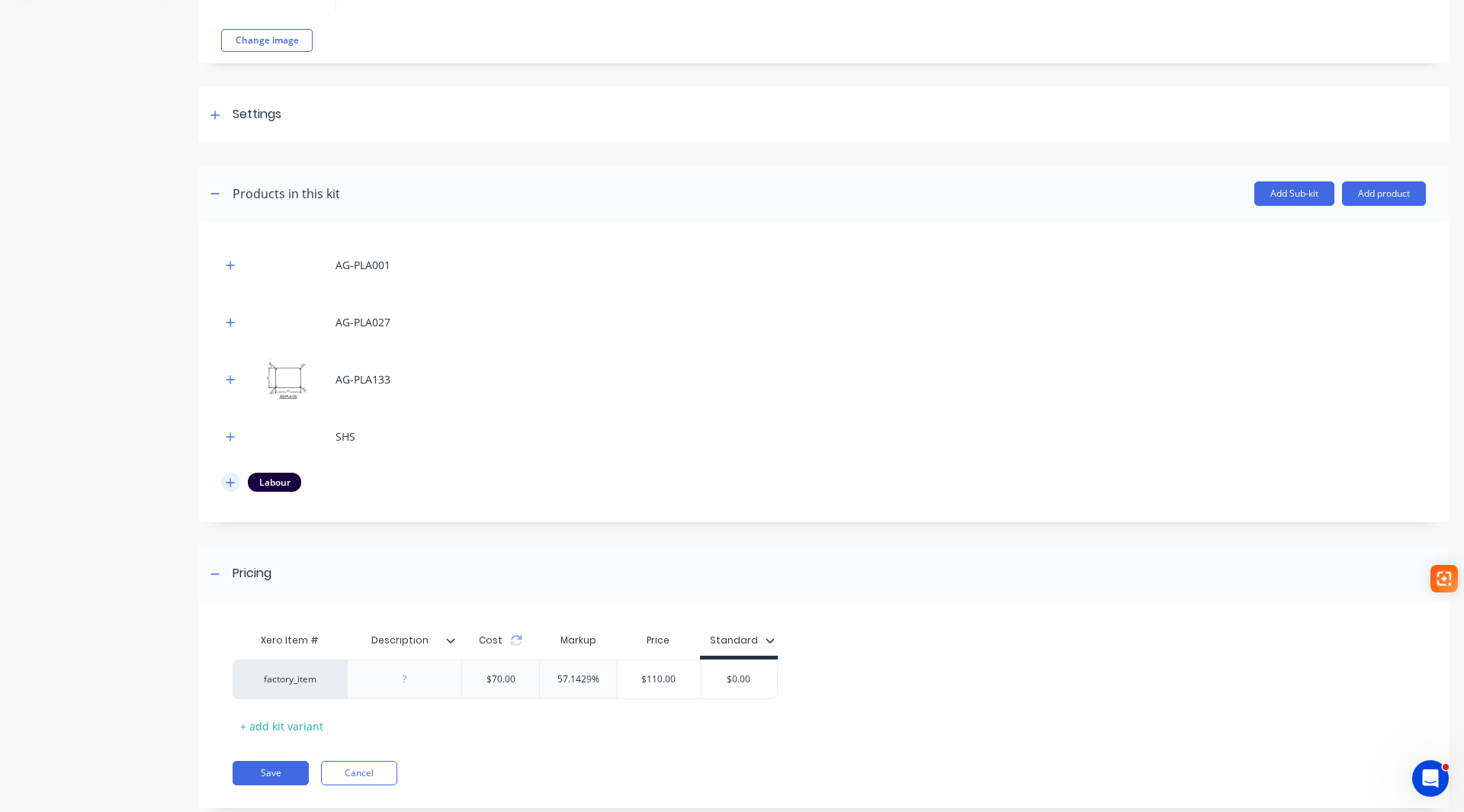
click at [228, 485] on icon "button" at bounding box center [230, 483] width 9 height 11
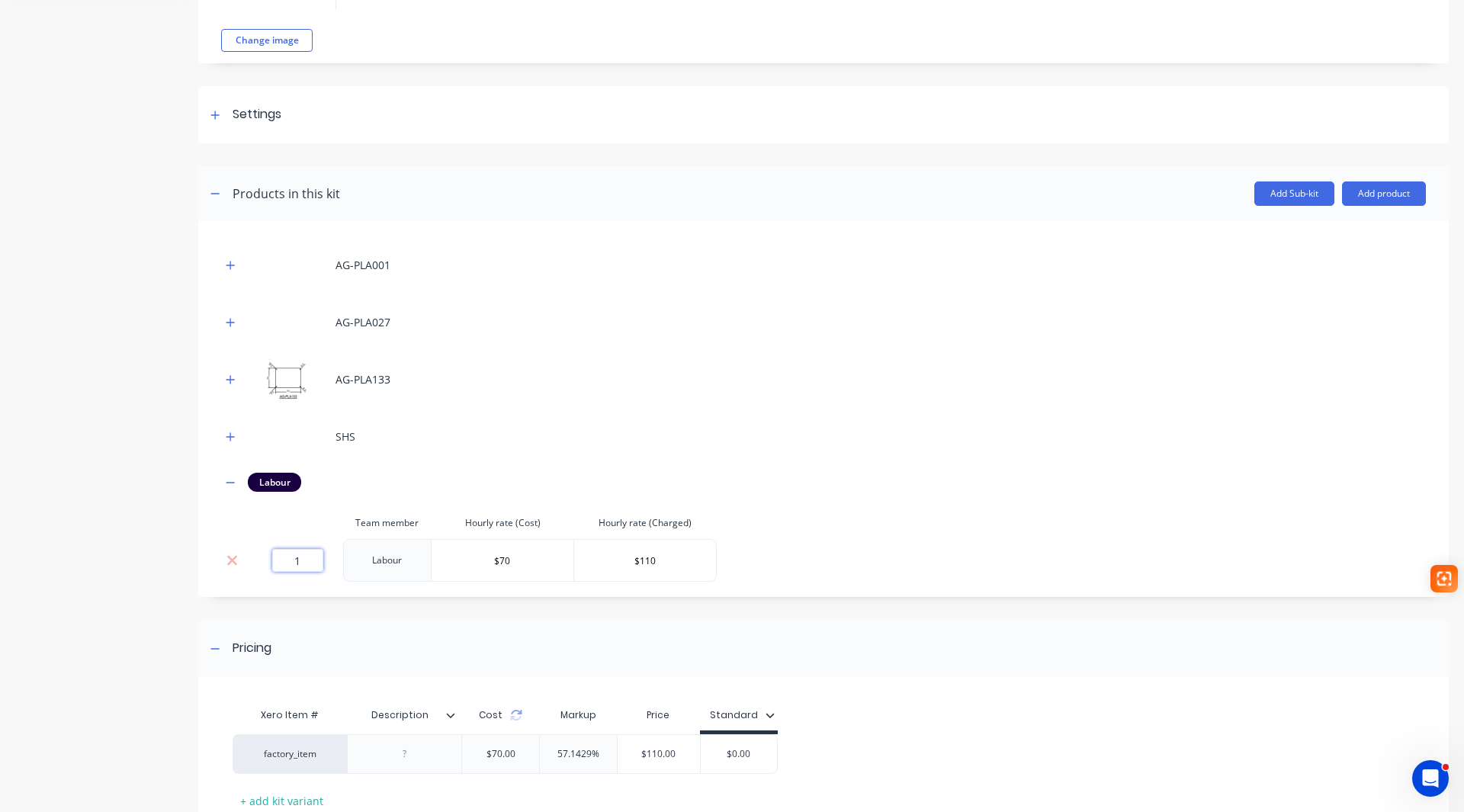
click at [313, 555] on input "1" at bounding box center [297, 559] width 51 height 23
type input "1.16"
click at [236, 474] on button "button" at bounding box center [230, 482] width 19 height 19
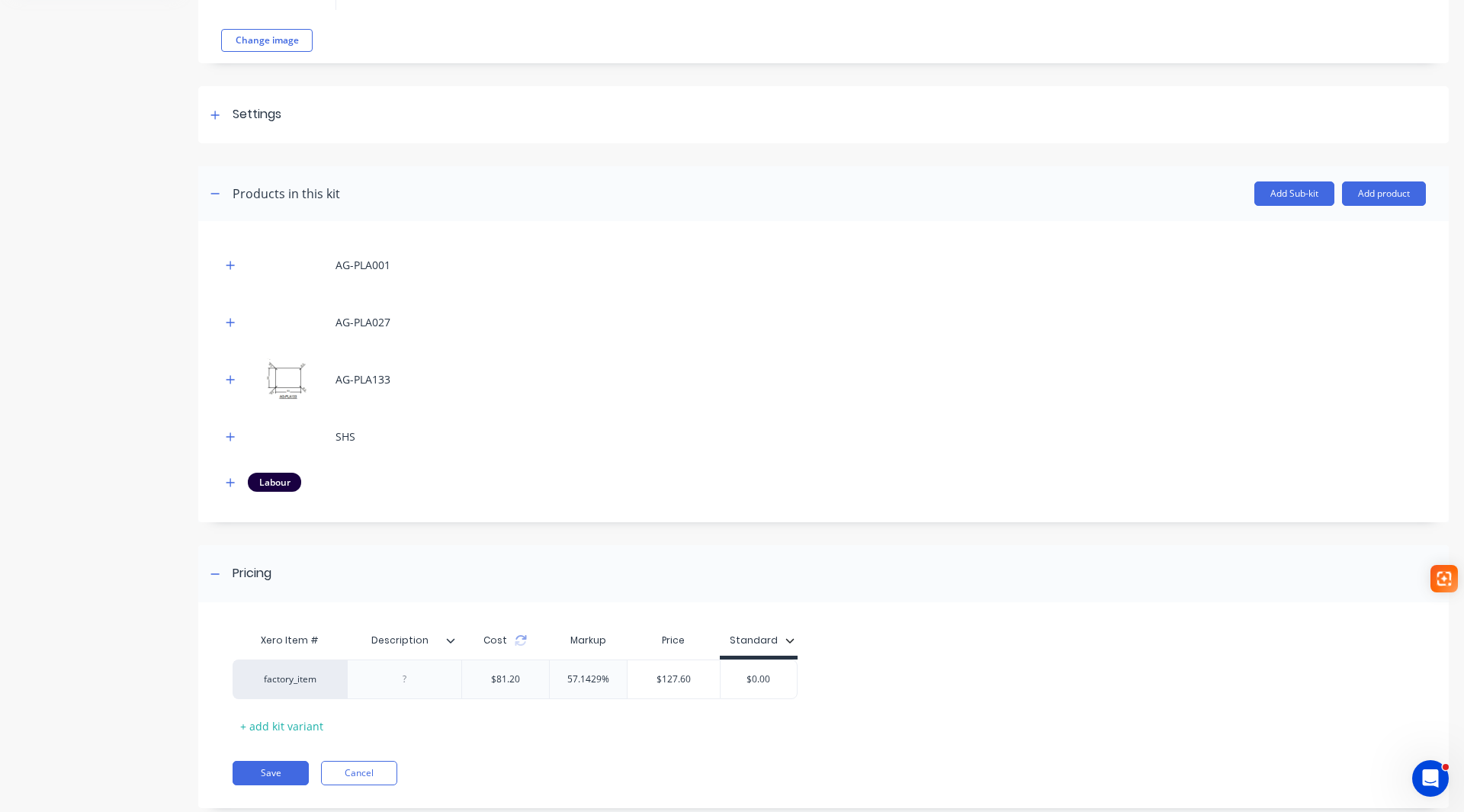
click at [451, 638] on icon at bounding box center [451, 641] width 9 height 9
click at [760, 693] on div "$0.00" at bounding box center [758, 678] width 77 height 38
drag, startPoint x: 765, startPoint y: 682, endPoint x: 797, endPoint y: 682, distance: 32.0
click at [797, 682] on div "factory_item $81.20 57.1429% $127.60 $0.00 $0.00" at bounding box center [817, 678] width 1169 height 40
click at [736, 684] on input "$0.00" at bounding box center [758, 678] width 77 height 14
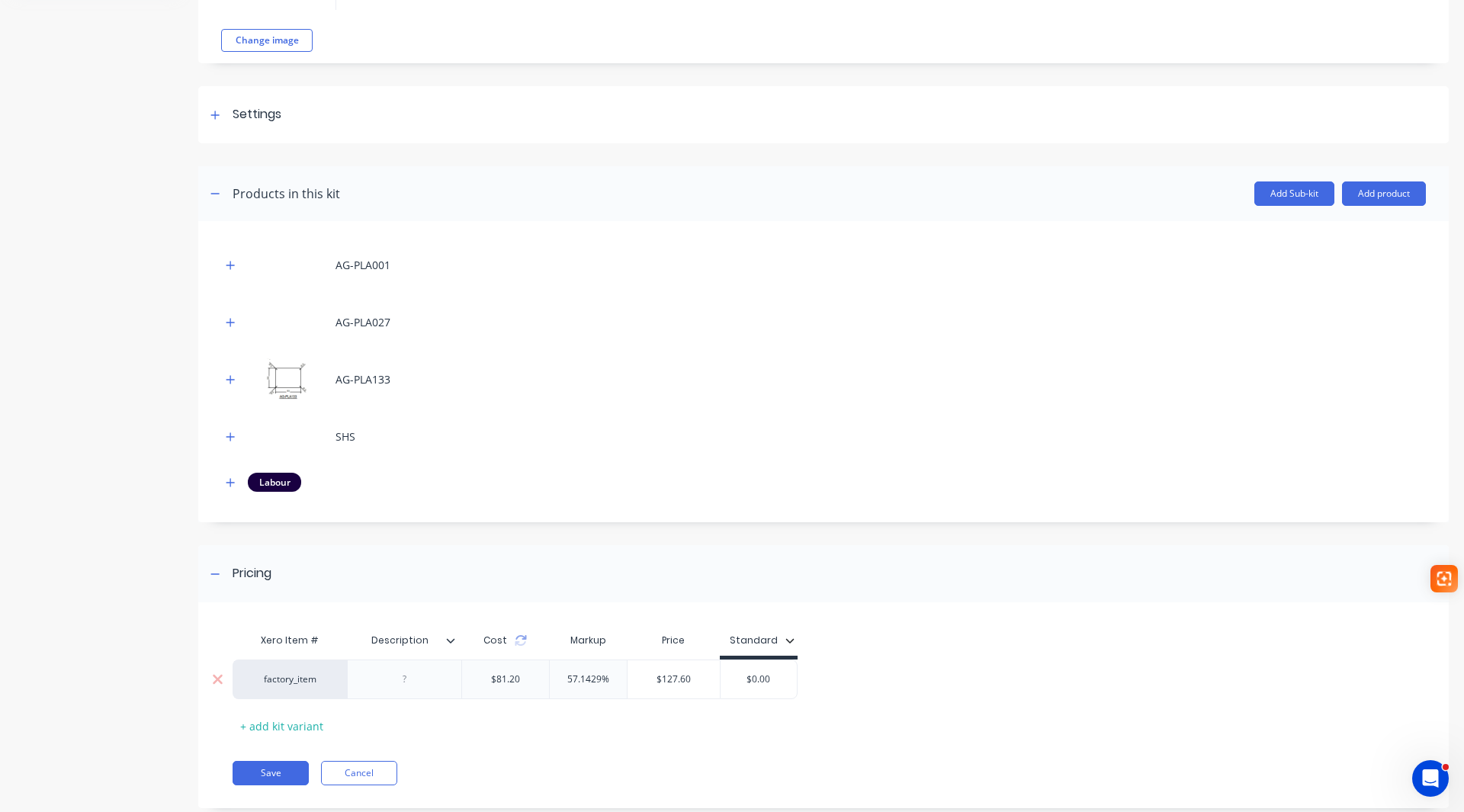
drag, startPoint x: 738, startPoint y: 680, endPoint x: 795, endPoint y: 681, distance: 57.0
click at [795, 681] on input "$0.00" at bounding box center [758, 678] width 77 height 14
type input "128.00"
click at [272, 769] on button "Save" at bounding box center [270, 772] width 77 height 24
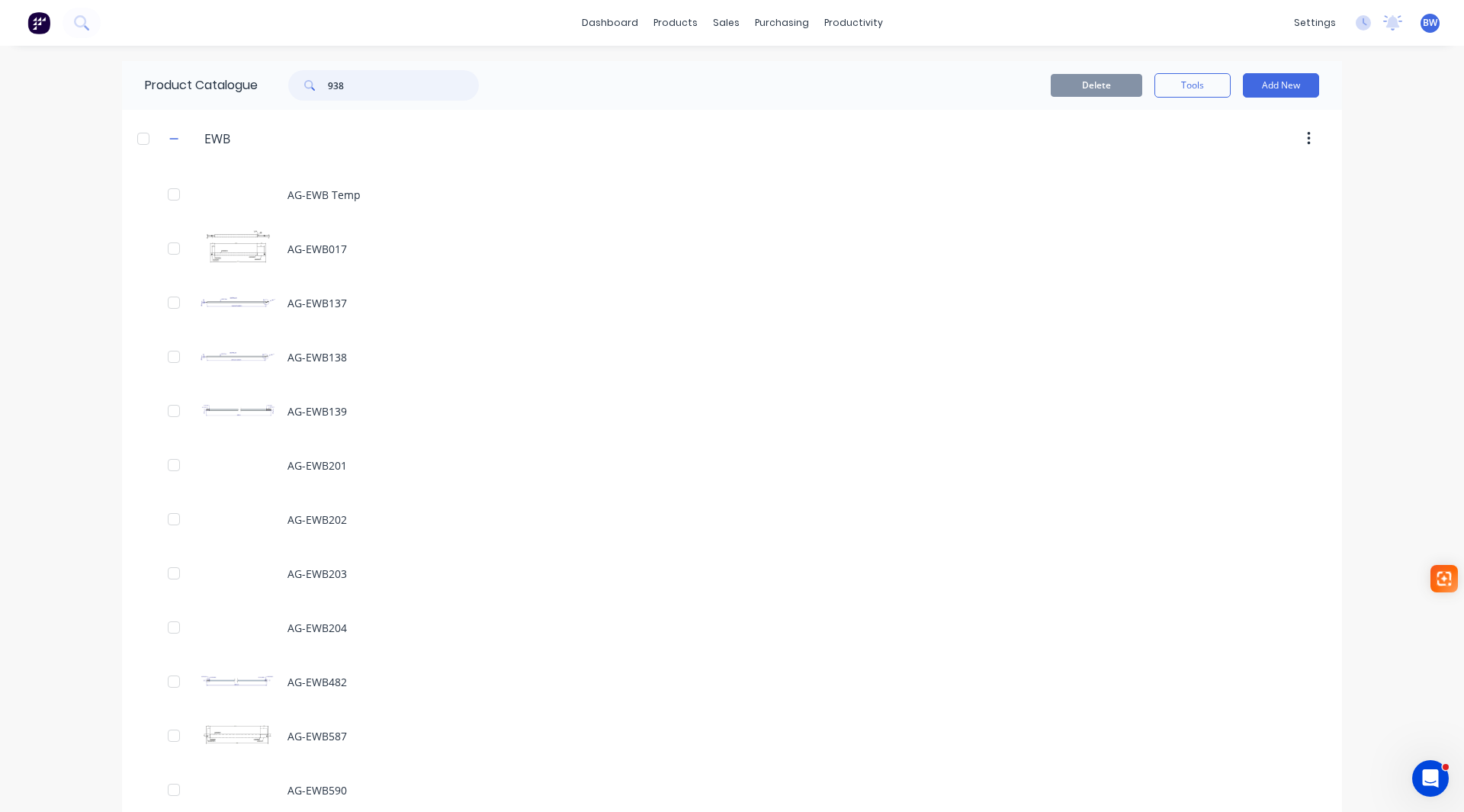
drag, startPoint x: 365, startPoint y: 88, endPoint x: 317, endPoint y: 85, distance: 48.1
click at [315, 85] on div "938" at bounding box center [384, 85] width 191 height 30
type input "2045"
click at [1286, 86] on button "Add New" at bounding box center [1281, 85] width 77 height 24
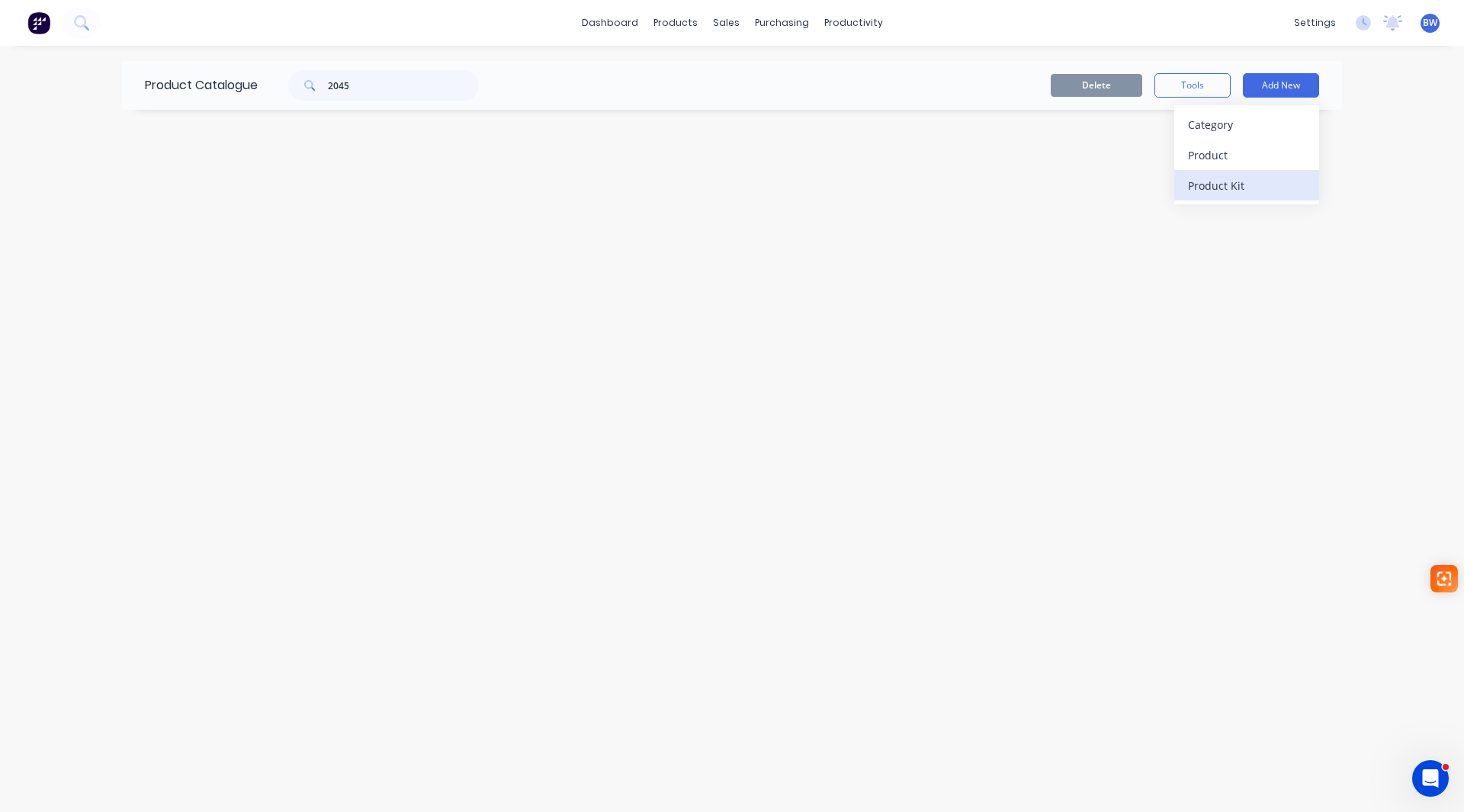
click at [1234, 182] on div "Product Kit" at bounding box center [1246, 185] width 117 height 22
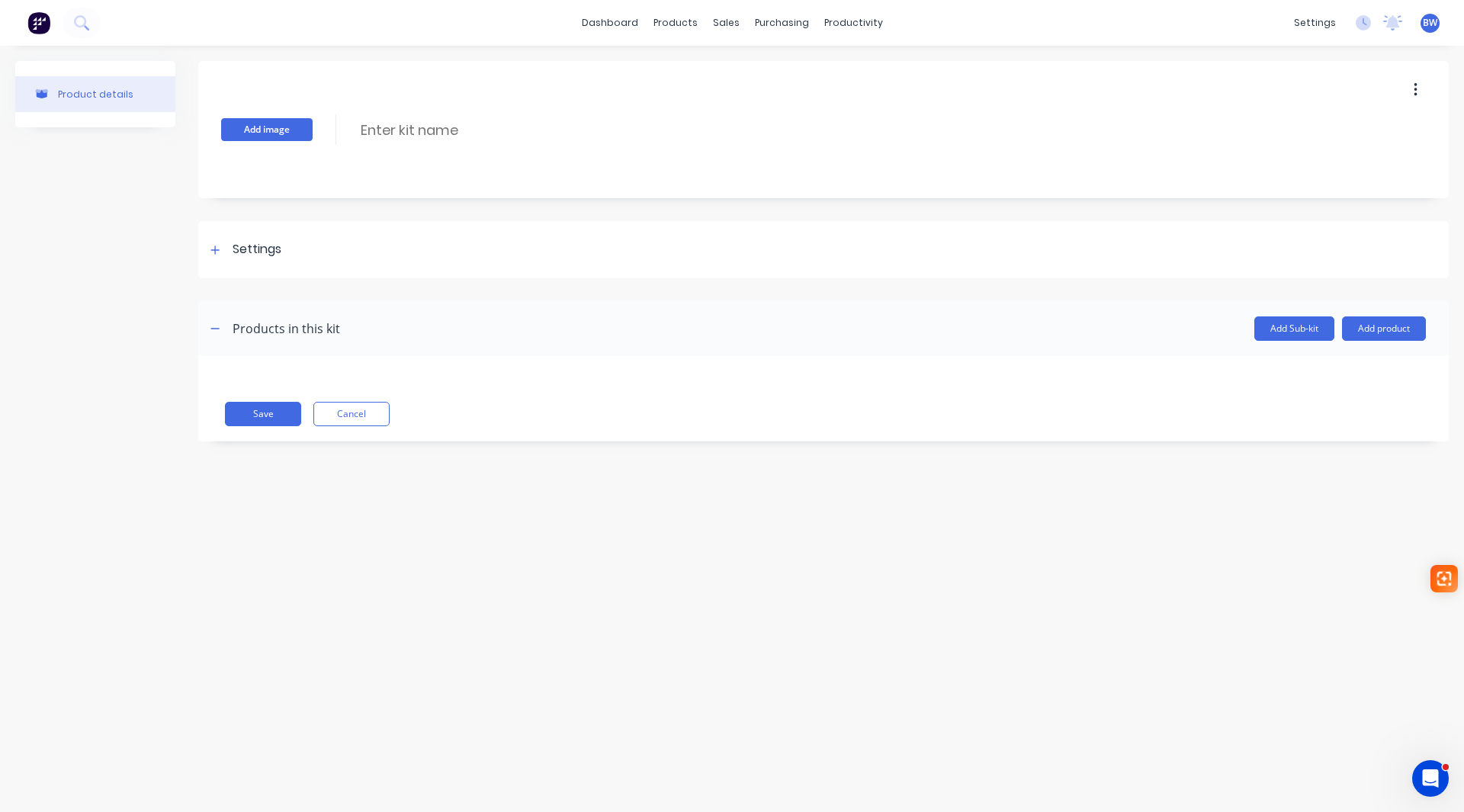
click at [284, 128] on button "Add image" at bounding box center [266, 129] width 91 height 23
click at [377, 130] on input at bounding box center [493, 130] width 270 height 22
type input "AG-EWC2045"
click at [214, 250] on icon at bounding box center [215, 249] width 8 height 8
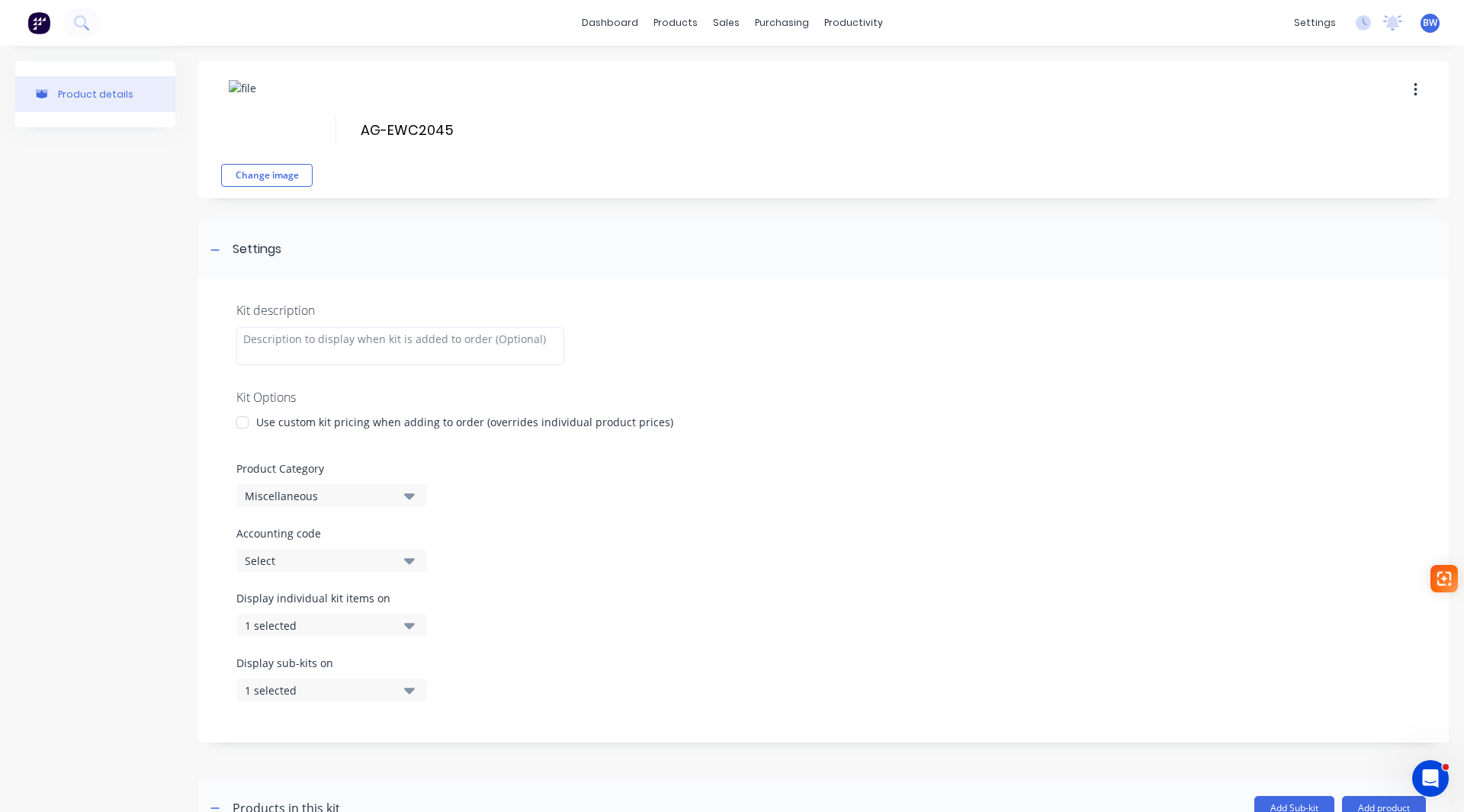
click at [244, 426] on div at bounding box center [242, 422] width 30 height 30
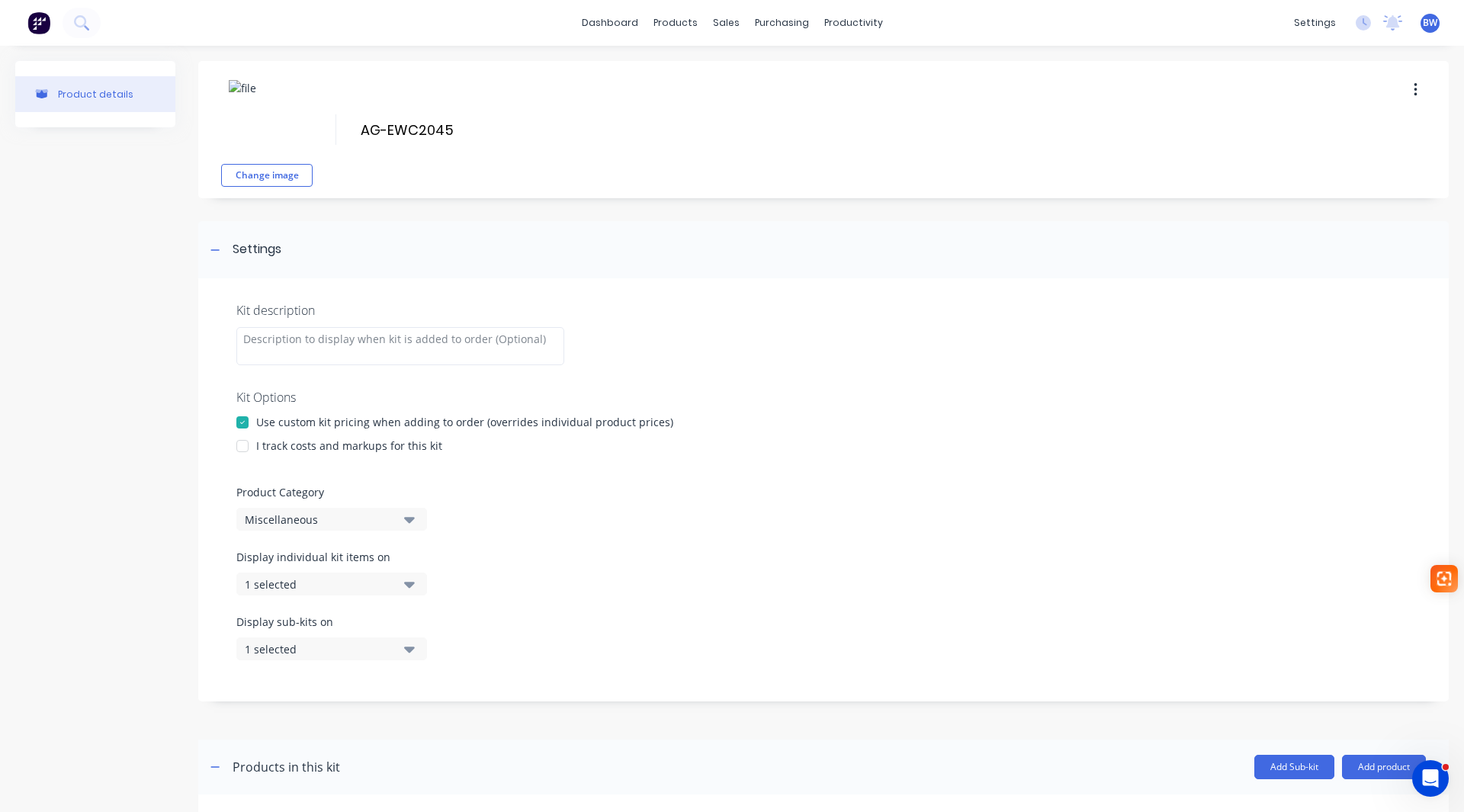
click at [244, 450] on div at bounding box center [242, 445] width 30 height 30
click at [268, 524] on div "Miscellaneous" at bounding box center [318, 519] width 148 height 16
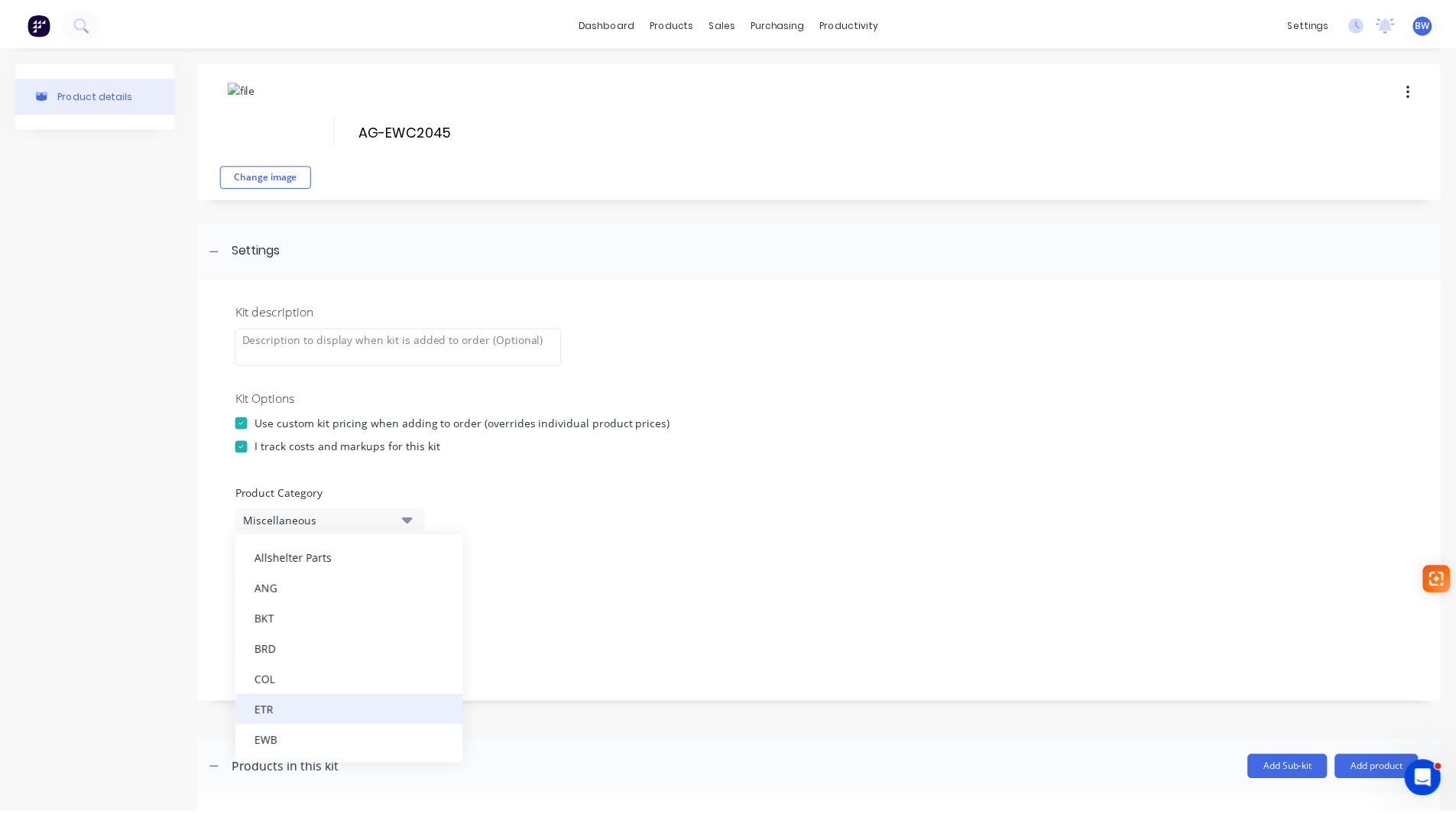
scroll to position [152, 0]
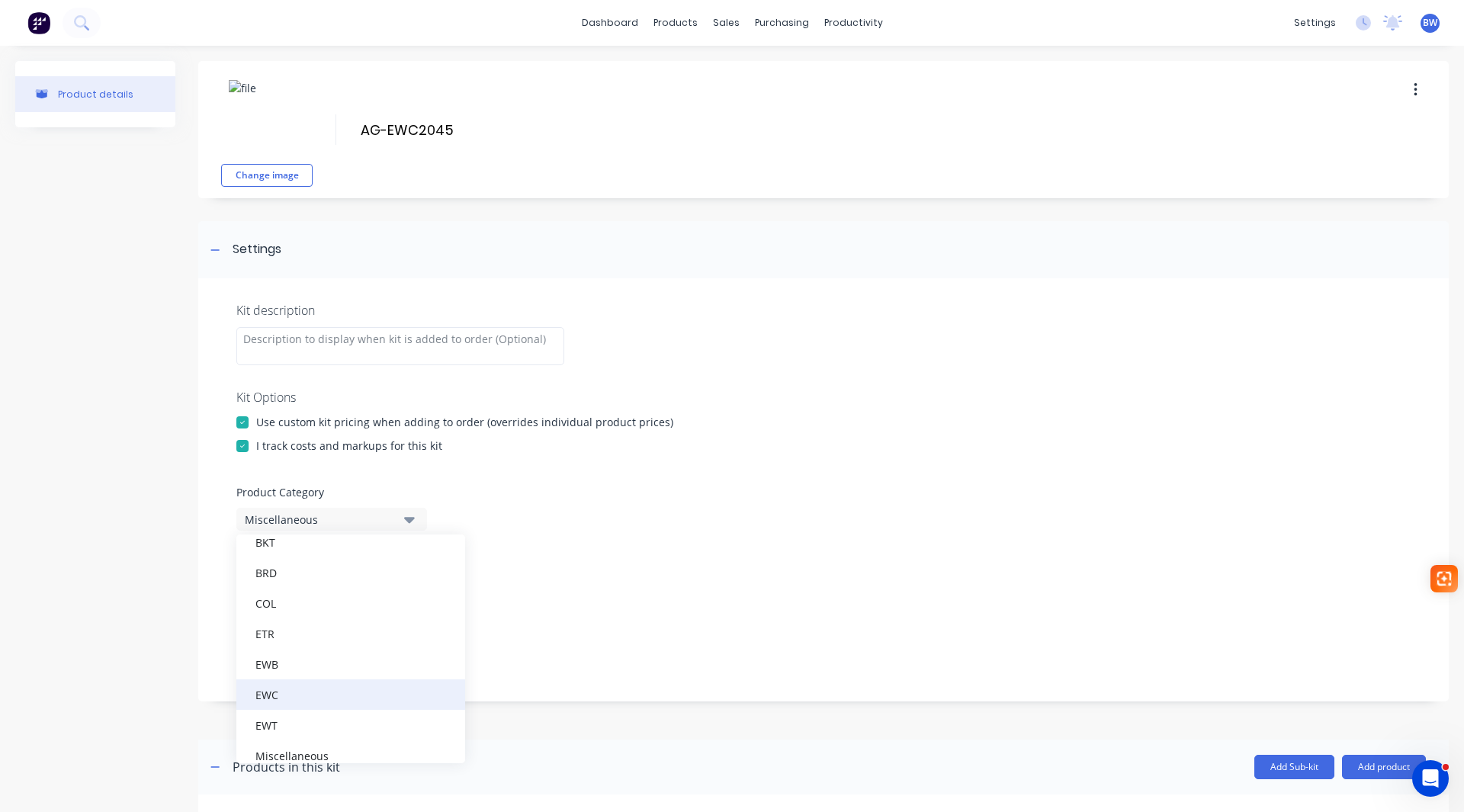
click at [301, 698] on div "EWC" at bounding box center [350, 694] width 229 height 30
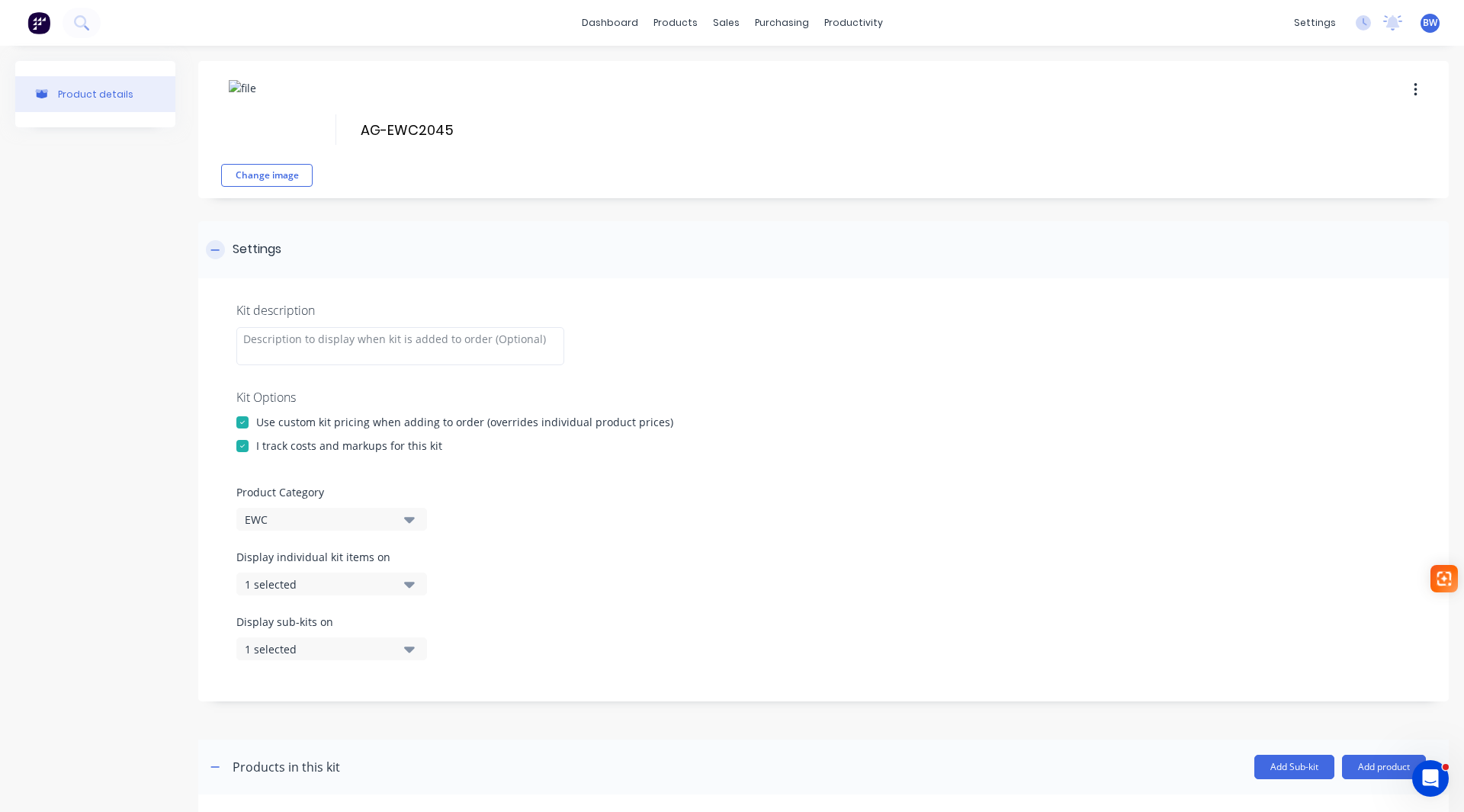
drag, startPoint x: 218, startPoint y: 248, endPoint x: 305, endPoint y: 359, distance: 141.0
click at [218, 249] on icon at bounding box center [215, 250] width 9 height 11
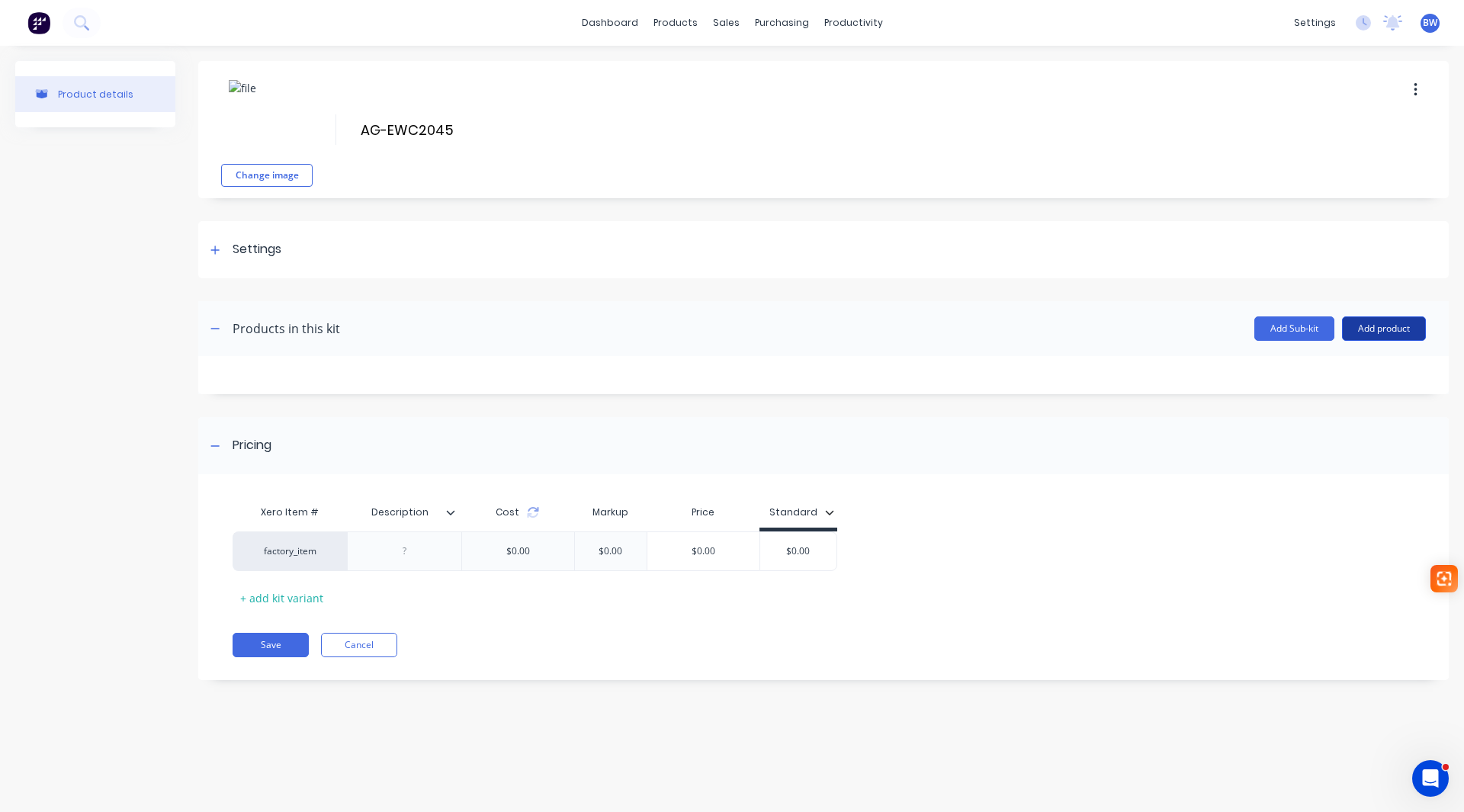
click at [1398, 329] on button "Add product" at bounding box center [1383, 328] width 84 height 24
click at [1346, 370] on div "Product catalogue" at bounding box center [1352, 368] width 117 height 22
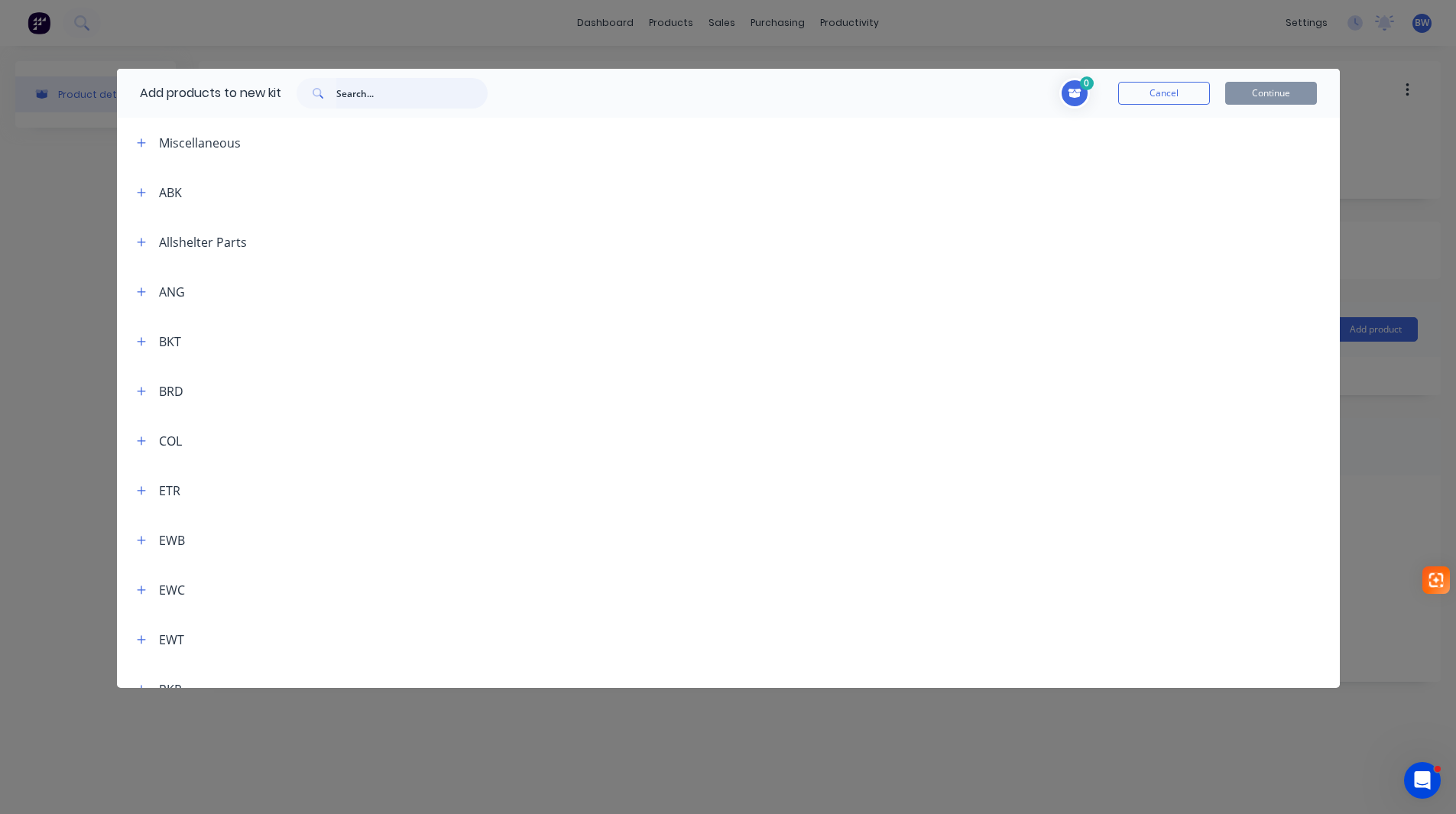
click at [385, 95] on input "text" at bounding box center [412, 92] width 152 height 30
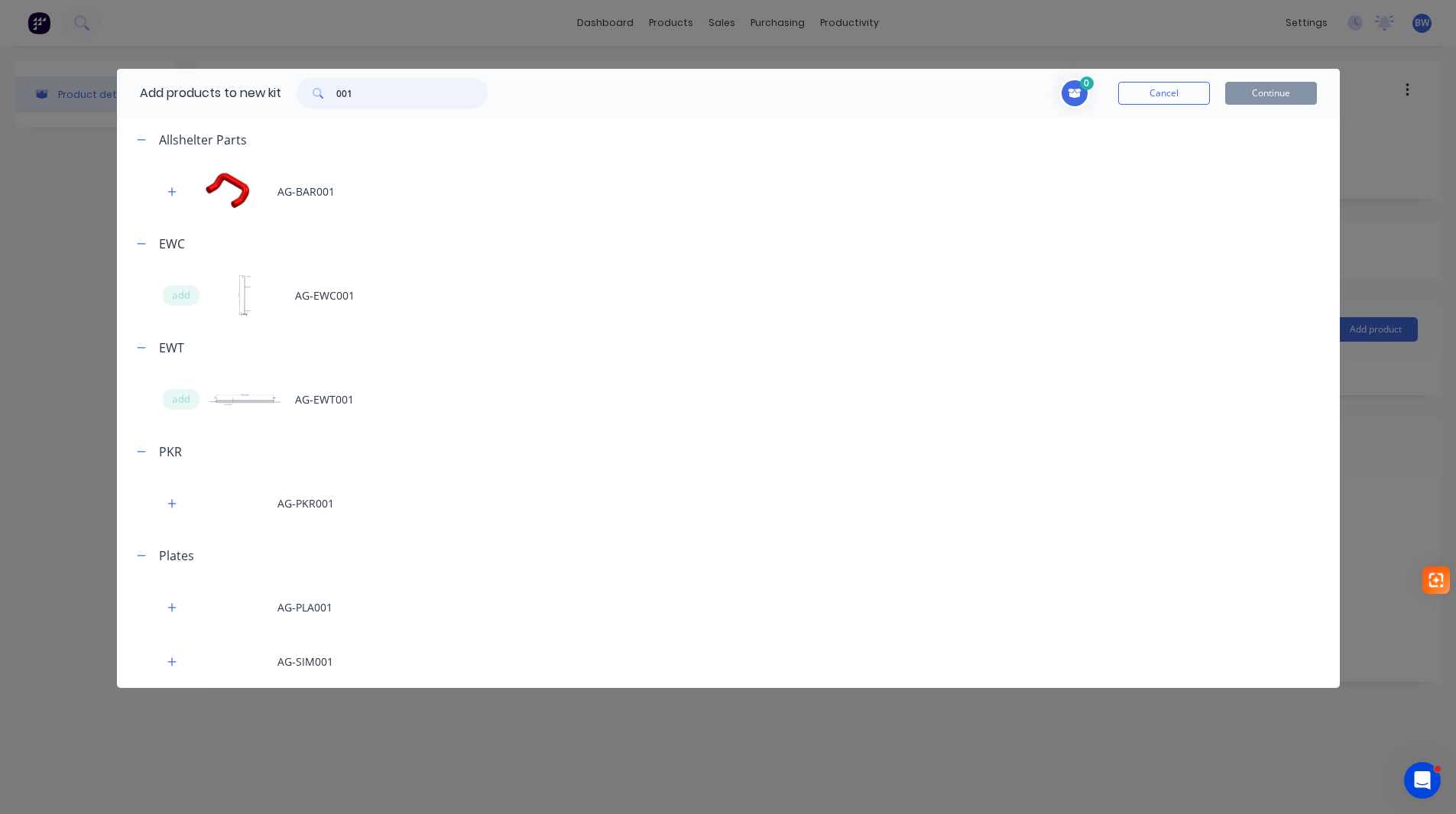
scroll to position [4, 0]
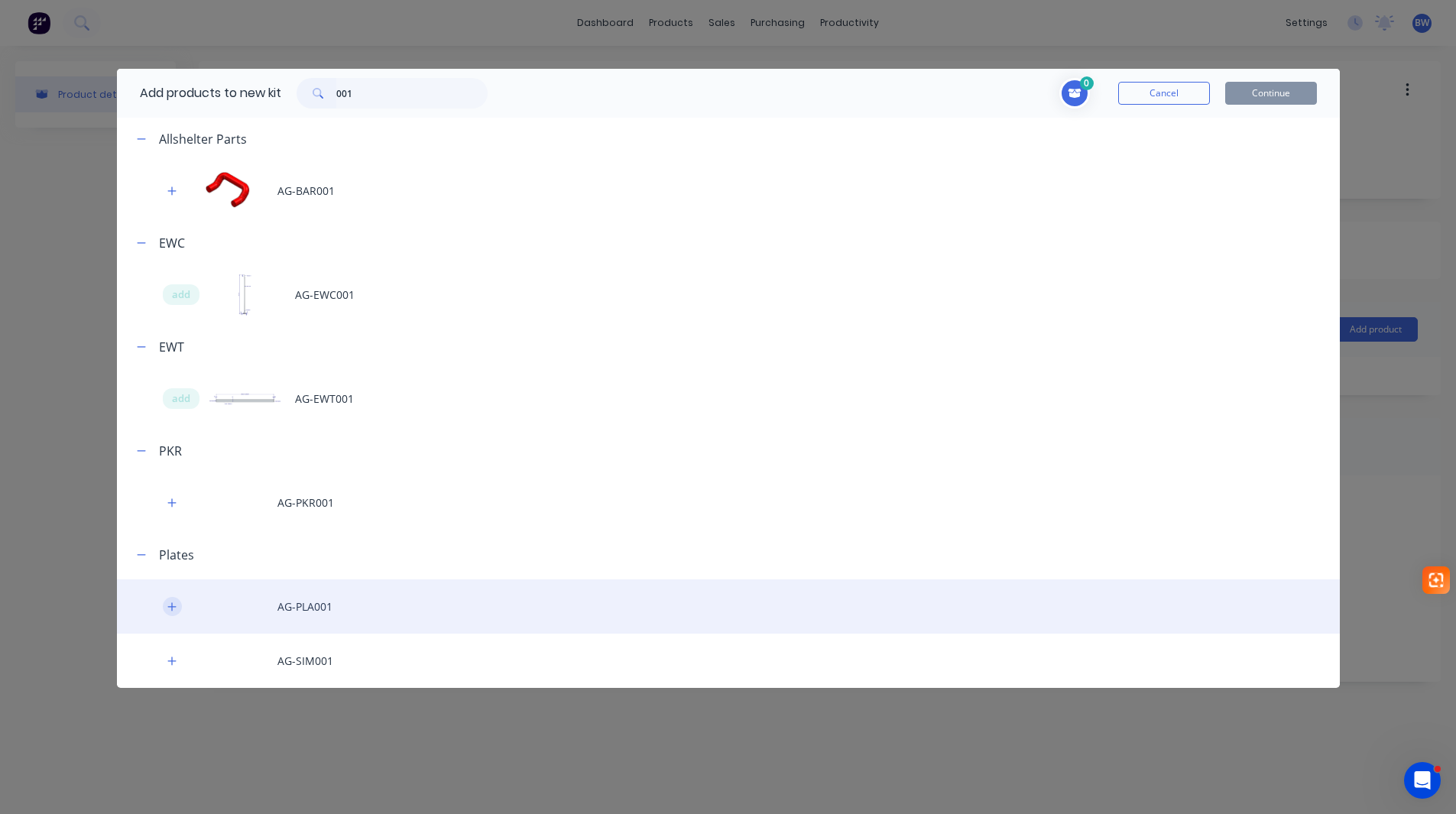
click at [170, 607] on icon "button" at bounding box center [172, 607] width 9 height 11
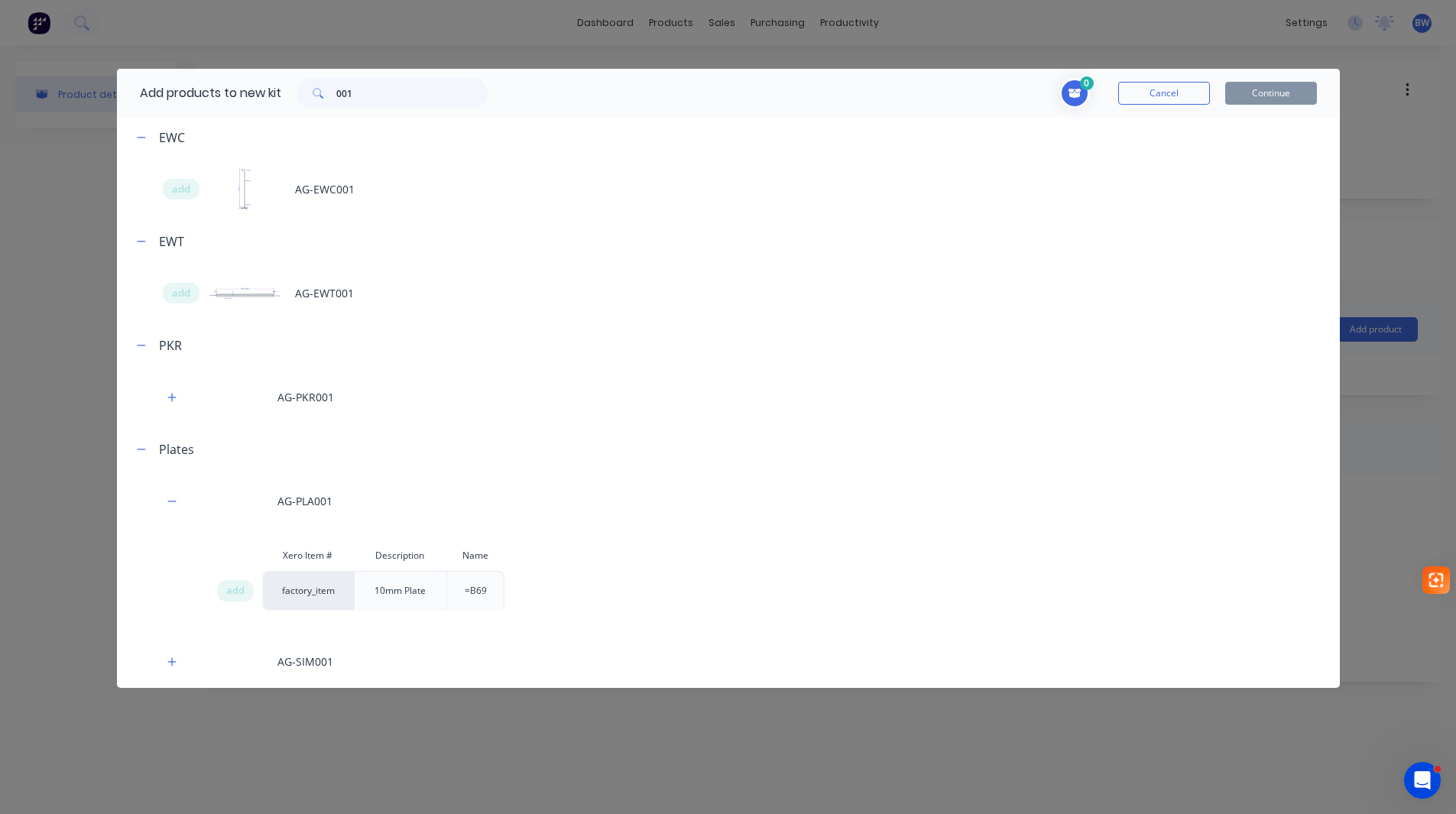
scroll to position [110, 0]
click at [232, 594] on span "add" at bounding box center [236, 589] width 18 height 16
drag, startPoint x: 370, startPoint y: 92, endPoint x: 319, endPoint y: 102, distance: 52.0
click at [319, 101] on div "001" at bounding box center [392, 92] width 191 height 30
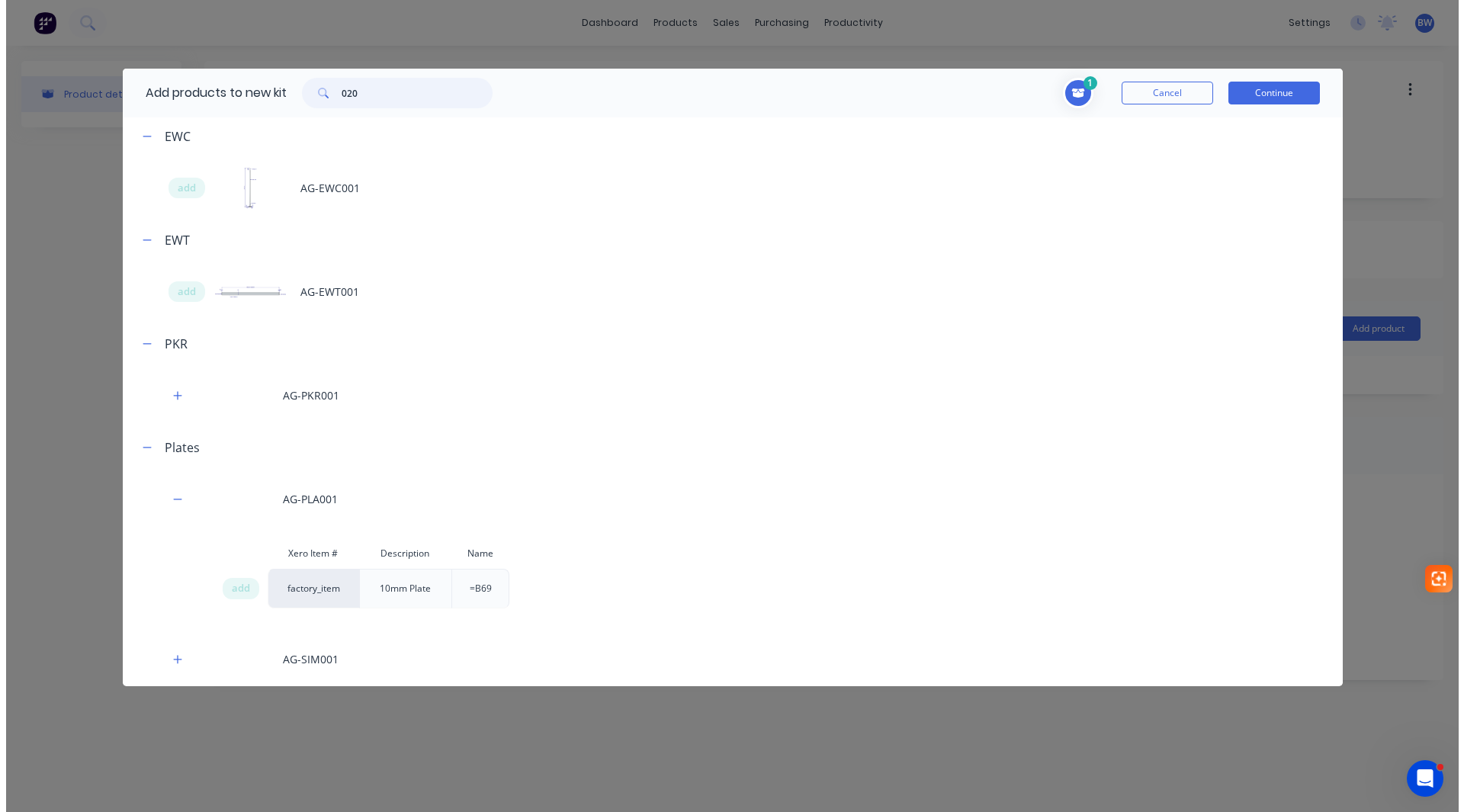
scroll to position [0, 0]
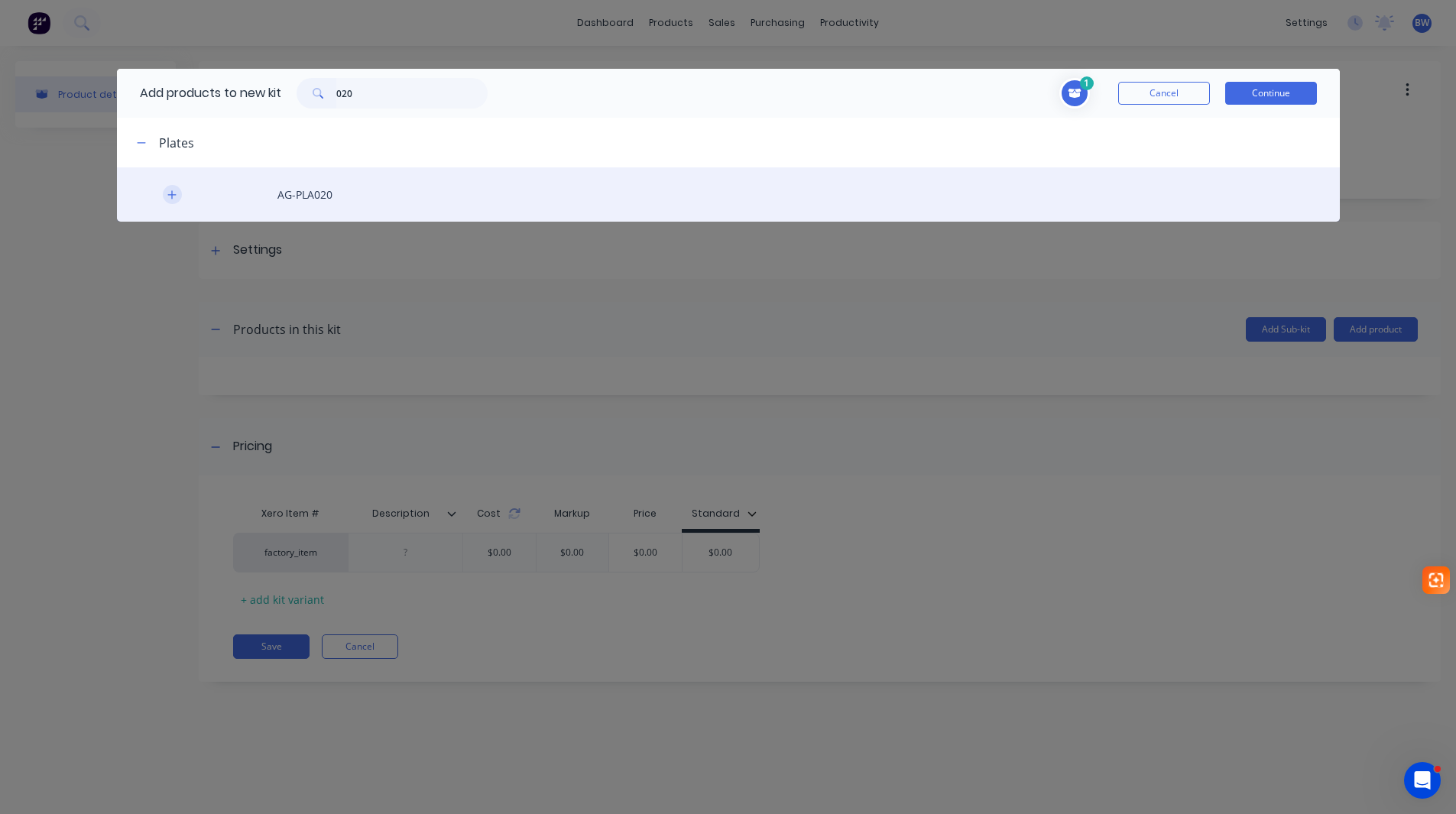
click at [175, 197] on icon "button" at bounding box center [172, 195] width 9 height 11
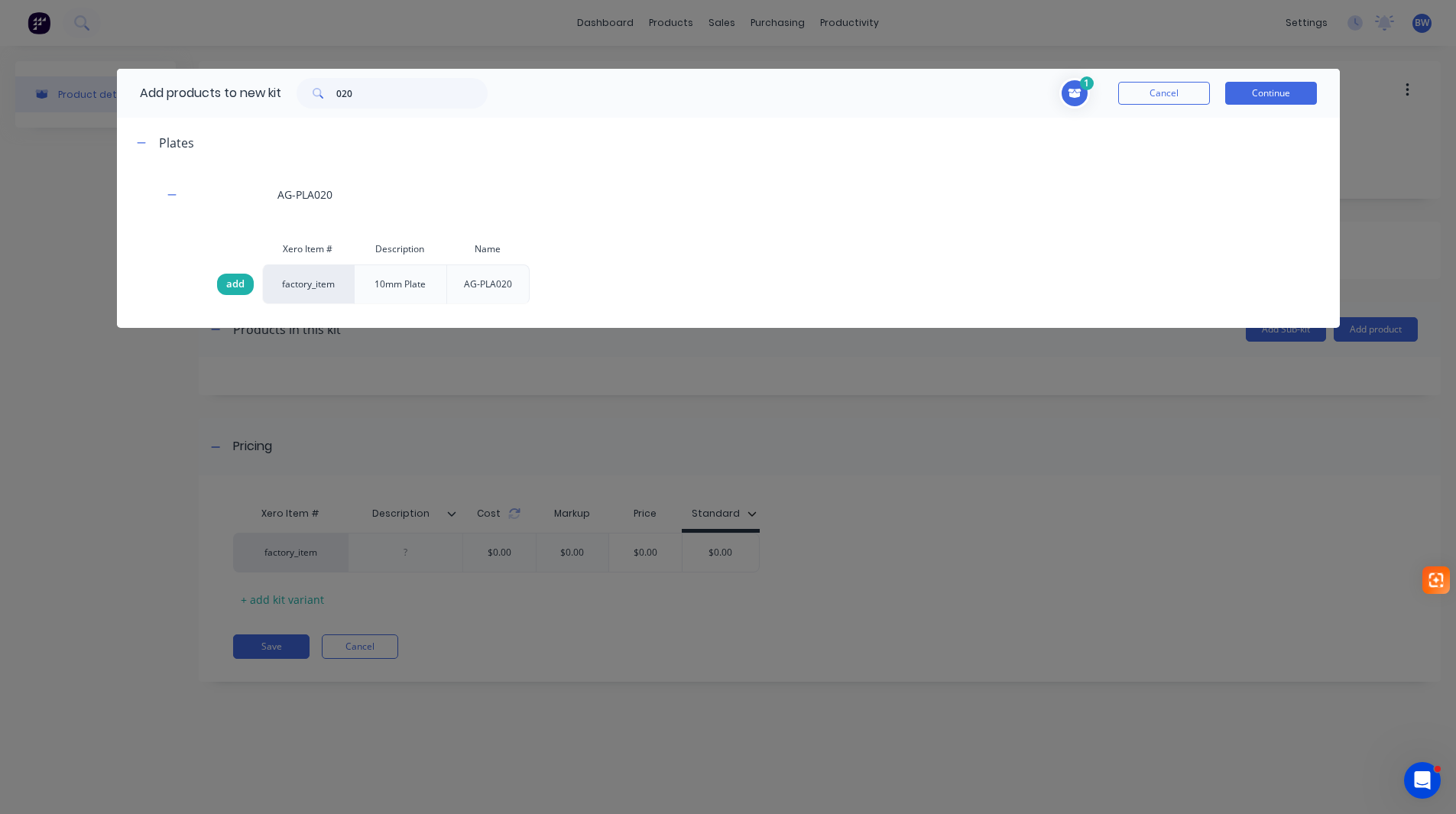
click at [235, 287] on span "add" at bounding box center [236, 284] width 18 height 16
drag, startPoint x: 356, startPoint y: 91, endPoint x: 317, endPoint y: 92, distance: 39.0
click at [317, 92] on div "020" at bounding box center [392, 92] width 191 height 30
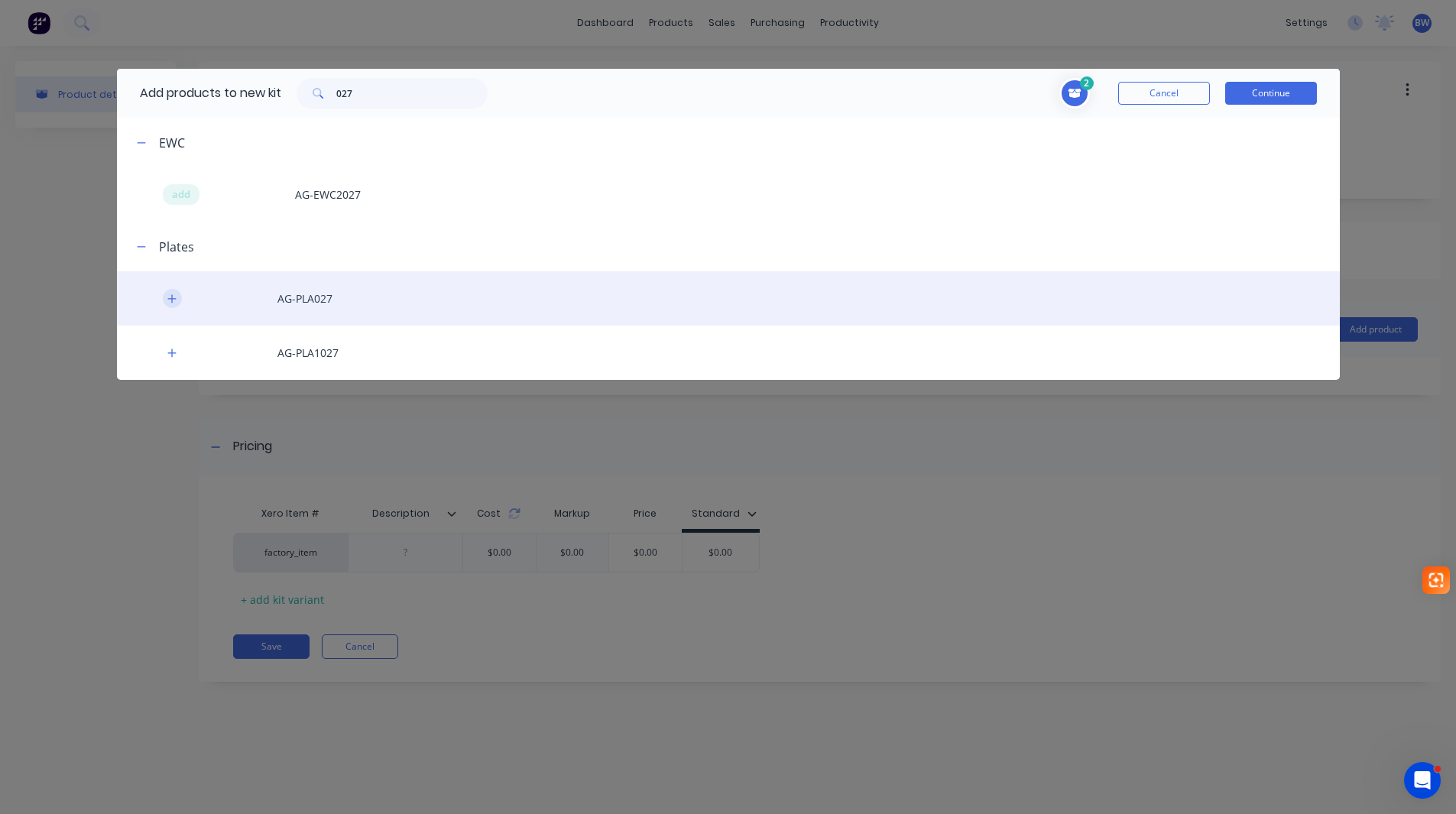
click at [175, 300] on icon "button" at bounding box center [172, 299] width 9 height 11
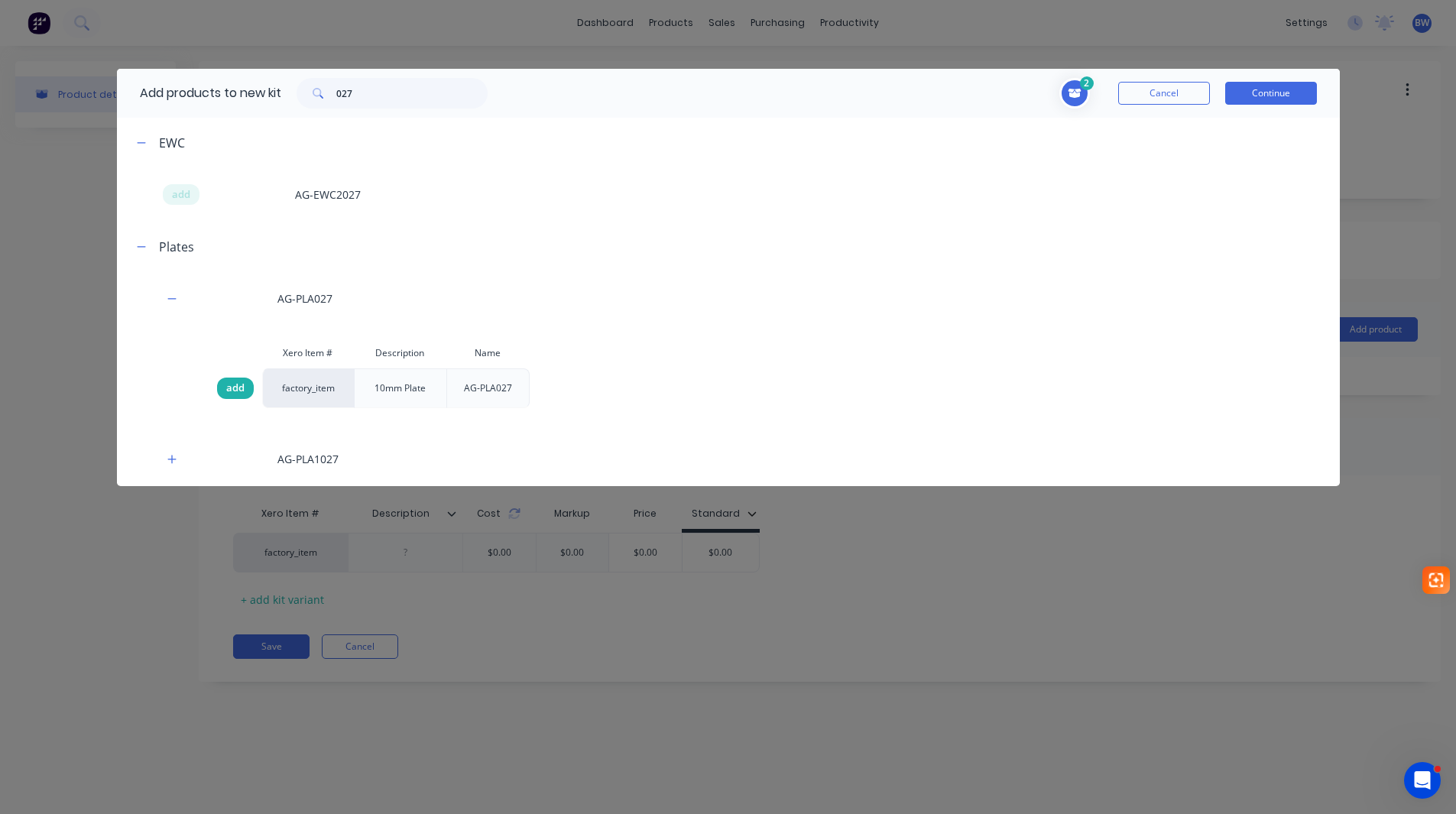
click at [239, 380] on div "add" at bounding box center [236, 387] width 37 height 21
drag, startPoint x: 360, startPoint y: 88, endPoint x: 327, endPoint y: 102, distance: 35.8
click at [327, 102] on div "027" at bounding box center [392, 92] width 191 height 30
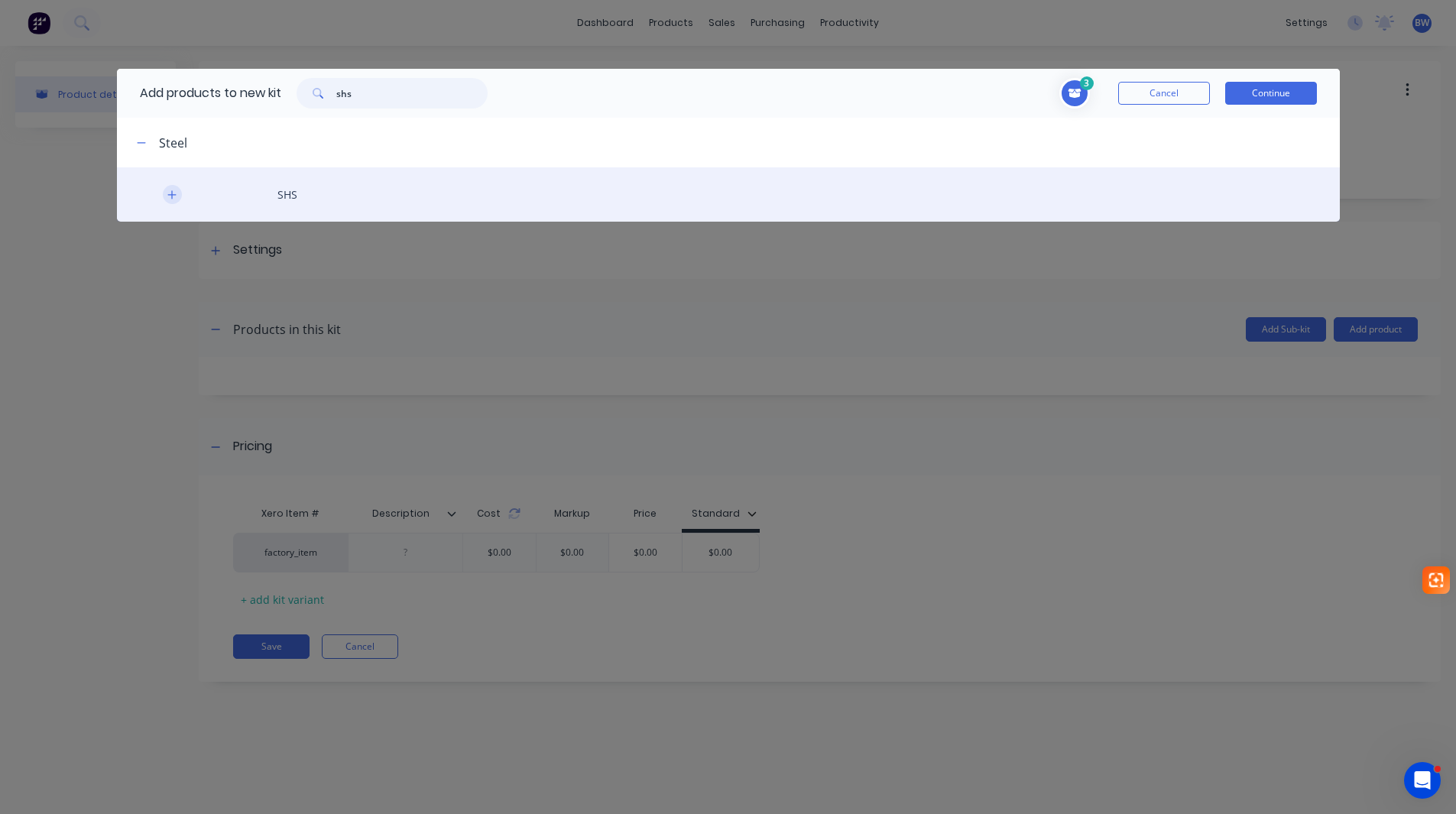
type input "shs"
click at [166, 201] on button "button" at bounding box center [172, 194] width 19 height 19
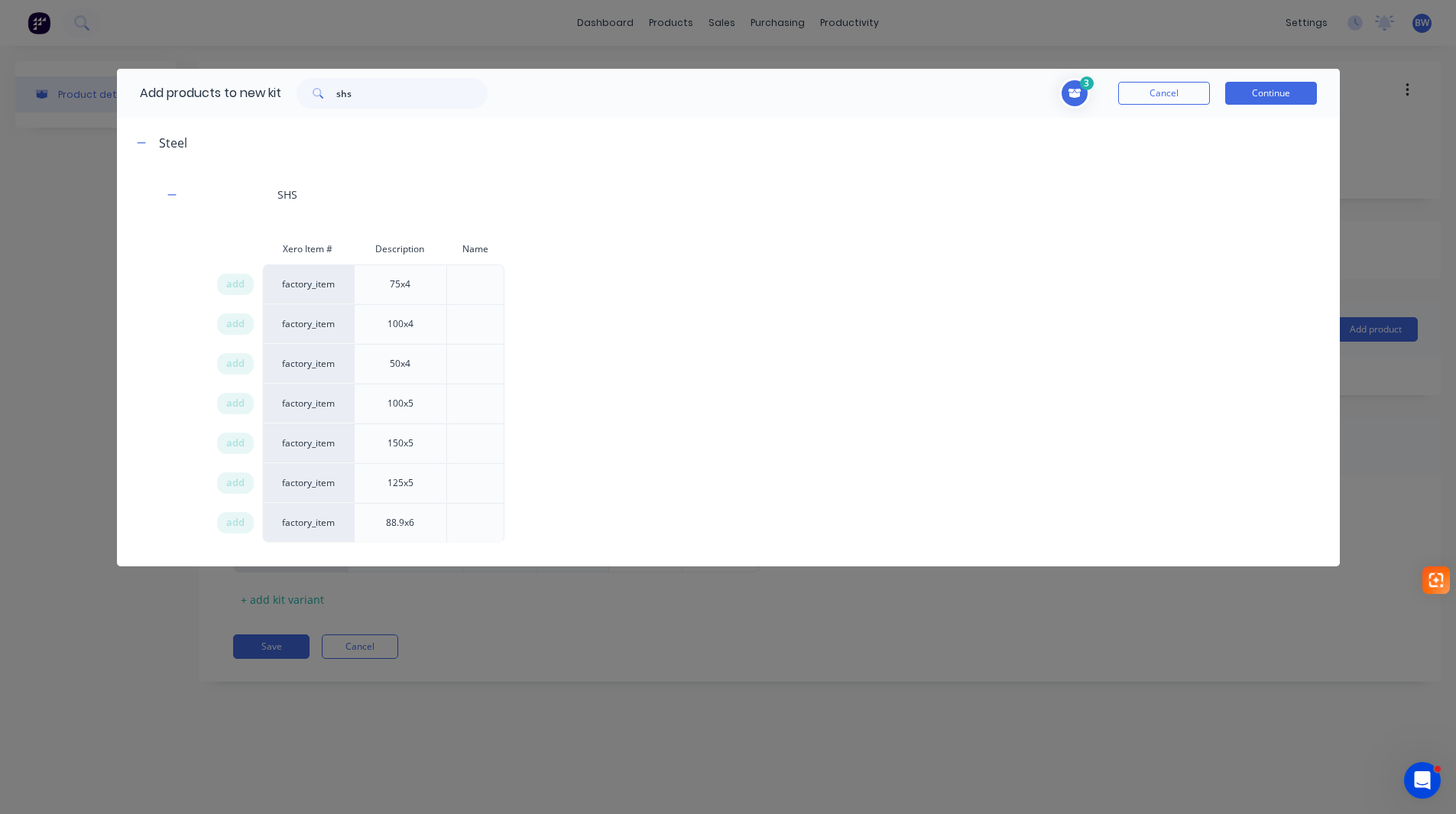
drag, startPoint x: 241, startPoint y: 285, endPoint x: 347, endPoint y: 273, distance: 106.7
click at [241, 285] on span "add" at bounding box center [236, 284] width 18 height 16
click at [1261, 96] on button "Continue" at bounding box center [1270, 92] width 92 height 23
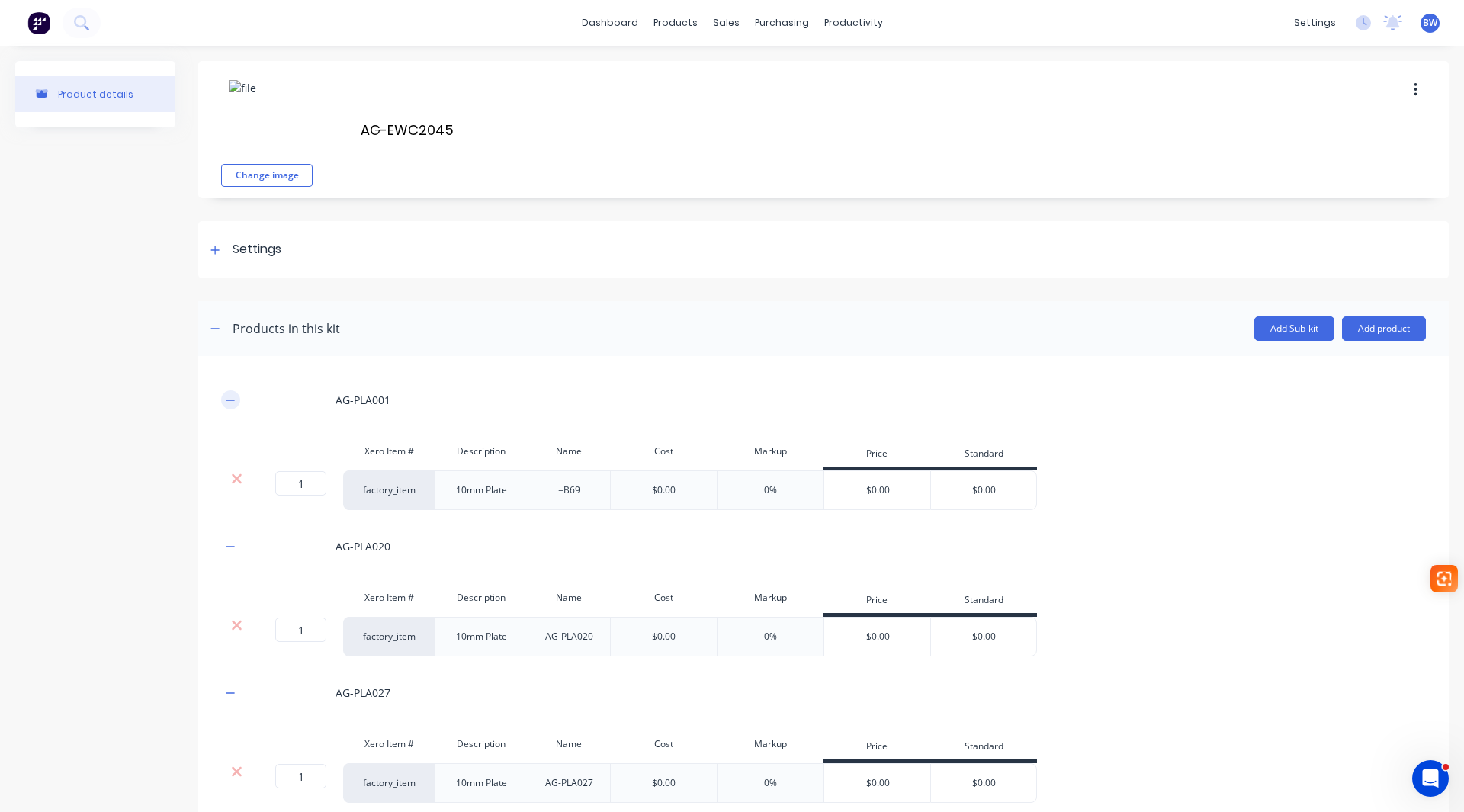
click at [232, 398] on icon "button" at bounding box center [230, 400] width 9 height 11
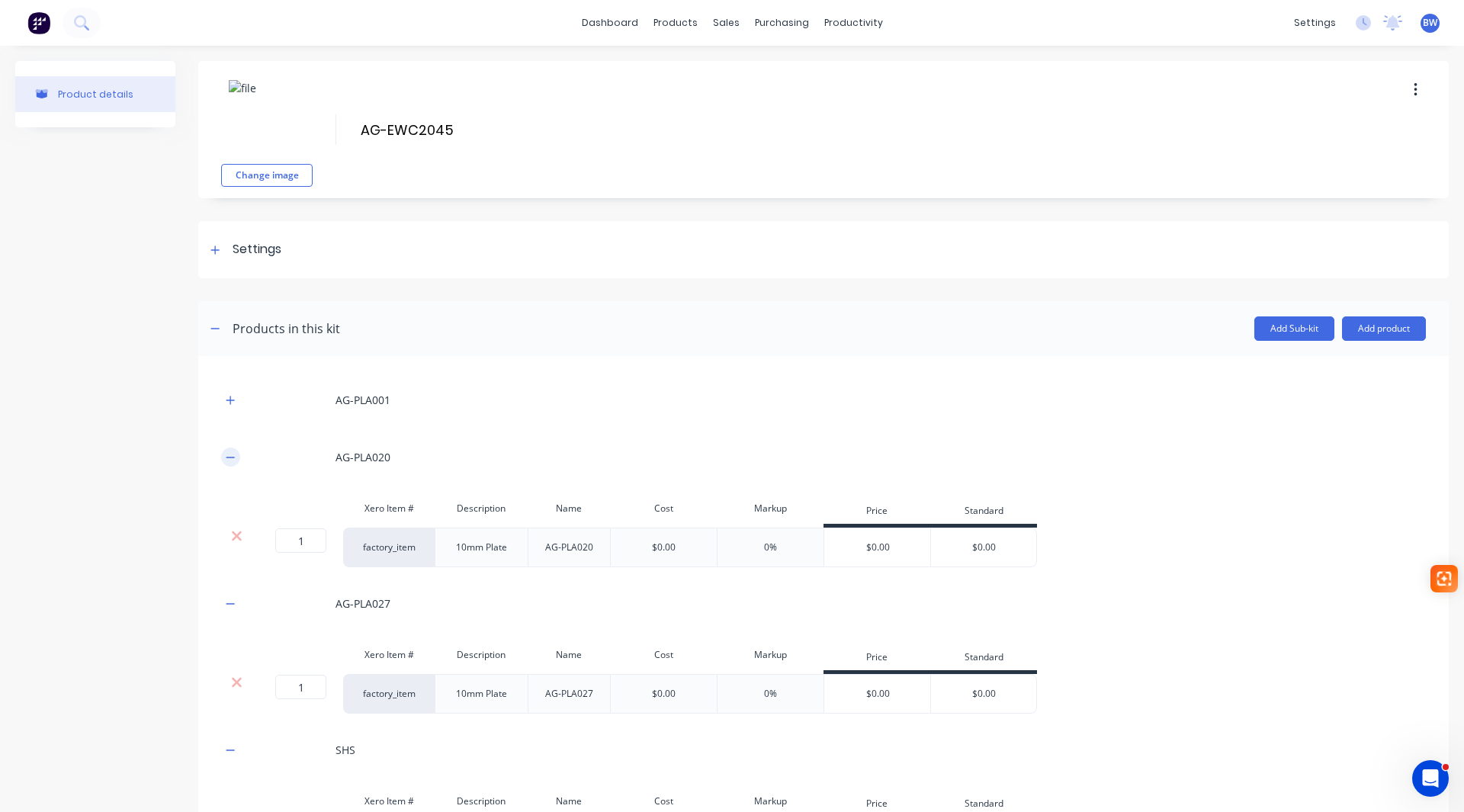
click at [229, 453] on icon "button" at bounding box center [230, 457] width 9 height 11
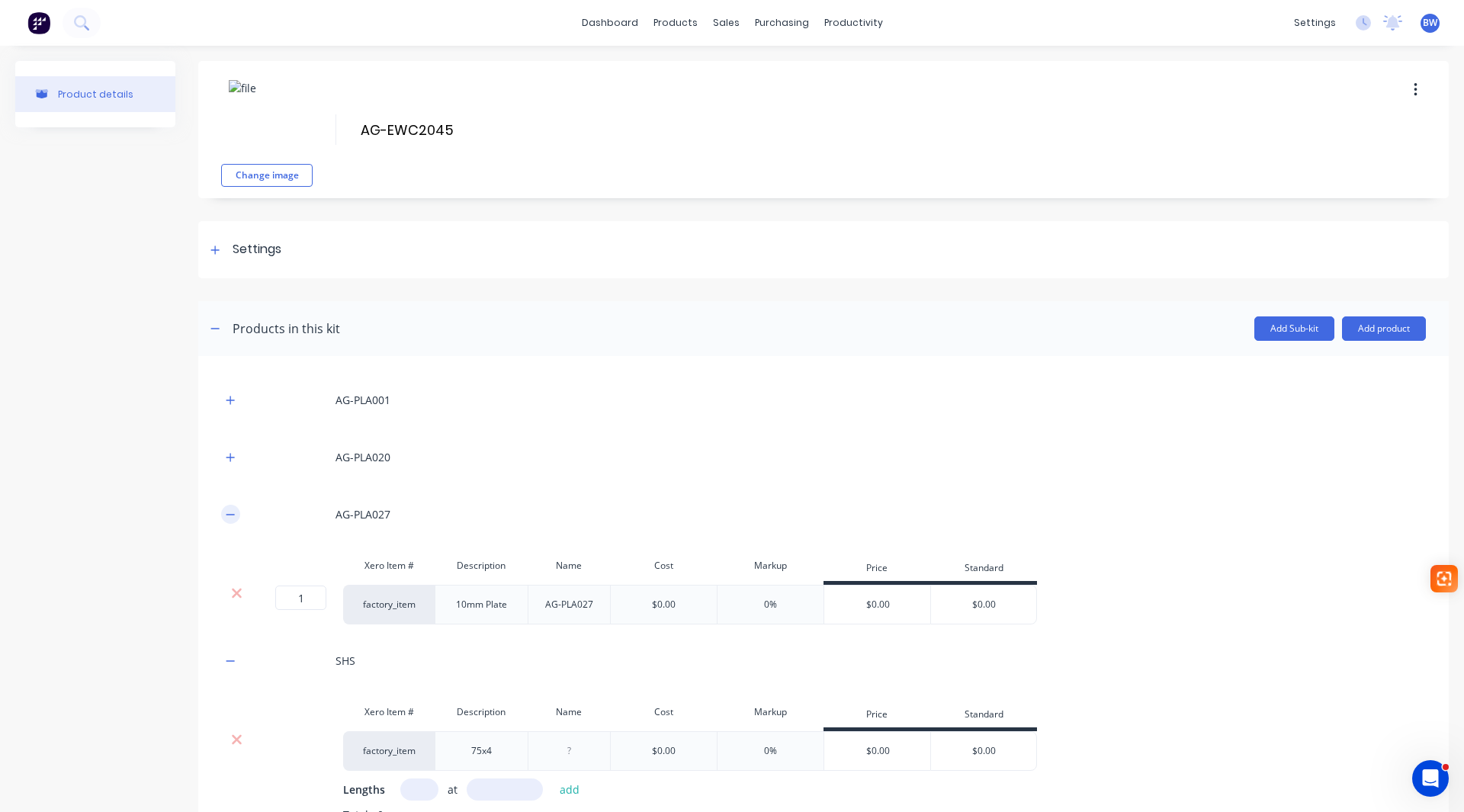
click at [227, 517] on icon "button" at bounding box center [230, 514] width 9 height 11
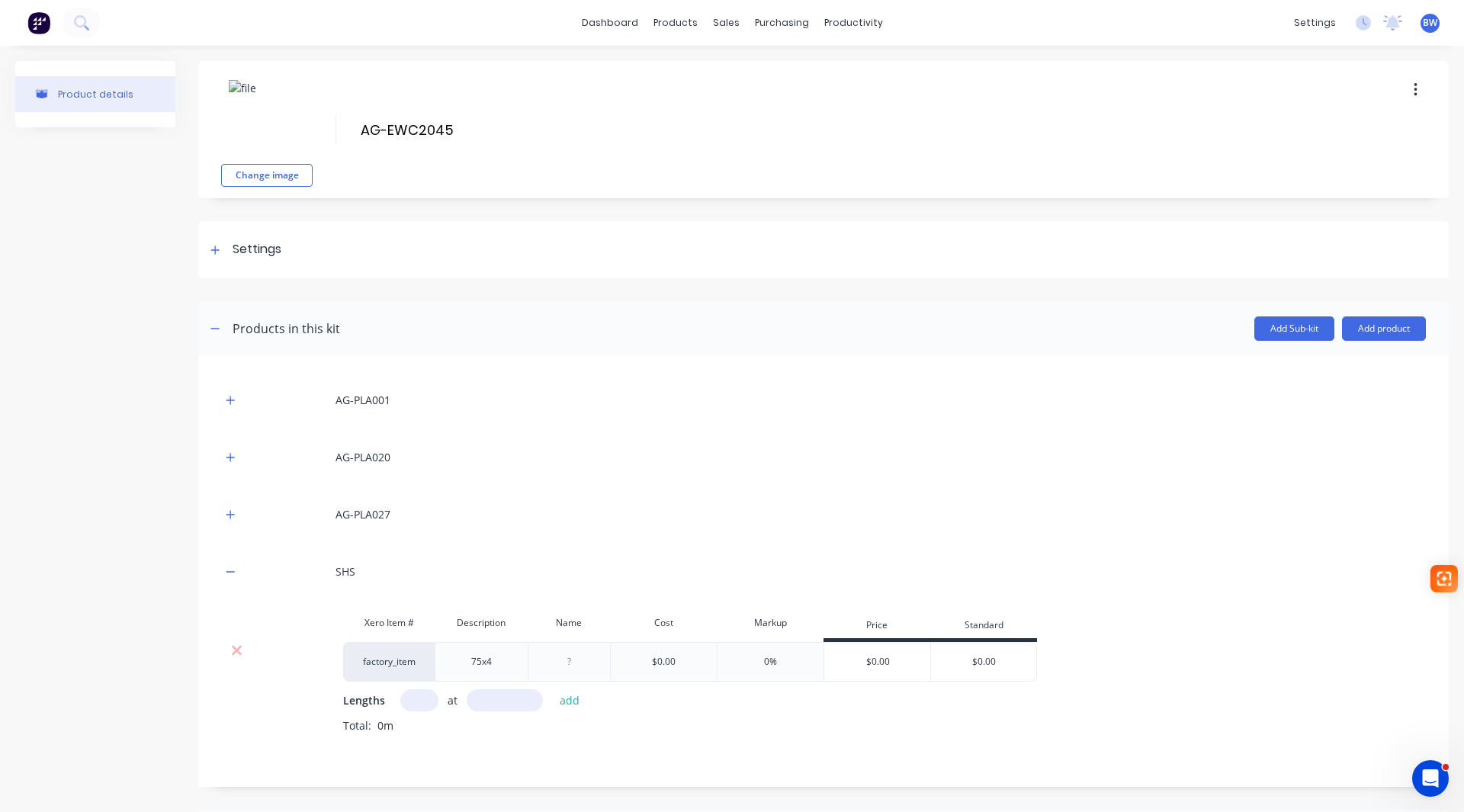
click at [420, 707] on input "text" at bounding box center [419, 700] width 38 height 22
type input "1"
type input "3024"
click at [567, 702] on button "add" at bounding box center [570, 700] width 36 height 20
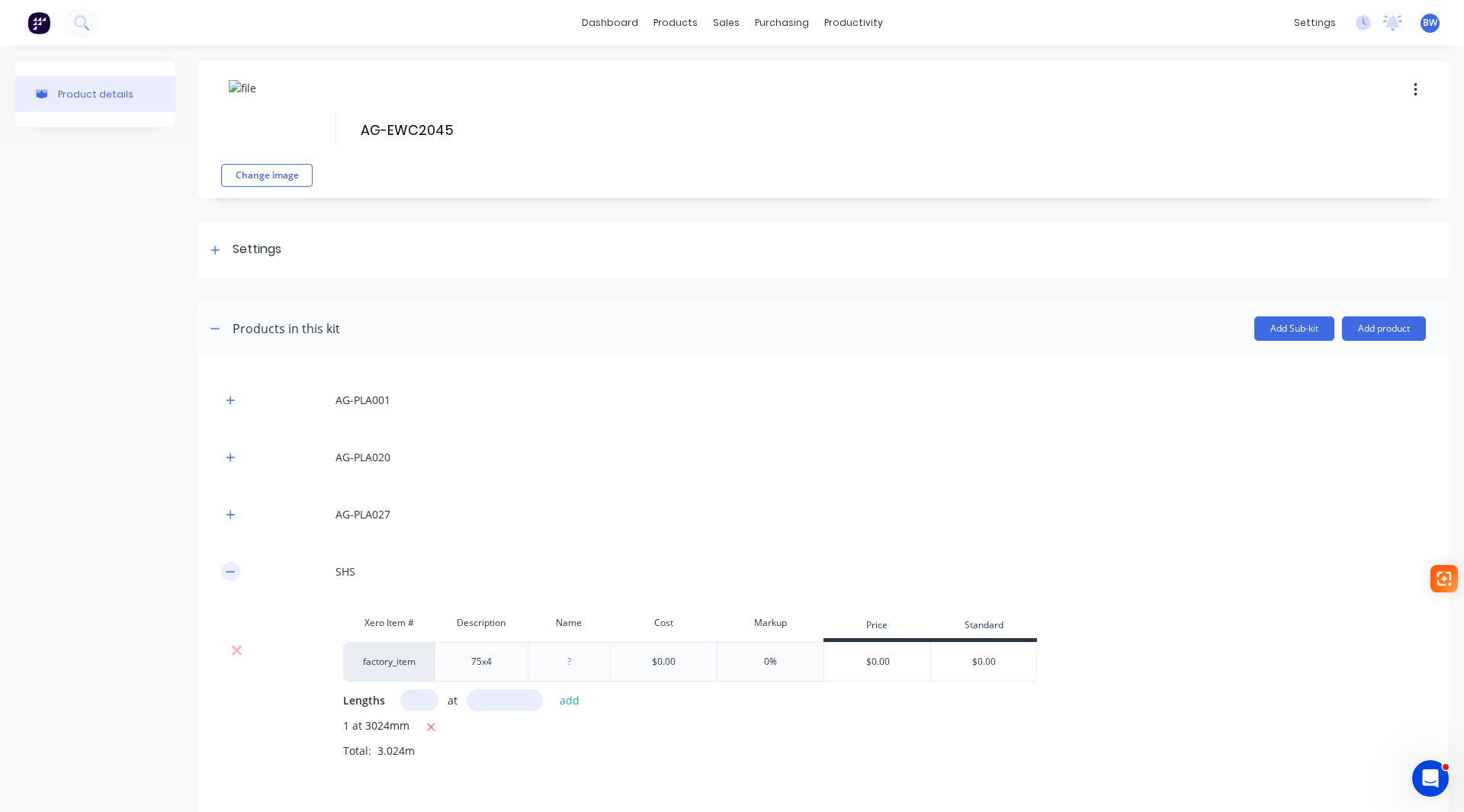
click at [233, 574] on icon "button" at bounding box center [230, 571] width 9 height 11
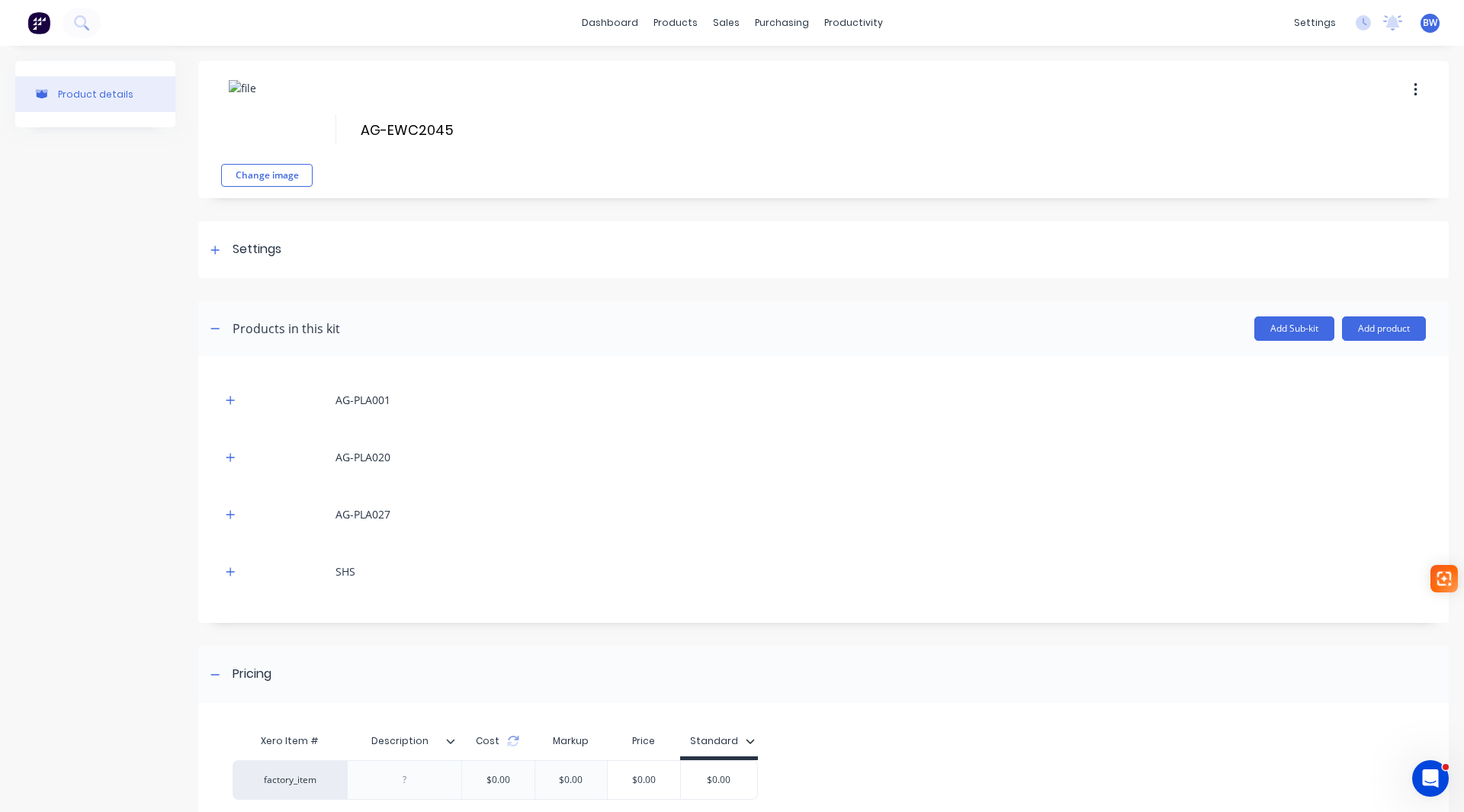
click at [453, 749] on div "Description" at bounding box center [404, 740] width 114 height 38
click at [453, 742] on icon at bounding box center [451, 741] width 9 height 9
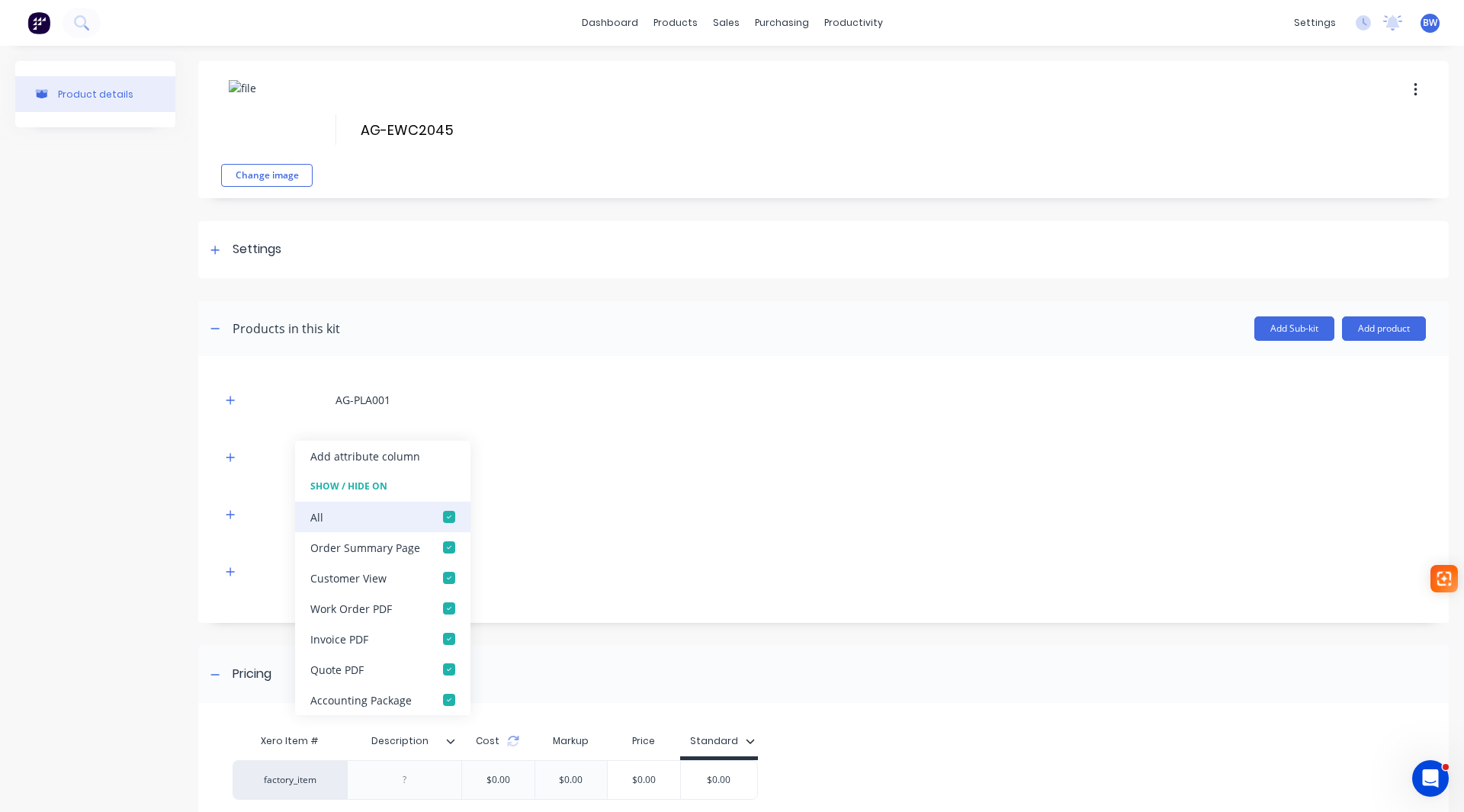
click at [447, 512] on div at bounding box center [448, 516] width 30 height 30
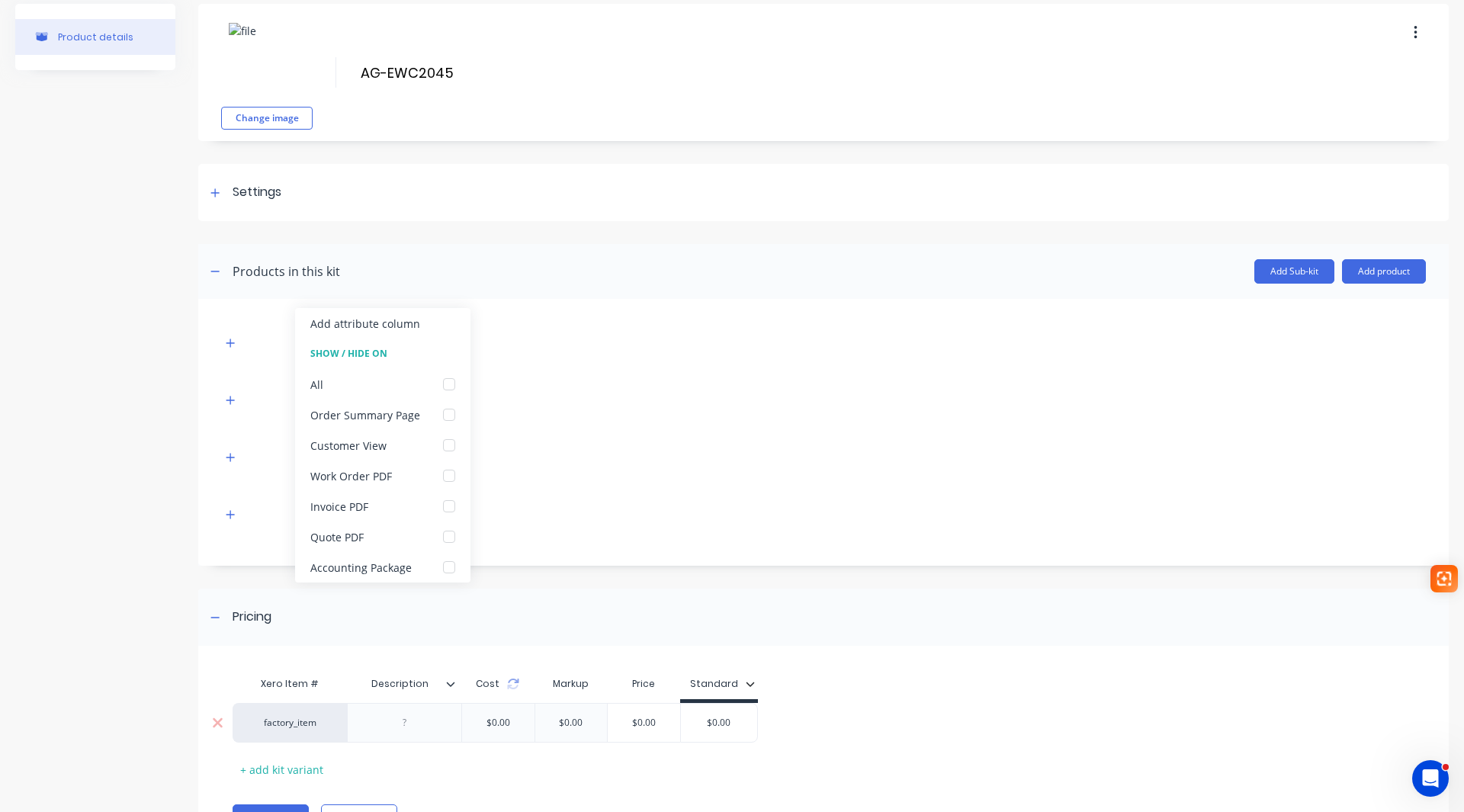
scroll to position [135, 0]
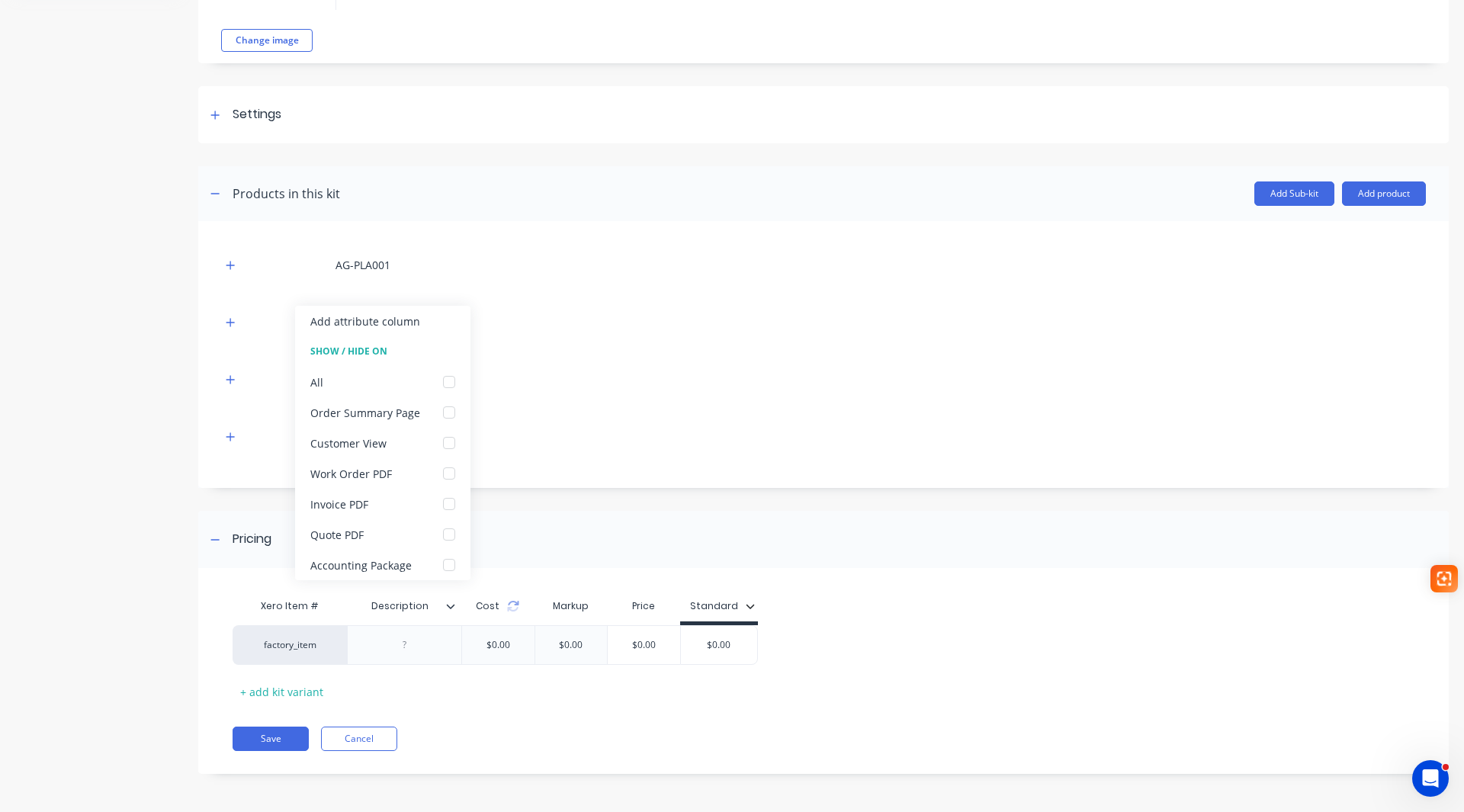
click at [1375, 206] on header "Products in this kit Add Sub-kit Add product" at bounding box center [823, 194] width 1250 height 55
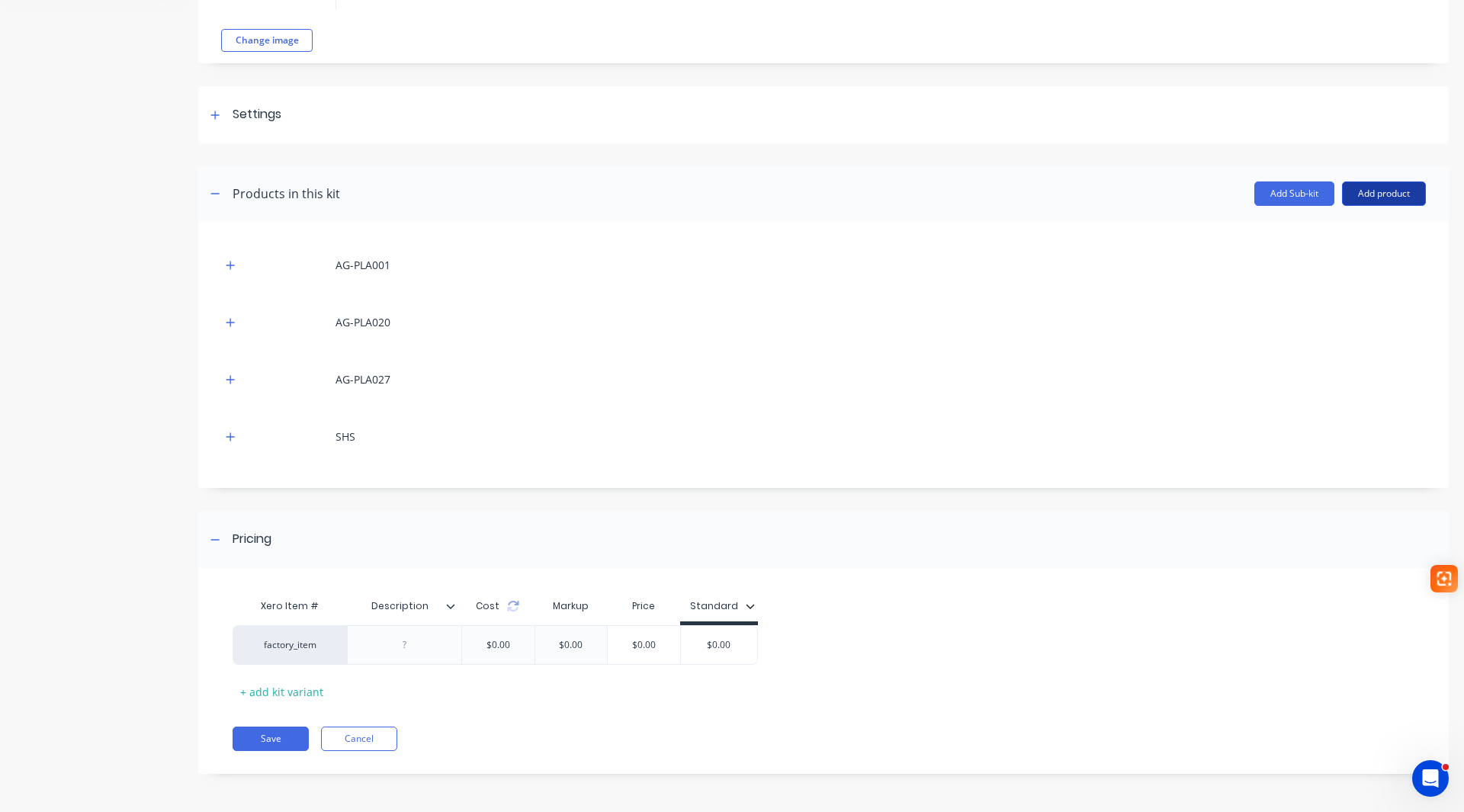
click at [1377, 196] on button "Add product" at bounding box center [1383, 194] width 84 height 24
click at [1352, 268] on div "Labour" at bounding box center [1352, 264] width 117 height 22
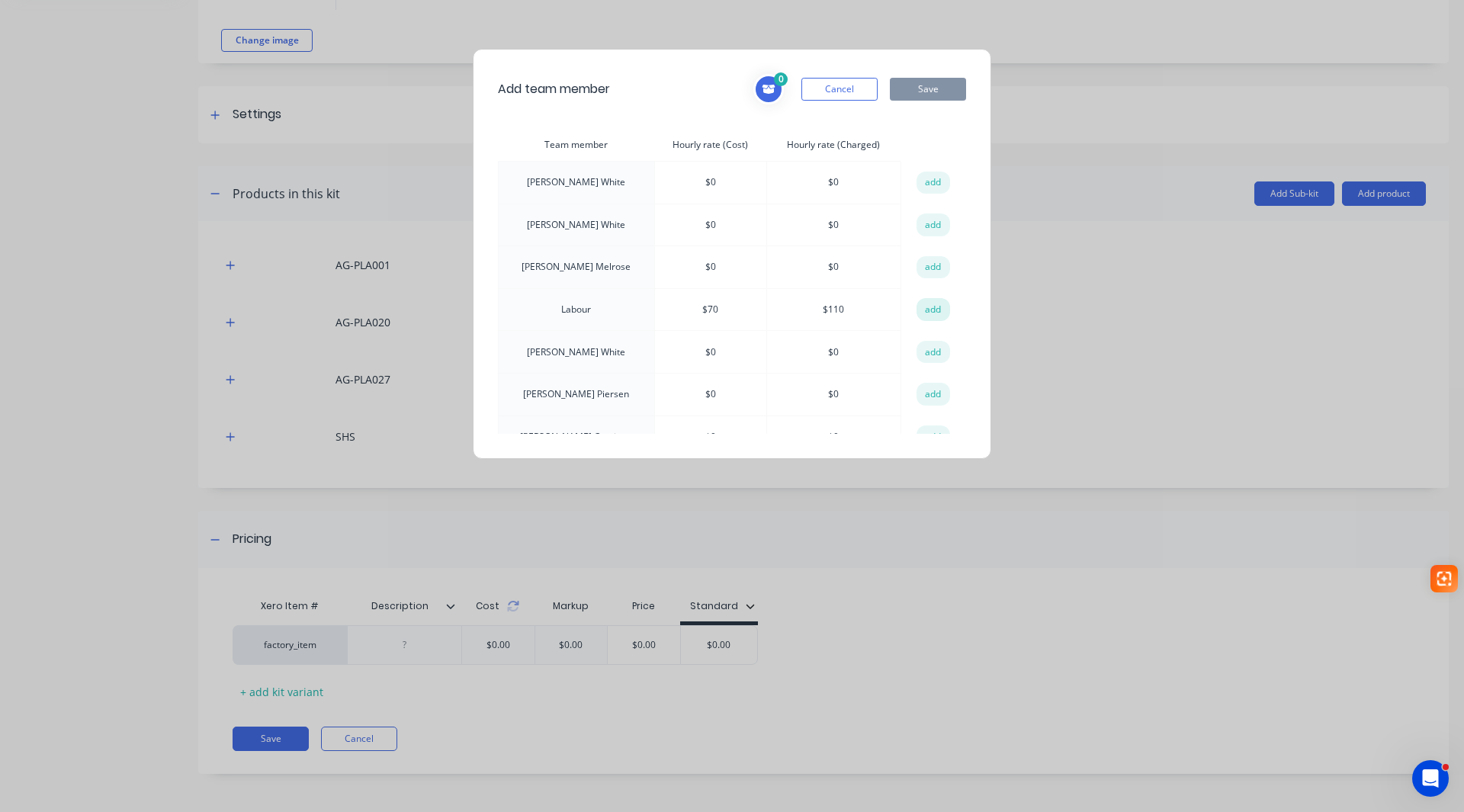
click at [927, 306] on button "add" at bounding box center [933, 309] width 33 height 23
click at [927, 88] on button "Save" at bounding box center [927, 88] width 77 height 23
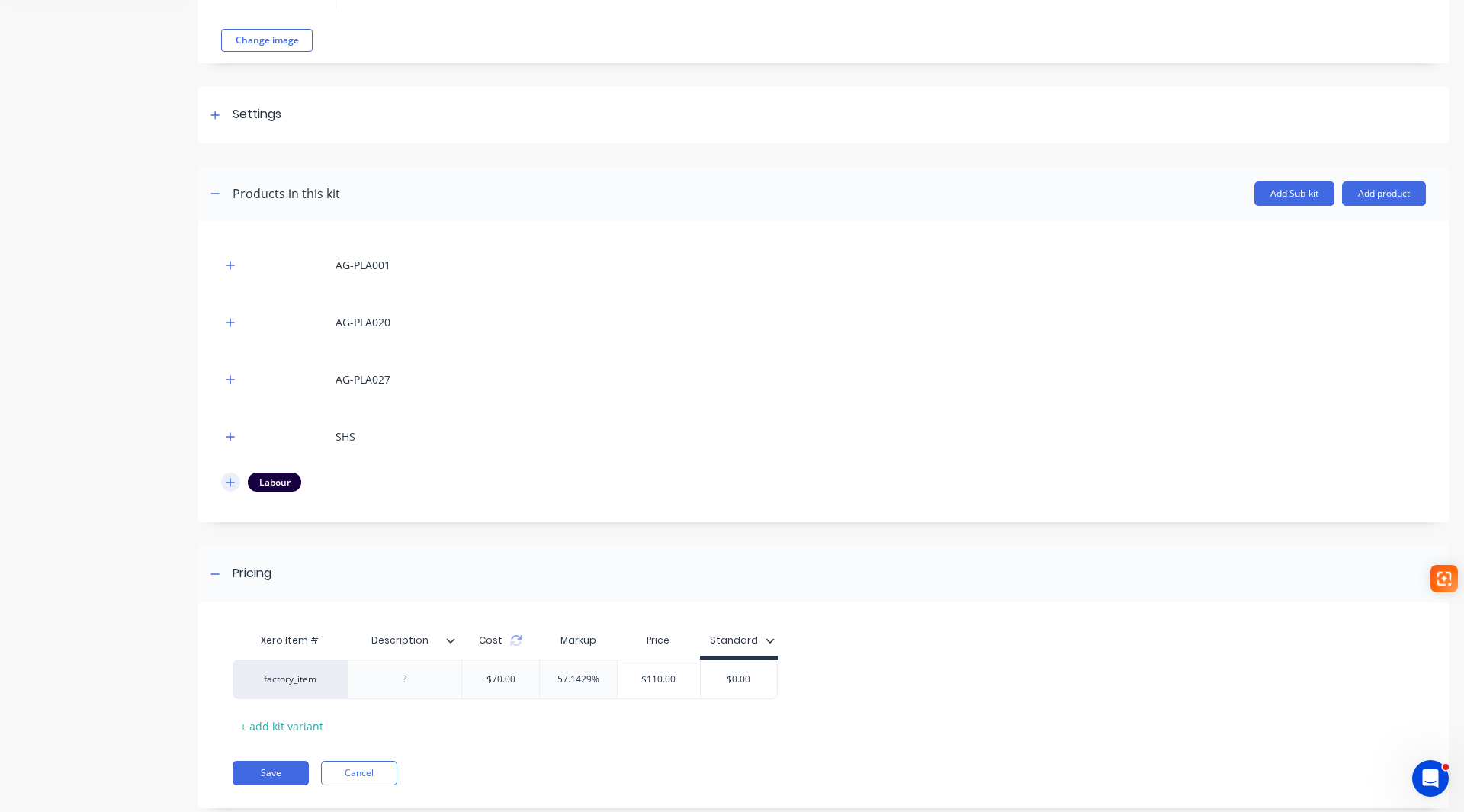
click at [232, 482] on icon "button" at bounding box center [230, 481] width 8 height 8
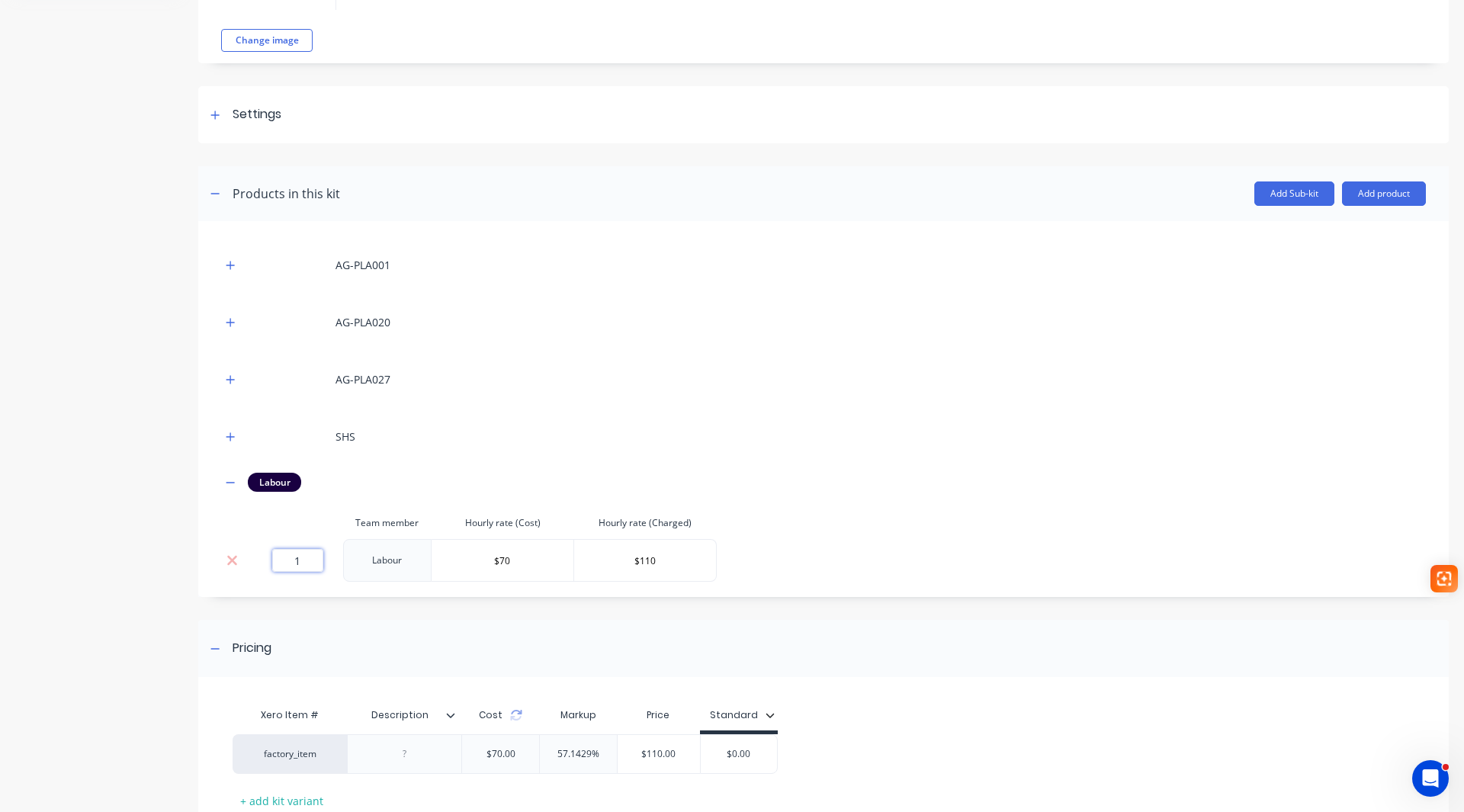
click at [313, 565] on input "1" at bounding box center [297, 559] width 51 height 23
type input "1.16"
click at [233, 482] on icon "button" at bounding box center [230, 482] width 8 height 1
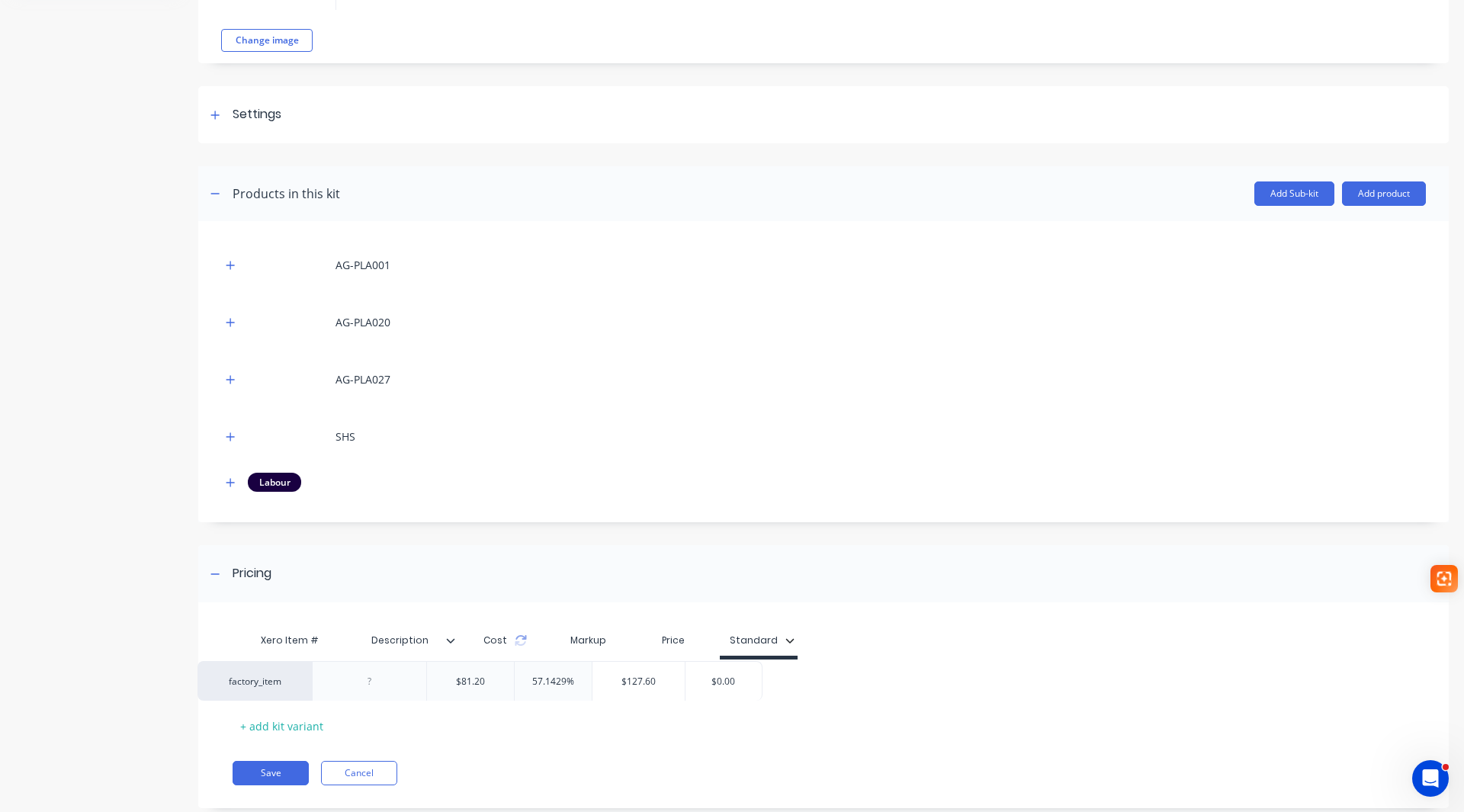
drag, startPoint x: 794, startPoint y: 676, endPoint x: 785, endPoint y: 680, distance: 9.8
click at [773, 677] on div "factory_item $81.20 57.1429% $127.60 $0.00" at bounding box center [817, 678] width 1169 height 40
click at [777, 681] on input "$0.00" at bounding box center [758, 678] width 77 height 14
drag, startPoint x: 777, startPoint y: 681, endPoint x: 750, endPoint y: 685, distance: 27.3
click at [750, 685] on input "$0.00" at bounding box center [758, 678] width 77 height 14
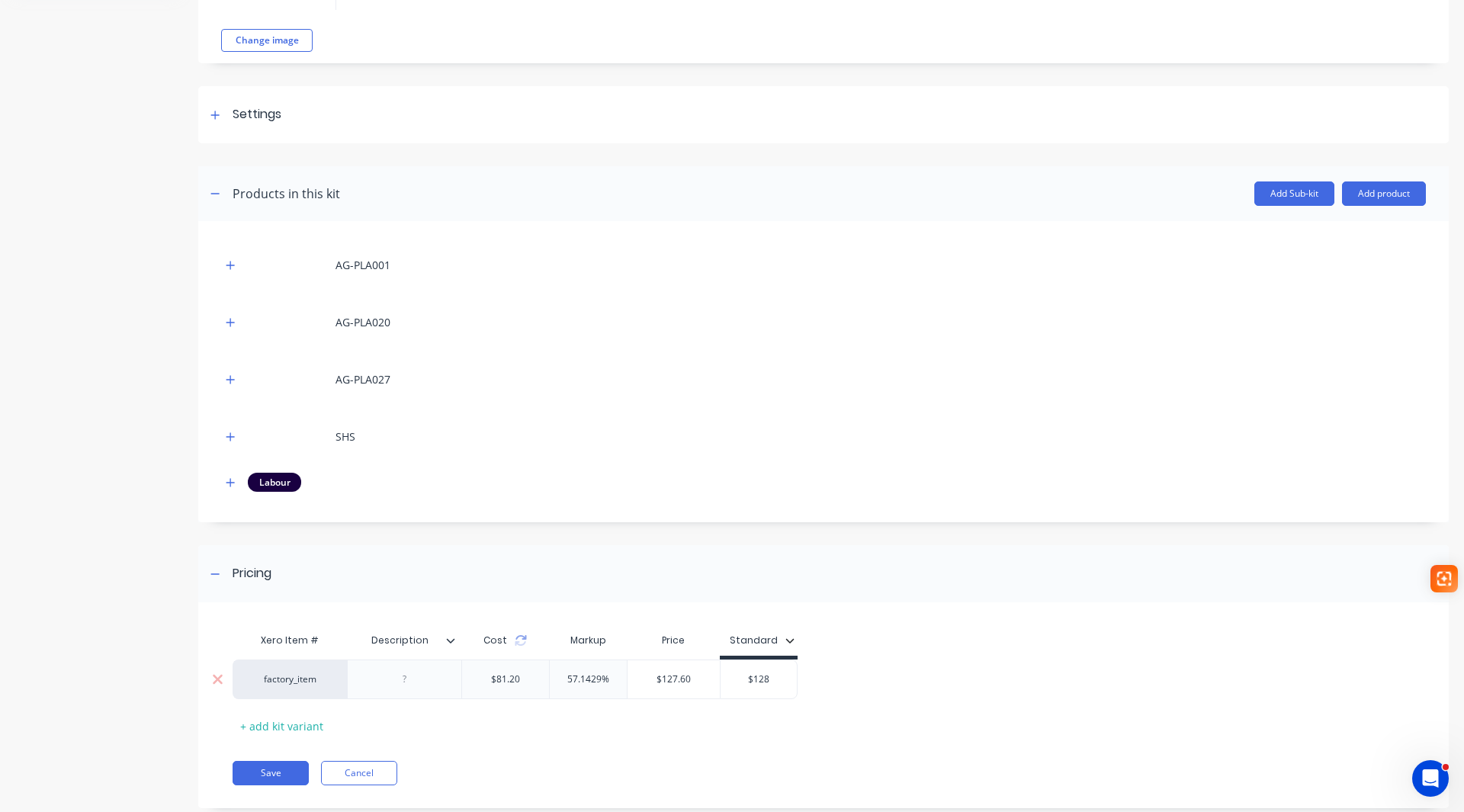
type input "$128"
click at [453, 641] on icon at bounding box center [451, 640] width 8 height 5
click at [262, 771] on button "Save" at bounding box center [270, 772] width 77 height 24
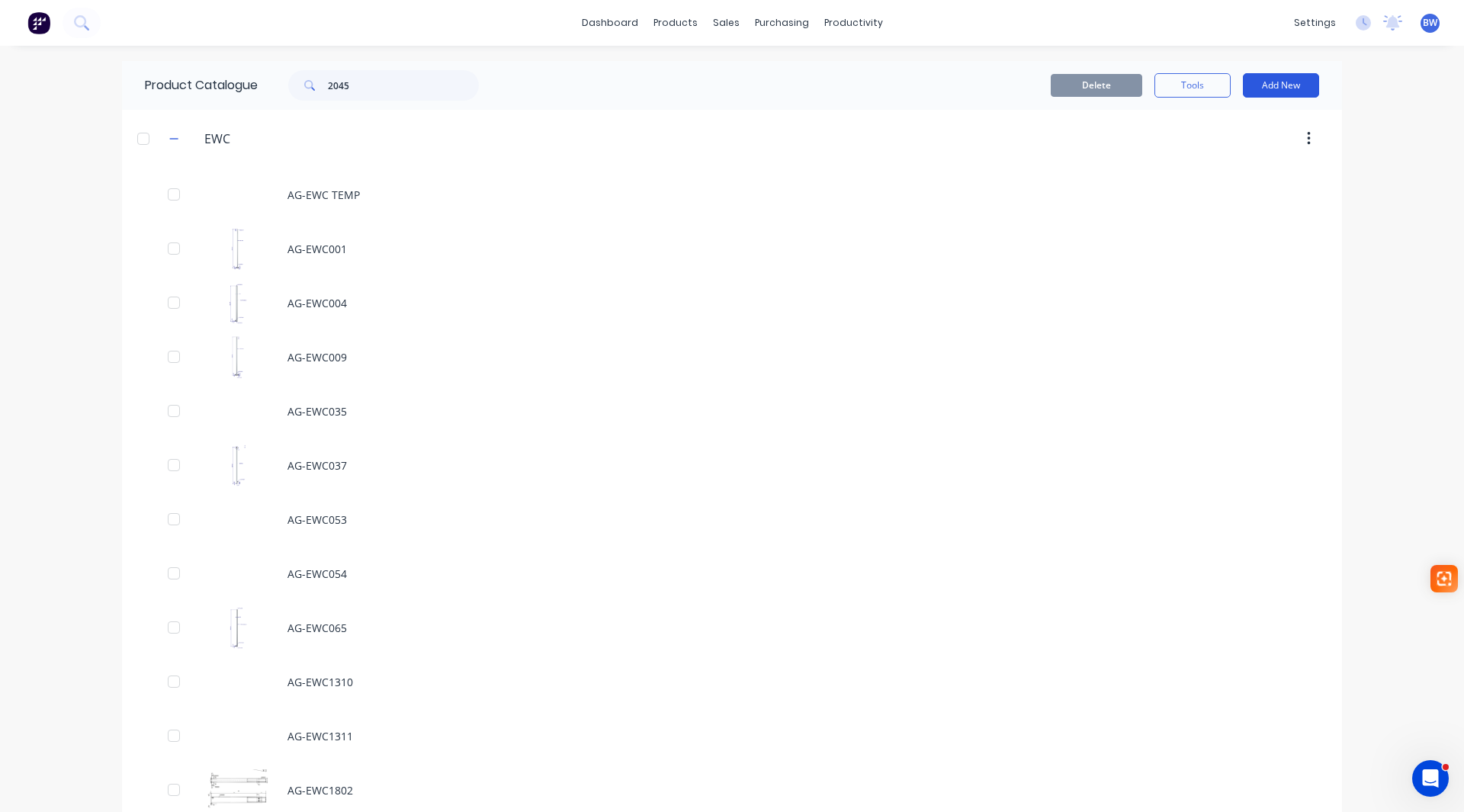
click at [1278, 94] on button "Add New" at bounding box center [1281, 85] width 77 height 24
click at [1250, 179] on div "Product Kit" at bounding box center [1246, 185] width 117 height 22
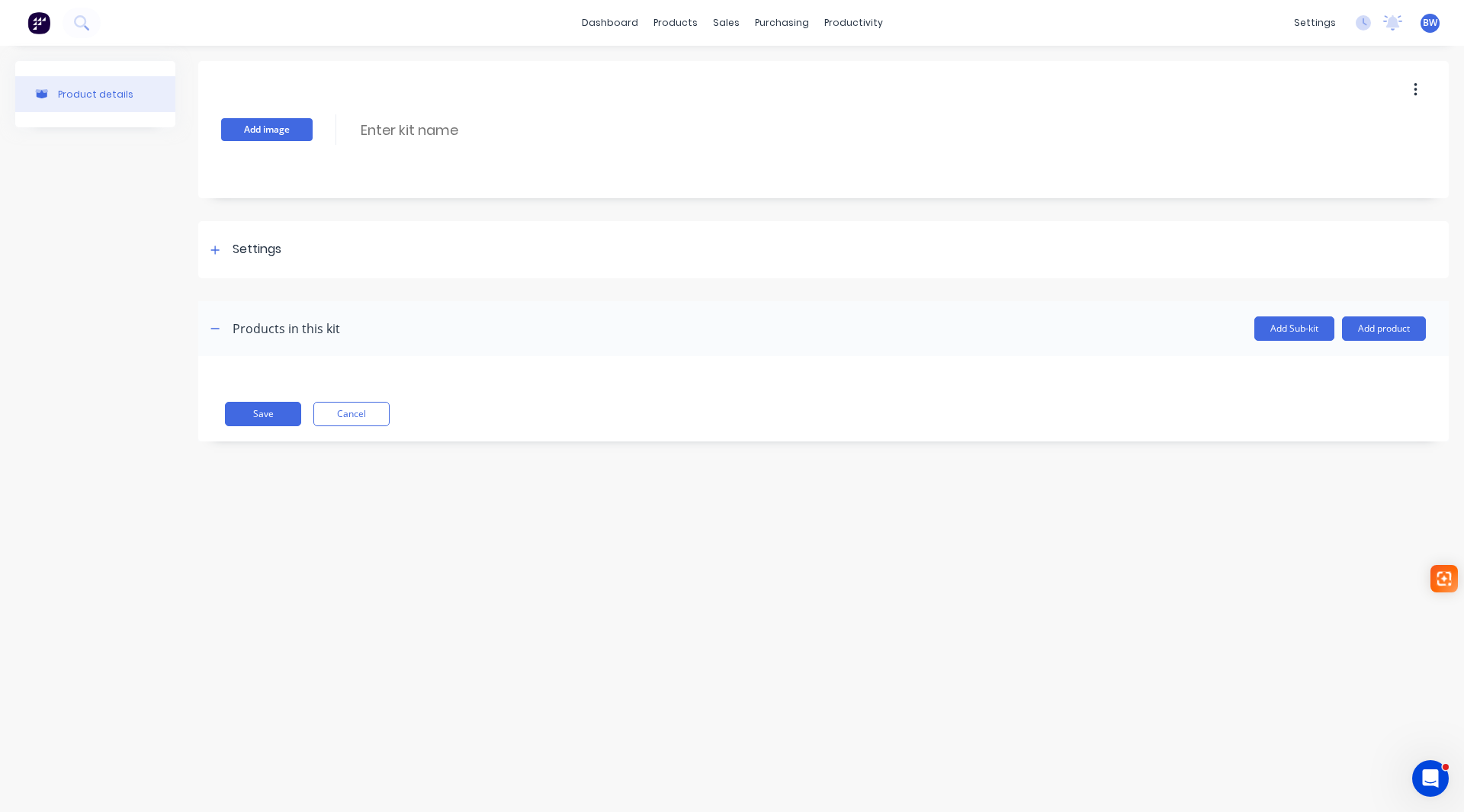
click at [284, 121] on button "Add image" at bounding box center [266, 129] width 91 height 23
click at [399, 133] on input at bounding box center [493, 130] width 270 height 22
type input "AG-EWC2046"
click at [214, 248] on icon at bounding box center [215, 250] width 9 height 11
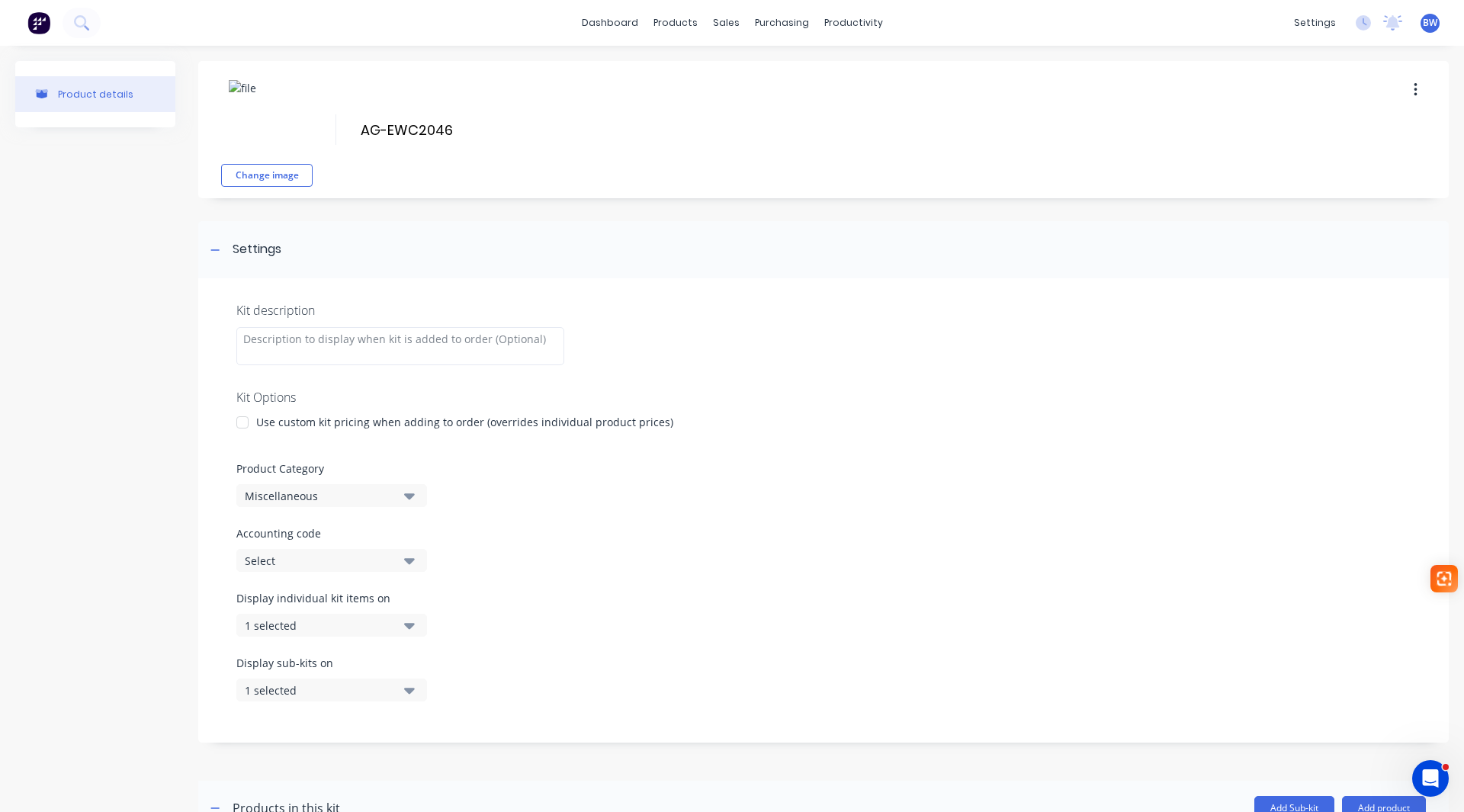
drag, startPoint x: 239, startPoint y: 411, endPoint x: 241, endPoint y: 423, distance: 12.2
click at [239, 418] on div at bounding box center [242, 422] width 30 height 30
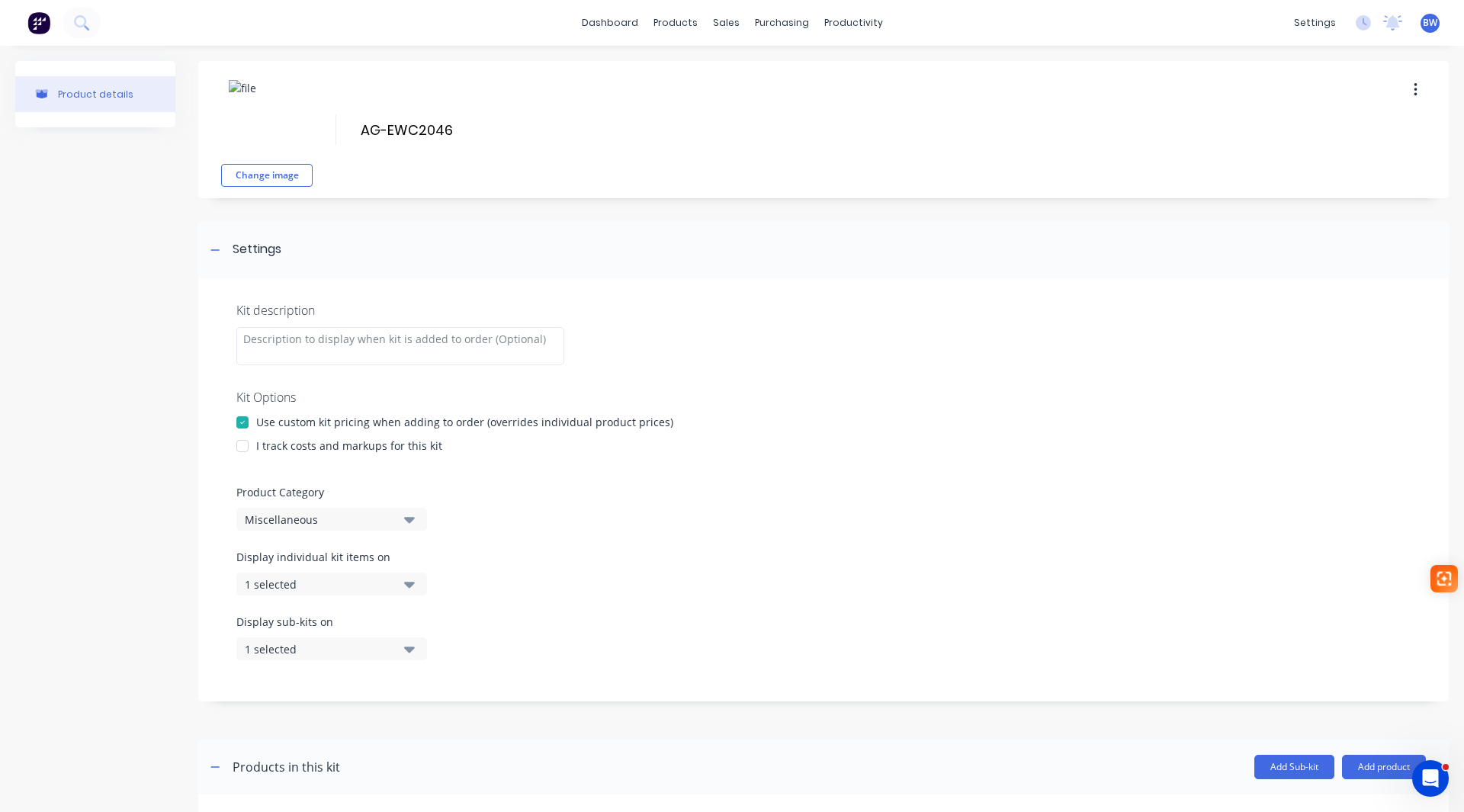
click at [241, 454] on div at bounding box center [242, 445] width 30 height 30
click at [259, 510] on button "Miscellaneous" at bounding box center [331, 519] width 191 height 23
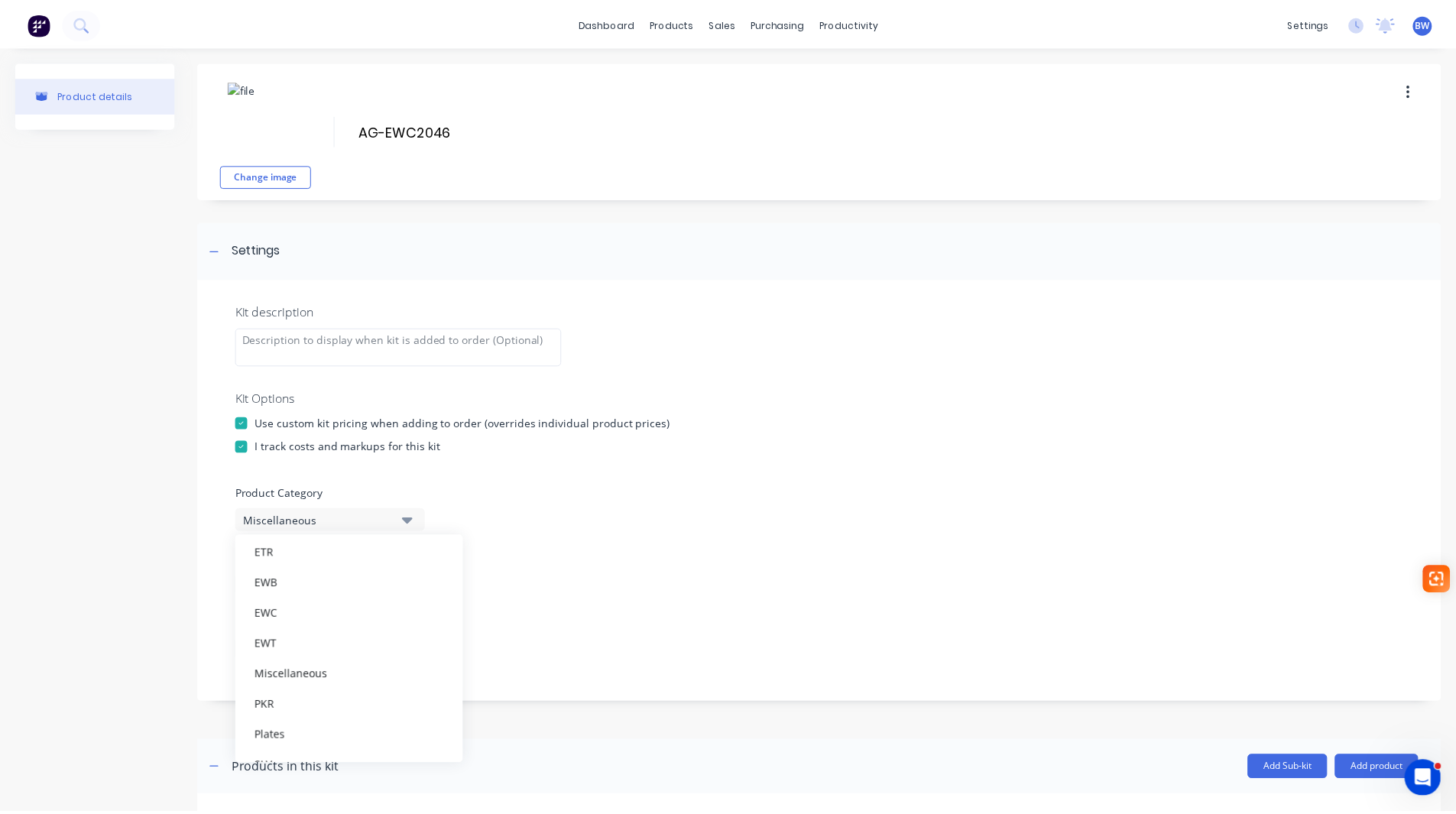
scroll to position [229, 0]
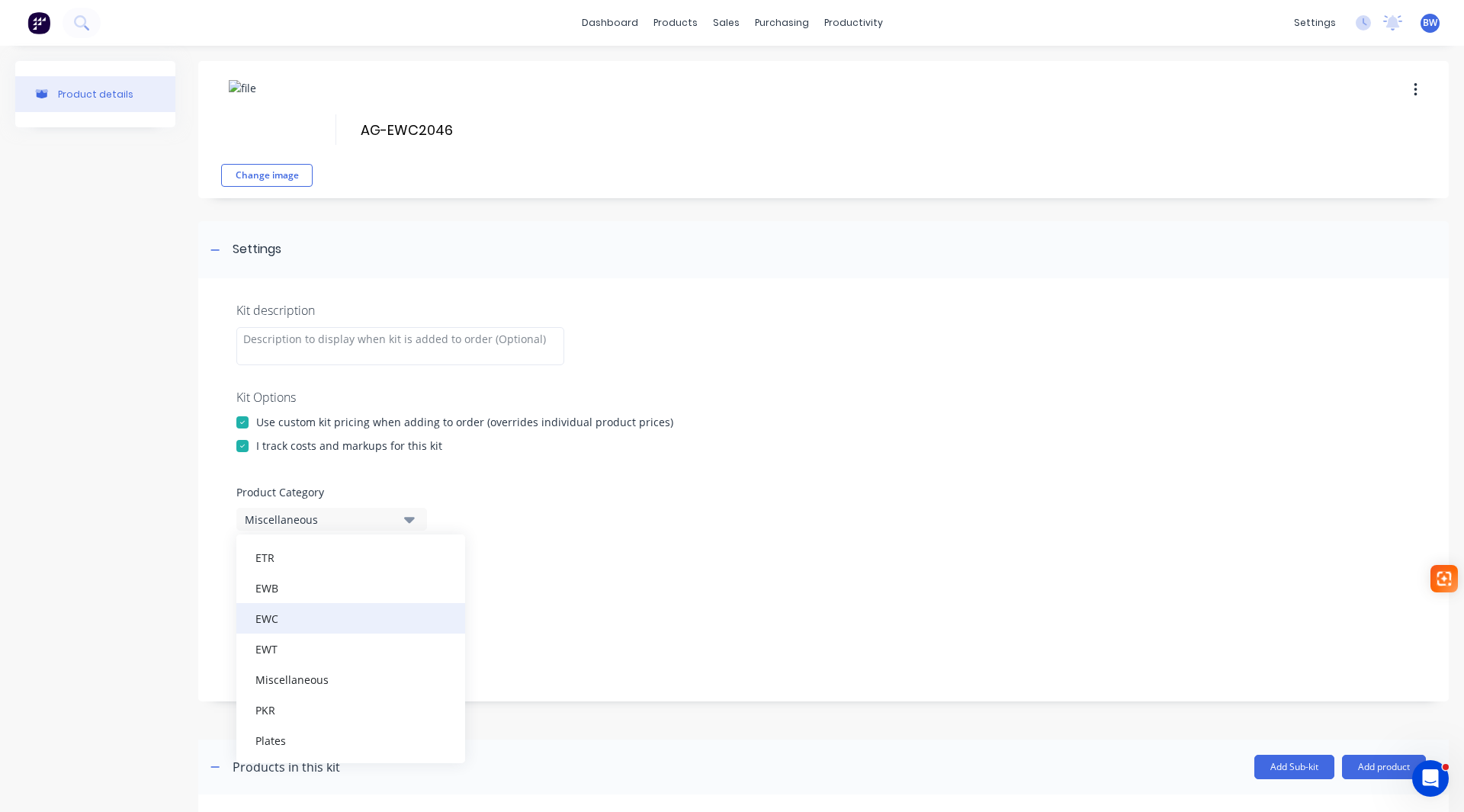
click at [305, 622] on div "EWC" at bounding box center [350, 618] width 229 height 30
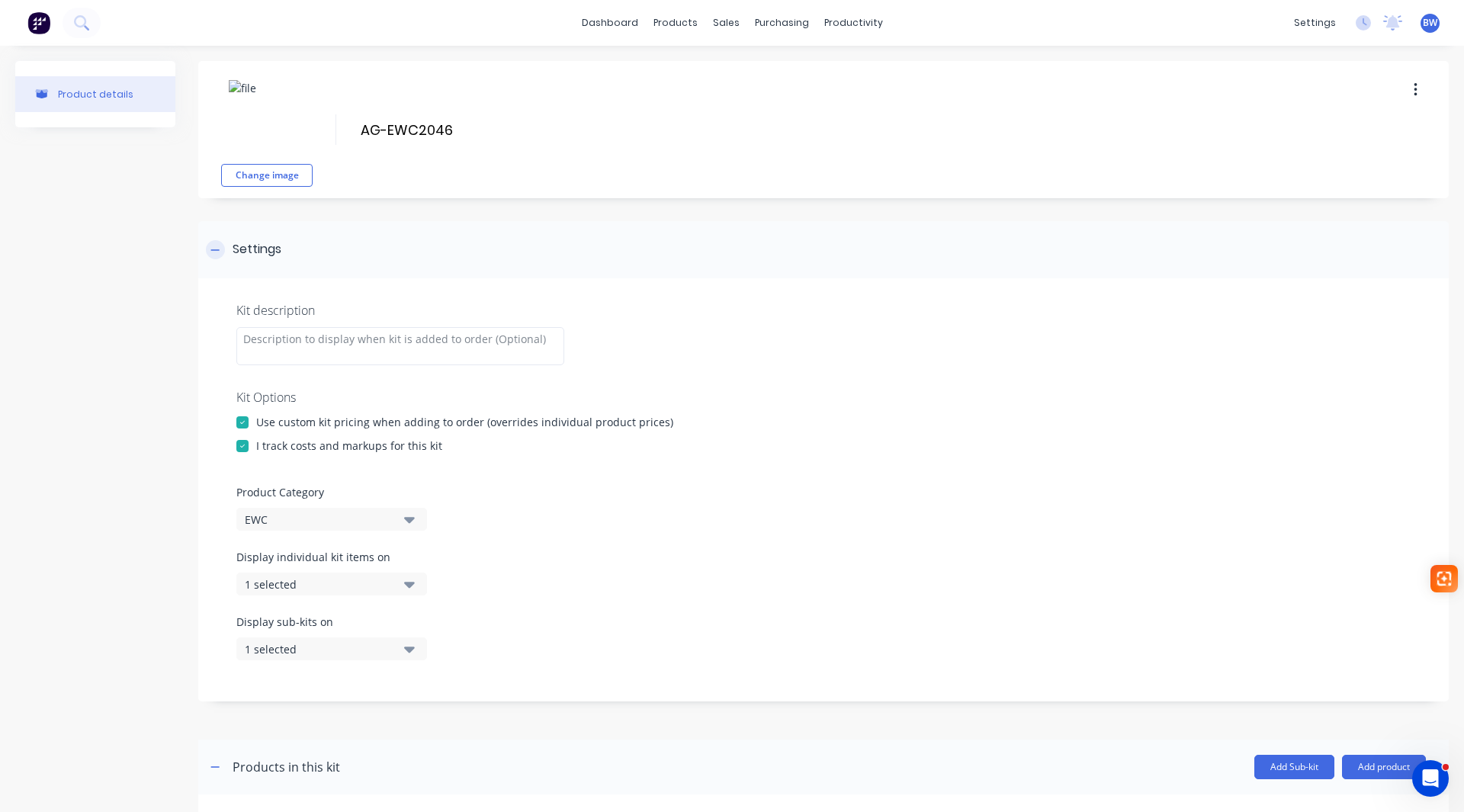
click at [218, 249] on icon at bounding box center [215, 250] width 9 height 11
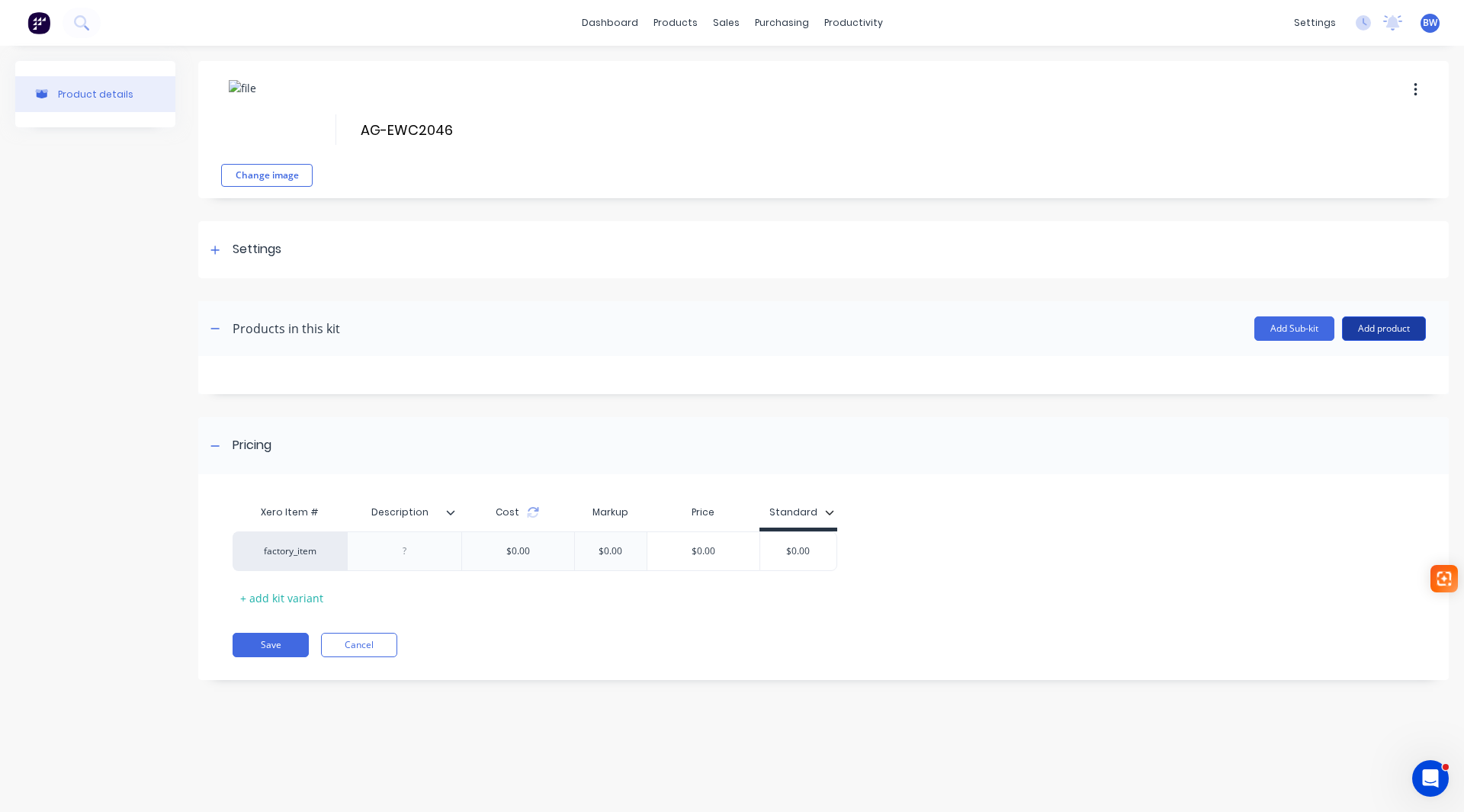
click at [1385, 328] on button "Add product" at bounding box center [1383, 328] width 84 height 24
click at [1367, 371] on div "Product catalogue" at bounding box center [1352, 368] width 117 height 22
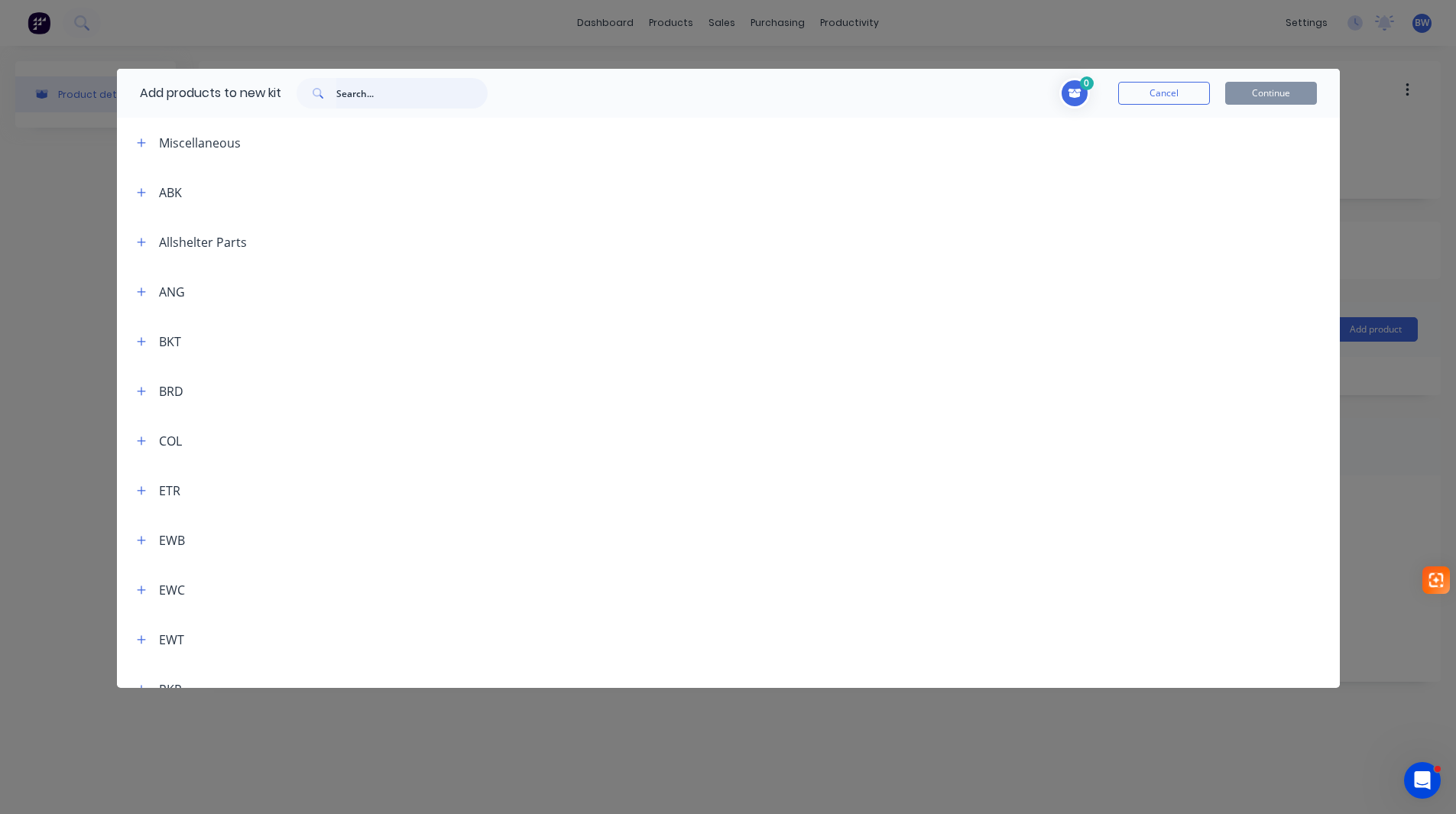
click at [364, 90] on input "text" at bounding box center [412, 92] width 152 height 30
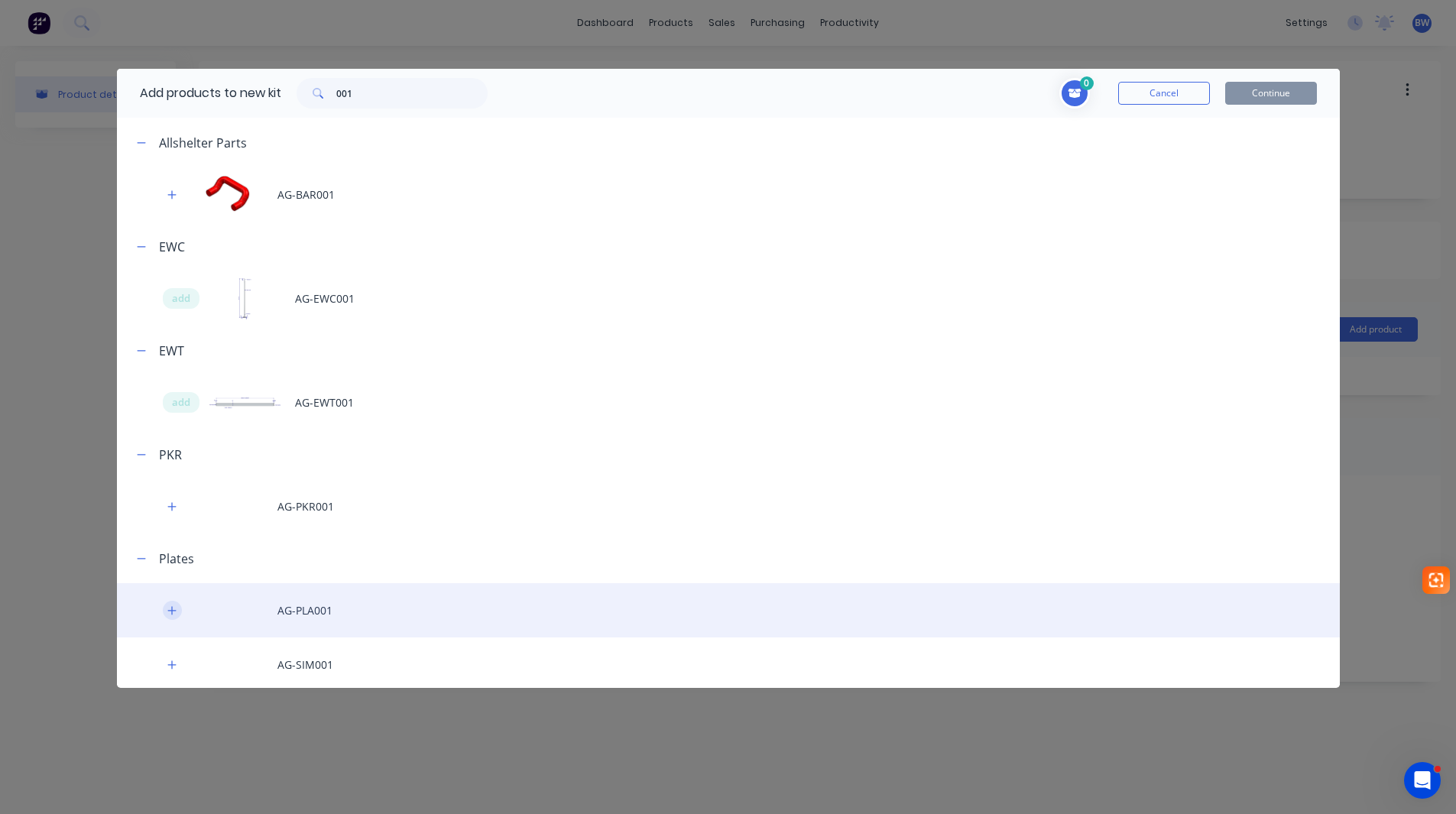
click at [172, 612] on icon "button" at bounding box center [171, 610] width 8 height 8
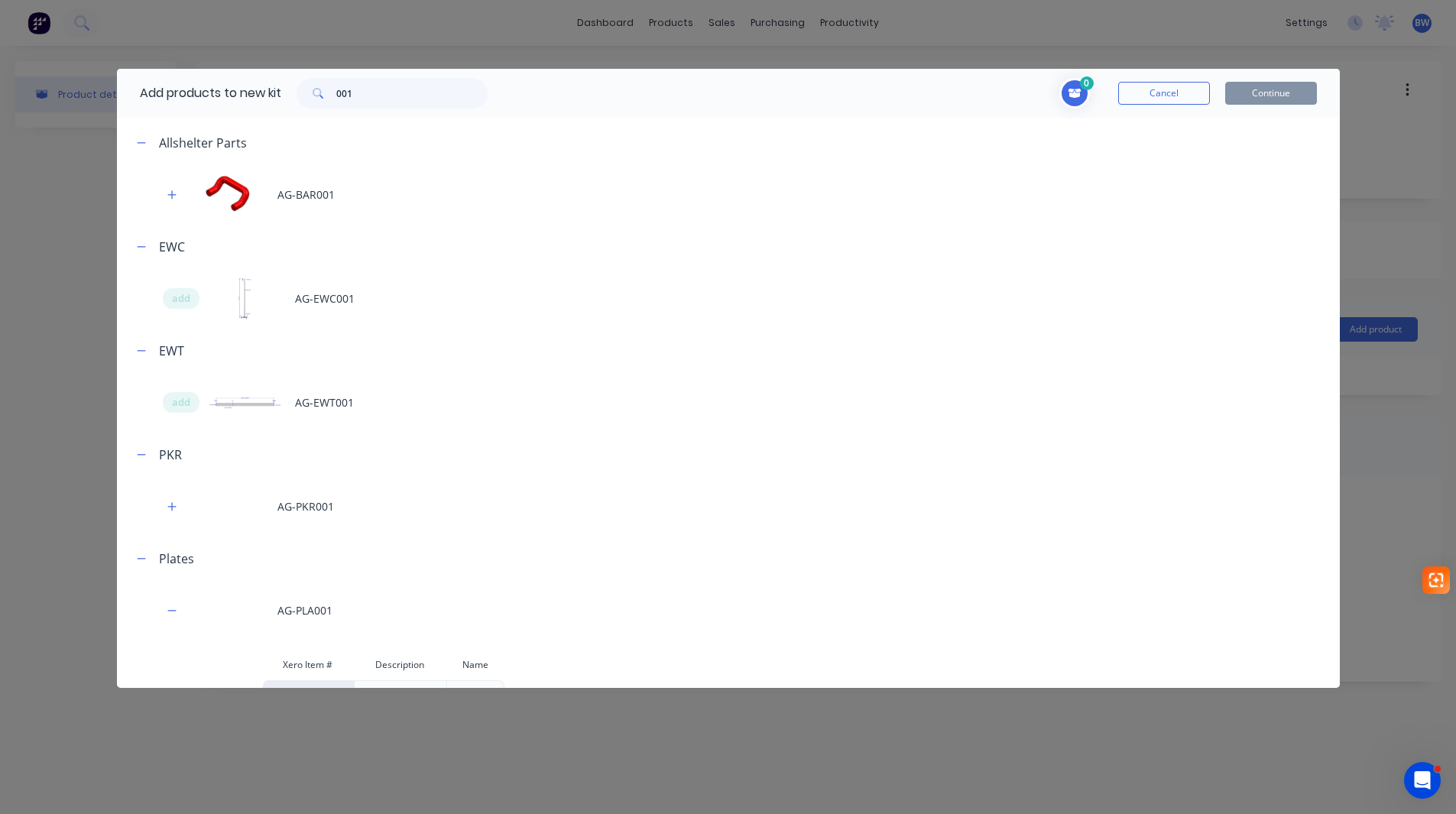
scroll to position [110, 0]
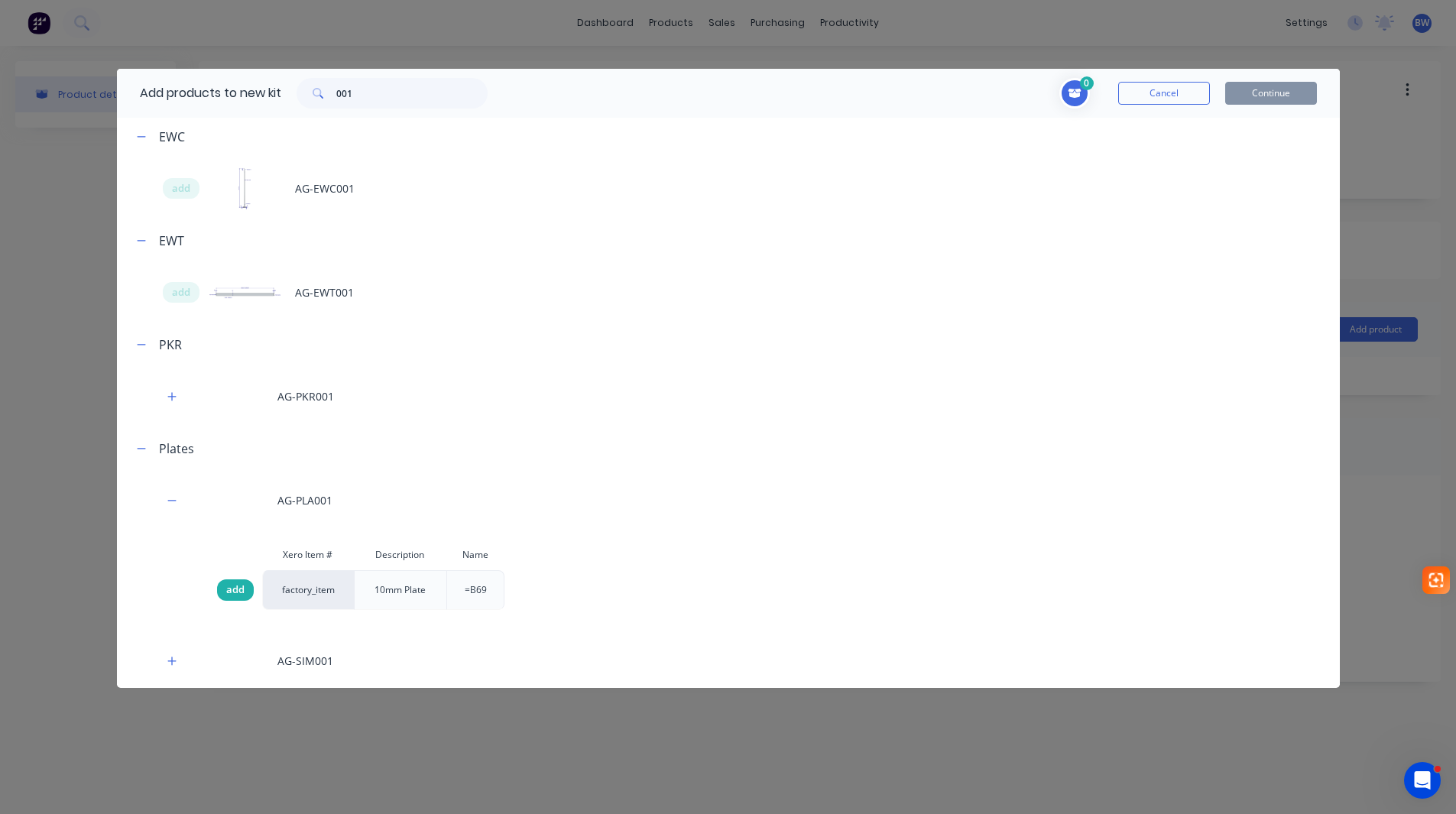
click at [221, 589] on div "add" at bounding box center [236, 589] width 37 height 21
drag, startPoint x: 376, startPoint y: 91, endPoint x: 320, endPoint y: 95, distance: 56.1
click at [321, 95] on div "001" at bounding box center [392, 92] width 191 height 30
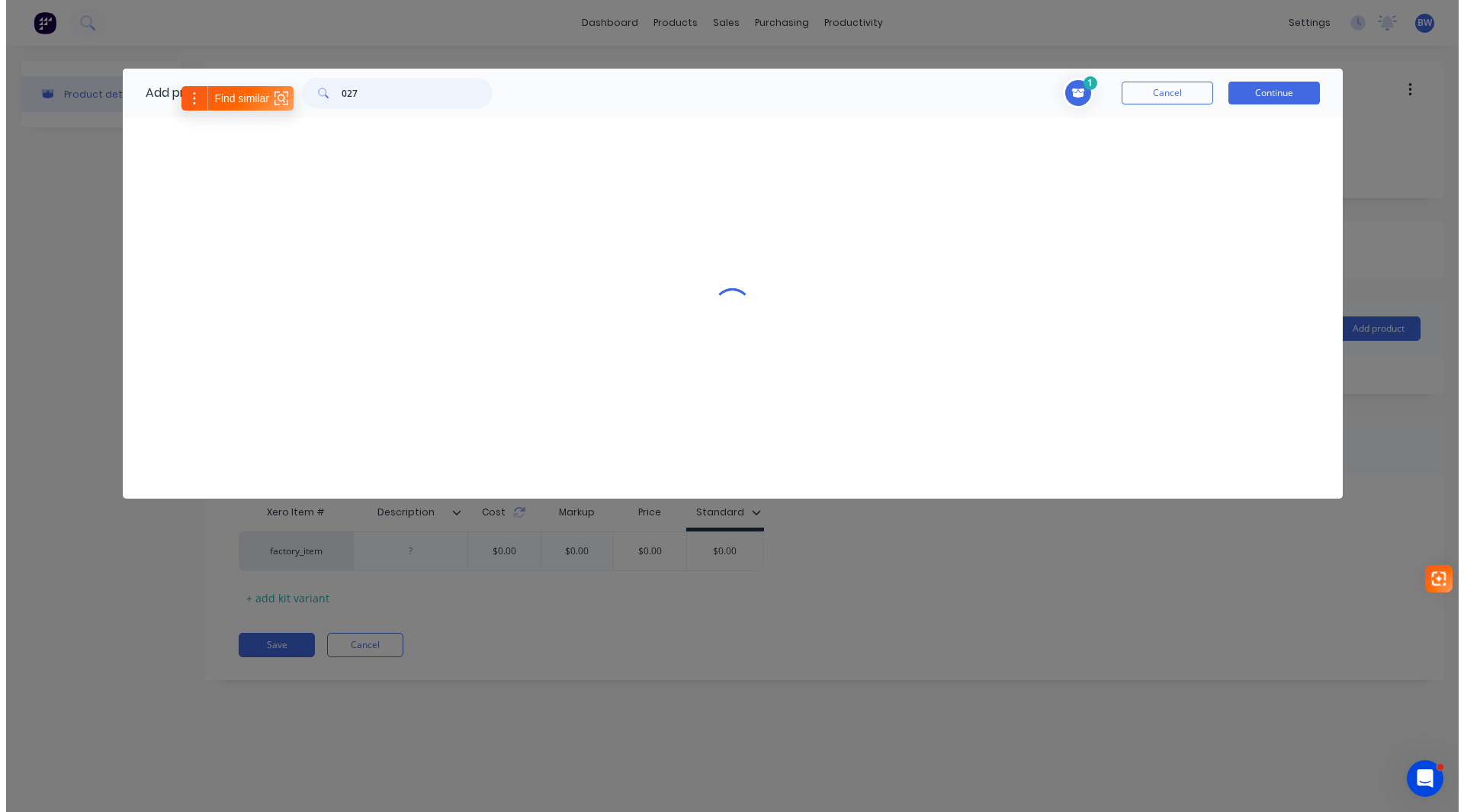
scroll to position [0, 0]
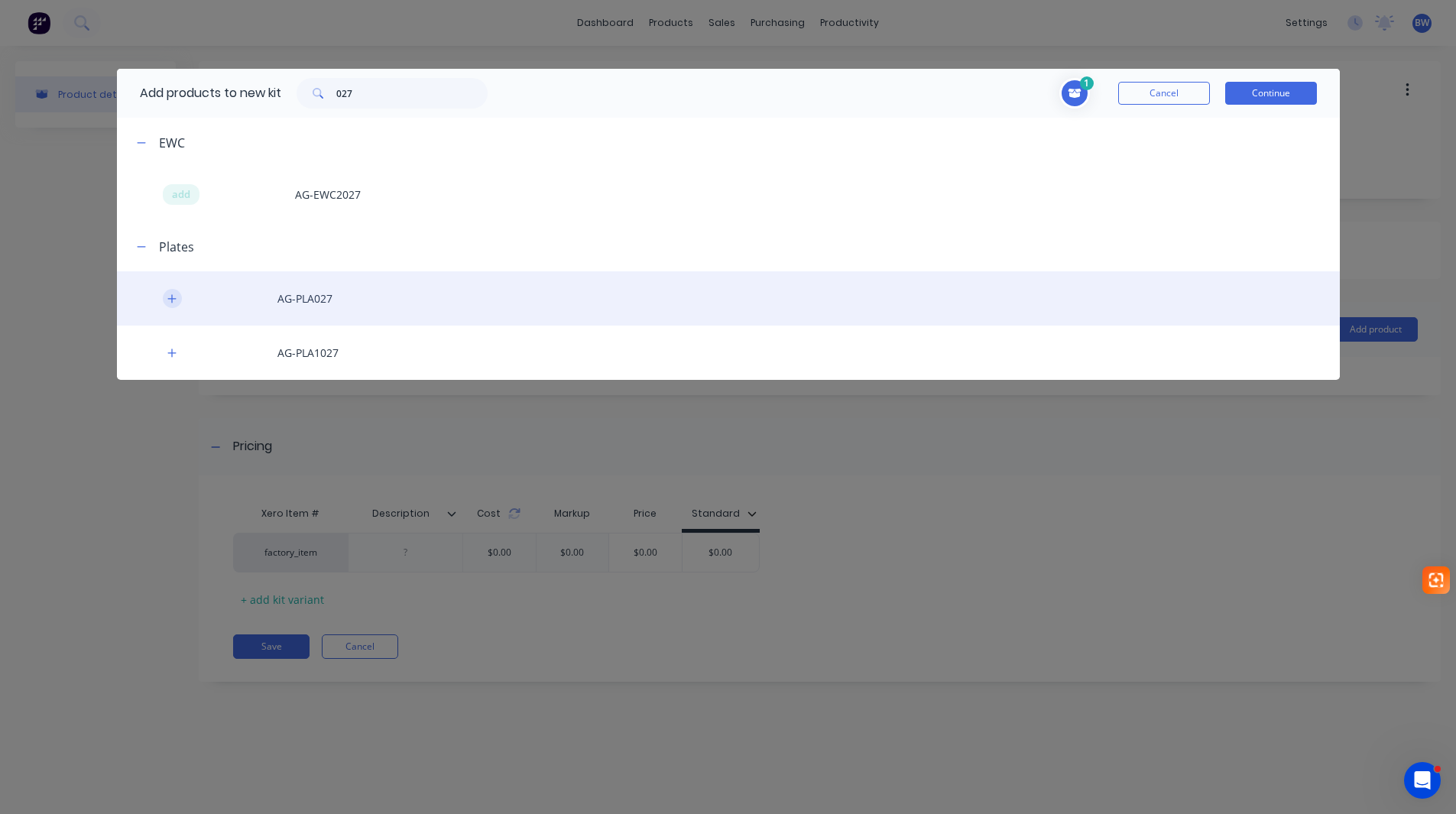
click at [169, 301] on icon "button" at bounding box center [172, 299] width 9 height 11
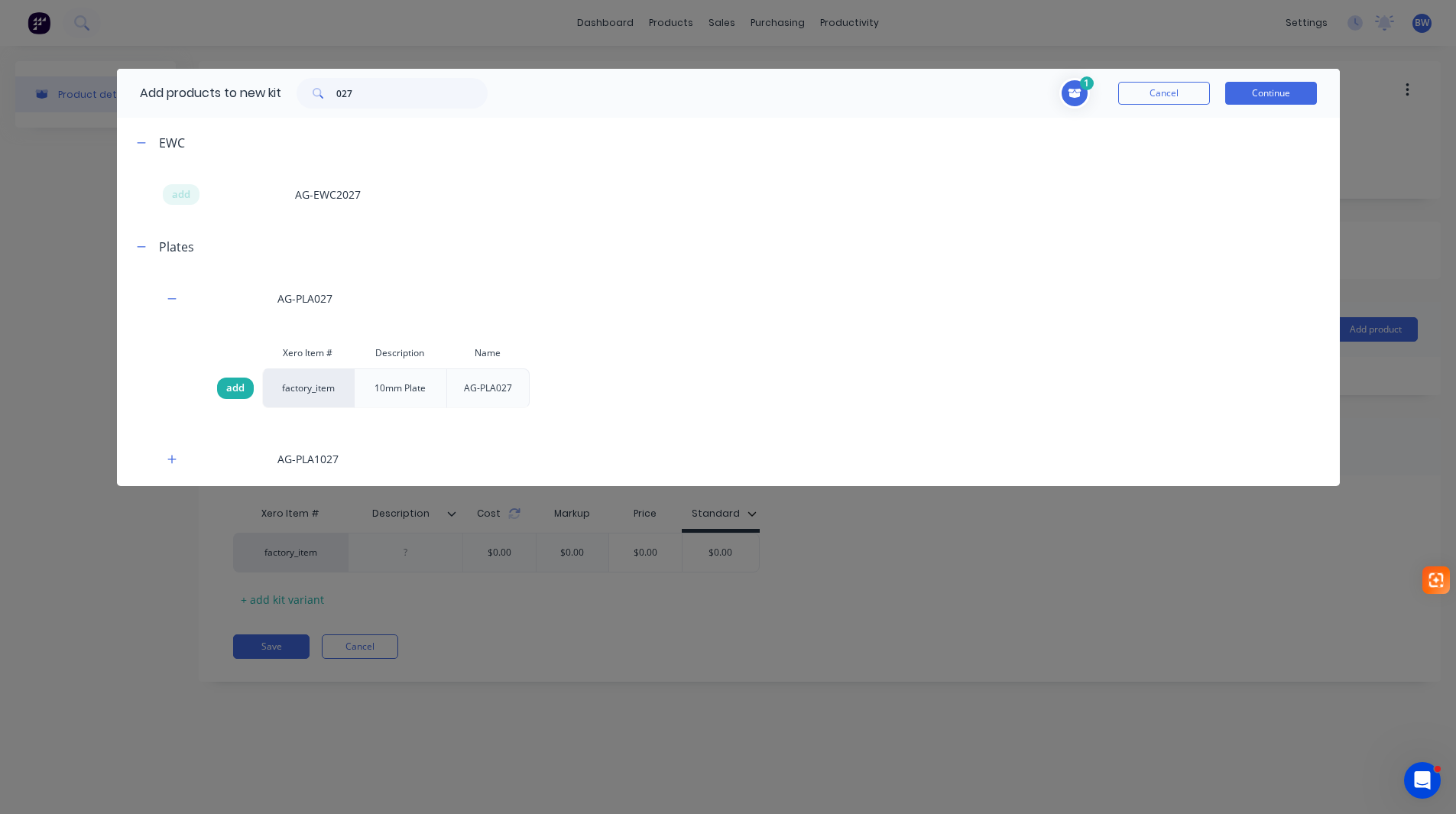
click at [239, 386] on span "add" at bounding box center [236, 388] width 18 height 16
drag, startPoint x: 373, startPoint y: 91, endPoint x: 305, endPoint y: 95, distance: 68.1
click at [305, 95] on div "027" at bounding box center [392, 92] width 191 height 30
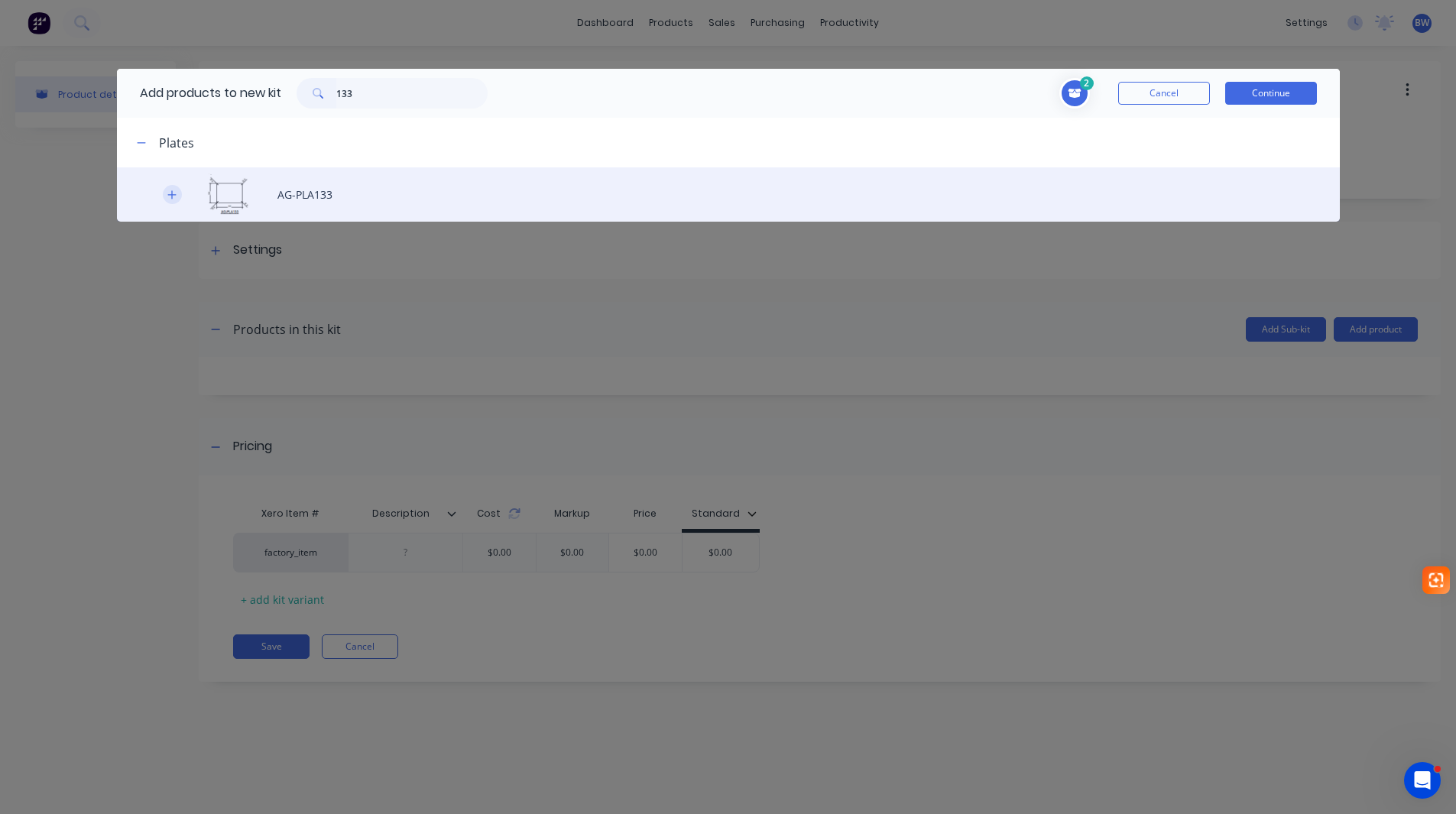
click at [167, 194] on icon "button" at bounding box center [172, 195] width 9 height 11
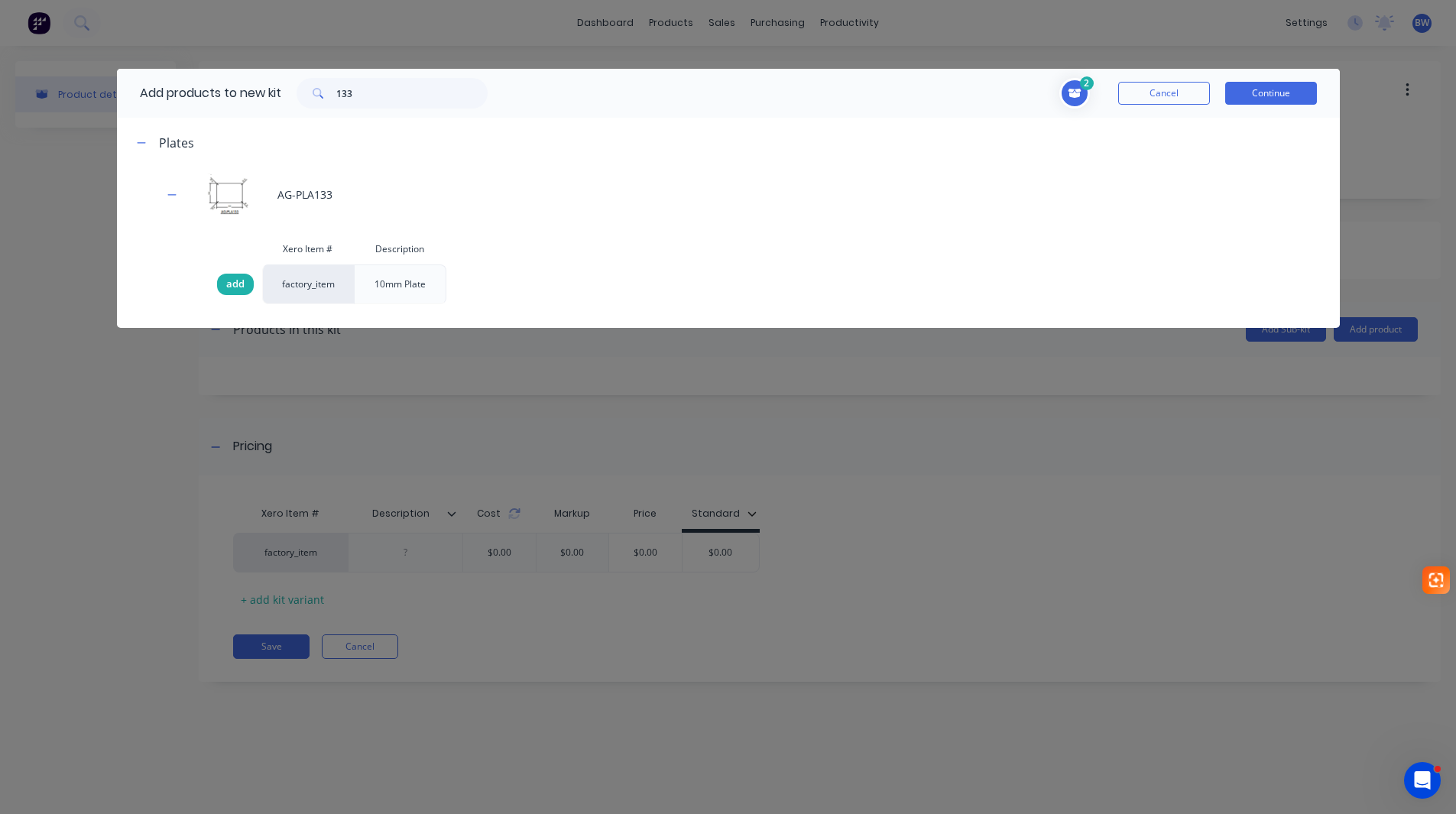
click at [237, 290] on span "add" at bounding box center [236, 284] width 18 height 16
drag, startPoint x: 361, startPoint y: 90, endPoint x: 312, endPoint y: 99, distance: 49.8
click at [312, 99] on div "133" at bounding box center [392, 92] width 191 height 30
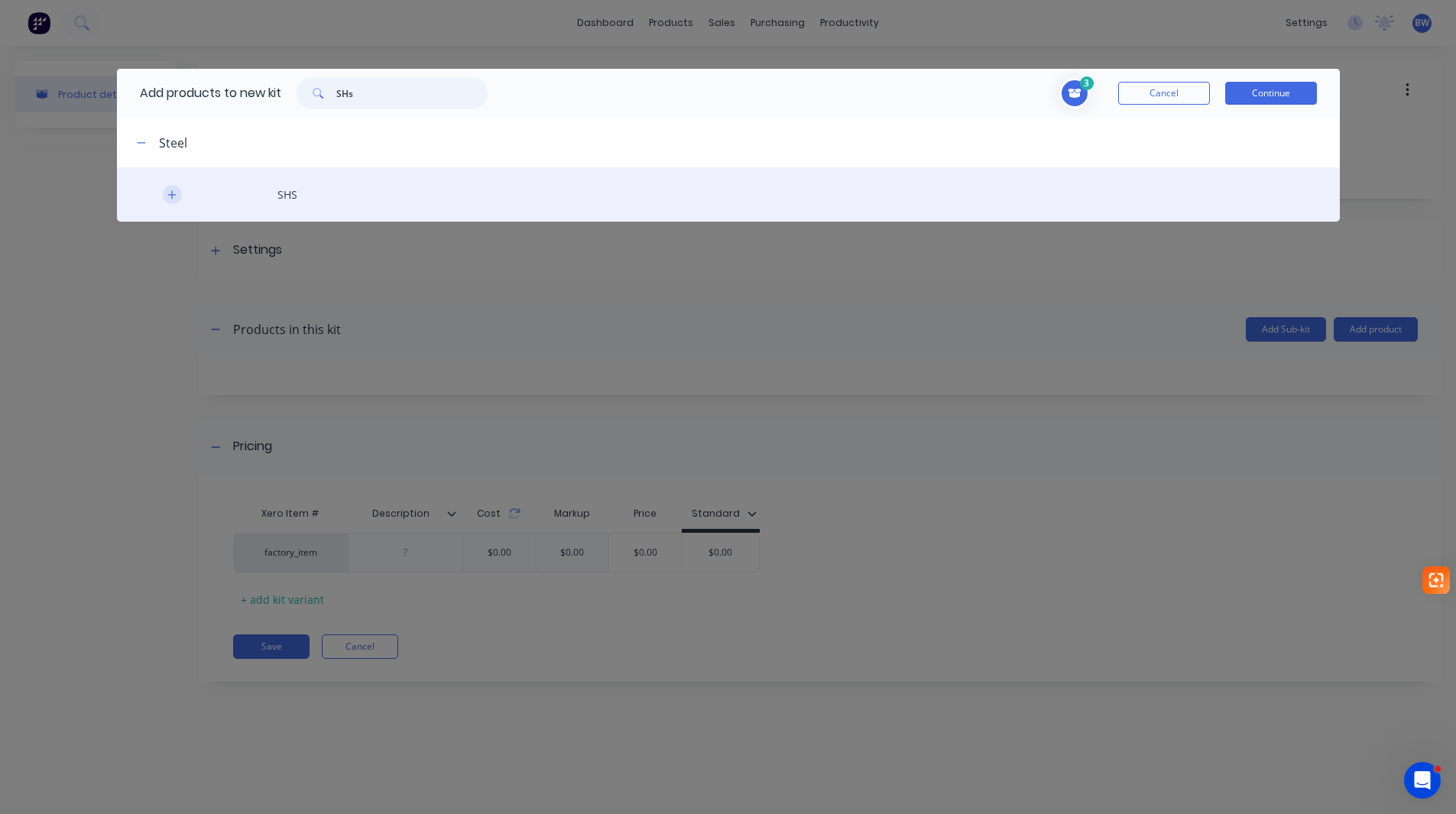
type input "SHs"
click at [172, 197] on icon "button" at bounding box center [171, 194] width 8 height 8
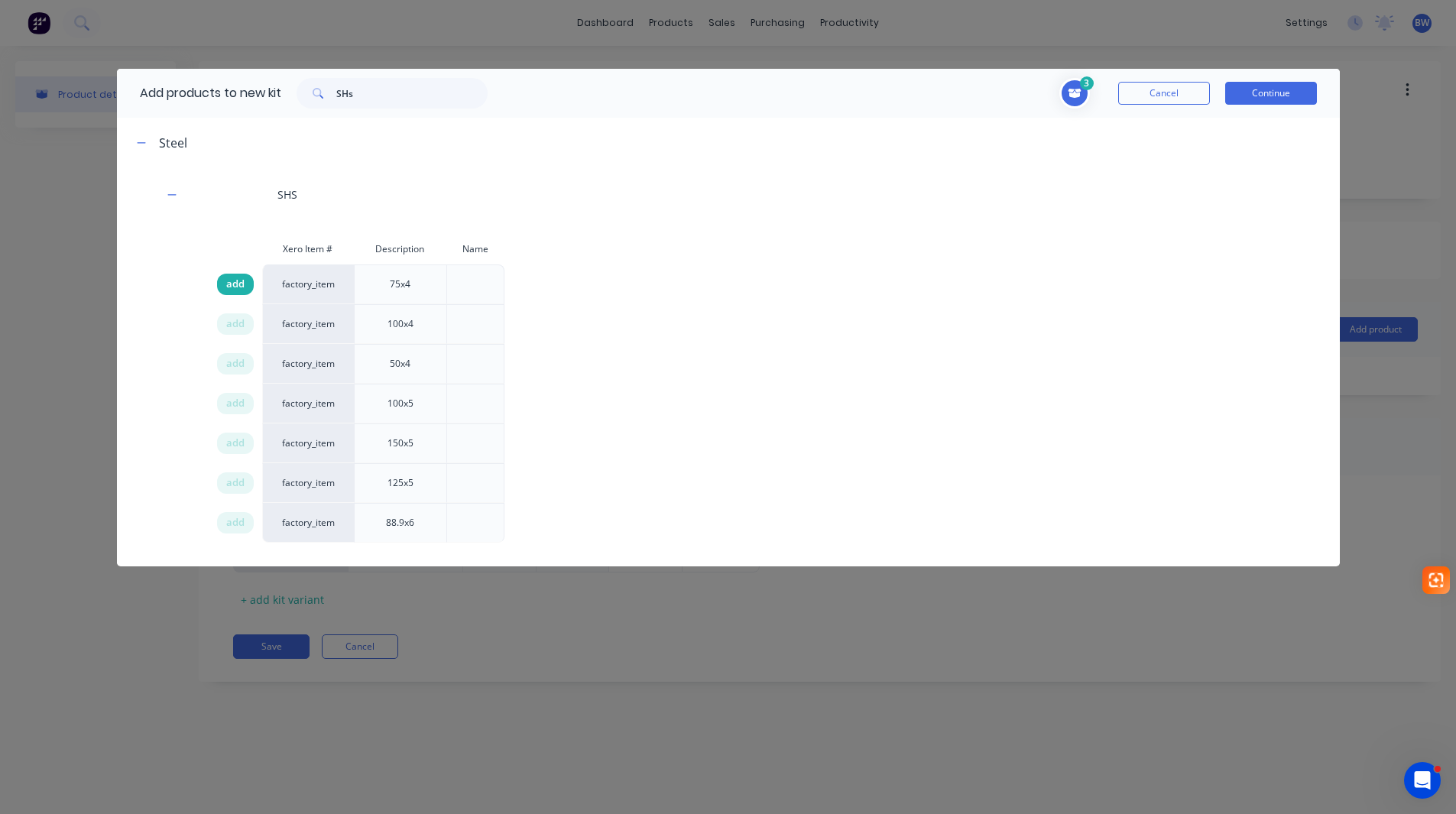
click at [236, 287] on span "add" at bounding box center [236, 284] width 18 height 16
click at [1262, 86] on button "Continue" at bounding box center [1270, 92] width 92 height 23
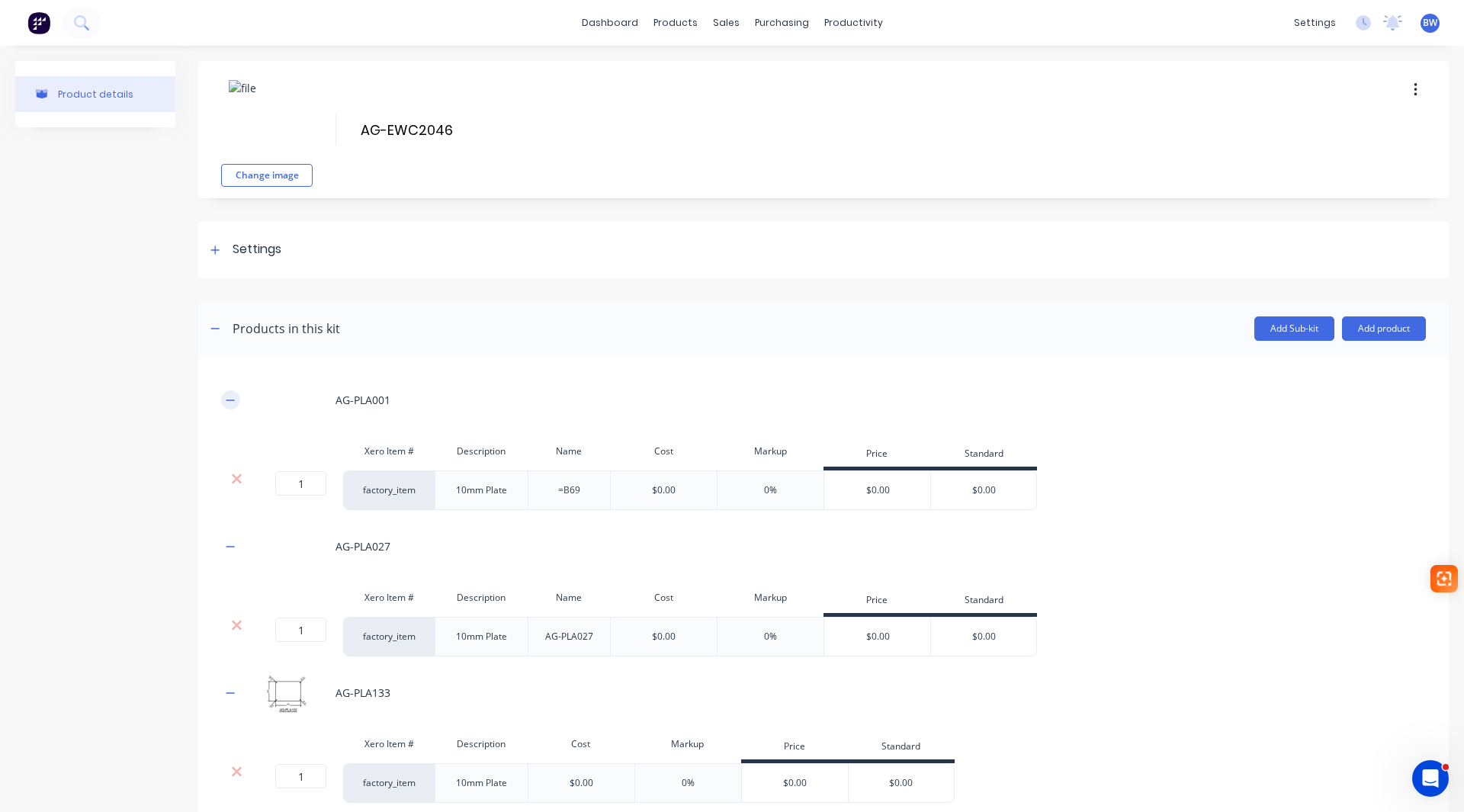
click at [231, 400] on icon "button" at bounding box center [230, 399] width 8 height 1
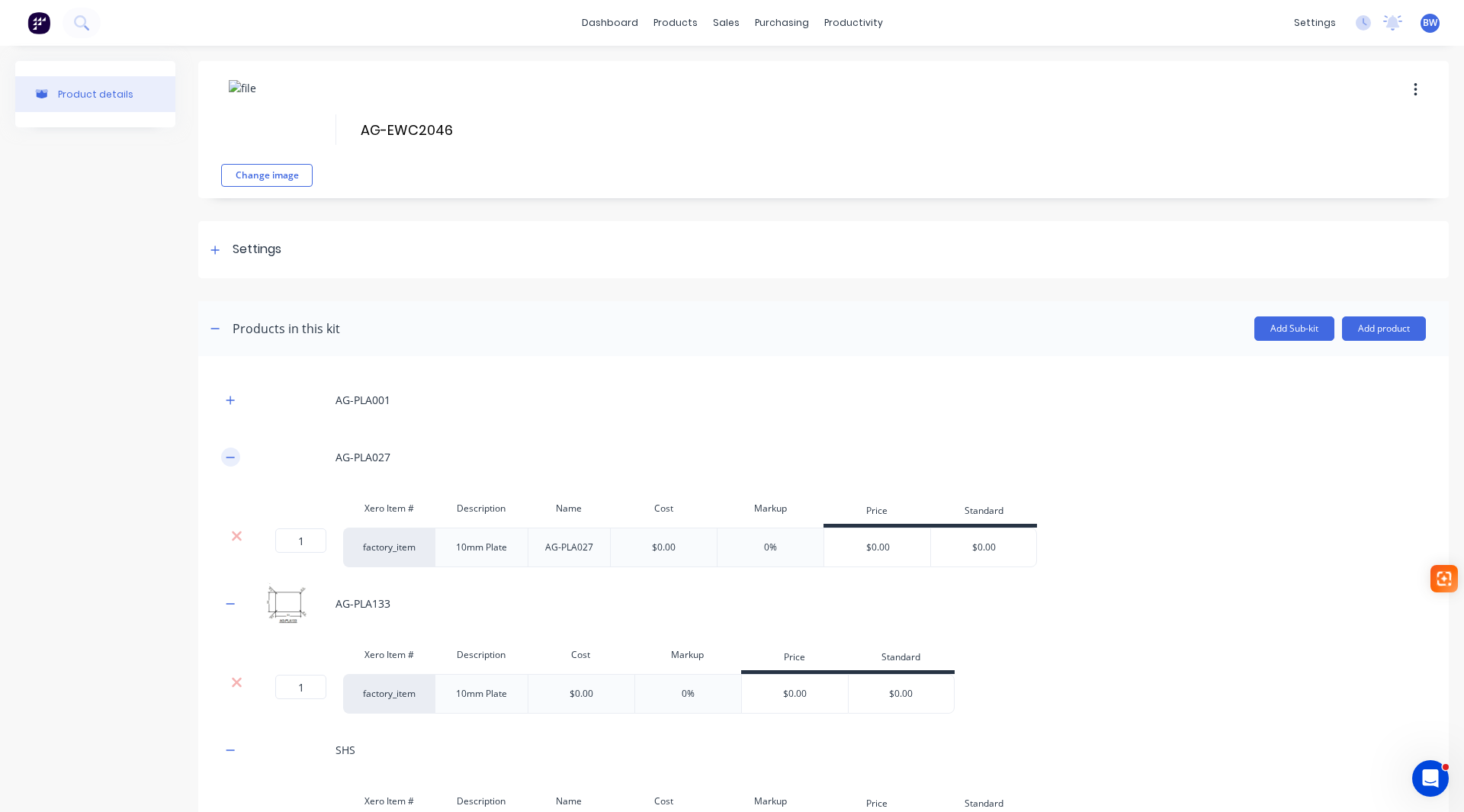
click at [228, 452] on icon "button" at bounding box center [230, 457] width 9 height 11
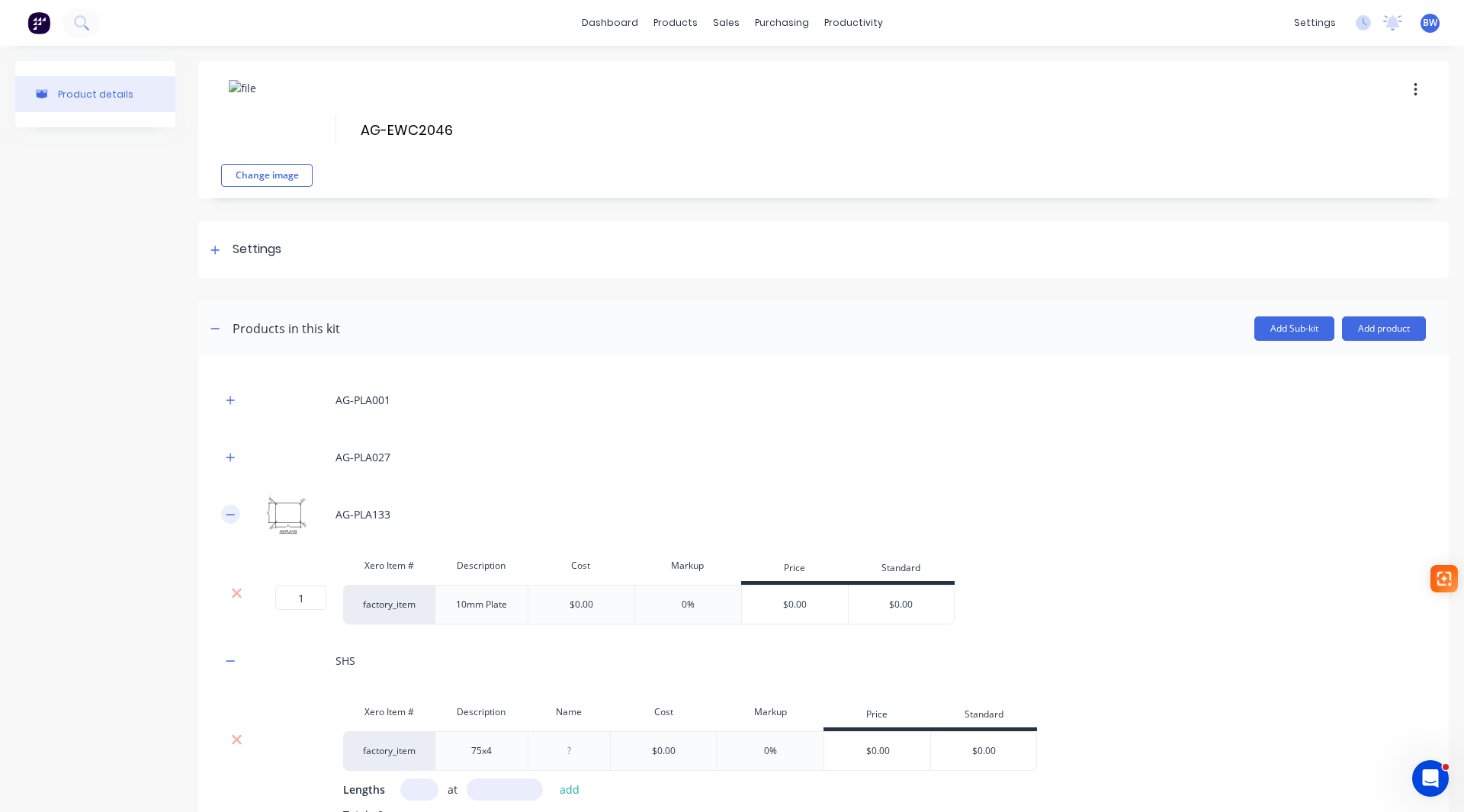
click at [228, 512] on icon "button" at bounding box center [230, 514] width 9 height 11
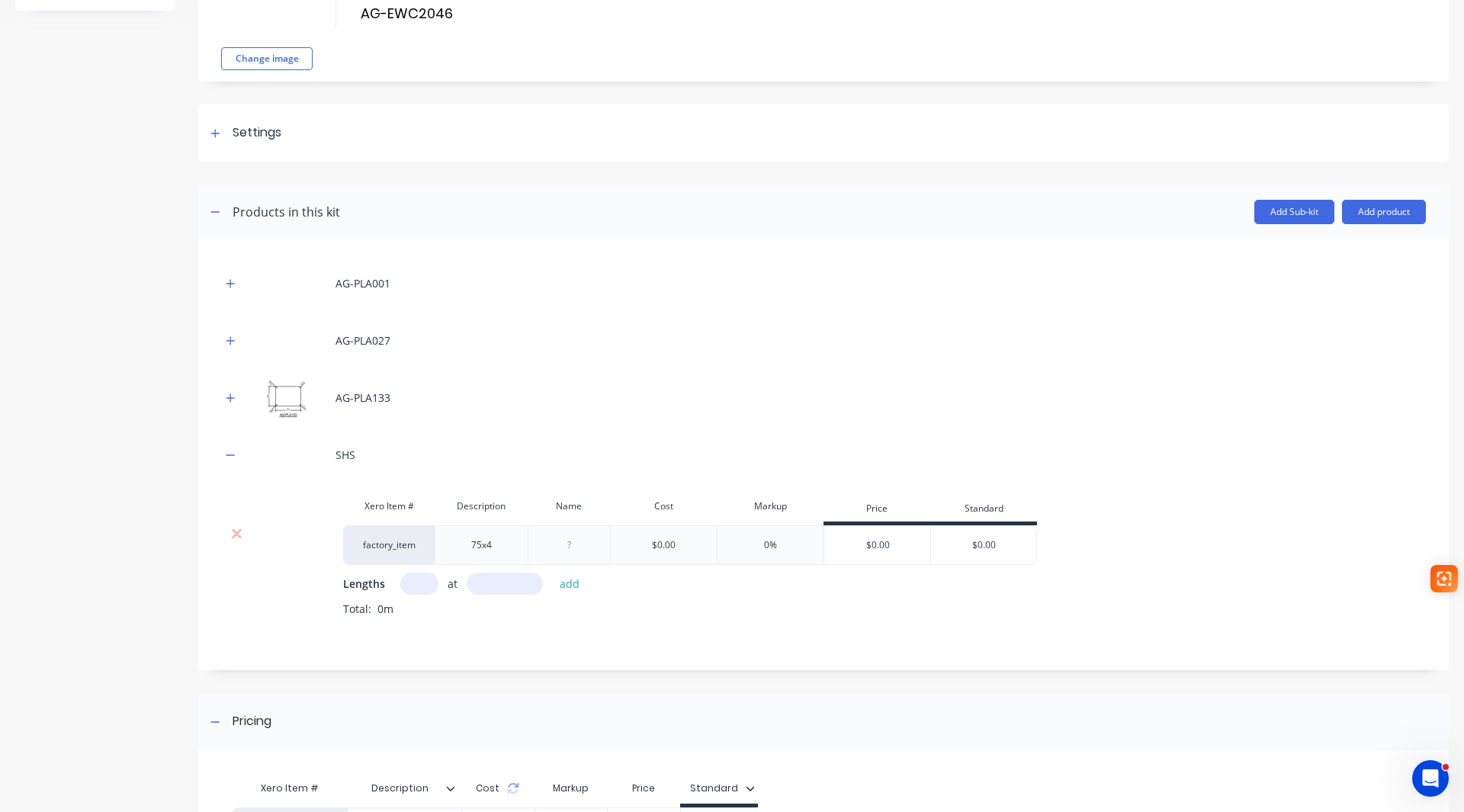
scroll to position [229, 0]
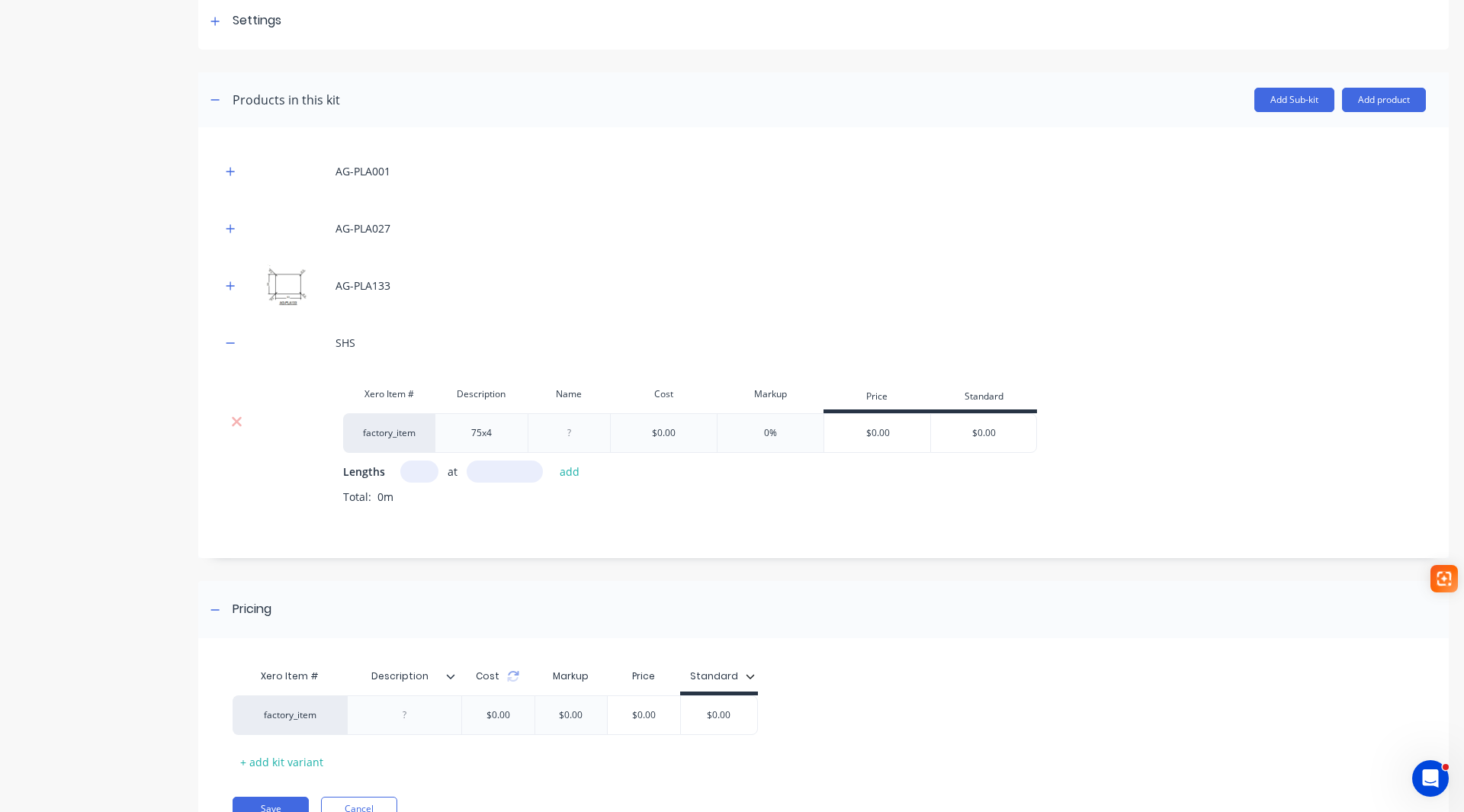
click at [413, 473] on input "text" at bounding box center [419, 471] width 38 height 22
type input "1"
type input "1892"
click at [555, 467] on button "add" at bounding box center [570, 471] width 36 height 20
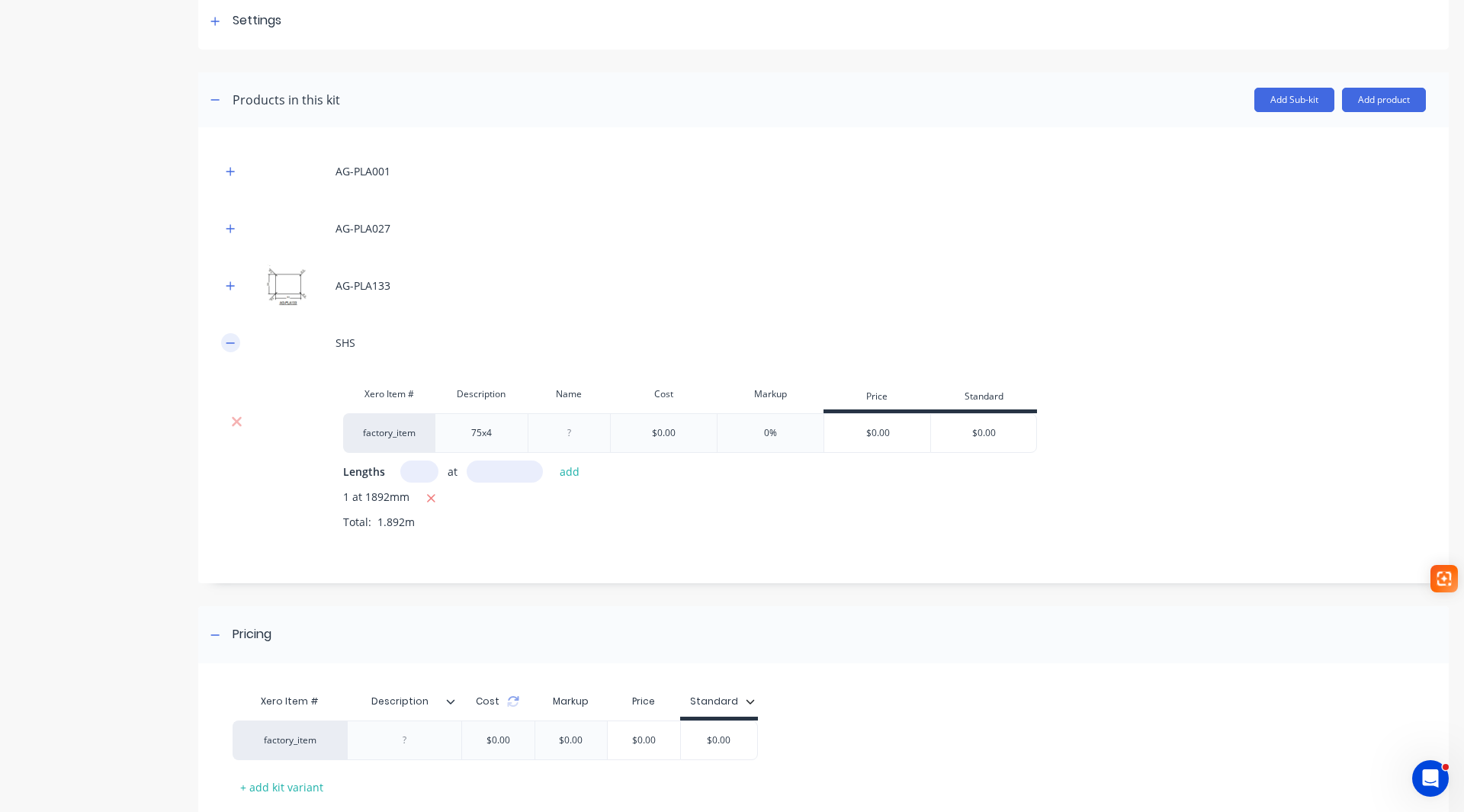
click at [222, 342] on button "button" at bounding box center [230, 342] width 19 height 19
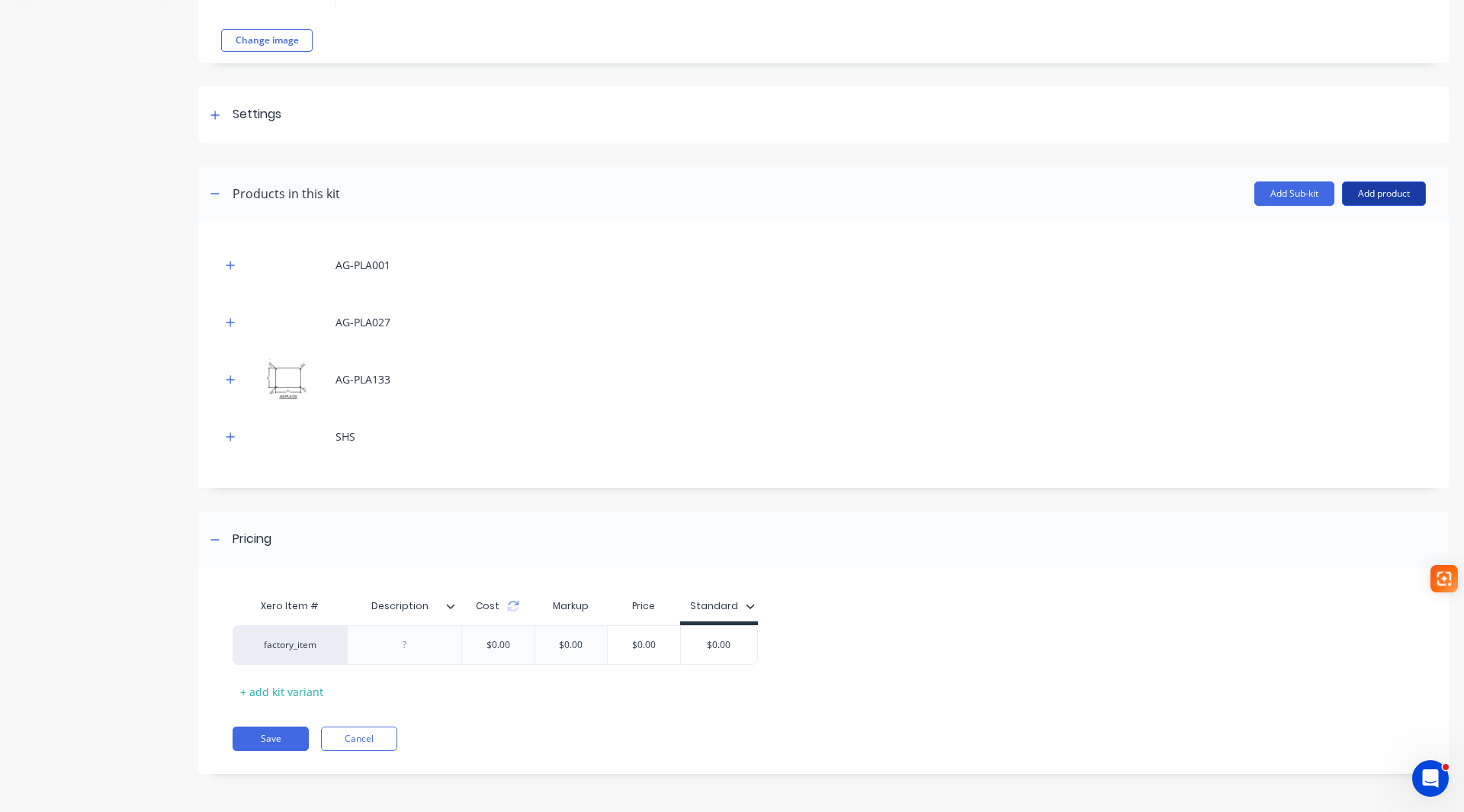
click at [1407, 187] on button "Add product" at bounding box center [1383, 194] width 84 height 24
click at [1339, 265] on div "Labour" at bounding box center [1352, 264] width 117 height 22
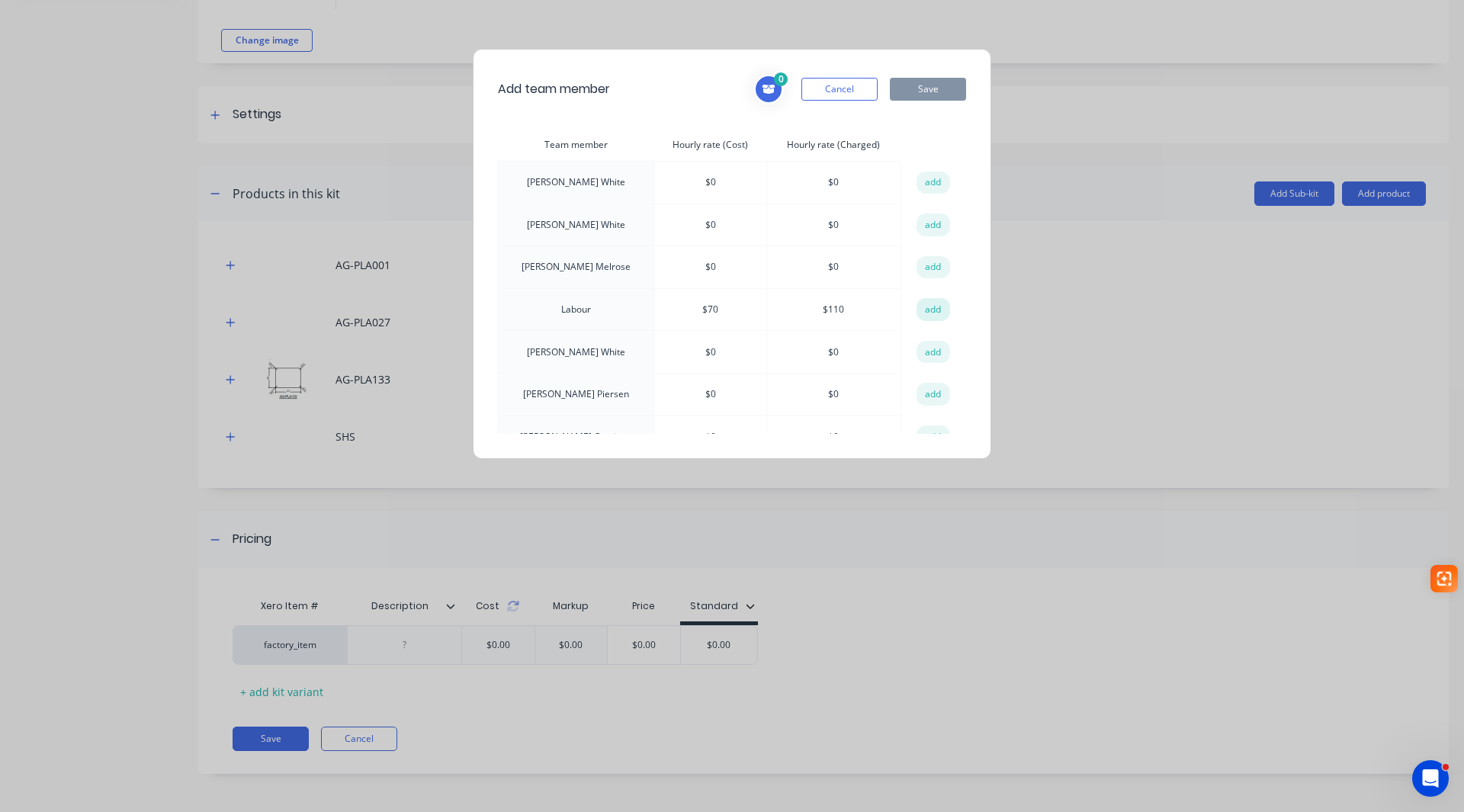
drag, startPoint x: 921, startPoint y: 311, endPoint x: 925, endPoint y: 287, distance: 24.3
click at [923, 307] on button "add" at bounding box center [933, 309] width 33 height 23
click at [929, 91] on button "Save" at bounding box center [927, 88] width 77 height 23
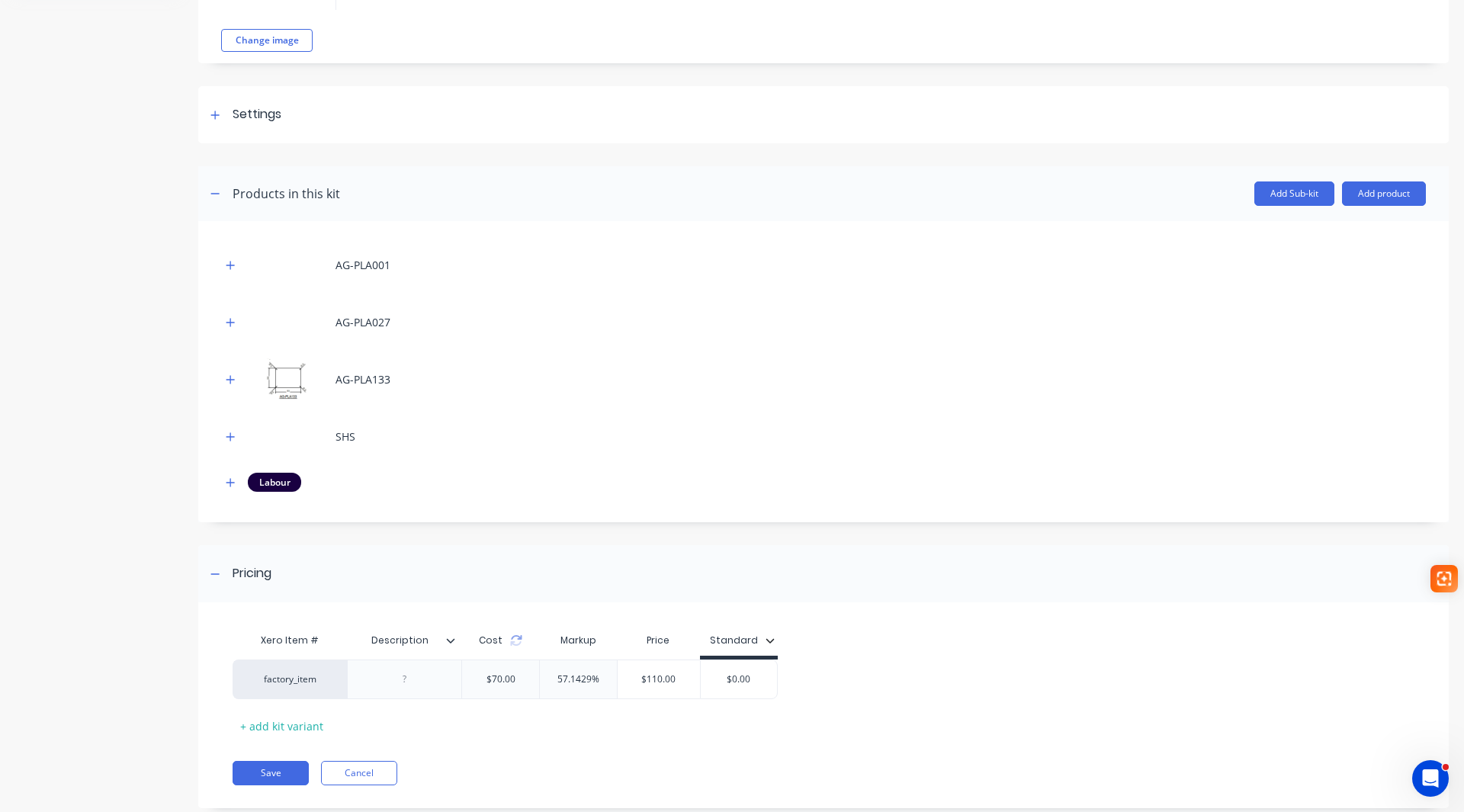
drag, startPoint x: 234, startPoint y: 485, endPoint x: 241, endPoint y: 499, distance: 15.7
click at [234, 486] on icon "button" at bounding box center [230, 483] width 9 height 11
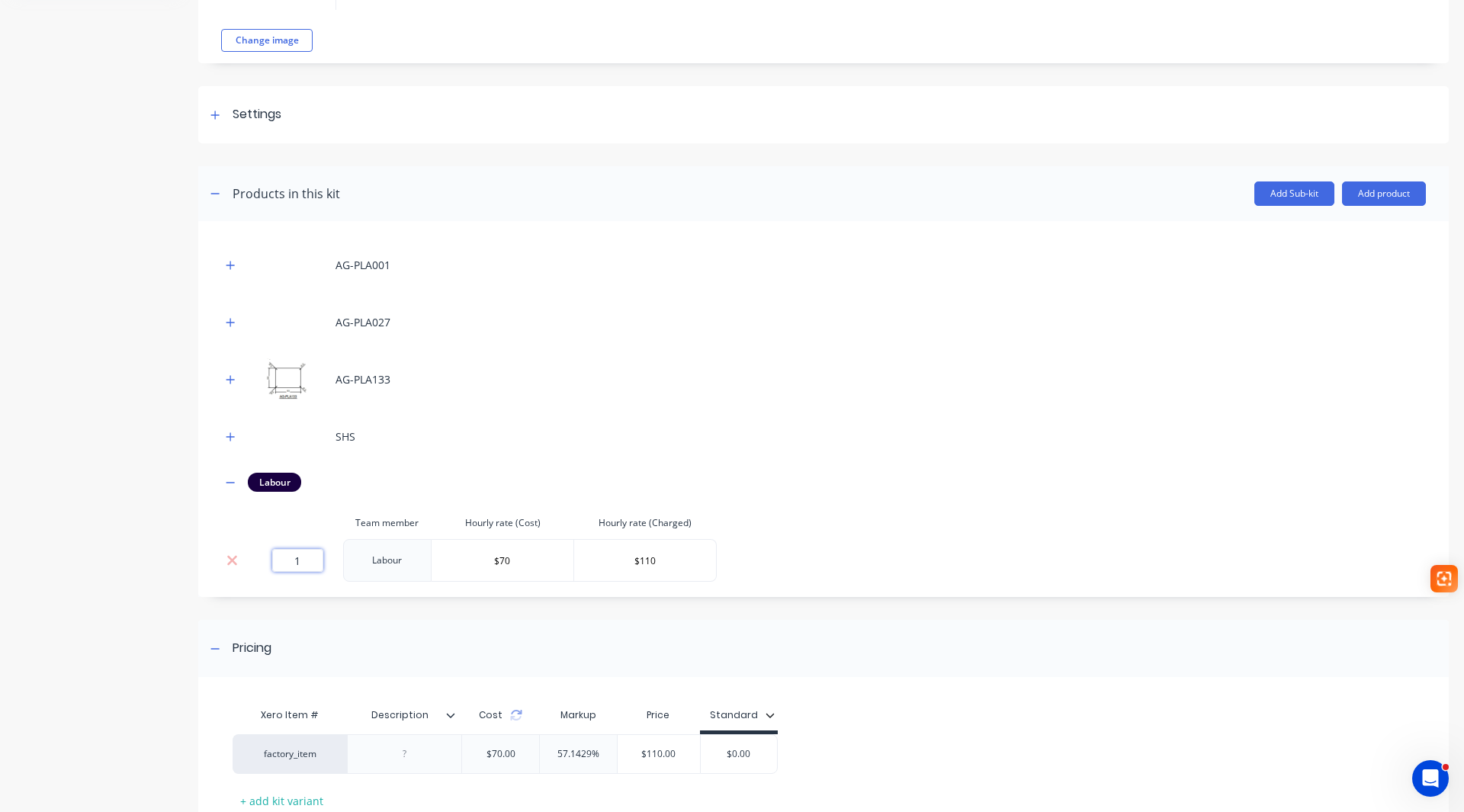
click at [311, 563] on input "1" at bounding box center [297, 559] width 51 height 23
type input "1.16"
click at [227, 480] on icon "button" at bounding box center [230, 483] width 9 height 11
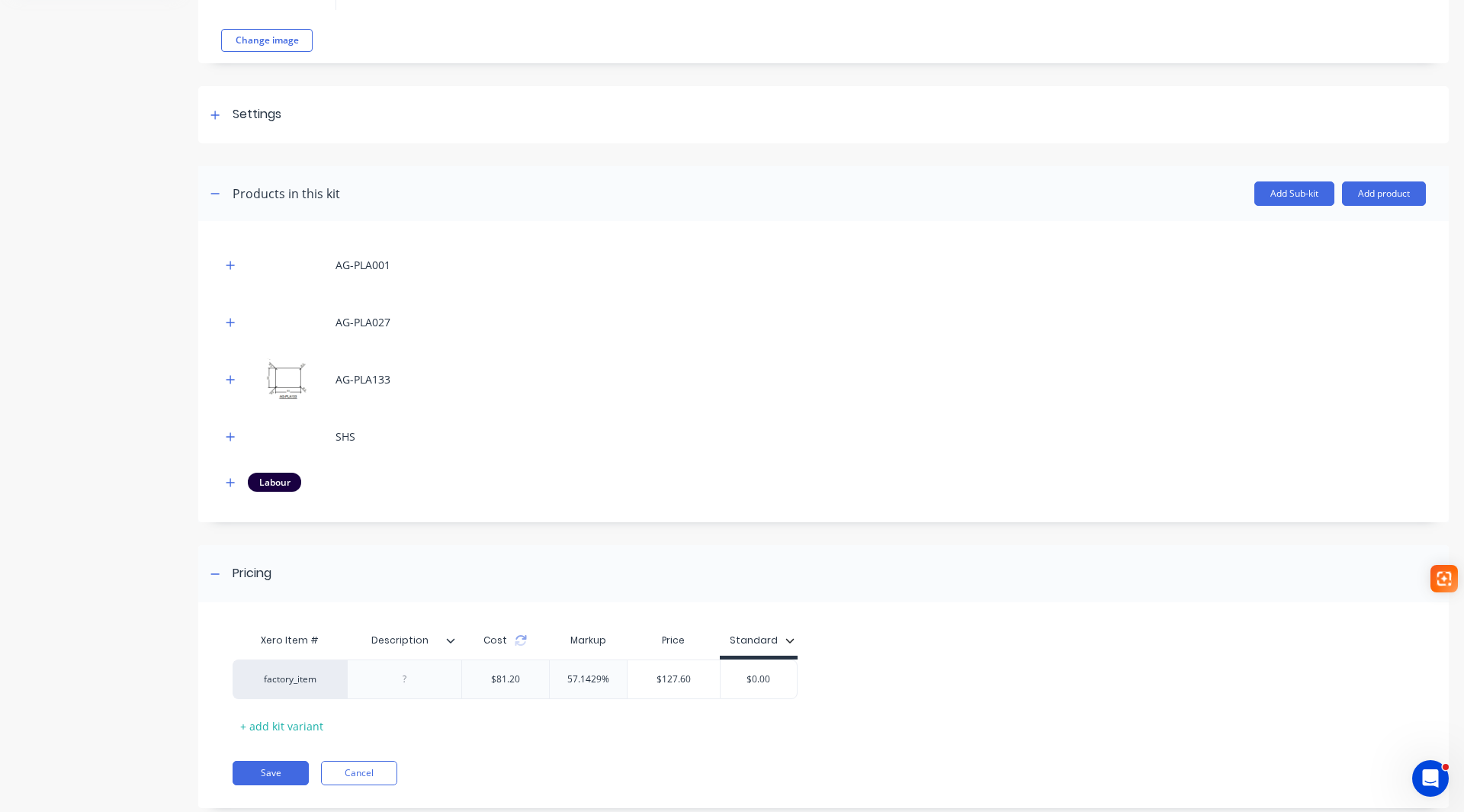
click at [454, 643] on icon at bounding box center [451, 641] width 9 height 9
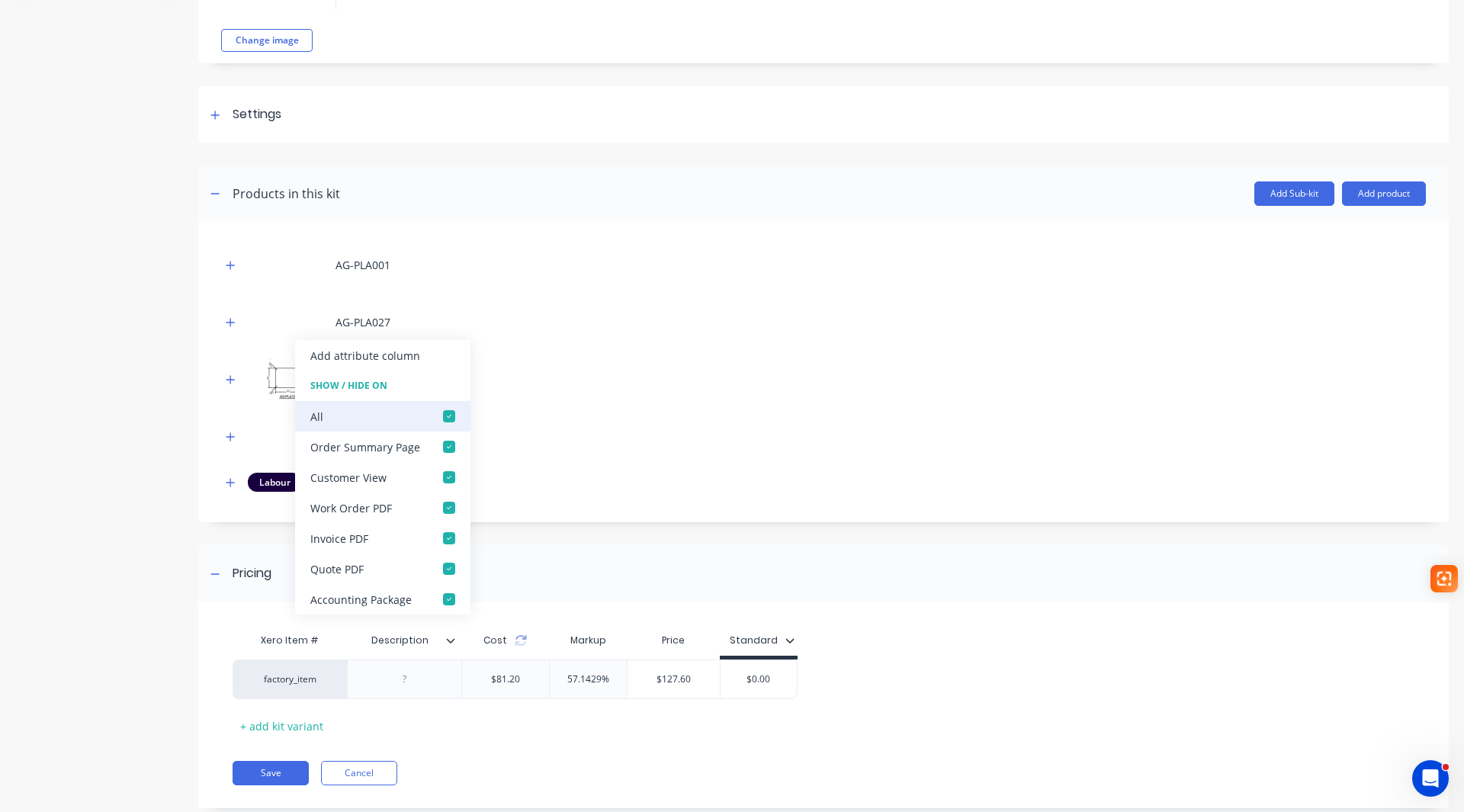
click at [446, 419] on div at bounding box center [448, 416] width 30 height 30
click at [751, 675] on input "$0.00" at bounding box center [758, 678] width 77 height 14
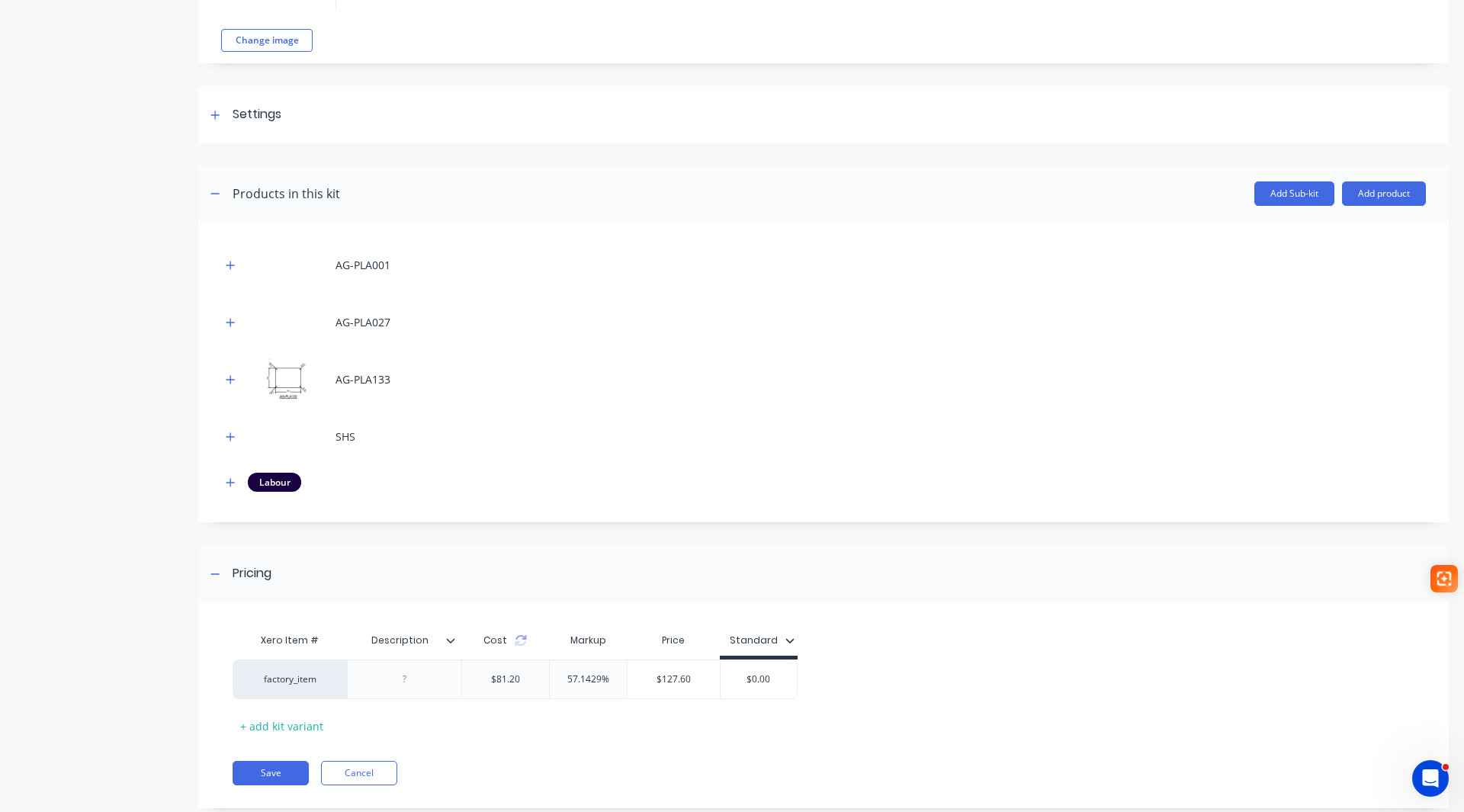
drag, startPoint x: 735, startPoint y: 680, endPoint x: 843, endPoint y: 703, distance: 110.4
click at [843, 703] on div "Xero Item # Description Cost Markup Price Standard factory_item $81.20 57.1429%…" at bounding box center [817, 681] width 1169 height 112
type input "128"
click at [266, 772] on button "Save" at bounding box center [270, 772] width 77 height 24
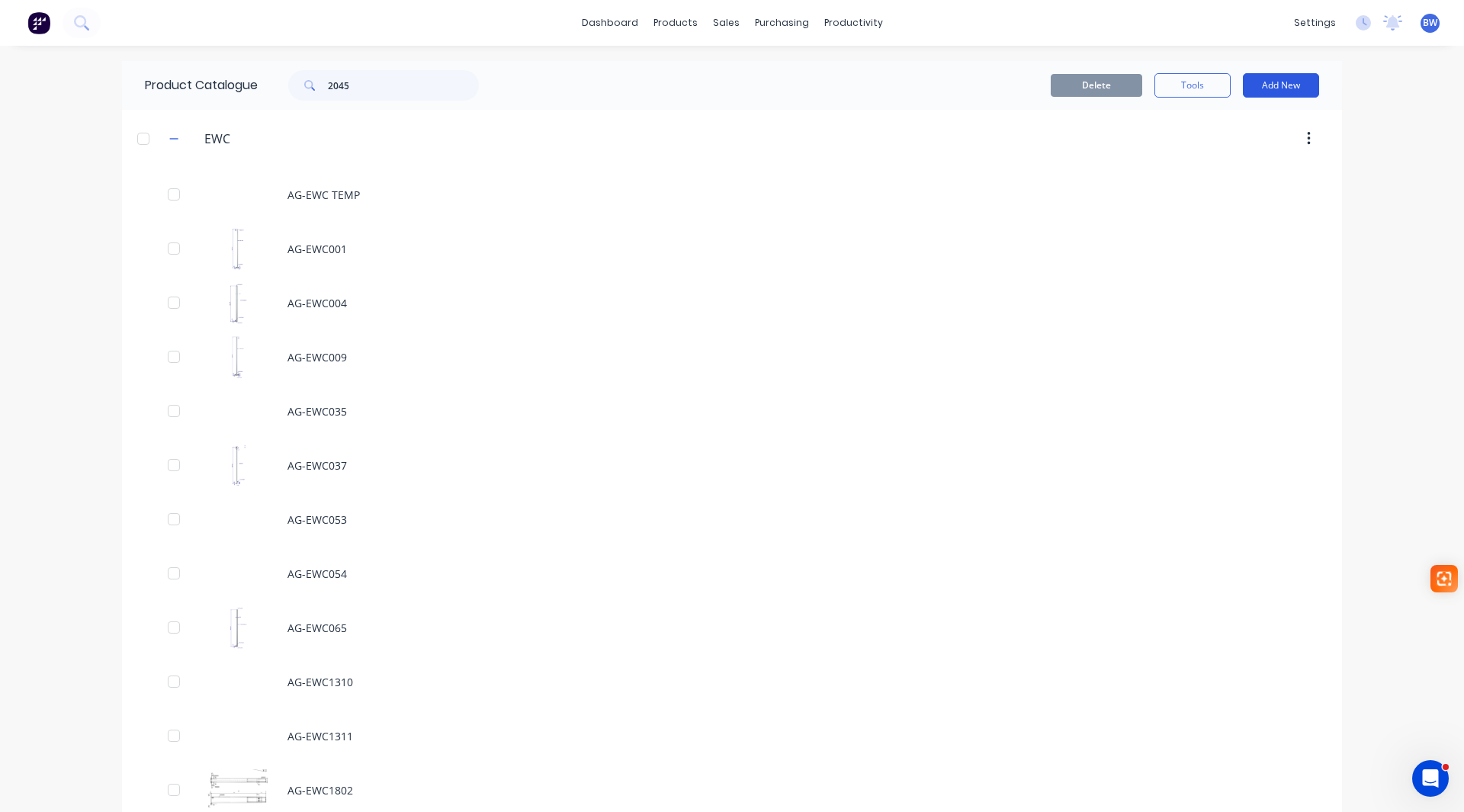
click at [1288, 84] on button "Add New" at bounding box center [1281, 85] width 77 height 24
click at [1240, 181] on div "Product Kit" at bounding box center [1246, 185] width 117 height 22
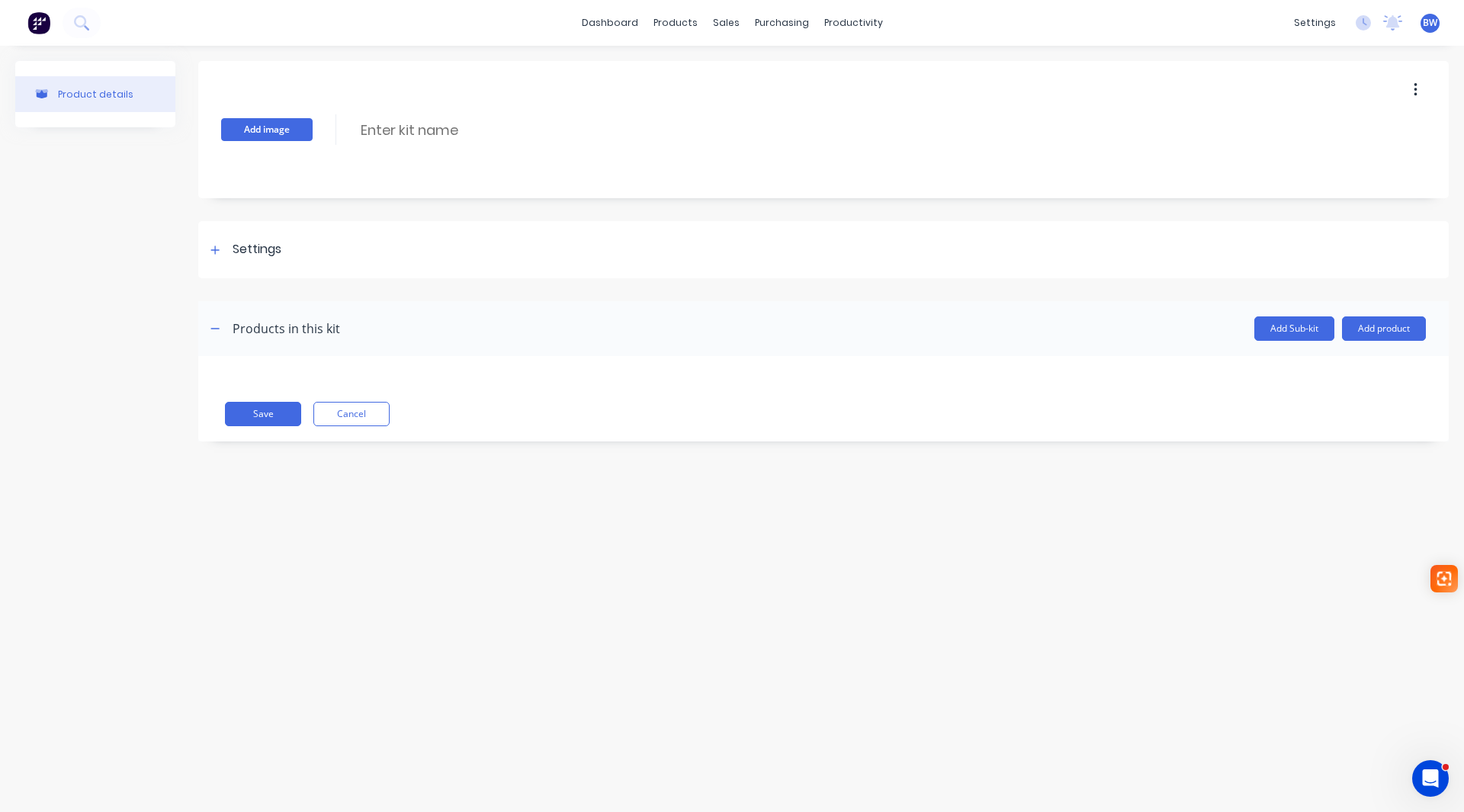
click at [262, 136] on button "Add image" at bounding box center [266, 129] width 91 height 23
click at [429, 125] on input at bounding box center [493, 130] width 270 height 22
type input "AG-EWT824"
click at [221, 253] on div at bounding box center [215, 249] width 19 height 19
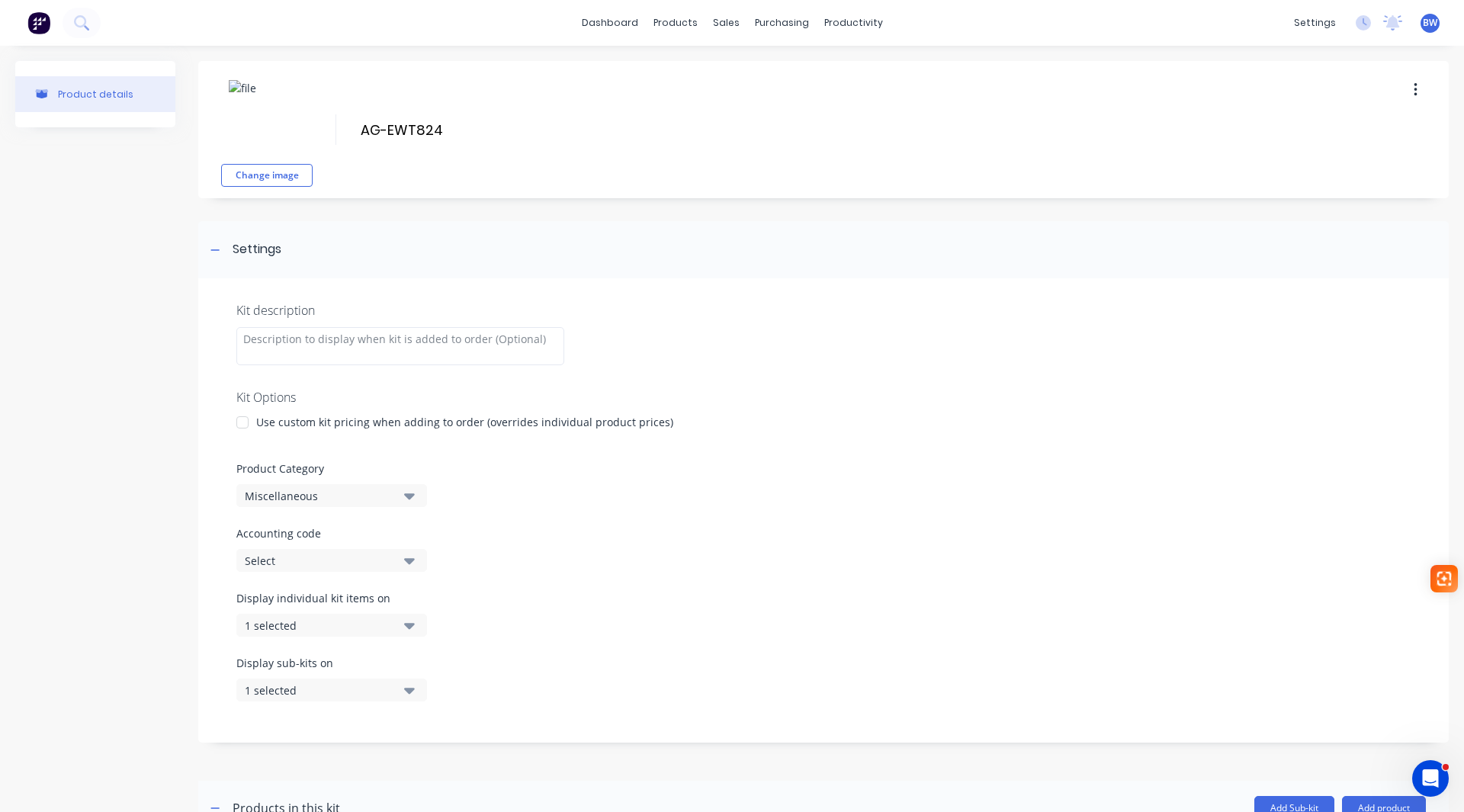
click at [244, 419] on div at bounding box center [242, 422] width 30 height 30
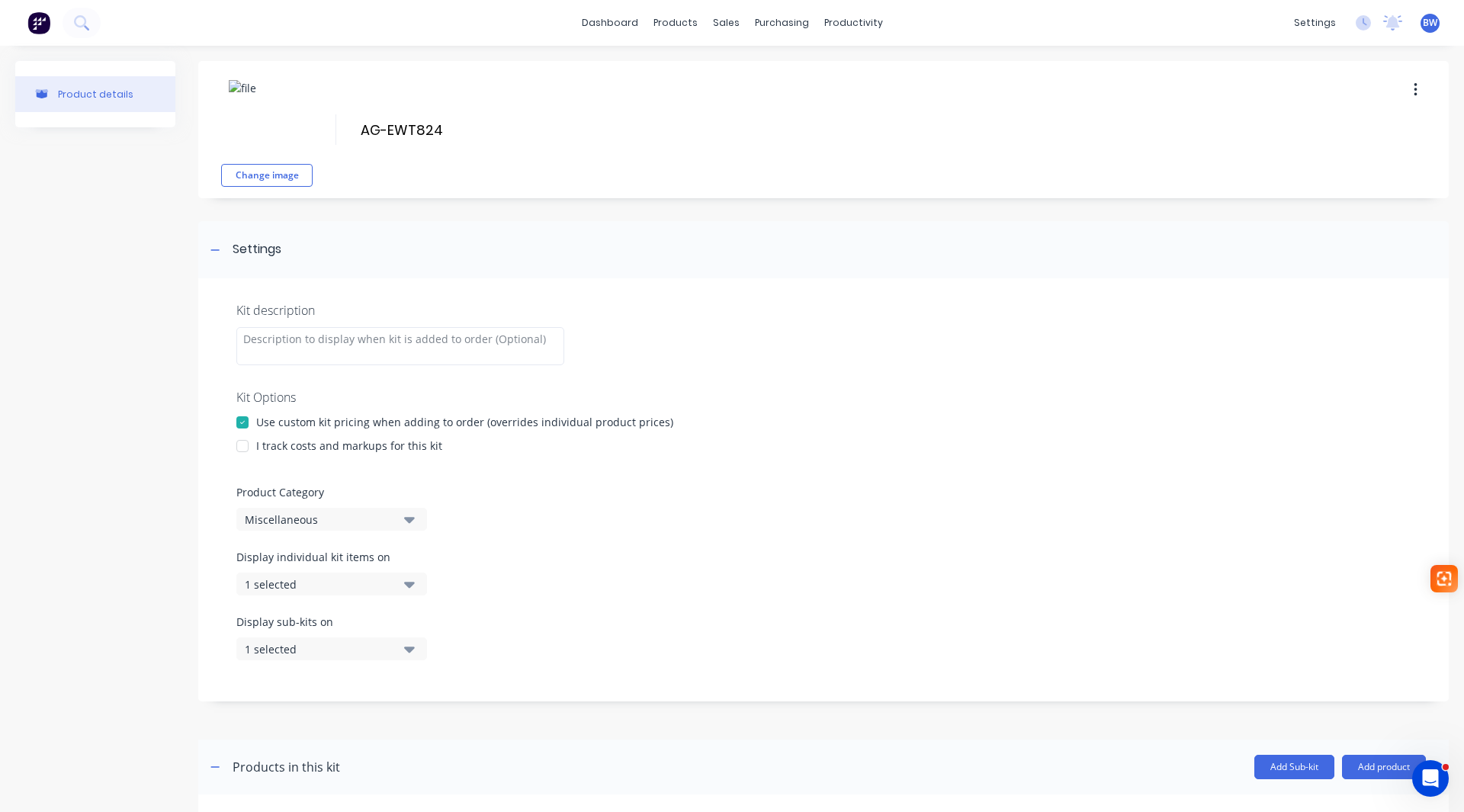
click at [244, 449] on div at bounding box center [242, 445] width 30 height 30
click at [254, 522] on div "Miscellaneous" at bounding box center [318, 519] width 148 height 16
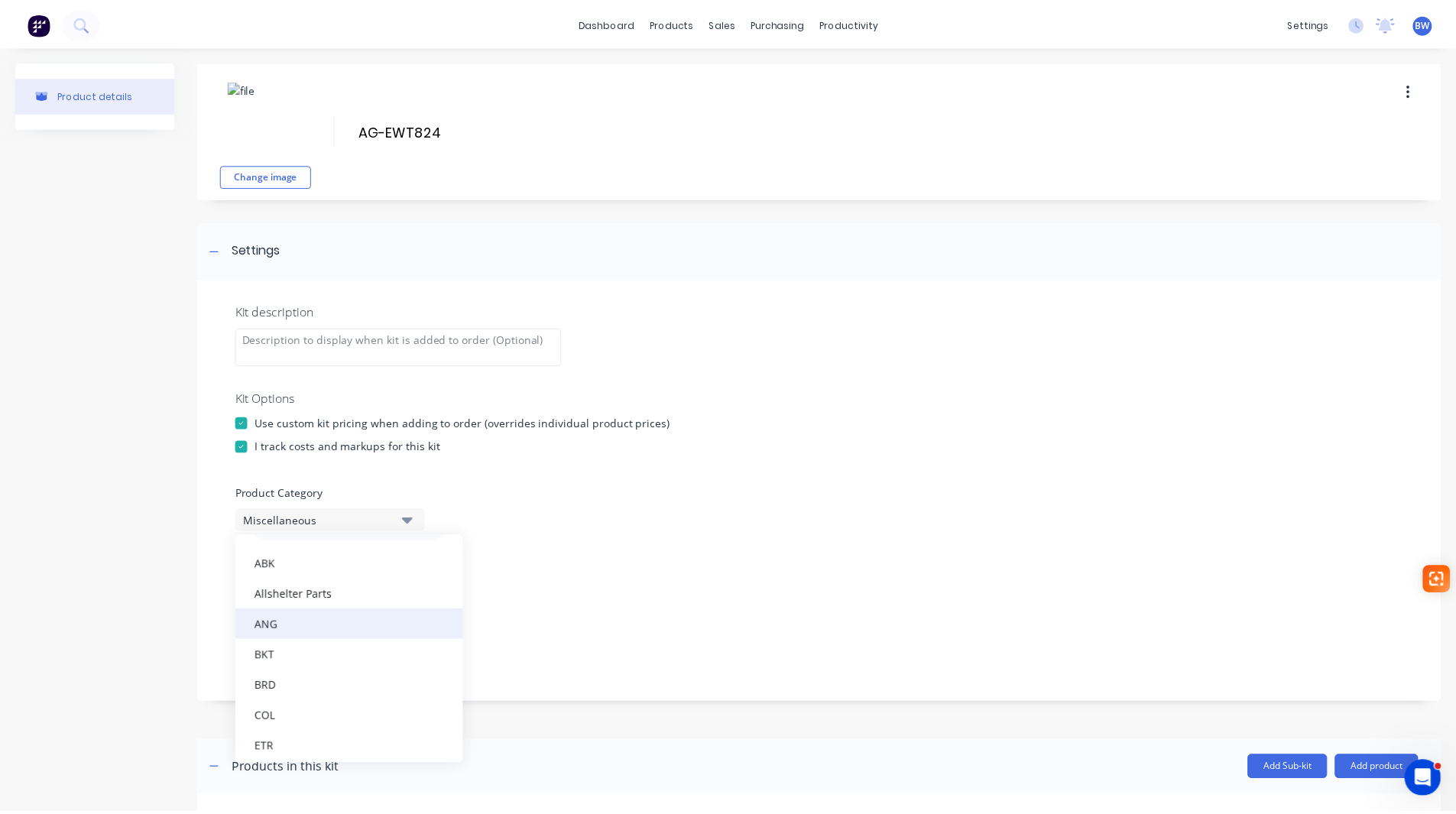
scroll to position [152, 0]
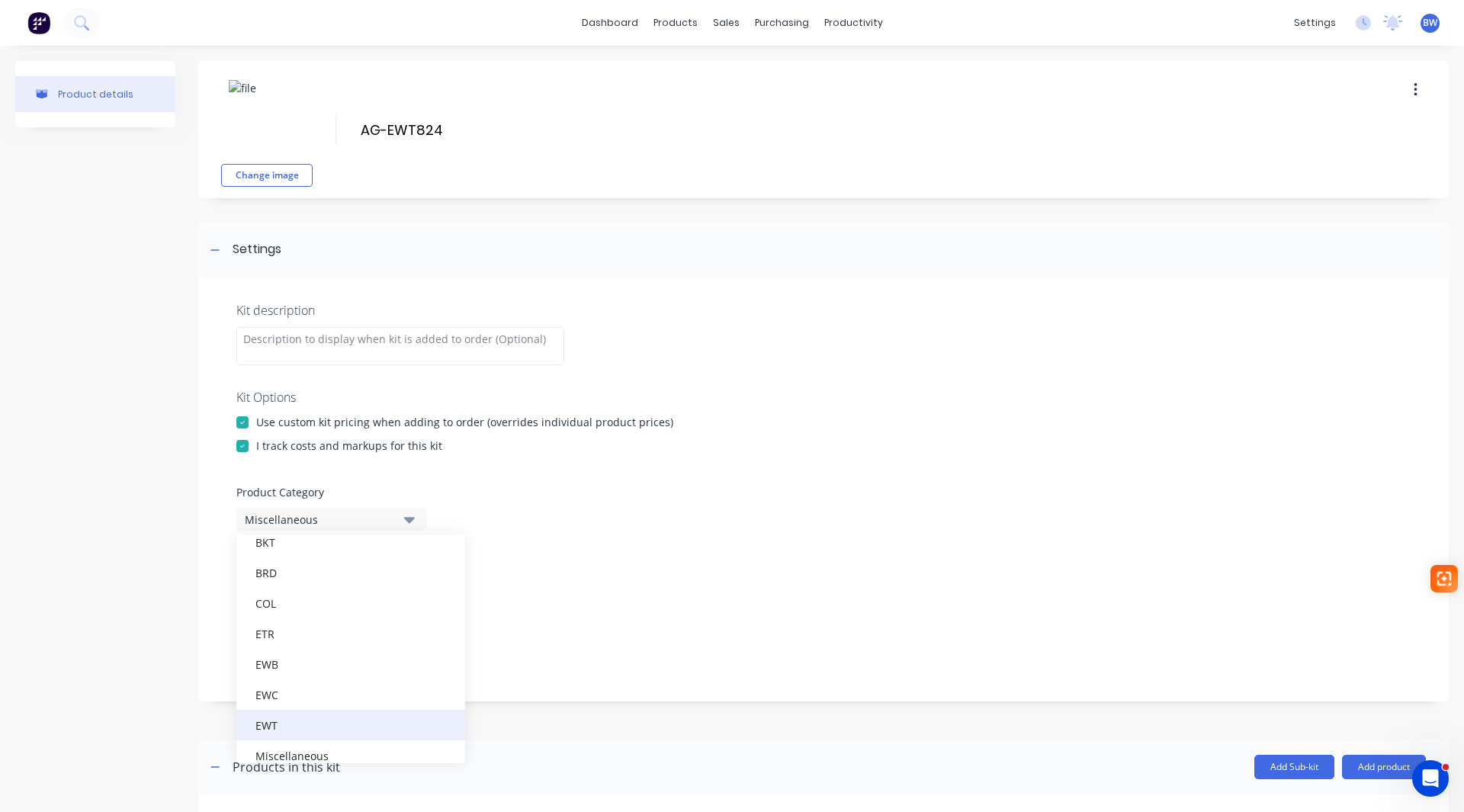
click at [293, 724] on div "EWT" at bounding box center [350, 724] width 229 height 30
drag, startPoint x: 217, startPoint y: 251, endPoint x: 738, endPoint y: 374, distance: 535.3
click at [218, 251] on icon at bounding box center [215, 250] width 9 height 11
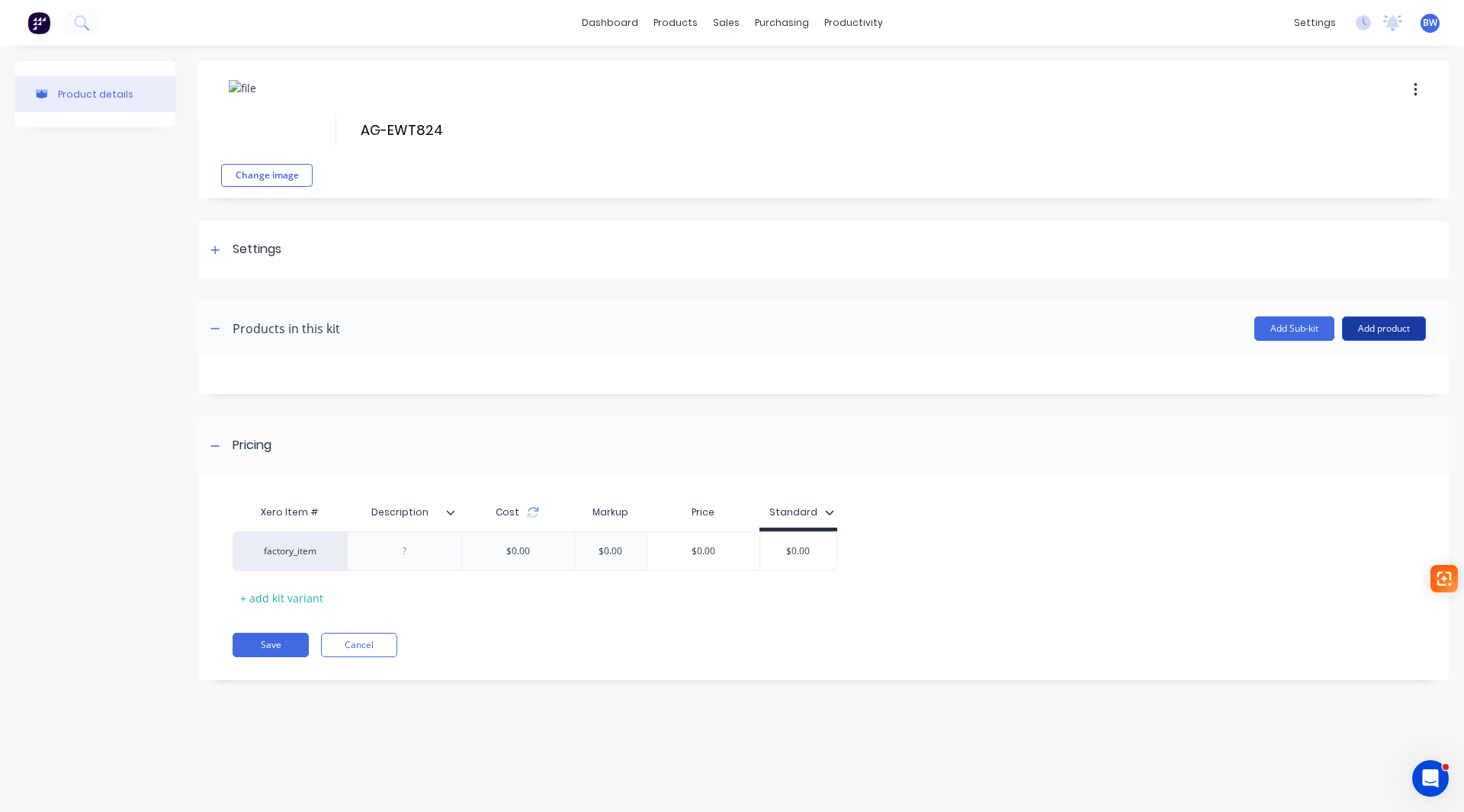
click at [1379, 327] on button "Add product" at bounding box center [1383, 328] width 84 height 24
click at [1345, 371] on div "Product catalogue" at bounding box center [1352, 368] width 117 height 22
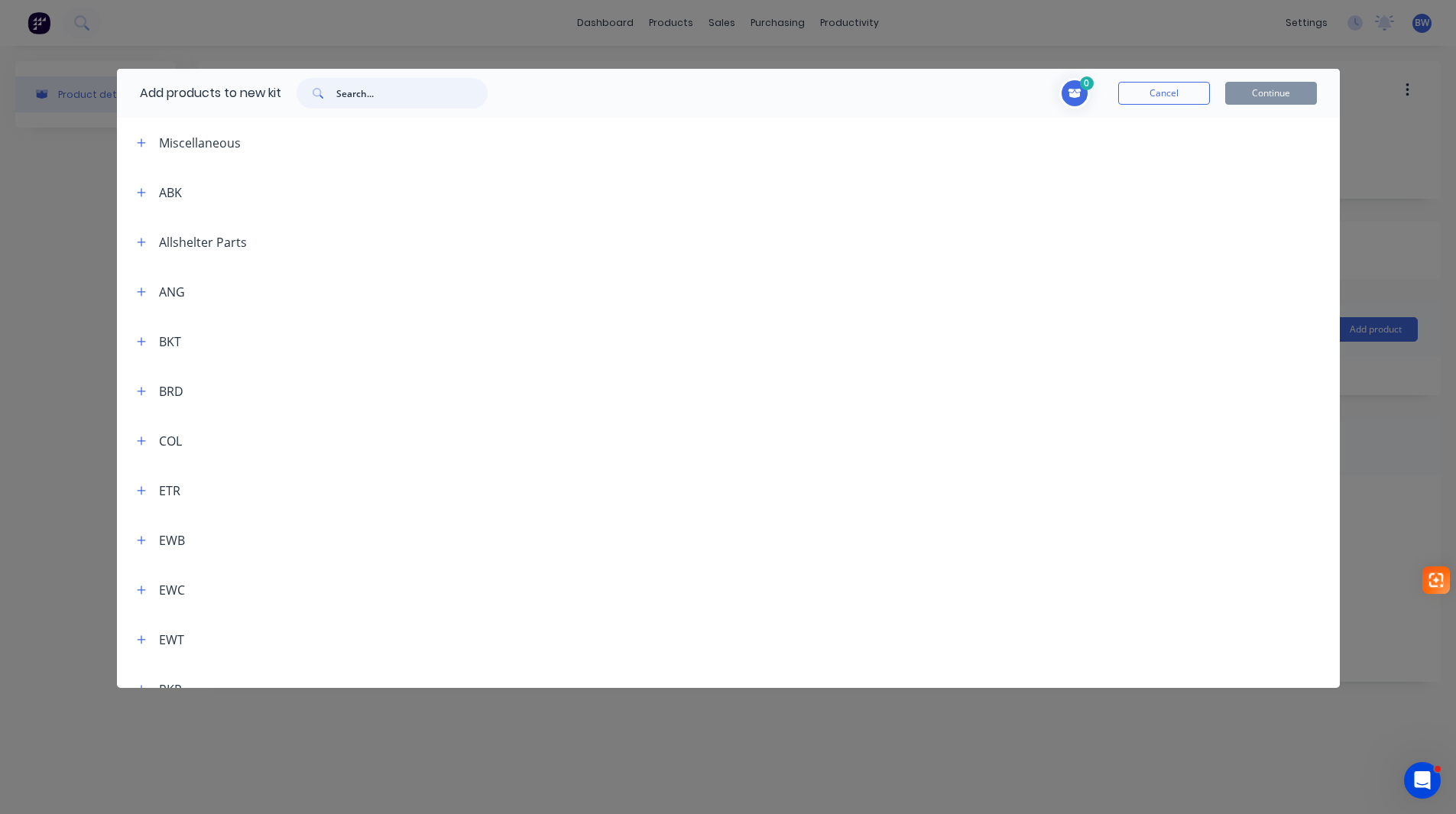
click at [364, 96] on input "text" at bounding box center [412, 92] width 152 height 30
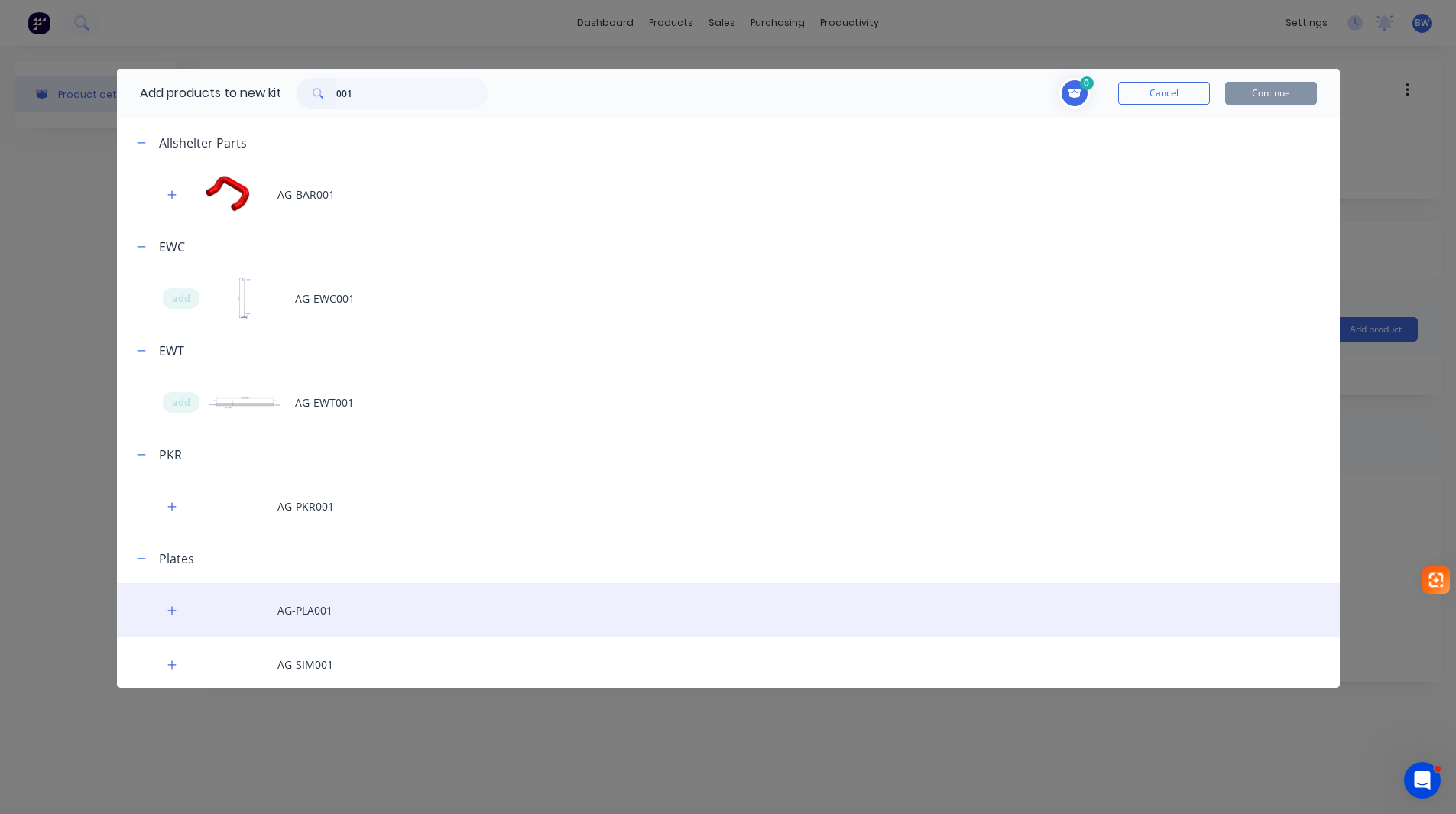
drag, startPoint x: 168, startPoint y: 606, endPoint x: 202, endPoint y: 626, distance: 39.4
click at [169, 607] on icon "button" at bounding box center [172, 611] width 9 height 11
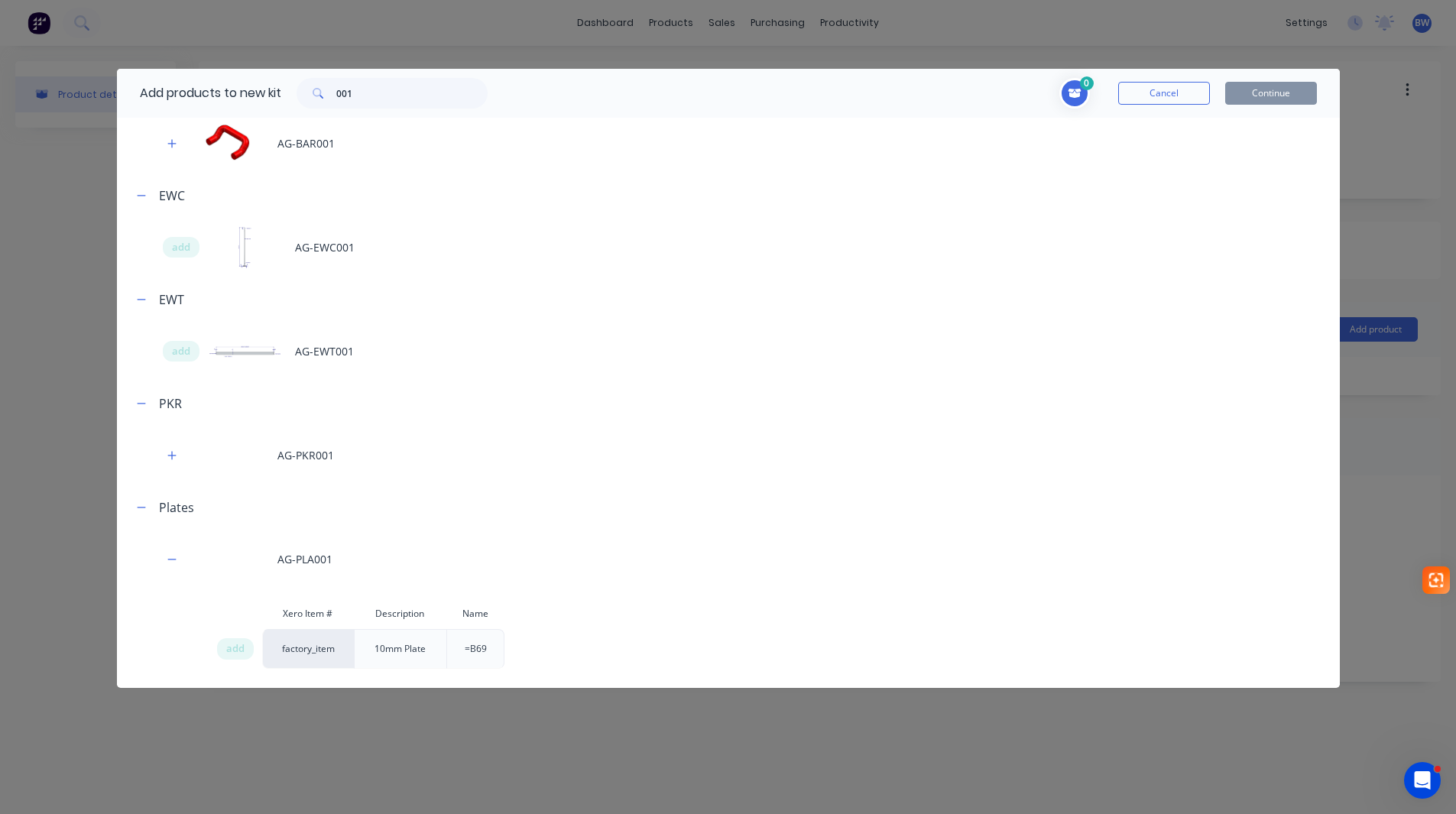
scroll to position [110, 0]
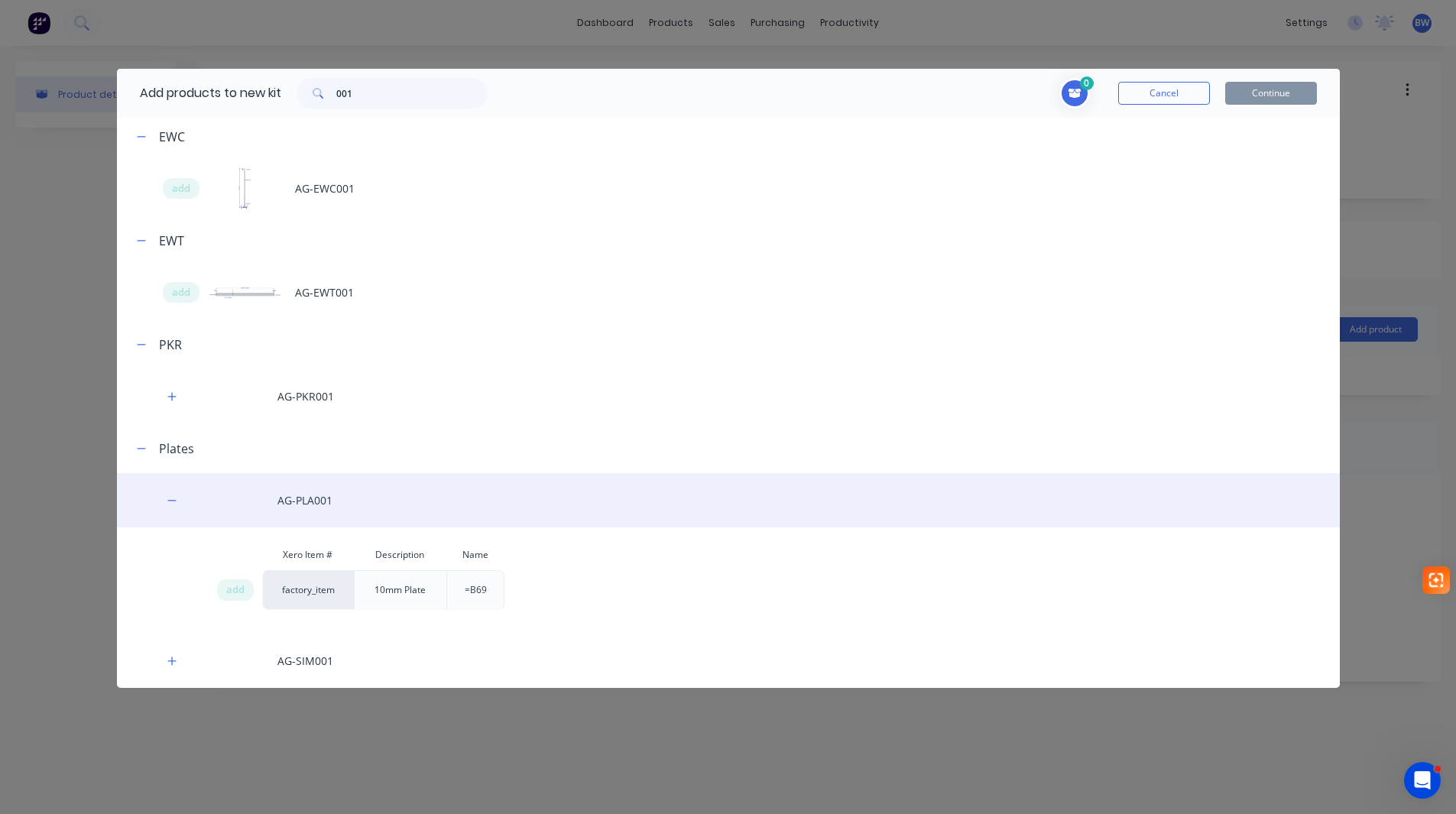
click at [229, 593] on span "add" at bounding box center [236, 589] width 18 height 16
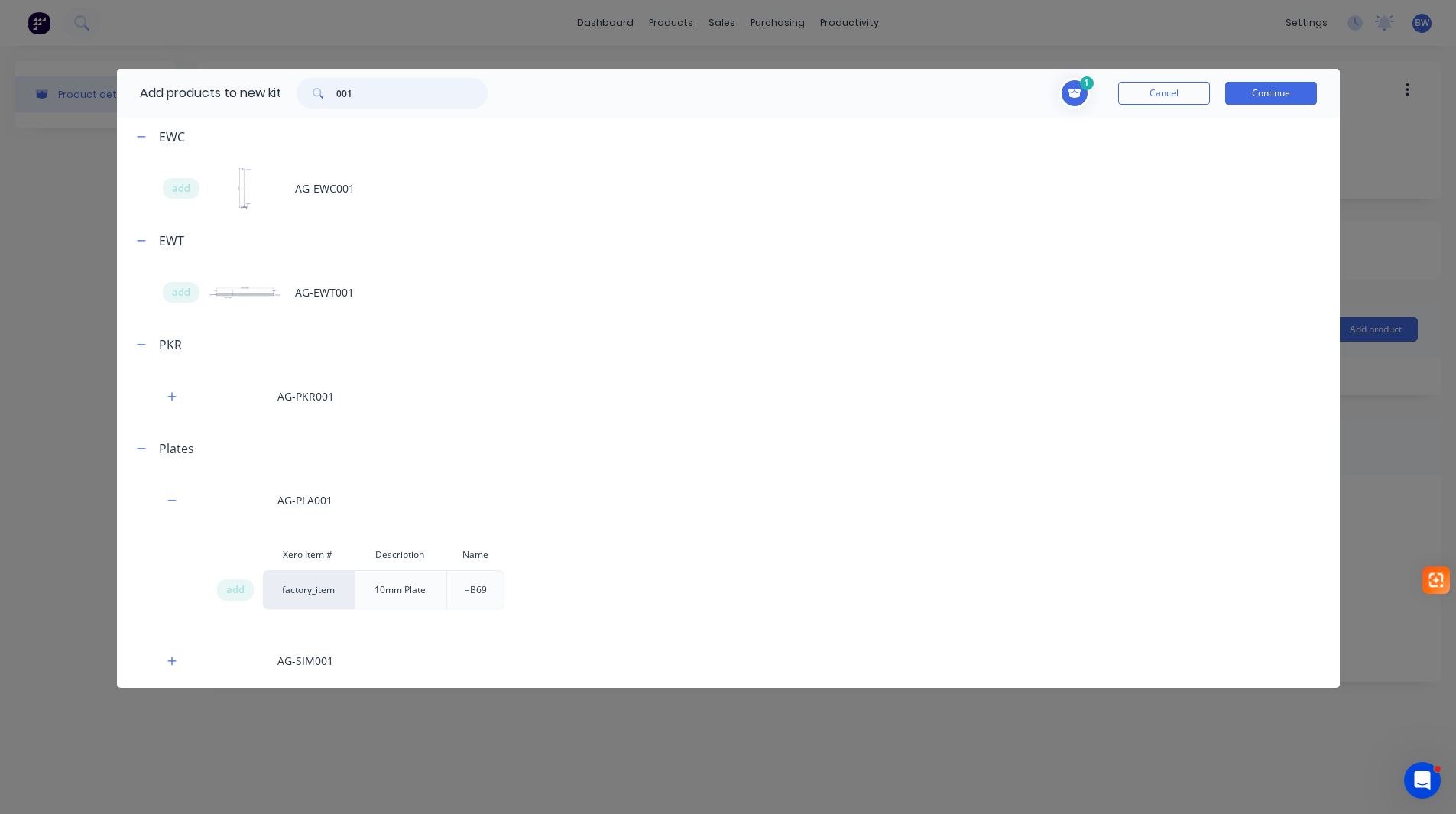
drag, startPoint x: 359, startPoint y: 96, endPoint x: 310, endPoint y: 100, distance: 49.2
click at [310, 100] on div "001" at bounding box center [392, 92] width 191 height 30
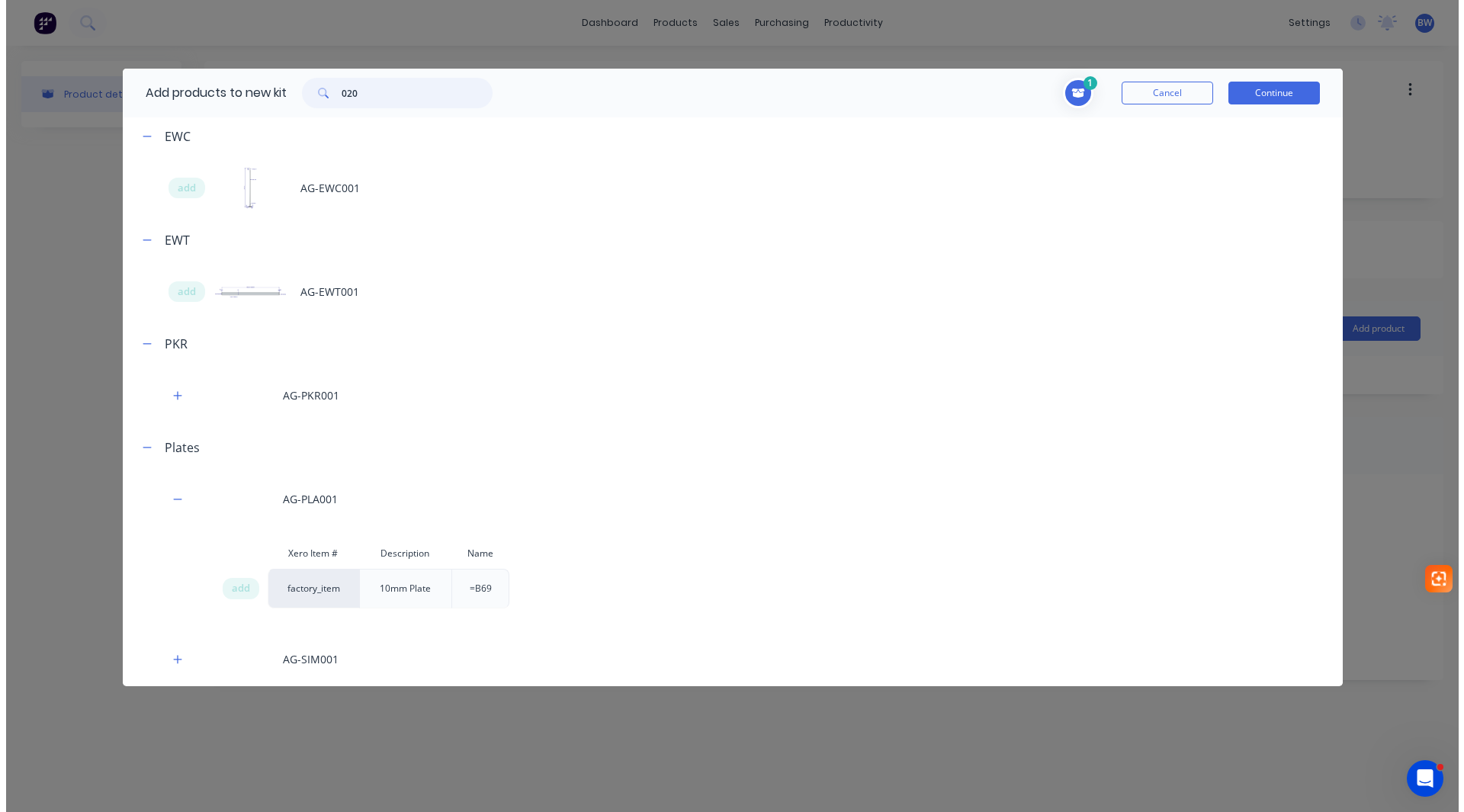
scroll to position [0, 0]
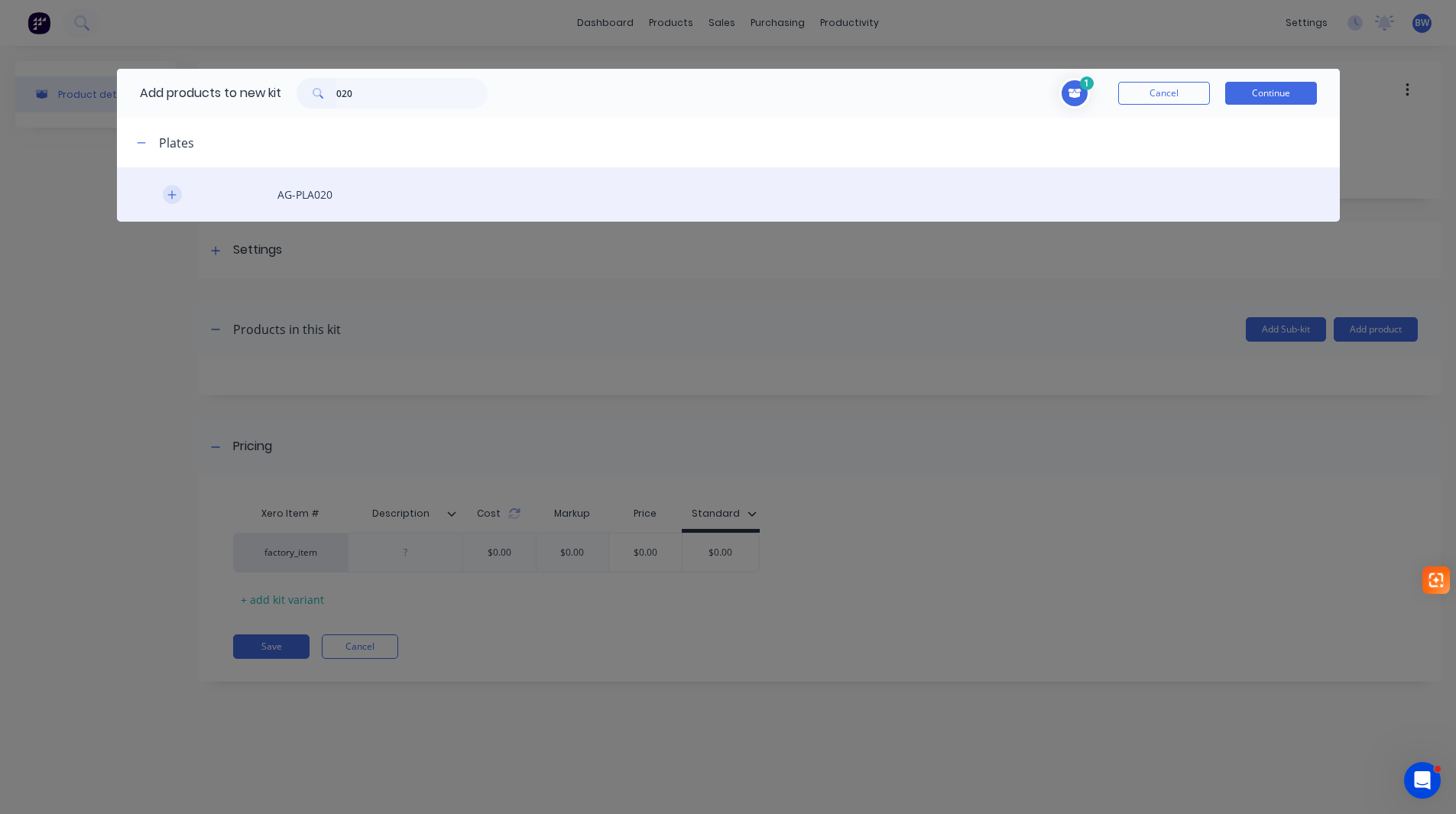
click at [173, 193] on icon "button" at bounding box center [172, 195] width 9 height 11
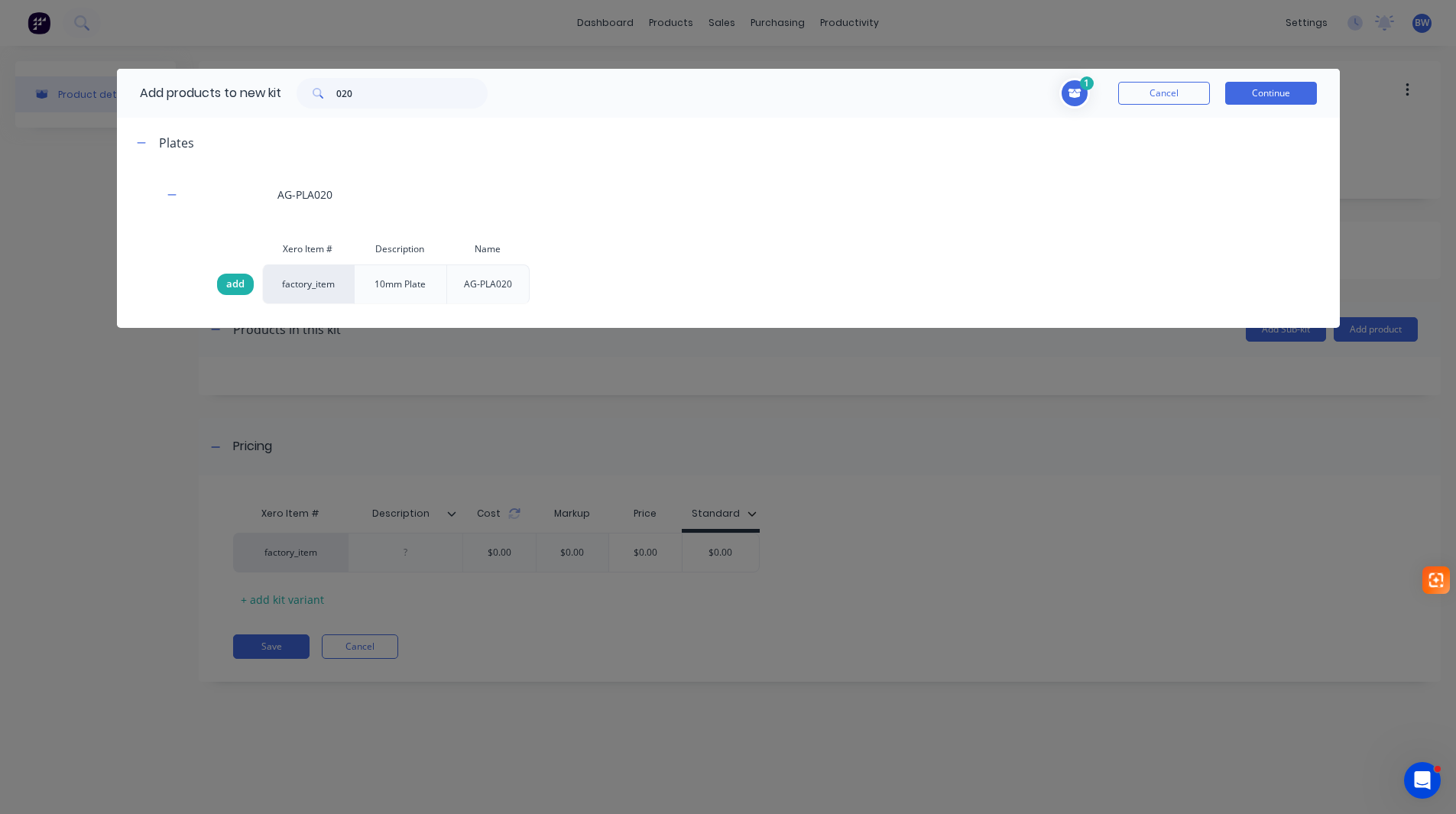
click at [228, 283] on span "add" at bounding box center [236, 284] width 18 height 16
drag, startPoint x: 376, startPoint y: 91, endPoint x: 318, endPoint y: 99, distance: 58.5
click at [318, 99] on div "020" at bounding box center [392, 92] width 191 height 30
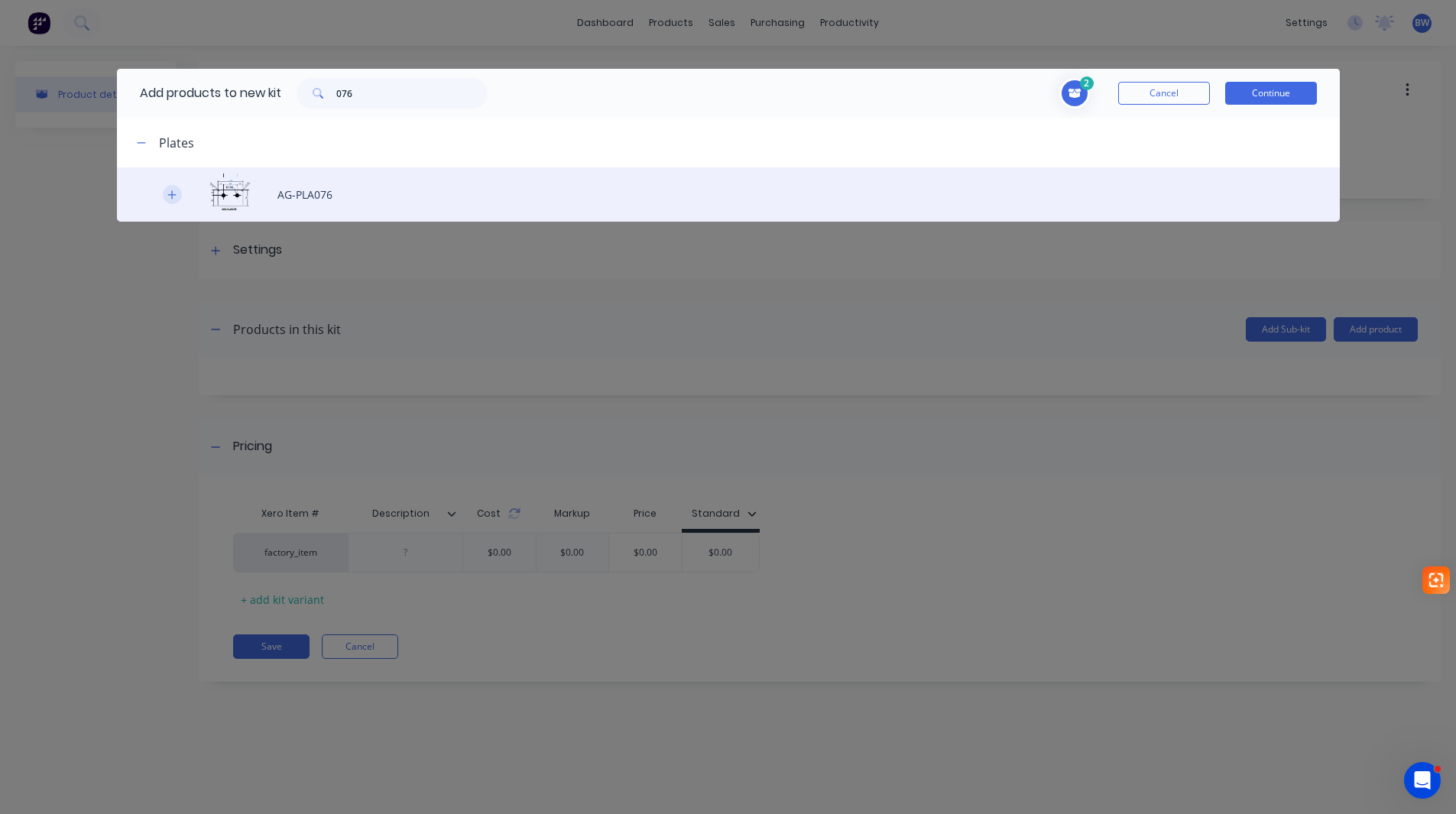
click at [176, 199] on icon "button" at bounding box center [172, 195] width 9 height 11
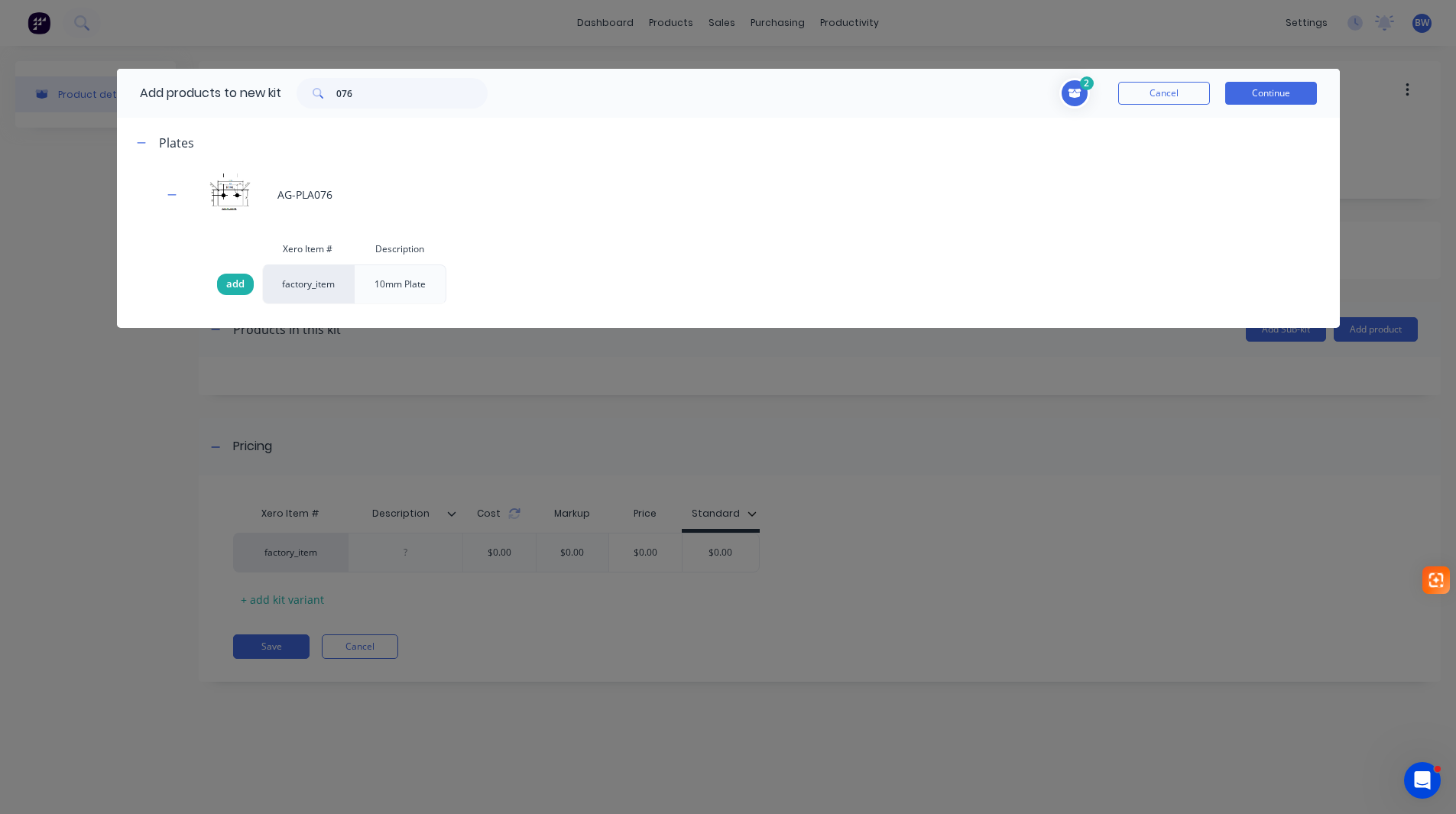
click at [235, 282] on span "add" at bounding box center [236, 284] width 18 height 16
click at [323, 96] on div "076" at bounding box center [392, 92] width 191 height 30
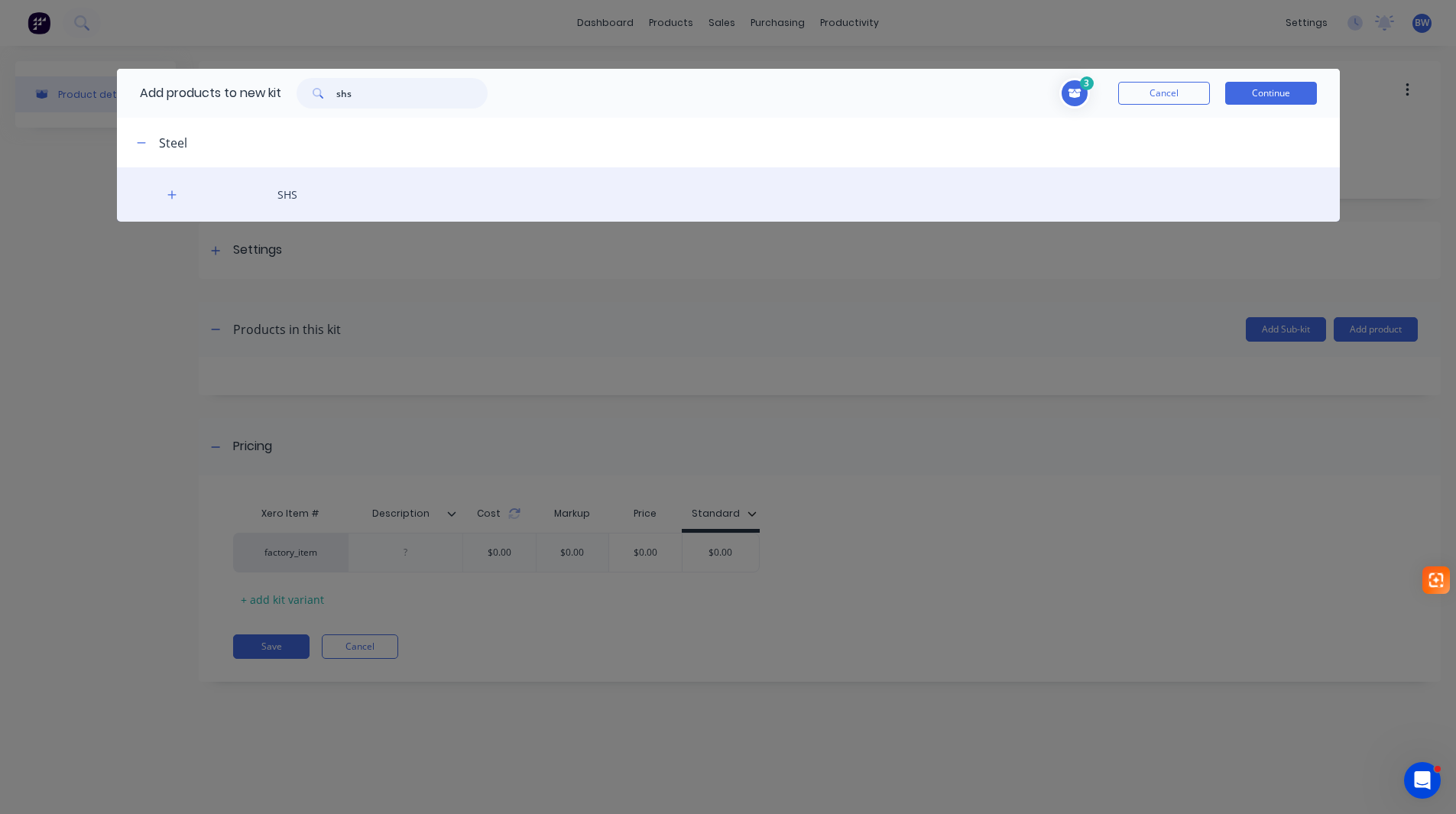
type input "shs"
click at [185, 200] on div "SHS" at bounding box center [728, 194] width 1223 height 55
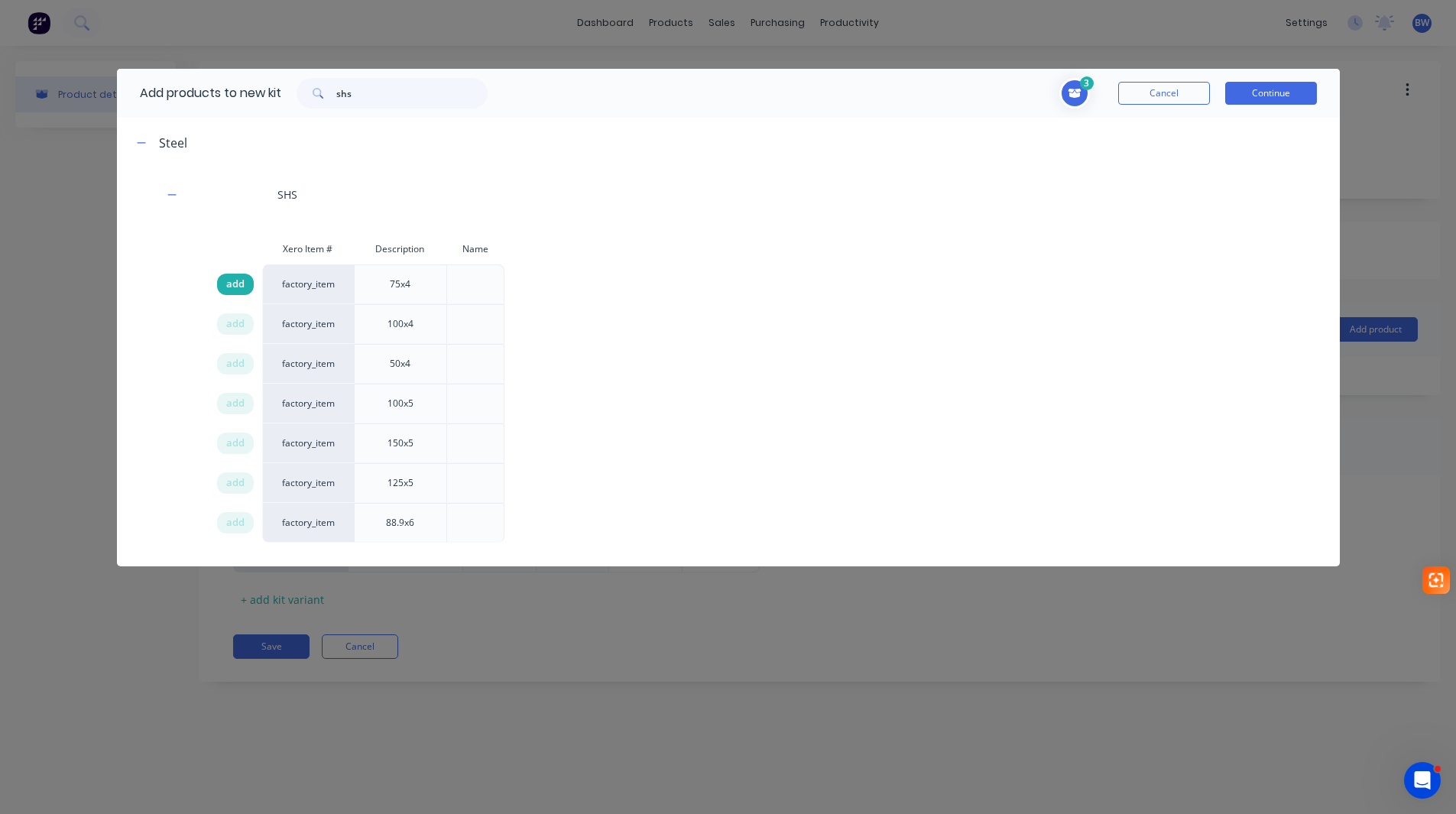
click at [235, 286] on span "add" at bounding box center [236, 284] width 18 height 16
click at [1268, 103] on button "Continue" at bounding box center [1270, 92] width 92 height 23
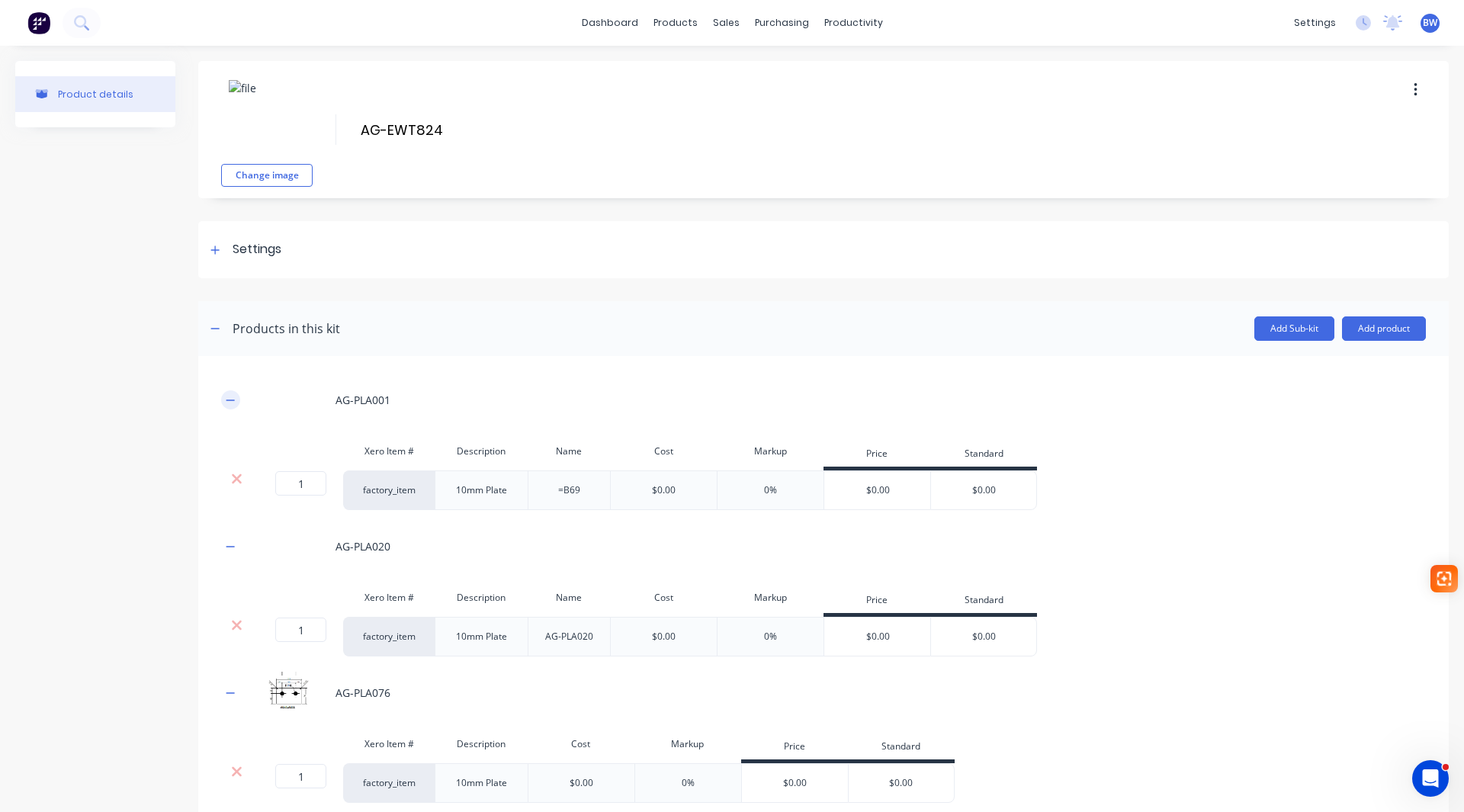
click at [230, 401] on icon "button" at bounding box center [230, 400] width 9 height 11
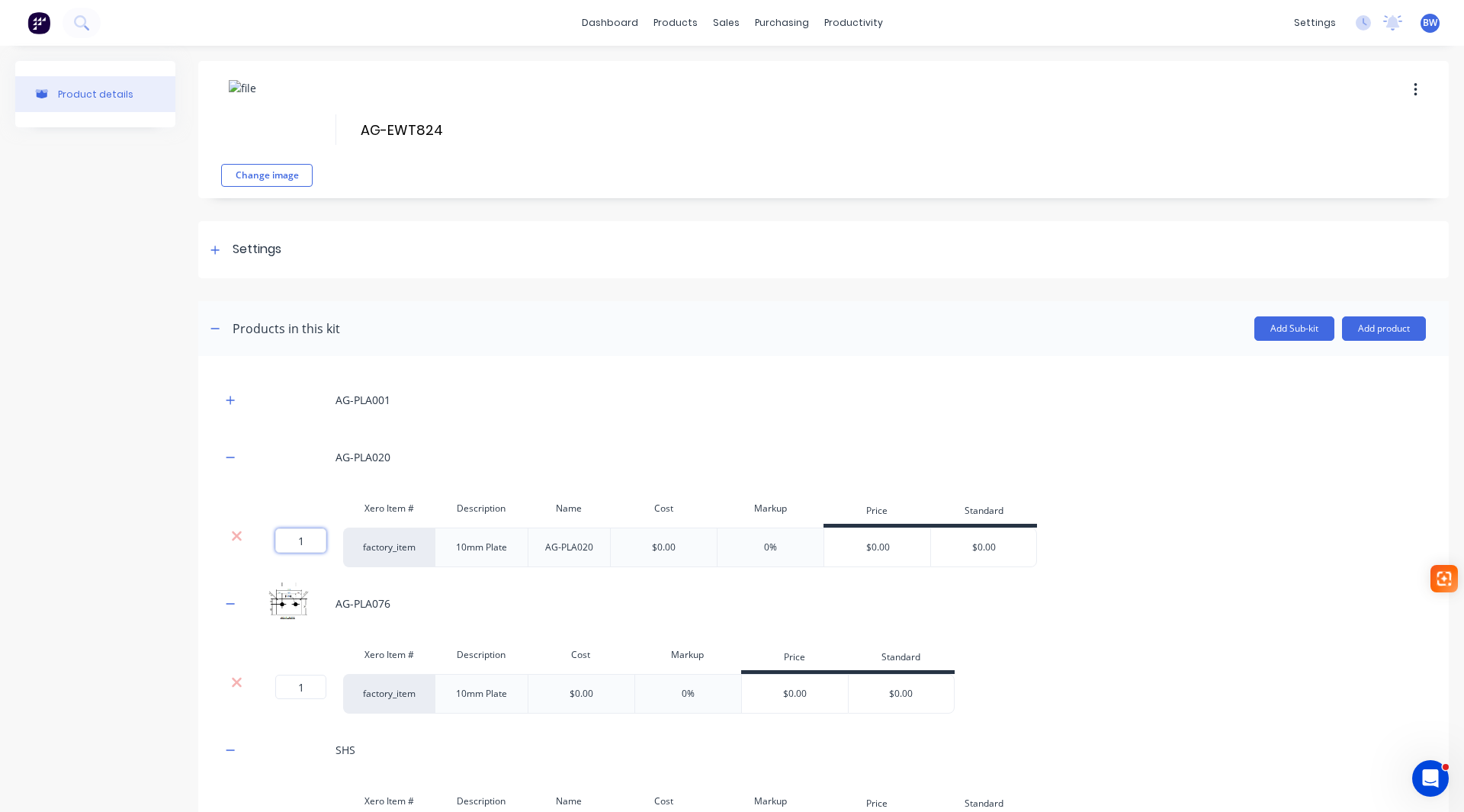
drag, startPoint x: 304, startPoint y: 539, endPoint x: 285, endPoint y: 544, distance: 19.6
click at [287, 544] on input "1" at bounding box center [301, 540] width 51 height 24
type input "2"
click at [227, 456] on icon "button" at bounding box center [230, 457] width 9 height 11
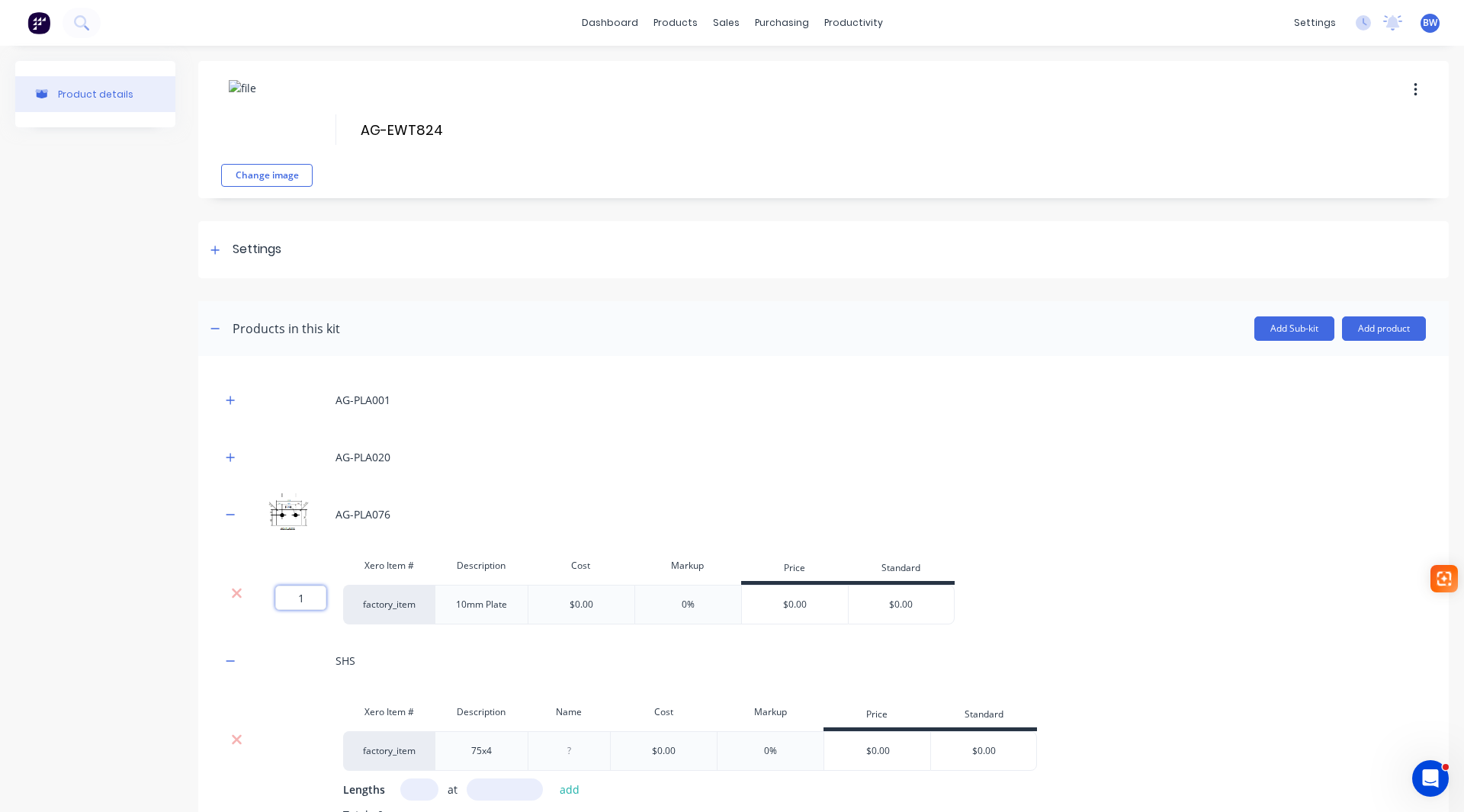
drag, startPoint x: 306, startPoint y: 594, endPoint x: 291, endPoint y: 594, distance: 15.0
click at [294, 594] on input "1" at bounding box center [301, 597] width 51 height 24
type input "2"
click at [232, 516] on icon "button" at bounding box center [230, 514] width 9 height 11
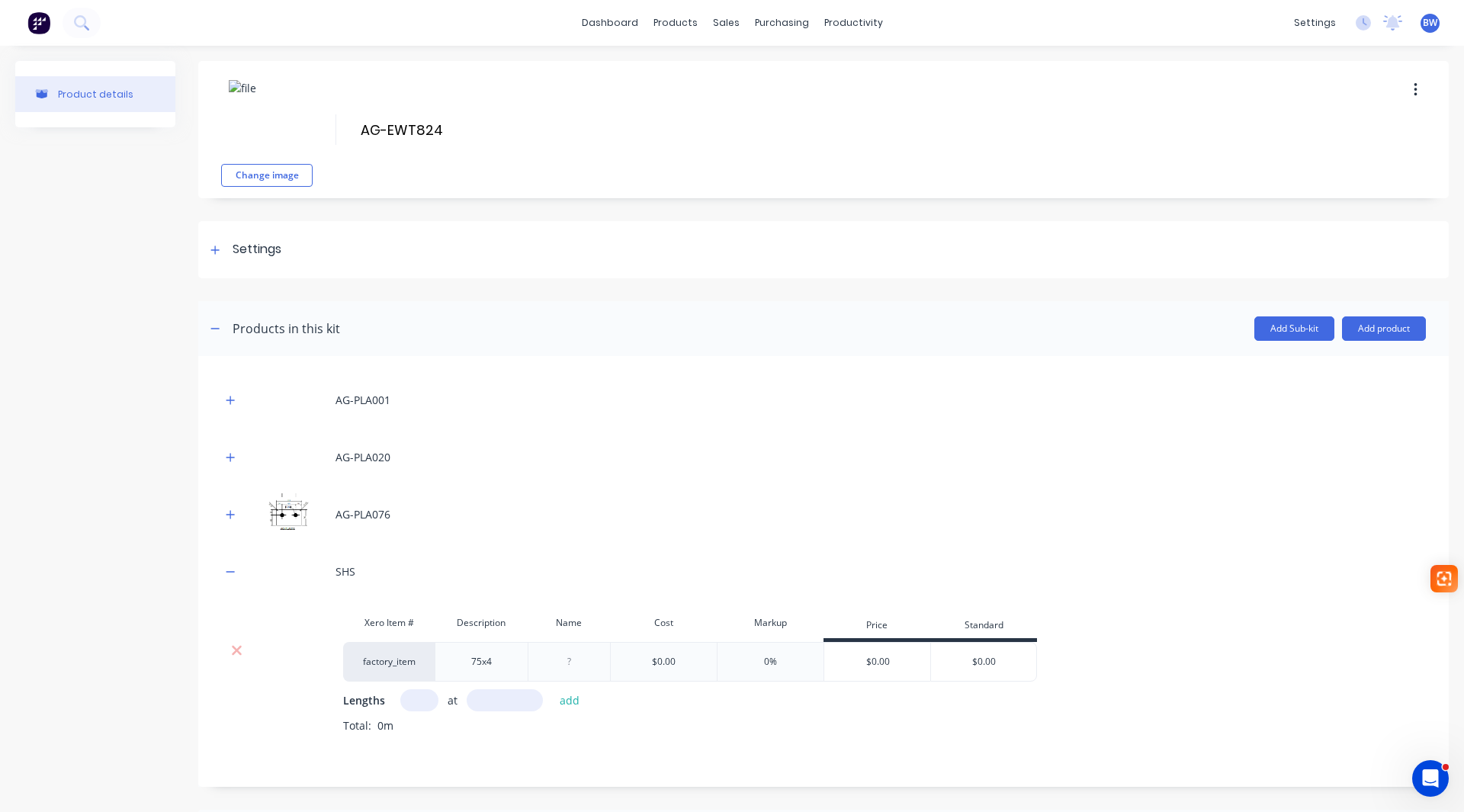
click at [416, 691] on input "text" at bounding box center [419, 700] width 38 height 22
type input "1"
type input "1517"
drag, startPoint x: 561, startPoint y: 700, endPoint x: 425, endPoint y: 684, distance: 136.9
click at [561, 700] on button "add" at bounding box center [570, 700] width 36 height 20
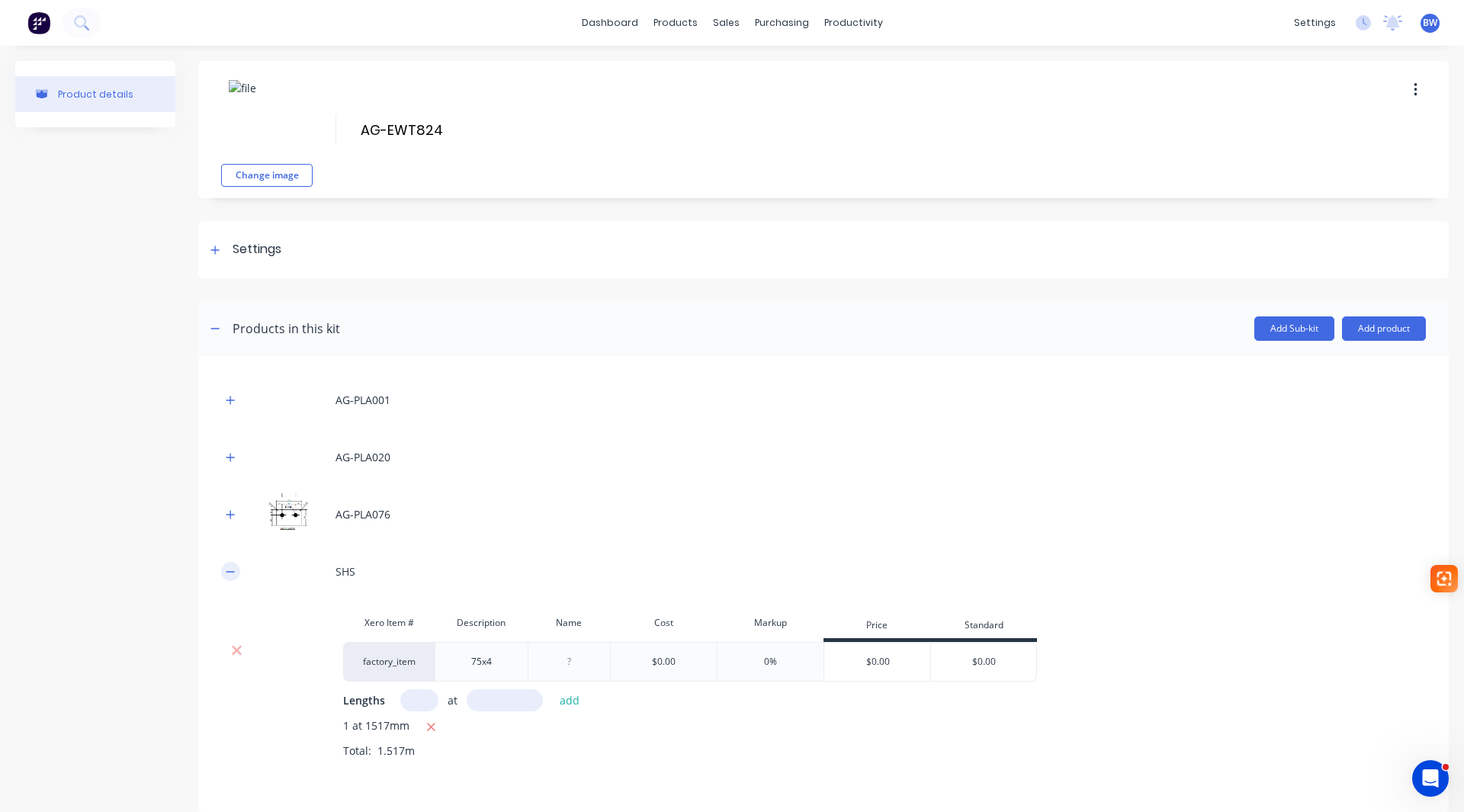
click at [227, 569] on icon "button" at bounding box center [230, 571] width 9 height 11
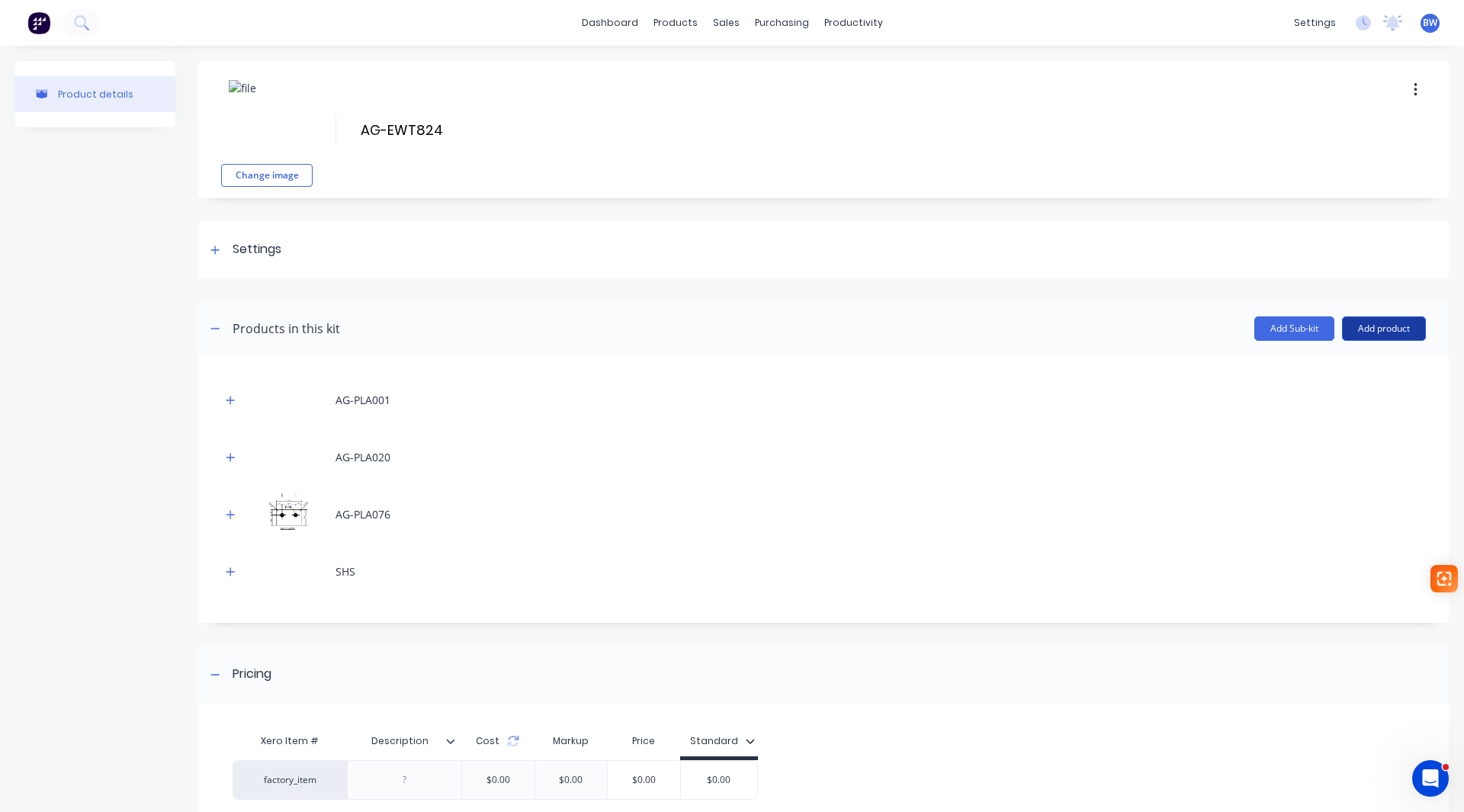
click at [1390, 324] on button "Add product" at bounding box center [1383, 328] width 84 height 24
click at [1344, 403] on div "Labour" at bounding box center [1352, 398] width 117 height 22
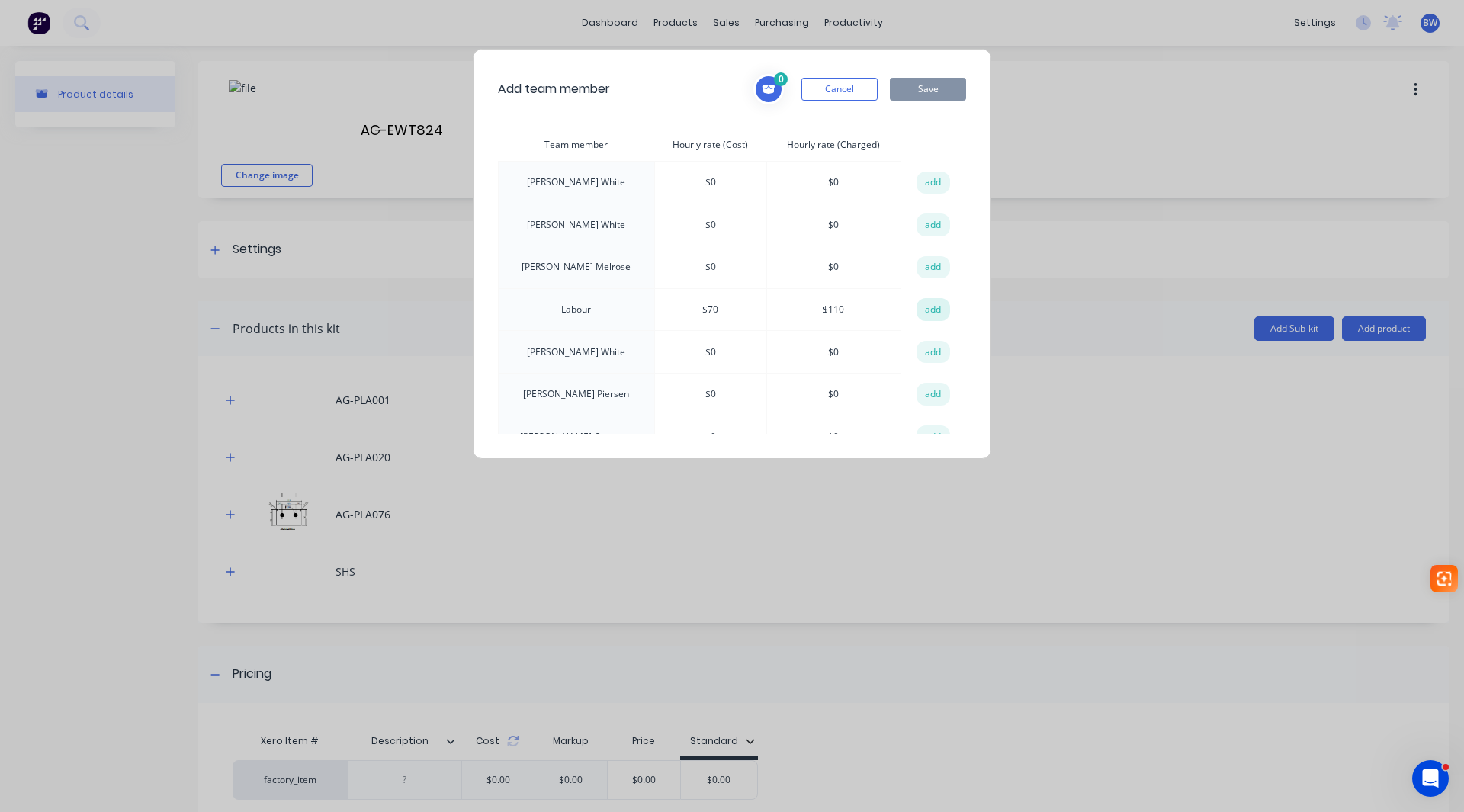
click at [918, 307] on button "add" at bounding box center [933, 309] width 33 height 23
click at [929, 88] on button "Save" at bounding box center [927, 88] width 77 height 23
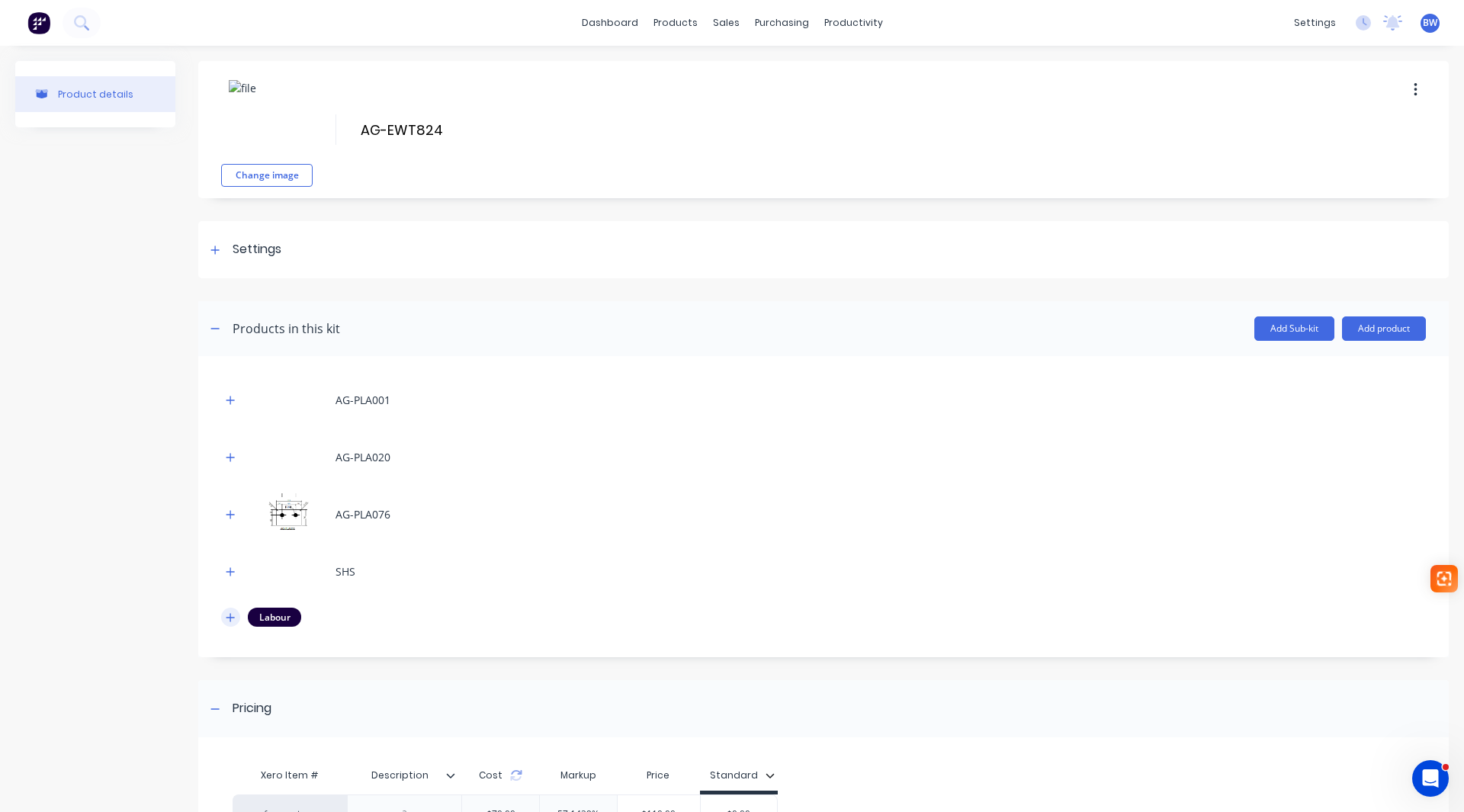
click at [227, 618] on icon "button" at bounding box center [230, 618] width 9 height 11
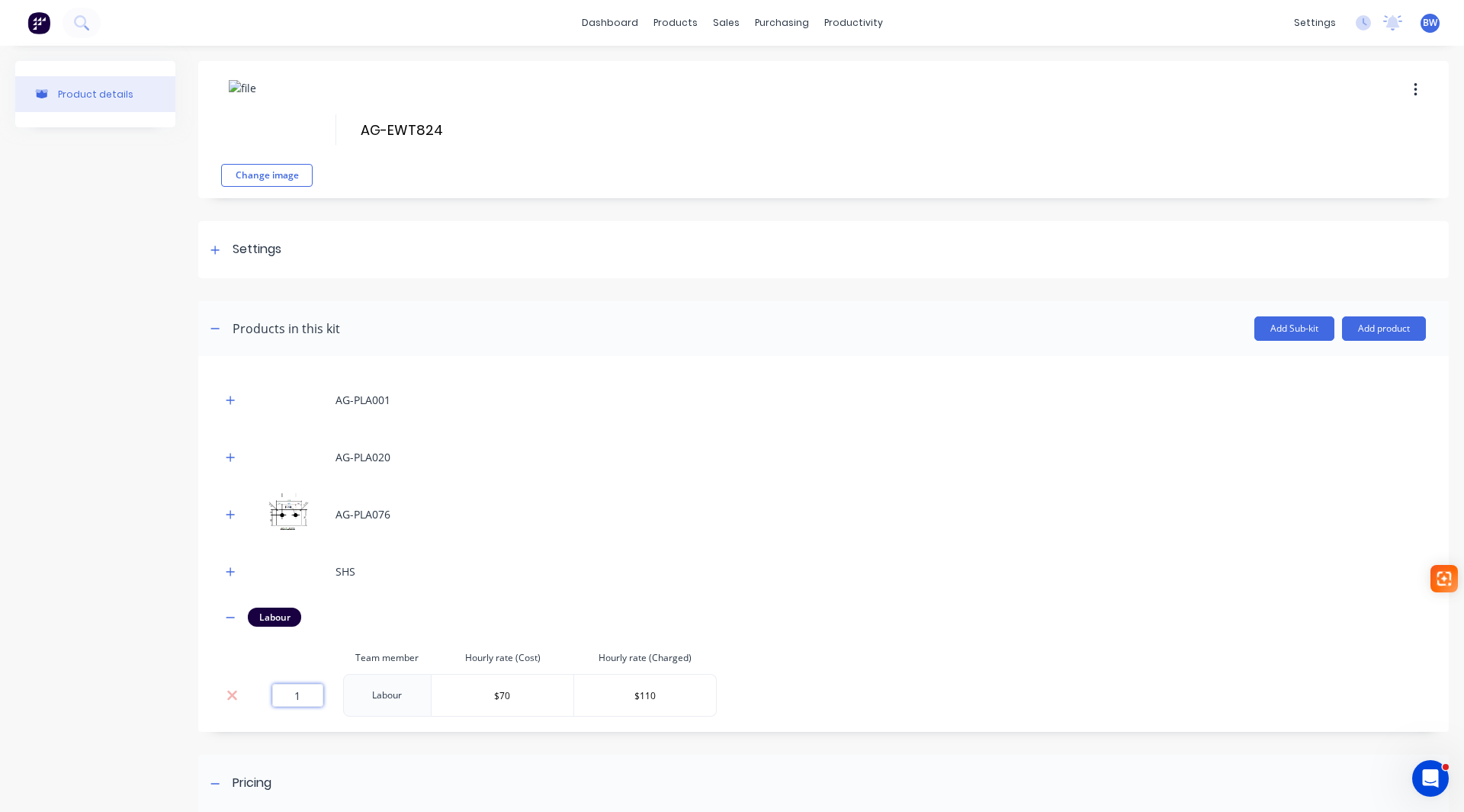
click at [312, 698] on input "1" at bounding box center [297, 695] width 51 height 23
type input "1.52"
click at [235, 613] on button "button" at bounding box center [230, 617] width 19 height 19
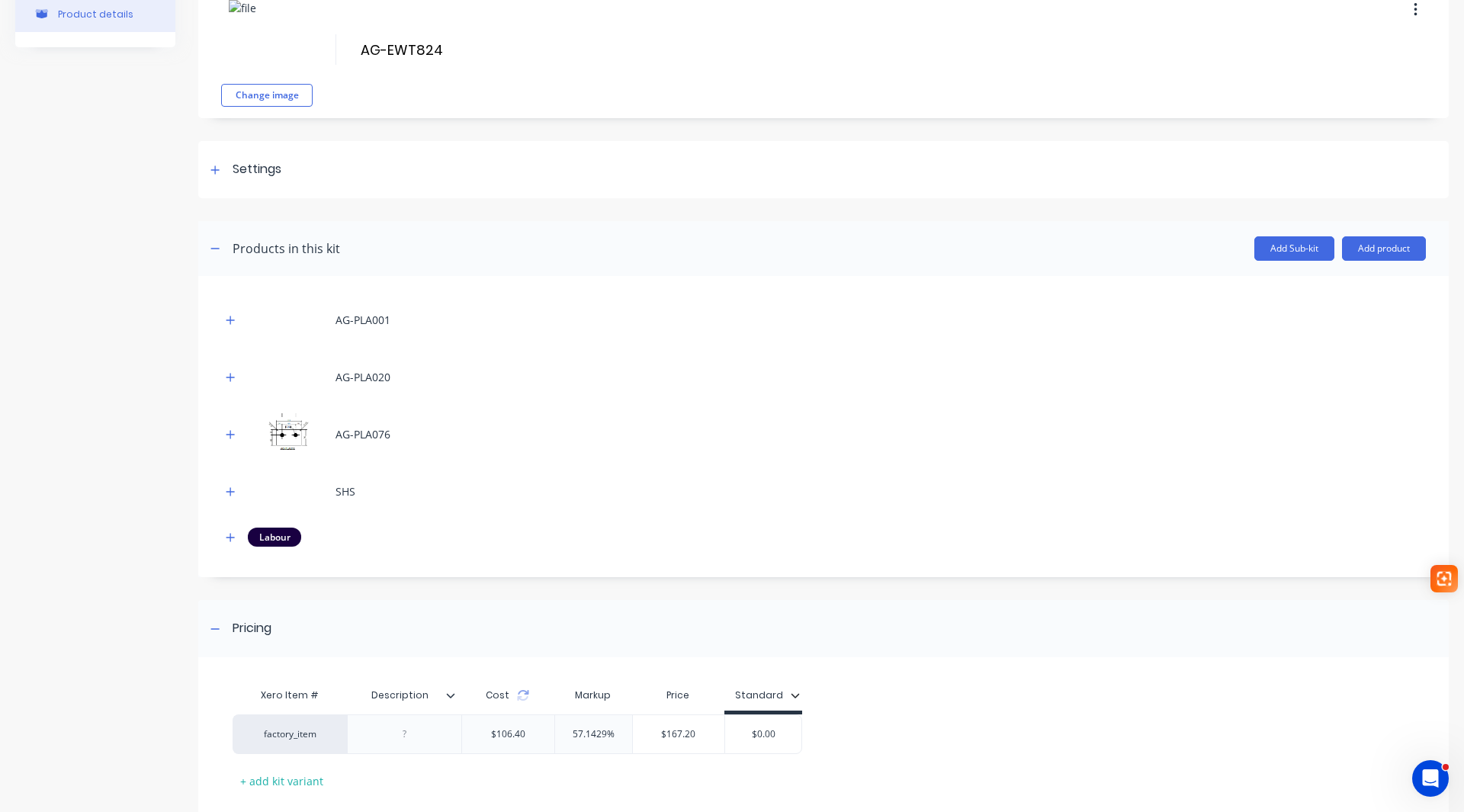
scroll to position [152, 0]
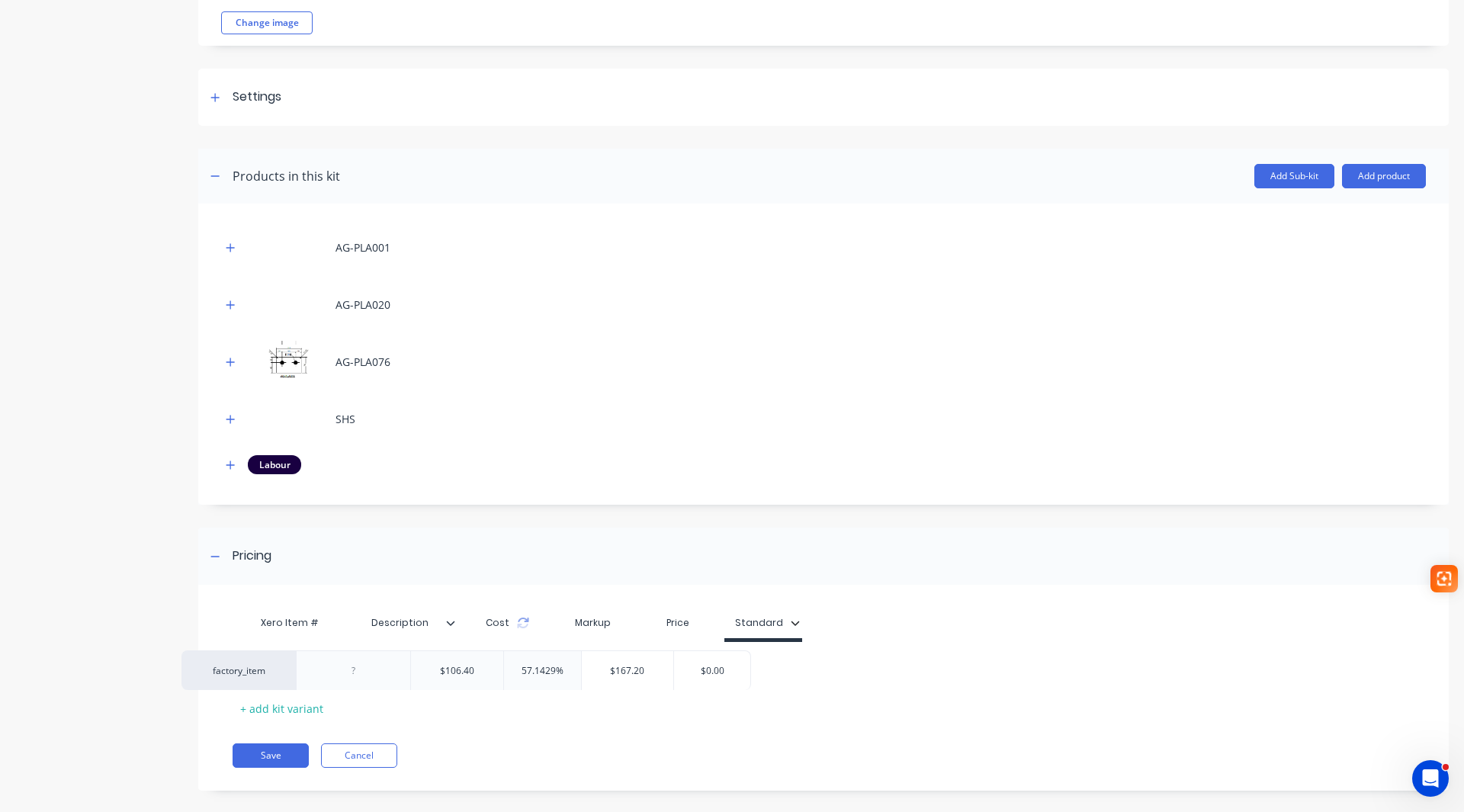
drag, startPoint x: 792, startPoint y: 653, endPoint x: 733, endPoint y: 665, distance: 60.2
click at [733, 665] on div "factory_item $106.40 57.1429% $167.20 $0.00" at bounding box center [817, 661] width 1169 height 40
click at [773, 668] on div "$0.00" at bounding box center [762, 661] width 77 height 38
drag, startPoint x: 750, startPoint y: 663, endPoint x: 815, endPoint y: 665, distance: 65.0
click at [815, 665] on div "factory_item $106.40 57.1429% $167.20 $0.00 $0.00" at bounding box center [817, 661] width 1169 height 40
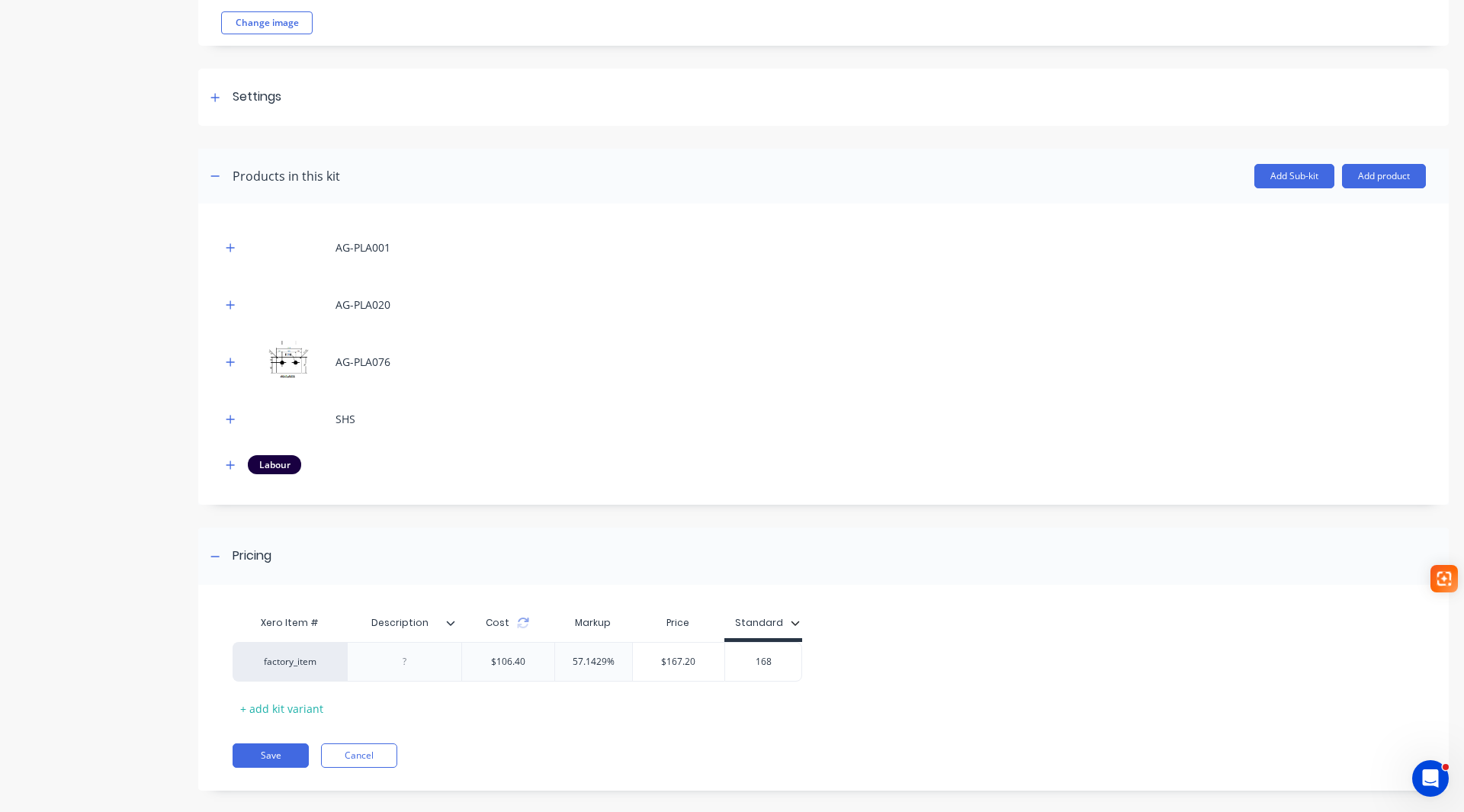
type input "168"
click at [458, 628] on div at bounding box center [456, 622] width 9 height 14
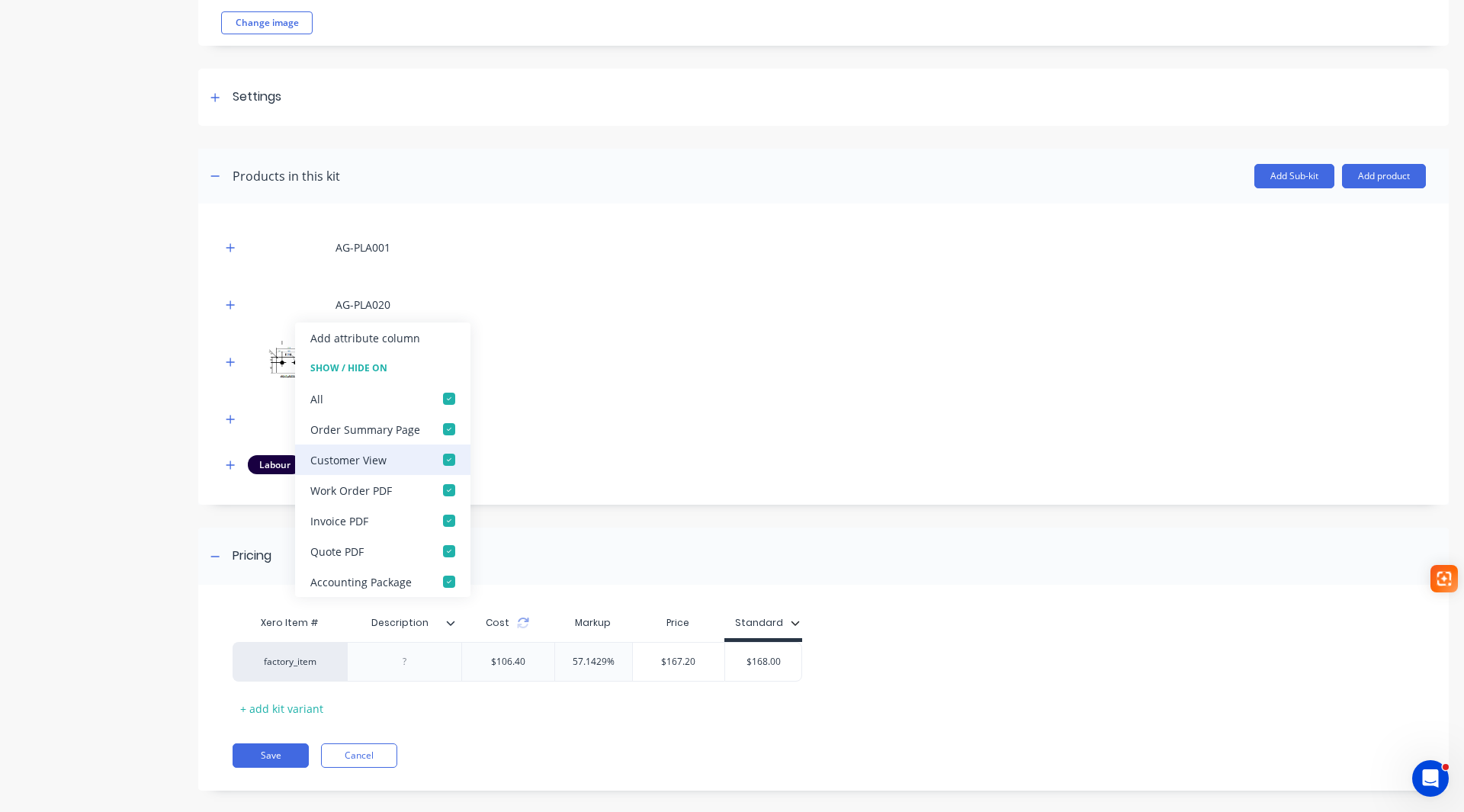
drag, startPoint x: 442, startPoint y: 399, endPoint x: 424, endPoint y: 444, distance: 48.5
click at [442, 398] on div at bounding box center [448, 398] width 30 height 30
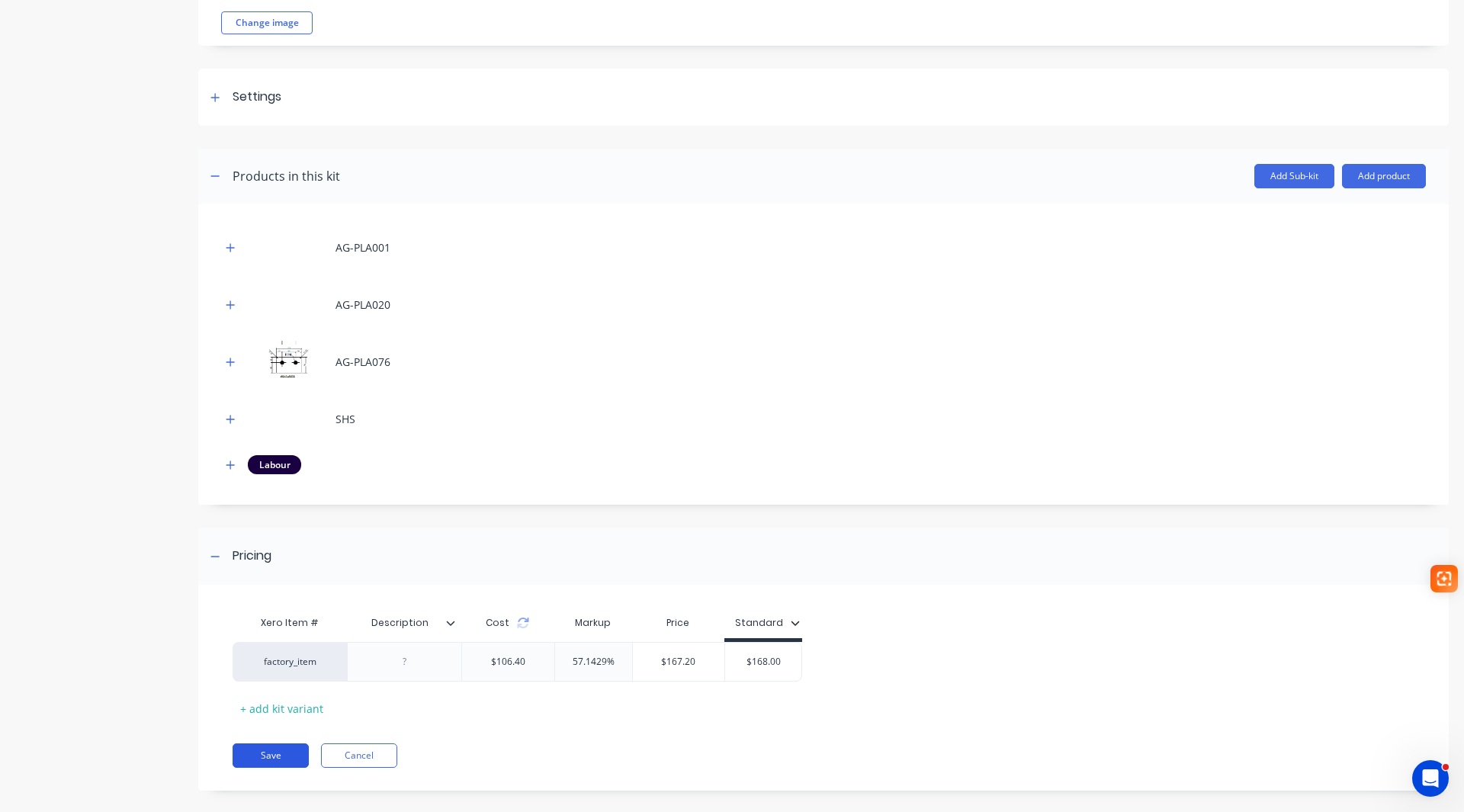
click at [276, 760] on button "Save" at bounding box center [270, 755] width 77 height 24
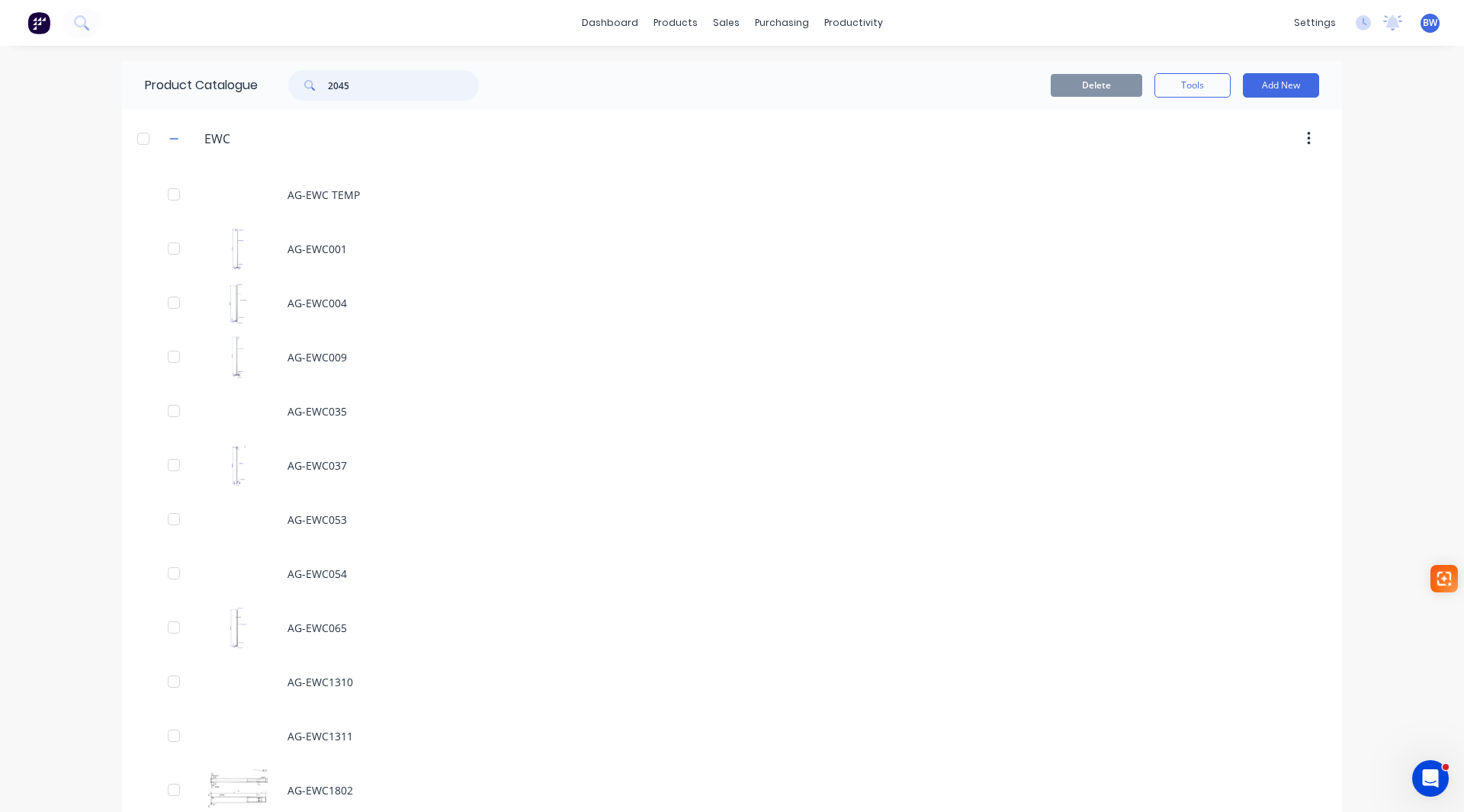
drag, startPoint x: 350, startPoint y: 90, endPoint x: 310, endPoint y: 90, distance: 40.0
click at [310, 90] on div "2045" at bounding box center [384, 85] width 191 height 30
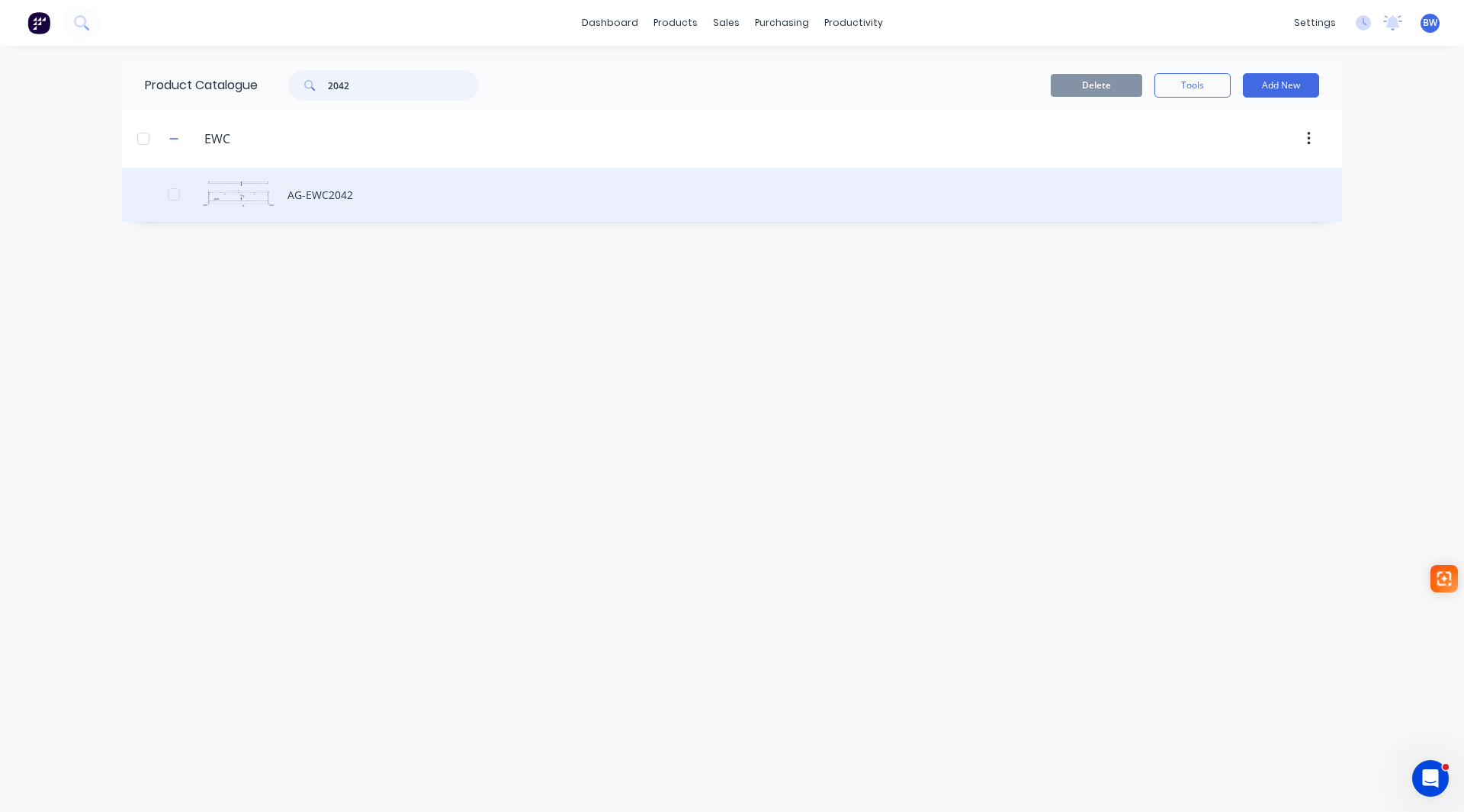
type input "2042"
click at [341, 193] on div "AG-EWC2042" at bounding box center [731, 194] width 1220 height 54
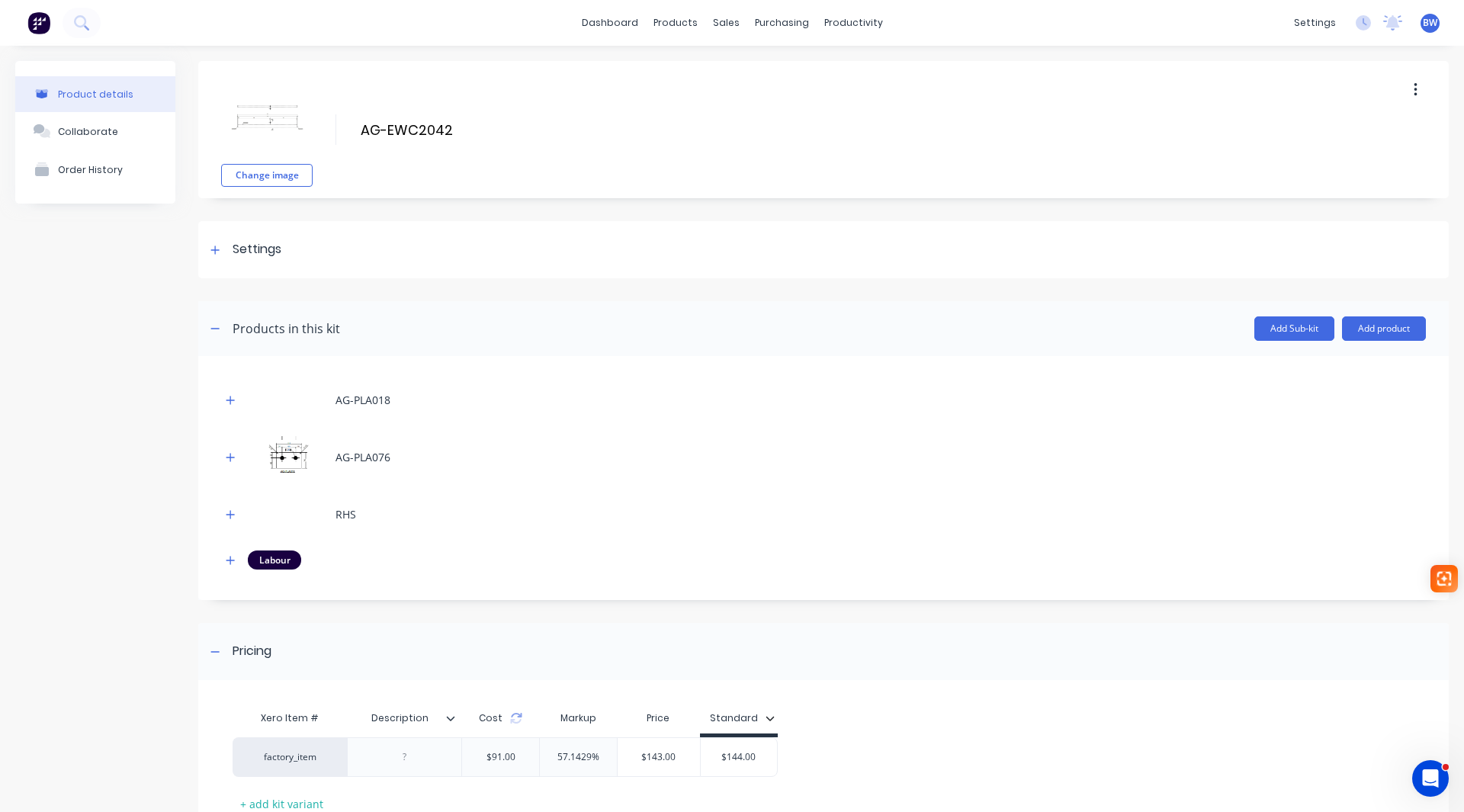
click at [450, 720] on icon at bounding box center [451, 718] width 9 height 9
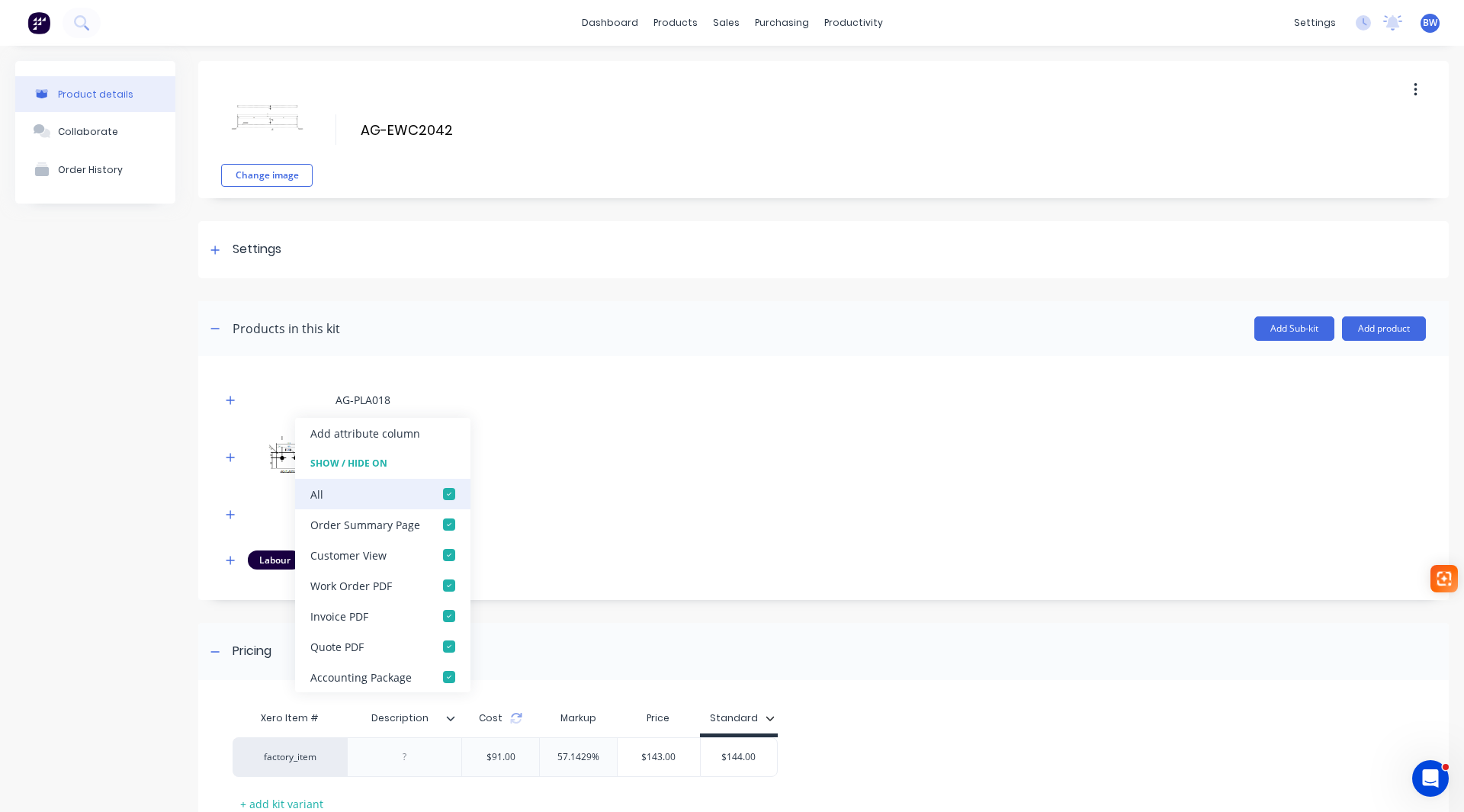
click at [444, 492] on div at bounding box center [448, 493] width 30 height 30
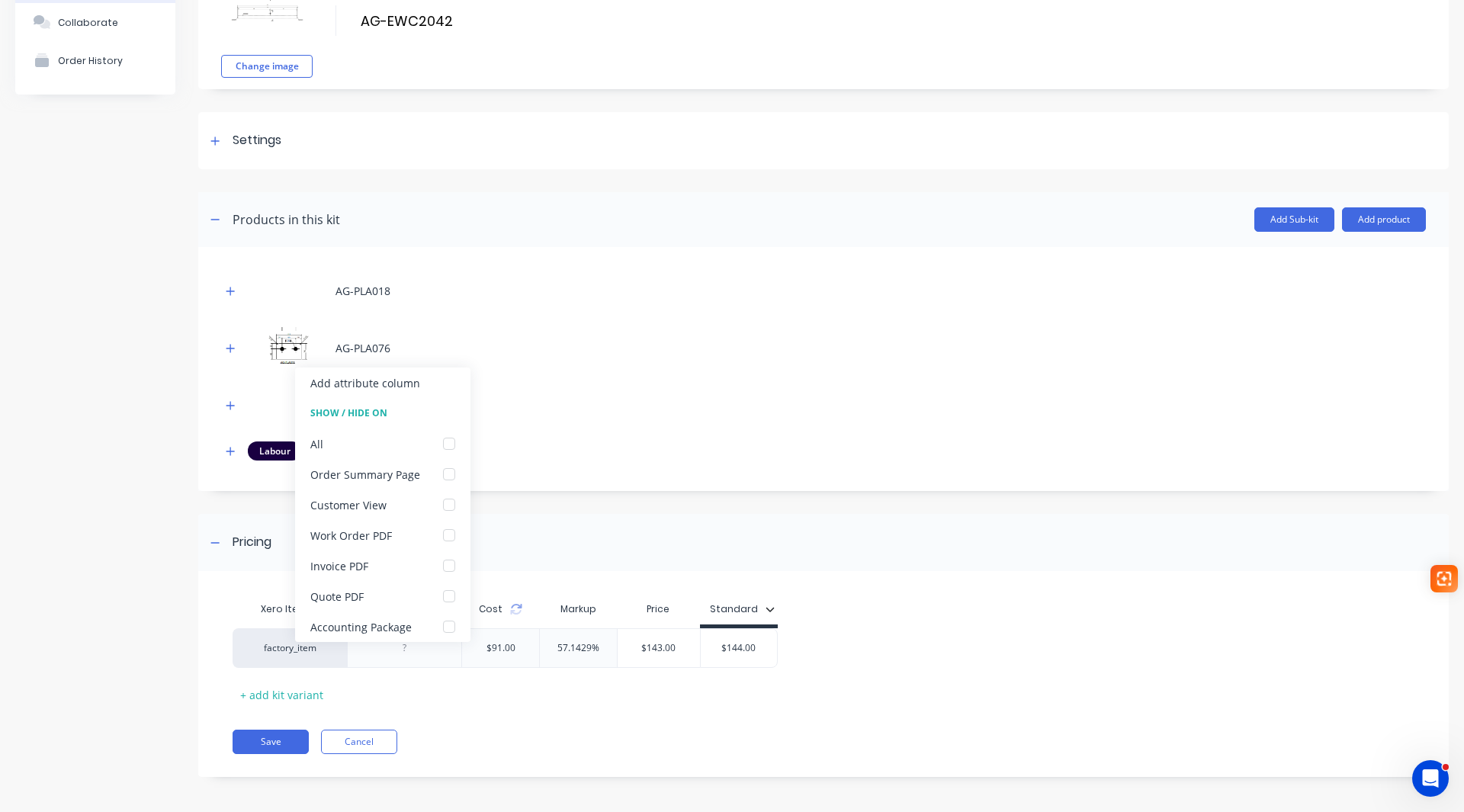
scroll to position [112, 0]
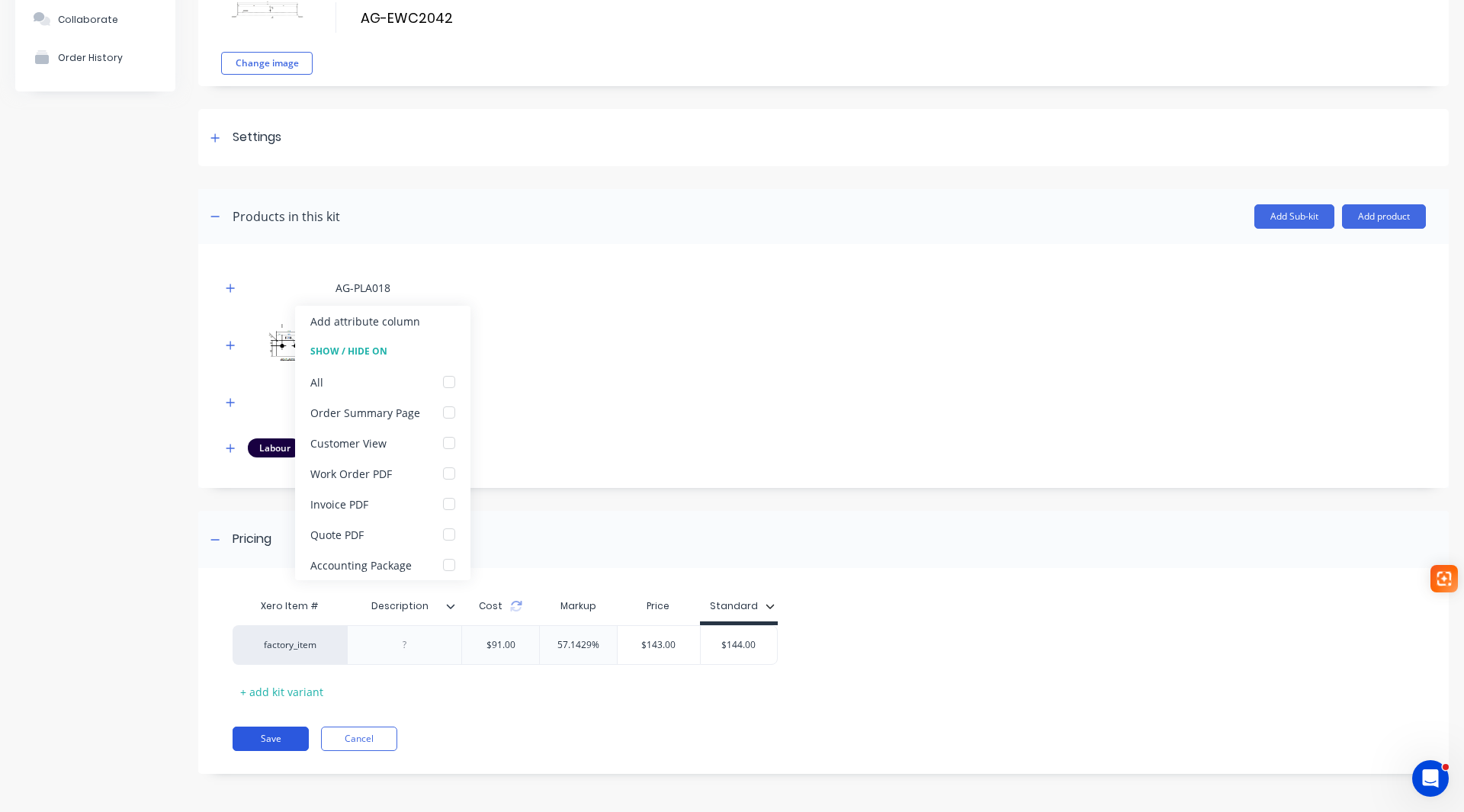
click at [266, 737] on button "Save" at bounding box center [270, 738] width 77 height 24
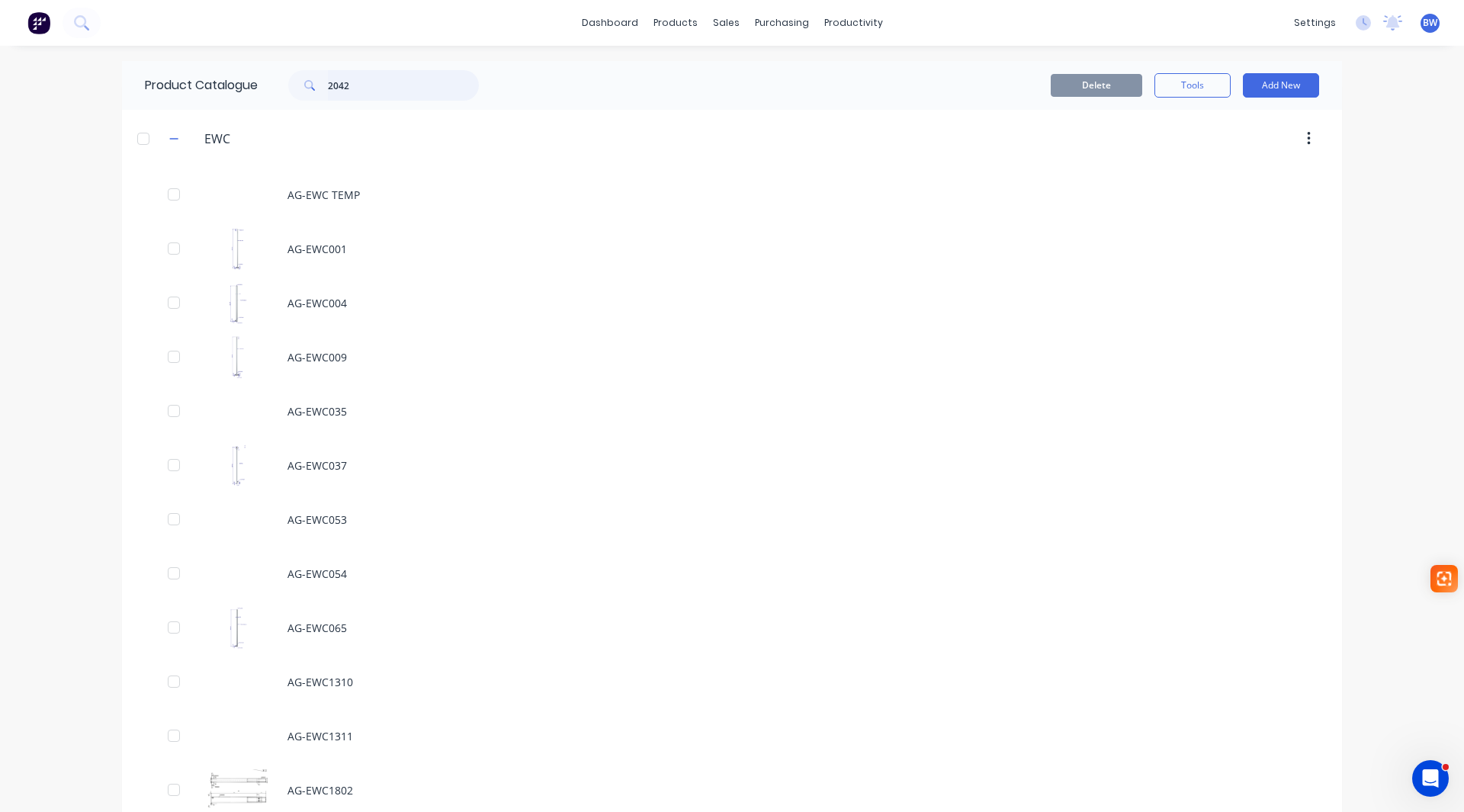
click at [346, 83] on input "2042" at bounding box center [404, 85] width 151 height 30
type input "2043"
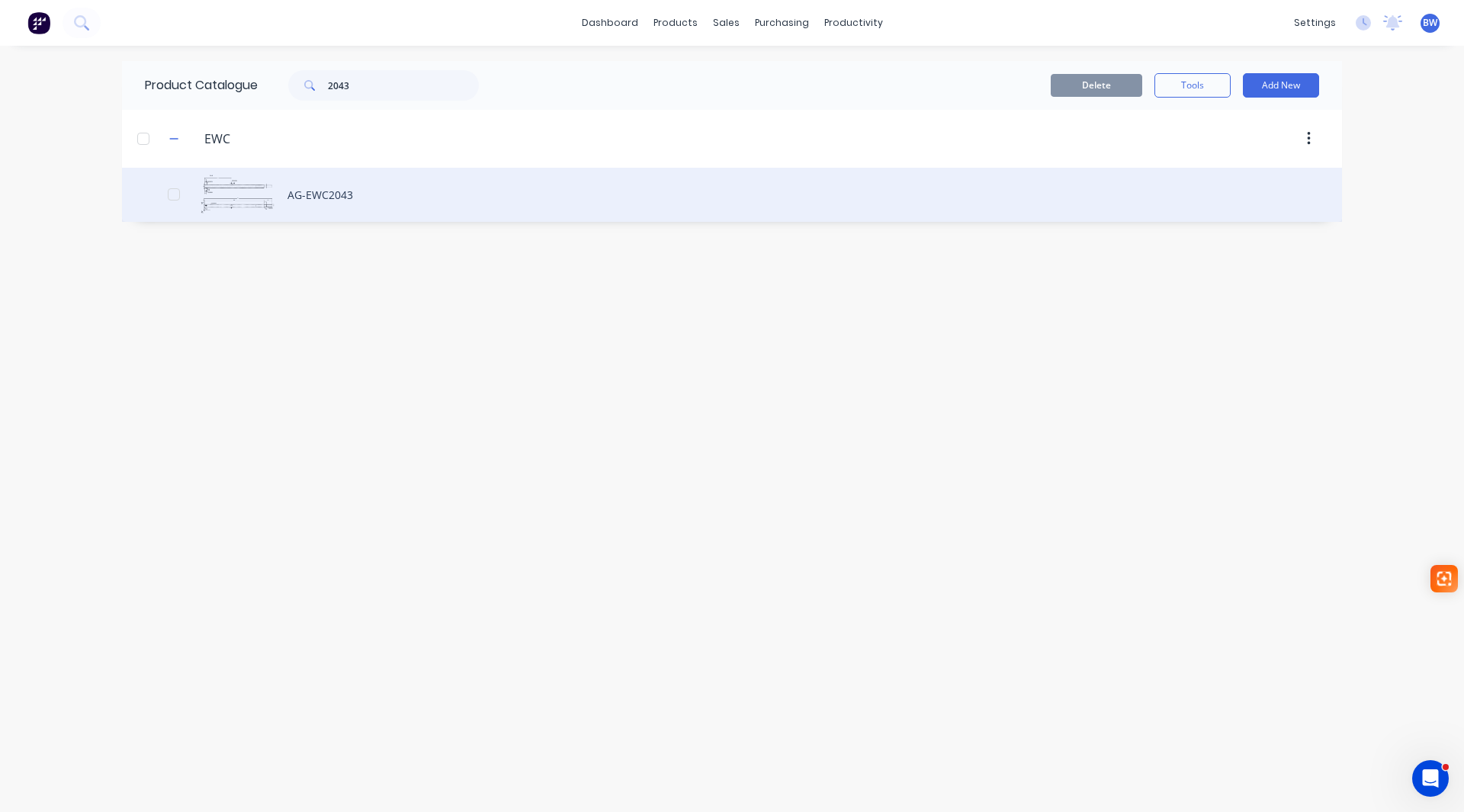
click at [307, 197] on div "AG-EWC2043" at bounding box center [731, 194] width 1220 height 54
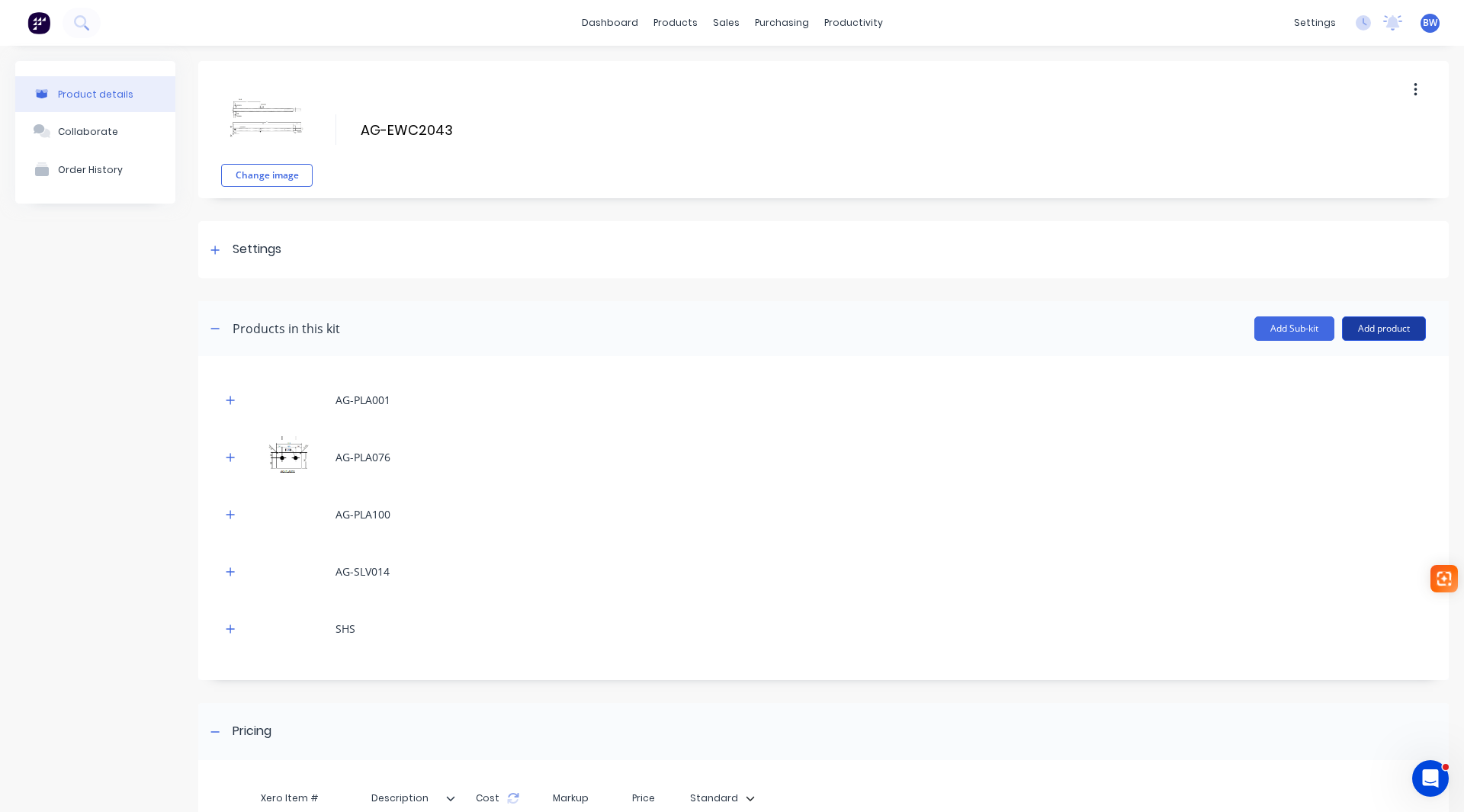
click at [1377, 330] on button "Add product" at bounding box center [1383, 328] width 84 height 24
click at [1347, 401] on div "Labour" at bounding box center [1352, 398] width 117 height 22
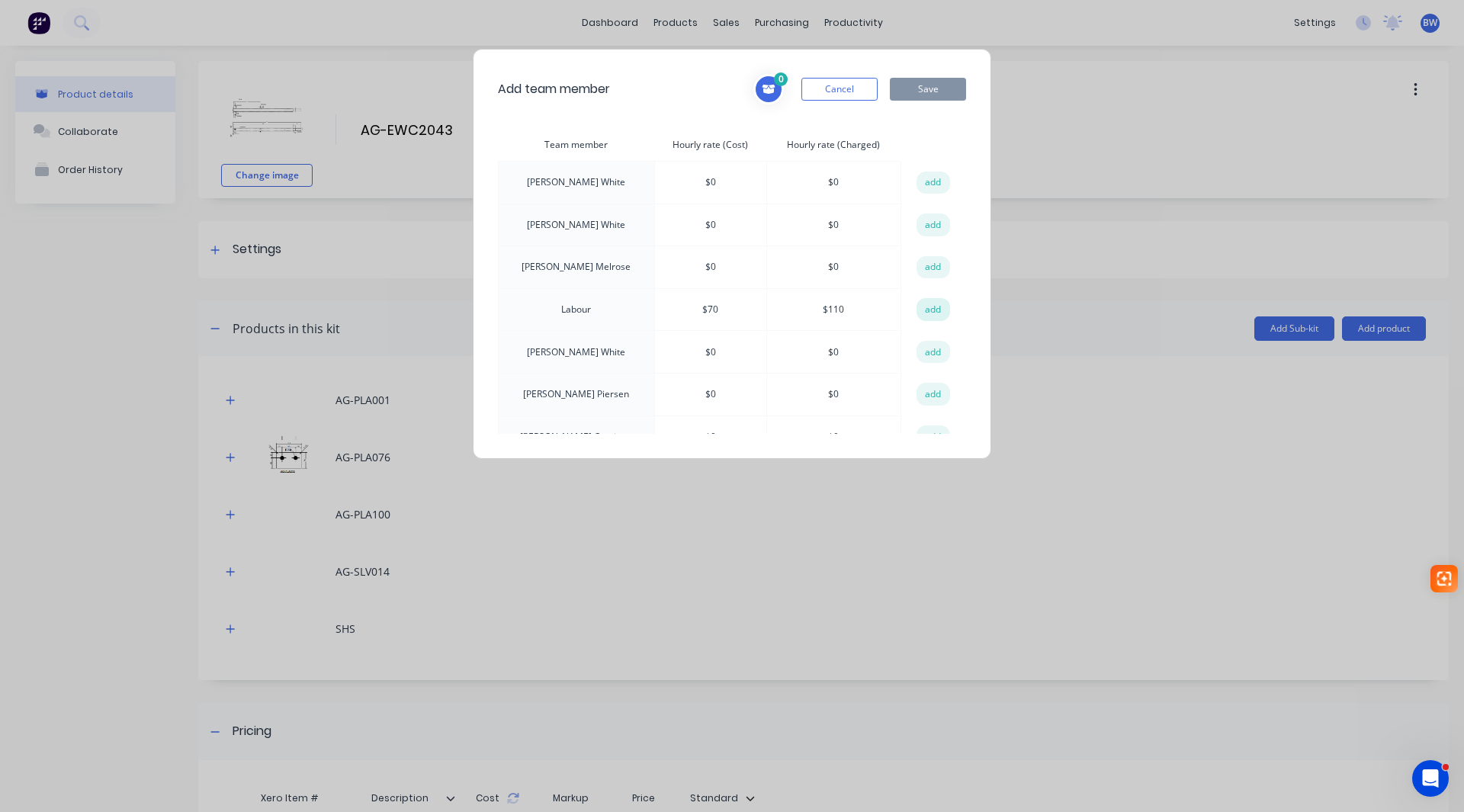
click at [918, 306] on button "add" at bounding box center [933, 309] width 33 height 23
click at [927, 94] on button "Save" at bounding box center [927, 88] width 77 height 23
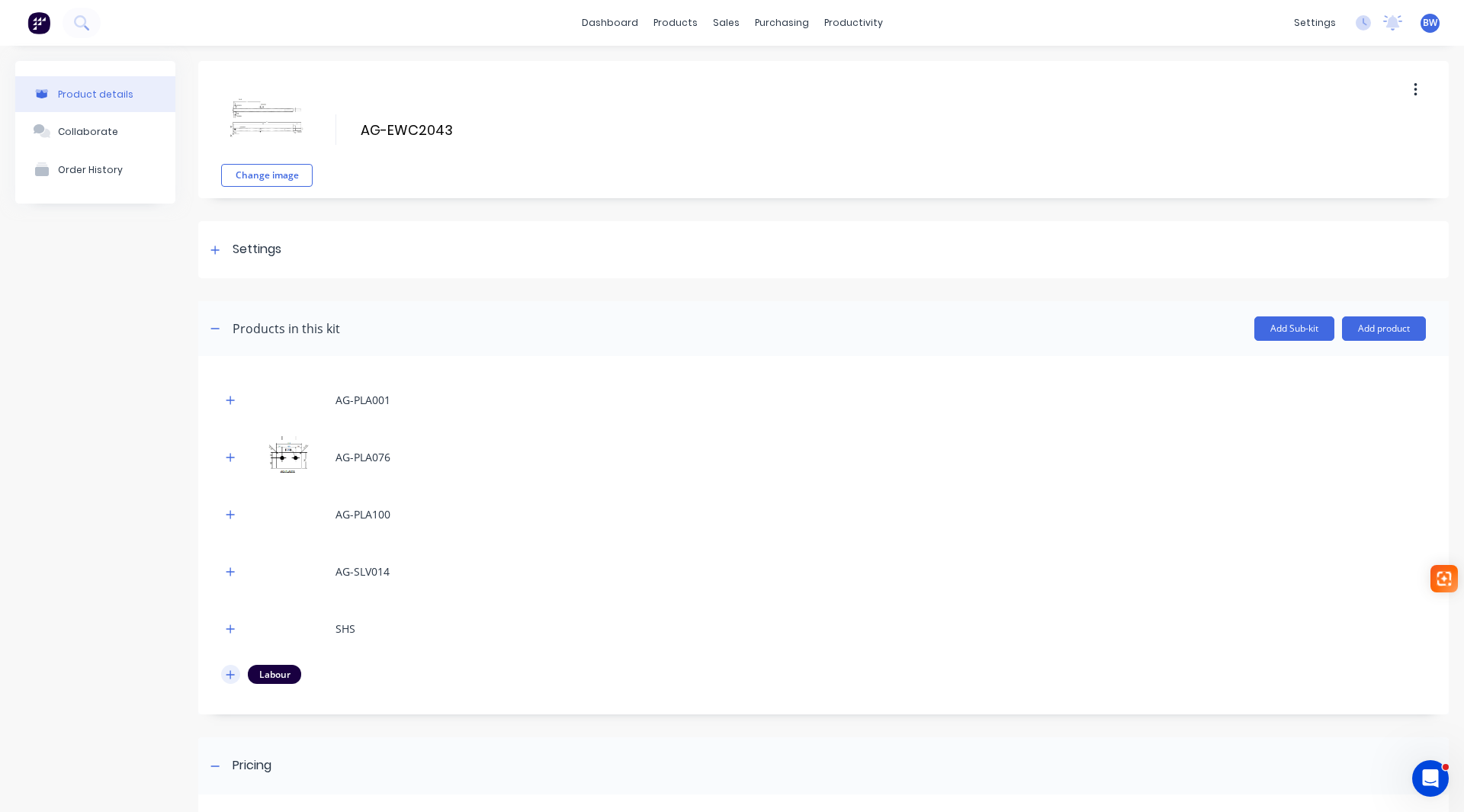
click at [232, 675] on icon "button" at bounding box center [230, 674] width 8 height 8
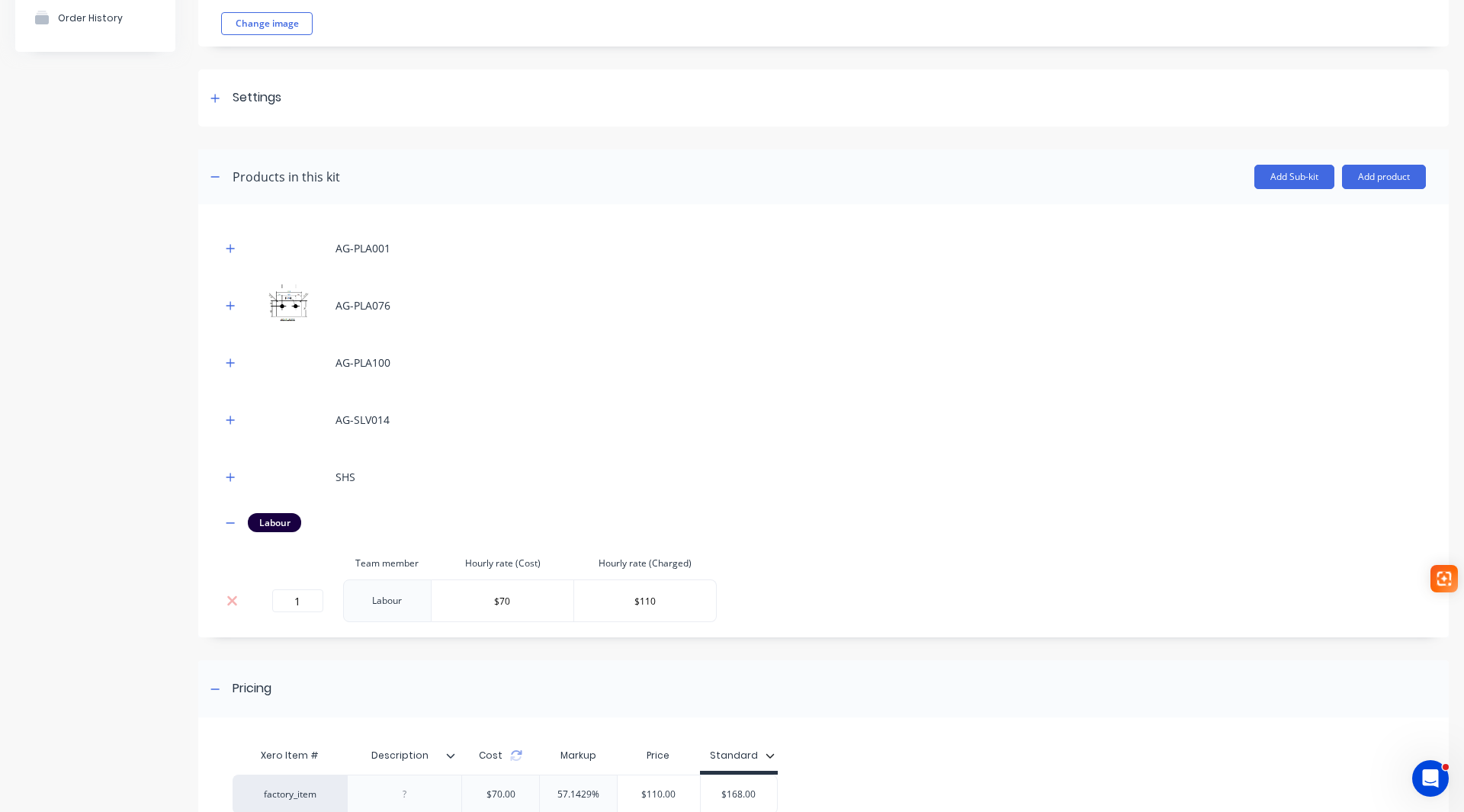
scroll to position [152, 0]
click at [320, 599] on input "1" at bounding box center [297, 599] width 51 height 23
type input "1.52"
click at [229, 523] on icon "button" at bounding box center [230, 523] width 9 height 11
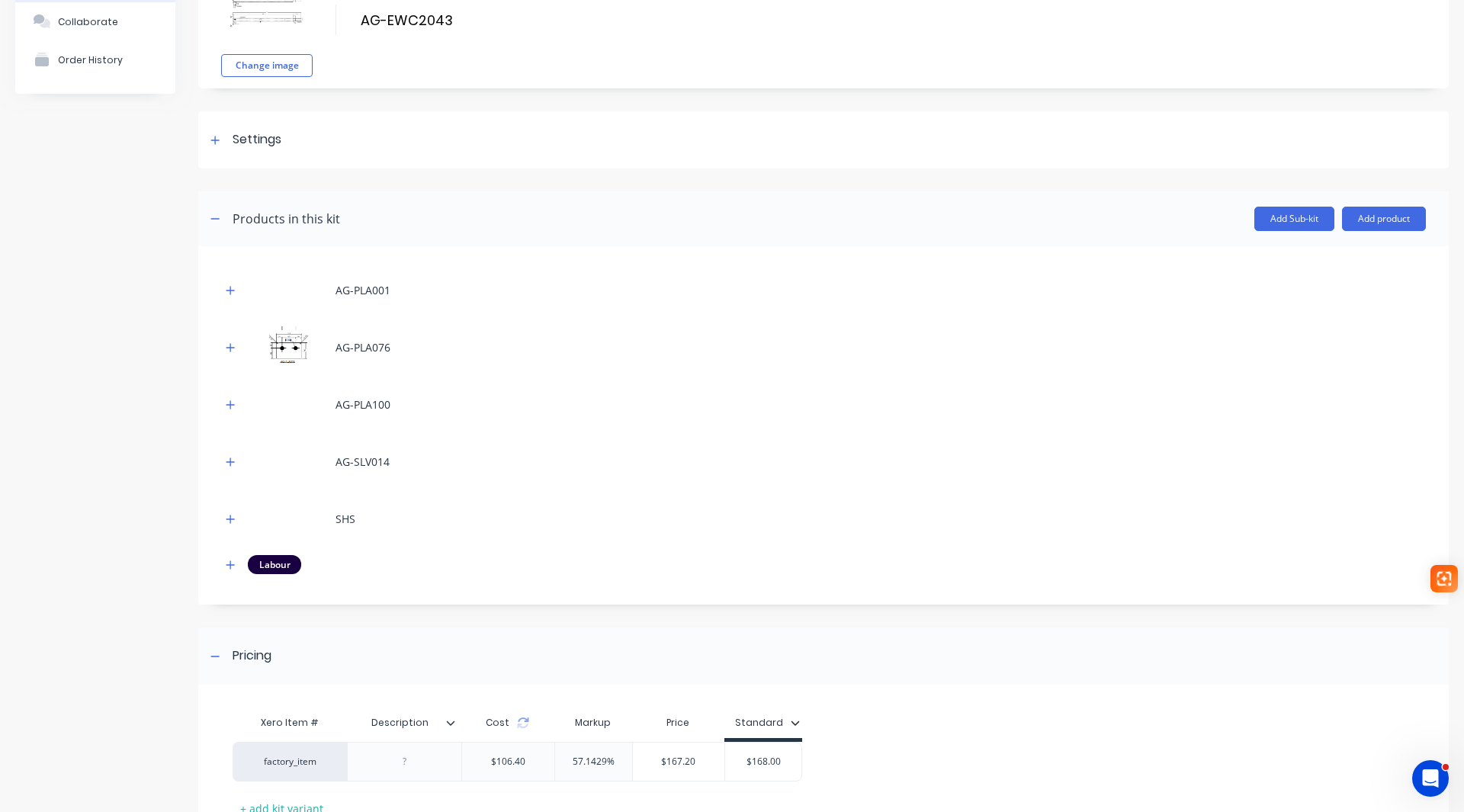
scroll to position [227, 0]
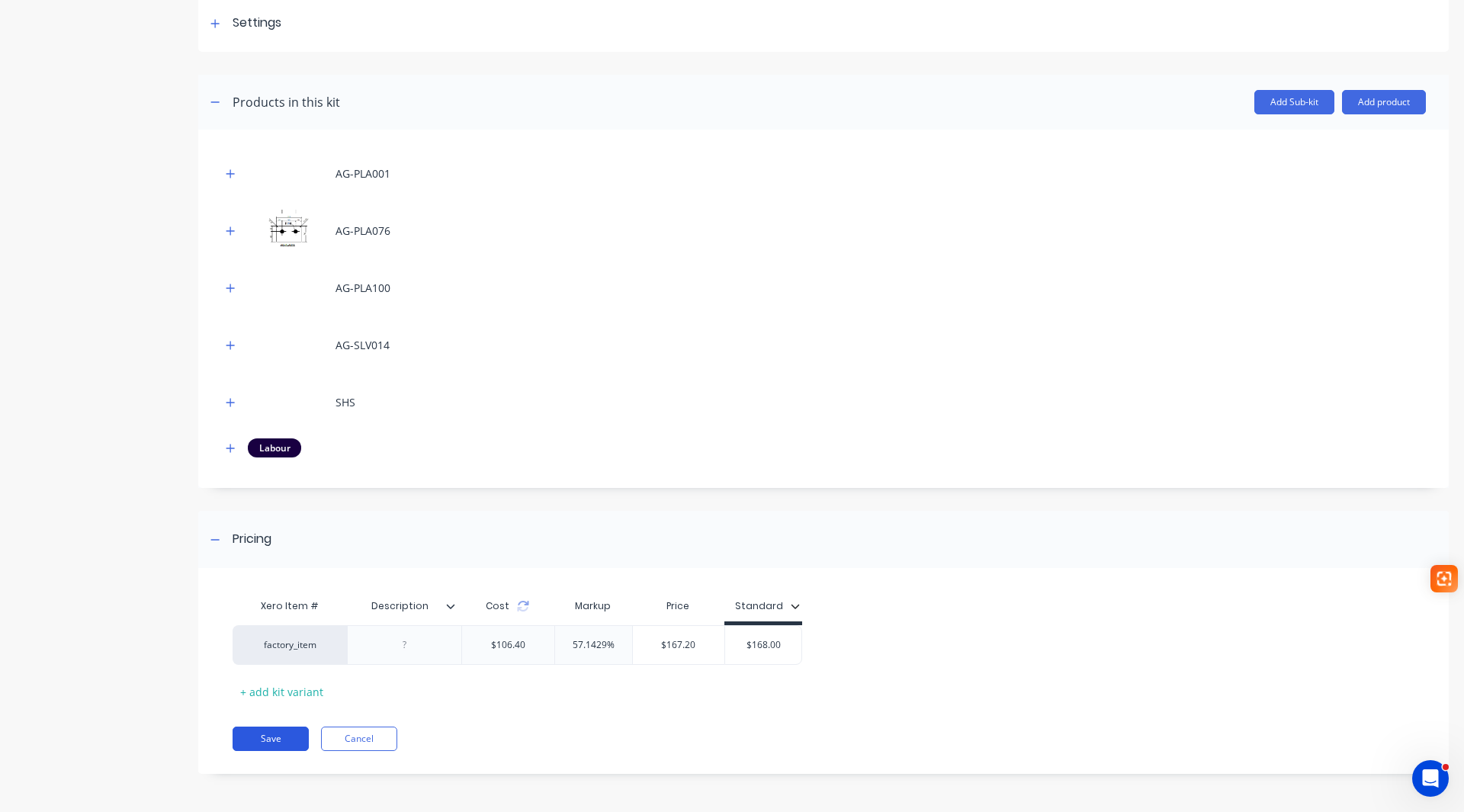
click at [277, 744] on button "Save" at bounding box center [270, 738] width 77 height 24
